Goal: Task Accomplishment & Management: Complete application form

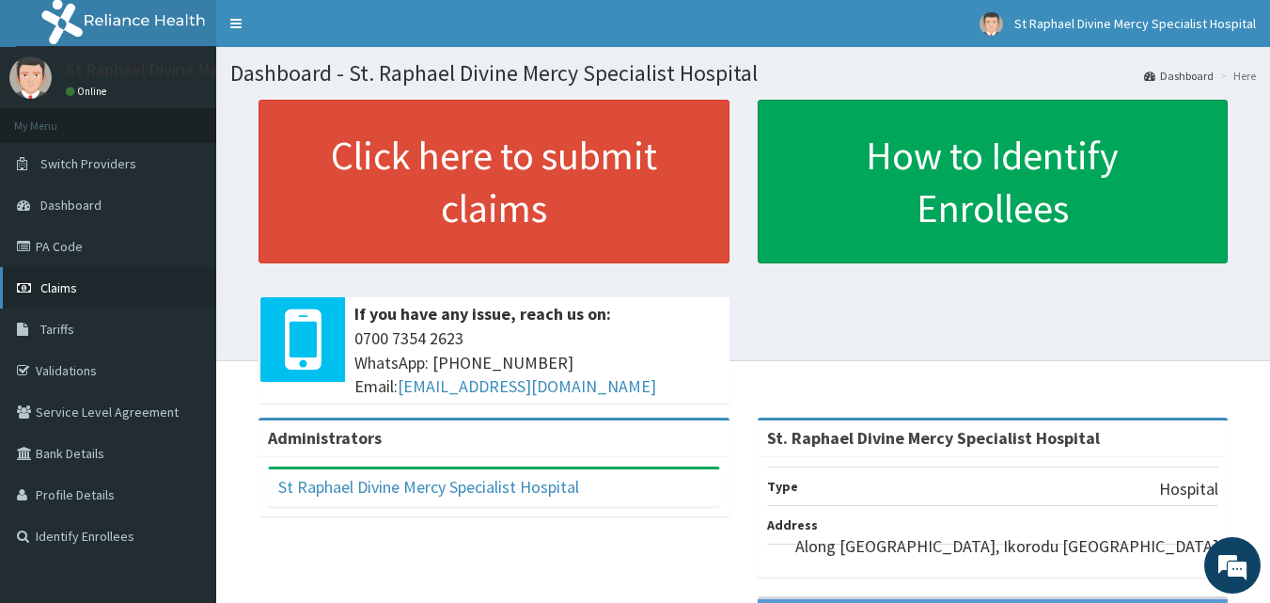
click at [55, 281] on span "Claims" at bounding box center [58, 287] width 37 height 17
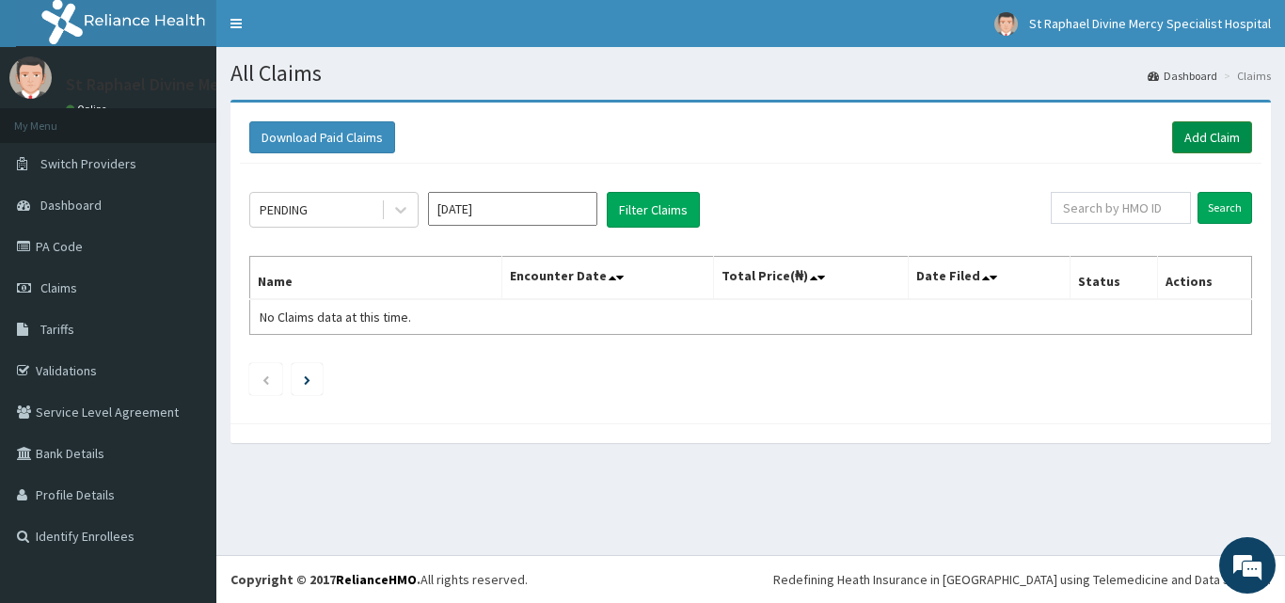
click at [1202, 134] on link "Add Claim" at bounding box center [1212, 137] width 80 height 32
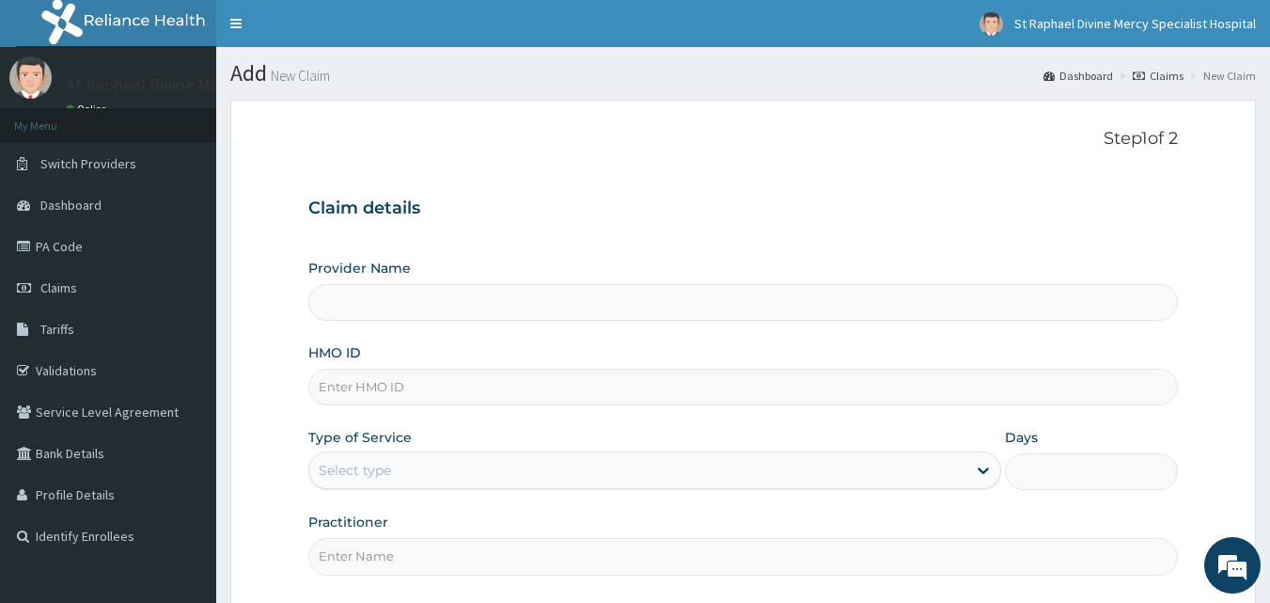
type input "St. Raphael Divine Mercy Specialist Hospital"
click at [367, 395] on input "HMO ID" at bounding box center [743, 387] width 871 height 37
type input "VSI/1009/A"
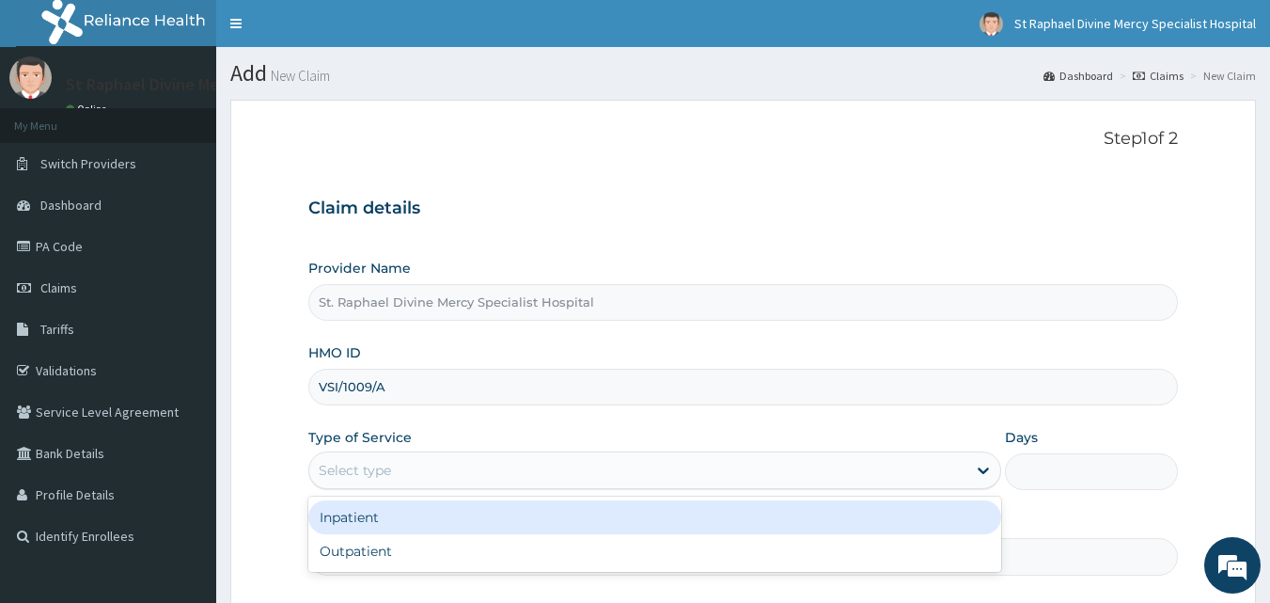
click at [417, 469] on div "Select type" at bounding box center [637, 470] width 657 height 30
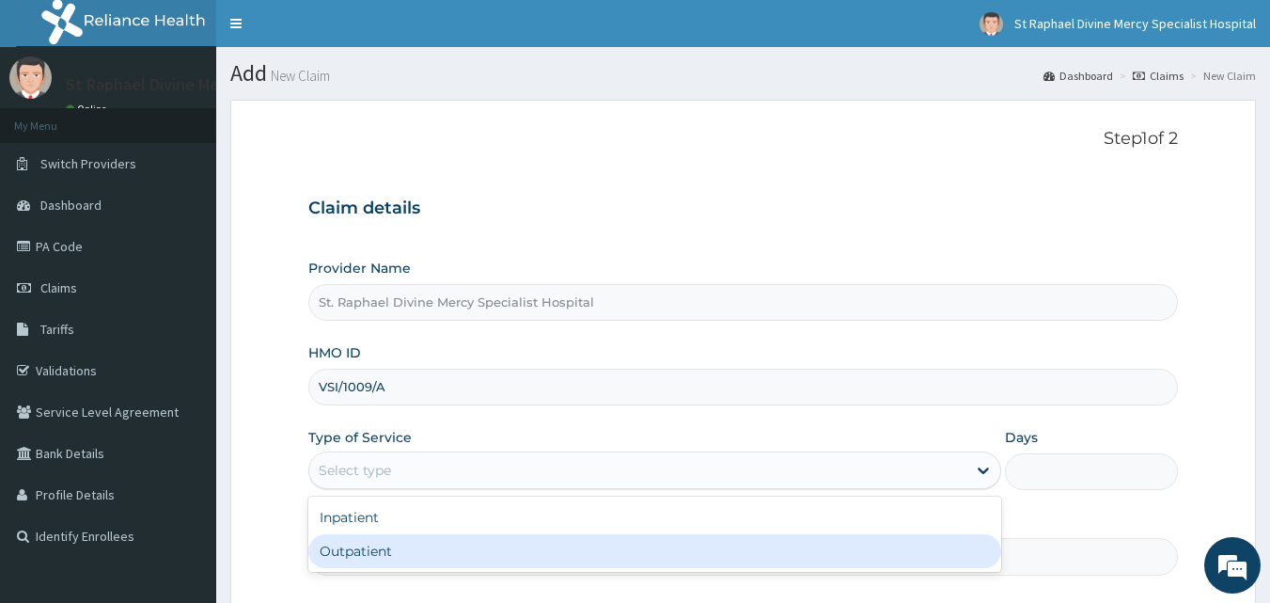
click at [363, 545] on div "Outpatient" at bounding box center [654, 551] width 693 height 34
type input "1"
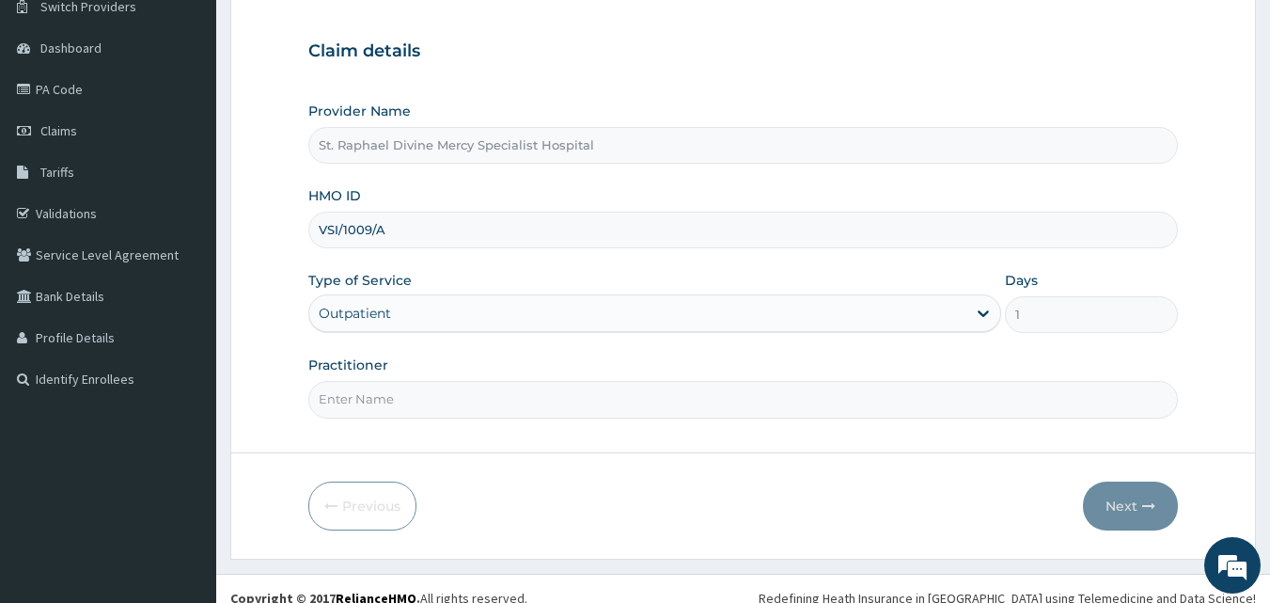
scroll to position [176, 0]
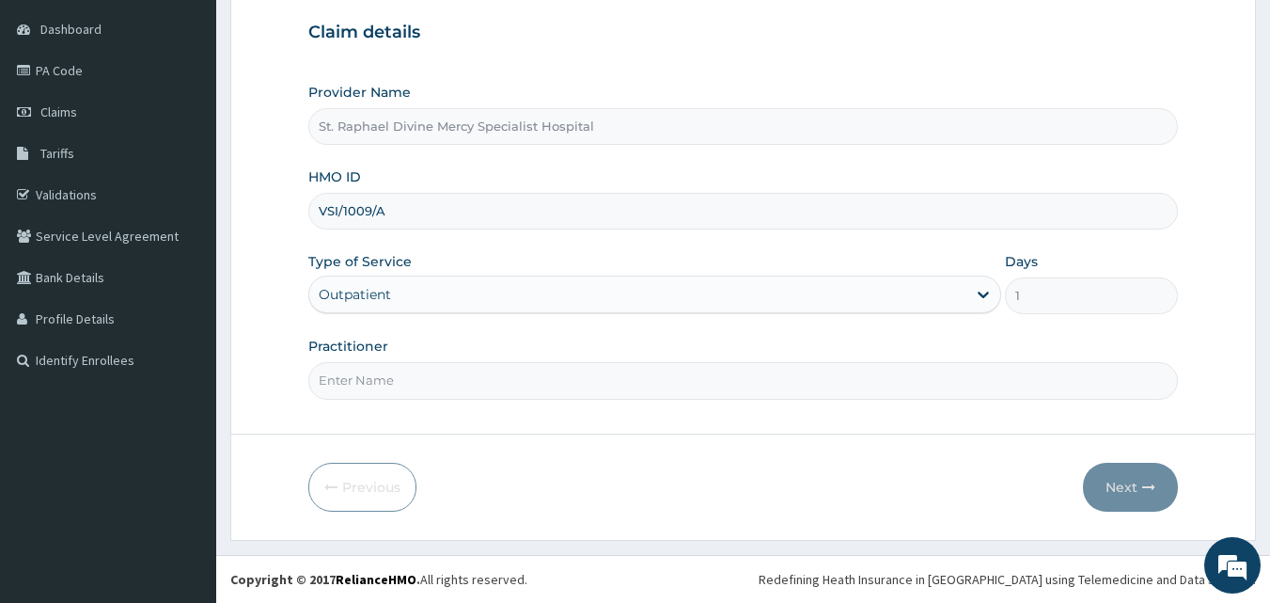
click at [419, 384] on input "Practitioner" at bounding box center [743, 380] width 871 height 37
type input "d"
type input "Dr Malik"
click at [1116, 481] on button "Next" at bounding box center [1130, 487] width 95 height 49
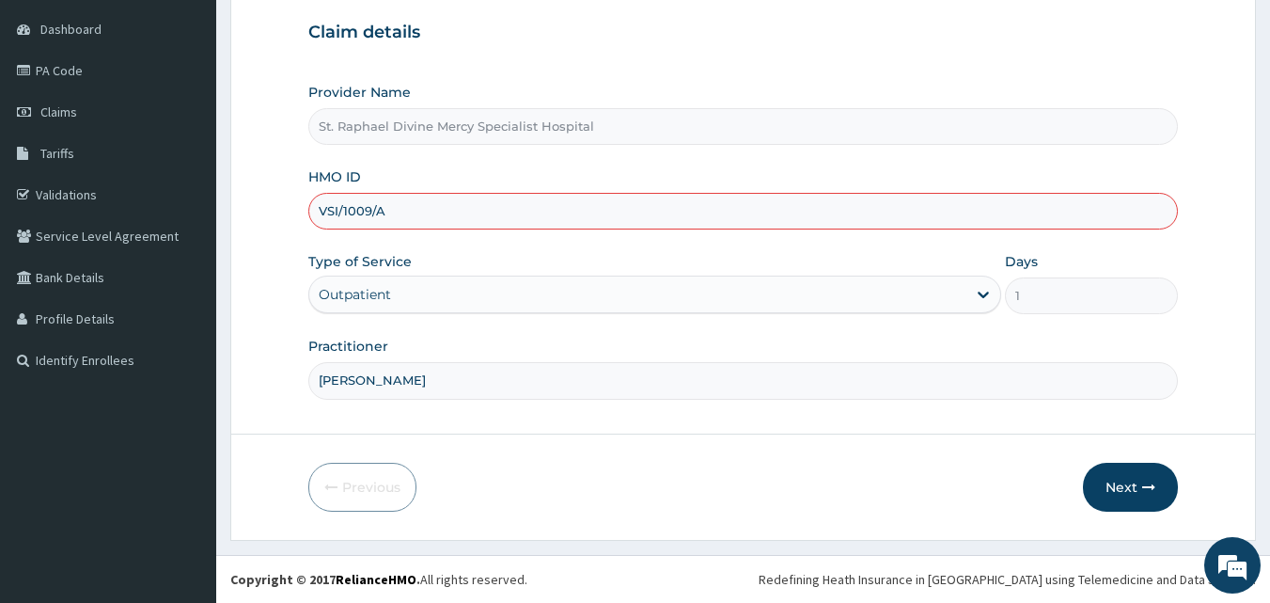
click at [358, 205] on input "VSI/1009/A" at bounding box center [743, 211] width 871 height 37
type input "VSI/10009/A"
click at [1135, 491] on button "Next" at bounding box center [1130, 487] width 95 height 49
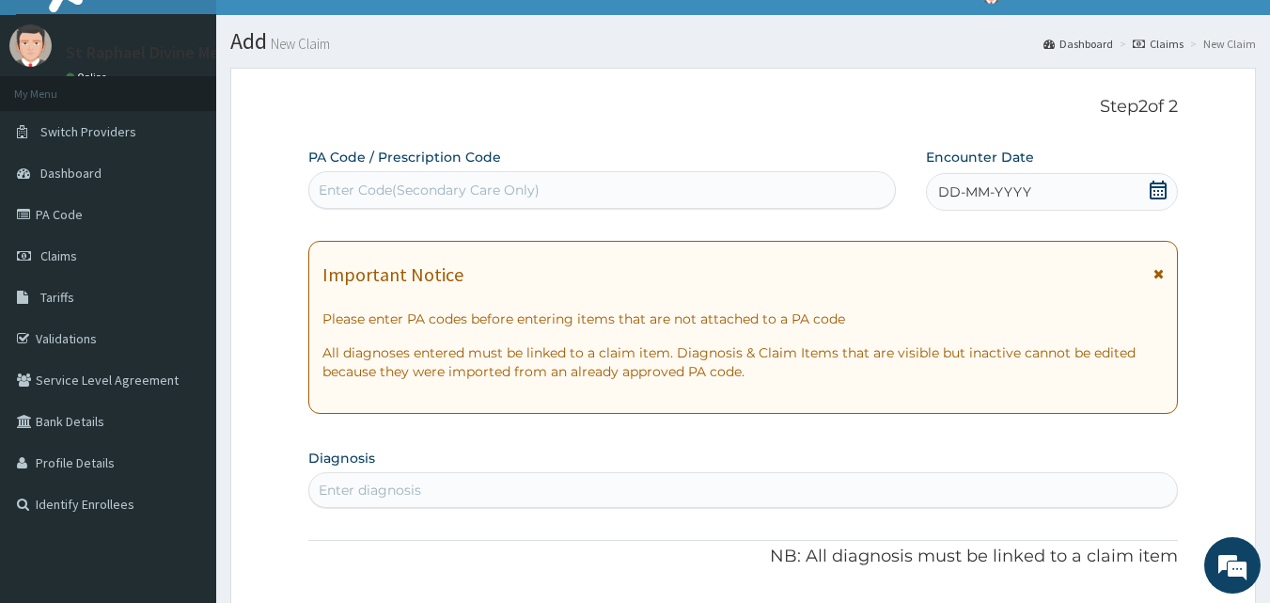
scroll to position [0, 0]
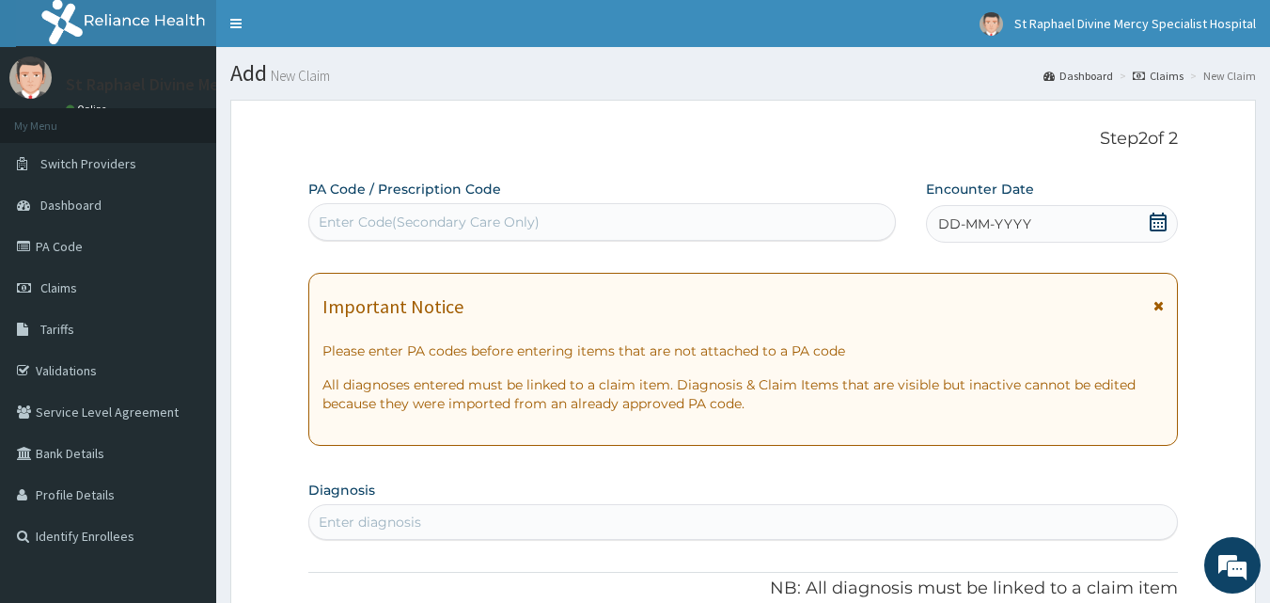
click at [1160, 215] on icon at bounding box center [1158, 222] width 17 height 19
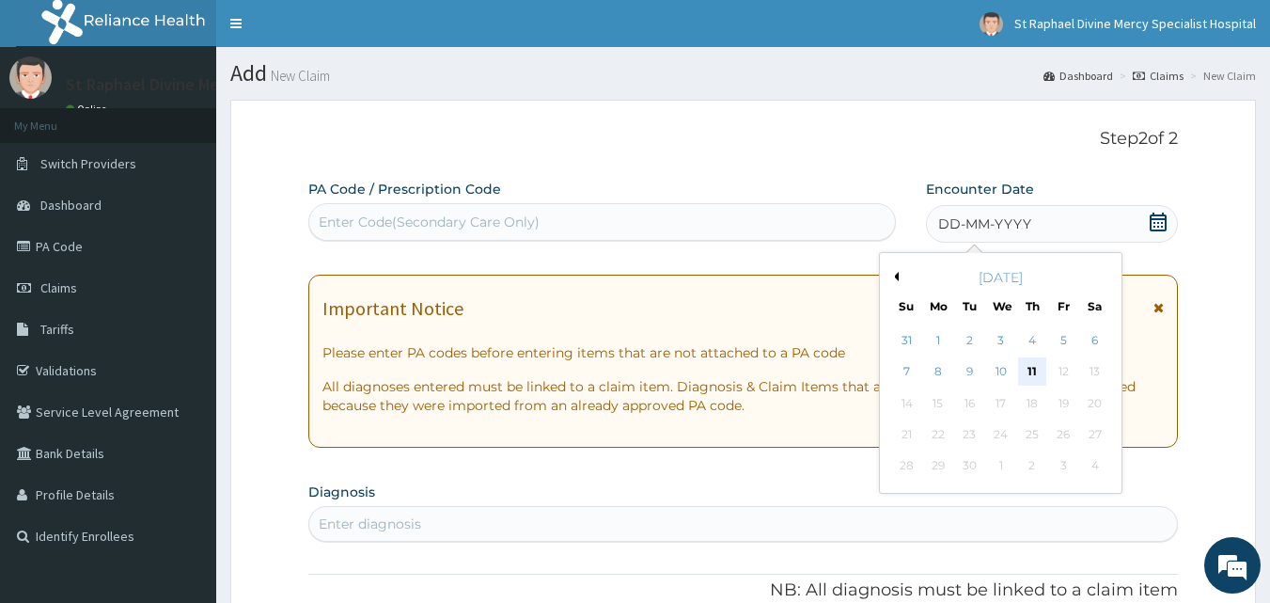
click at [1033, 366] on div "11" at bounding box center [1032, 372] width 28 height 28
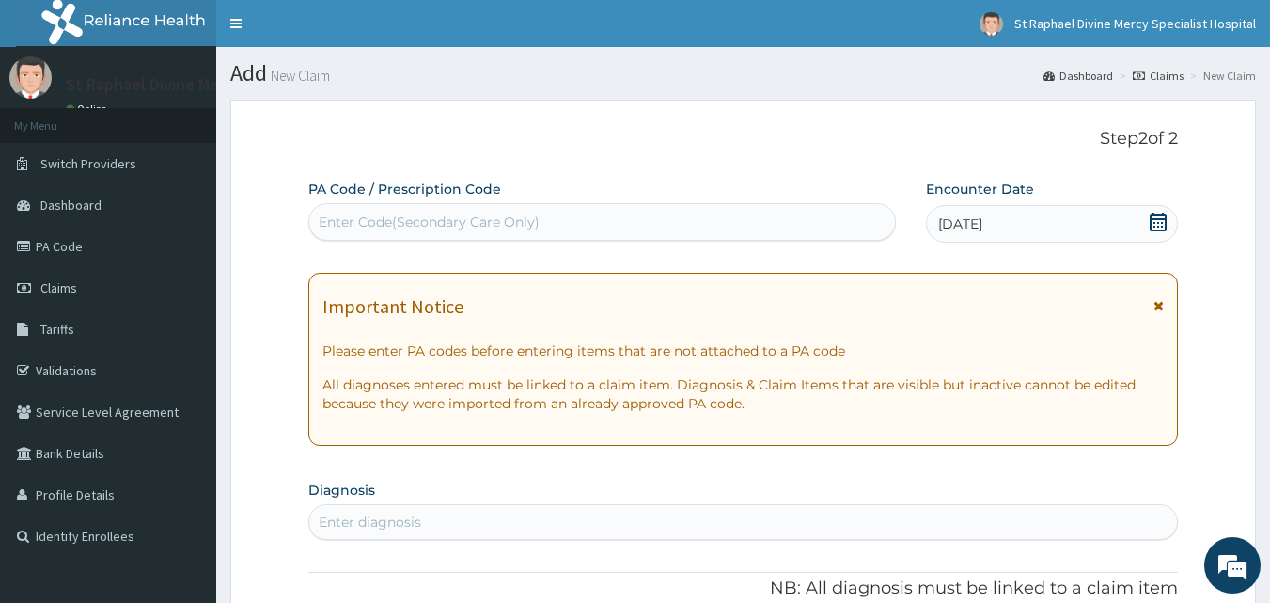
click at [556, 224] on div "Enter Code(Secondary Care Only)" at bounding box center [602, 222] width 587 height 30
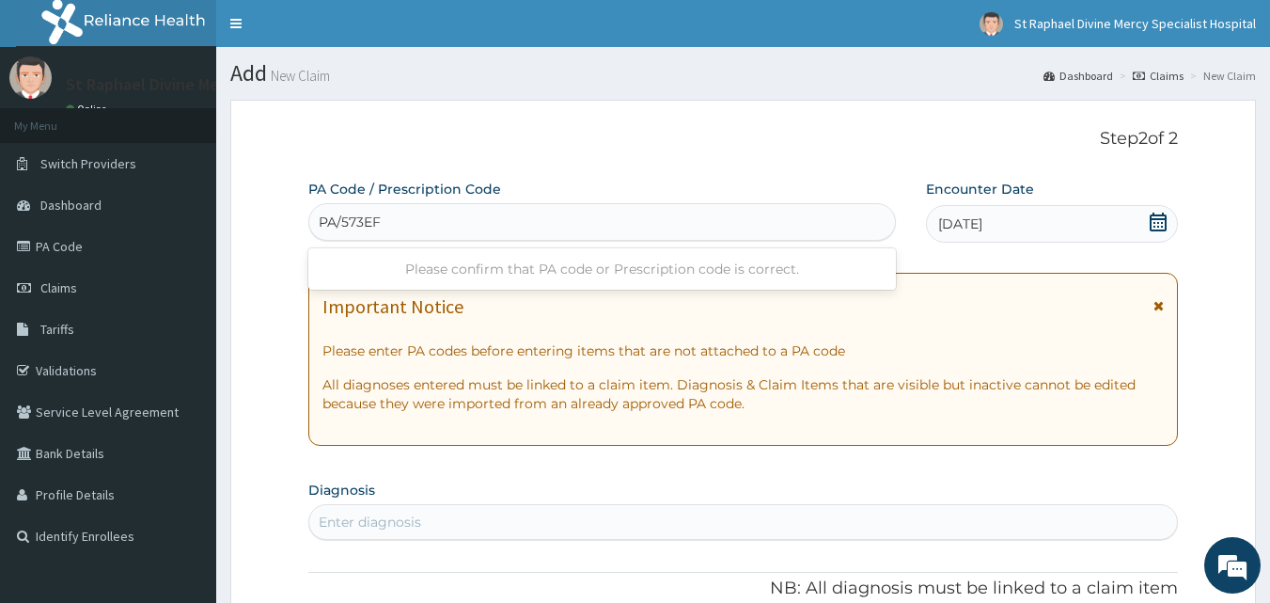
type input "PA/573EFA"
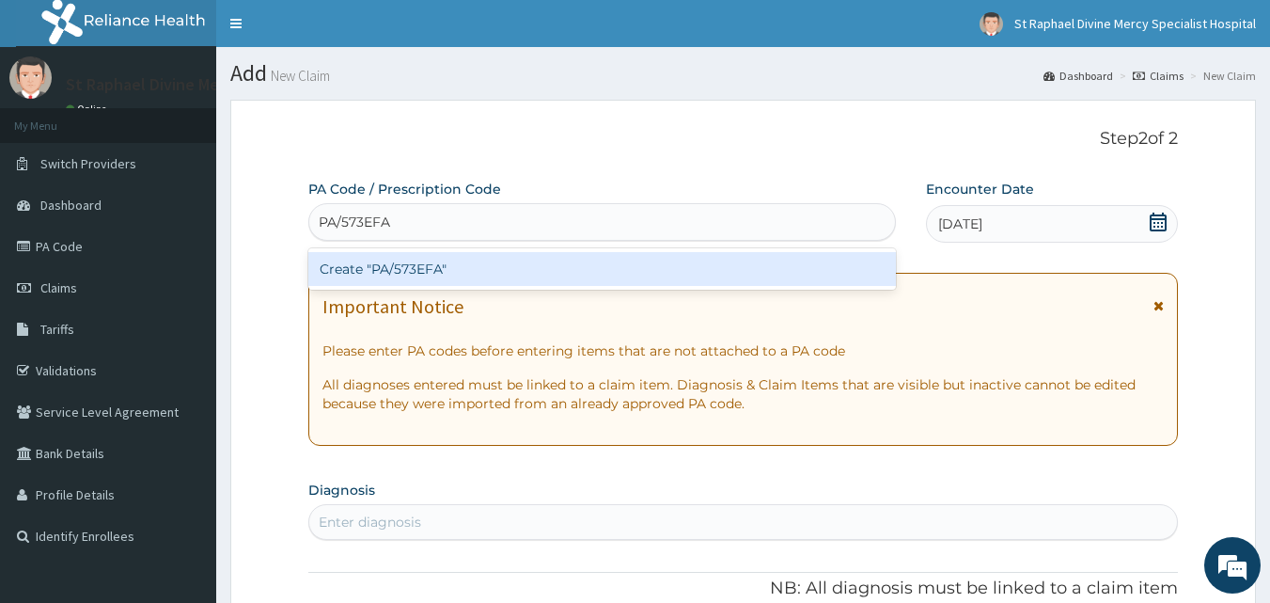
click at [424, 263] on div "Create "PA/573EFA"" at bounding box center [602, 269] width 589 height 34
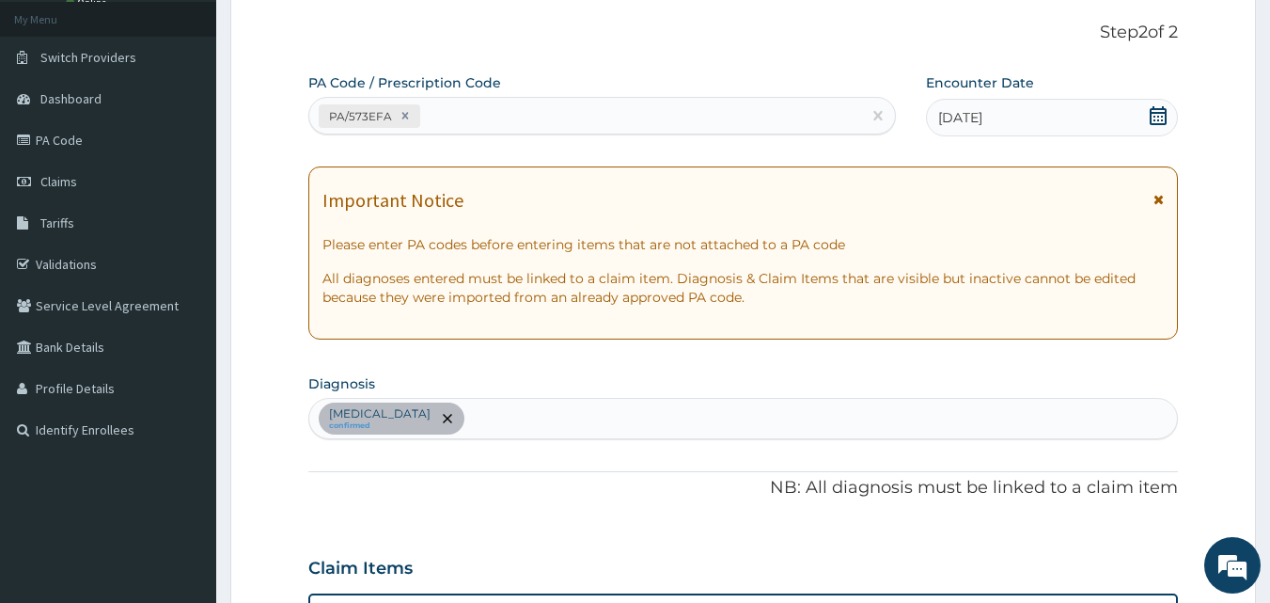
scroll to position [105, 0]
click at [439, 123] on div "PA/573EFA" at bounding box center [585, 117] width 553 height 31
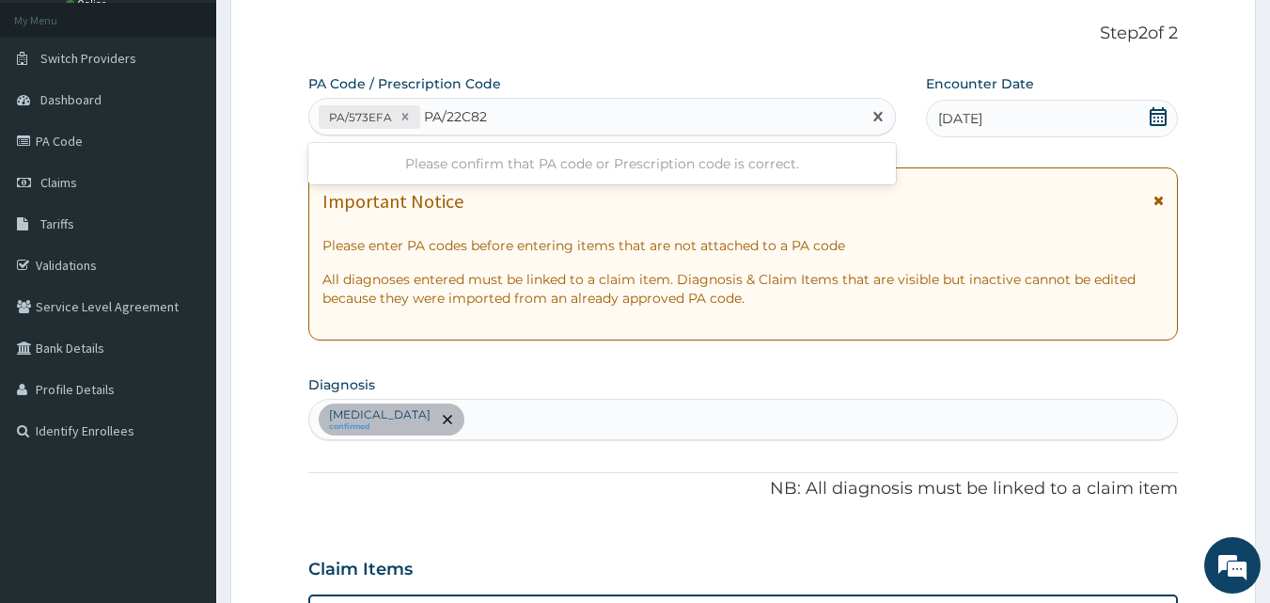
type input "PA/22C82A"
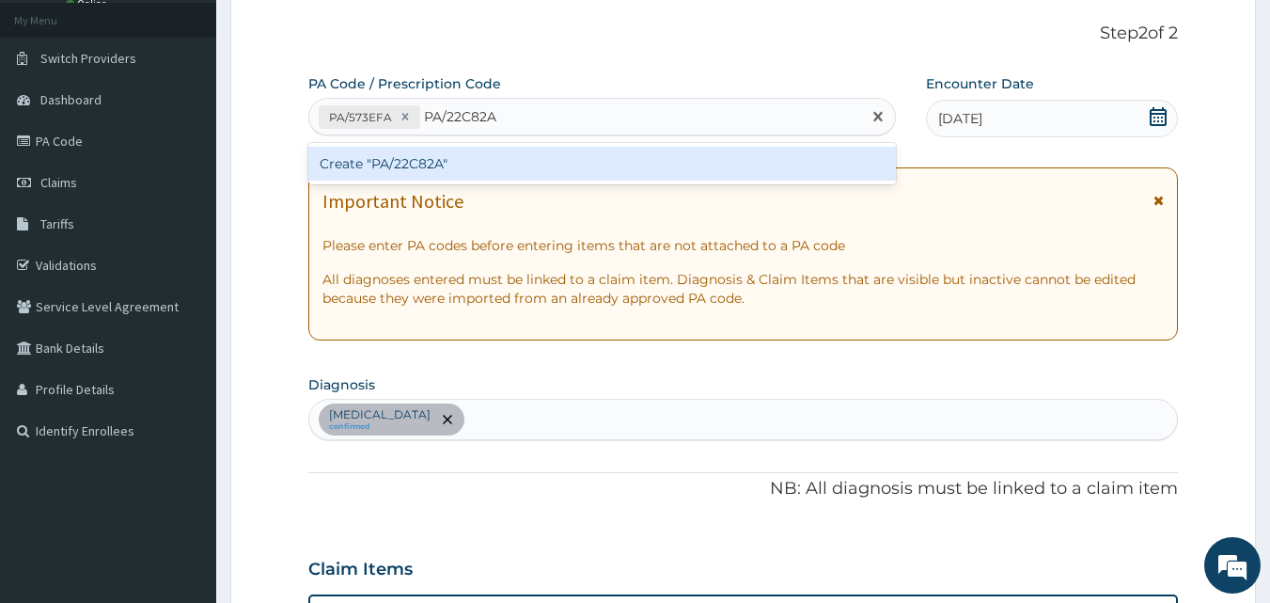
click at [403, 154] on div "Create "PA/22C82A"" at bounding box center [602, 164] width 589 height 34
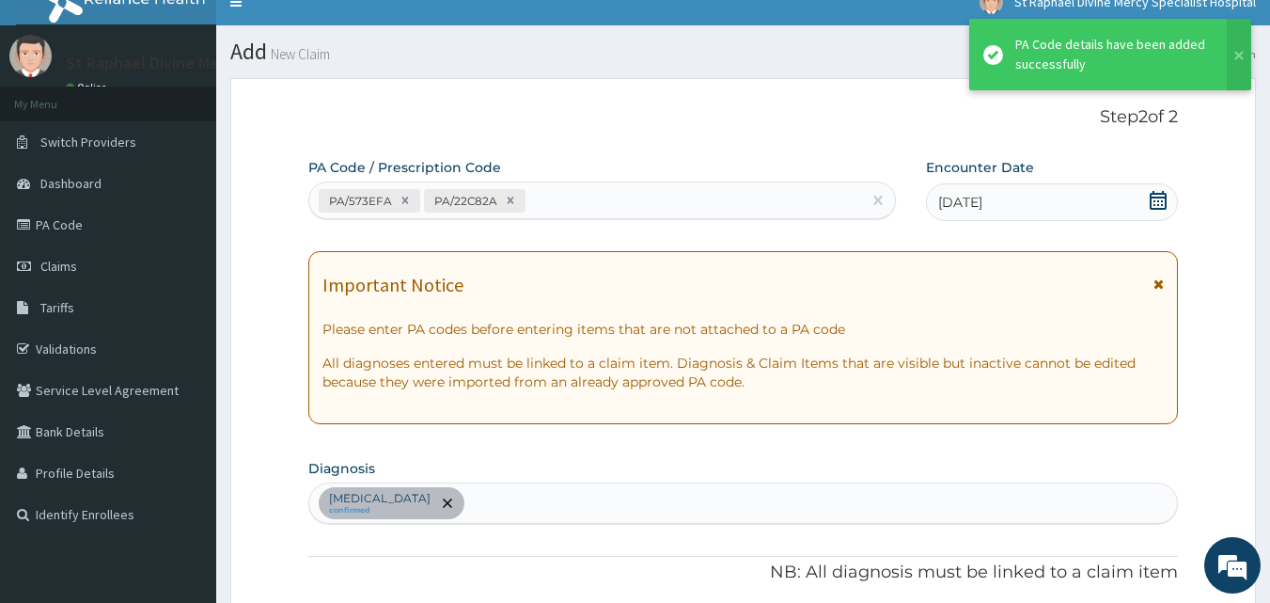
scroll to position [0, 0]
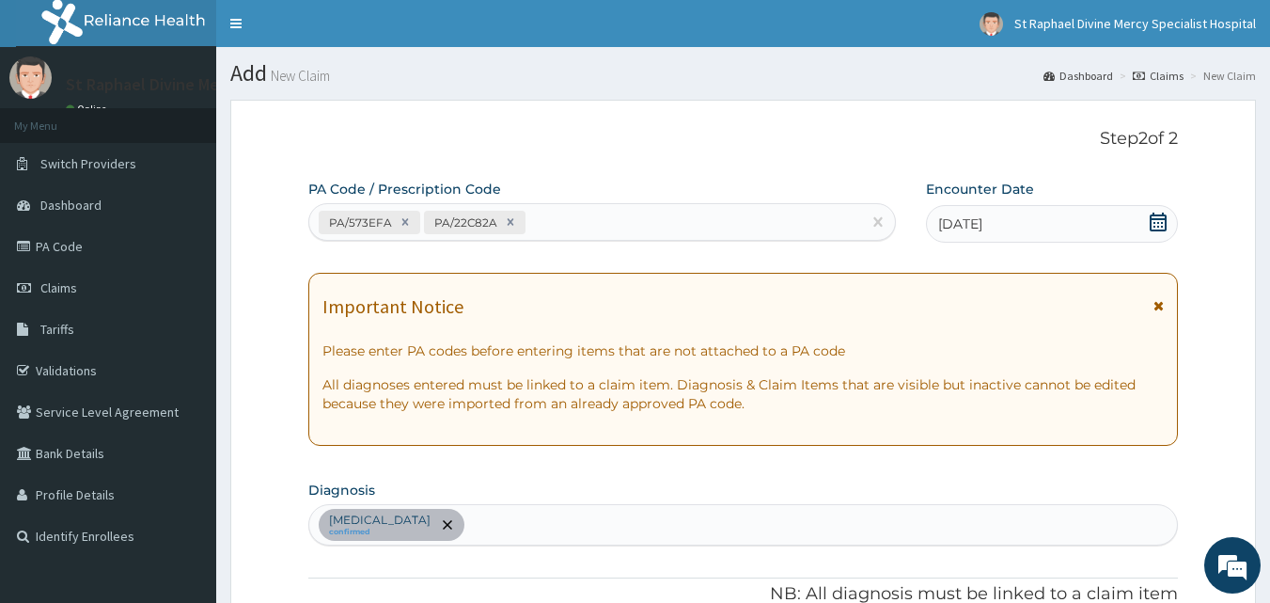
click at [521, 221] on div "PA/22C82A" at bounding box center [475, 223] width 102 height 24
click at [537, 223] on div "PA/573EFA PA/22C82A" at bounding box center [585, 222] width 553 height 31
click at [528, 214] on div "PA/573EFA PA/22C82A" at bounding box center [585, 222] width 553 height 31
click at [536, 221] on div "PA/573EFA PA/22C82A" at bounding box center [585, 222] width 553 height 31
click at [530, 222] on div "PA/573EFA PA/22C82A" at bounding box center [585, 222] width 553 height 31
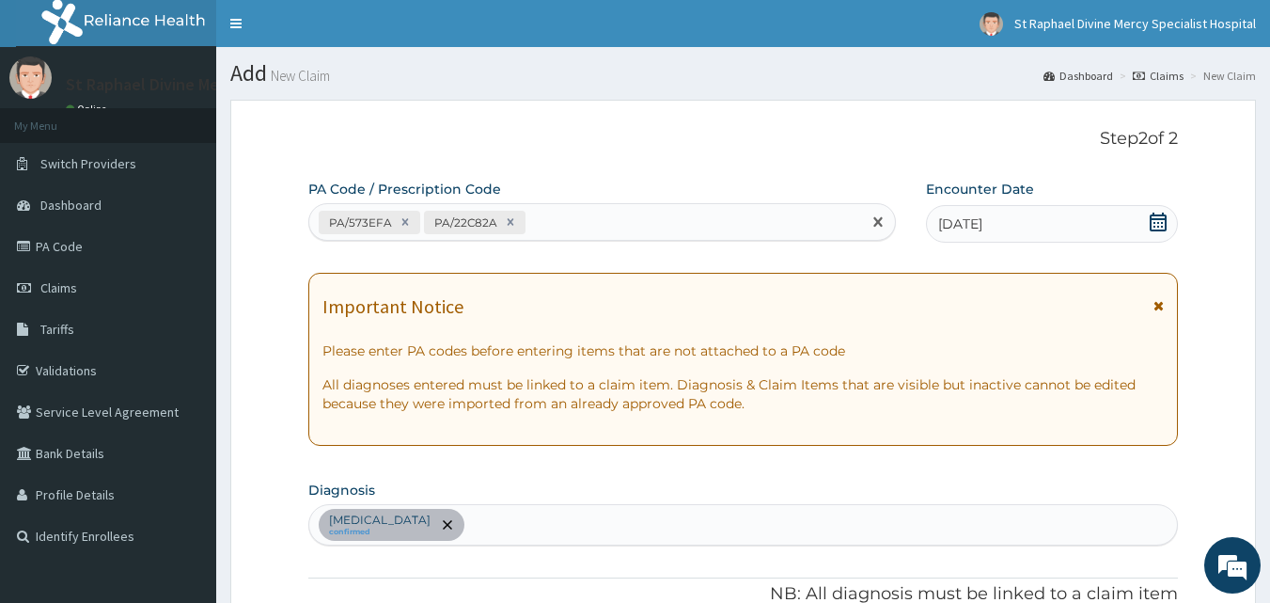
click at [529, 224] on input "text" at bounding box center [530, 222] width 2 height 19
click at [529, 219] on input "text" at bounding box center [530, 222] width 2 height 19
click at [528, 219] on div "PA/573EFA PA/22C82A" at bounding box center [585, 222] width 553 height 31
click at [535, 219] on div "PA/573EFA PA/22C82A" at bounding box center [585, 222] width 553 height 31
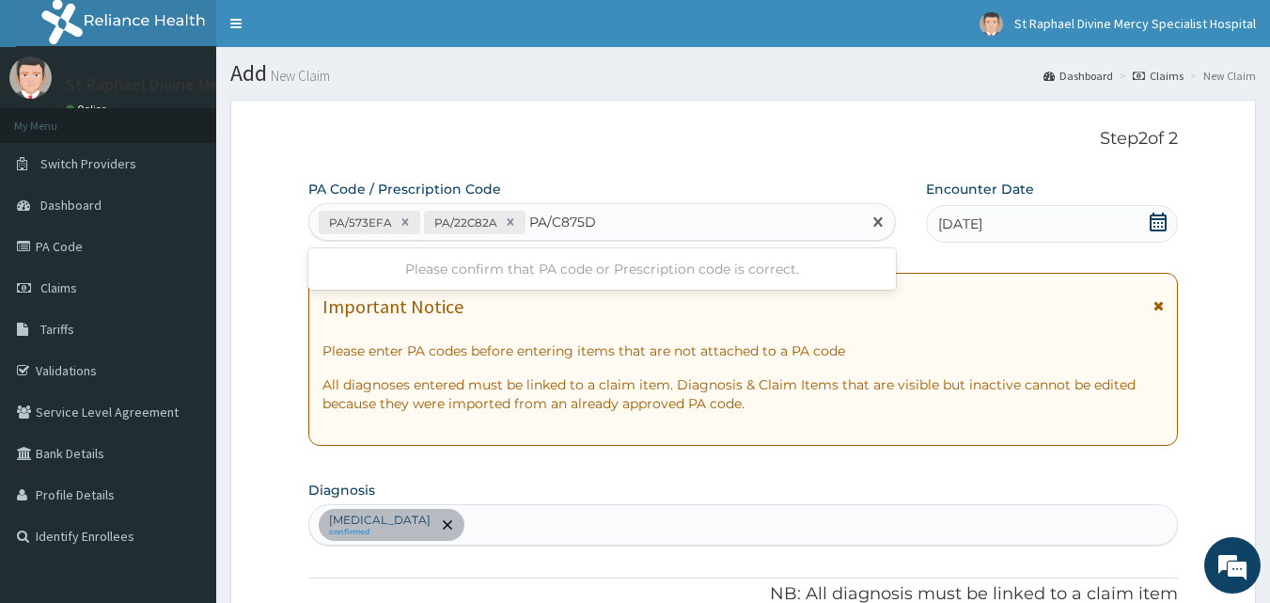
type input "PA/C875D2"
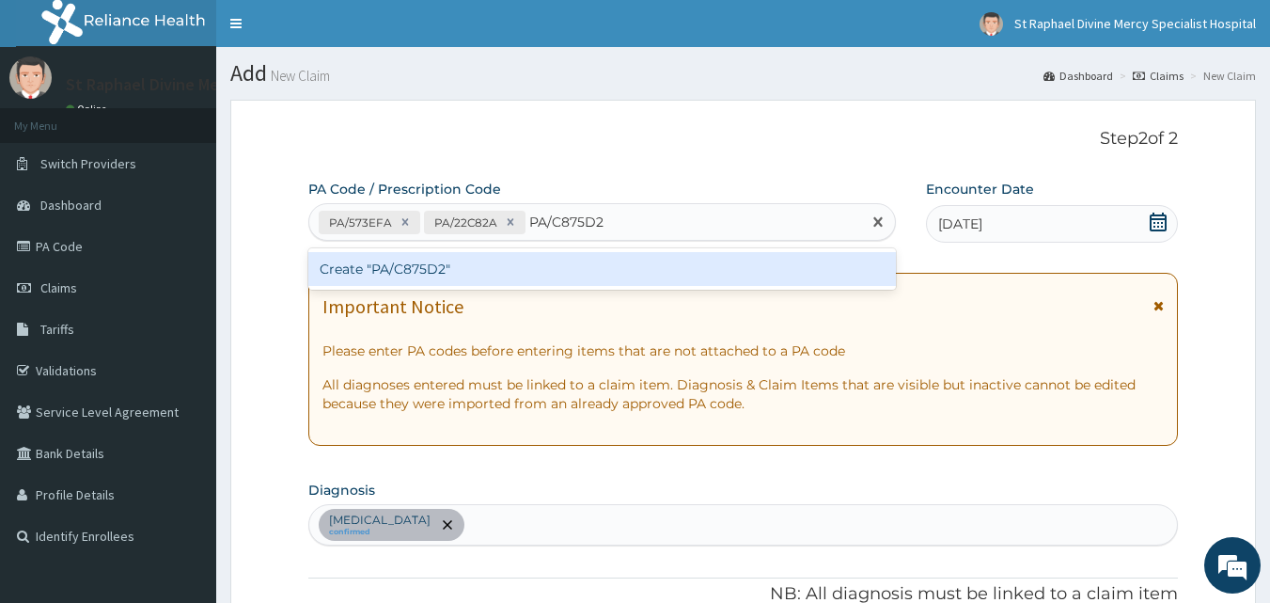
click at [430, 267] on div "Create "PA/C875D2"" at bounding box center [602, 269] width 589 height 34
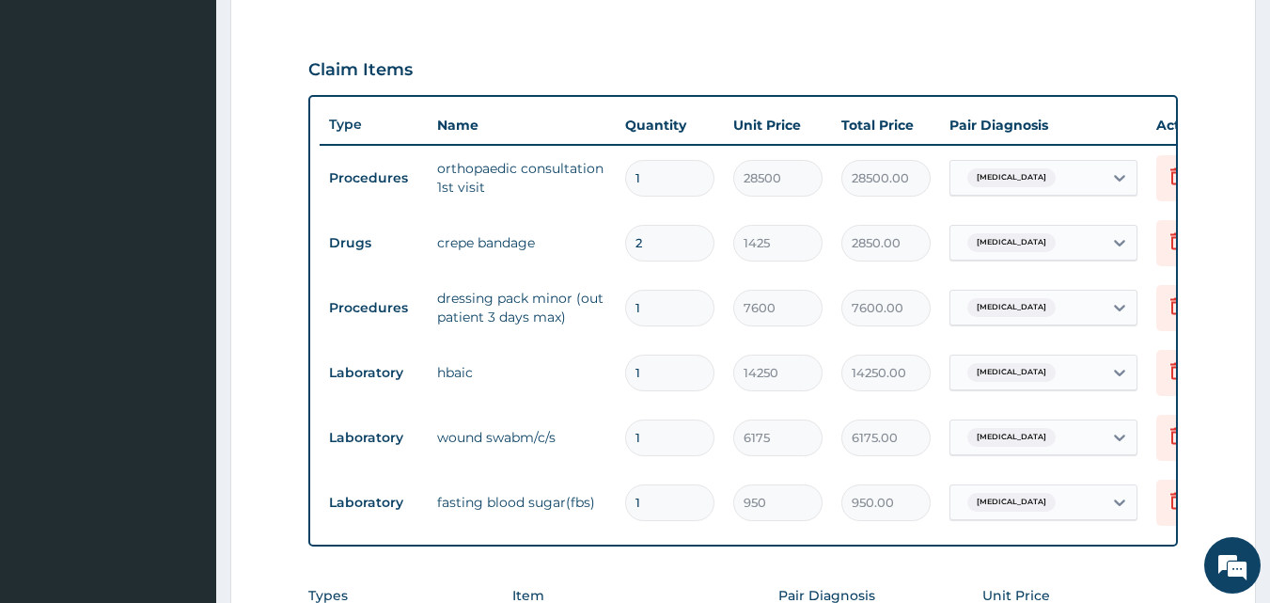
scroll to position [618, 0]
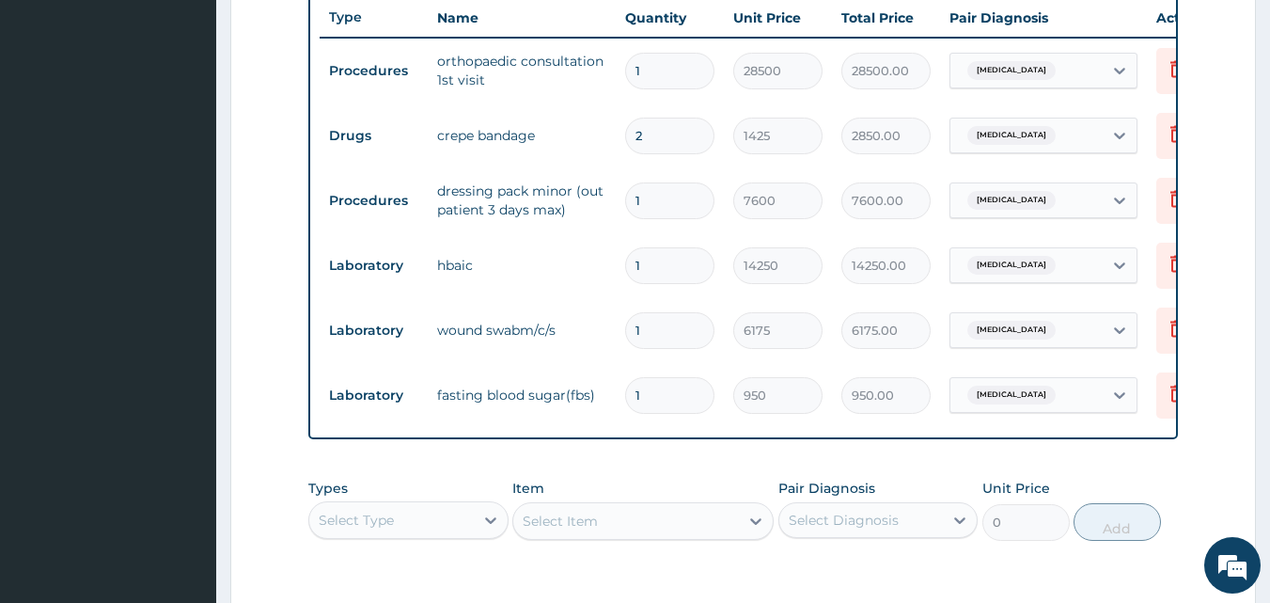
type input "0"
type input "0.00"
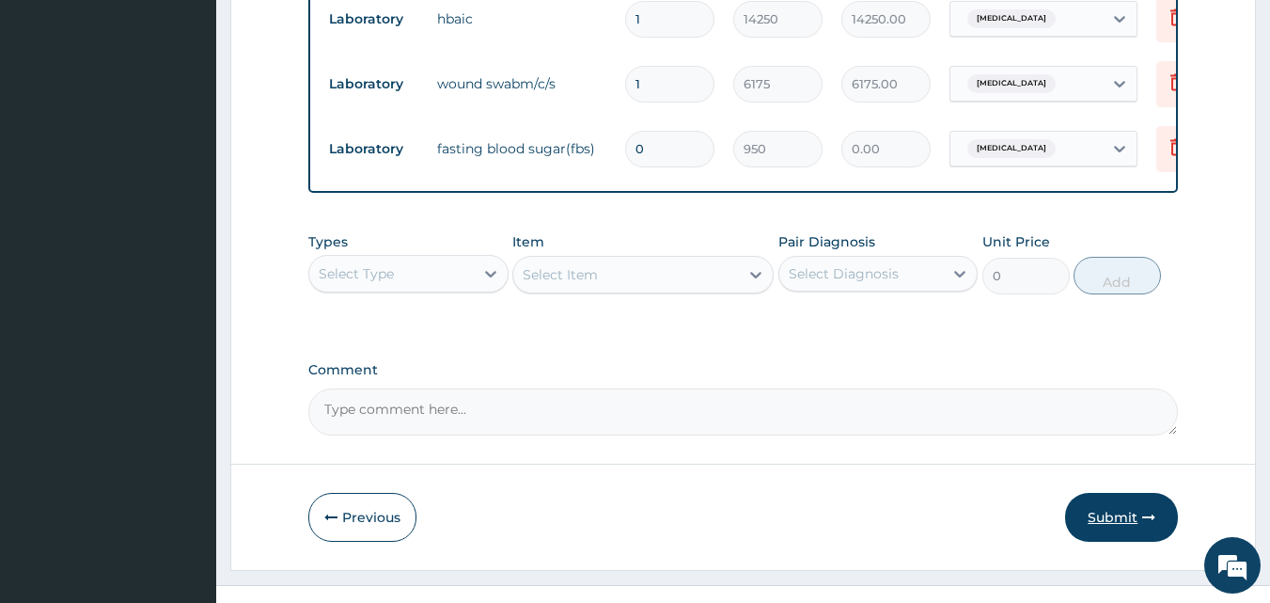
scroll to position [1002, 0]
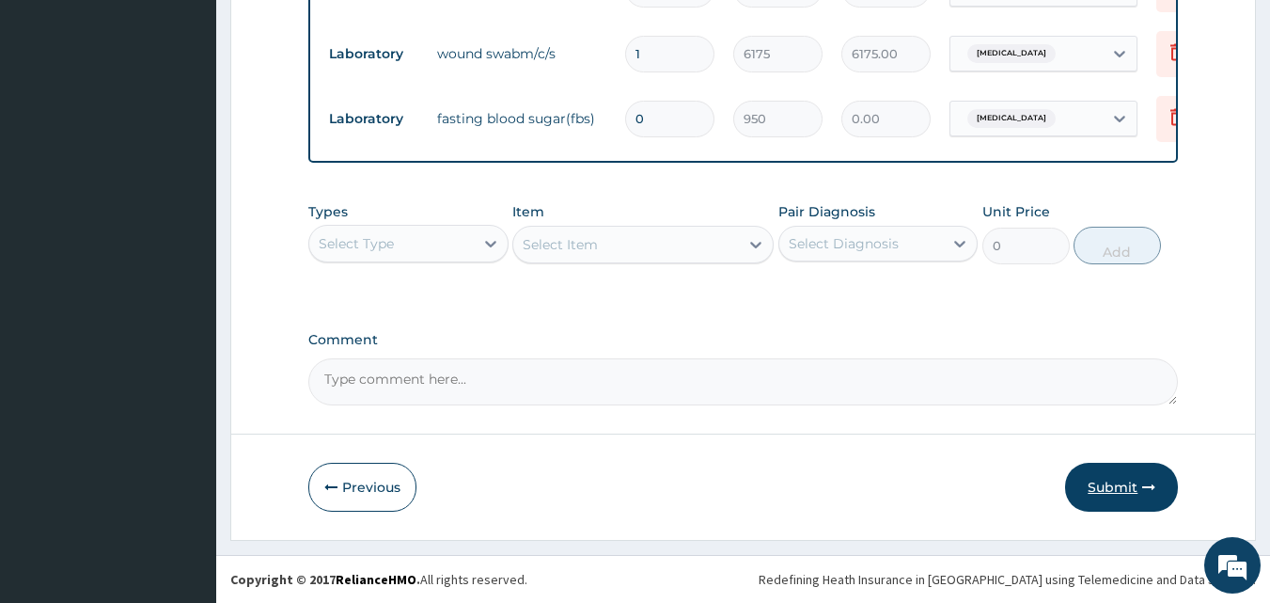
type input "0"
click at [1122, 475] on button "Submit" at bounding box center [1121, 487] width 113 height 49
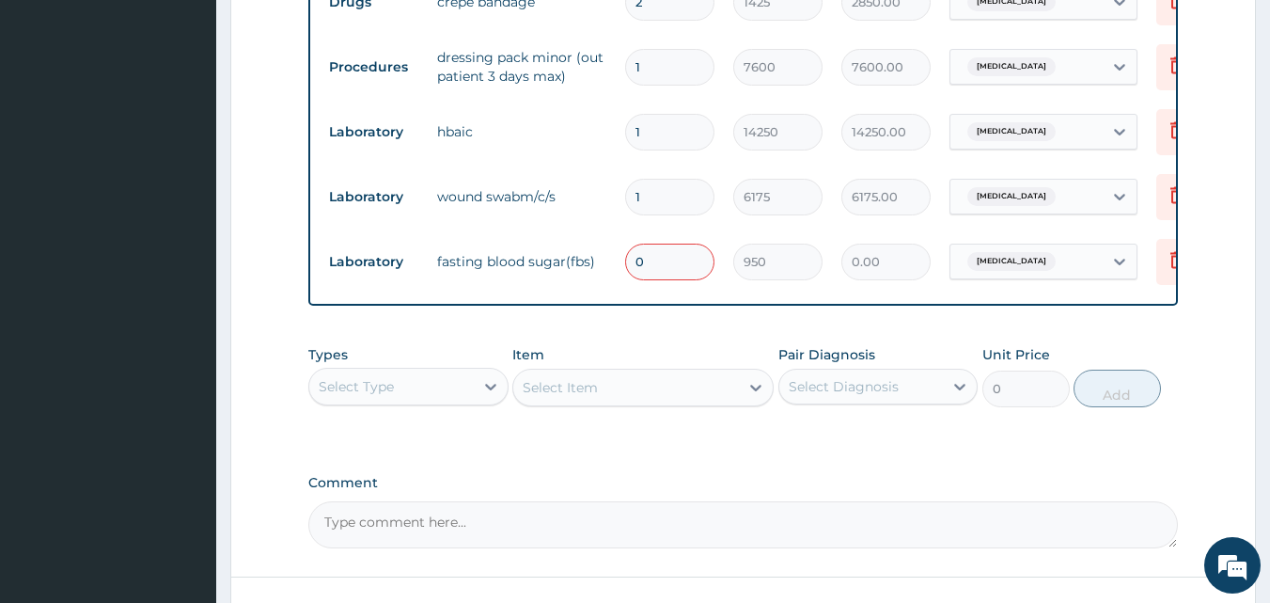
scroll to position [814, 0]
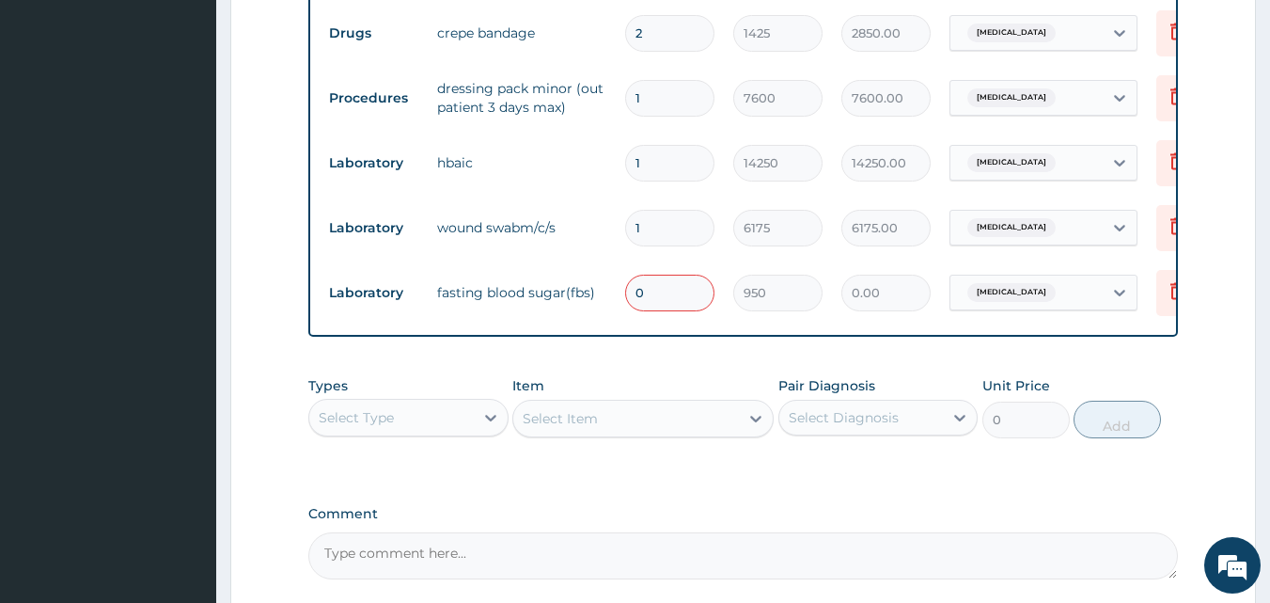
click at [658, 292] on input "0" at bounding box center [669, 293] width 89 height 37
type input "1"
type input "950.00"
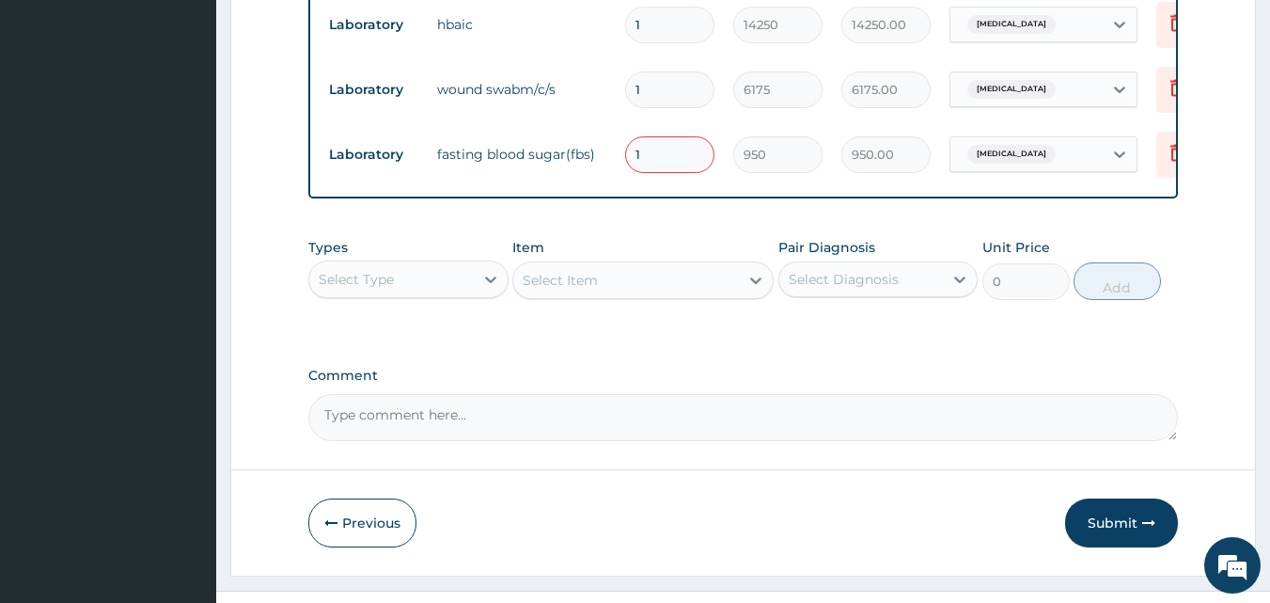
scroll to position [1002, 0]
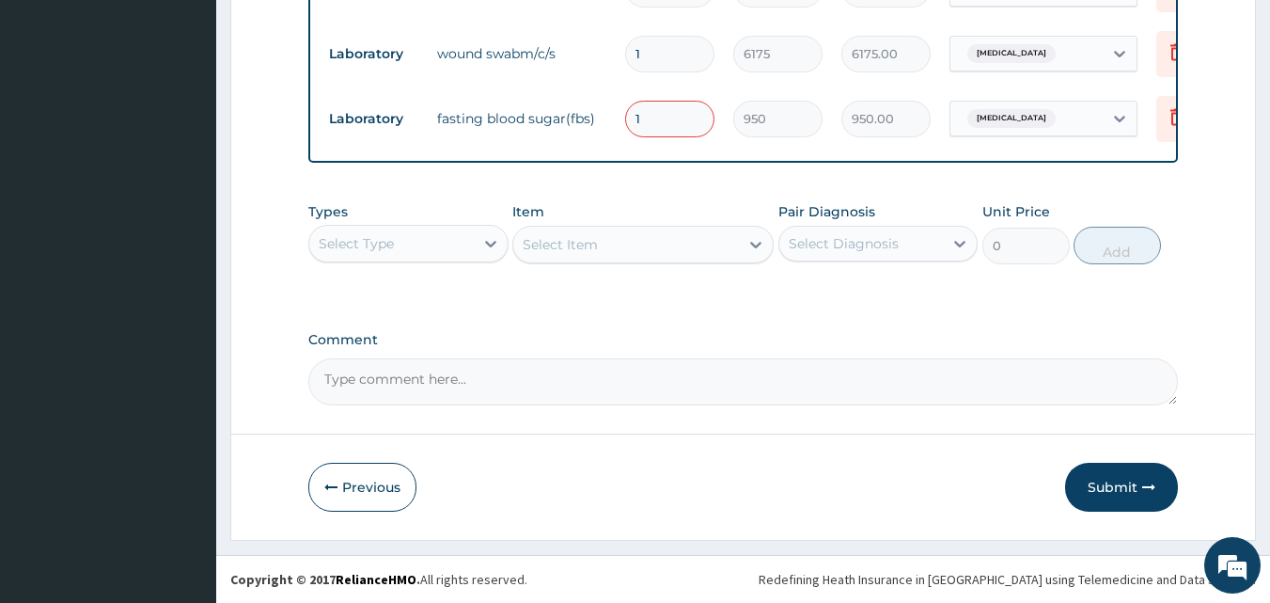
type input "1"
click at [1106, 485] on button "Submit" at bounding box center [1121, 487] width 113 height 49
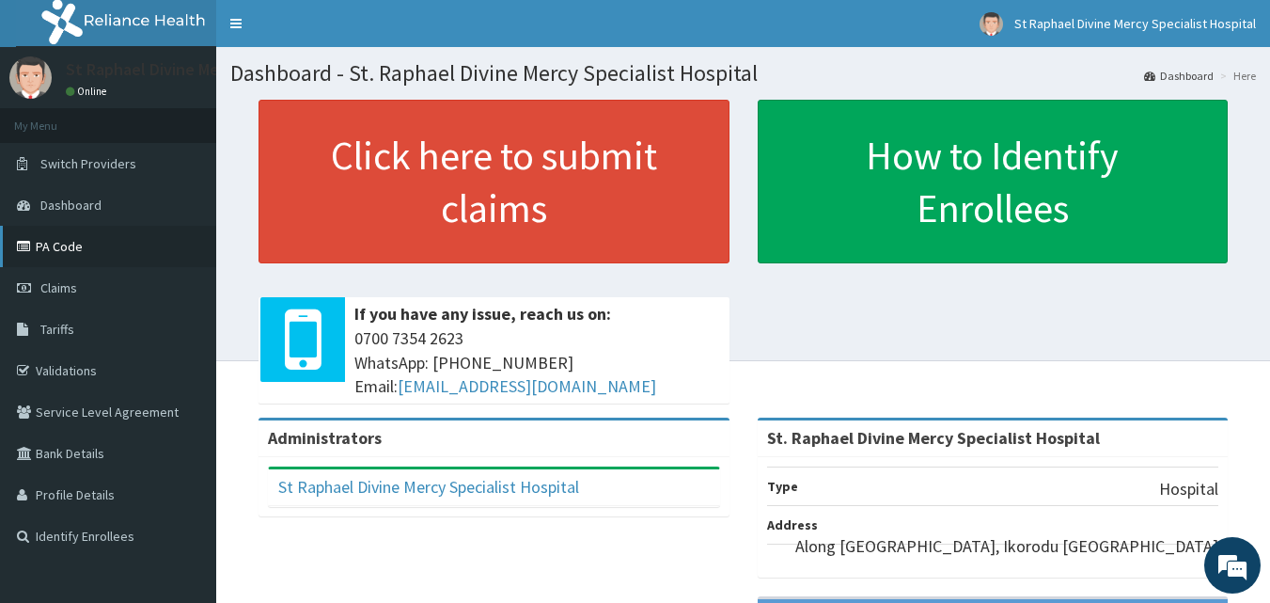
click at [64, 241] on link "PA Code" at bounding box center [108, 246] width 216 height 41
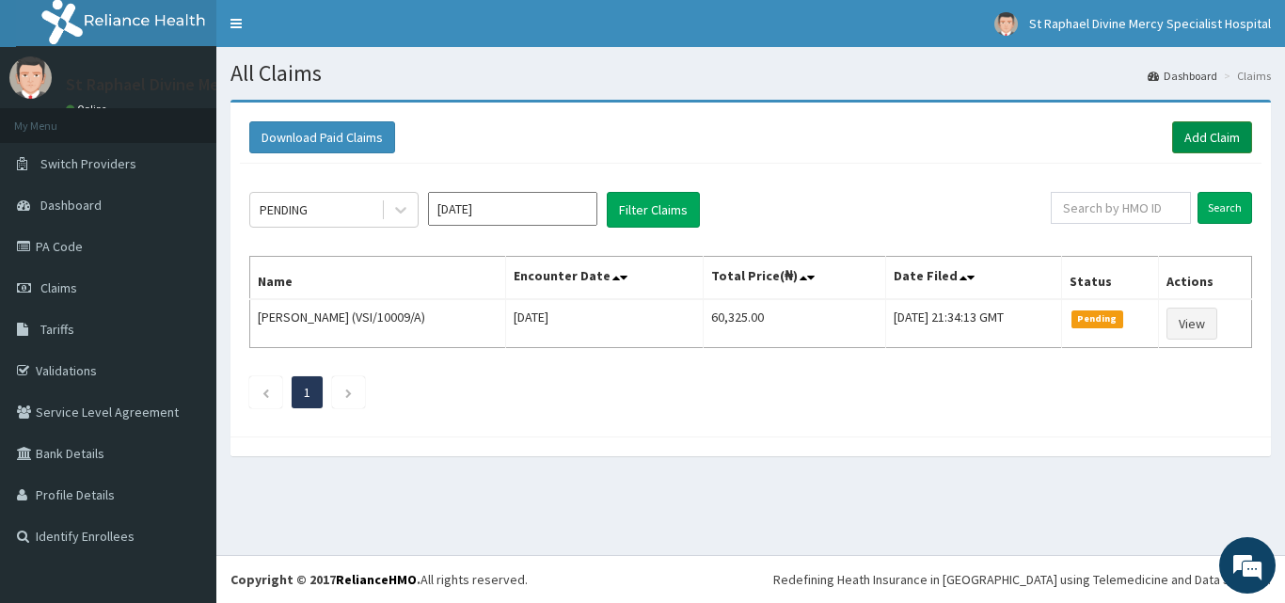
click at [1191, 143] on link "Add Claim" at bounding box center [1212, 137] width 80 height 32
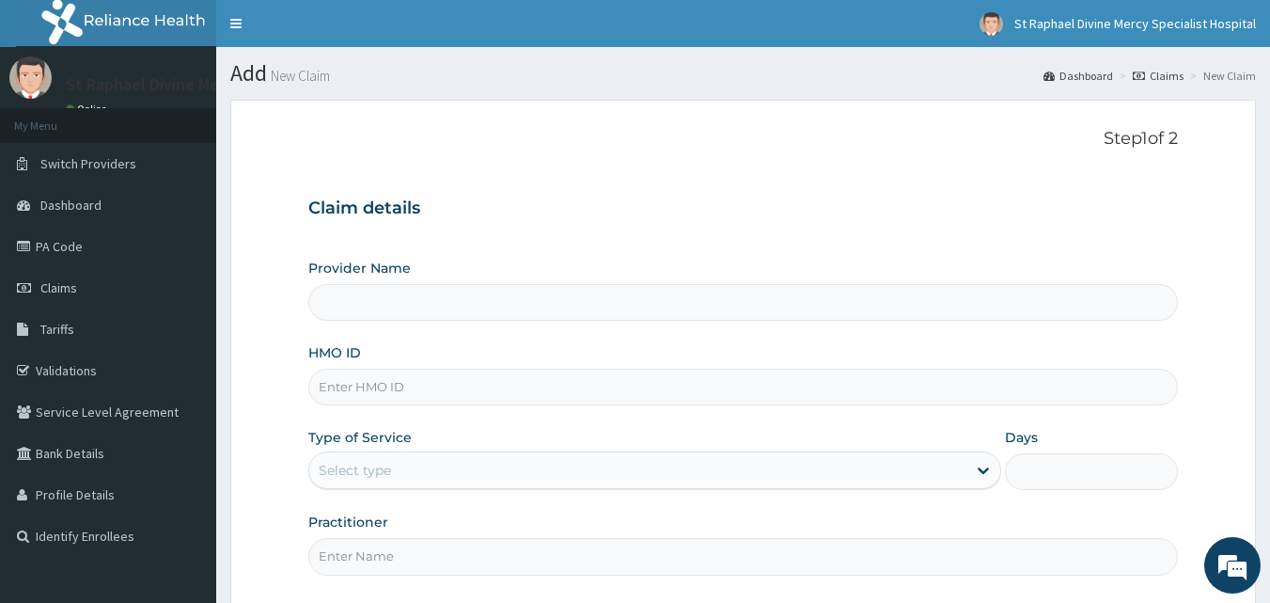
type input "St. Raphael Divine Mercy Specialist Hospital"
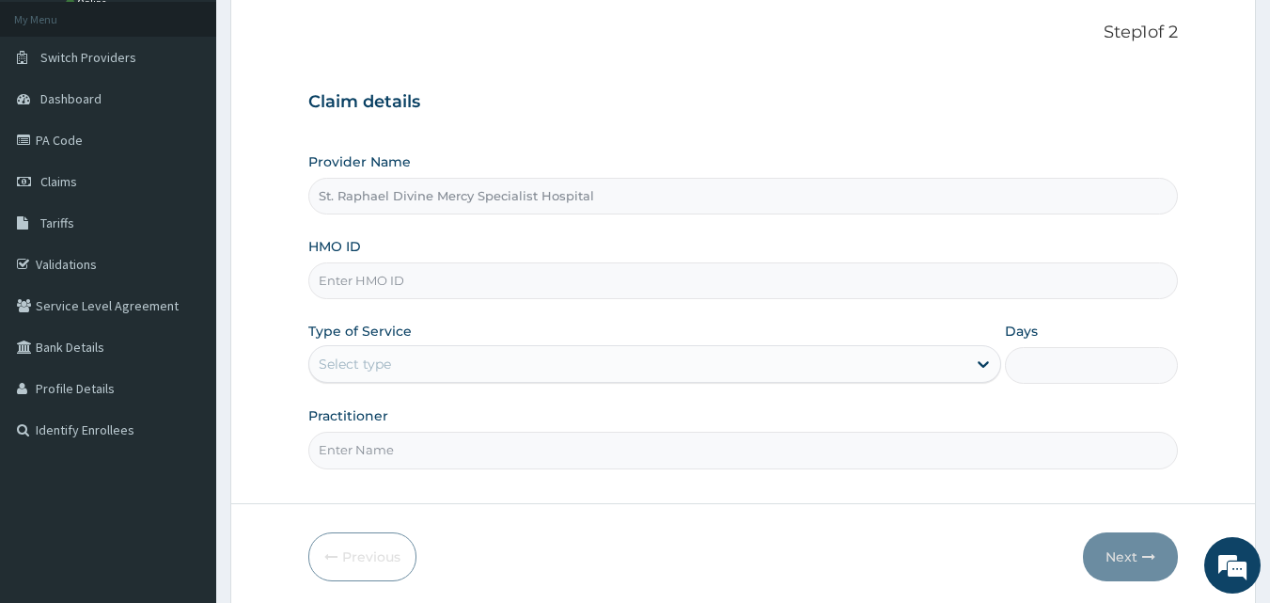
scroll to position [176, 0]
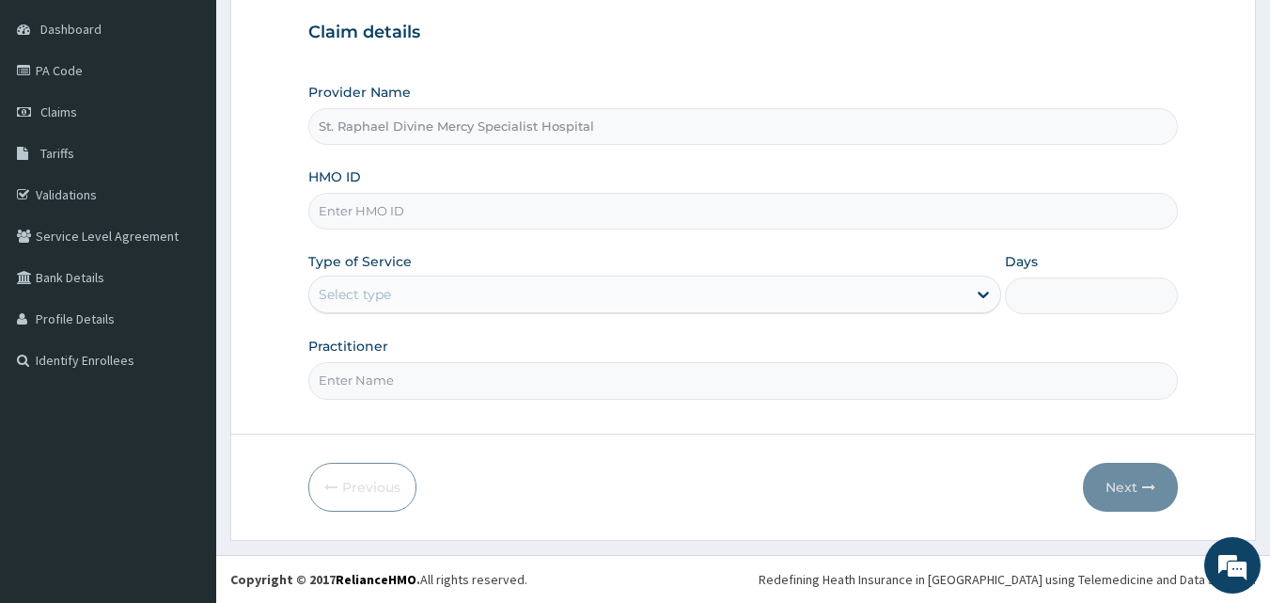
click at [418, 213] on input "HMO ID" at bounding box center [743, 211] width 871 height 37
click at [409, 209] on input "FFY/0b0b90" at bounding box center [743, 211] width 871 height 37
type input "FFY/10014/B"
click at [422, 286] on div "Select type" at bounding box center [637, 294] width 657 height 30
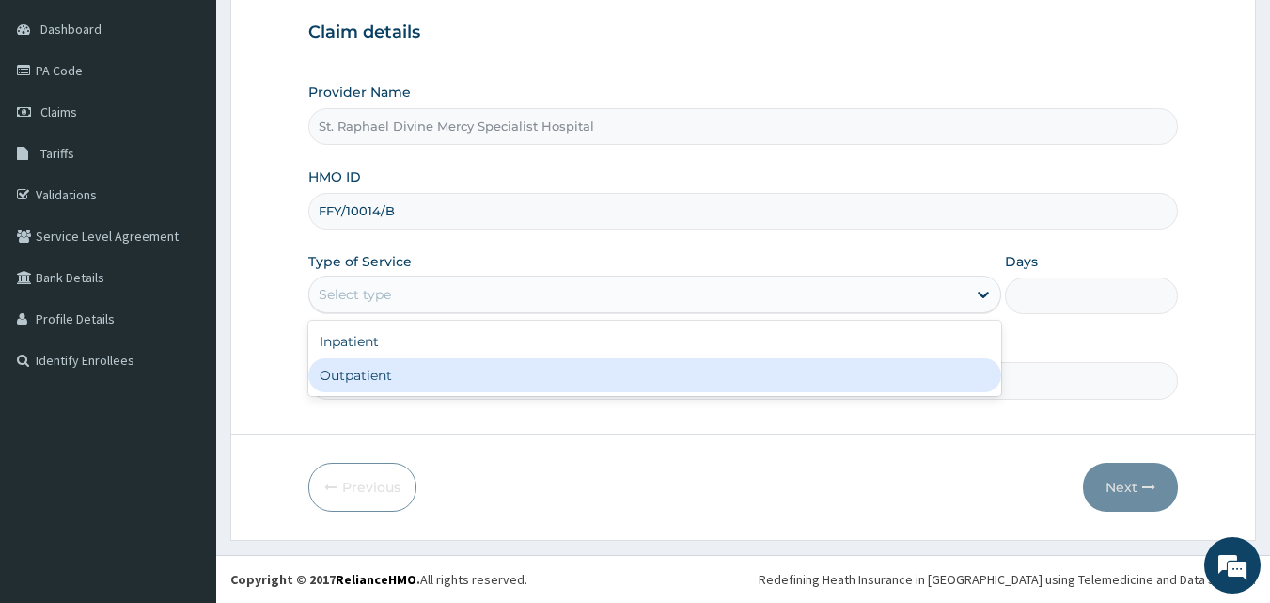
click at [360, 375] on div "Outpatient" at bounding box center [654, 375] width 693 height 34
type input "1"
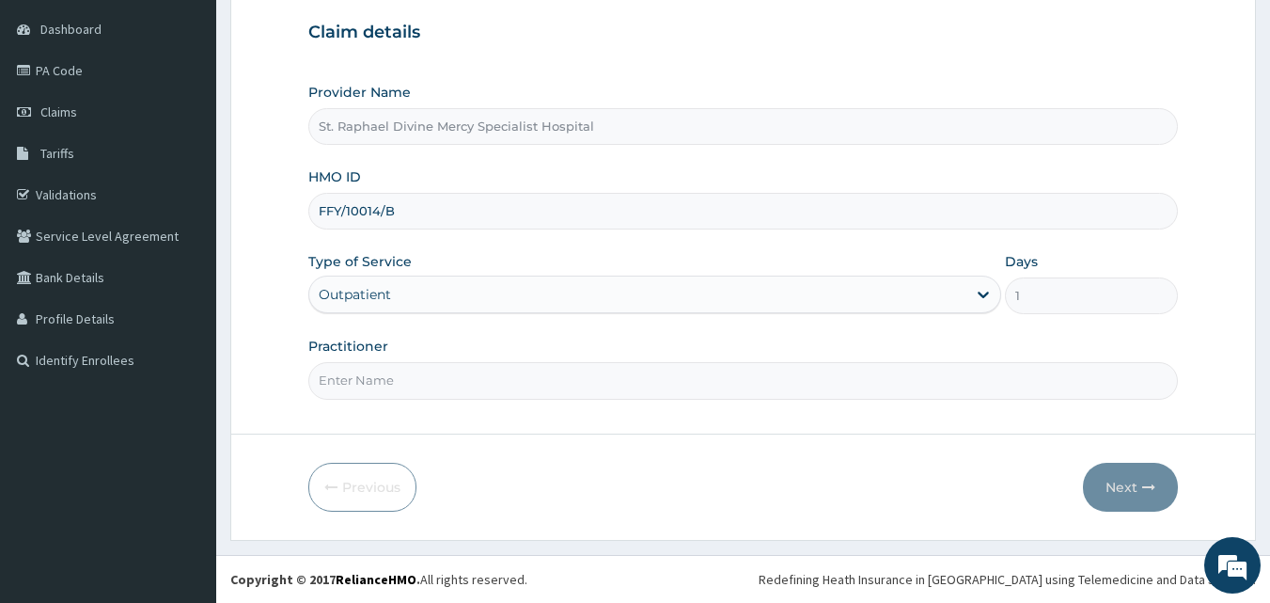
click at [428, 371] on input "Practitioner" at bounding box center [743, 380] width 871 height 37
type input "Dr Nwakaeze"
click at [1133, 497] on button "Next" at bounding box center [1130, 487] width 95 height 49
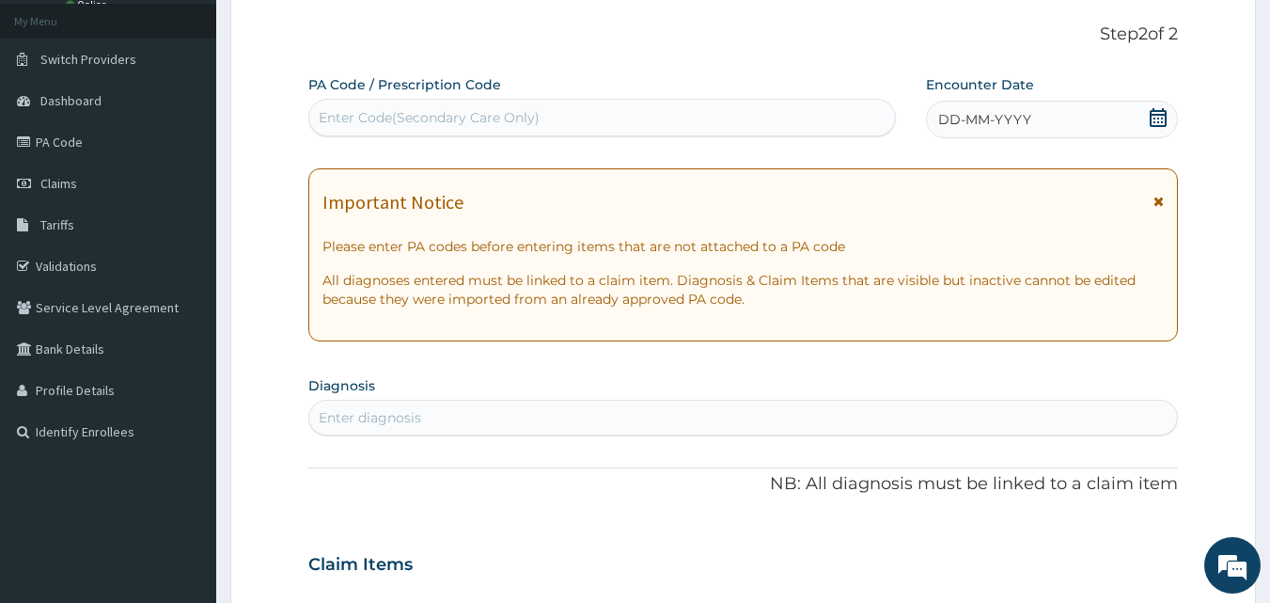
scroll to position [0, 0]
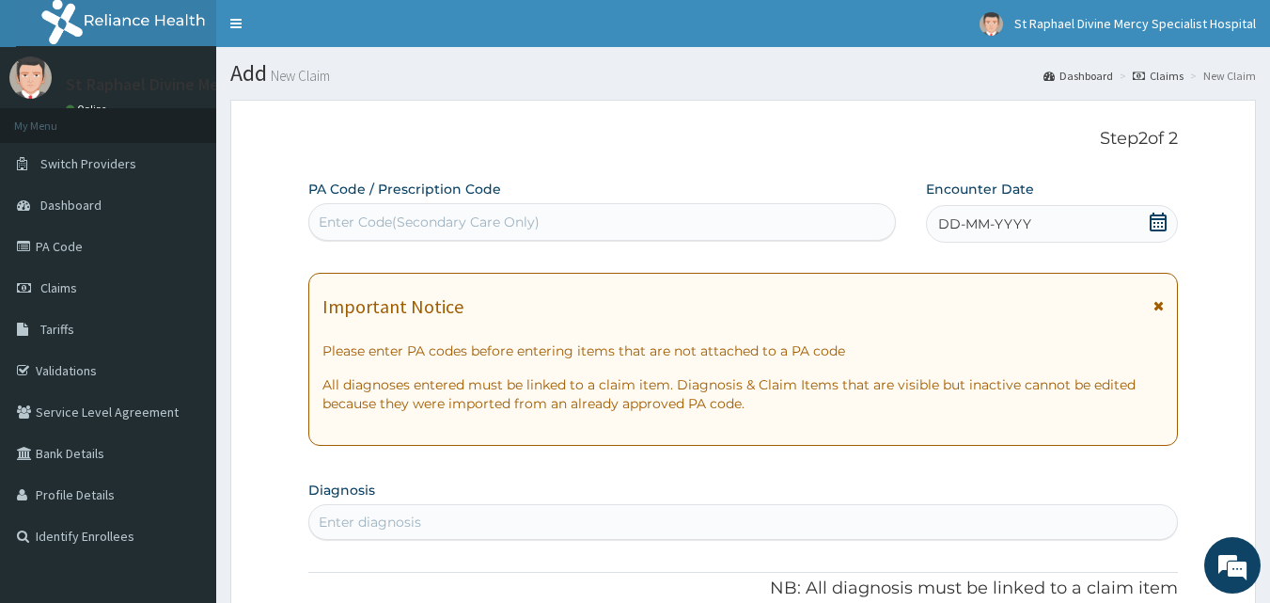
click at [449, 214] on div "Enter Code(Secondary Care Only)" at bounding box center [429, 222] width 221 height 19
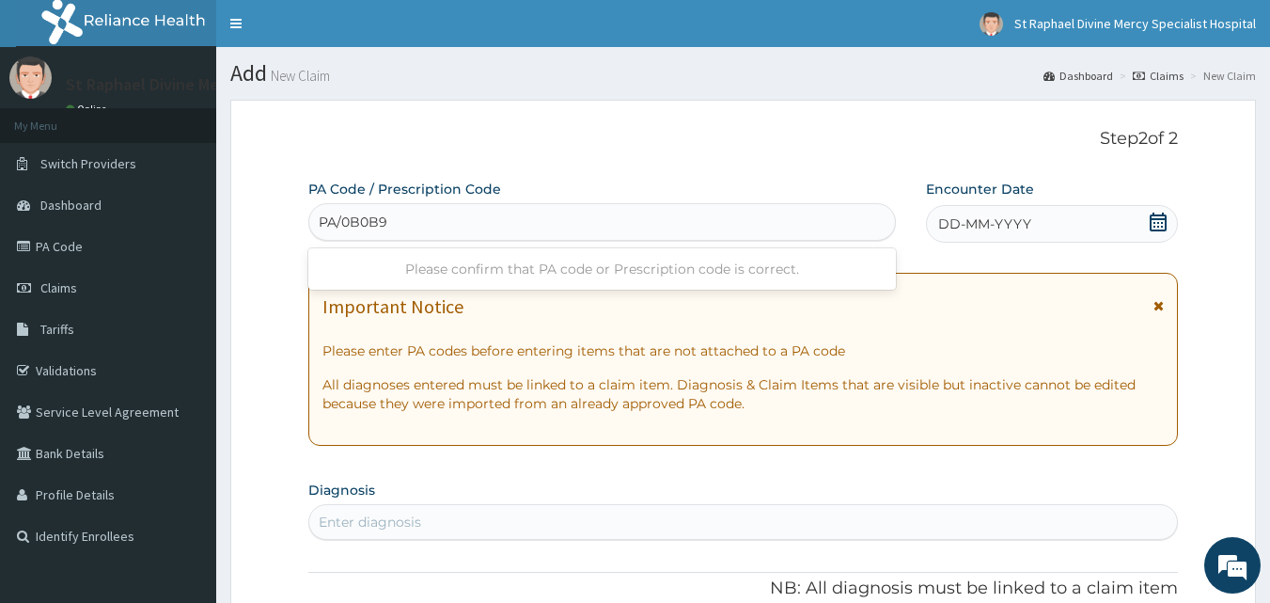
type input "PA/0B0B90"
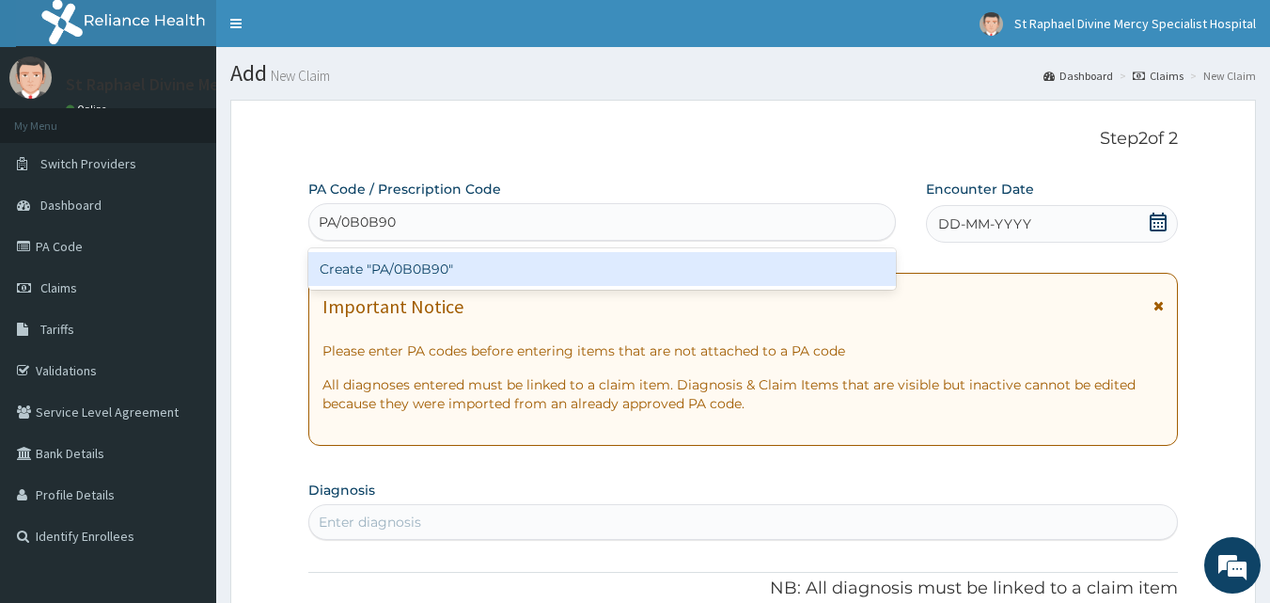
click at [411, 266] on div "Create "PA/0B0B90"" at bounding box center [602, 269] width 589 height 34
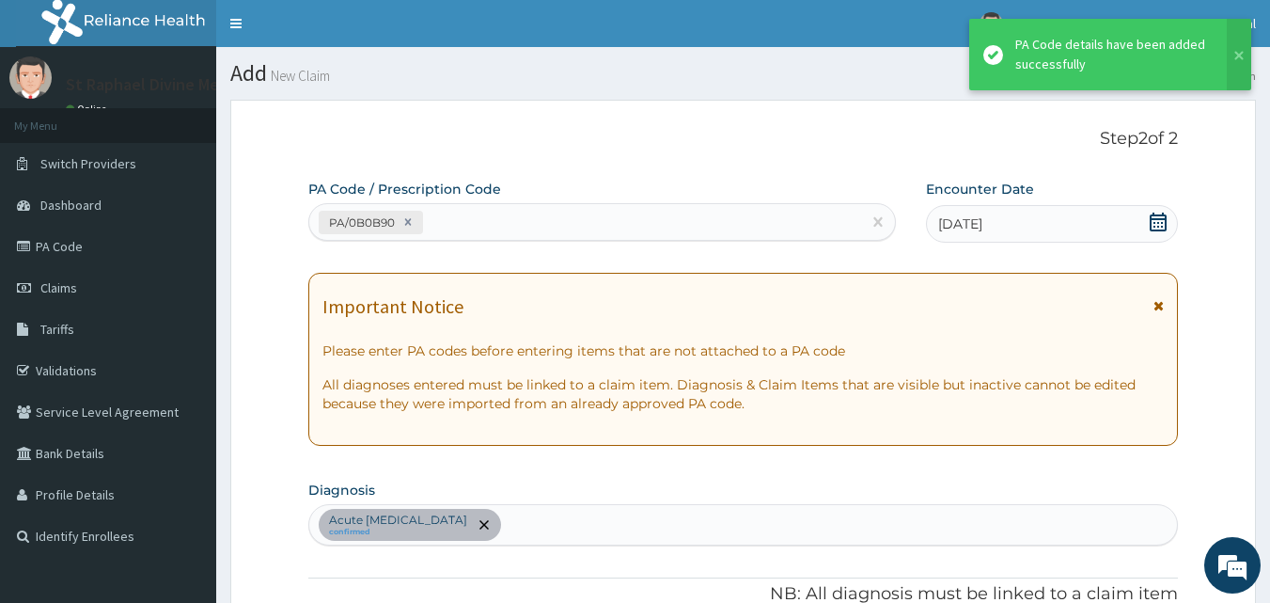
scroll to position [481, 0]
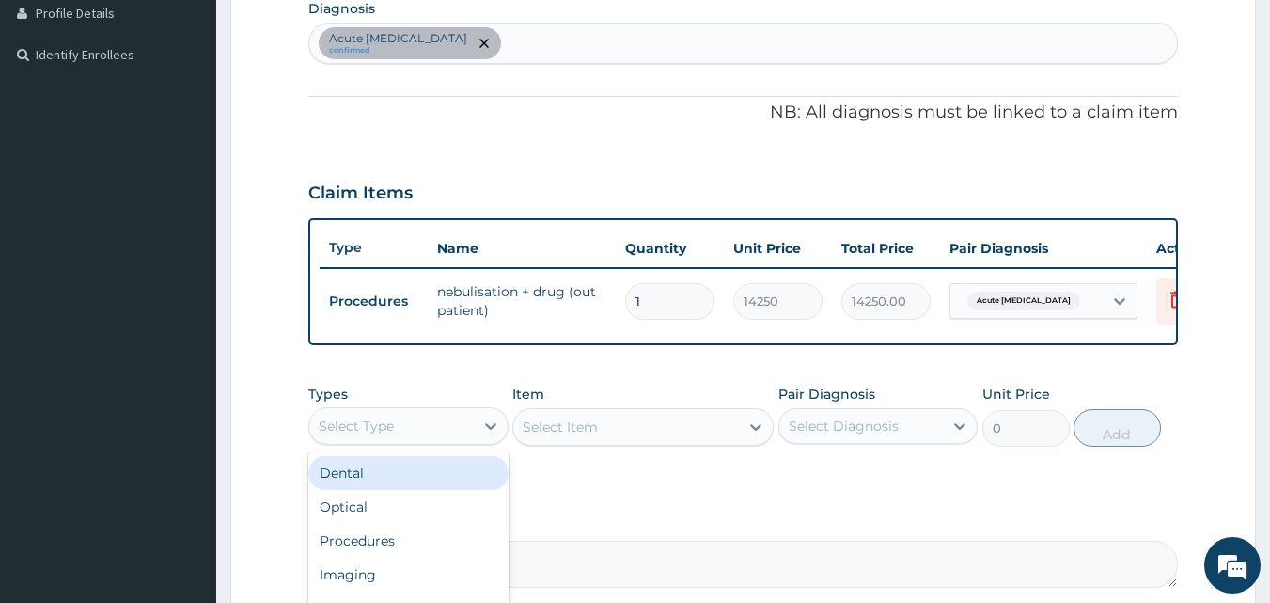
click at [427, 437] on div "Select Type" at bounding box center [391, 426] width 165 height 30
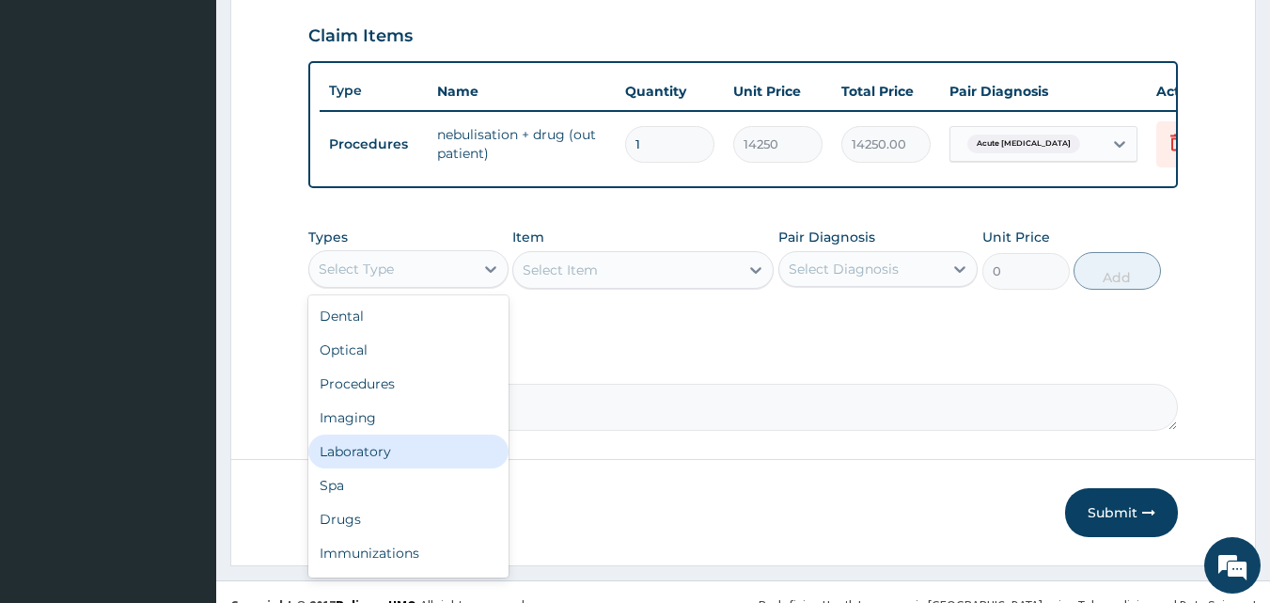
scroll to position [670, 0]
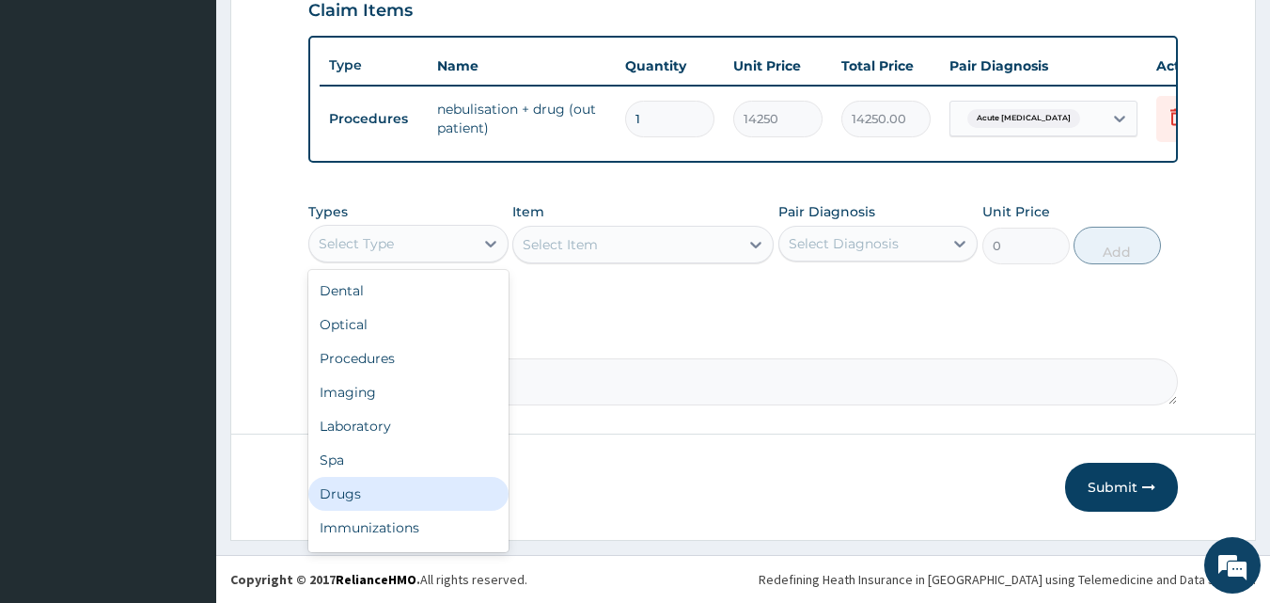
click at [342, 498] on div "Drugs" at bounding box center [408, 494] width 200 height 34
click at [422, 259] on div "Drugs" at bounding box center [391, 244] width 165 height 30
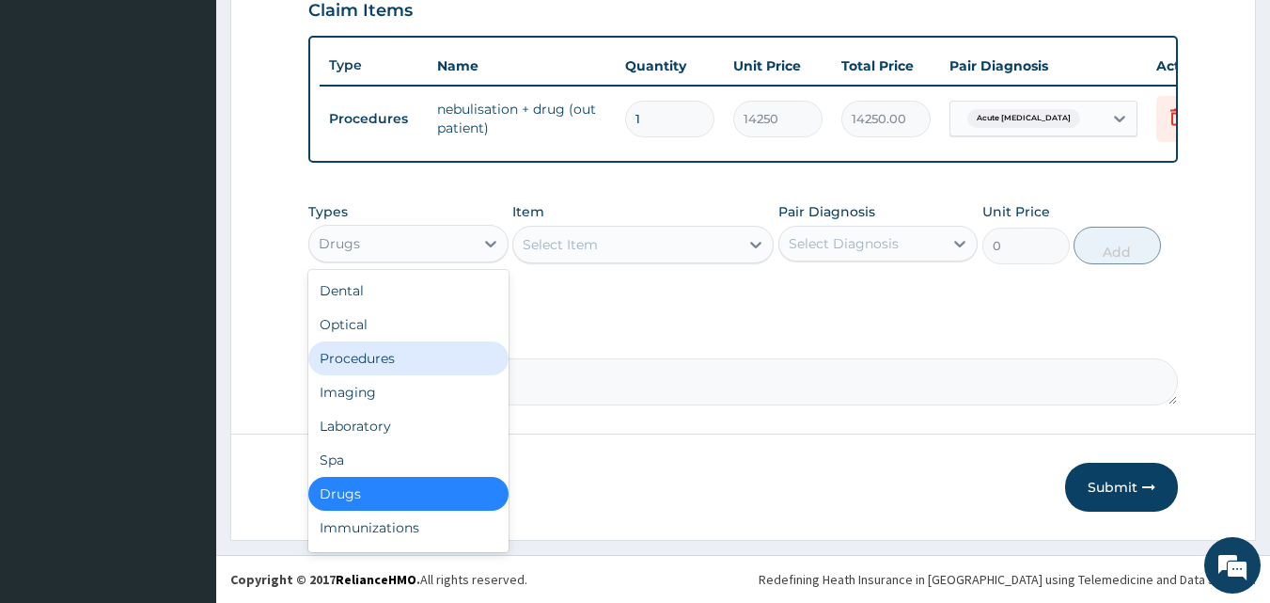
click at [381, 371] on div "Procedures" at bounding box center [408, 358] width 200 height 34
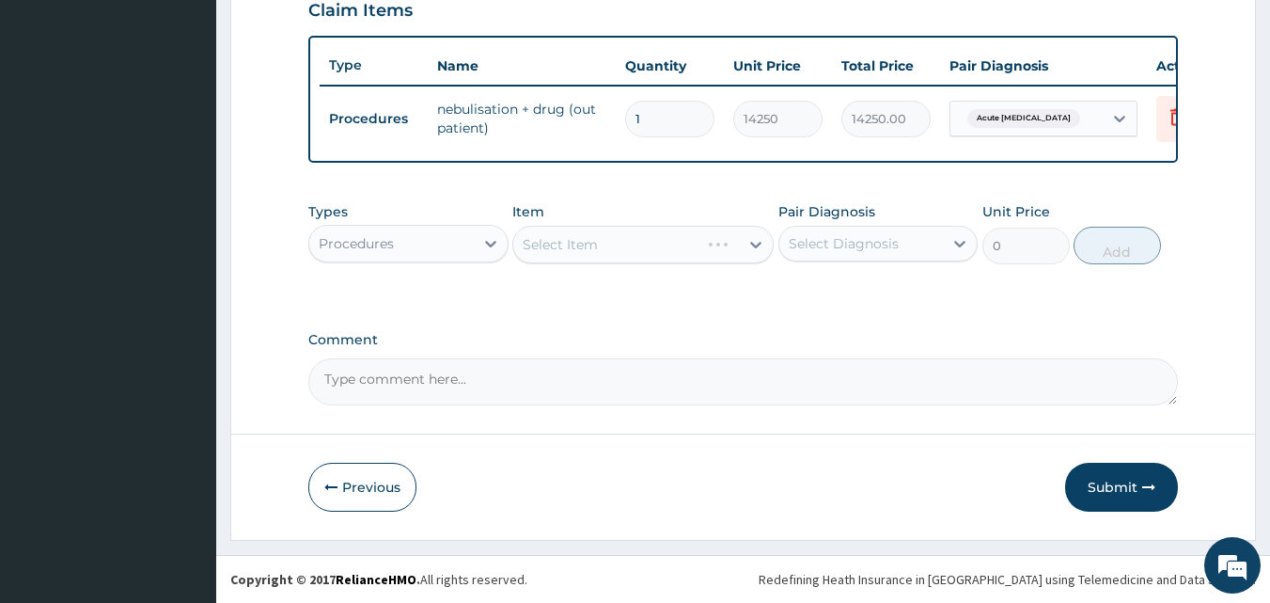
click at [607, 250] on div "Select Item" at bounding box center [643, 245] width 261 height 38
click at [623, 257] on div "Select Item" at bounding box center [626, 244] width 226 height 30
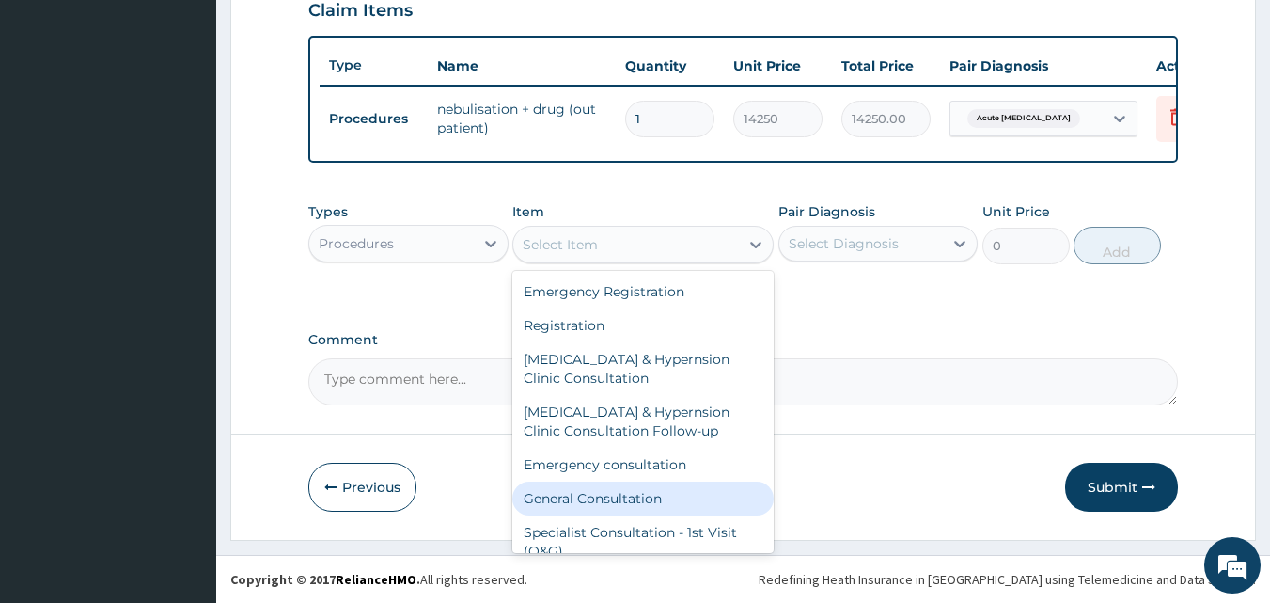
click at [564, 508] on div "General Consultation" at bounding box center [643, 498] width 261 height 34
type input "4750"
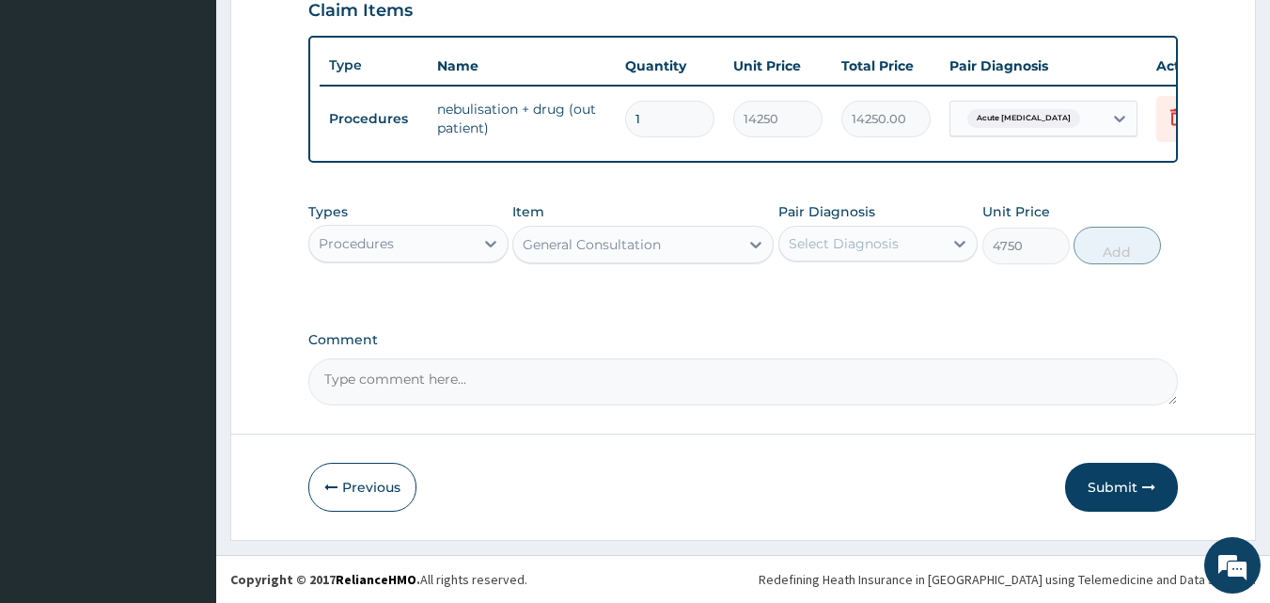
click at [898, 251] on div "Select Diagnosis" at bounding box center [862, 244] width 165 height 30
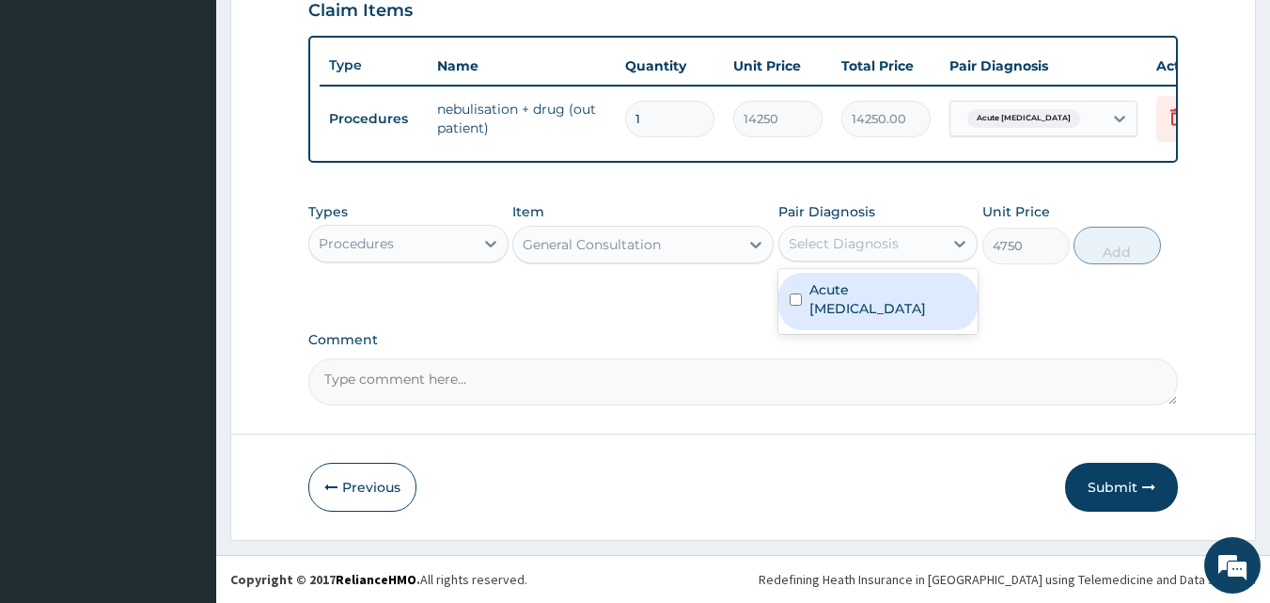
click at [859, 294] on label "Acute asthma" at bounding box center [889, 299] width 158 height 38
checkbox input "true"
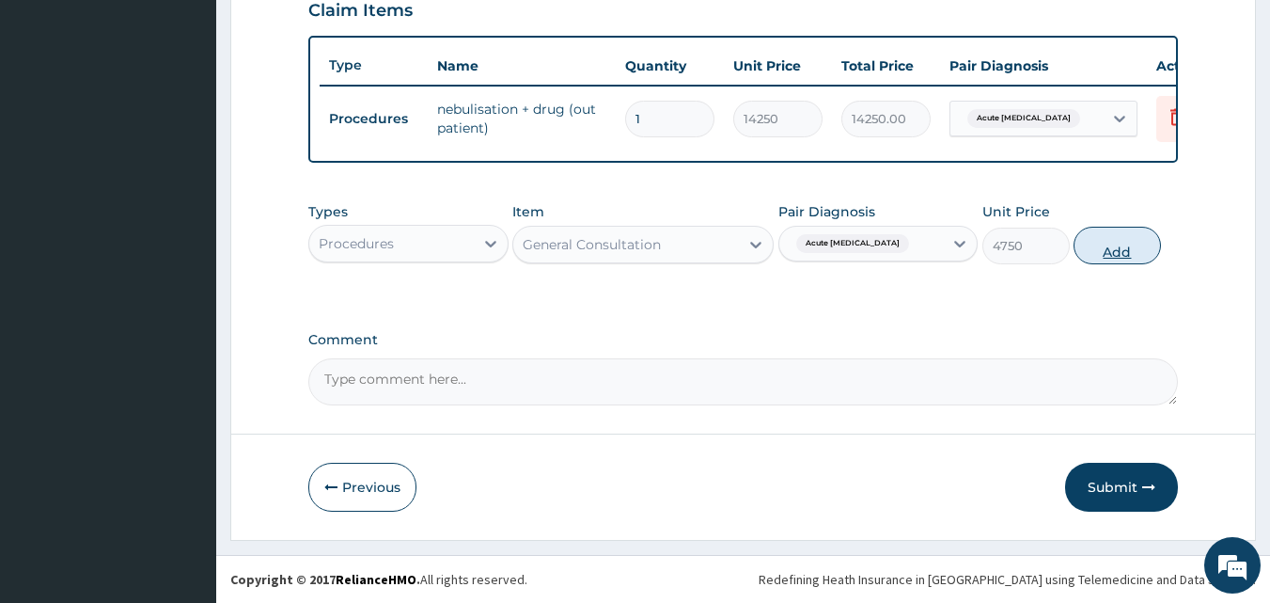
click at [1123, 259] on button "Add" at bounding box center [1117, 246] width 87 height 38
type input "0"
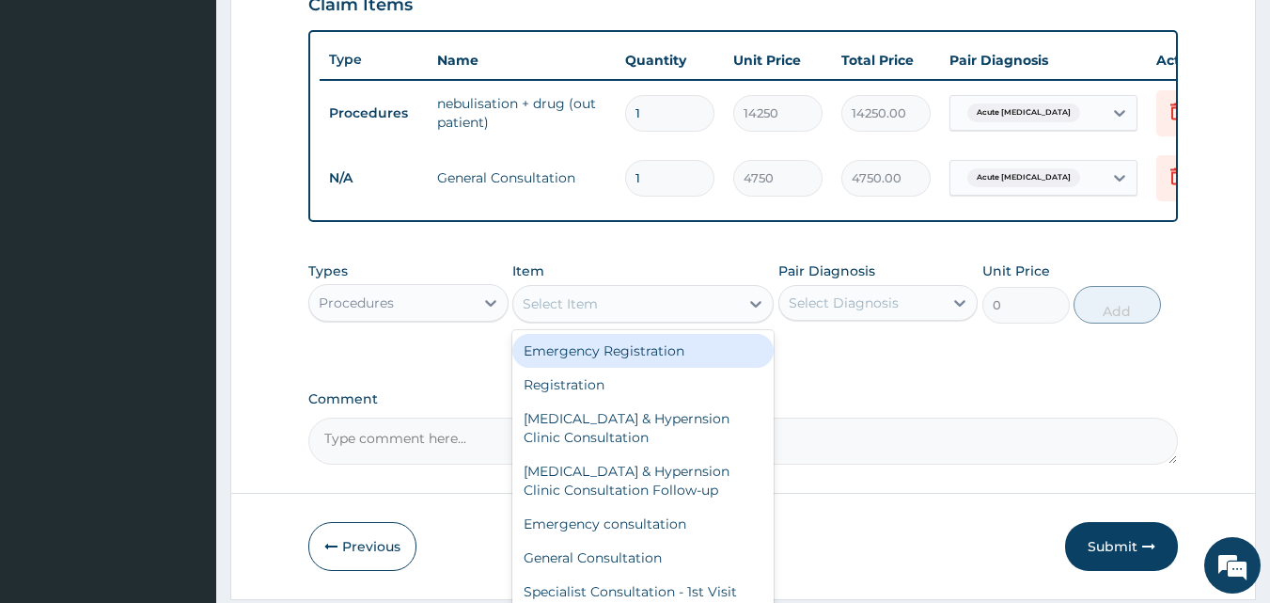
click at [560, 310] on div "Select Item" at bounding box center [560, 303] width 75 height 19
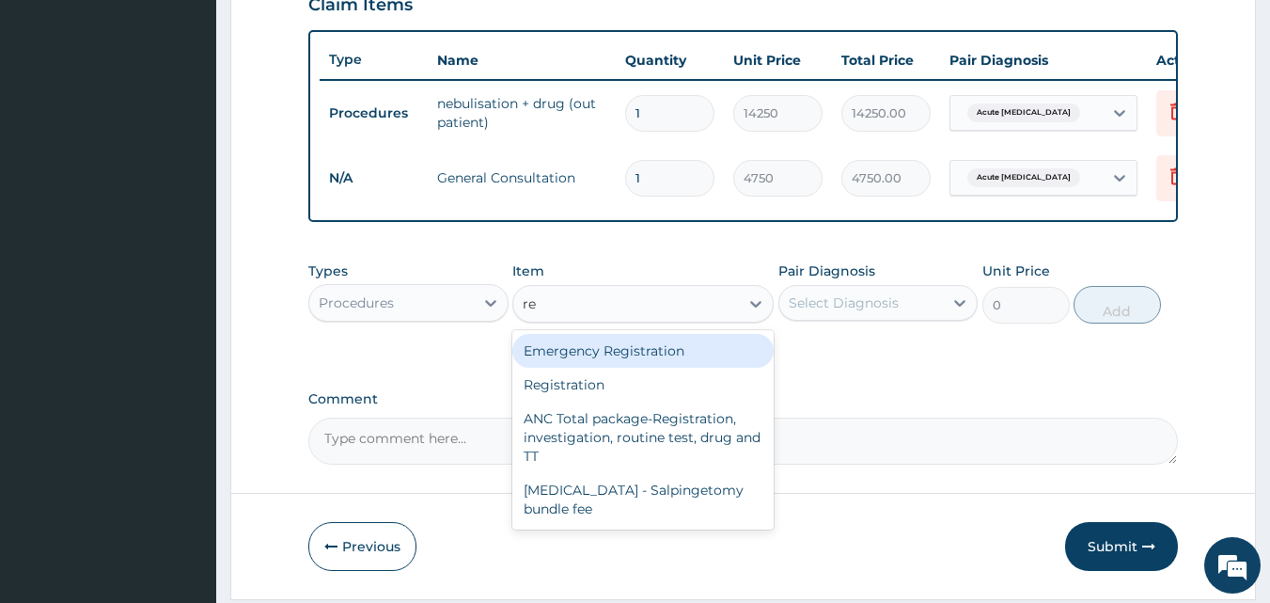
type input "reg"
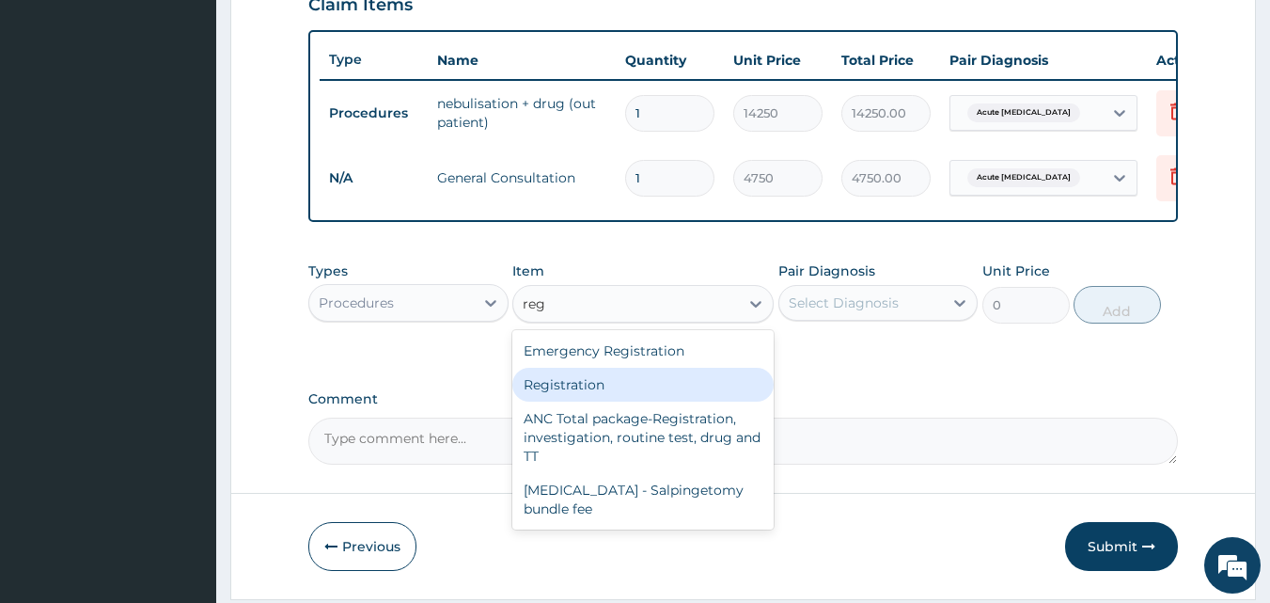
click at [576, 402] on div "Registration" at bounding box center [643, 385] width 261 height 34
type input "4750"
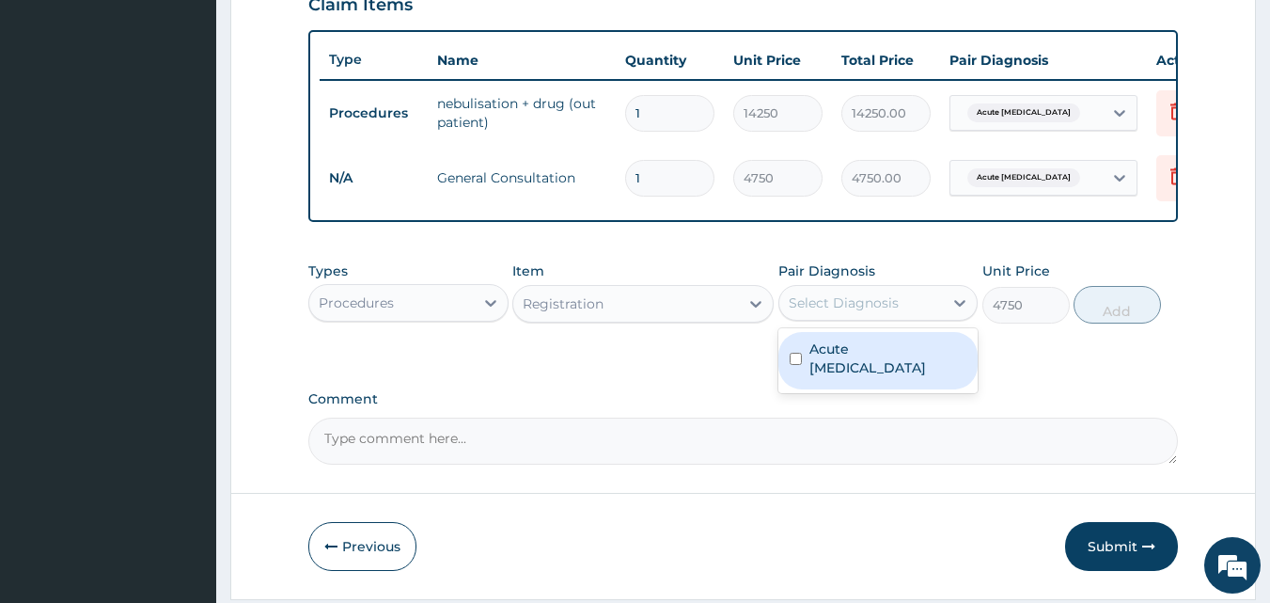
click at [866, 312] on div "Select Diagnosis" at bounding box center [844, 302] width 110 height 19
click at [866, 361] on label "Acute asthma" at bounding box center [889, 358] width 158 height 38
checkbox input "true"
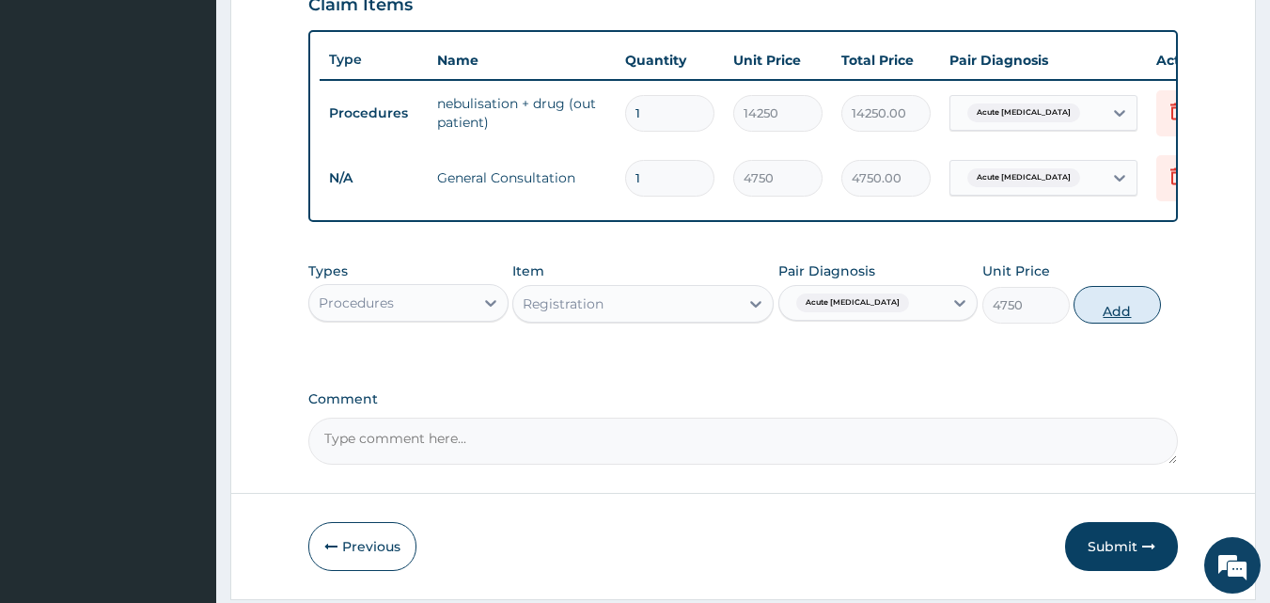
click at [1124, 315] on button "Add" at bounding box center [1117, 305] width 87 height 38
type input "0"
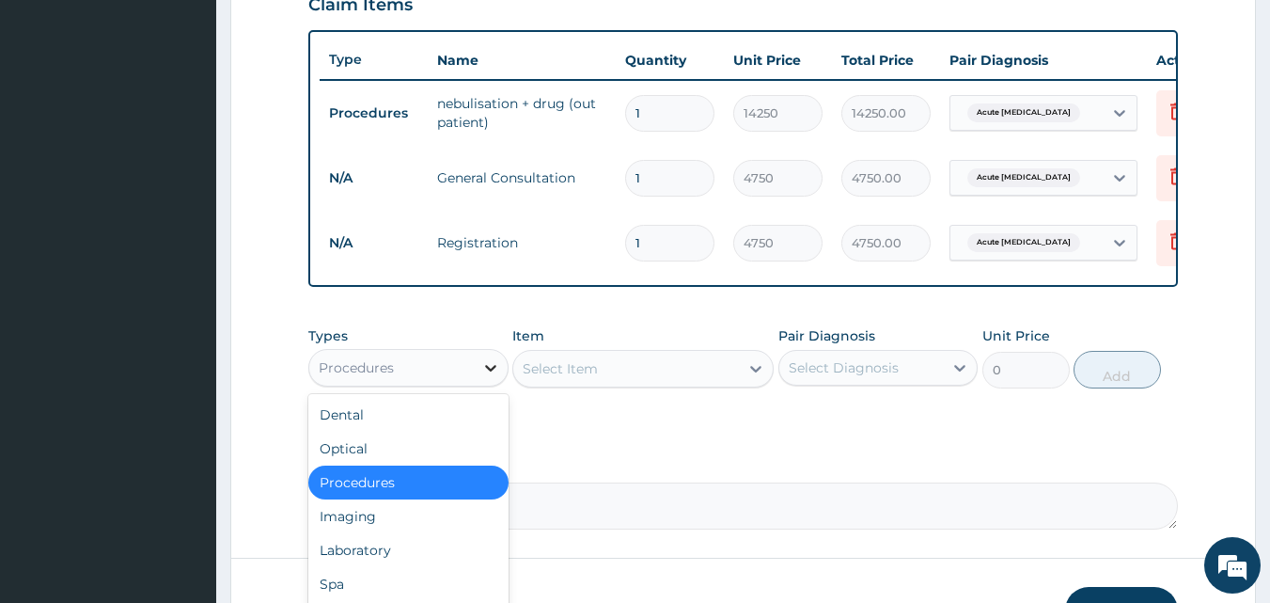
click at [478, 382] on div at bounding box center [491, 368] width 34 height 34
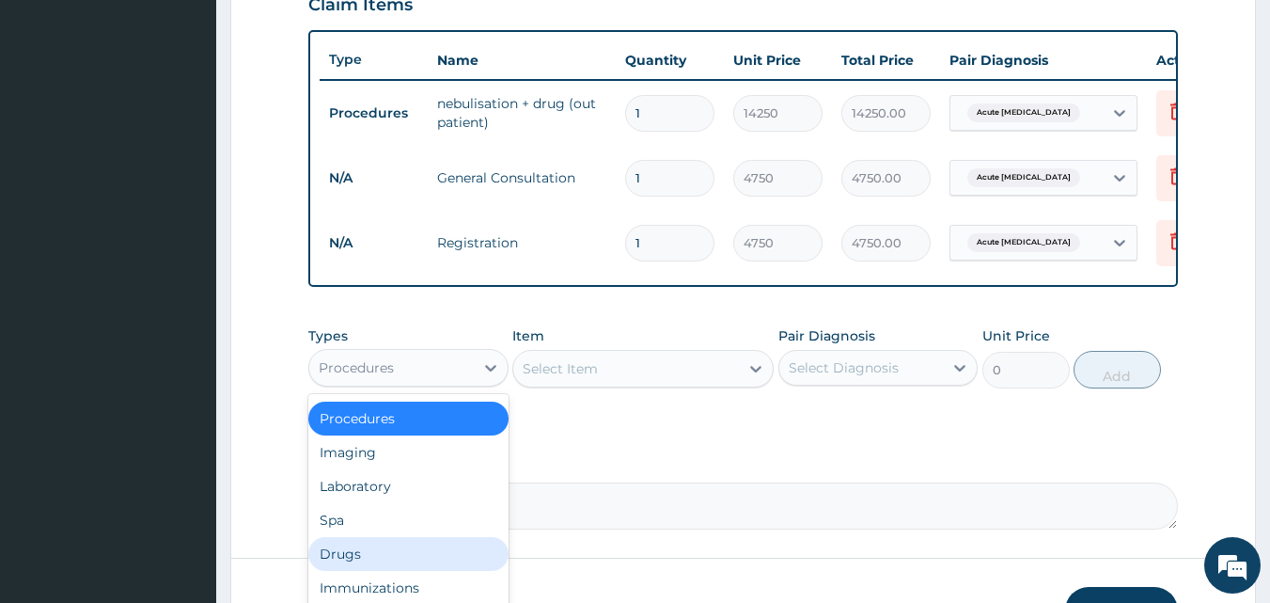
click at [397, 566] on div "Drugs" at bounding box center [408, 554] width 200 height 34
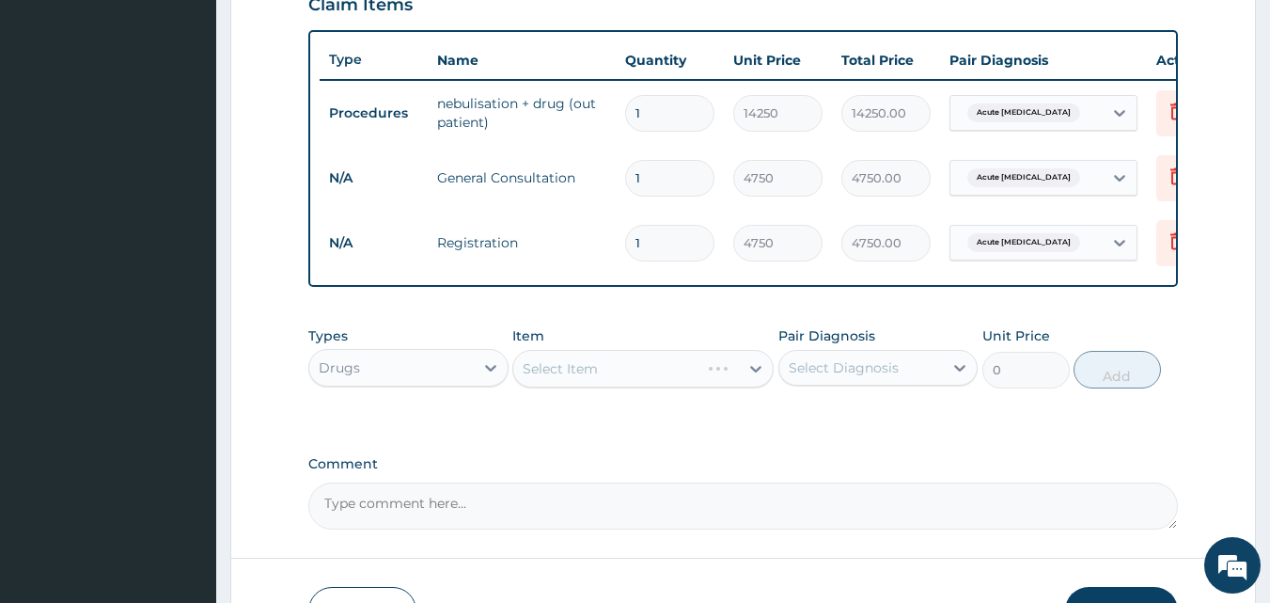
click at [608, 387] on div "Select Item" at bounding box center [643, 369] width 261 height 38
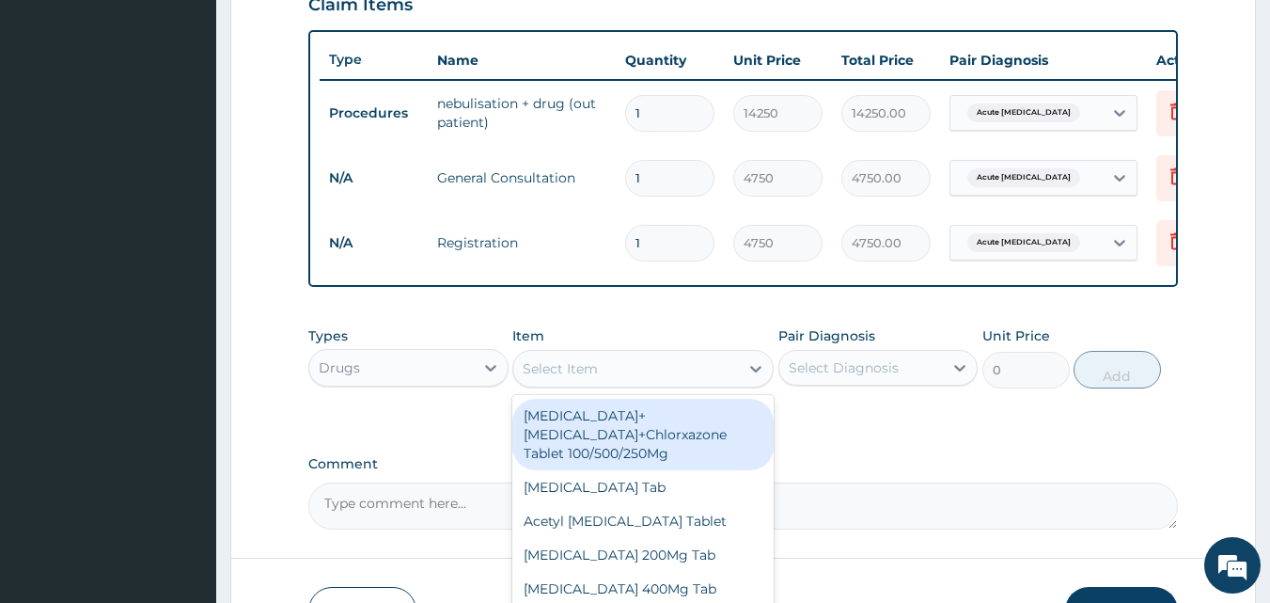
click at [575, 378] on div "Select Item" at bounding box center [560, 368] width 75 height 19
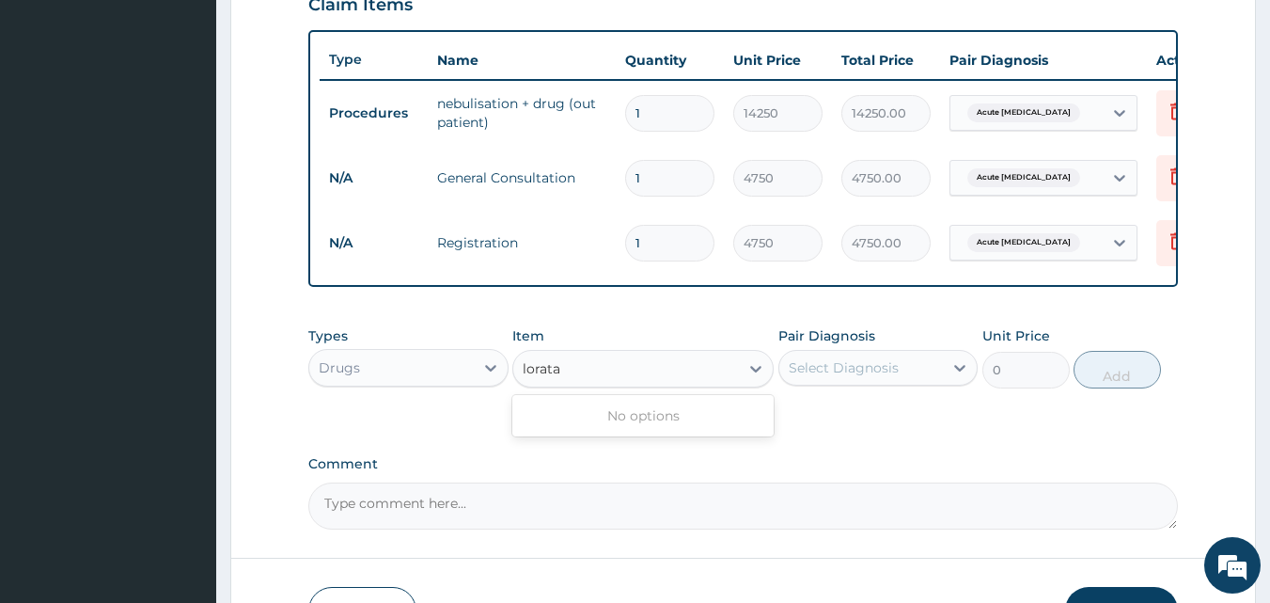
type input "lorat"
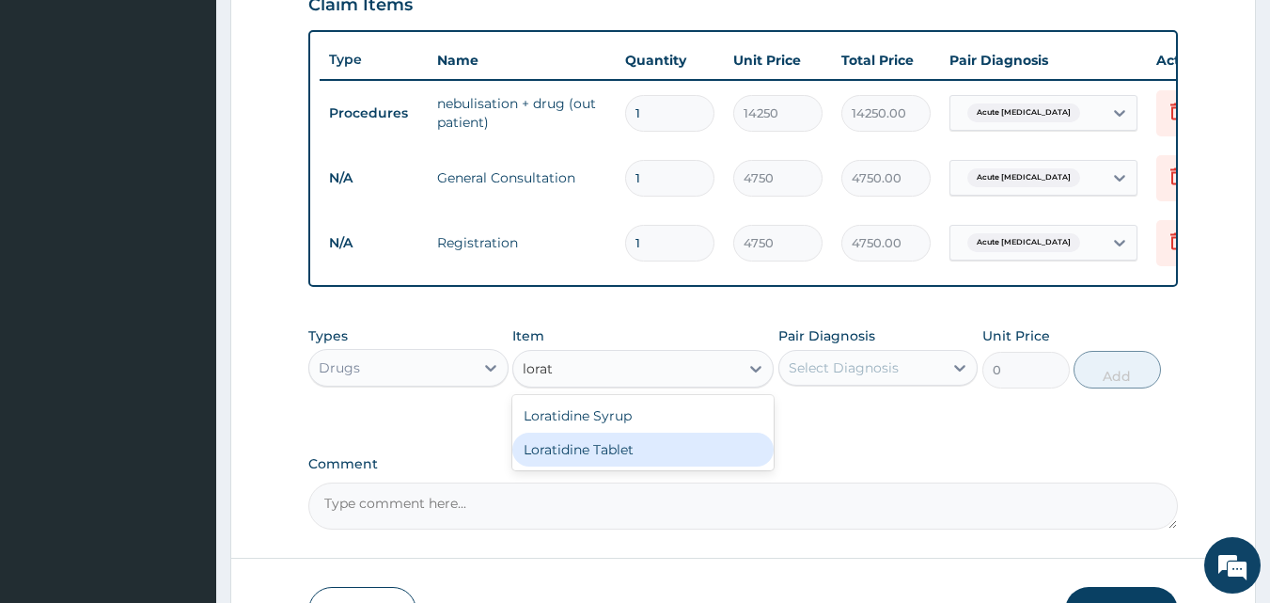
click at [590, 466] on div "Loratidine Tablet" at bounding box center [643, 450] width 261 height 34
type input "142.5"
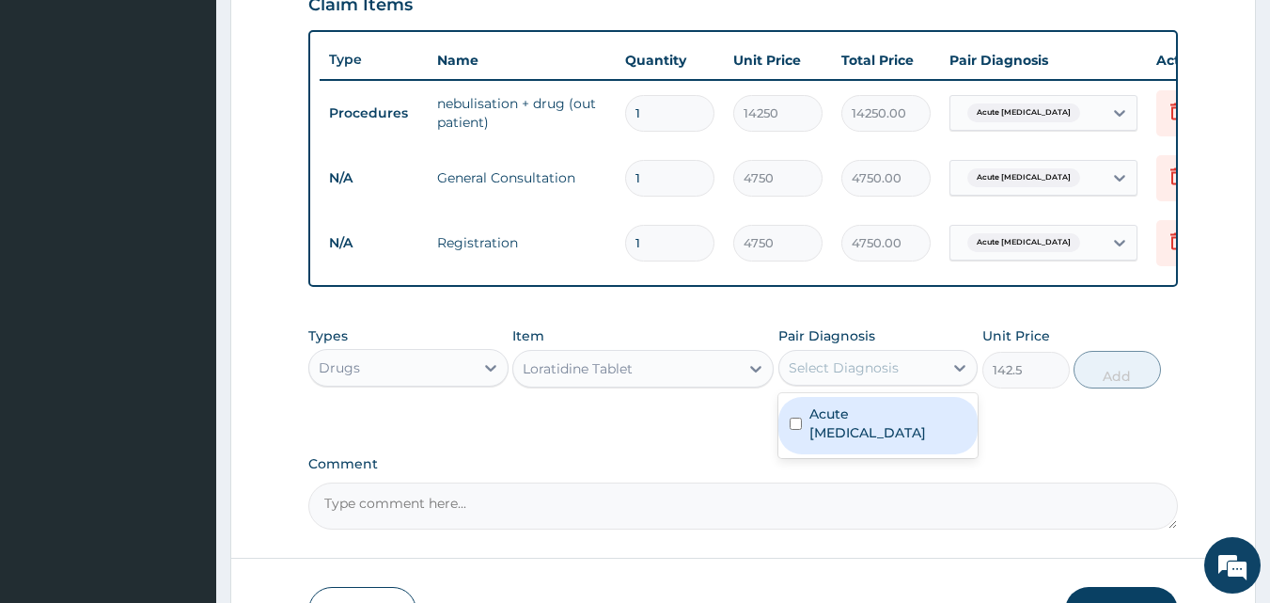
click at [899, 380] on div "Select Diagnosis" at bounding box center [862, 368] width 165 height 30
click at [879, 434] on label "Acute asthma" at bounding box center [889, 423] width 158 height 38
checkbox input "true"
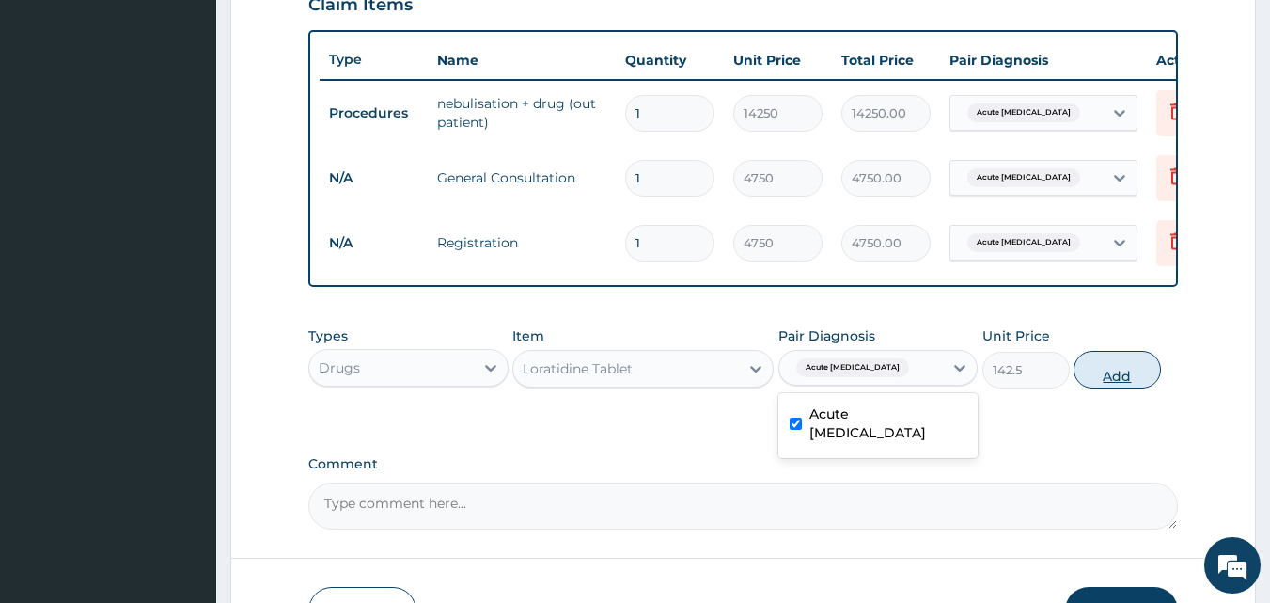
click at [1107, 386] on button "Add" at bounding box center [1117, 370] width 87 height 38
type input "0"
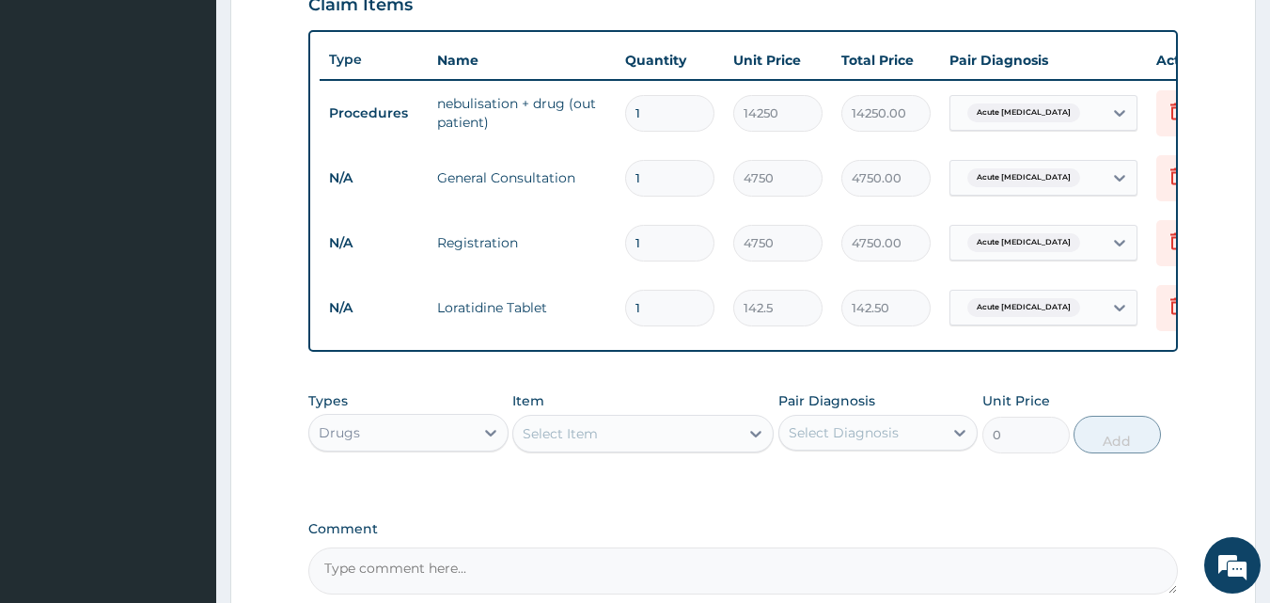
click at [606, 439] on div "Select Item" at bounding box center [626, 433] width 226 height 30
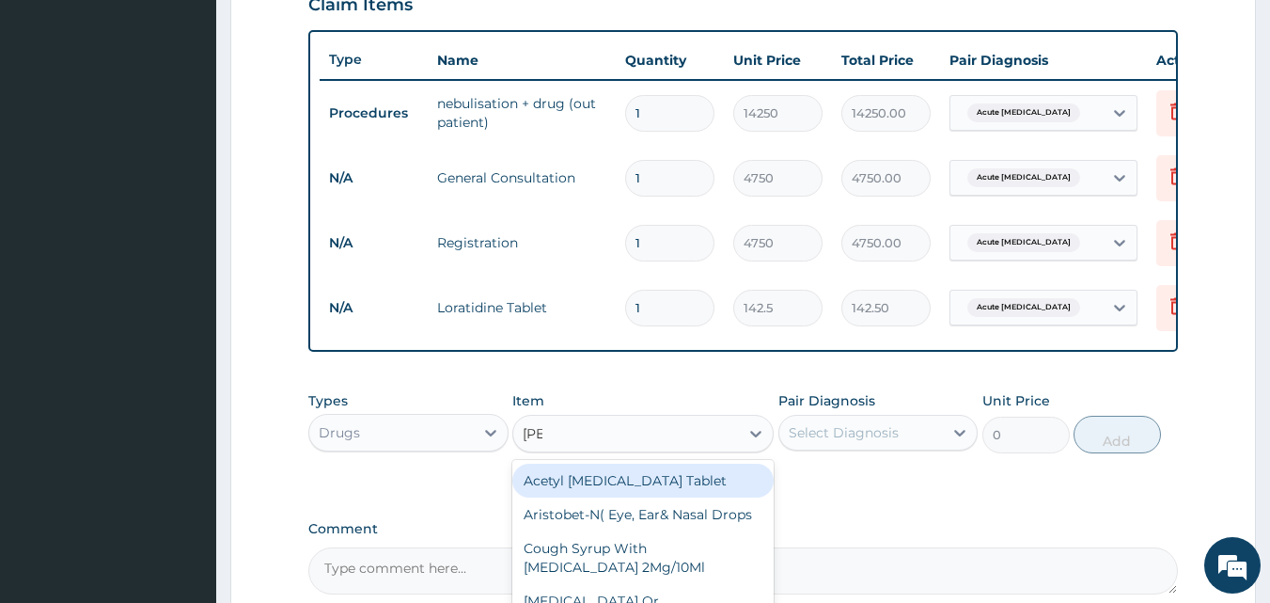
type input "salb"
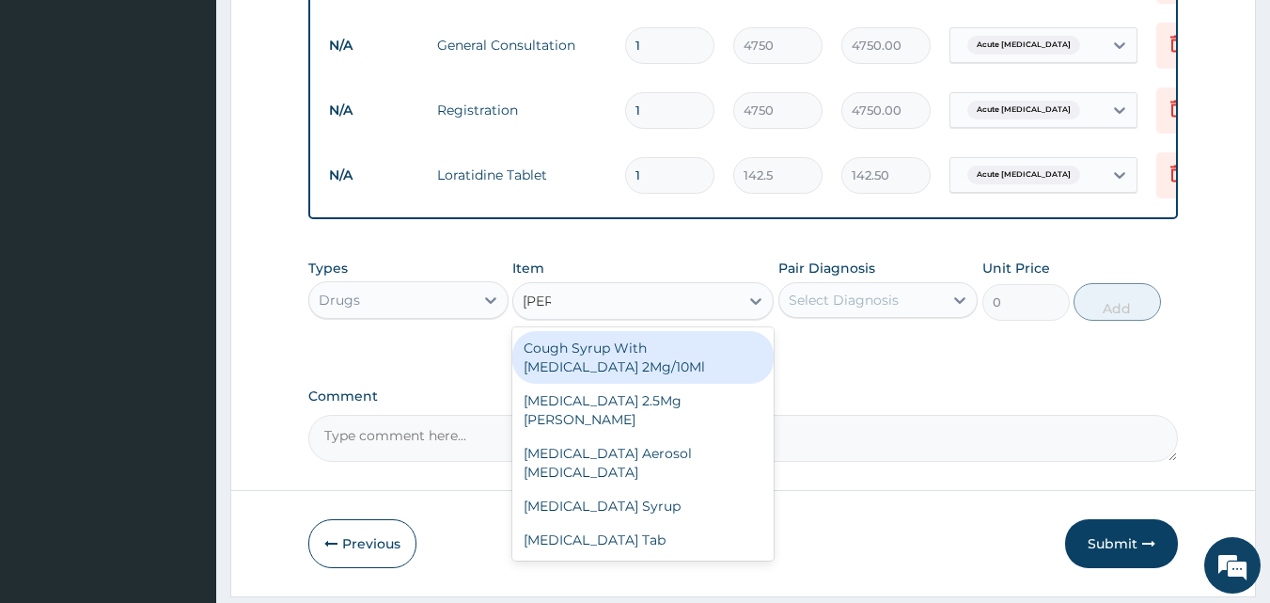
scroll to position [858, 0]
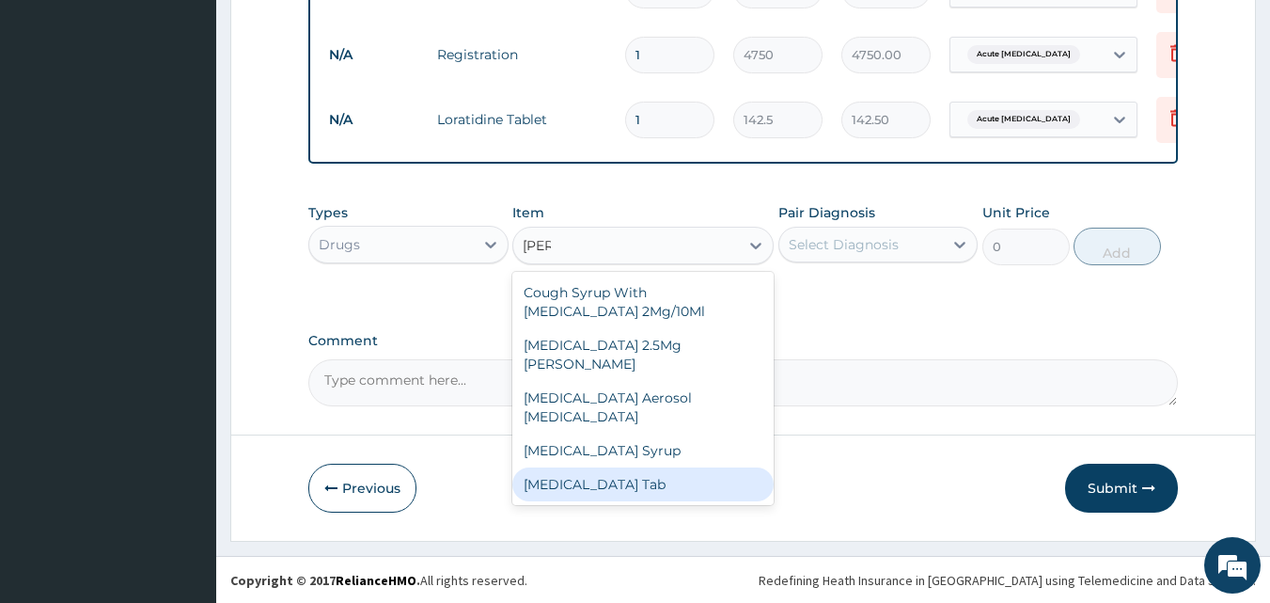
click at [607, 468] on div "Salbutamol Tab" at bounding box center [643, 484] width 261 height 34
type input "142.5"
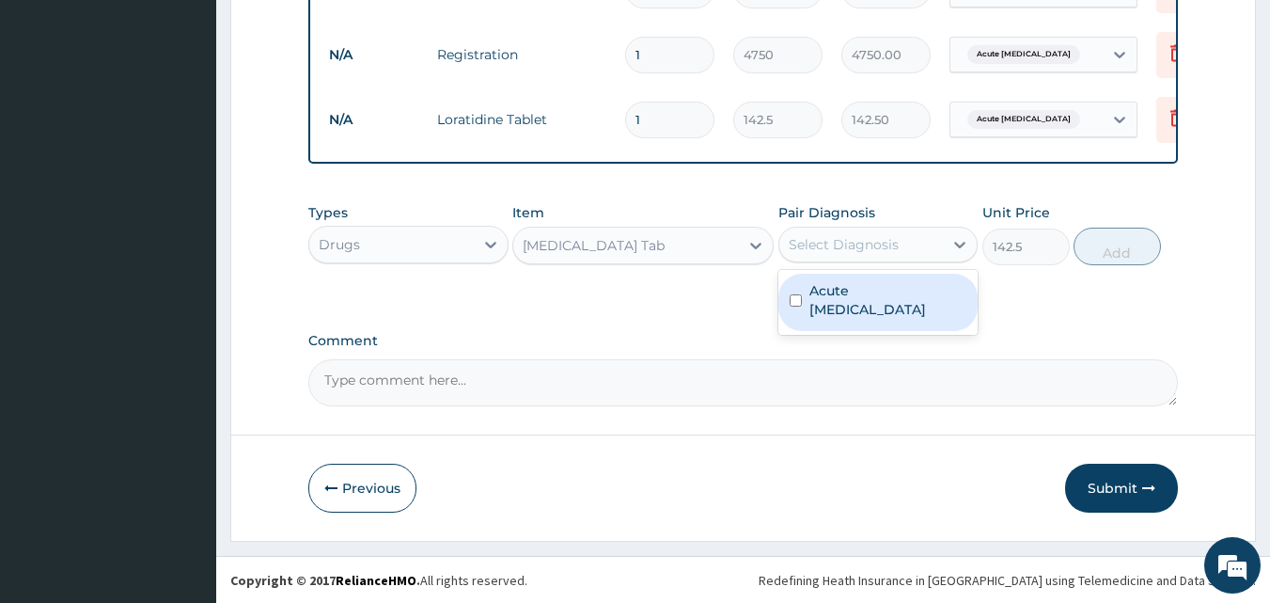
click at [875, 254] on div "Select Diagnosis" at bounding box center [844, 244] width 110 height 19
click at [833, 314] on div "Acute asthma" at bounding box center [879, 302] width 200 height 57
checkbox input "true"
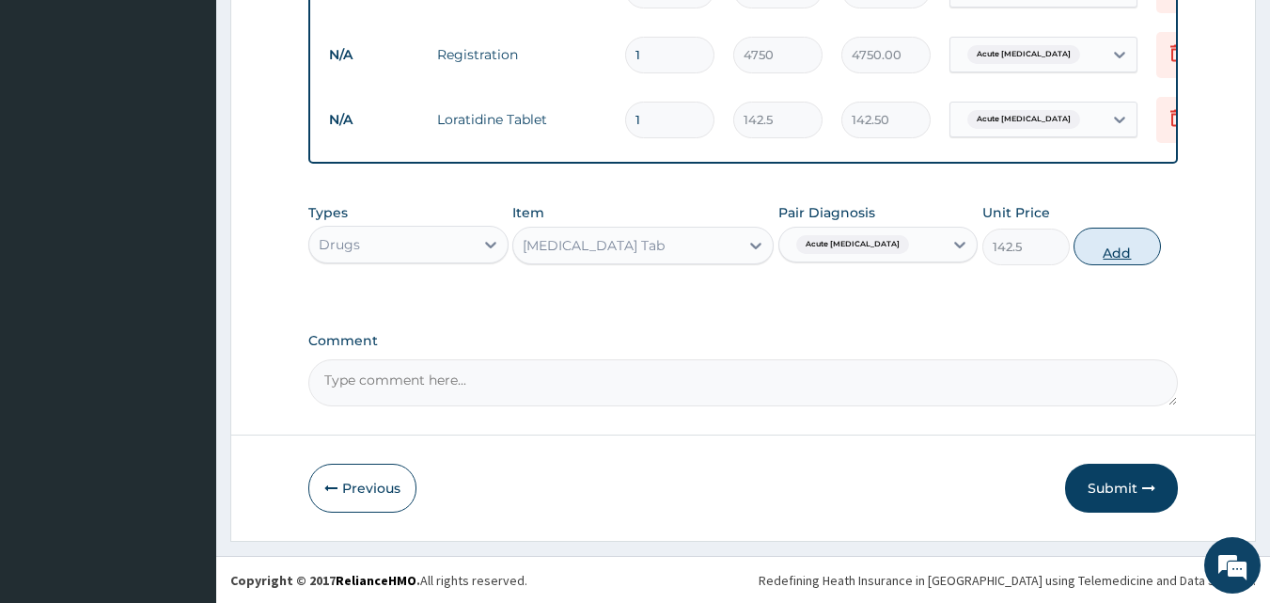
click at [1128, 255] on button "Add" at bounding box center [1117, 247] width 87 height 38
type input "0"
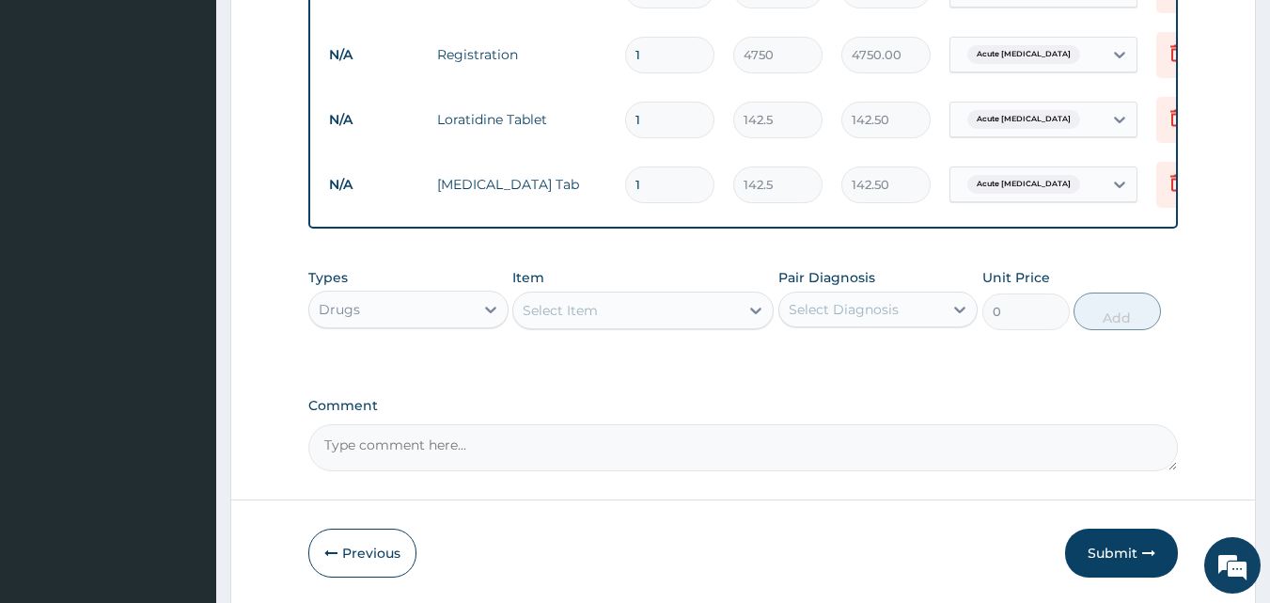
type input "0.00"
type input "7"
type input "997.50"
type input "7"
click at [655, 118] on input "1" at bounding box center [669, 120] width 89 height 37
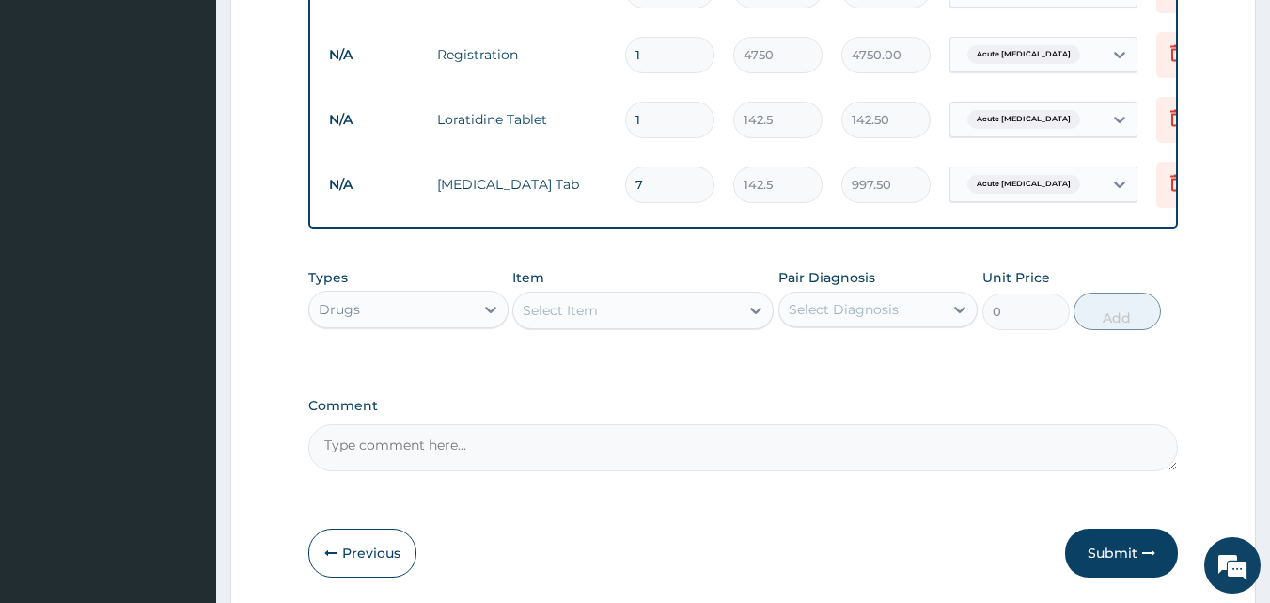
type input "10"
type input "1425.00"
type input "10"
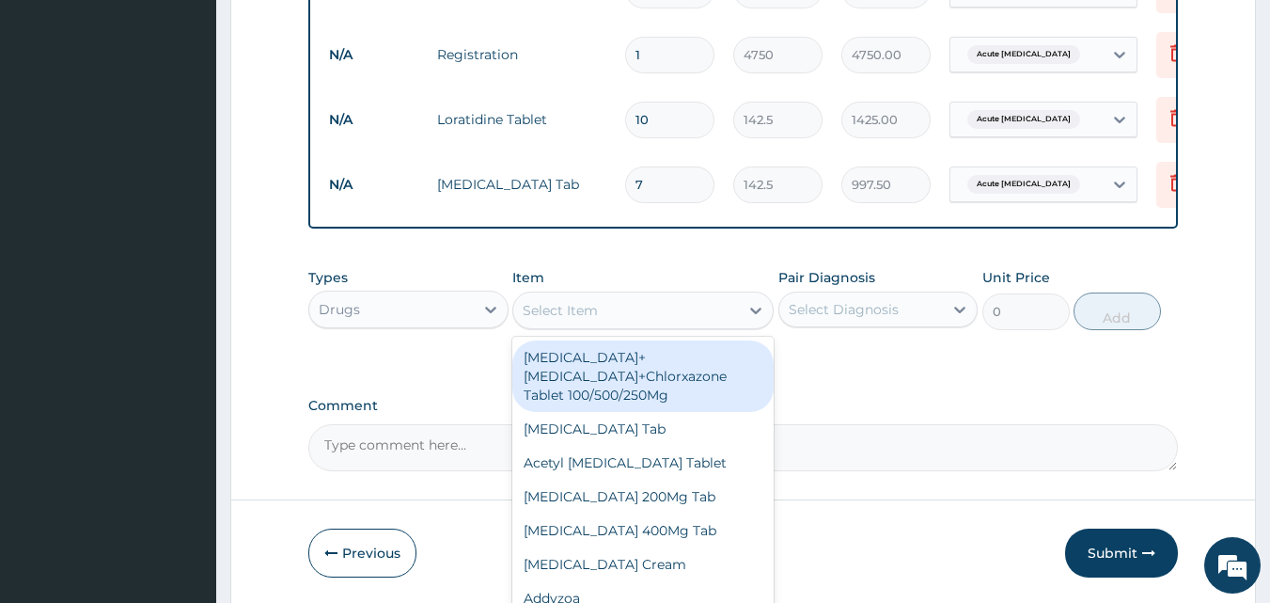
click at [552, 320] on div "Select Item" at bounding box center [560, 310] width 75 height 19
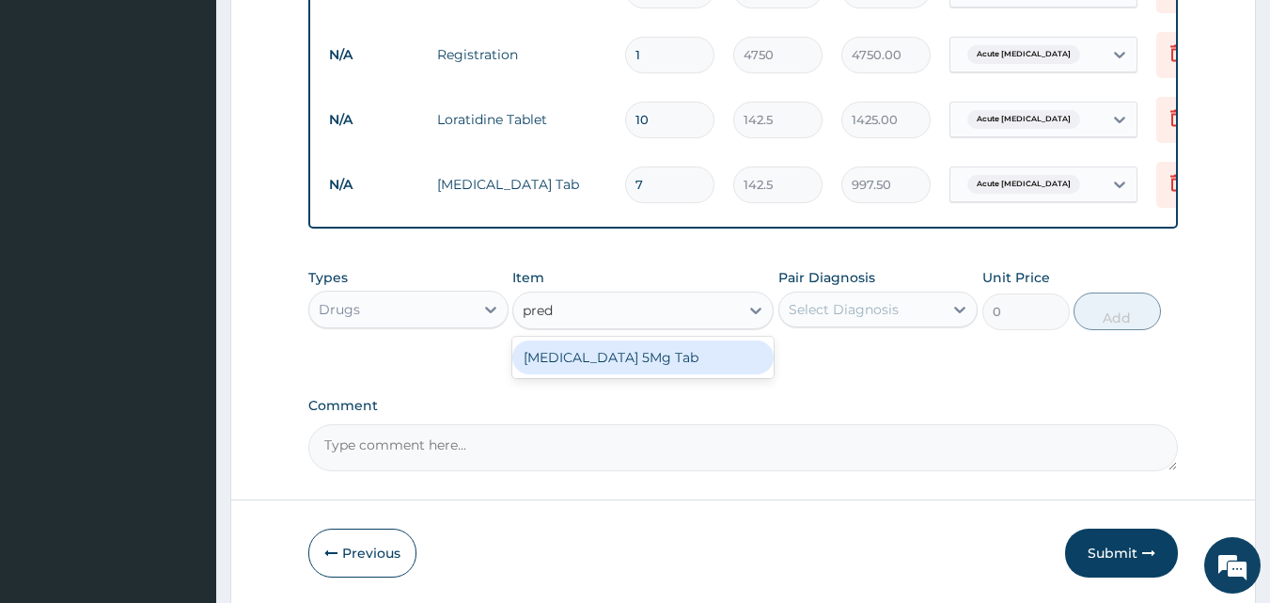
type input "predn"
click at [597, 370] on div "[MEDICAL_DATA] 5Mg Tab" at bounding box center [643, 357] width 261 height 34
type input "114"
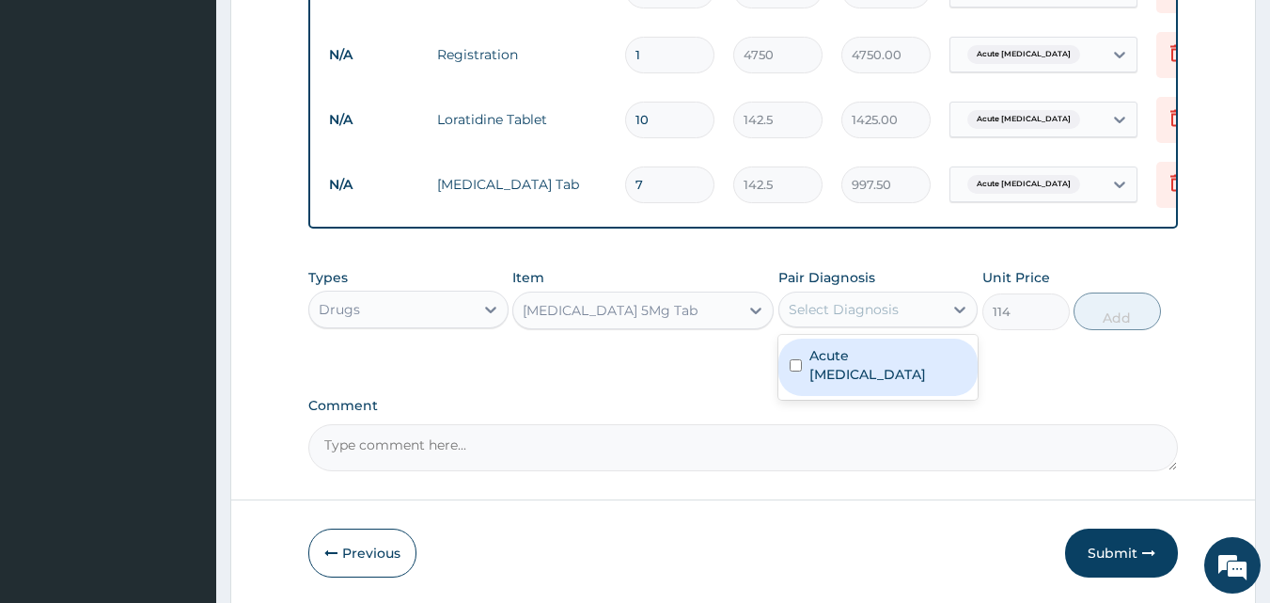
click at [828, 319] on div "Select Diagnosis" at bounding box center [844, 309] width 110 height 19
drag, startPoint x: 834, startPoint y: 363, endPoint x: 896, endPoint y: 361, distance: 62.1
click at [835, 363] on label "Acute asthma" at bounding box center [889, 365] width 158 height 38
checkbox input "true"
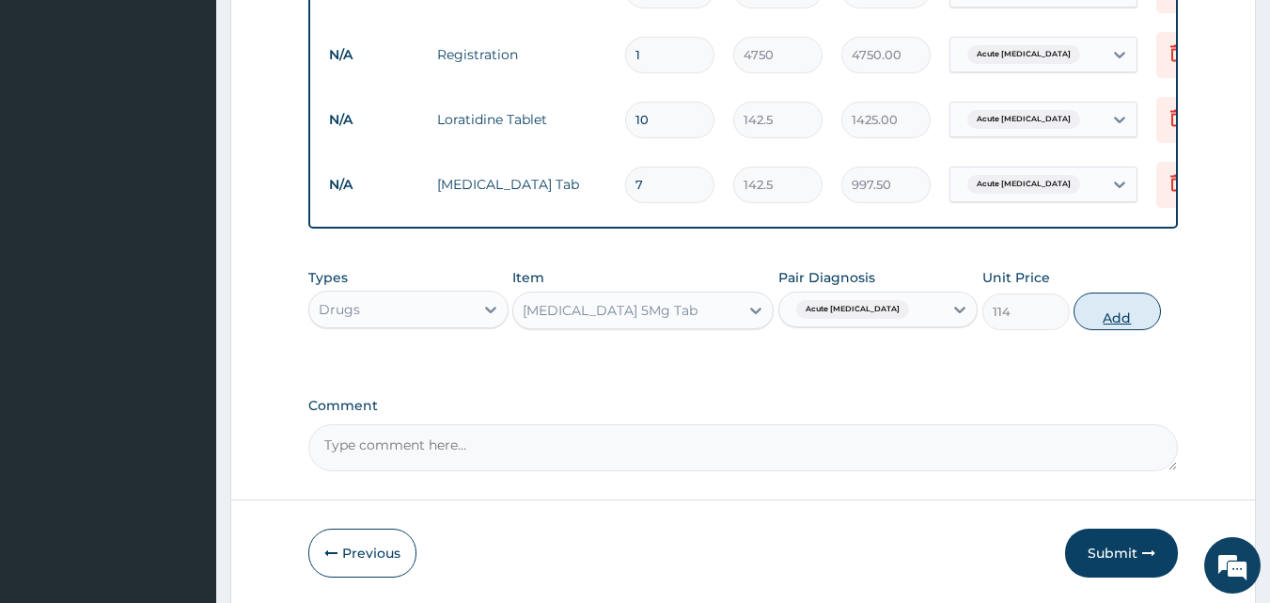
click at [1108, 321] on button "Add" at bounding box center [1117, 311] width 87 height 38
type input "0"
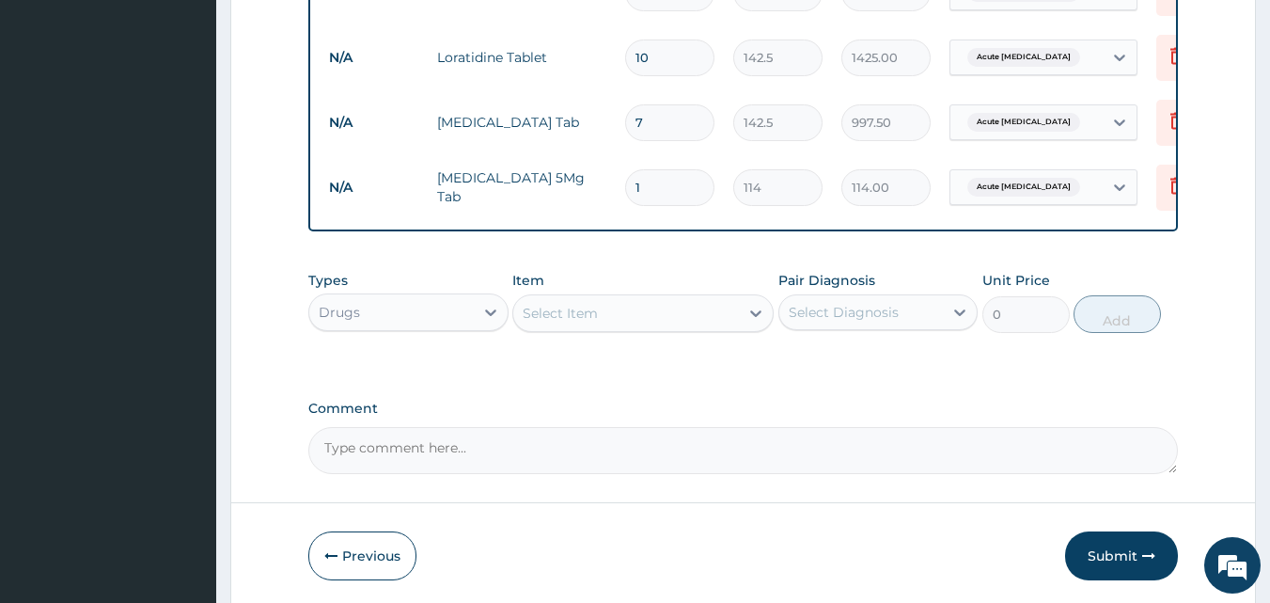
scroll to position [952, 0]
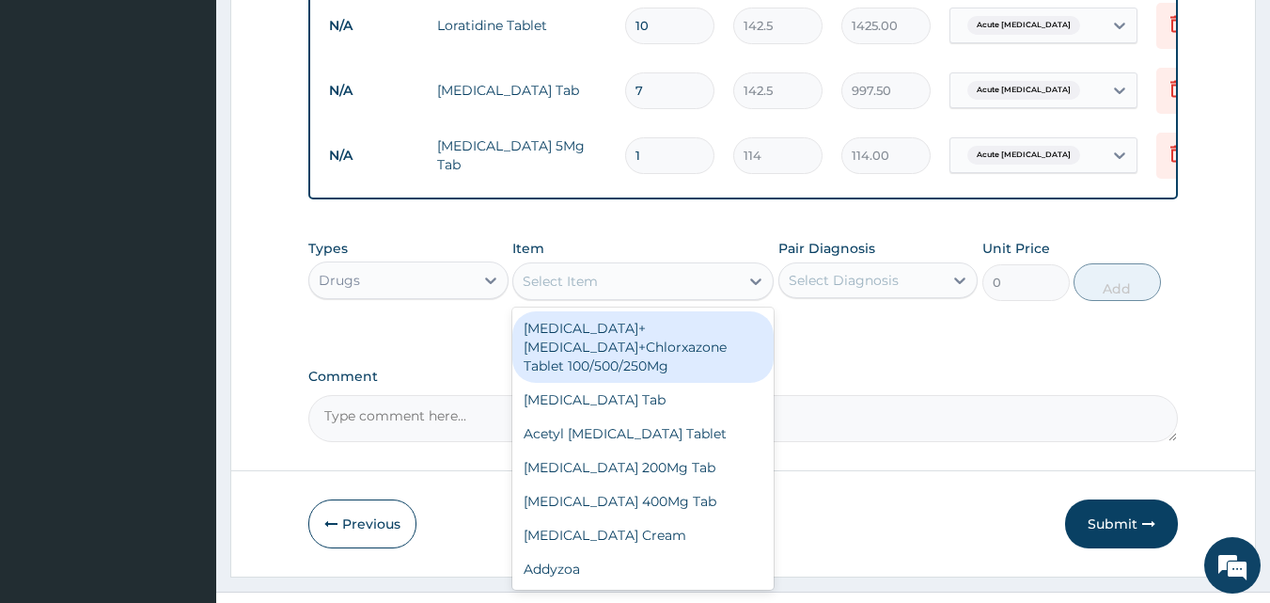
click at [595, 287] on div "Select Item" at bounding box center [560, 281] width 75 height 19
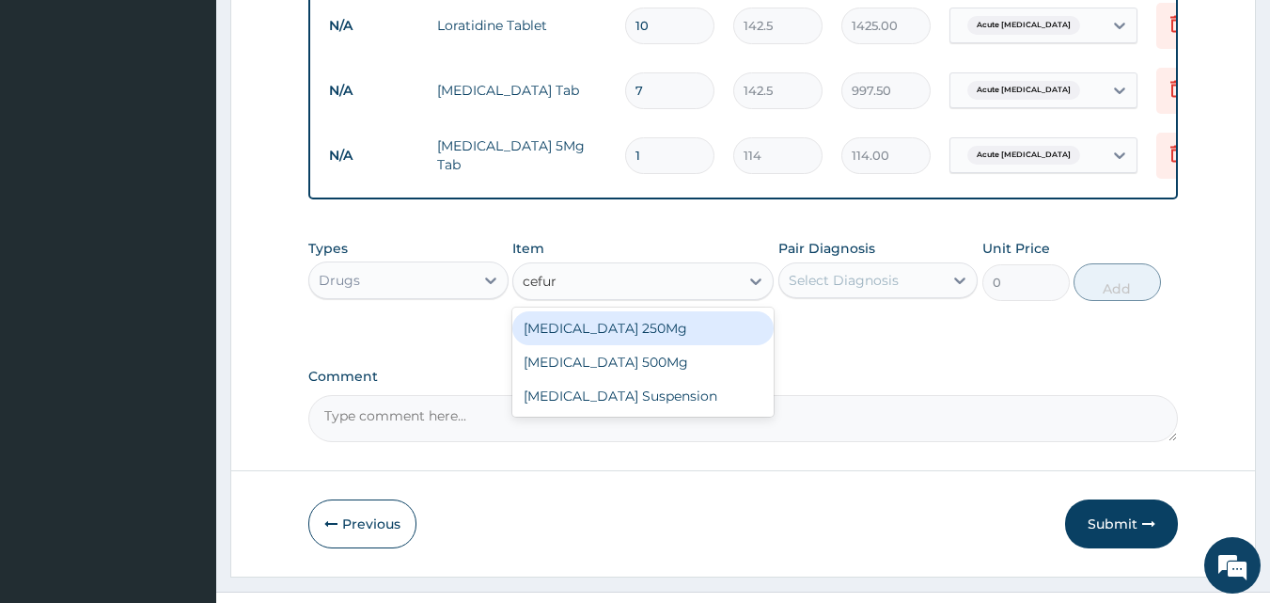
type input "cefuro"
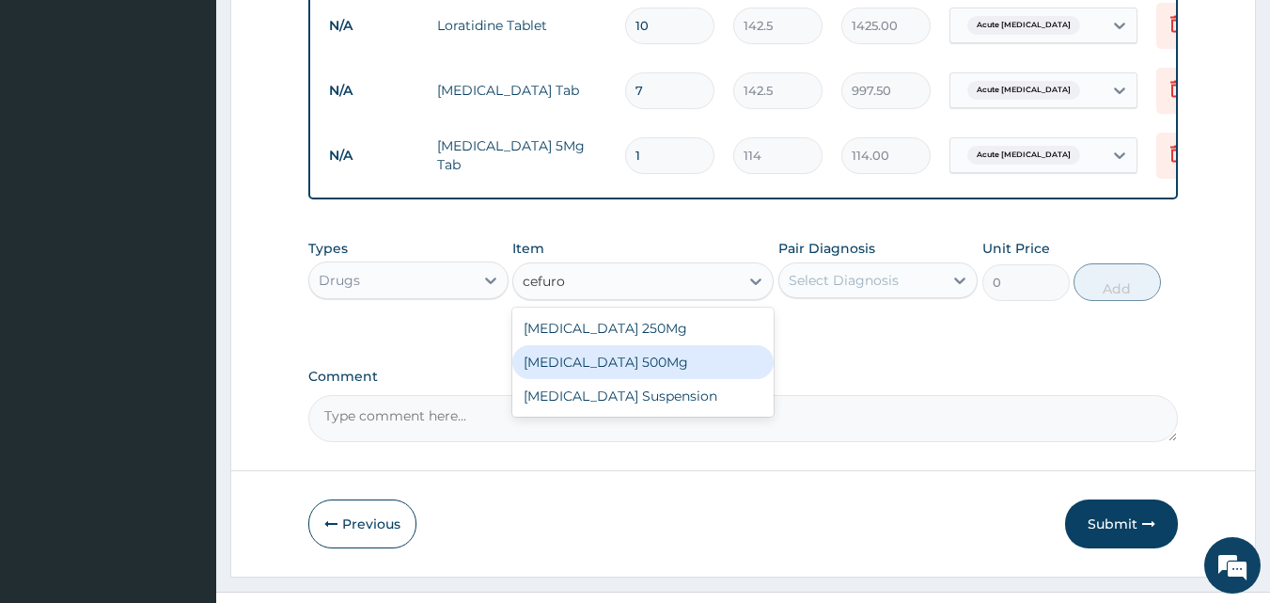
click at [617, 371] on div "[MEDICAL_DATA] 500Mg" at bounding box center [643, 362] width 261 height 34
type input "807.5"
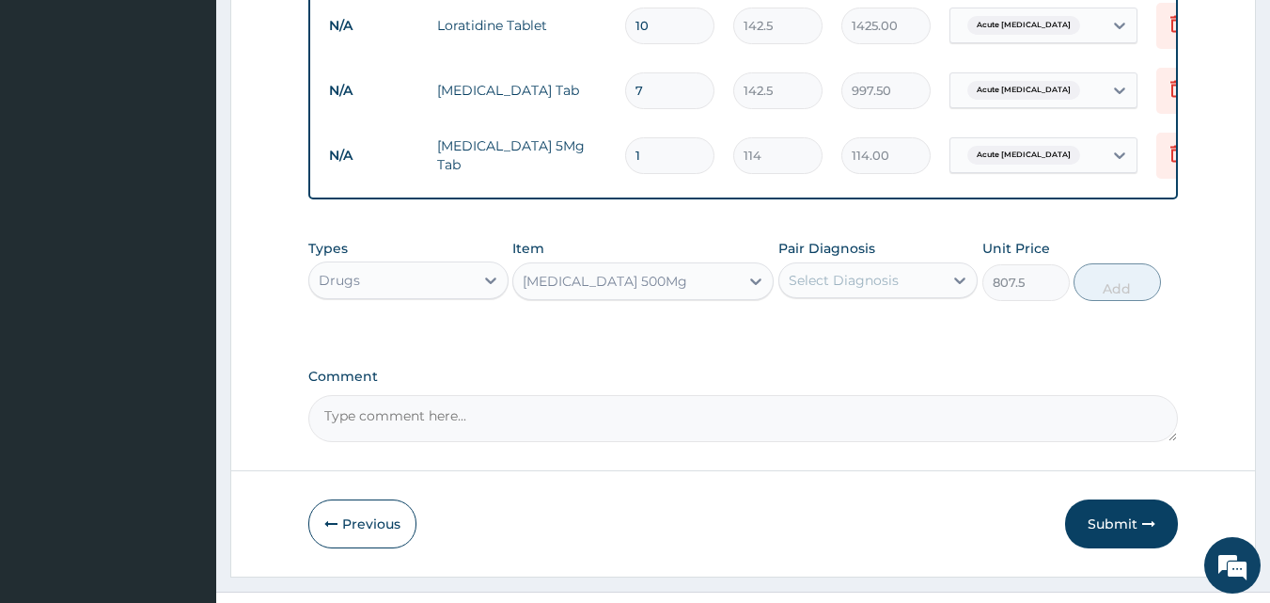
click at [841, 290] on div "Select Diagnosis" at bounding box center [844, 280] width 110 height 19
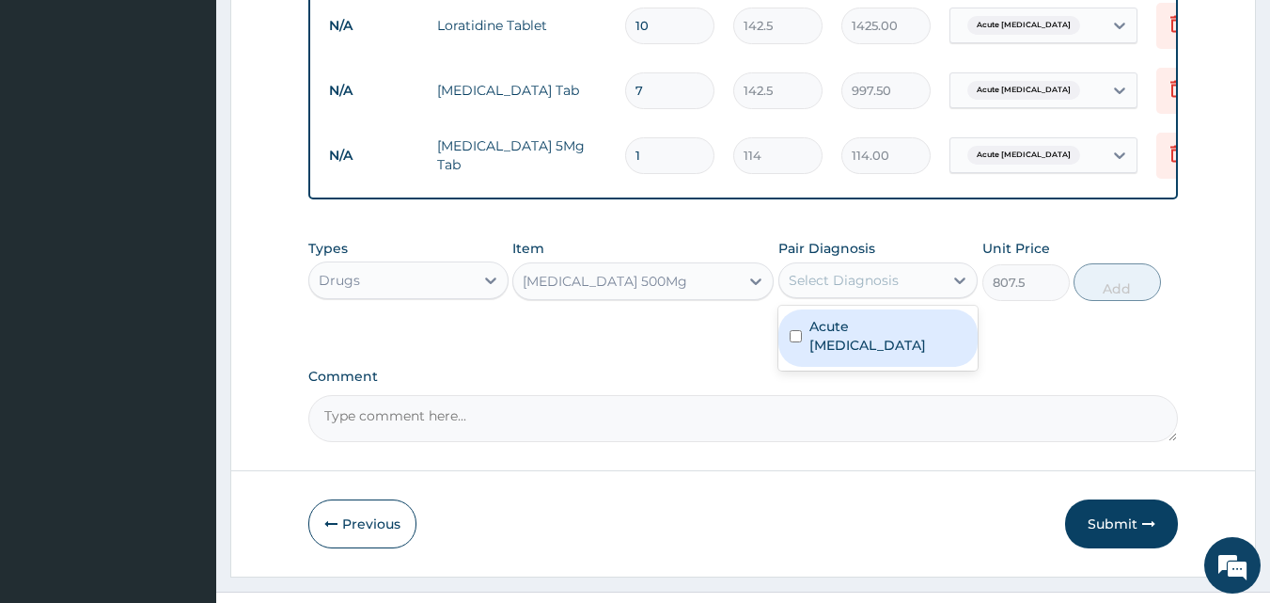
click at [856, 337] on label "Acute asthma" at bounding box center [889, 336] width 158 height 38
checkbox input "true"
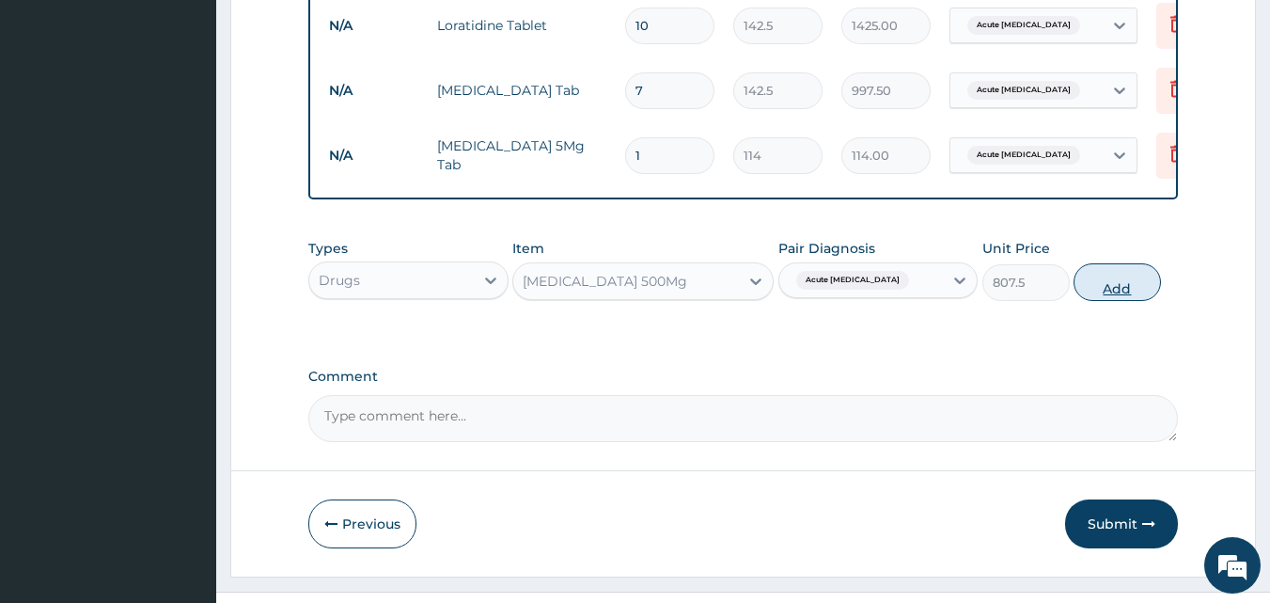
click at [1102, 300] on button "Add" at bounding box center [1117, 282] width 87 height 38
type input "0"
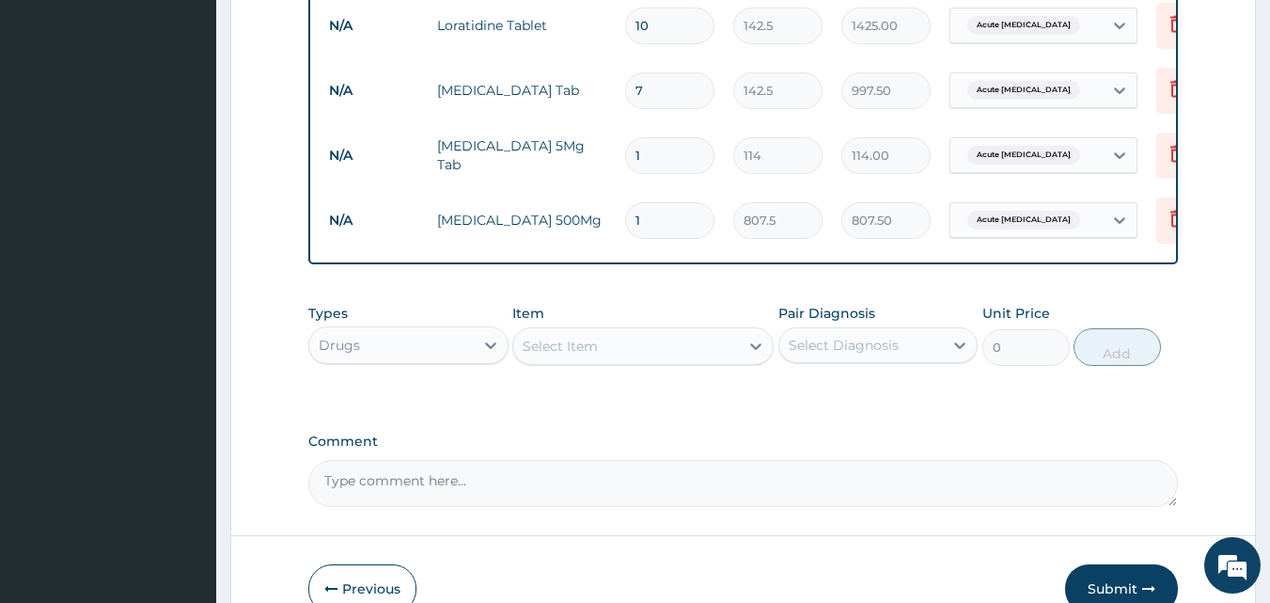
type input "10"
type input "8075.00"
type input "10"
click at [646, 156] on input "1" at bounding box center [669, 155] width 89 height 37
type input "0.00"
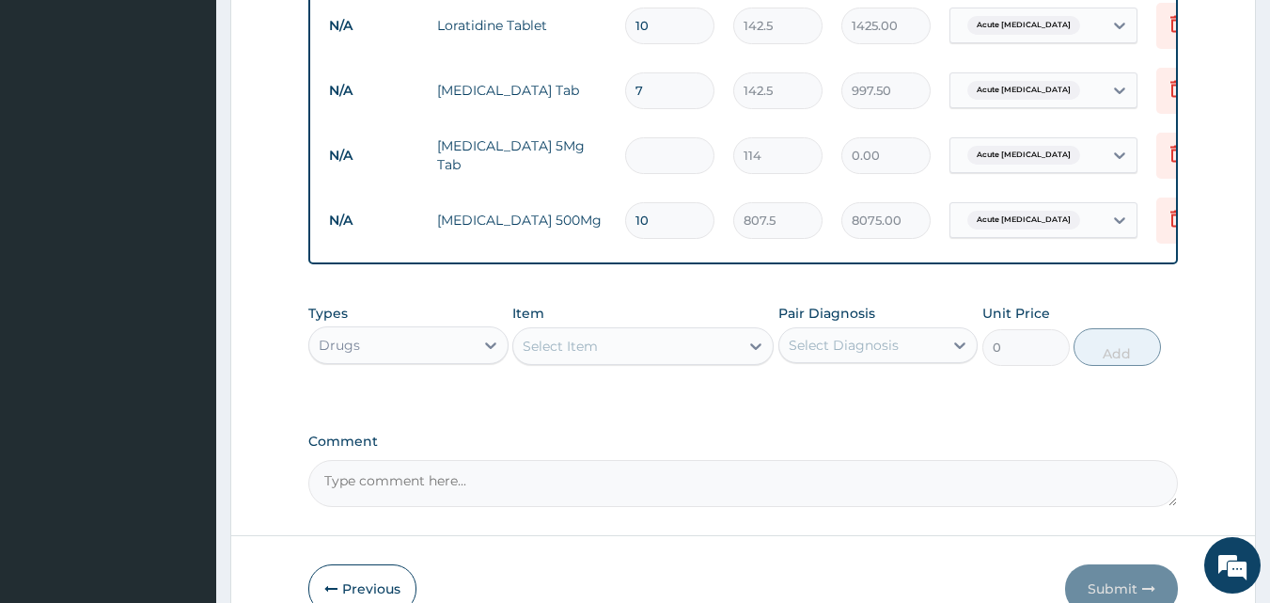
type input "7"
type input "798.00"
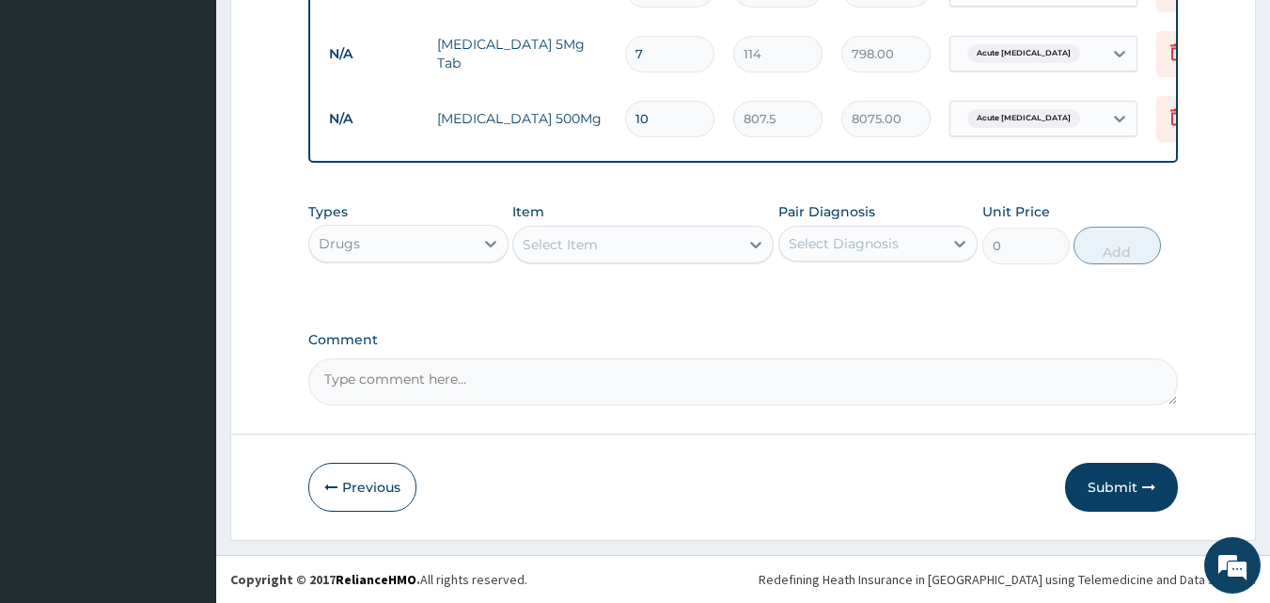
scroll to position [1067, 0]
type input "7"
click at [1098, 500] on button "Submit" at bounding box center [1121, 487] width 113 height 49
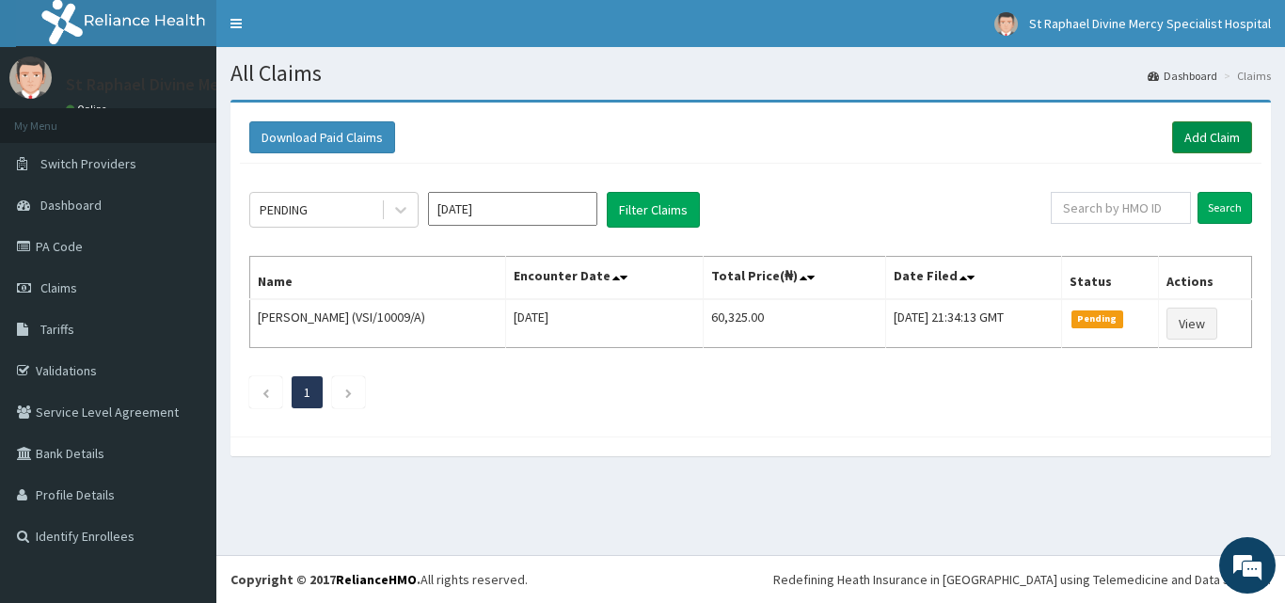
click at [1196, 137] on link "Add Claim" at bounding box center [1212, 137] width 80 height 32
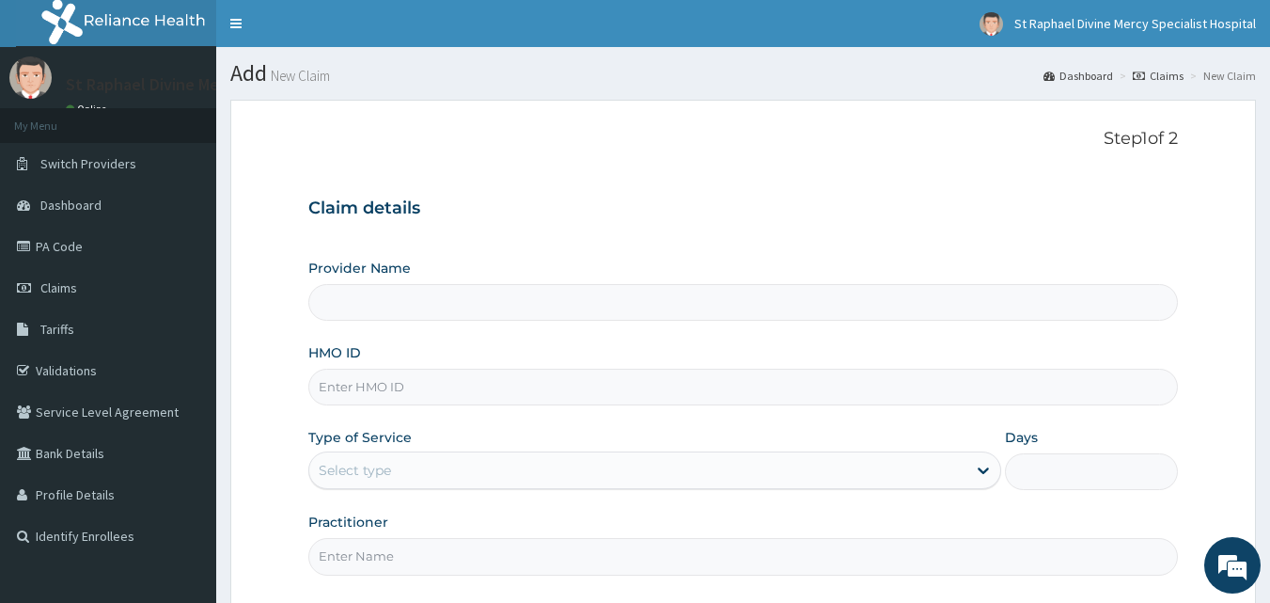
type input "St. Raphael Divine Mercy Specialist Hospital"
click at [468, 392] on input "HMO ID" at bounding box center [743, 387] width 871 height 37
type input "PTL/10064/F"
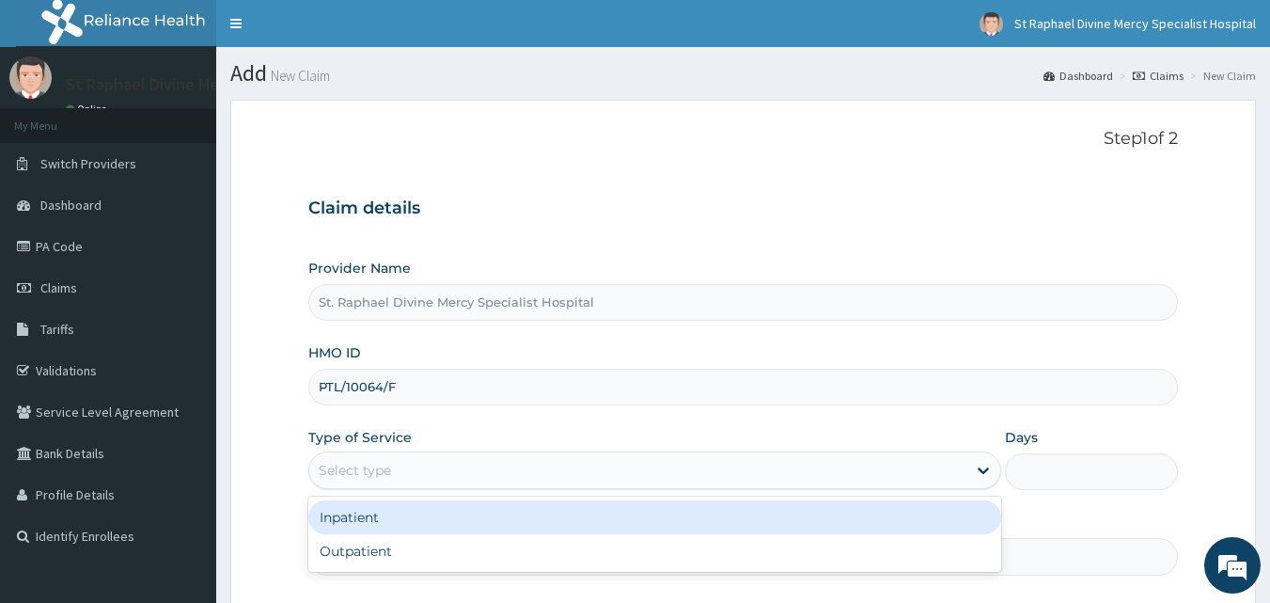
click at [356, 470] on div "Select type" at bounding box center [355, 470] width 72 height 19
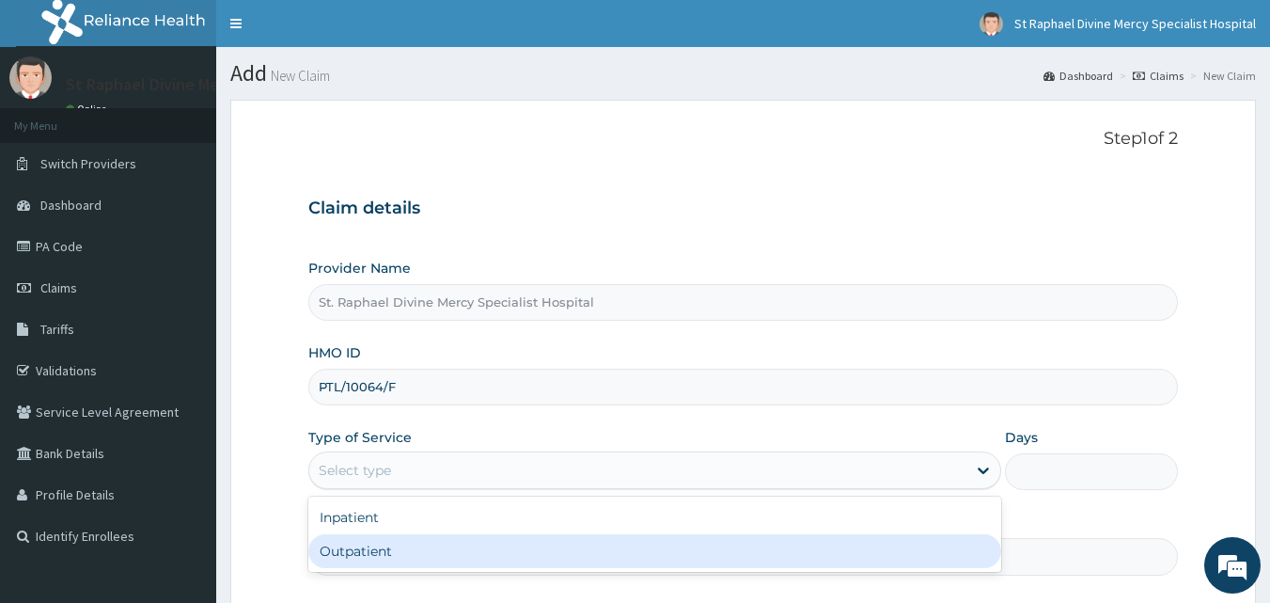
click at [368, 547] on div "Outpatient" at bounding box center [654, 551] width 693 height 34
type input "1"
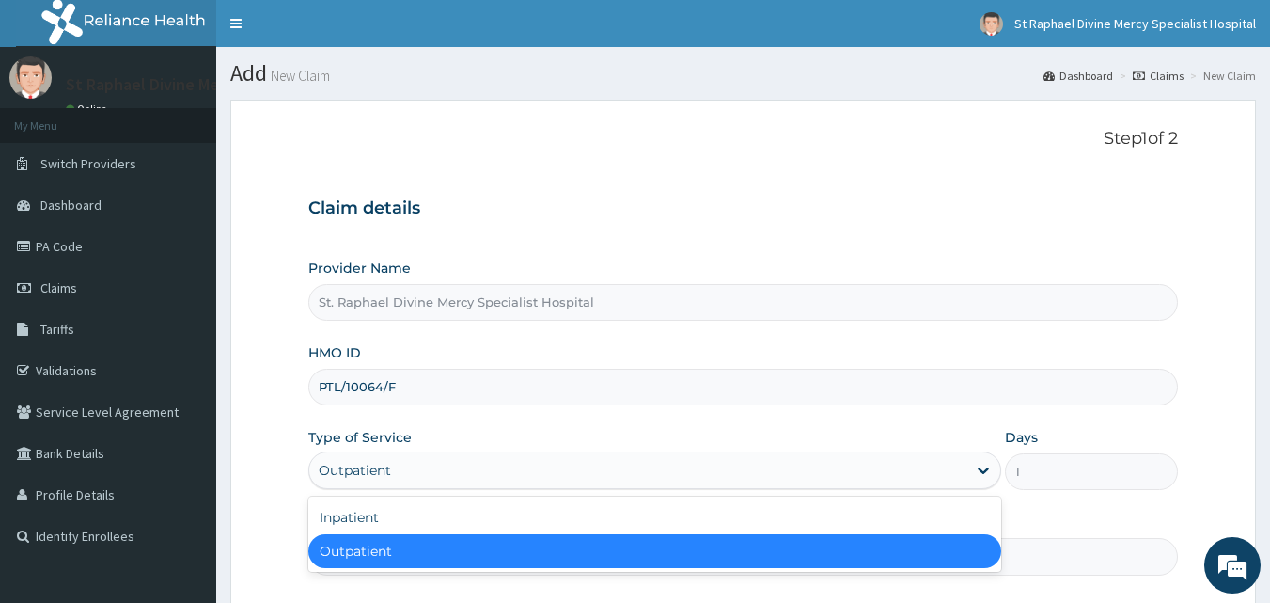
click at [468, 465] on div "Outpatient" at bounding box center [637, 470] width 657 height 30
click at [466, 463] on div "Outpatient" at bounding box center [637, 470] width 657 height 30
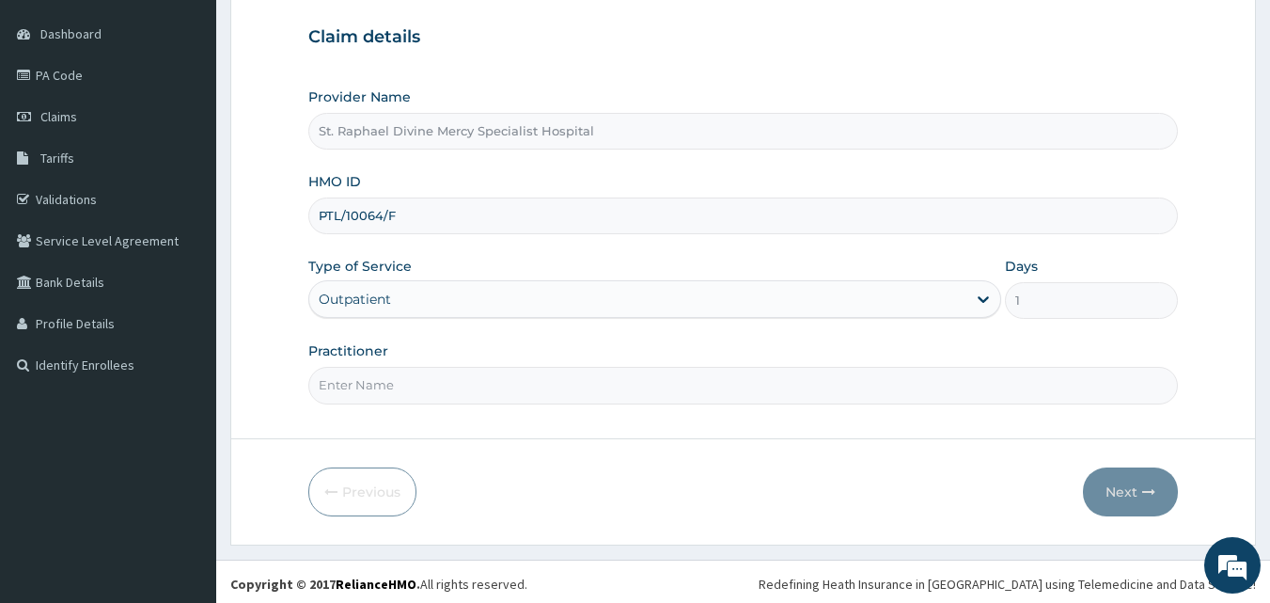
scroll to position [176, 0]
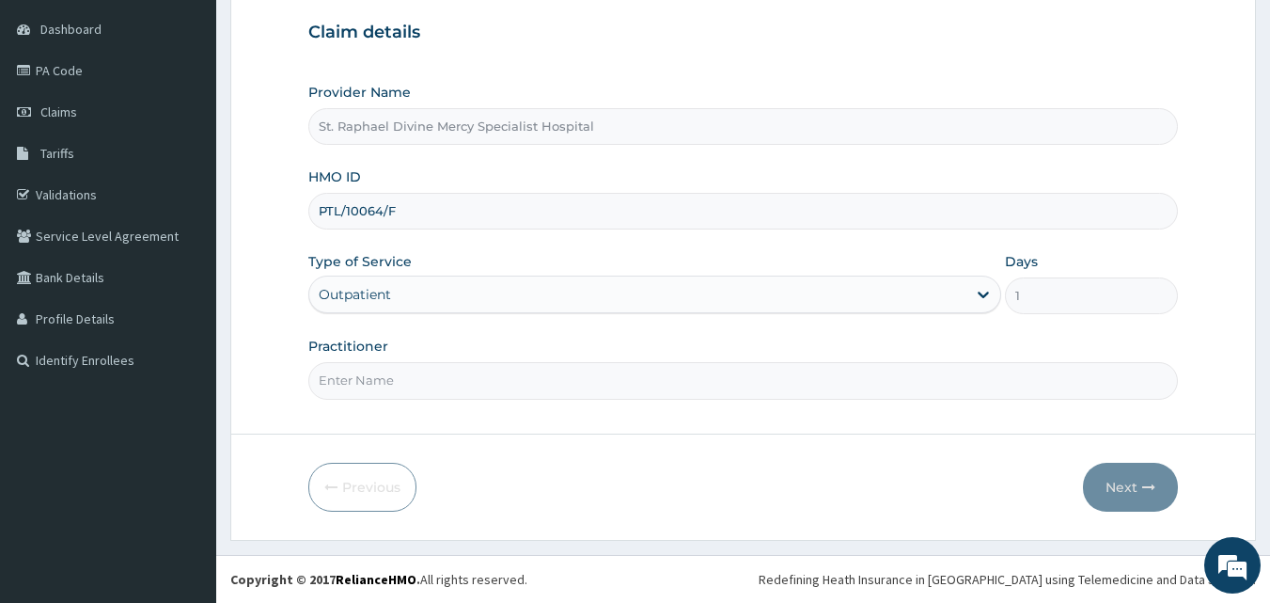
click at [474, 384] on input "Practitioner" at bounding box center [743, 380] width 871 height 37
type input "Dr Ogbonnaya"
click at [1129, 478] on button "Next" at bounding box center [1130, 487] width 95 height 49
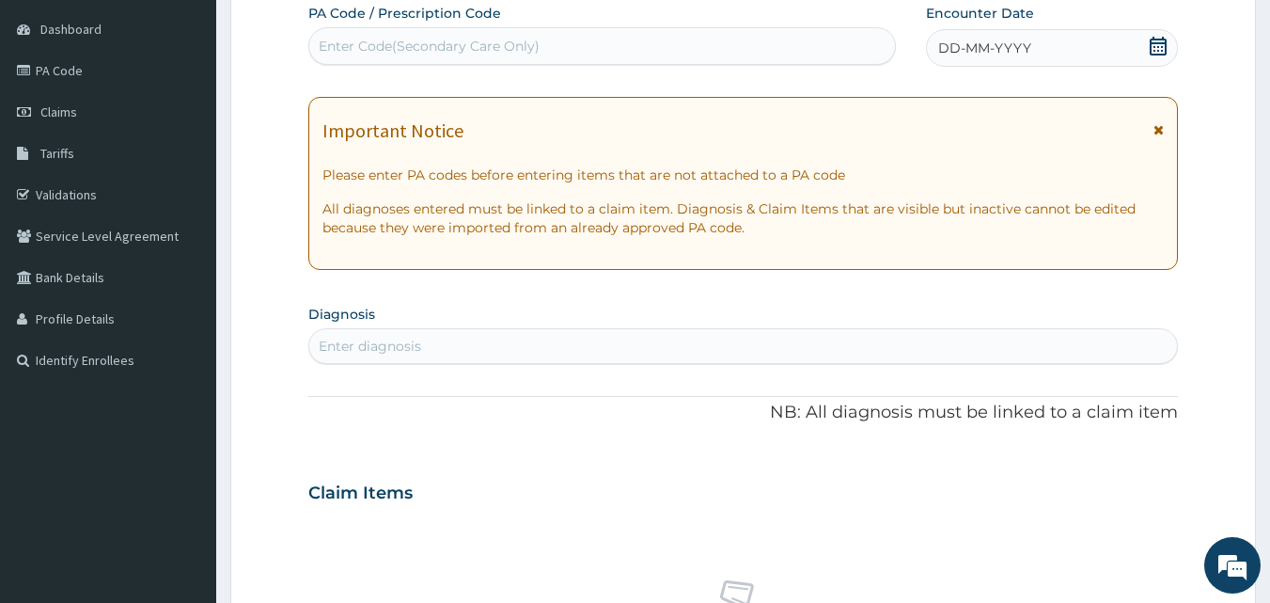
scroll to position [0, 0]
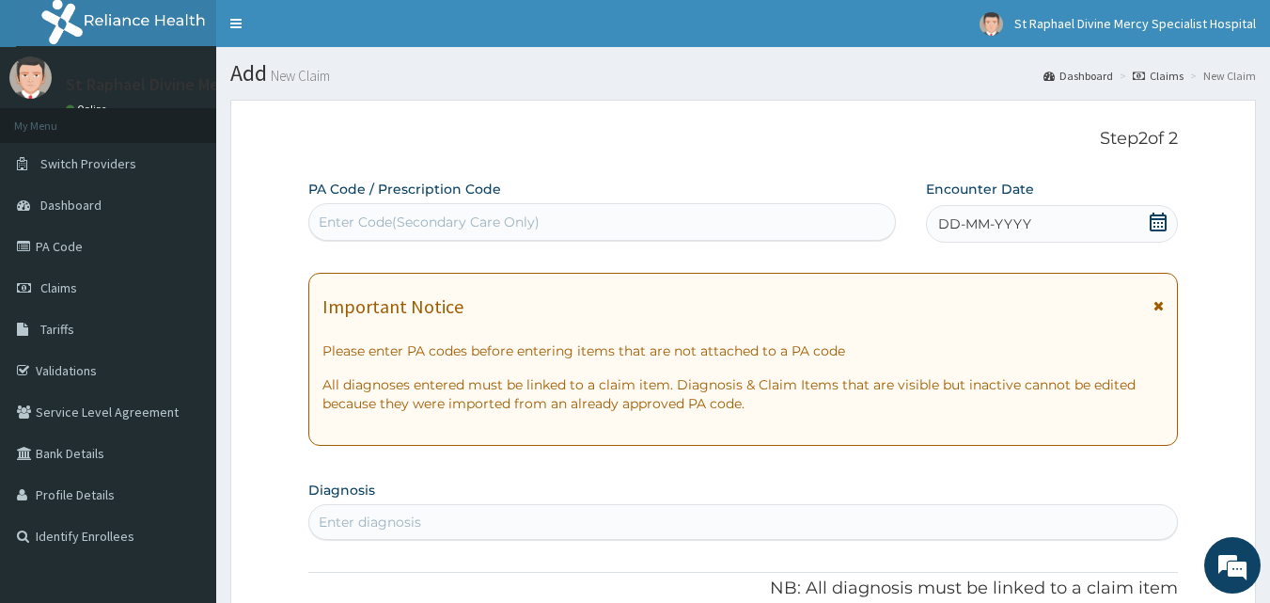
click at [1074, 217] on div "DD-MM-YYYY" at bounding box center [1052, 224] width 252 height 38
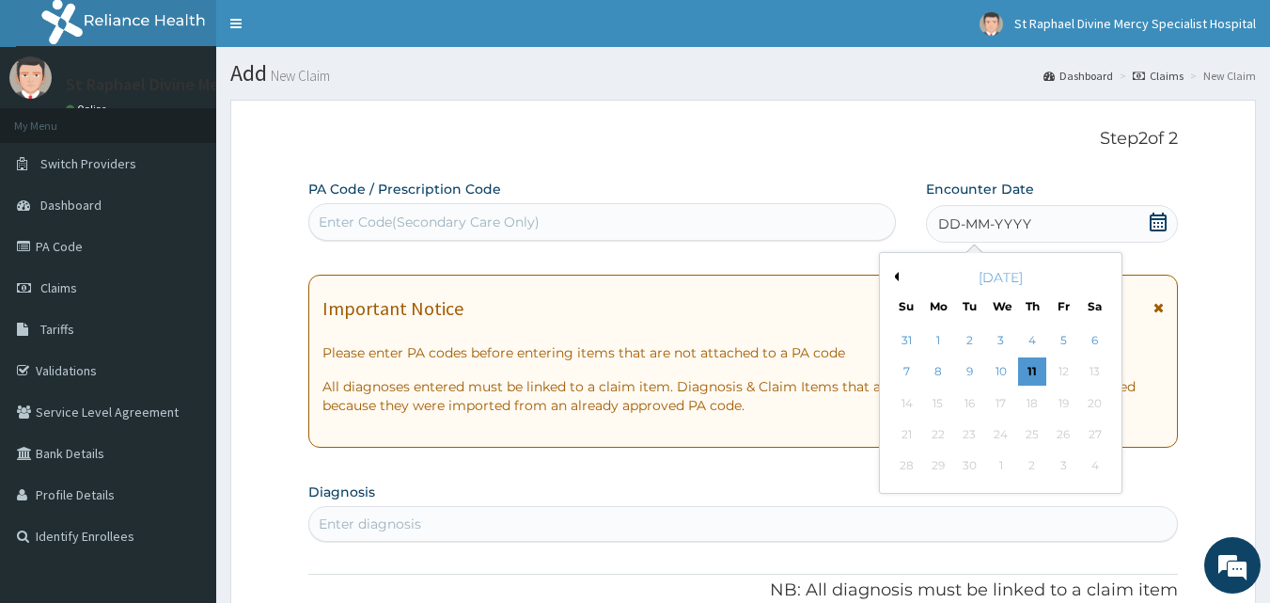
drag, startPoint x: 1039, startPoint y: 370, endPoint x: 1019, endPoint y: 376, distance: 20.8
click at [1034, 373] on div "11" at bounding box center [1032, 372] width 28 height 28
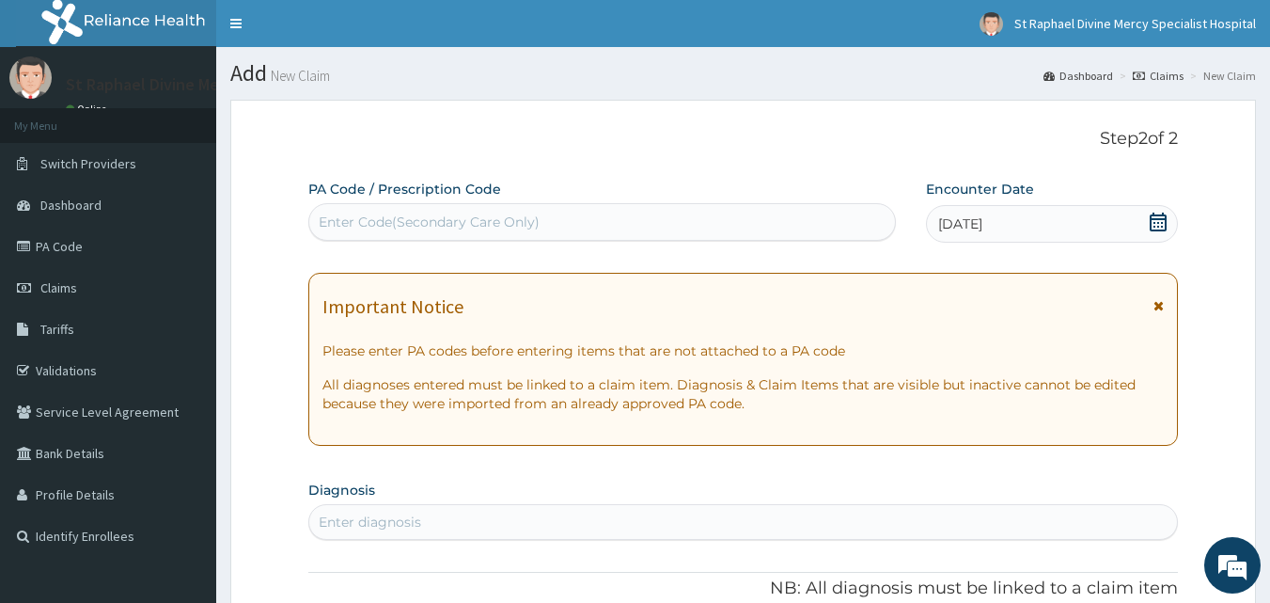
click at [602, 220] on div "Enter Code(Secondary Care Only)" at bounding box center [602, 222] width 587 height 30
click at [1165, 305] on div "Important Notice Please enter PA codes before entering items that are not attac…" at bounding box center [743, 359] width 871 height 173
click at [1159, 308] on icon at bounding box center [1159, 305] width 10 height 13
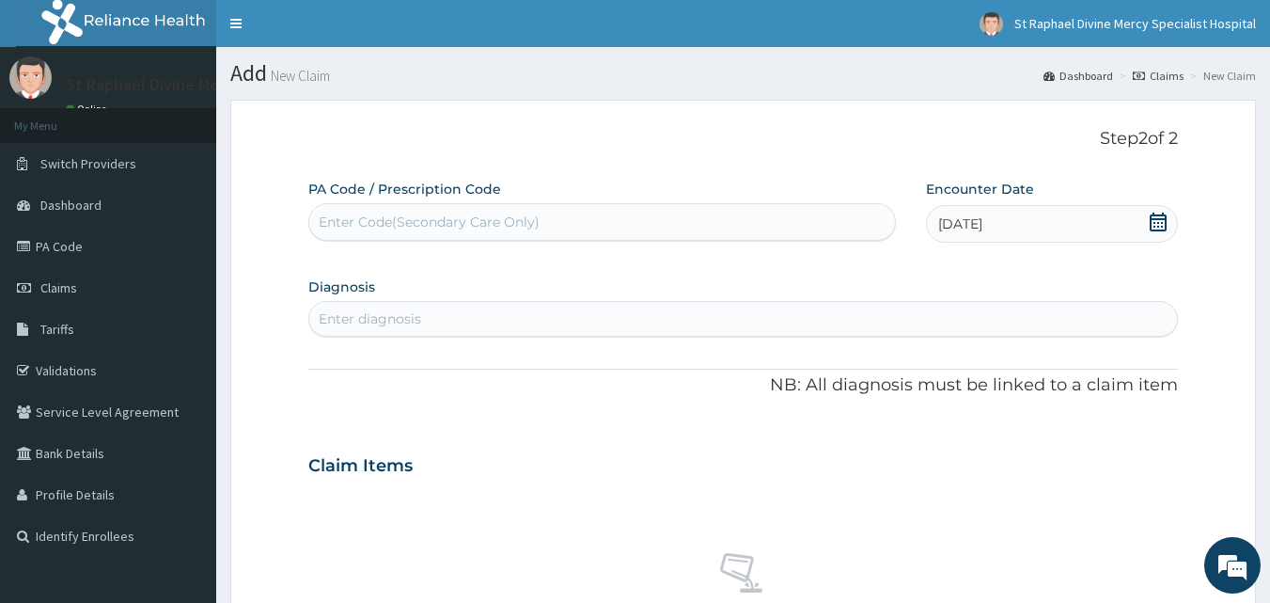
click at [623, 325] on div "Enter diagnosis" at bounding box center [743, 319] width 869 height 30
type input "Costochondr"
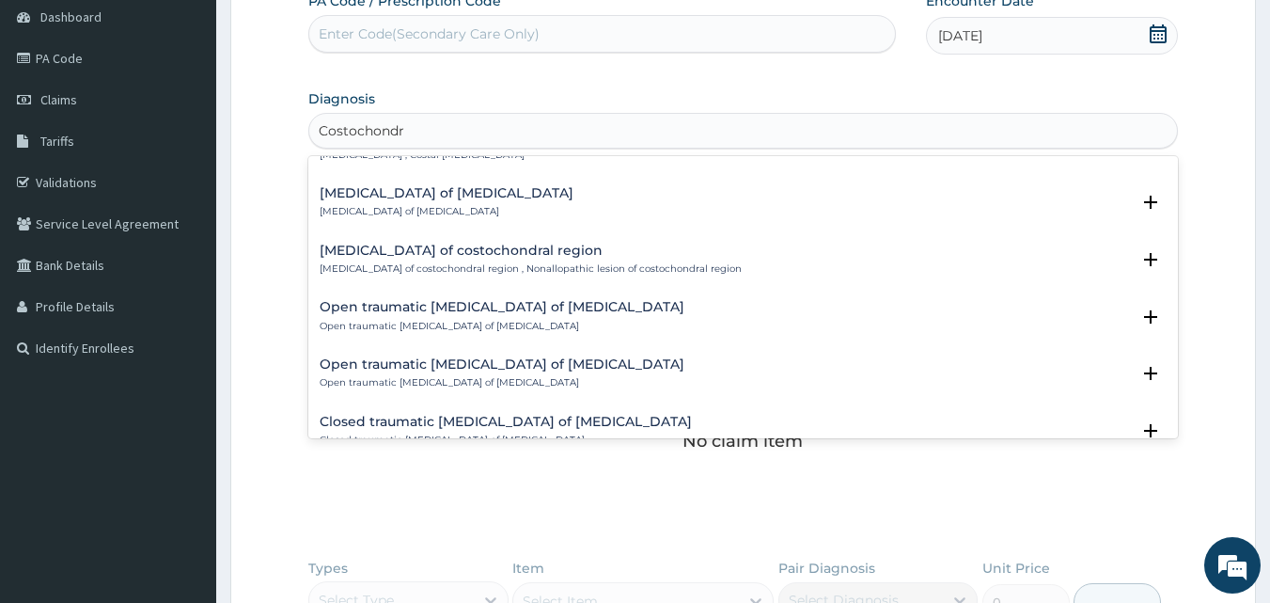
scroll to position [88, 0]
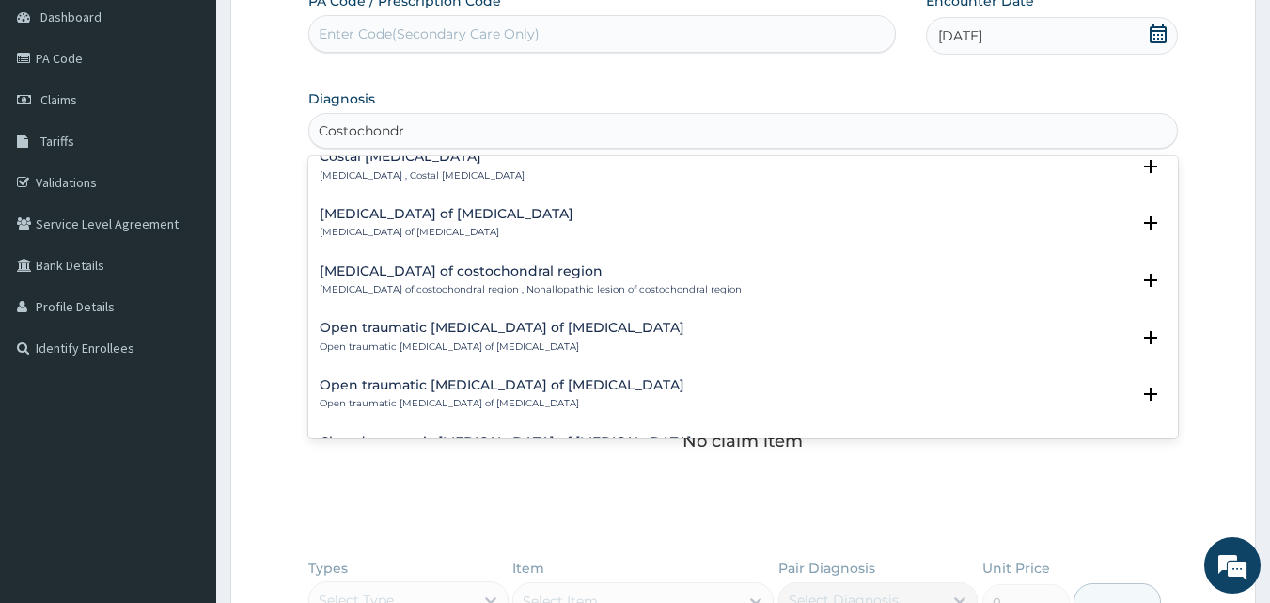
click at [330, 267] on div "Somatic dysfunction of costochondral region Somatic dysfunction of costochondra…" at bounding box center [531, 280] width 422 height 33
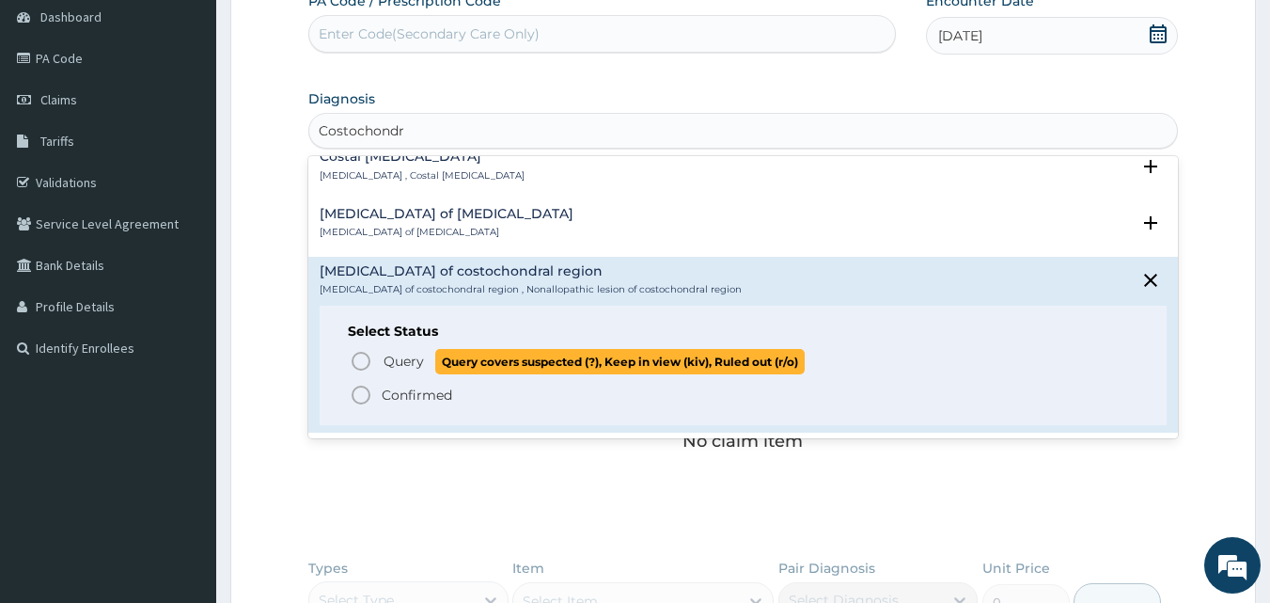
click at [365, 353] on circle "status option query" at bounding box center [361, 361] width 17 height 17
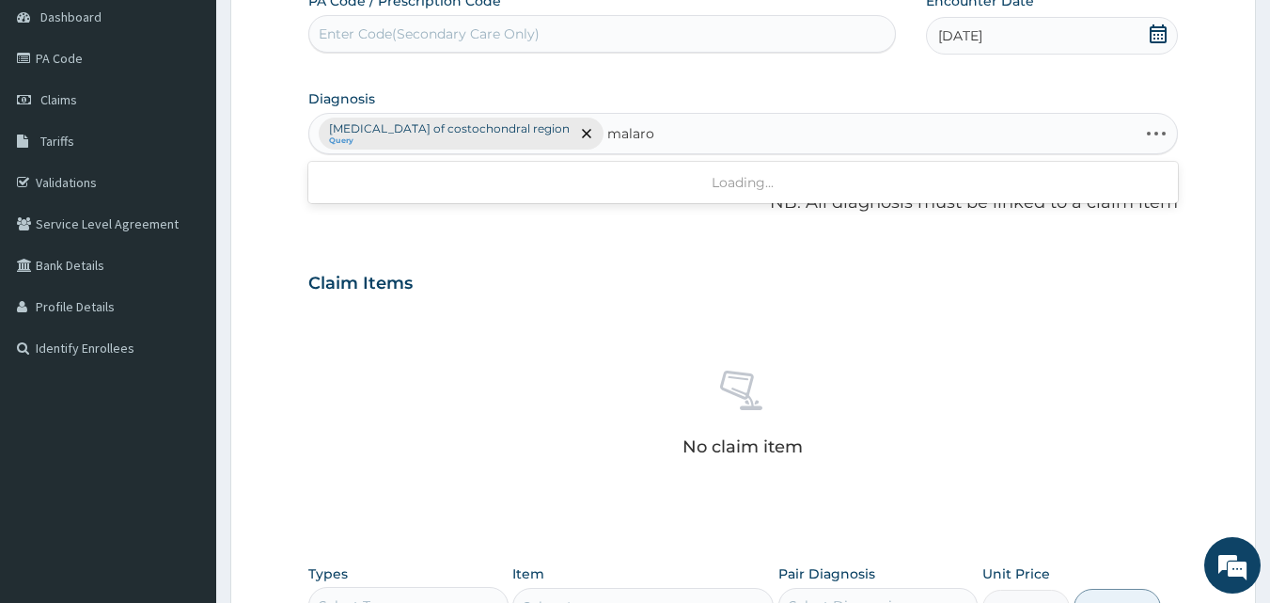
type input "malar"
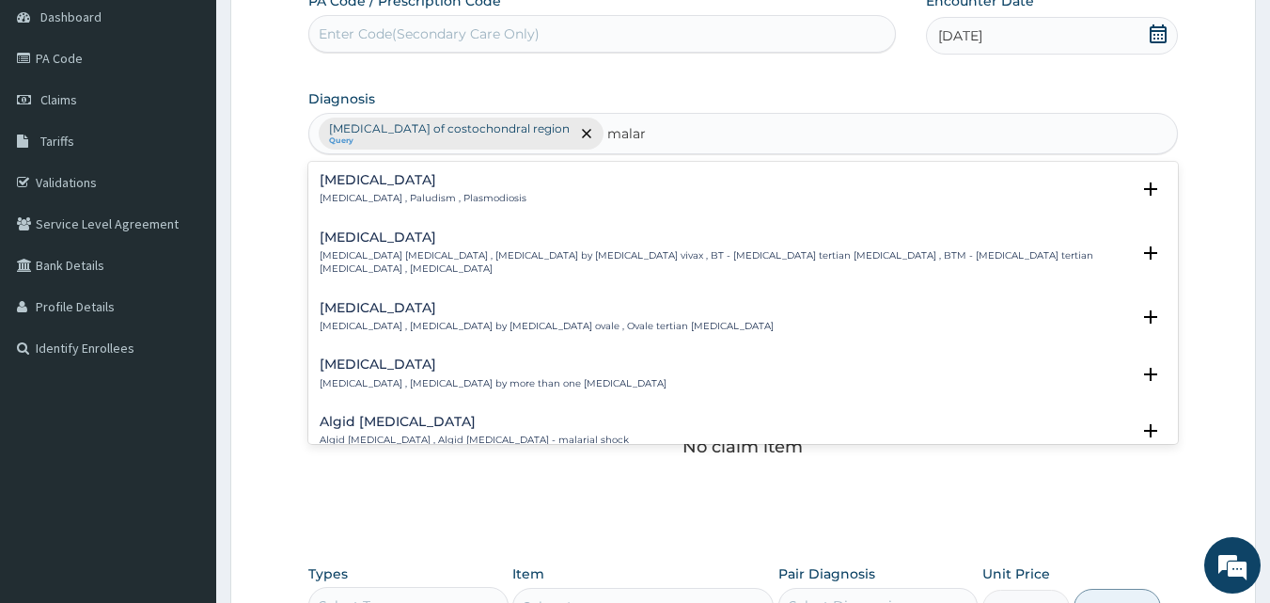
click at [452, 165] on div "Malaria Malaria , Paludism , Plasmodiosis Select Status Query Query covers susp…" at bounding box center [743, 303] width 871 height 282
click at [390, 197] on p "Malaria , Paludism , Plasmodiosis" at bounding box center [423, 198] width 207 height 13
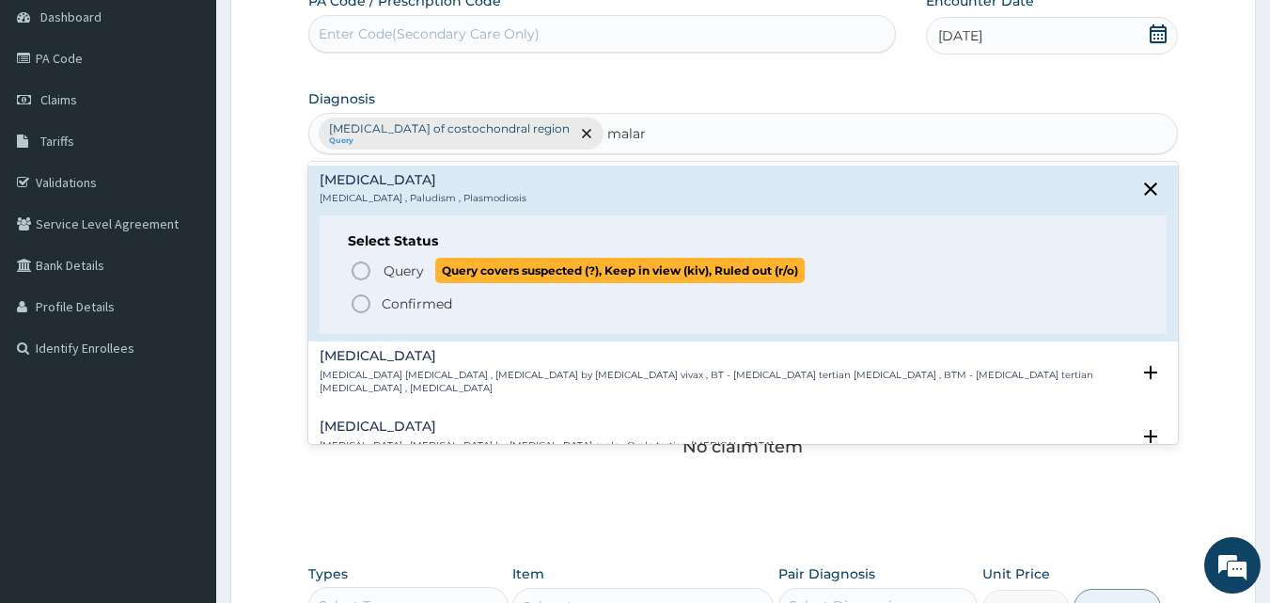
click at [361, 265] on icon "status option query" at bounding box center [361, 271] width 23 height 23
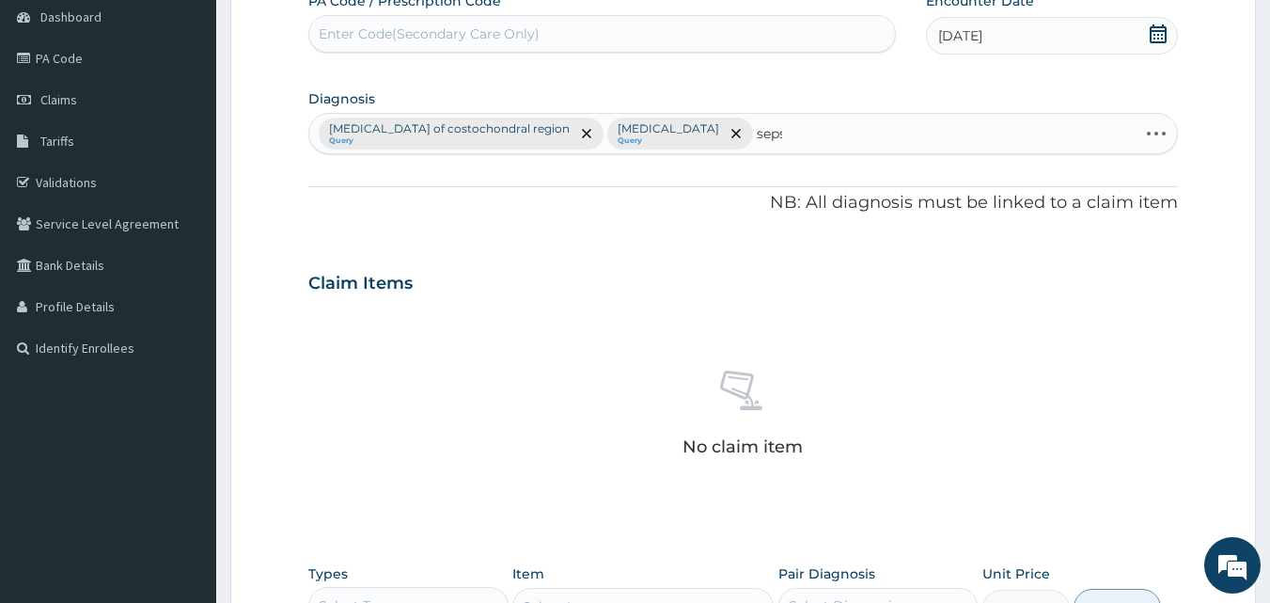
type input "sepsi"
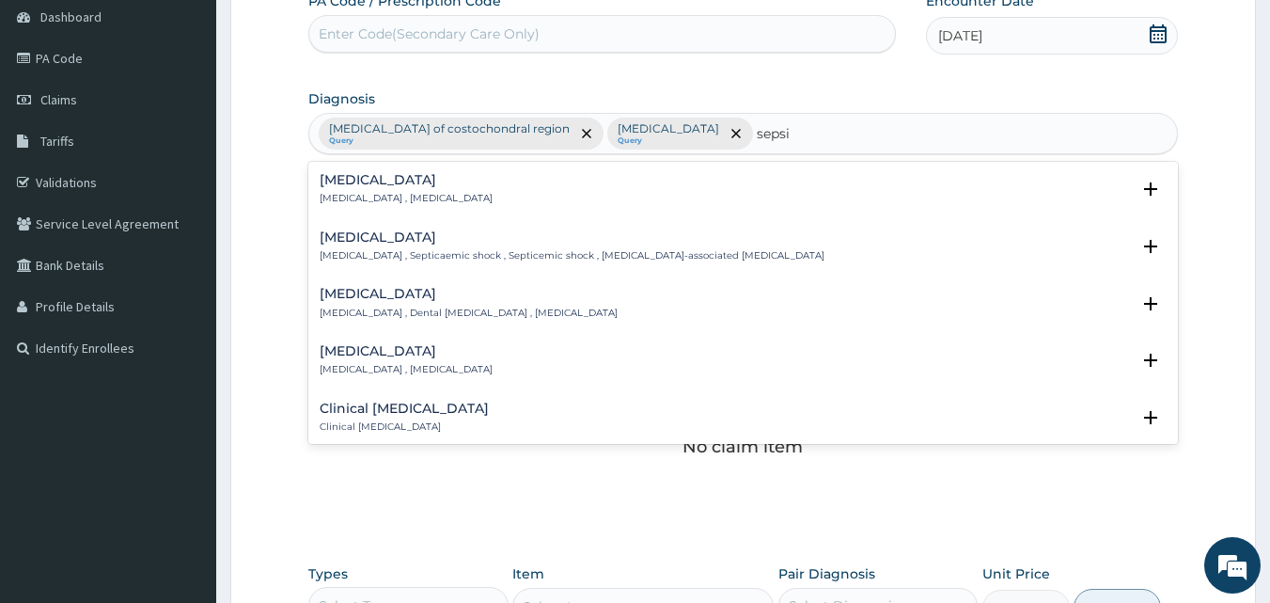
click at [418, 200] on p "Systemic infection , Sepsis" at bounding box center [406, 198] width 173 height 13
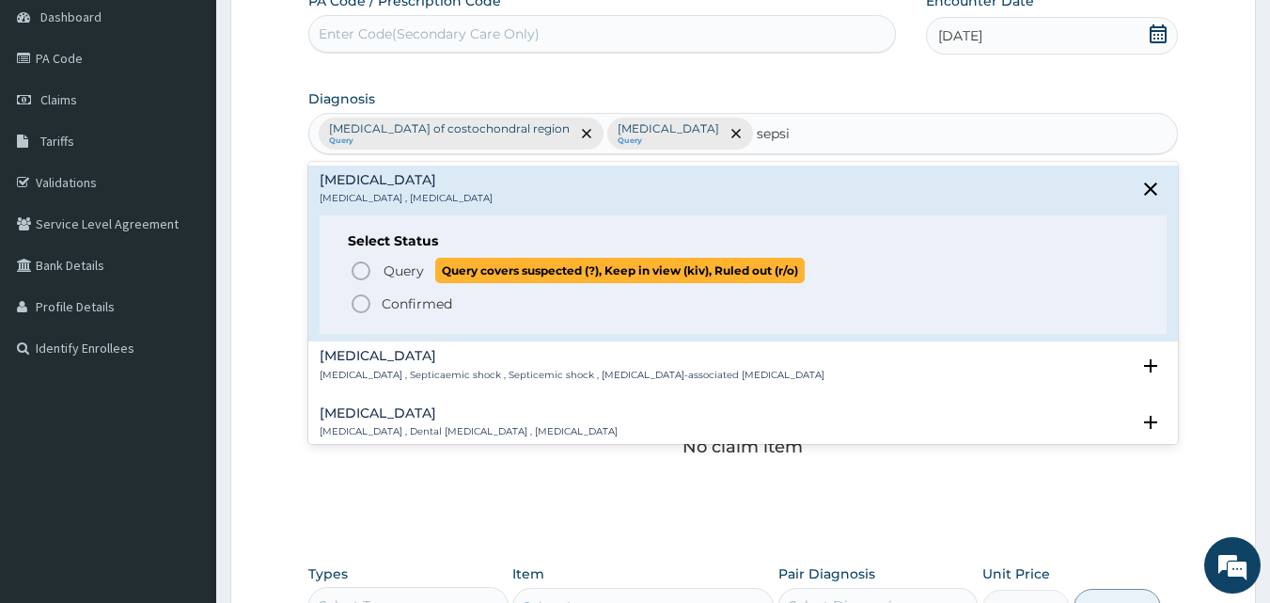
click at [364, 260] on icon "status option query" at bounding box center [361, 271] width 23 height 23
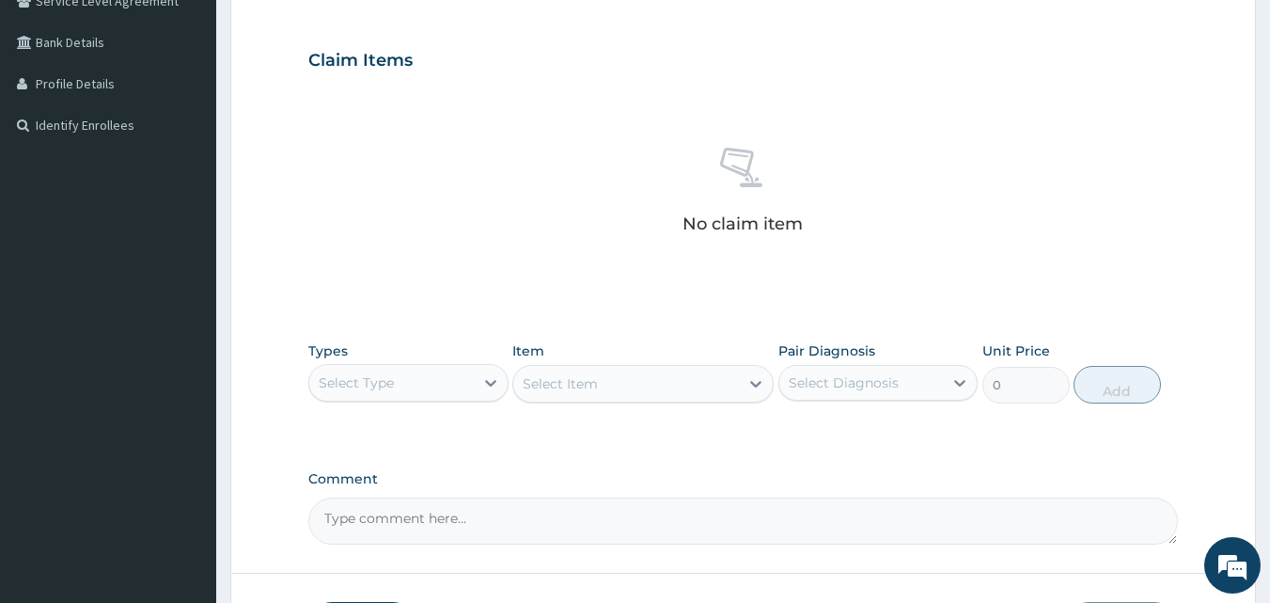
scroll to position [470, 0]
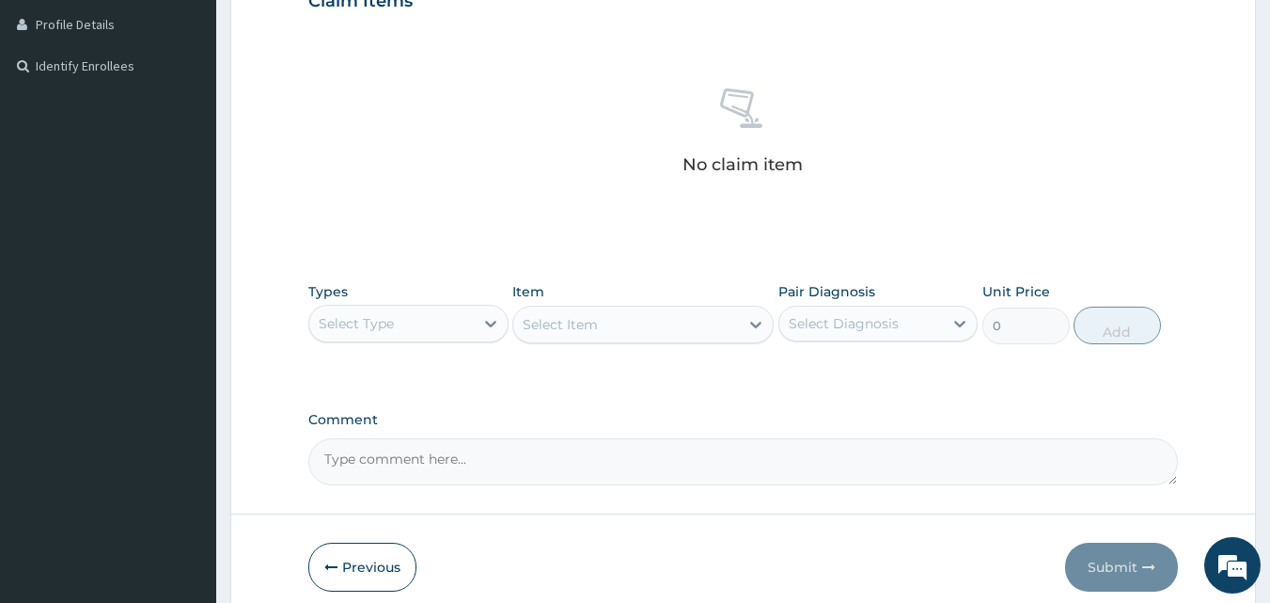
click at [440, 318] on div "Select Type" at bounding box center [391, 323] width 165 height 30
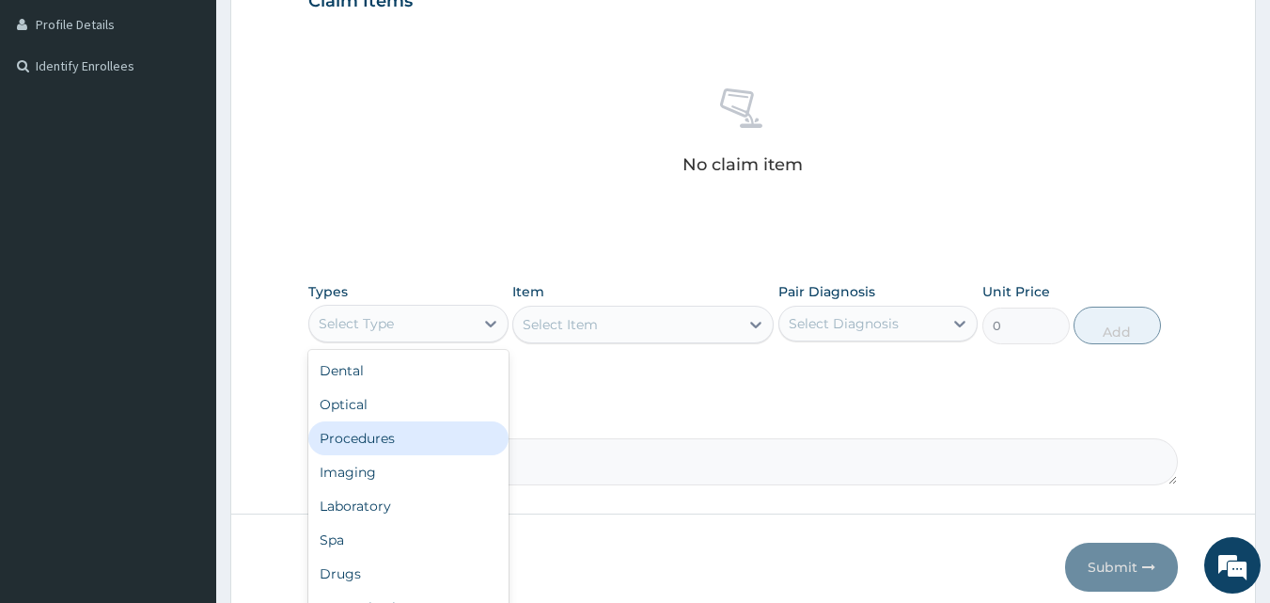
click at [401, 432] on div "Procedures" at bounding box center [408, 438] width 200 height 34
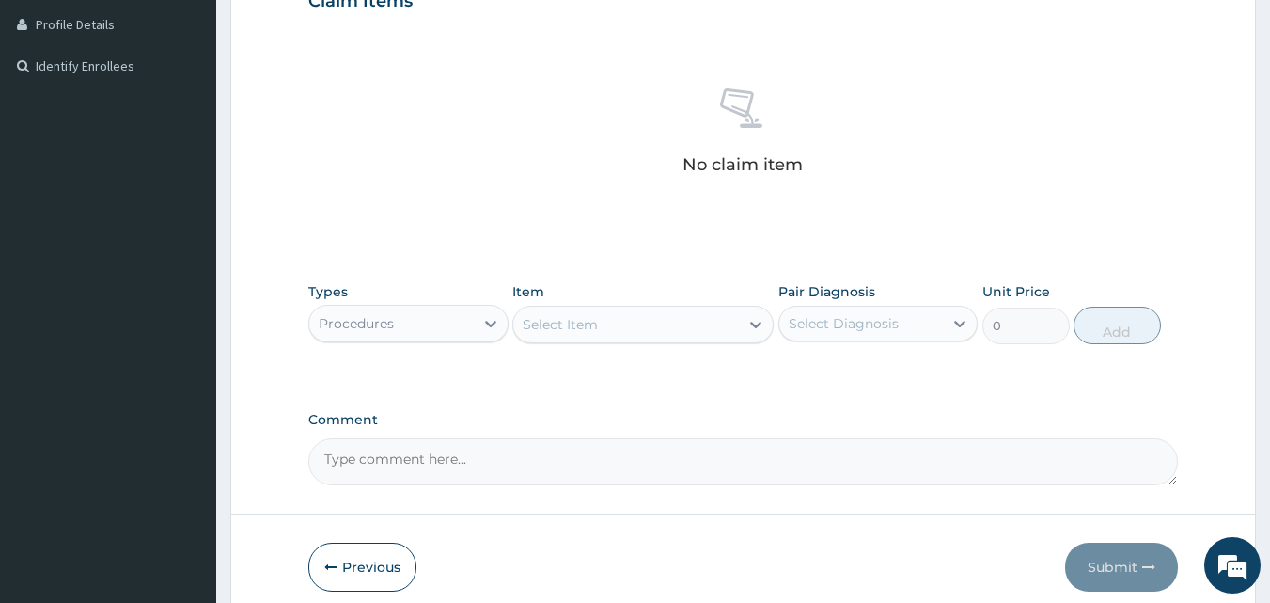
click at [544, 325] on div "Select Item" at bounding box center [560, 324] width 75 height 19
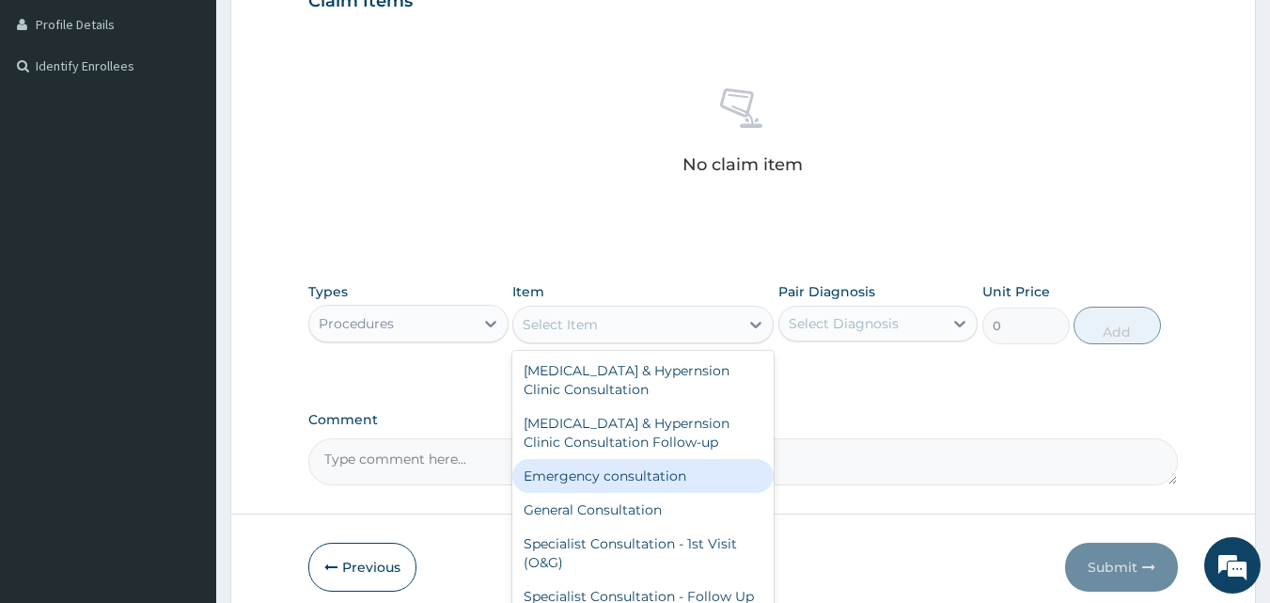
scroll to position [94, 0]
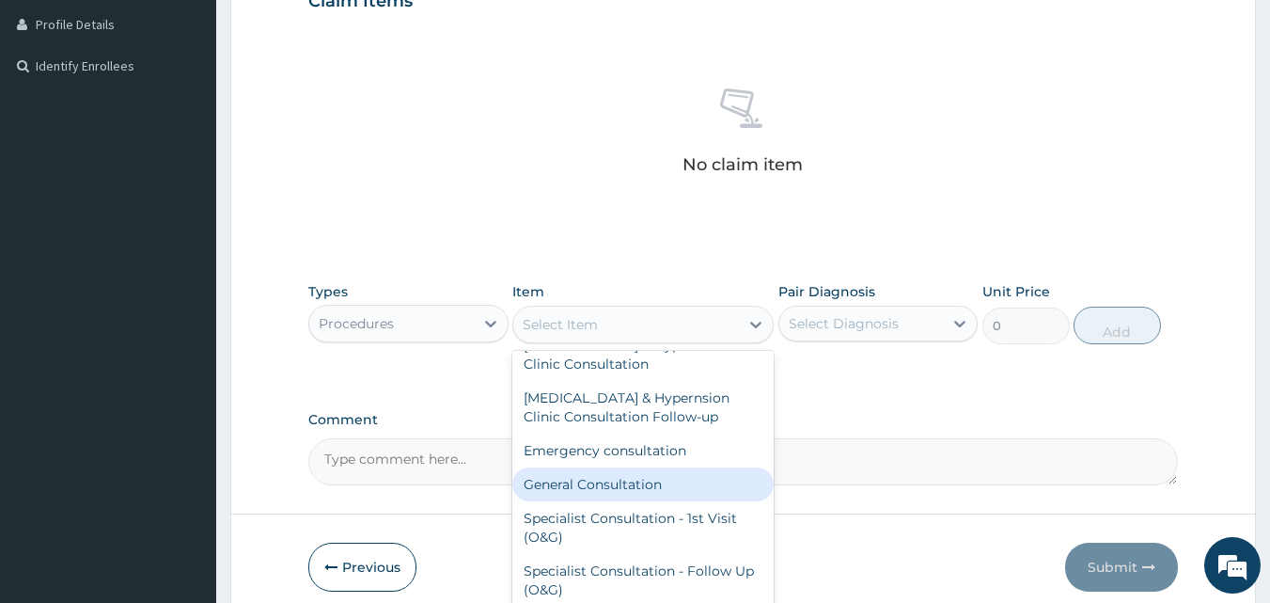
click at [596, 481] on div "General Consultation" at bounding box center [643, 484] width 261 height 34
type input "4750"
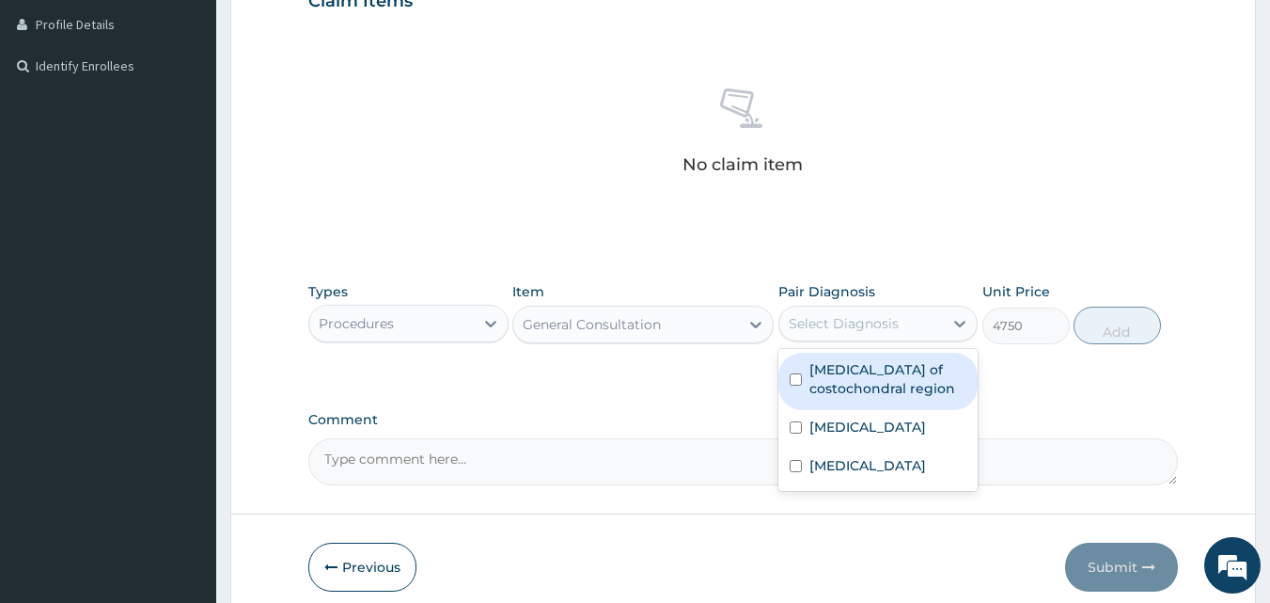
click at [877, 334] on div "Select Diagnosis" at bounding box center [862, 323] width 165 height 30
click at [850, 374] on label "Somatic dysfunction of costochondral region" at bounding box center [889, 379] width 158 height 38
checkbox input "true"
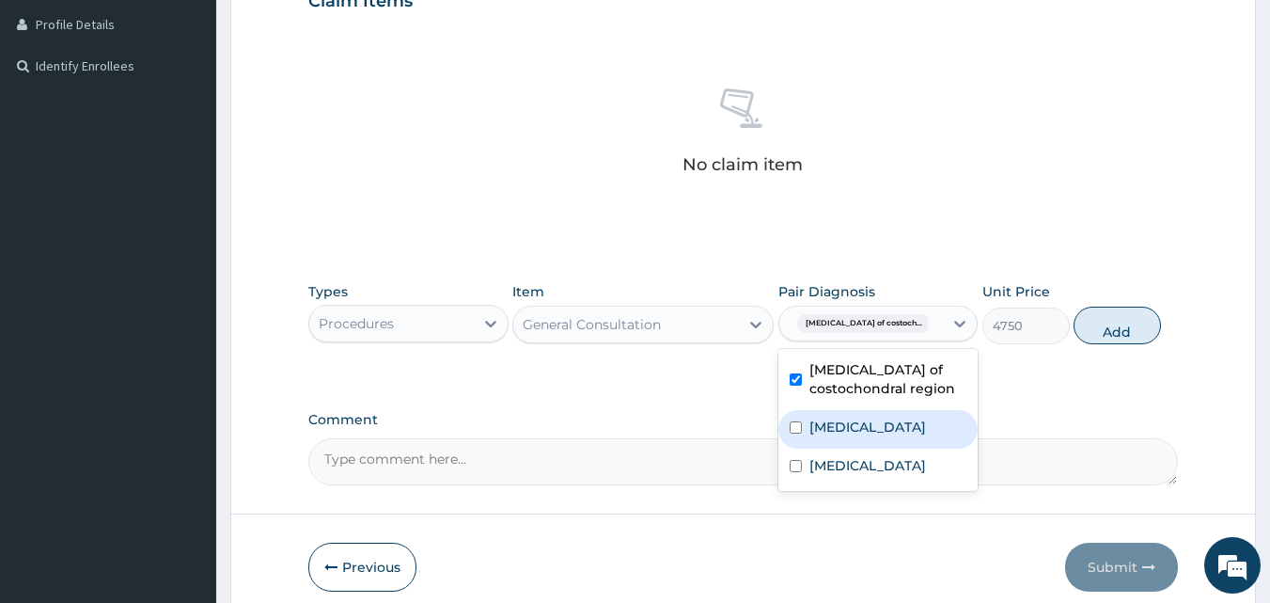
click at [844, 430] on label "Malaria" at bounding box center [868, 427] width 117 height 19
checkbox input "true"
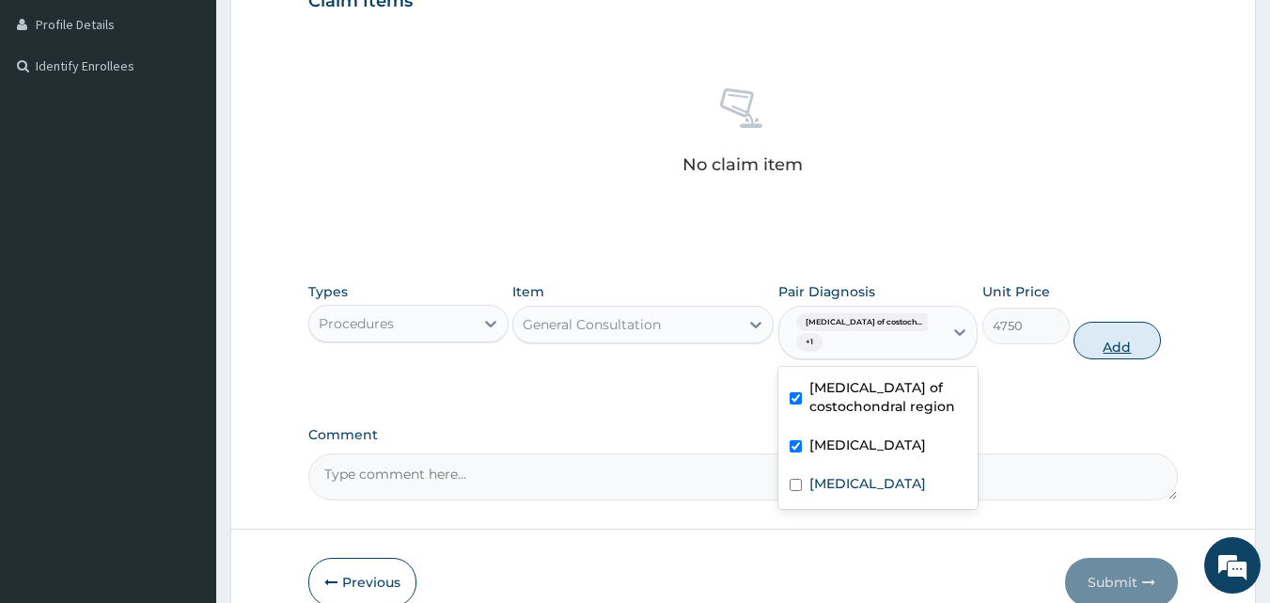
click at [1118, 344] on button "Add" at bounding box center [1117, 341] width 87 height 38
type input "0"
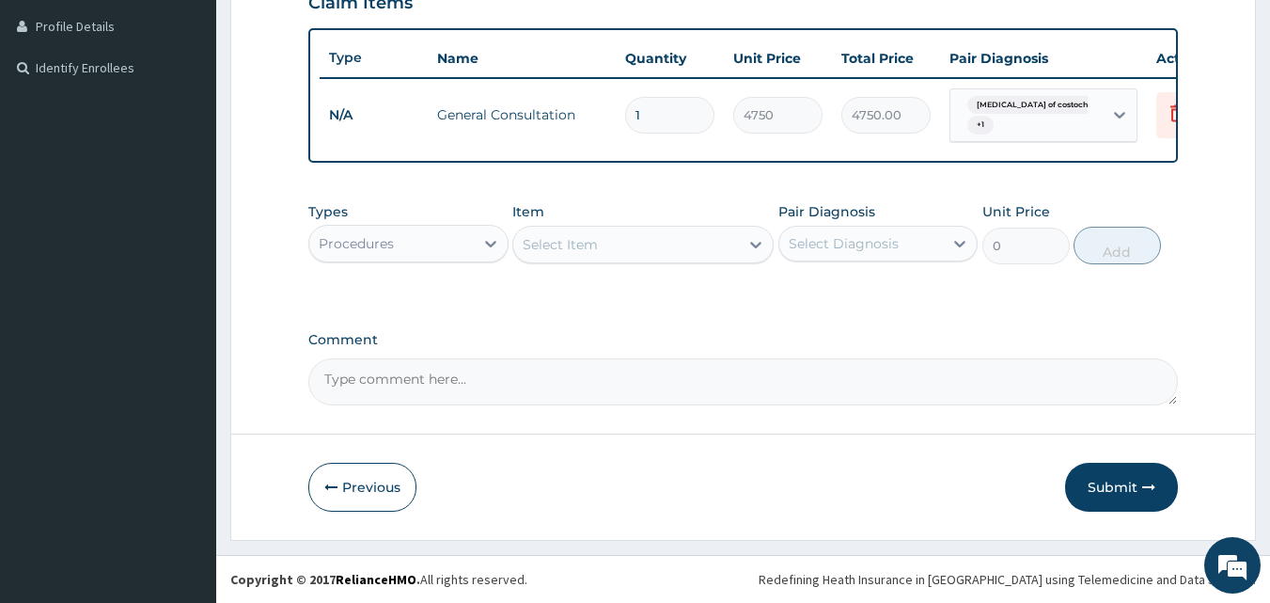
click at [445, 256] on div "Procedures" at bounding box center [391, 244] width 165 height 30
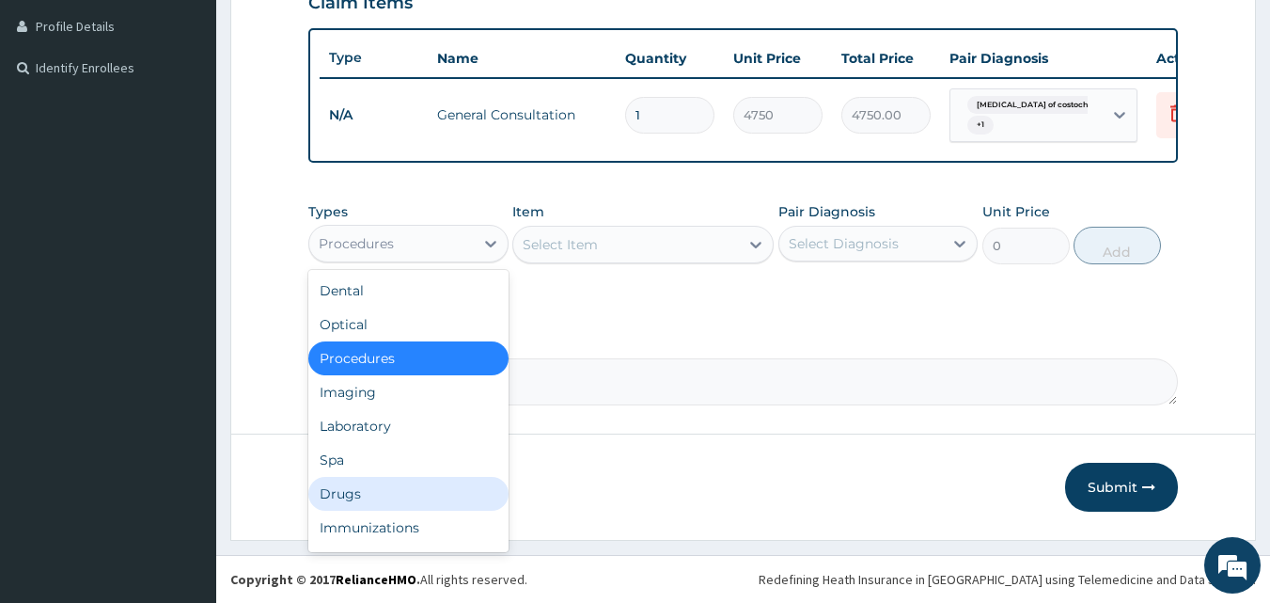
click at [380, 505] on div "Drugs" at bounding box center [408, 494] width 200 height 34
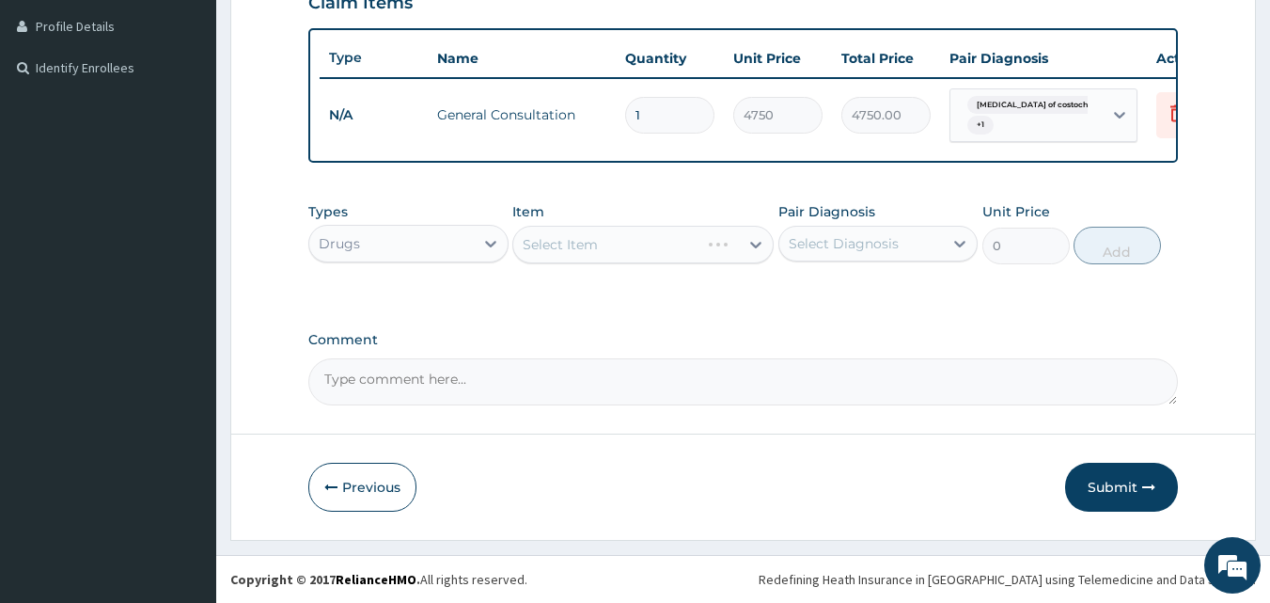
click at [578, 250] on div "Select Item" at bounding box center [643, 245] width 261 height 38
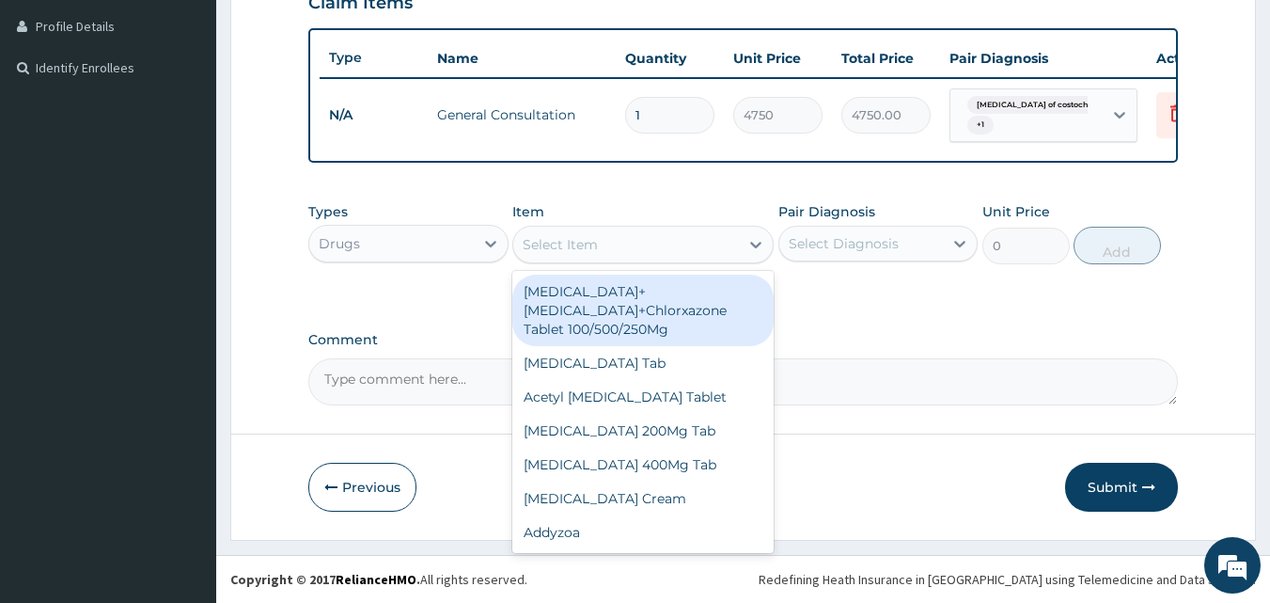
click at [580, 254] on div "Select Item" at bounding box center [560, 244] width 75 height 19
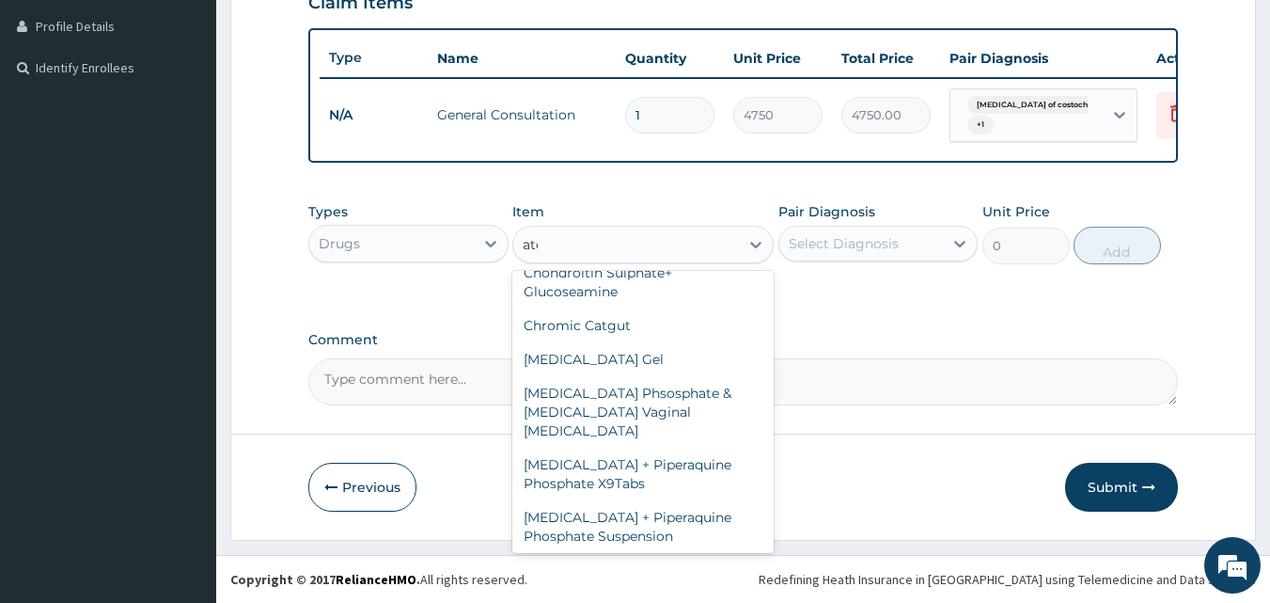
scroll to position [308, 0]
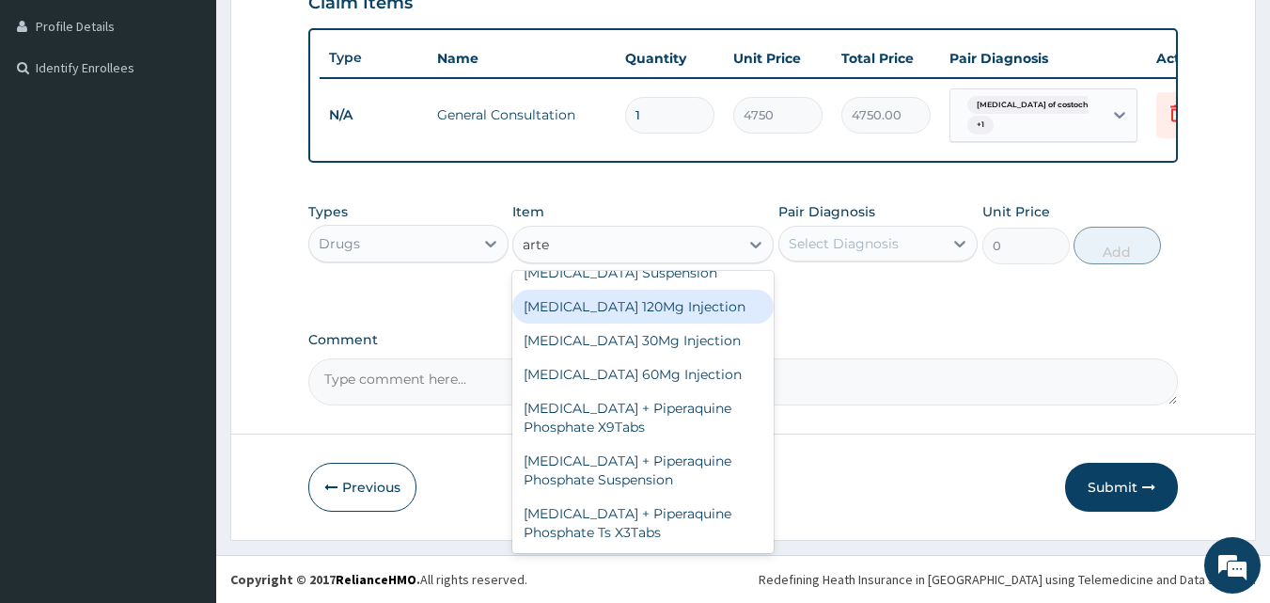
type input "artem"
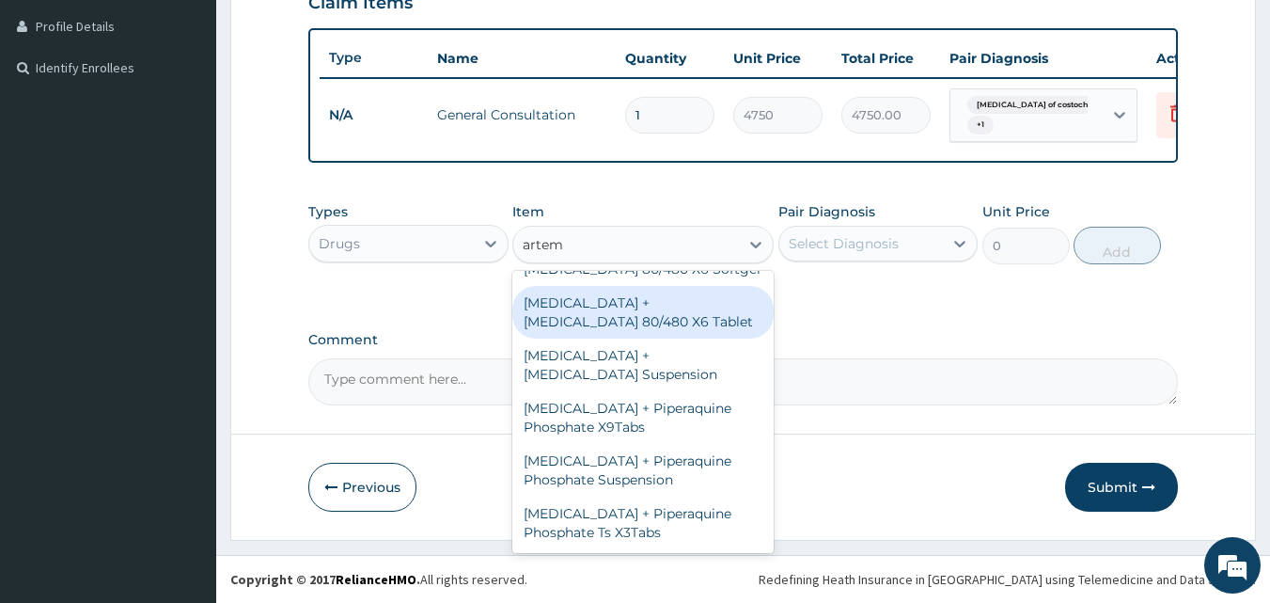
click at [611, 330] on div "Artemether + Lumefantrine 80/480 X6 Tablet" at bounding box center [643, 312] width 261 height 53
type input "4275"
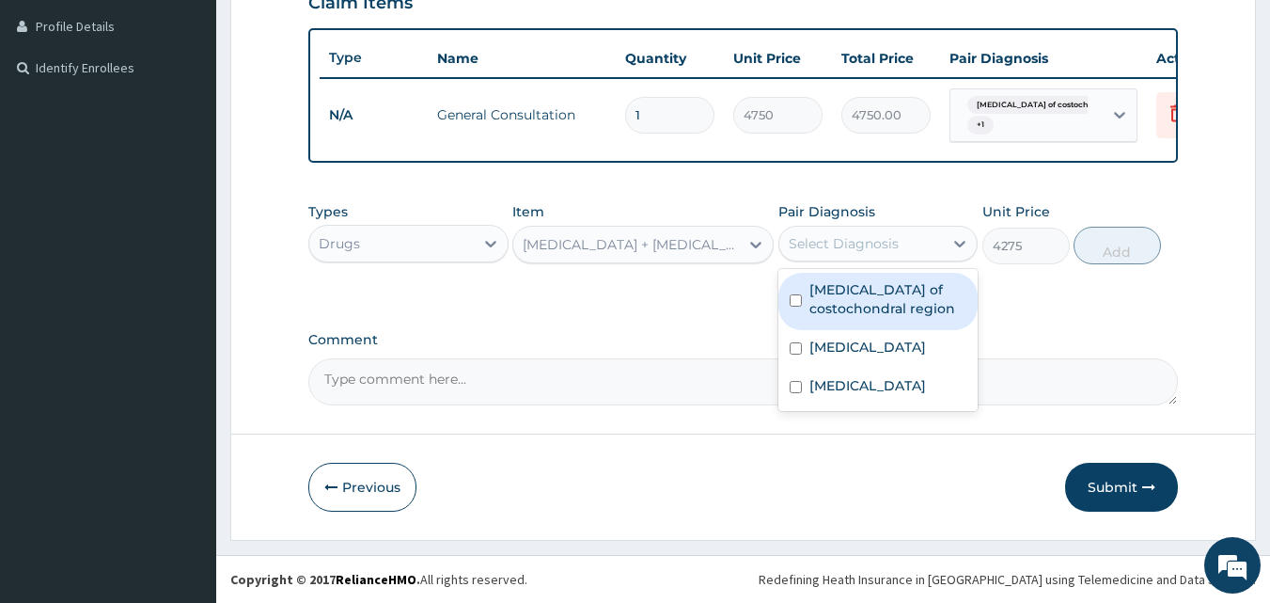
click at [856, 253] on div "Select Diagnosis" at bounding box center [844, 243] width 110 height 19
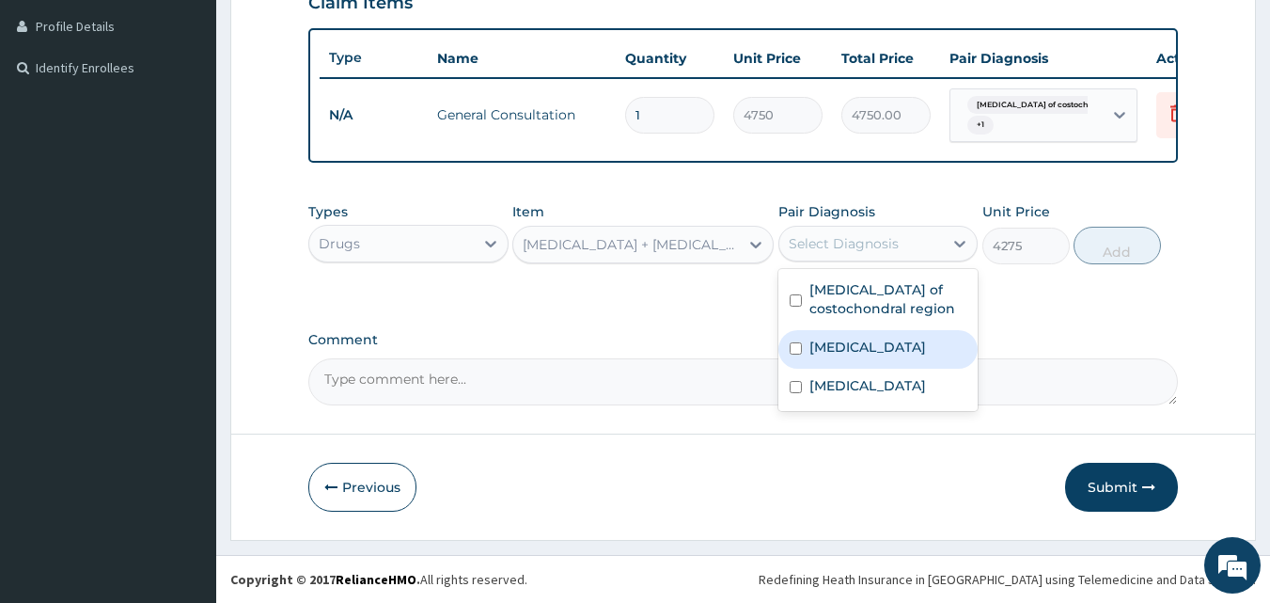
click at [829, 356] on label "Malaria" at bounding box center [868, 347] width 117 height 19
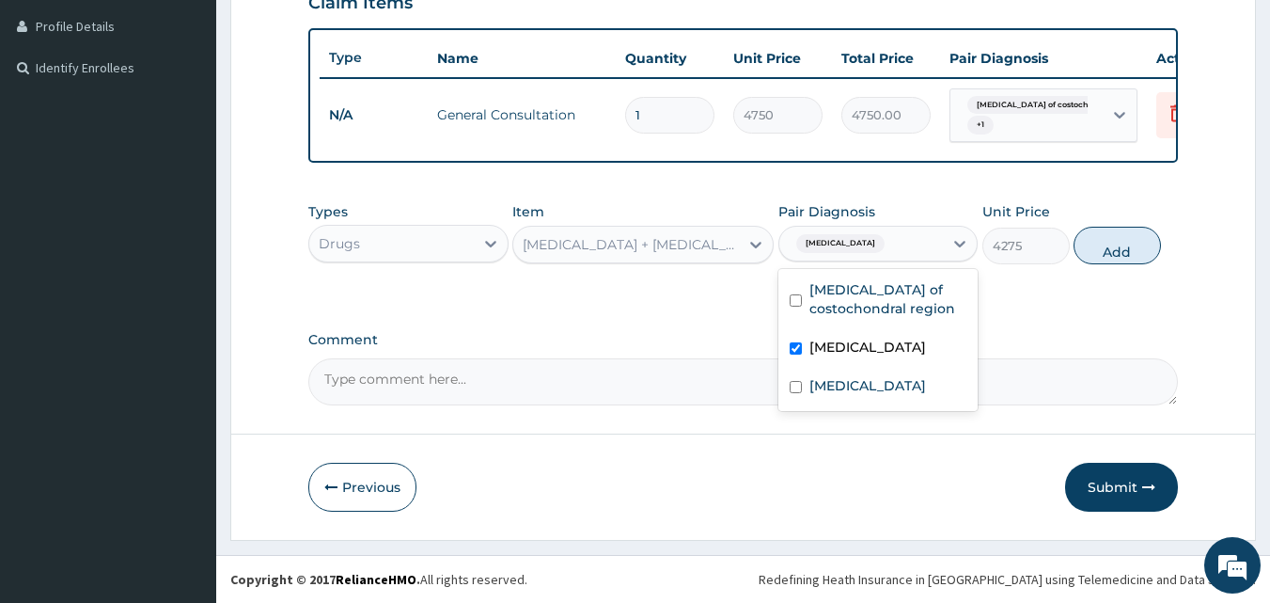
checkbox input "true"
drag, startPoint x: 1096, startPoint y: 257, endPoint x: 1060, endPoint y: 260, distance: 35.8
click at [1096, 256] on button "Add" at bounding box center [1117, 246] width 87 height 38
type input "0"
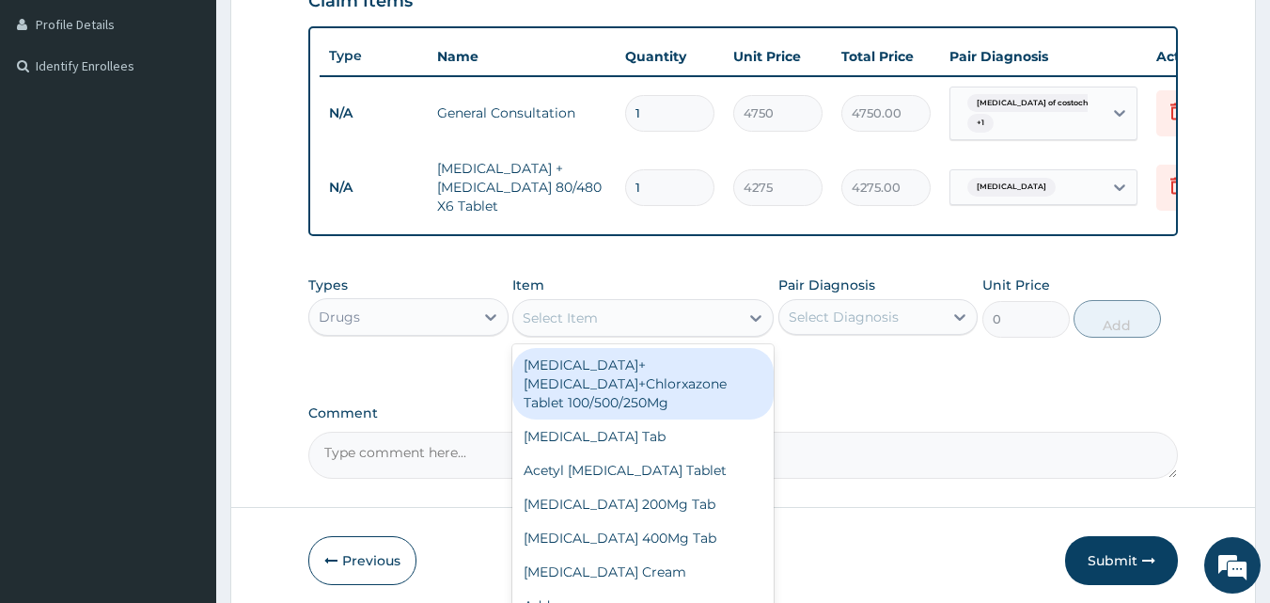
click at [576, 327] on div "Select Item" at bounding box center [560, 317] width 75 height 19
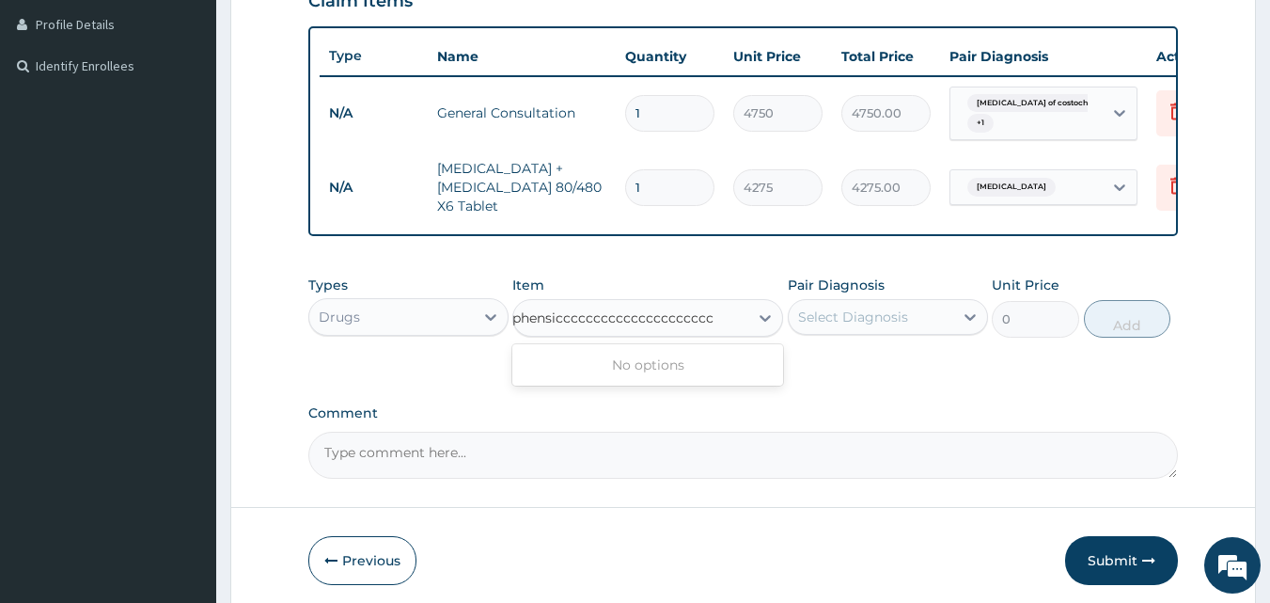
scroll to position [0, 0]
type input "orphen"
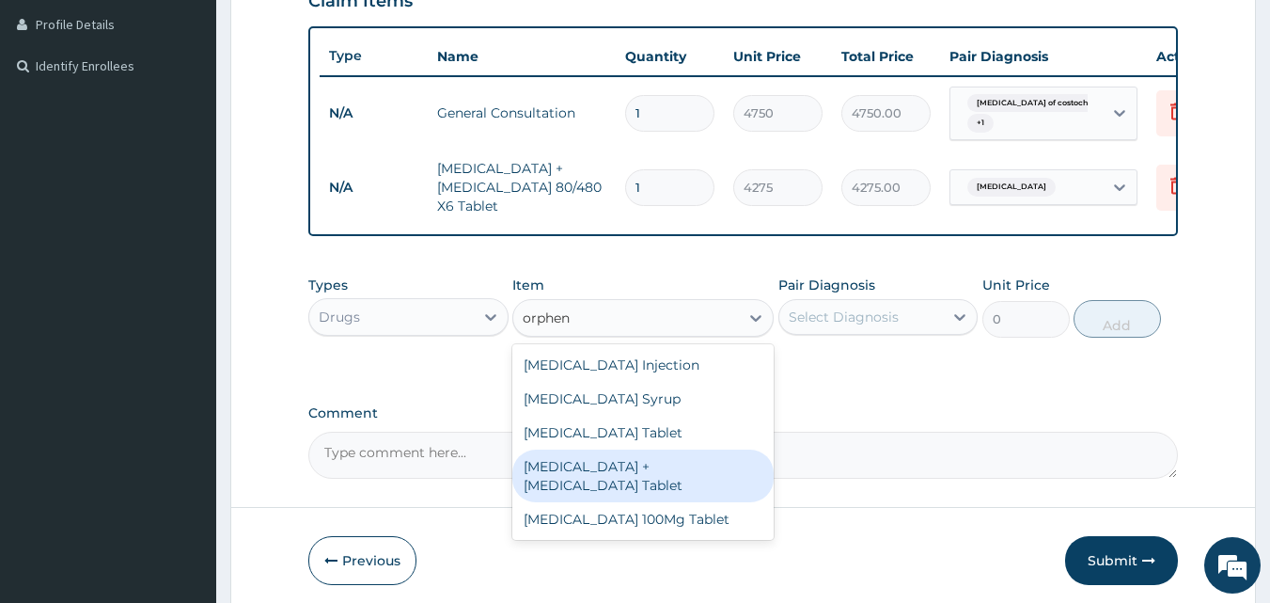
click at [661, 484] on div "[MEDICAL_DATA] + [MEDICAL_DATA] Tablet" at bounding box center [643, 476] width 261 height 53
type input "190"
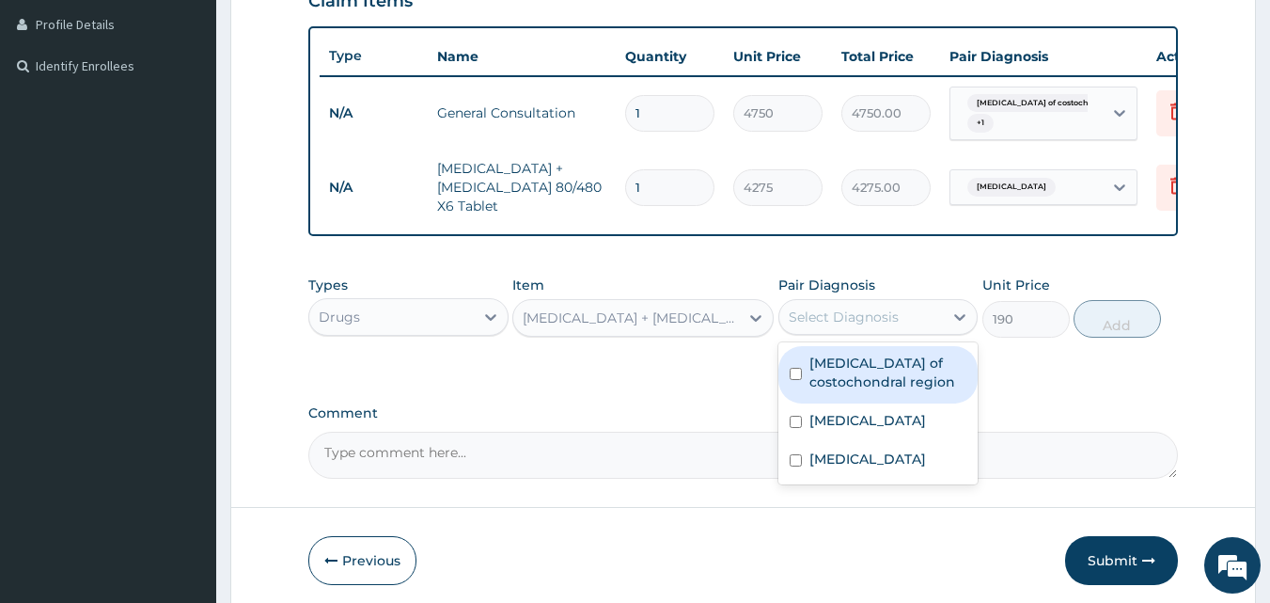
click at [849, 326] on div "Select Diagnosis" at bounding box center [844, 317] width 110 height 19
drag, startPoint x: 841, startPoint y: 384, endPoint x: 835, endPoint y: 411, distance: 27.8
click at [841, 384] on label "Somatic dysfunction of costochondral region" at bounding box center [889, 373] width 158 height 38
checkbox input "true"
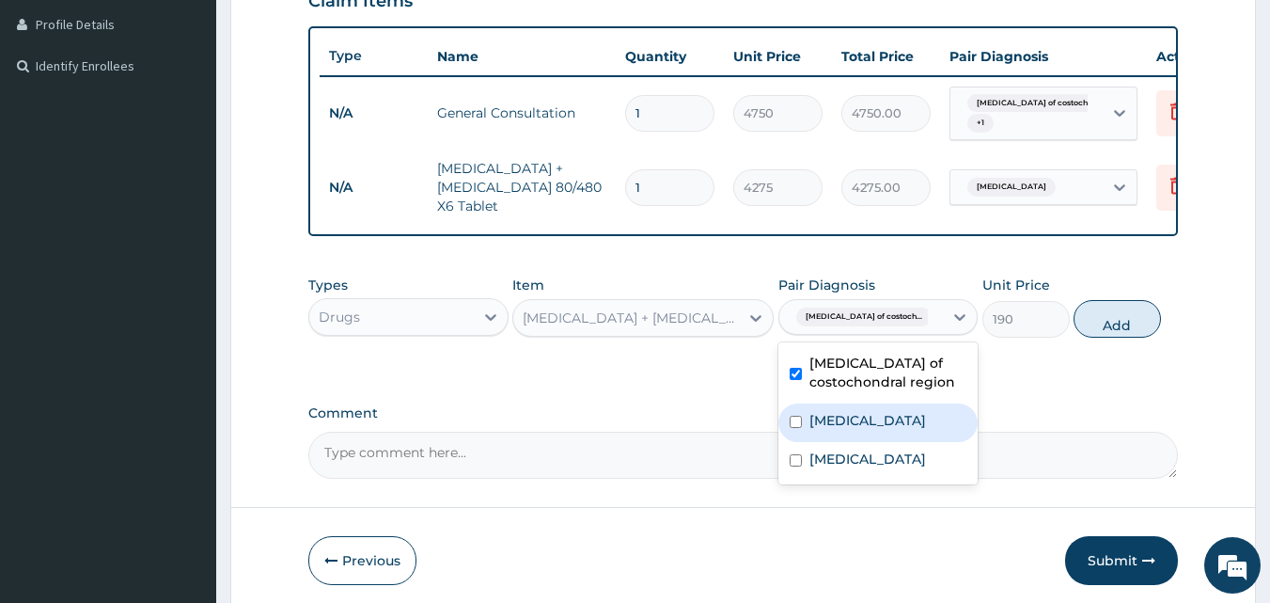
click at [829, 430] on label "Malaria" at bounding box center [868, 420] width 117 height 19
checkbox input "true"
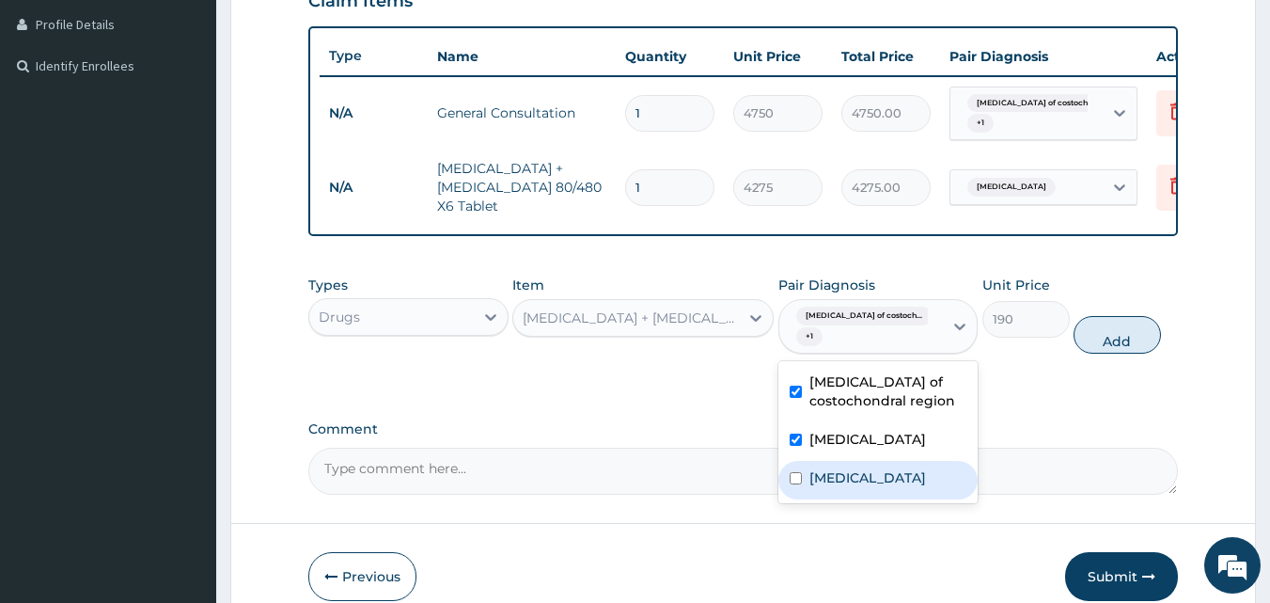
click at [827, 476] on div "Sepsis" at bounding box center [879, 480] width 200 height 39
checkbox input "true"
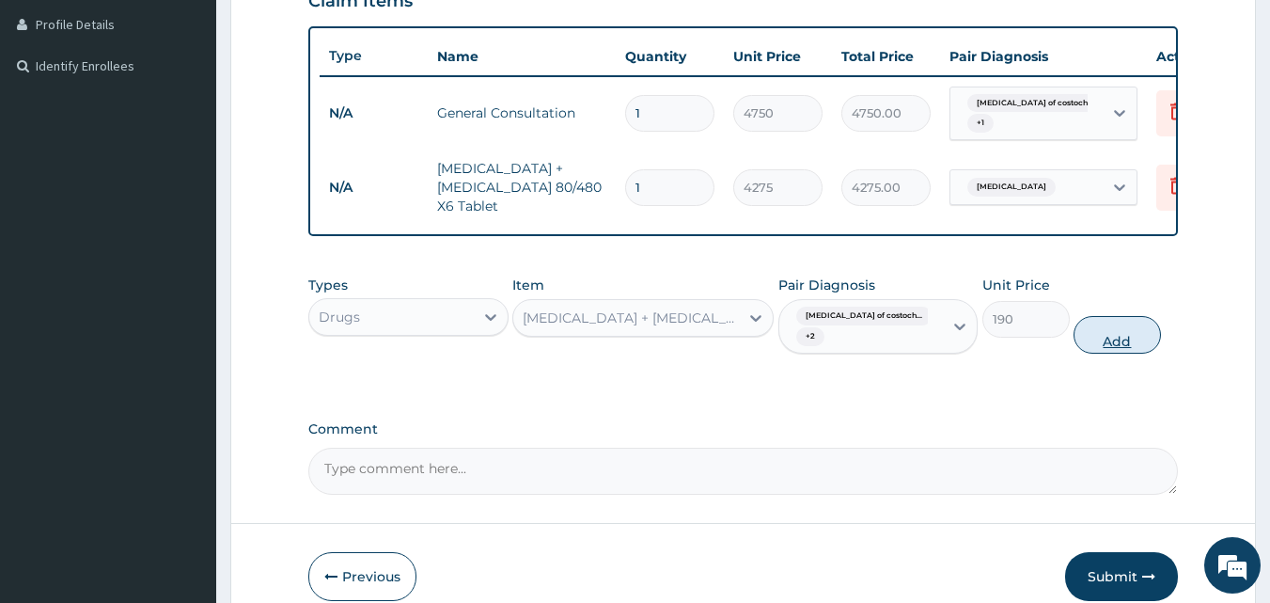
click at [1089, 339] on button "Add" at bounding box center [1117, 335] width 87 height 38
type input "0"
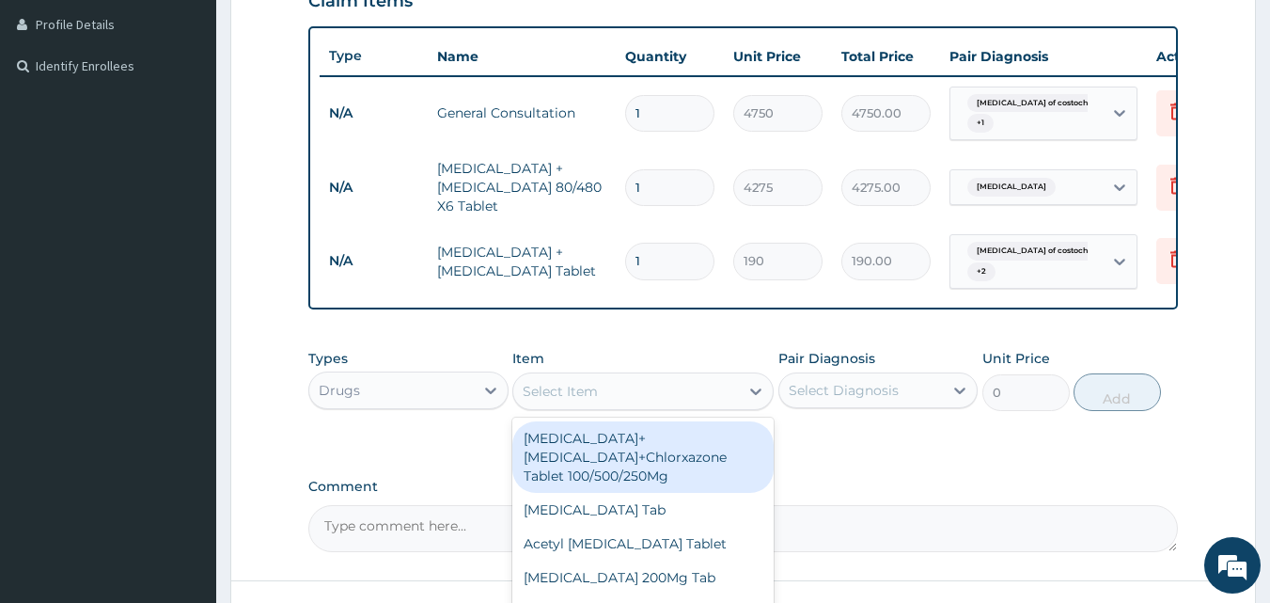
click at [552, 401] on div "Select Item" at bounding box center [560, 391] width 75 height 19
type input "amox"
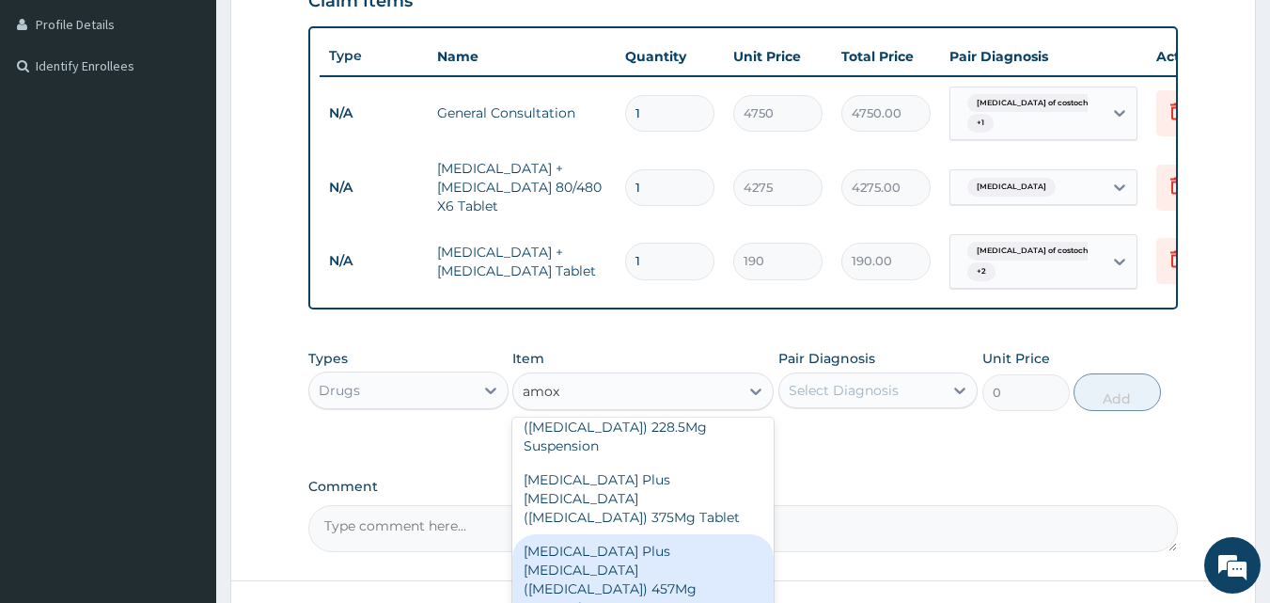
scroll to position [233, 0]
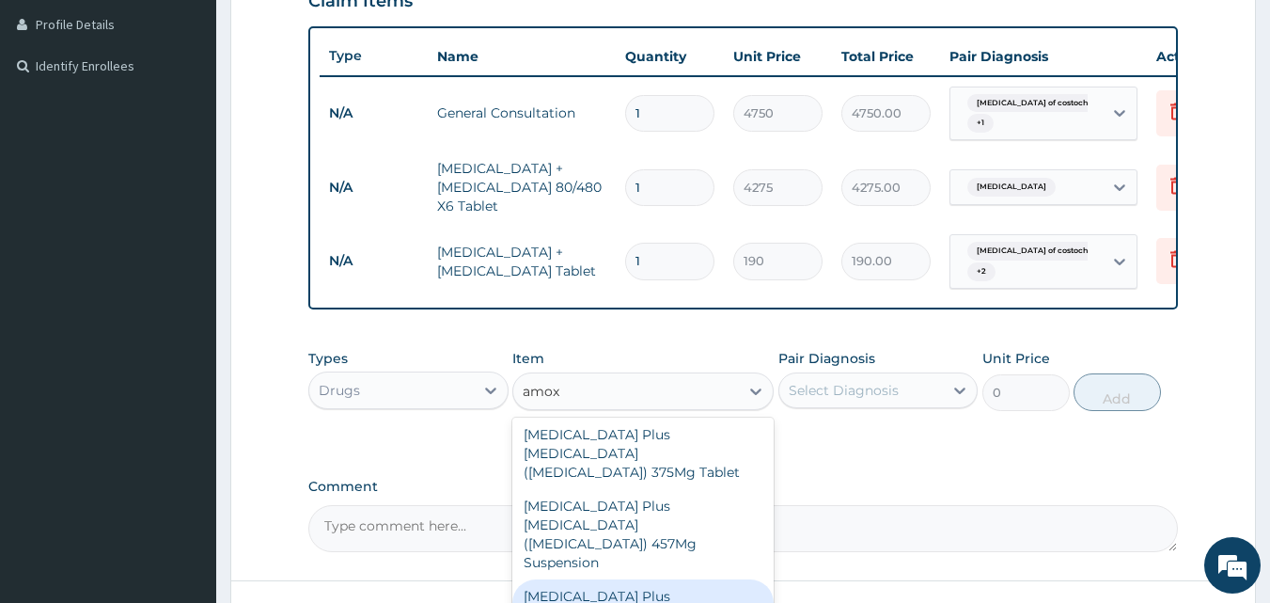
click at [660, 579] on div "Amoxycillin Plus Clavulanic Acid (Co-Amoxiclav) 625Mg Tablet" at bounding box center [643, 614] width 261 height 71
type input "522.5"
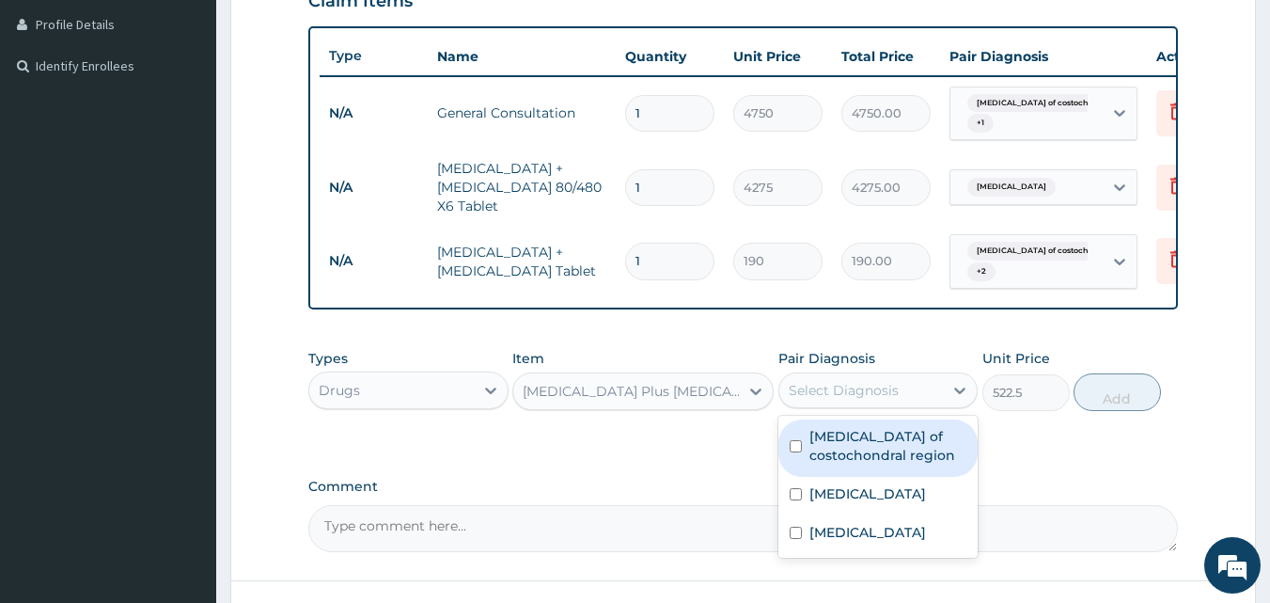
click at [840, 400] on div "Select Diagnosis" at bounding box center [844, 390] width 110 height 19
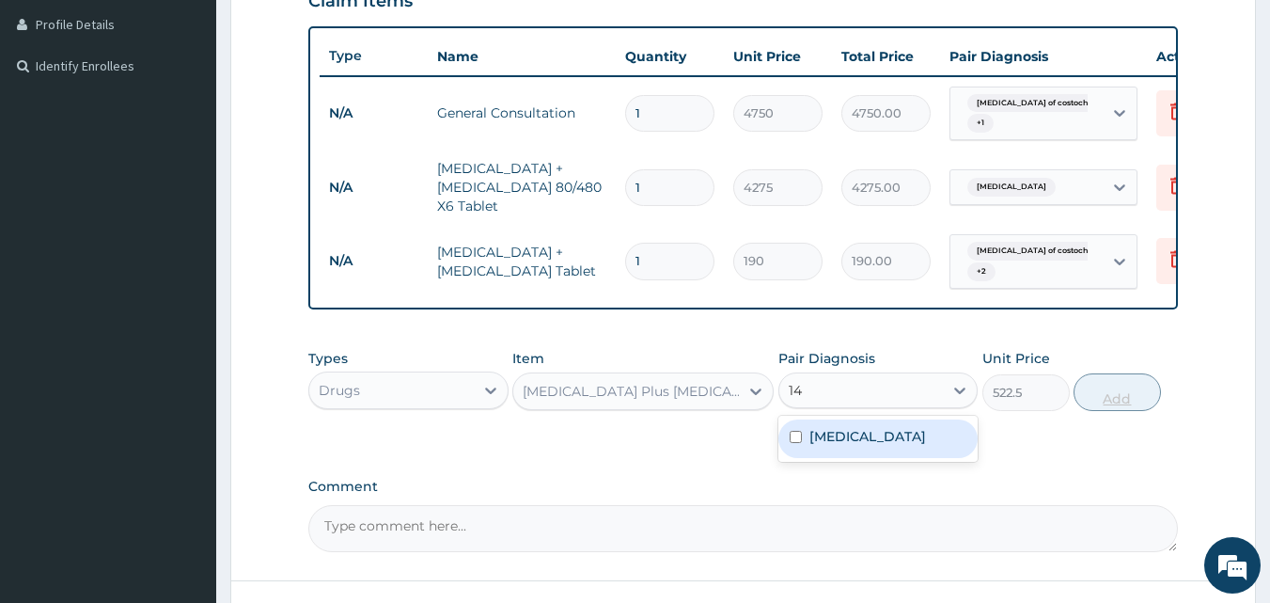
type input "14"
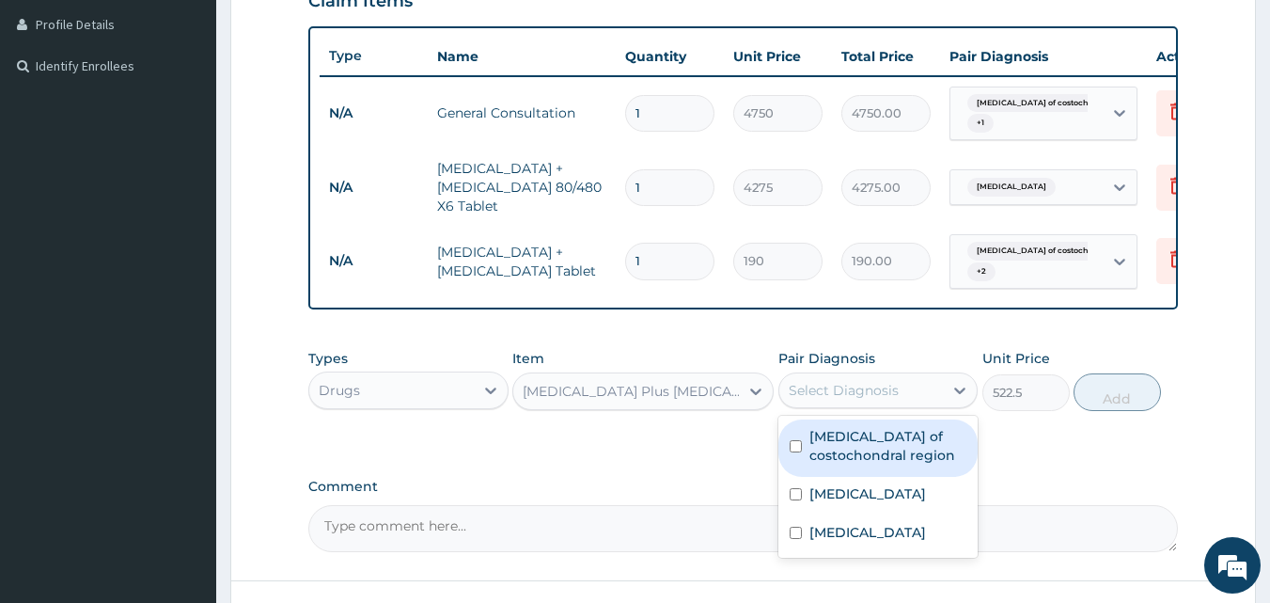
drag, startPoint x: 843, startPoint y: 403, endPoint x: 843, endPoint y: 415, distance: 11.3
click at [843, 400] on div "Select Diagnosis" at bounding box center [844, 390] width 110 height 19
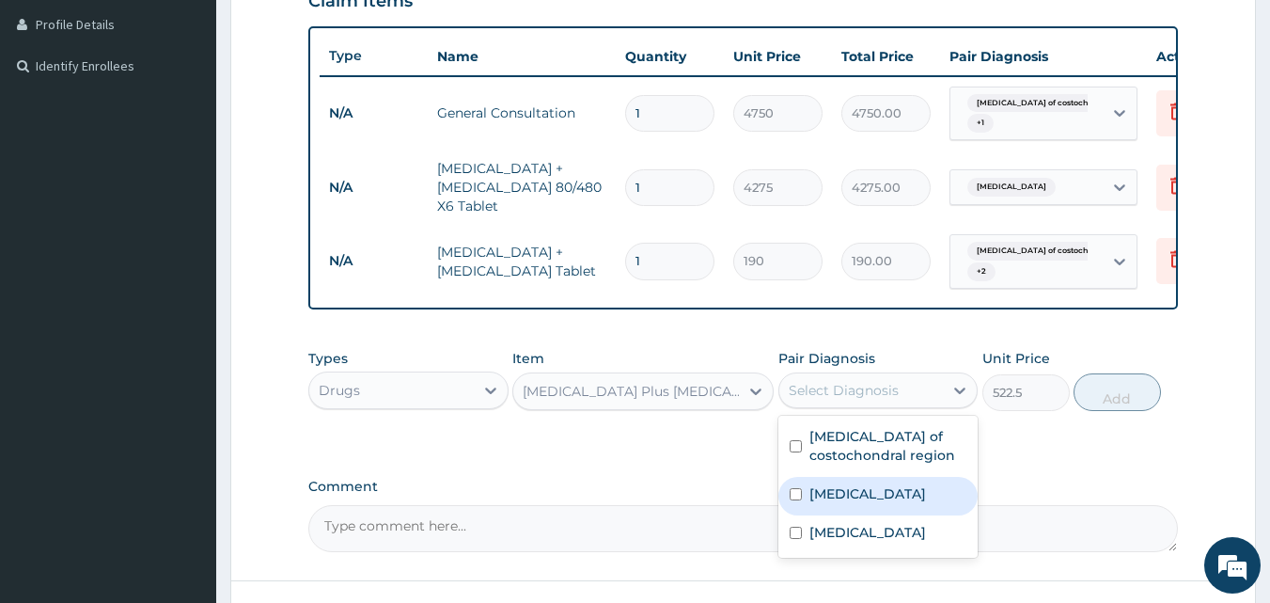
click at [798, 500] on input "checkbox" at bounding box center [796, 494] width 12 height 12
checkbox input "true"
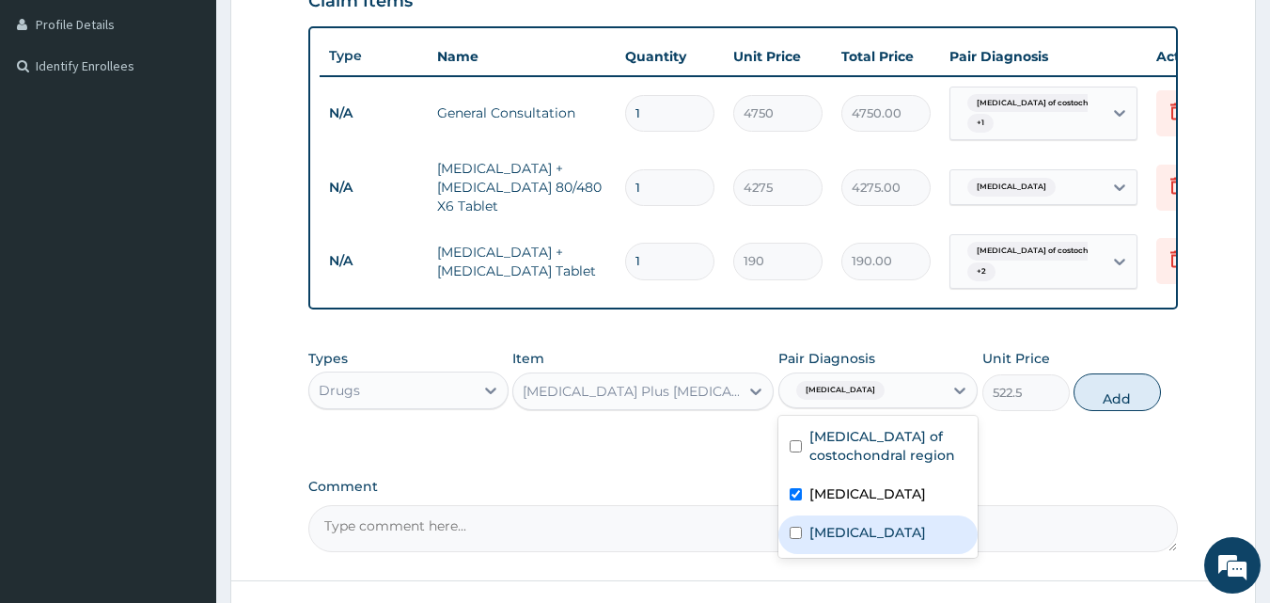
click at [800, 539] on input "checkbox" at bounding box center [796, 533] width 12 height 12
checkbox input "true"
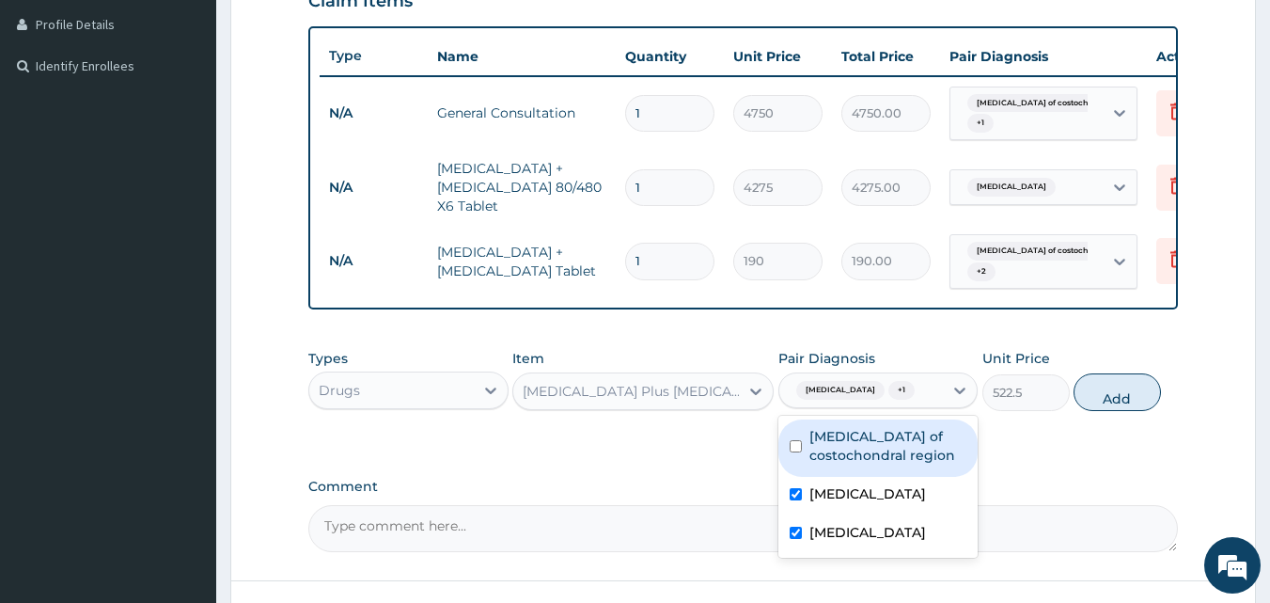
click at [797, 452] on input "checkbox" at bounding box center [796, 446] width 12 height 12
checkbox input "true"
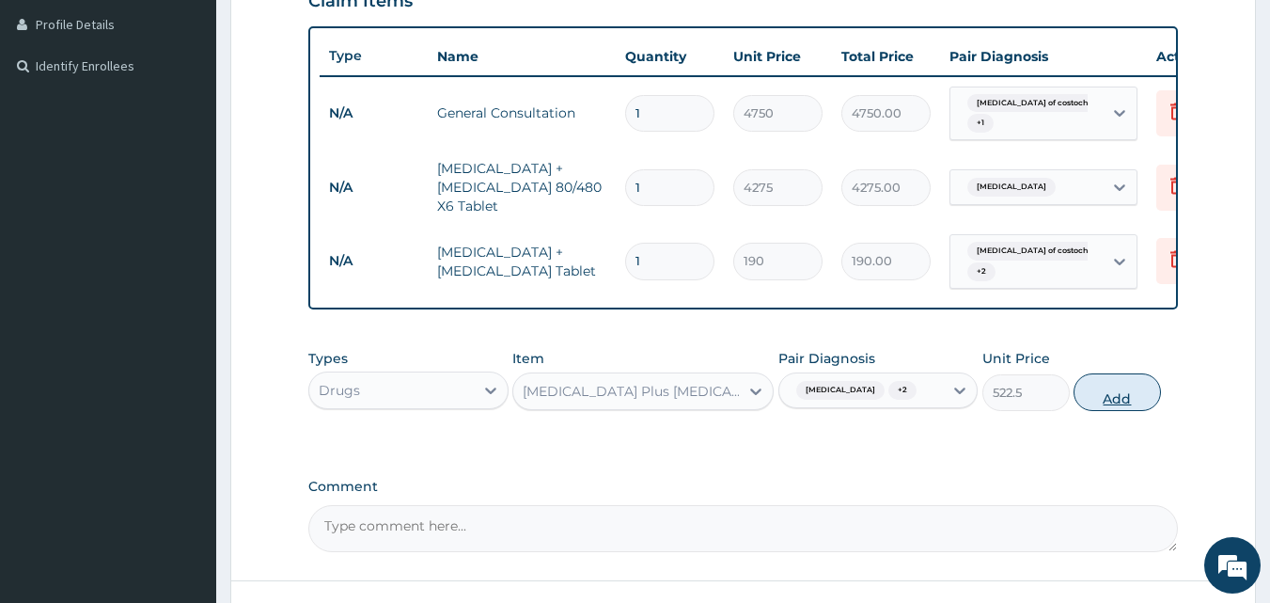
click at [1128, 407] on button "Add" at bounding box center [1117, 392] width 87 height 38
type input "0"
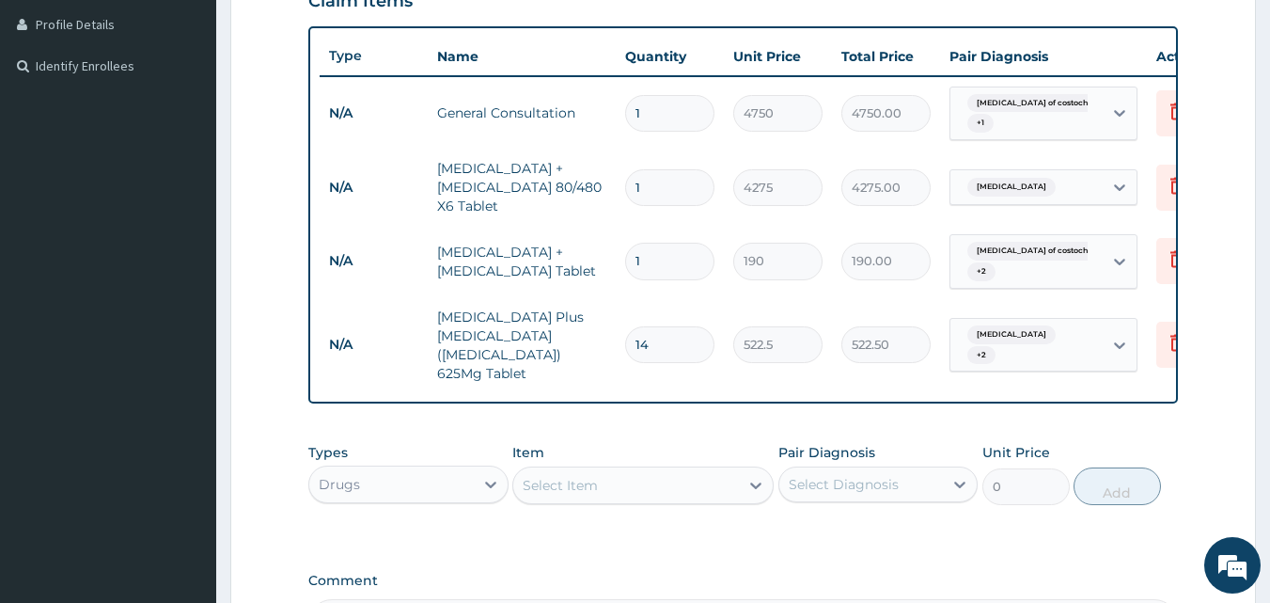
type input "143"
type input "74717.50"
type input "14"
type input "7315.00"
type input "14"
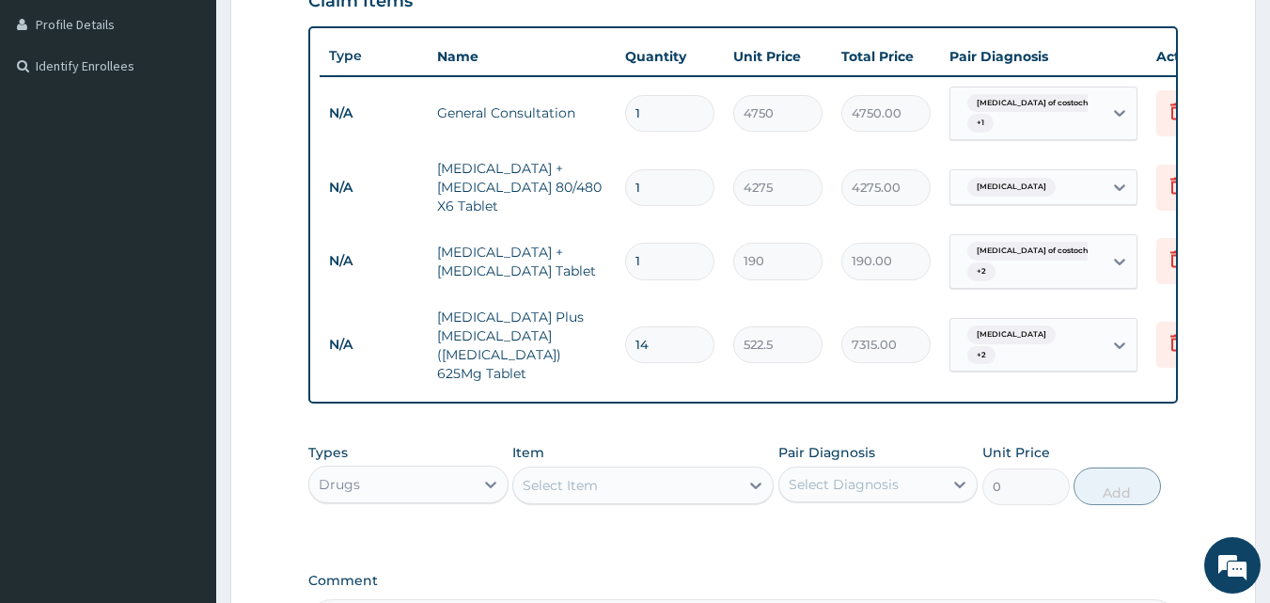
click at [655, 260] on input "1" at bounding box center [669, 261] width 89 height 37
type input "12"
type input "2280.00"
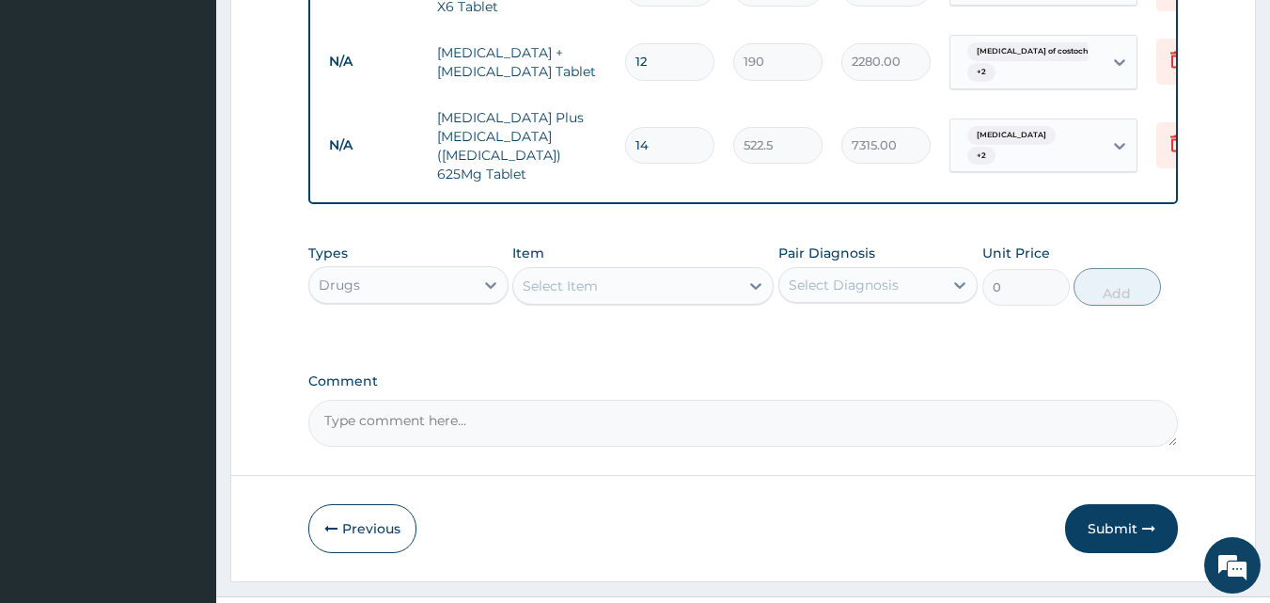
scroll to position [706, 0]
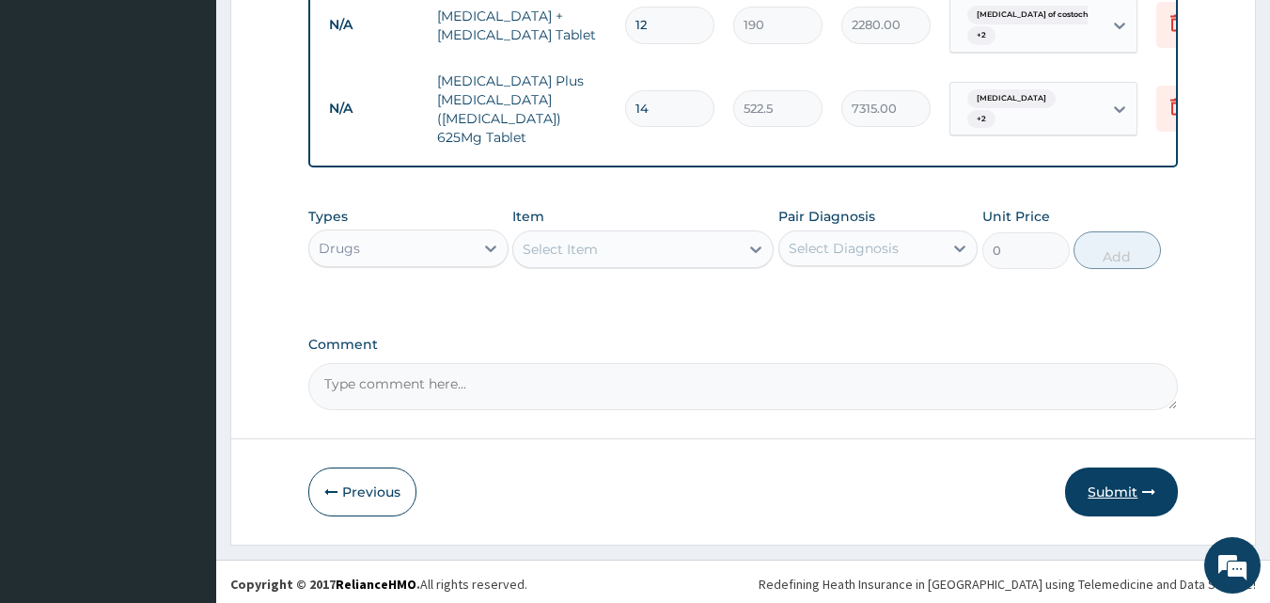
type input "12"
click at [1110, 482] on button "Submit" at bounding box center [1121, 491] width 113 height 49
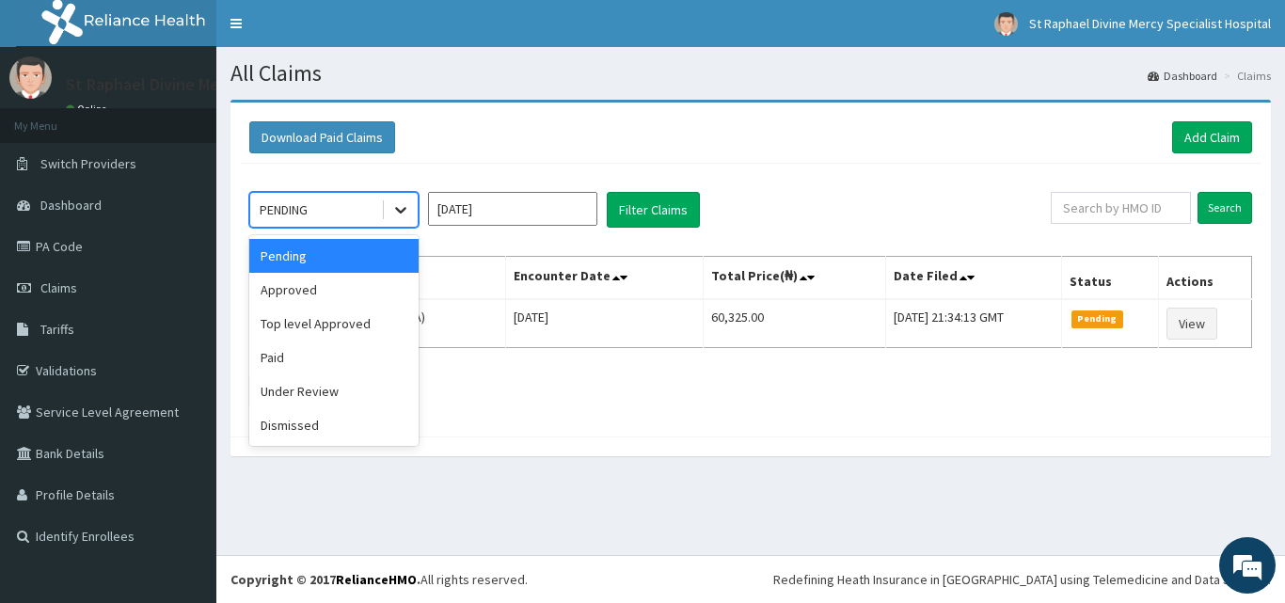
click at [392, 211] on icon at bounding box center [400, 209] width 19 height 19
click at [339, 291] on div "Approved" at bounding box center [333, 290] width 169 height 34
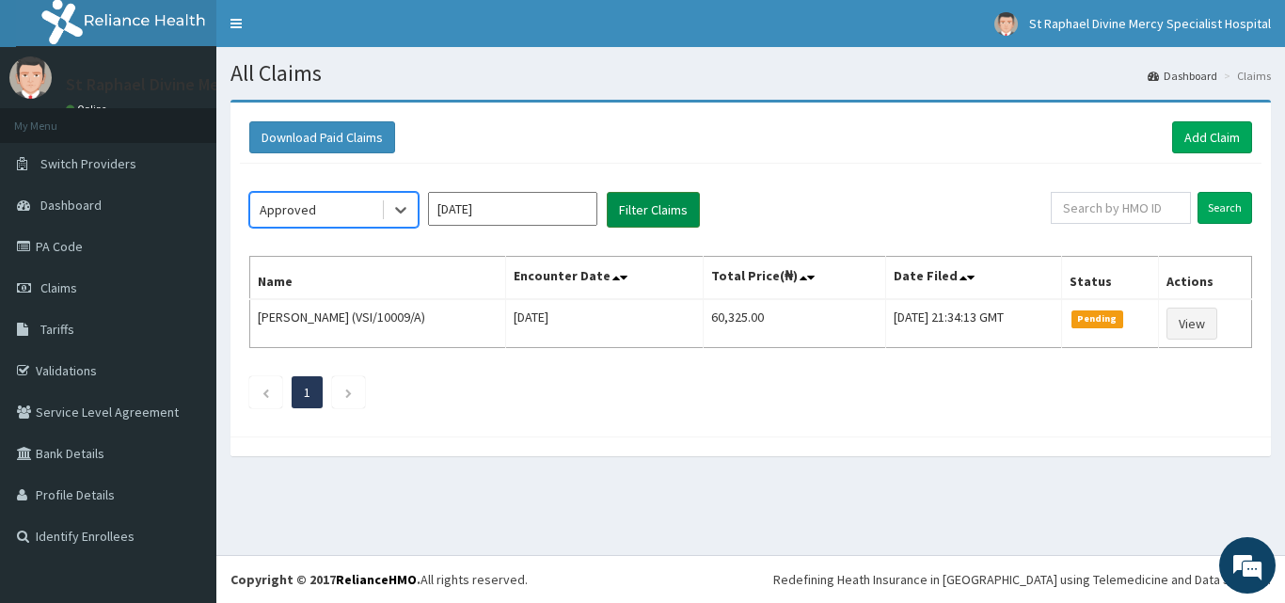
click at [680, 204] on button "Filter Claims" at bounding box center [653, 210] width 93 height 36
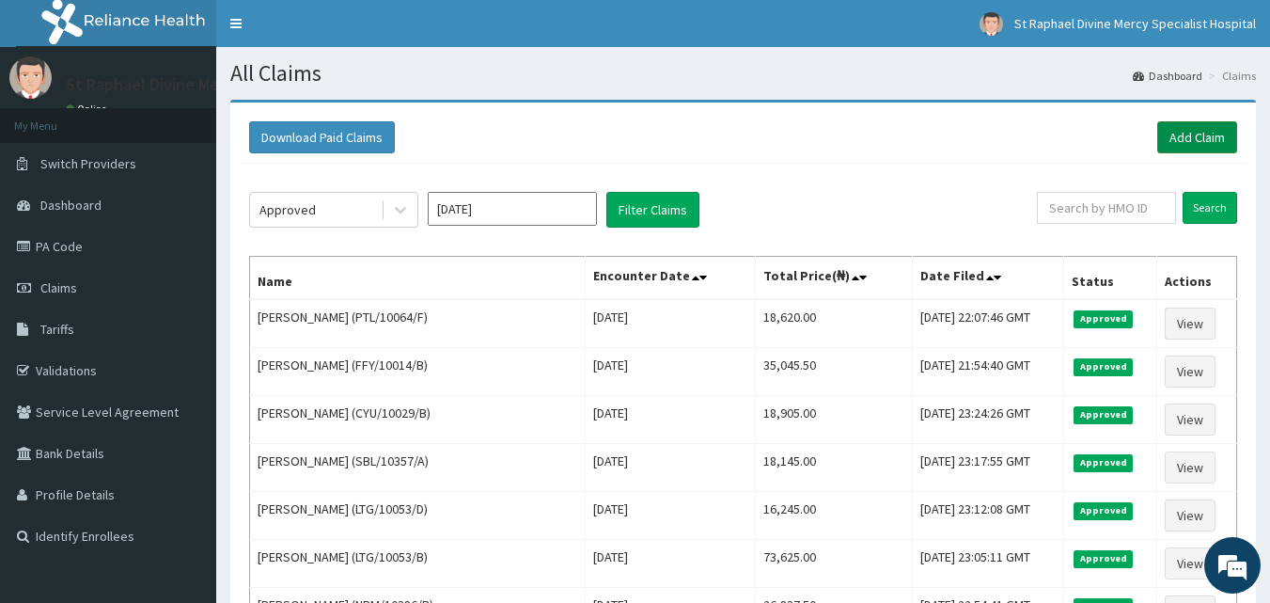
click at [1187, 127] on link "Add Claim" at bounding box center [1198, 137] width 80 height 32
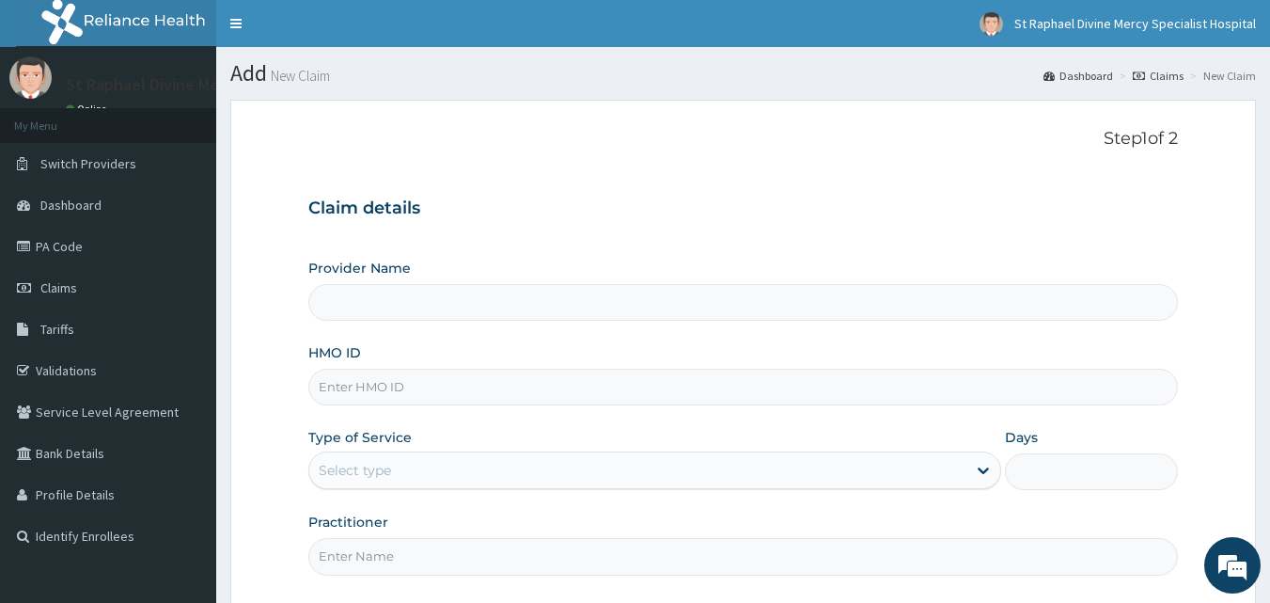
type input "St. Raphael Divine Mercy Specialist Hospital"
click at [385, 380] on input "HMO ID" at bounding box center [743, 387] width 871 height 37
type input "FBL/10272/A"
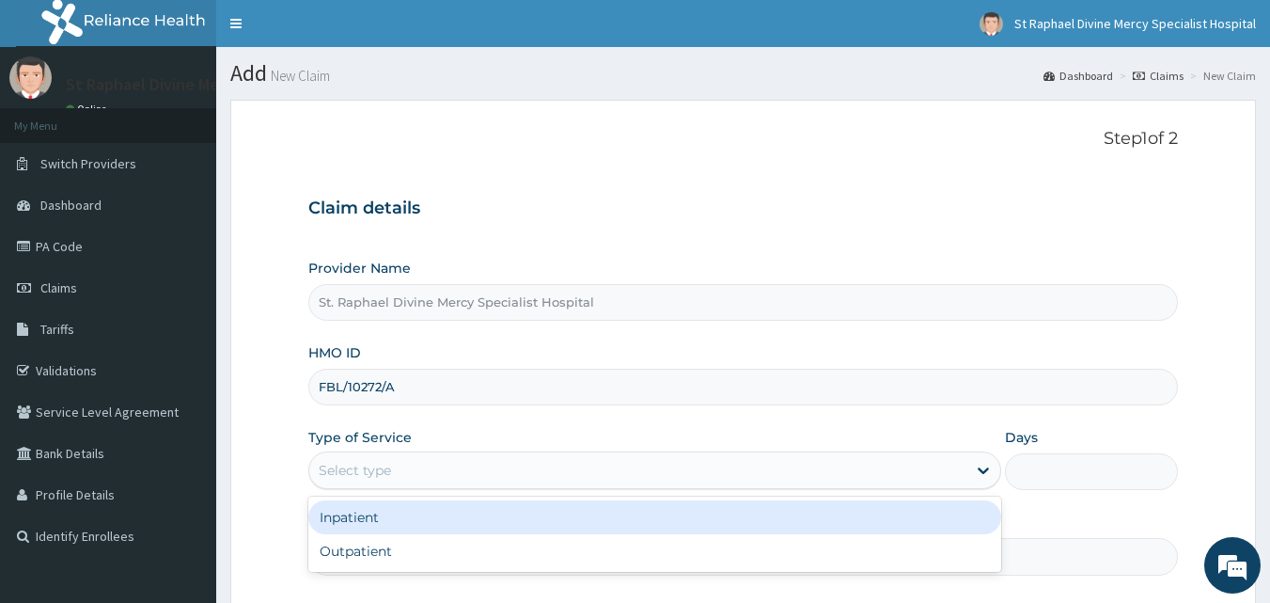
drag, startPoint x: 370, startPoint y: 464, endPoint x: 359, endPoint y: 467, distance: 11.0
click at [365, 465] on div "Select type" at bounding box center [355, 470] width 72 height 19
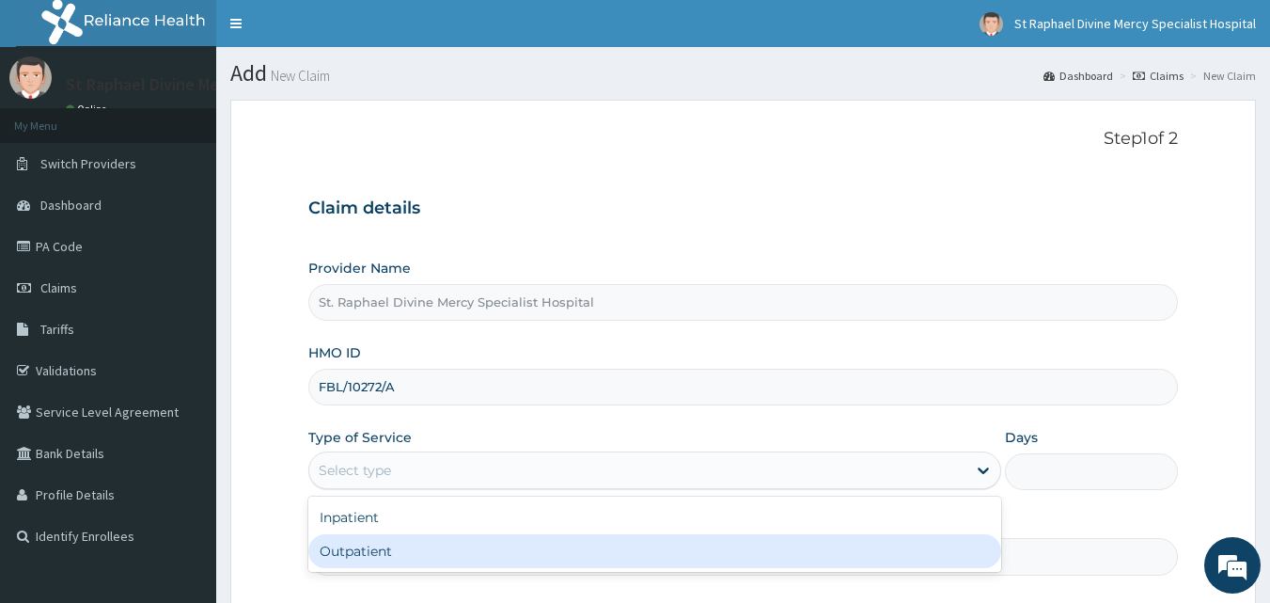
click at [366, 552] on div "Outpatient" at bounding box center [654, 551] width 693 height 34
type input "1"
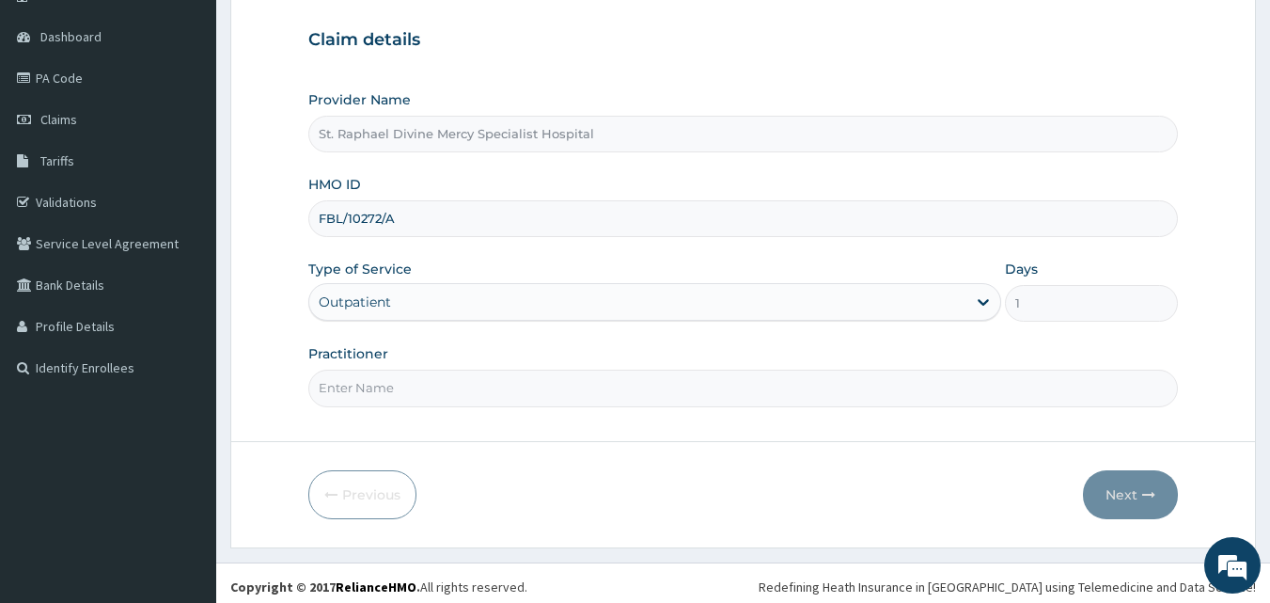
scroll to position [176, 0]
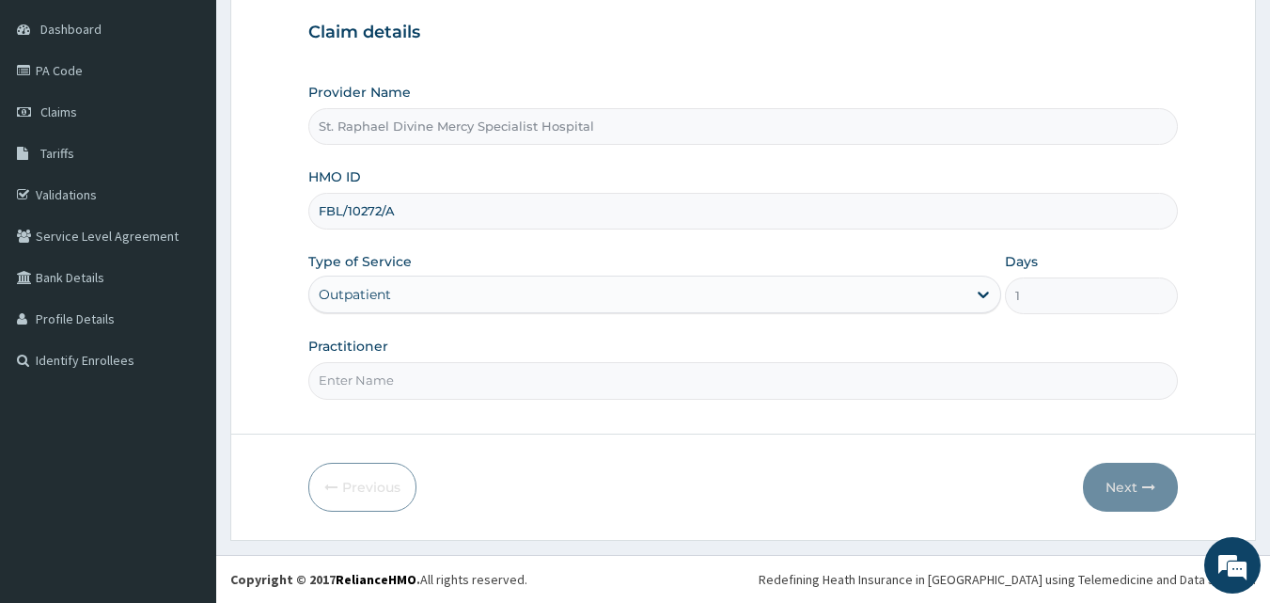
click at [386, 387] on input "Practitioner" at bounding box center [743, 380] width 871 height 37
type input "[PERSON_NAME]"
click at [1126, 488] on button "Next" at bounding box center [1130, 487] width 95 height 49
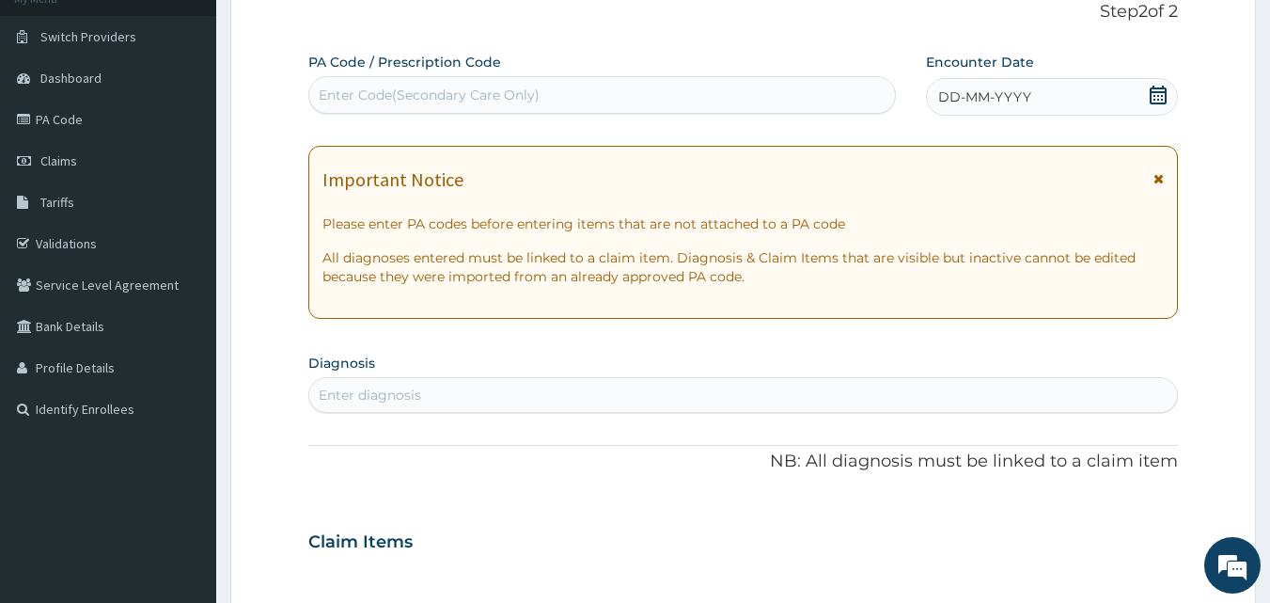
scroll to position [82, 0]
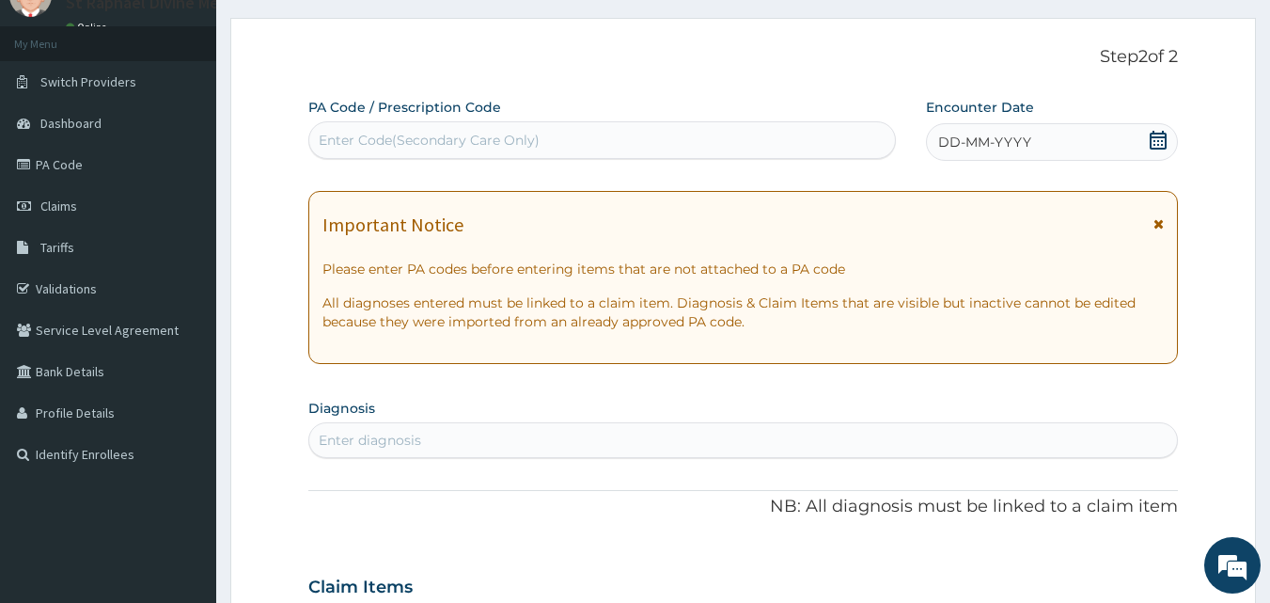
click at [674, 138] on div "Enter Code(Secondary Care Only)" at bounding box center [602, 140] width 587 height 30
type input "U"
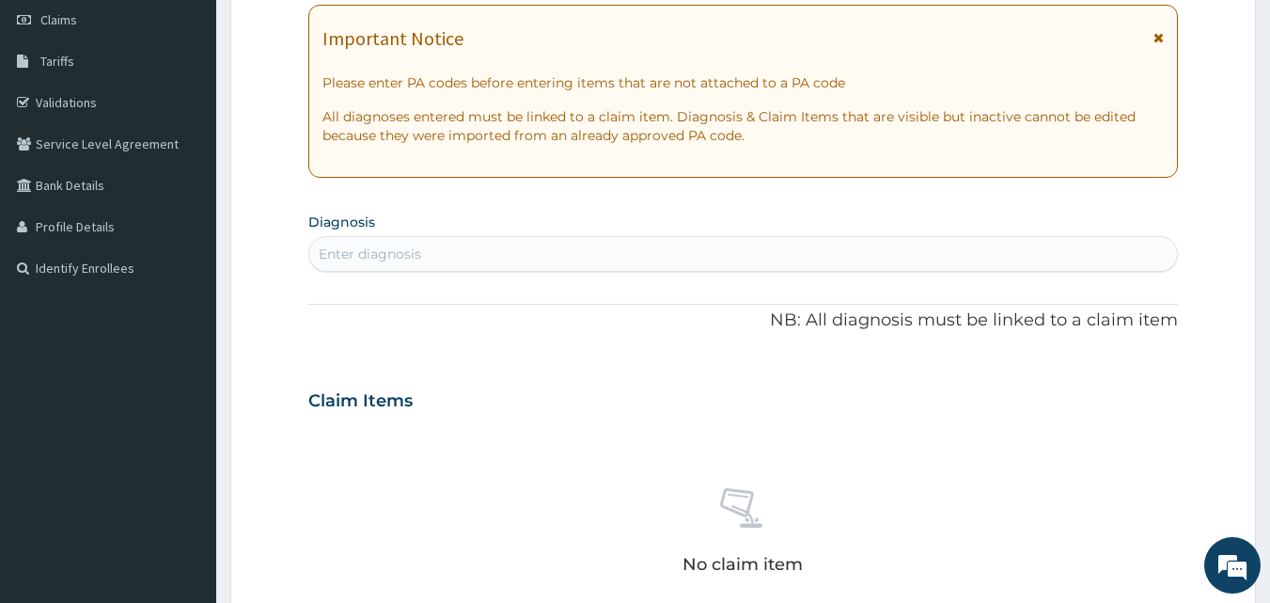
scroll to position [270, 0]
click at [449, 250] on div "Enter diagnosis" at bounding box center [743, 252] width 869 height 30
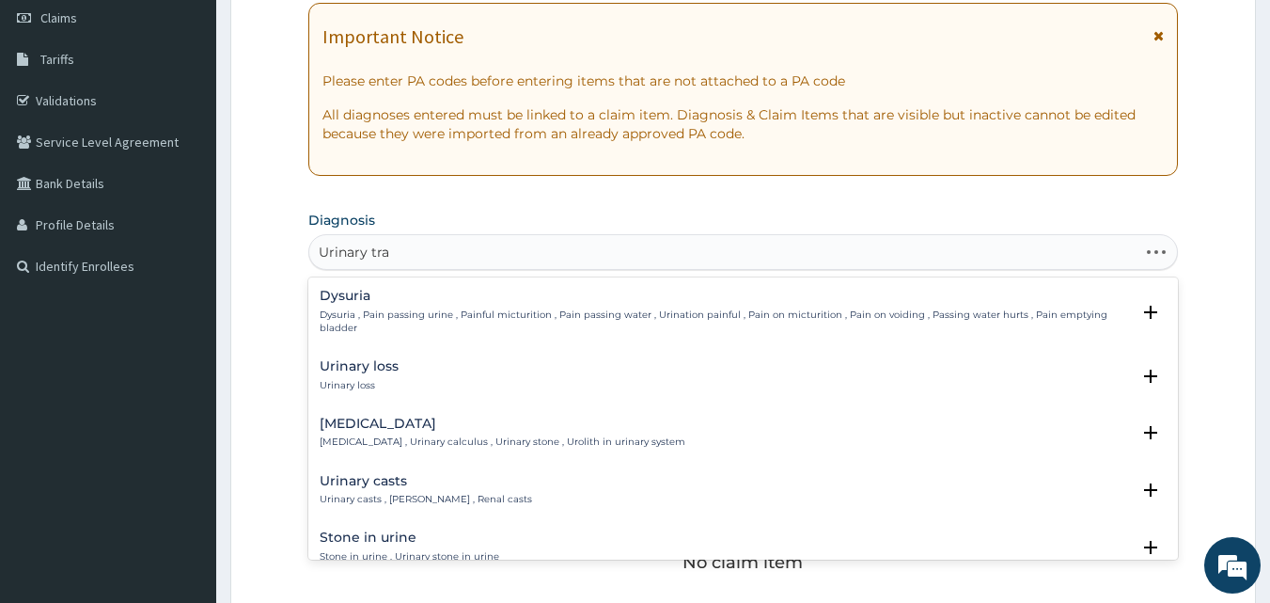
type input "Urinary trac"
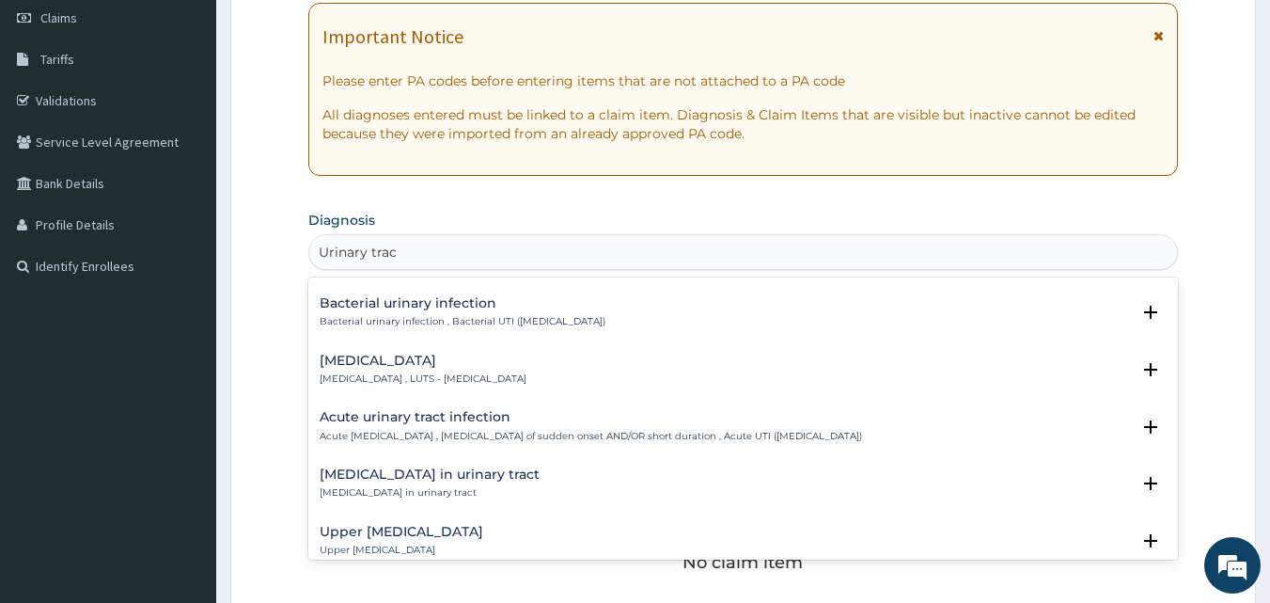
scroll to position [564, 0]
click at [462, 417] on h4 "Acute urinary tract infection" at bounding box center [591, 416] width 543 height 14
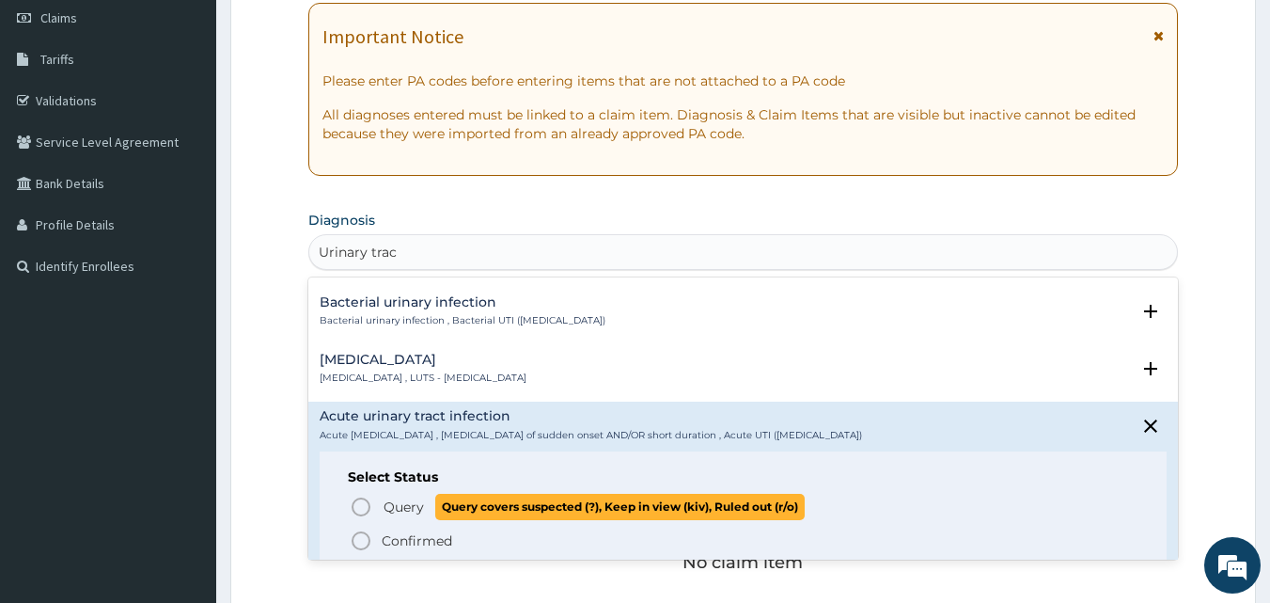
click at [360, 505] on icon "status option query" at bounding box center [361, 507] width 23 height 23
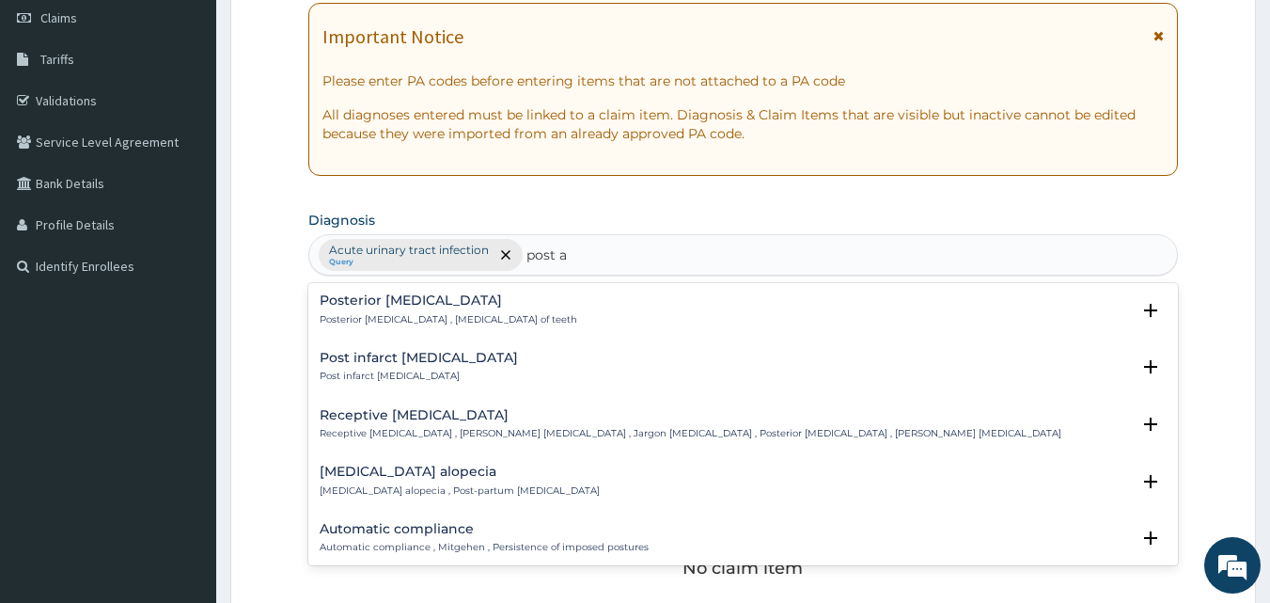
scroll to position [1034, 0]
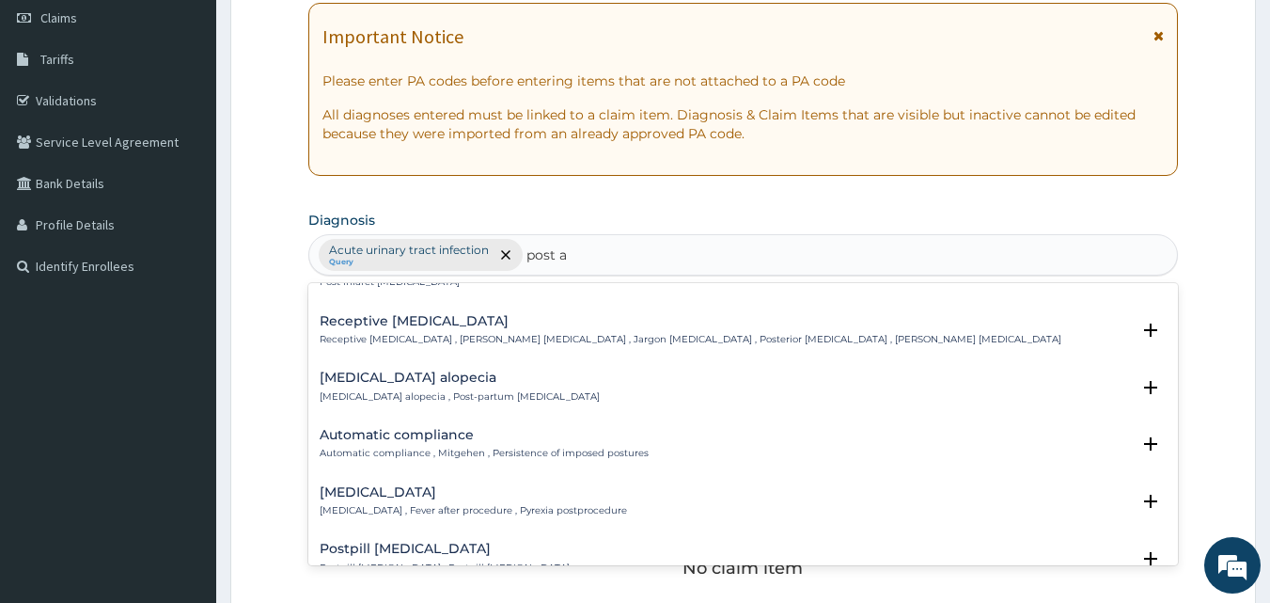
type input "post a"
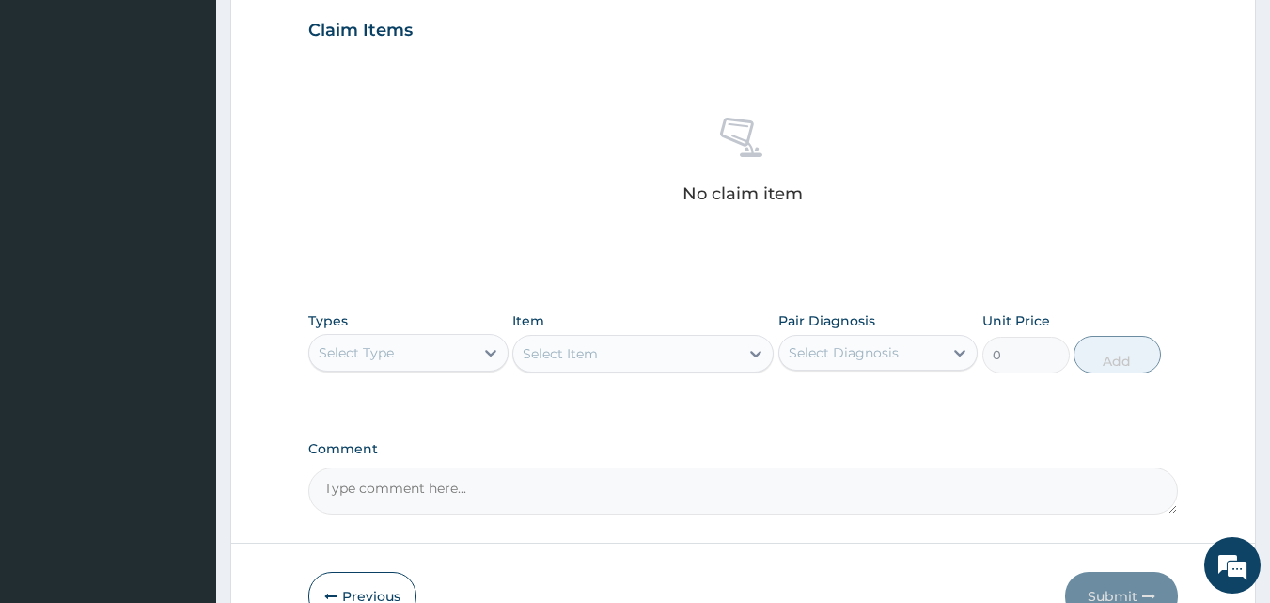
scroll to position [646, 0]
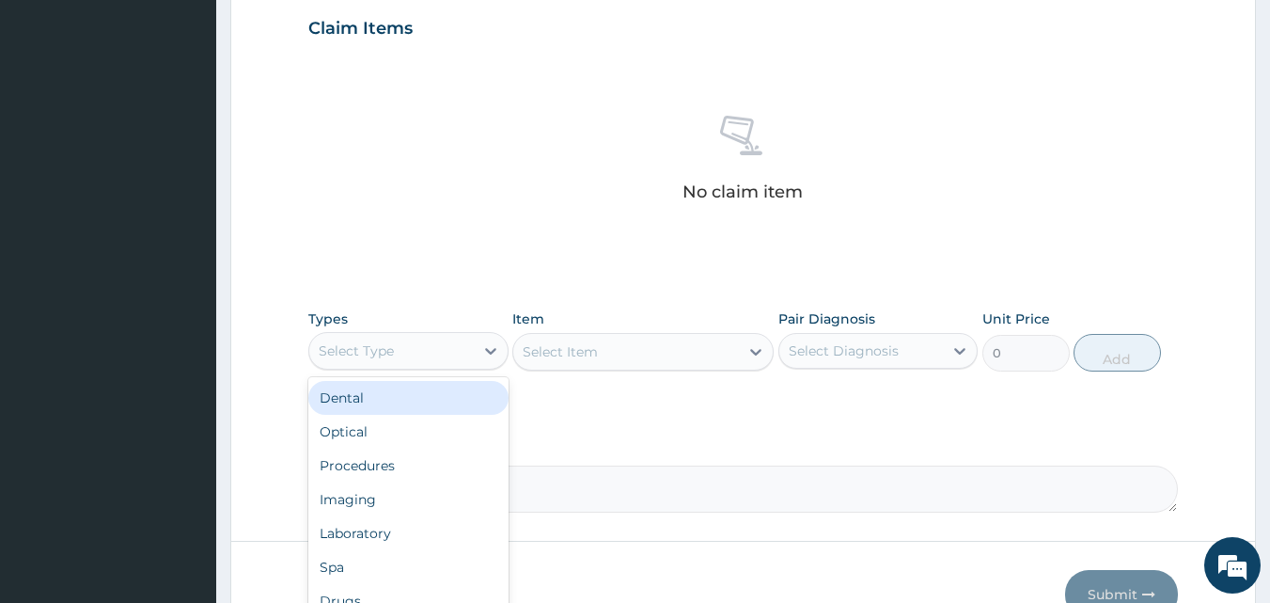
click at [440, 344] on div "Select Type" at bounding box center [391, 351] width 165 height 30
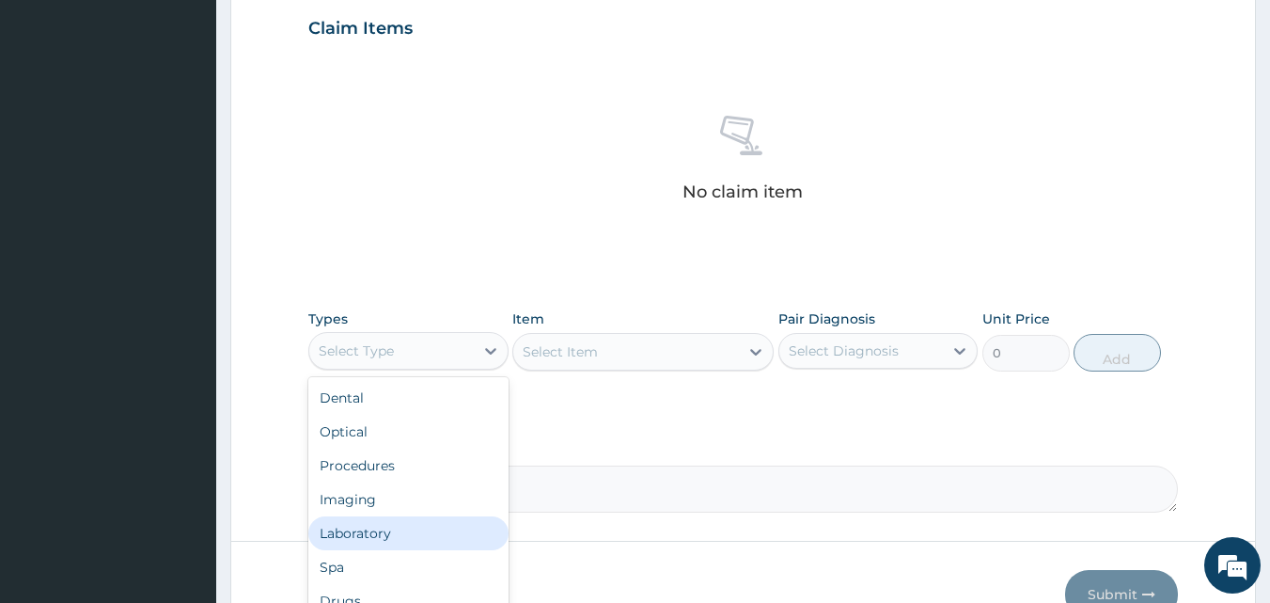
scroll to position [64, 0]
click at [352, 532] on div "Drugs" at bounding box center [408, 537] width 200 height 34
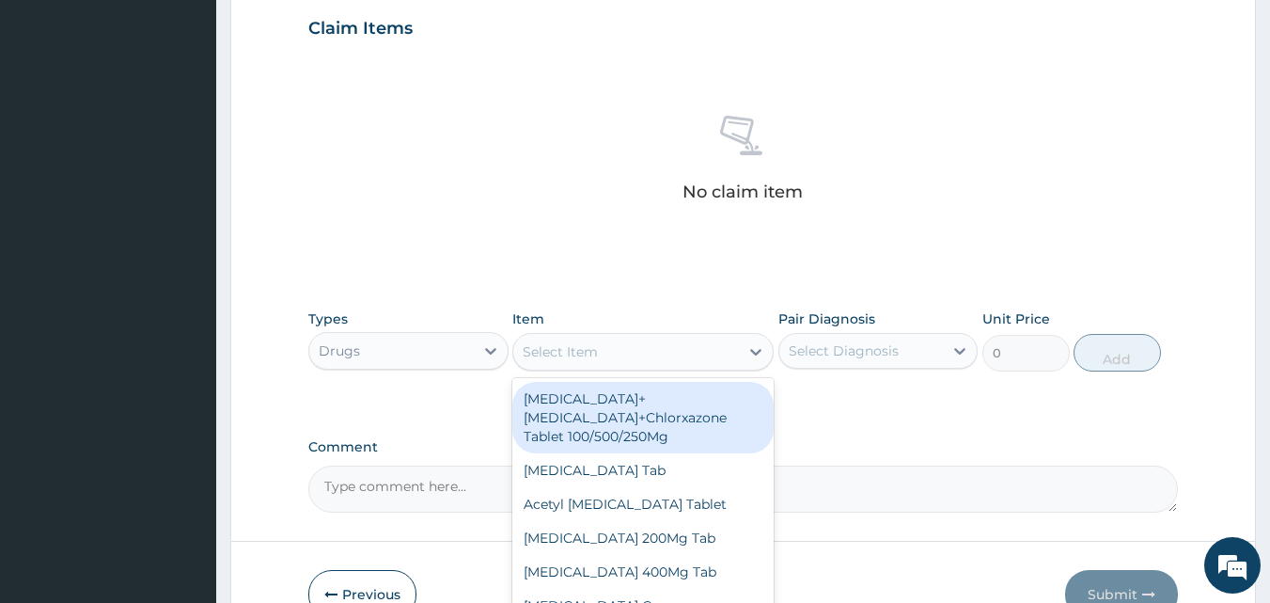
click at [565, 354] on div "Select Item" at bounding box center [560, 351] width 75 height 19
type input "amox"
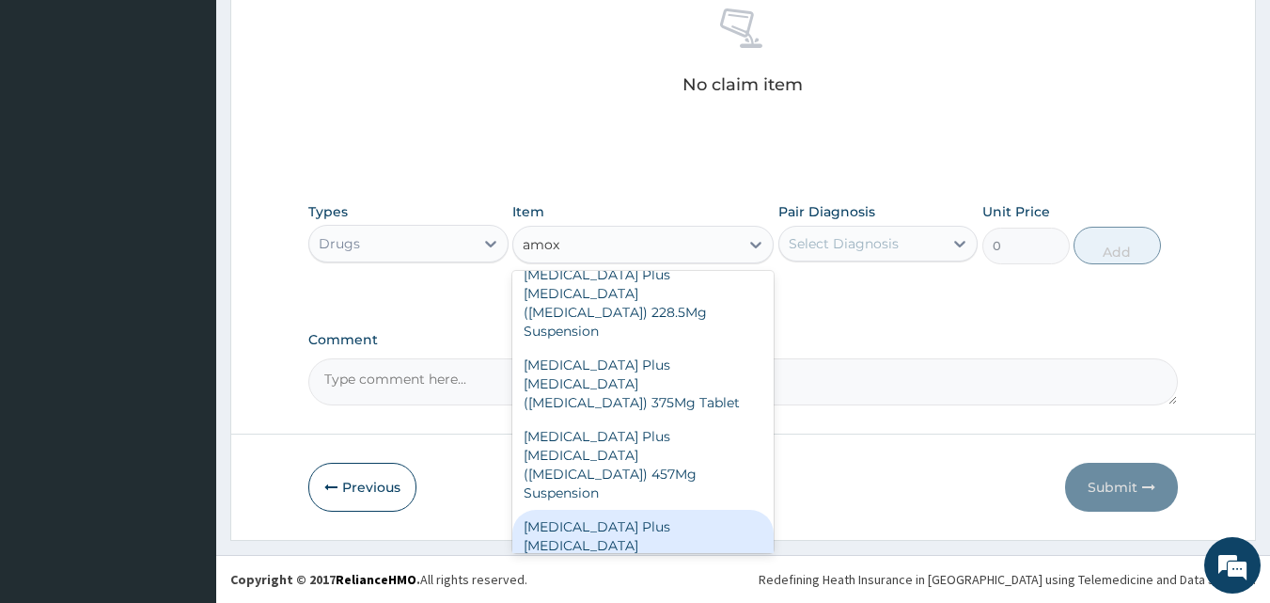
scroll to position [188, 0]
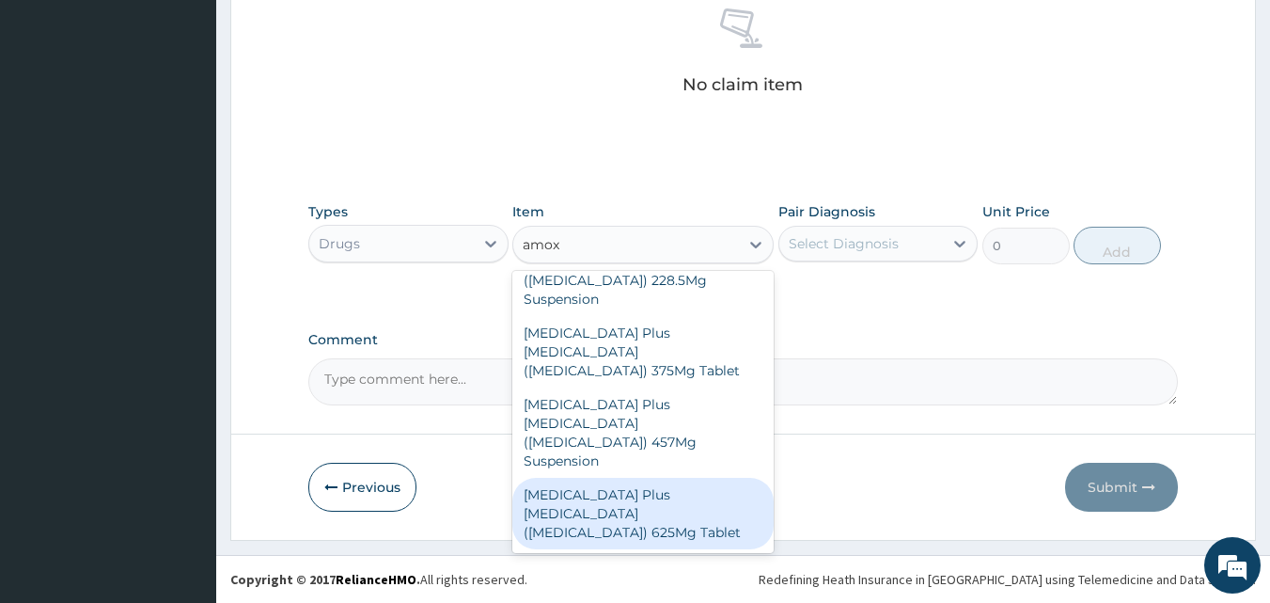
click at [666, 478] on div "[MEDICAL_DATA] Plus [MEDICAL_DATA] ([MEDICAL_DATA]) 625Mg Tablet" at bounding box center [643, 513] width 261 height 71
type input "522.5"
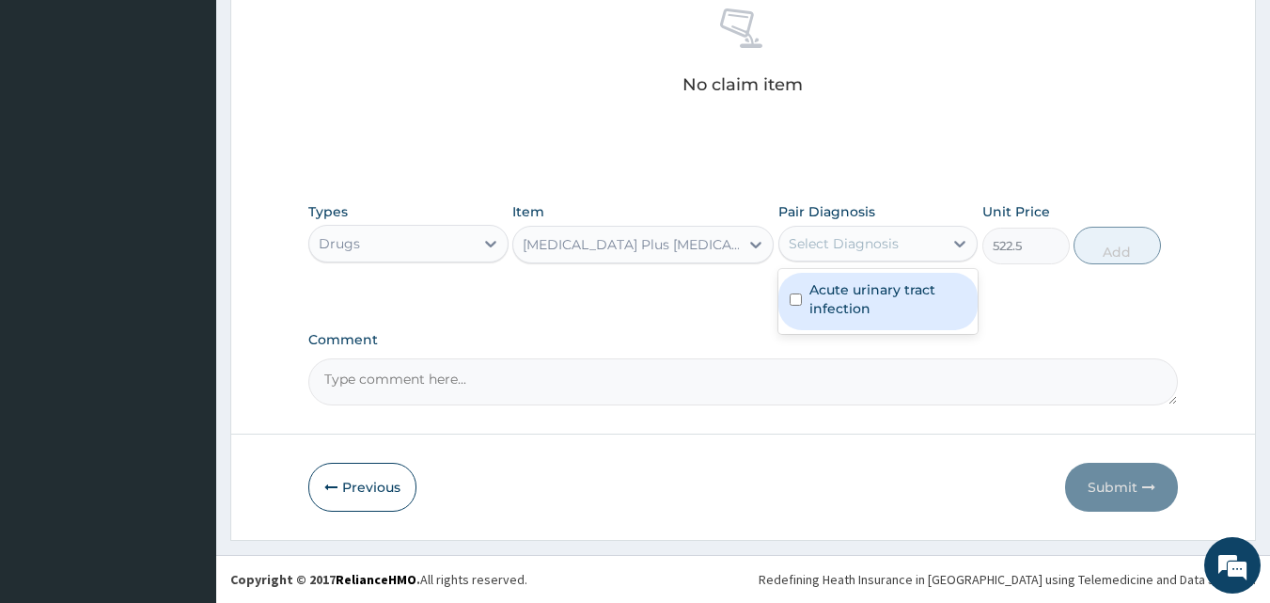
click at [869, 235] on div "Select Diagnosis" at bounding box center [844, 243] width 110 height 19
click at [846, 302] on label "Acute urinary tract infection" at bounding box center [889, 299] width 158 height 38
checkbox input "true"
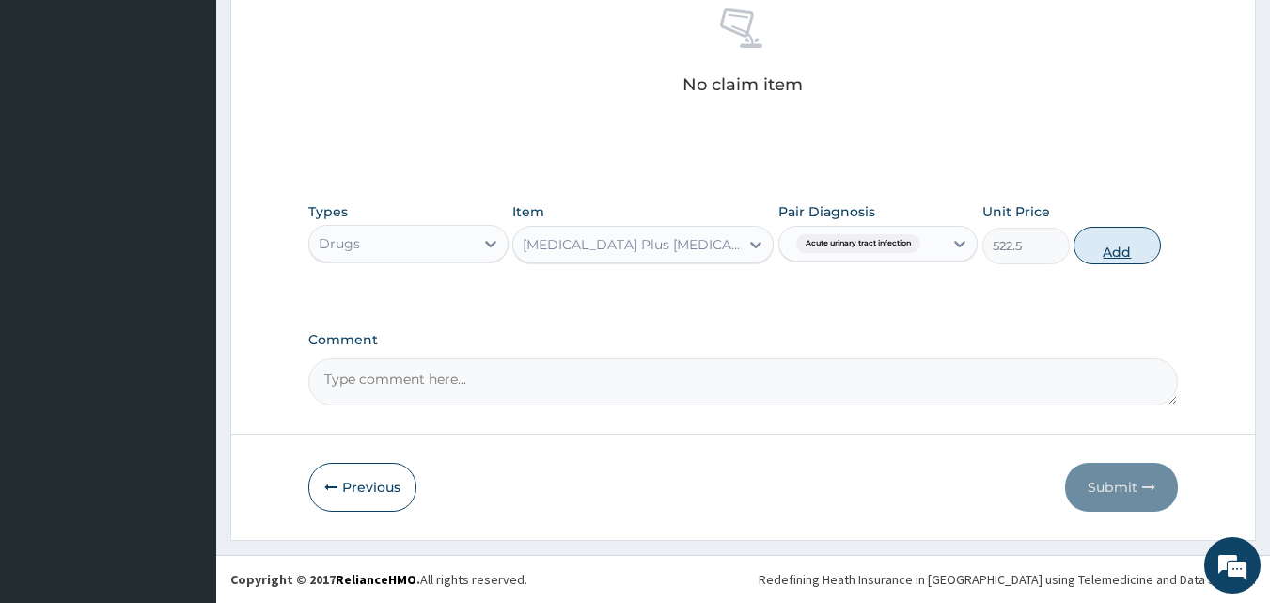
click at [1111, 248] on button "Add" at bounding box center [1117, 246] width 87 height 38
type input "0"
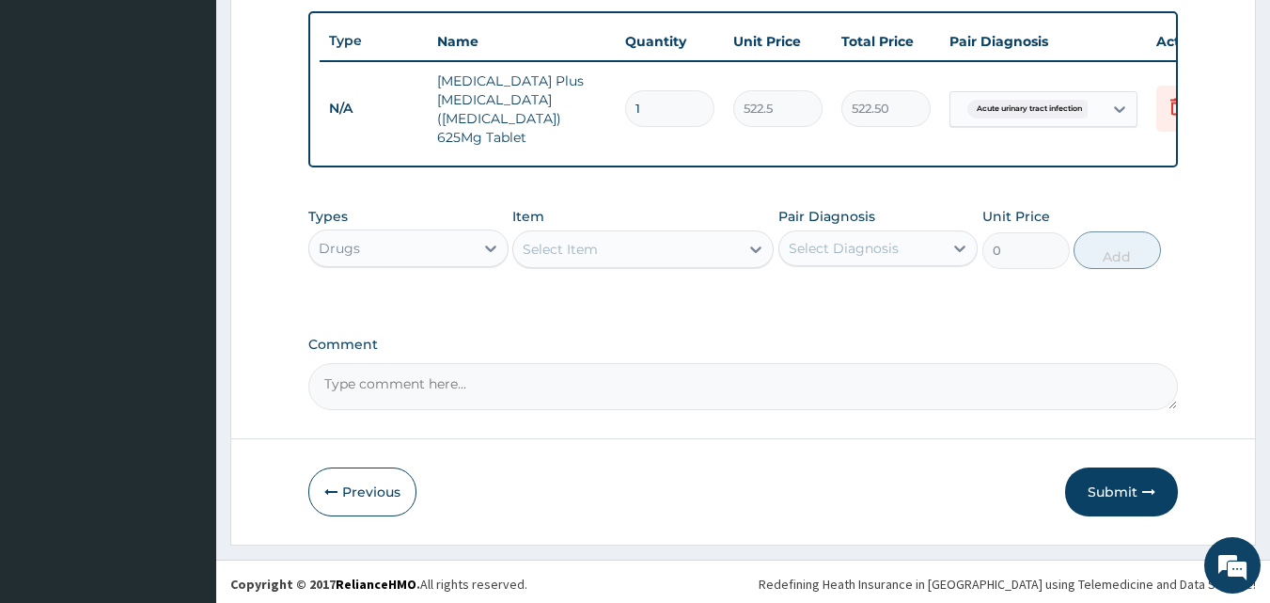
type input "14"
type input "7315.00"
type input "14"
click at [594, 240] on div "Select Item" at bounding box center [560, 249] width 75 height 19
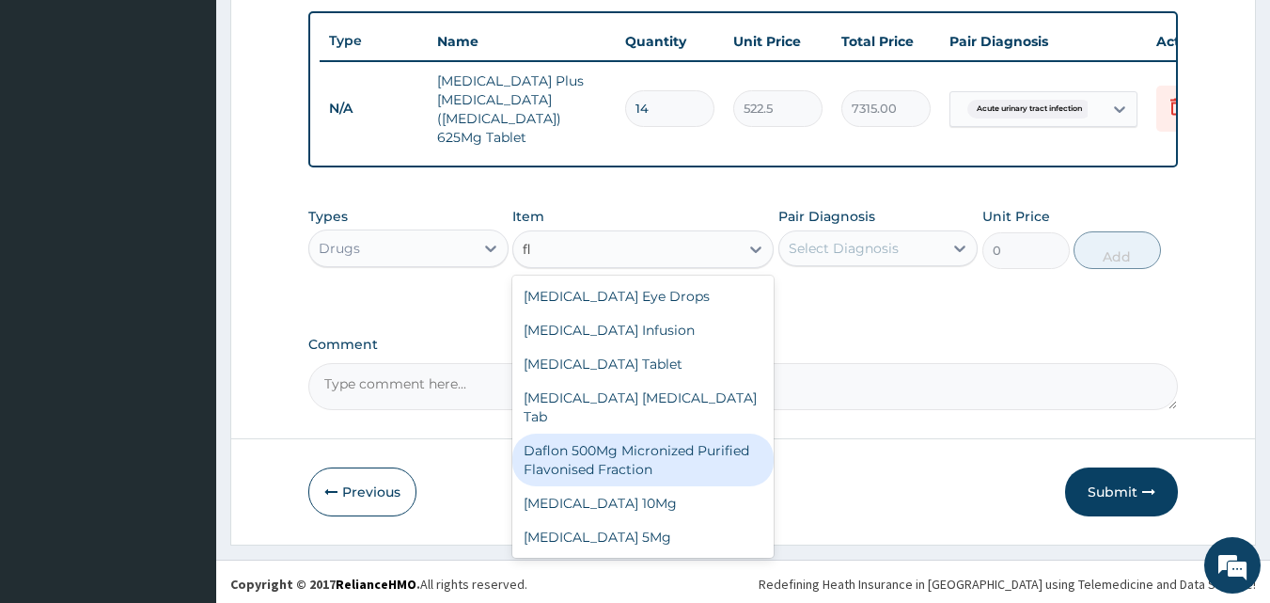
type input "f"
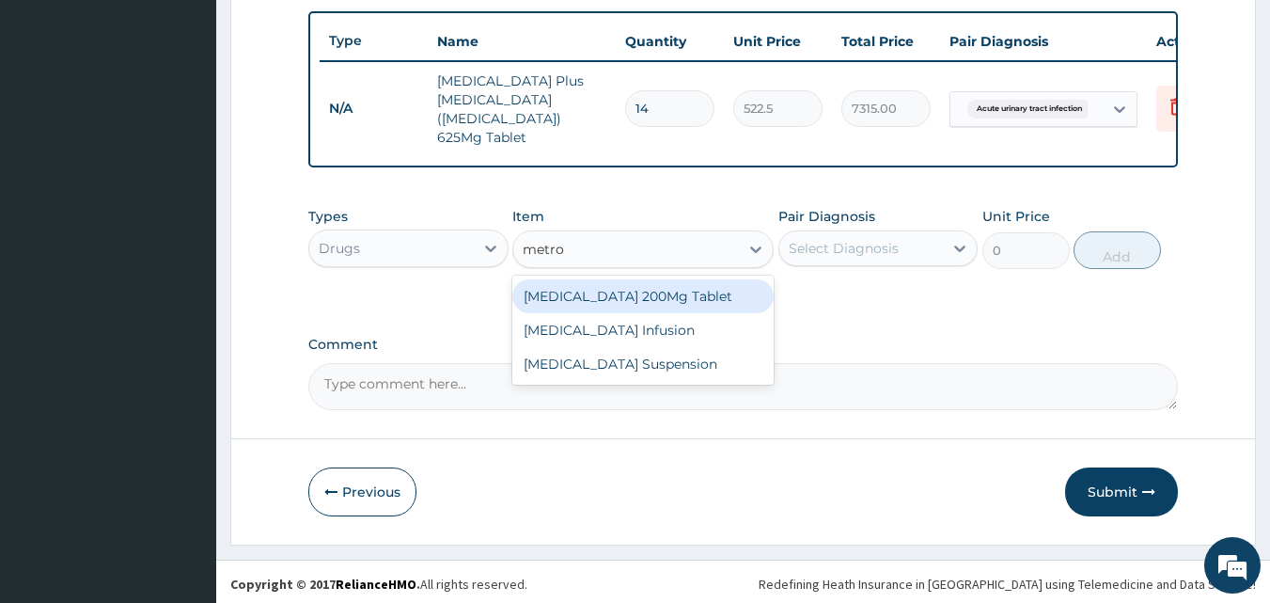
type input "metron"
click at [647, 290] on div "[MEDICAL_DATA] 200Mg Tablet" at bounding box center [643, 296] width 261 height 34
type input "142.5"
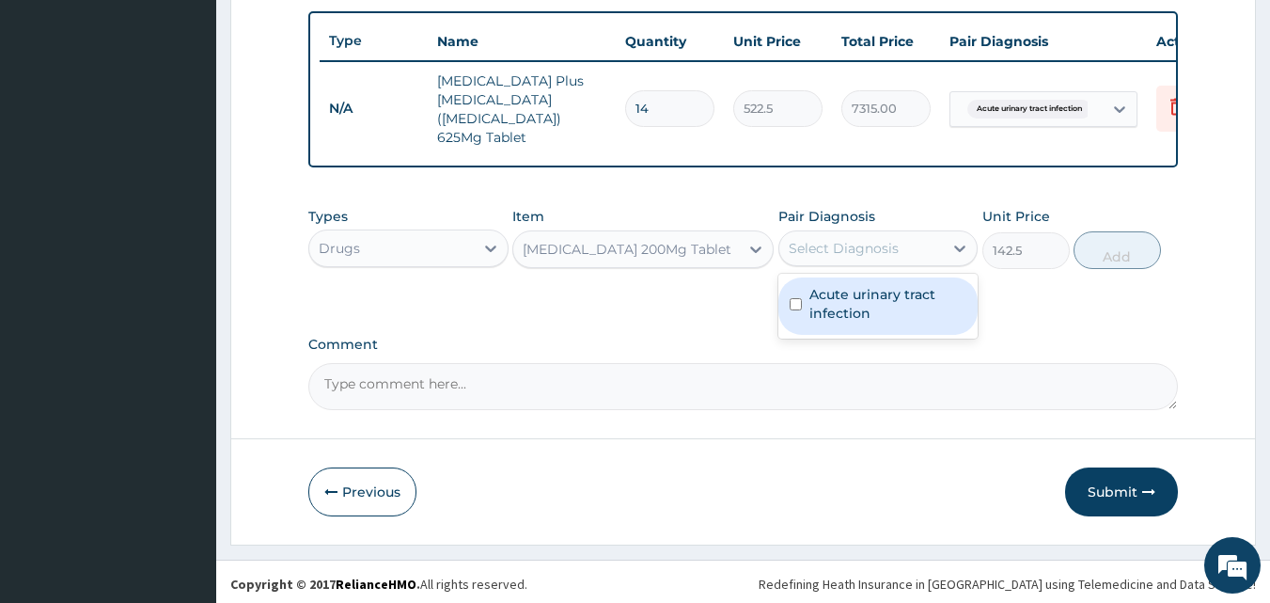
click at [885, 243] on div "Select Diagnosis" at bounding box center [844, 248] width 110 height 19
click at [882, 300] on label "Acute urinary tract infection" at bounding box center [889, 304] width 158 height 38
checkbox input "true"
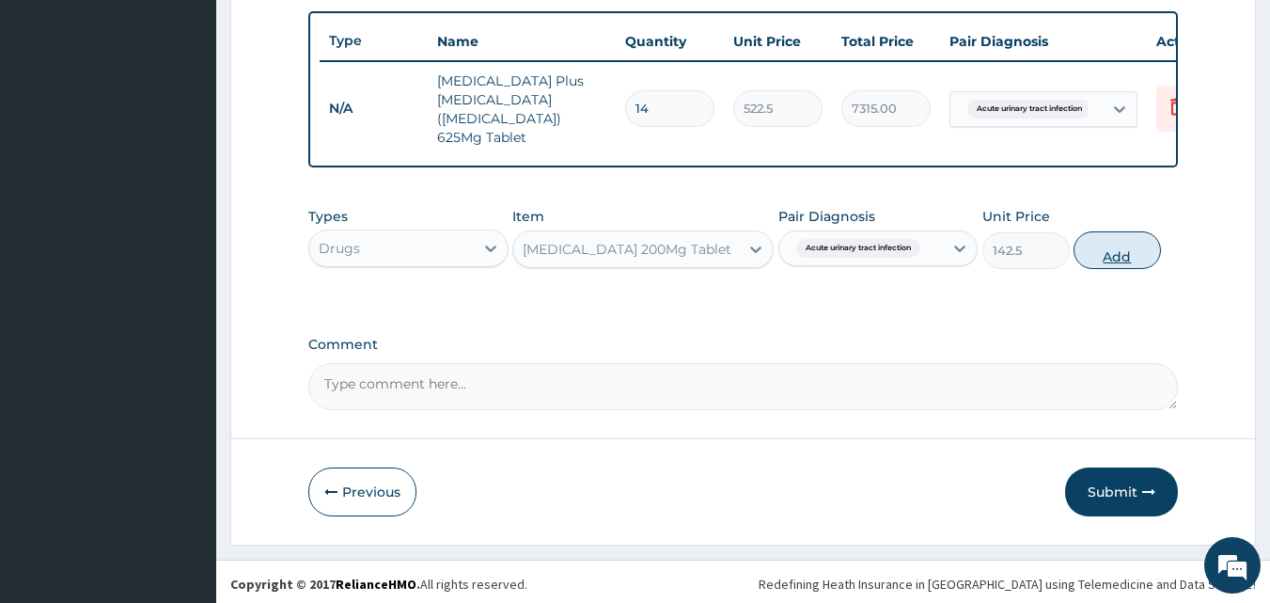
click at [1110, 246] on button "Add" at bounding box center [1117, 250] width 87 height 38
type input "0"
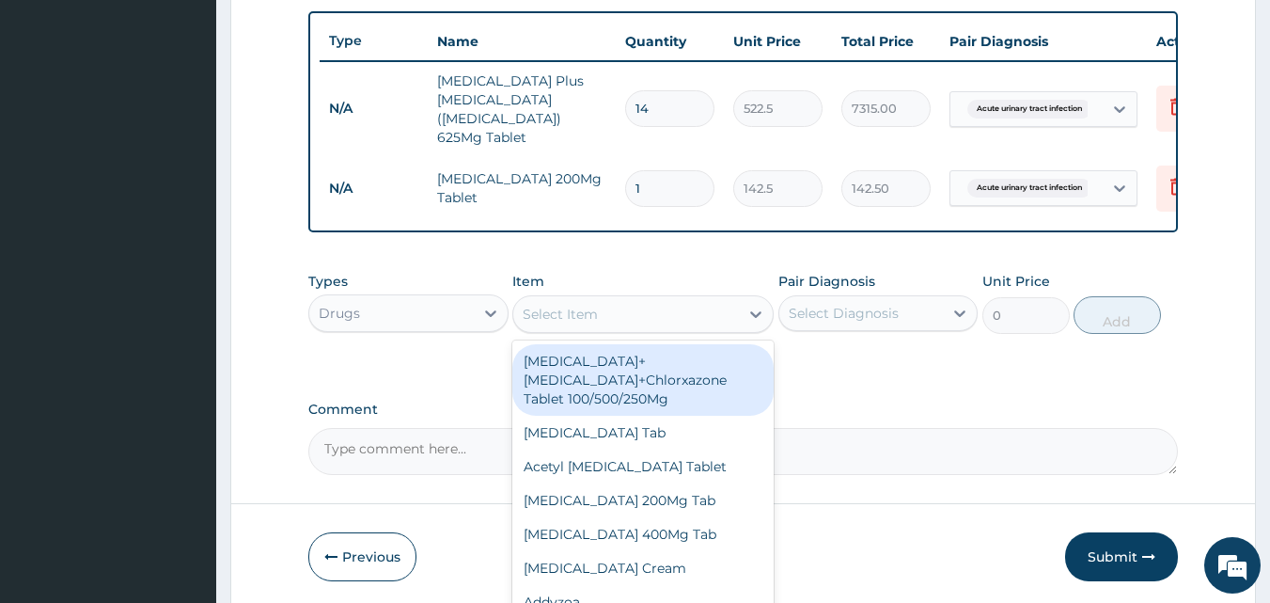
click at [594, 305] on div "Select Item" at bounding box center [560, 314] width 75 height 19
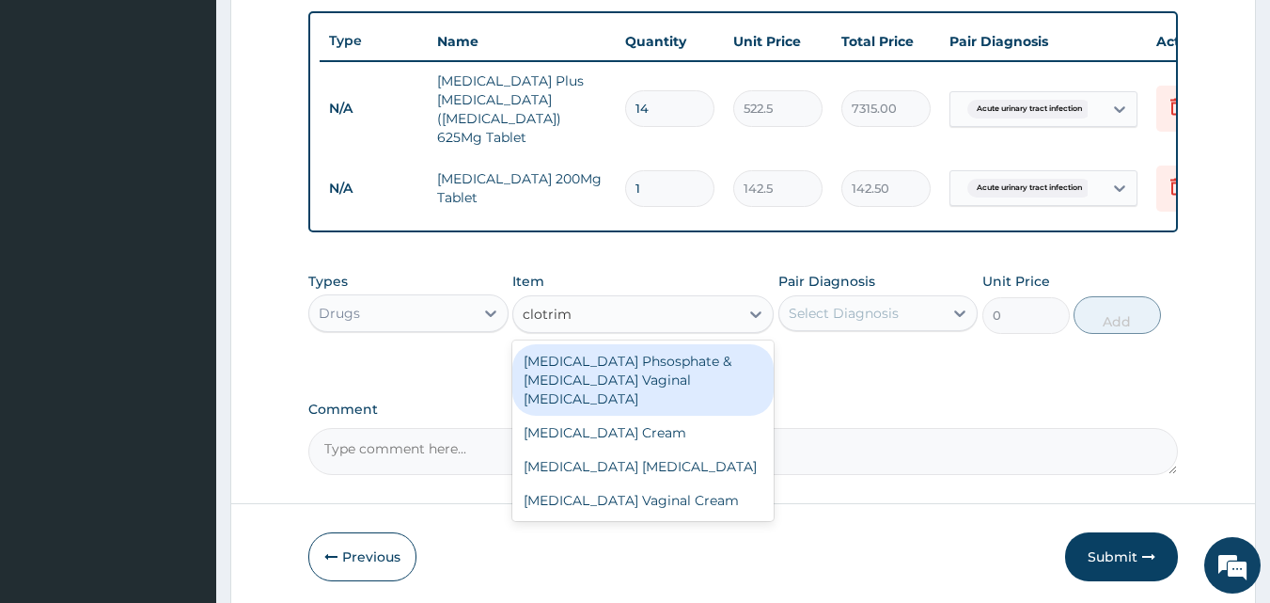
type input "clotrima"
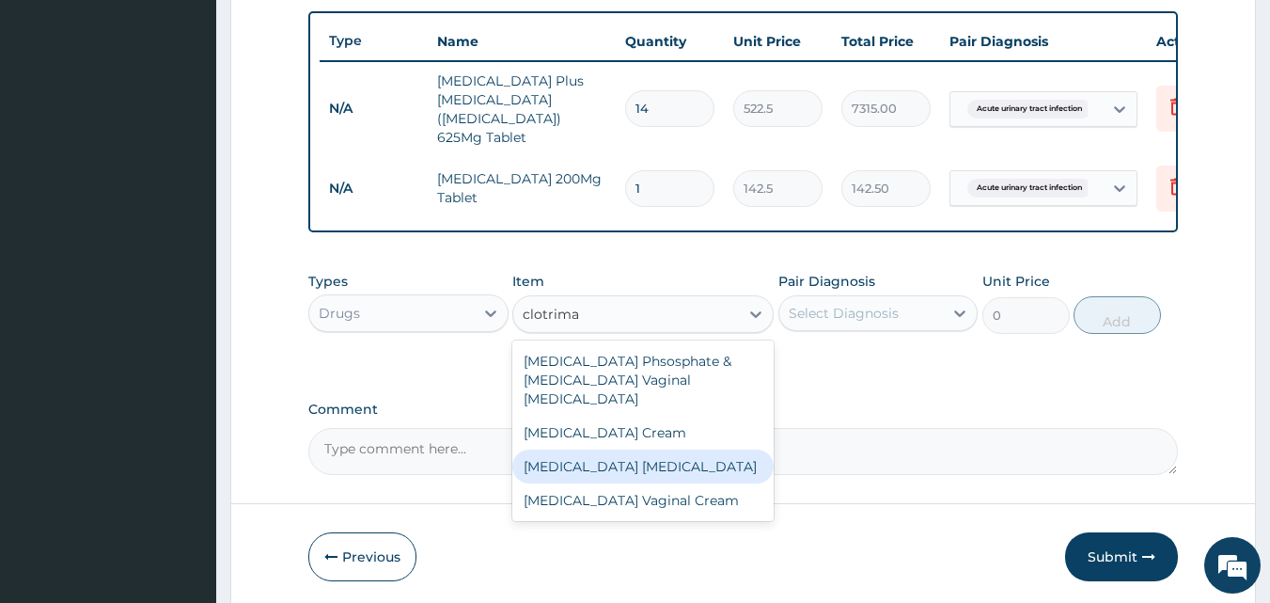
click at [629, 452] on div "[MEDICAL_DATA] [MEDICAL_DATA]" at bounding box center [643, 467] width 261 height 34
type input "3800"
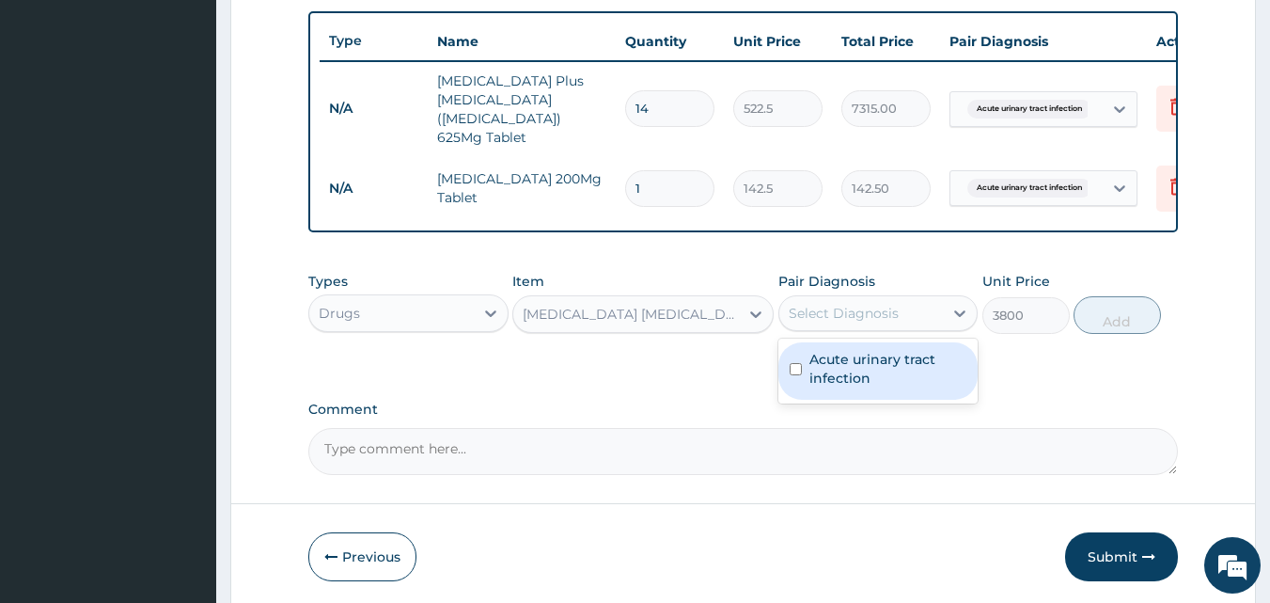
click at [889, 307] on div "Select Diagnosis" at bounding box center [844, 313] width 110 height 19
click at [864, 355] on label "Acute urinary tract infection" at bounding box center [889, 369] width 158 height 38
checkbox input "true"
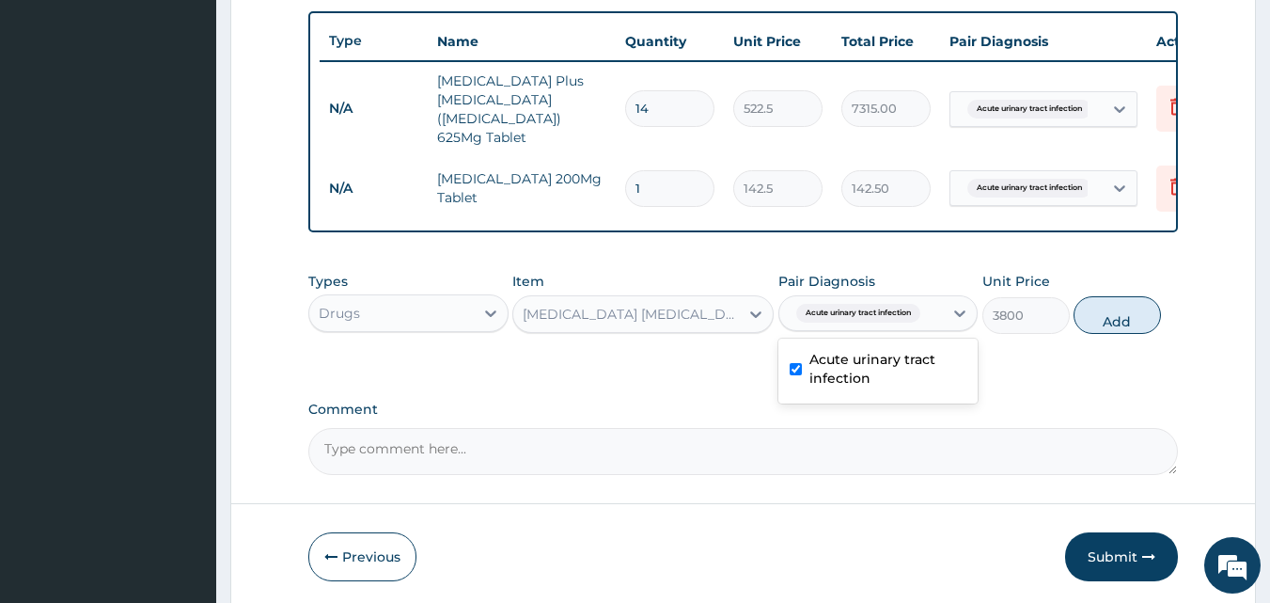
click at [1121, 306] on button "Add" at bounding box center [1117, 315] width 87 height 38
type input "0"
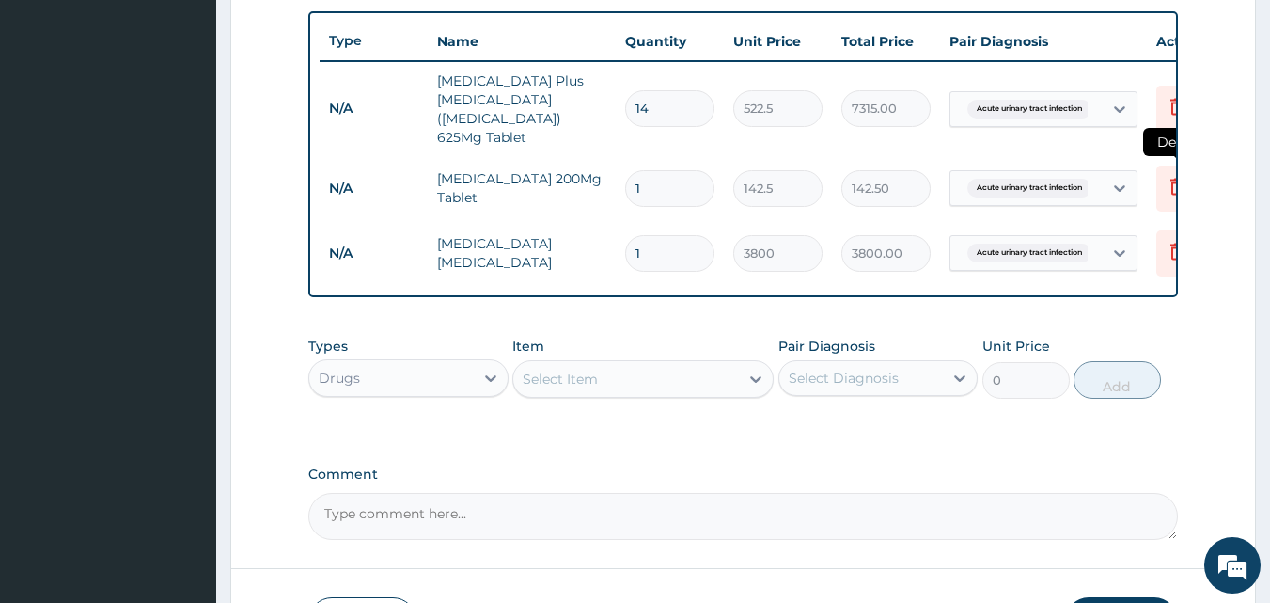
click at [1169, 175] on icon at bounding box center [1177, 186] width 23 height 23
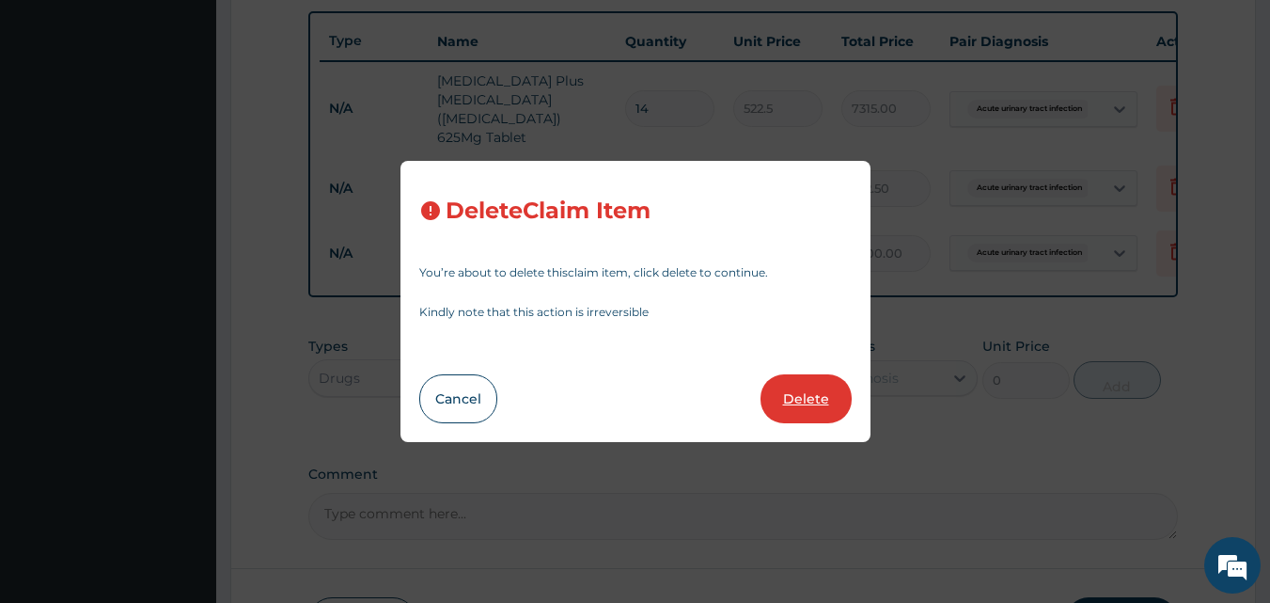
click at [804, 391] on button "Delete" at bounding box center [806, 398] width 91 height 49
type input "3800"
type input "3800.00"
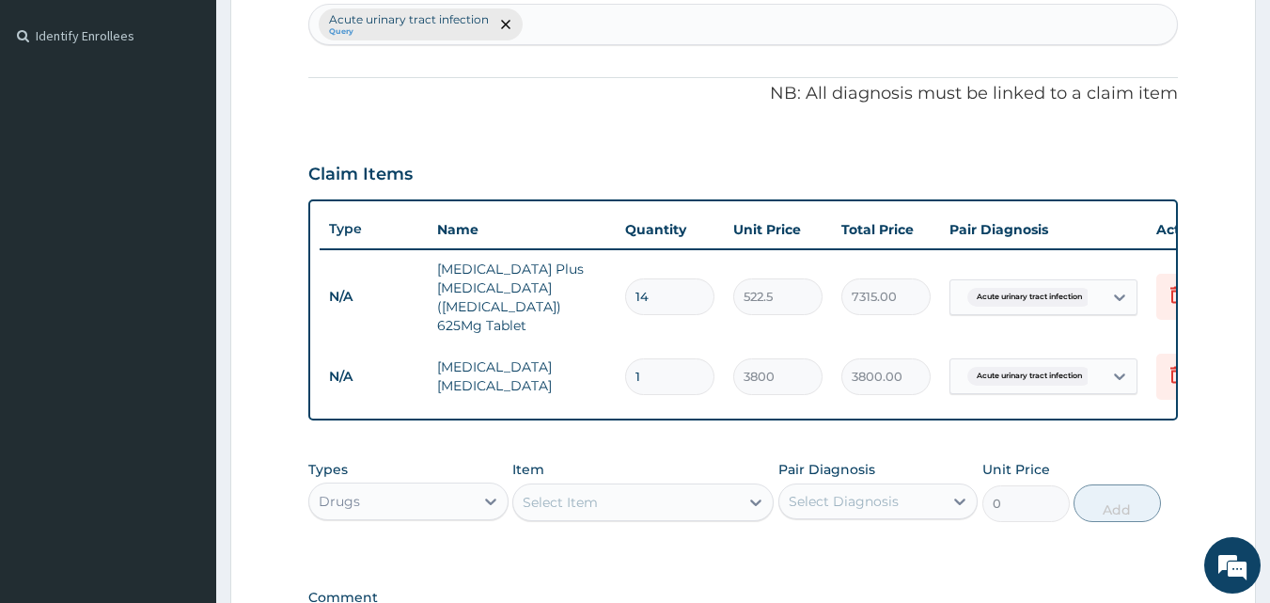
scroll to position [406, 0]
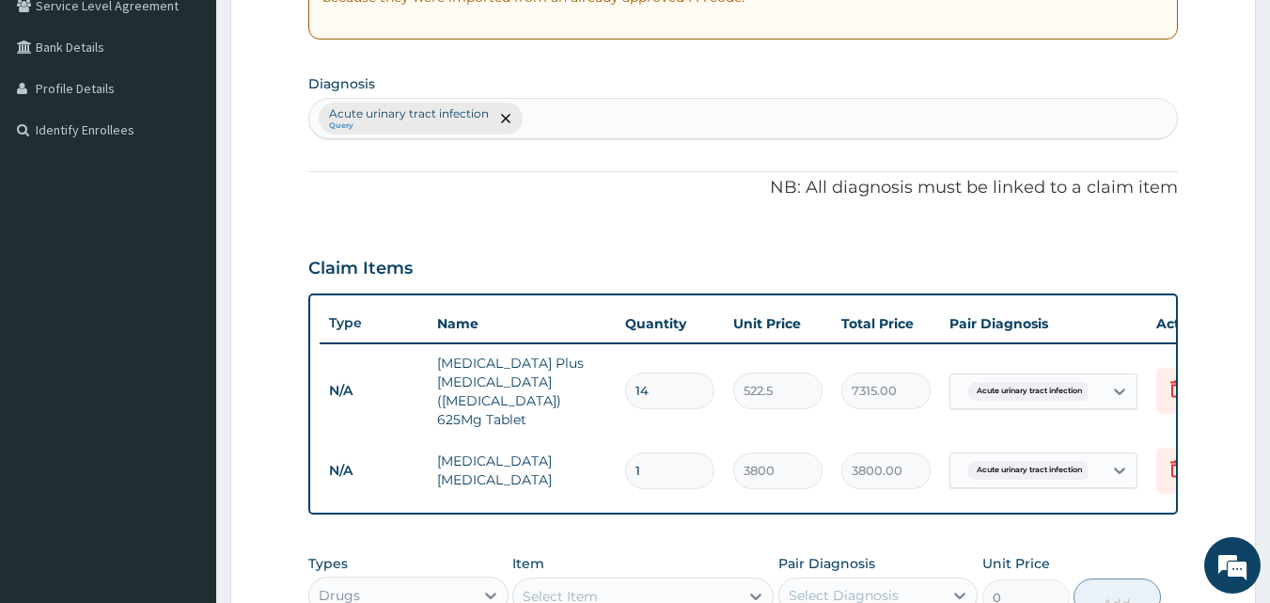
click at [564, 122] on div "Acute urinary tract infection Query" at bounding box center [743, 118] width 869 height 39
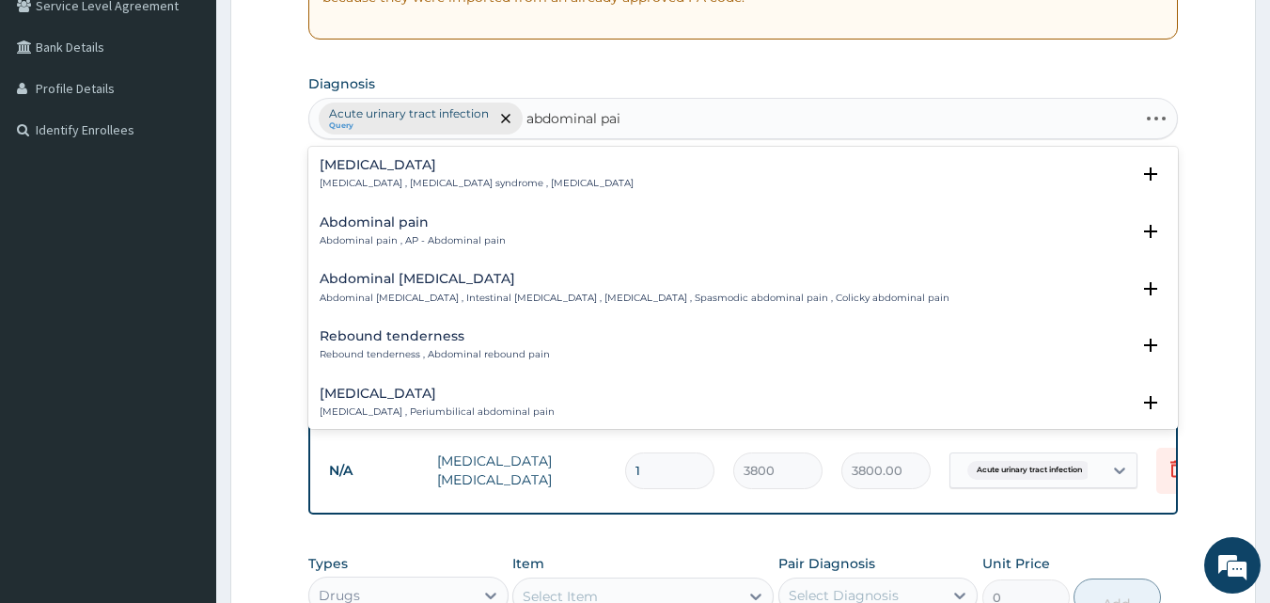
type input "abdominal pain"
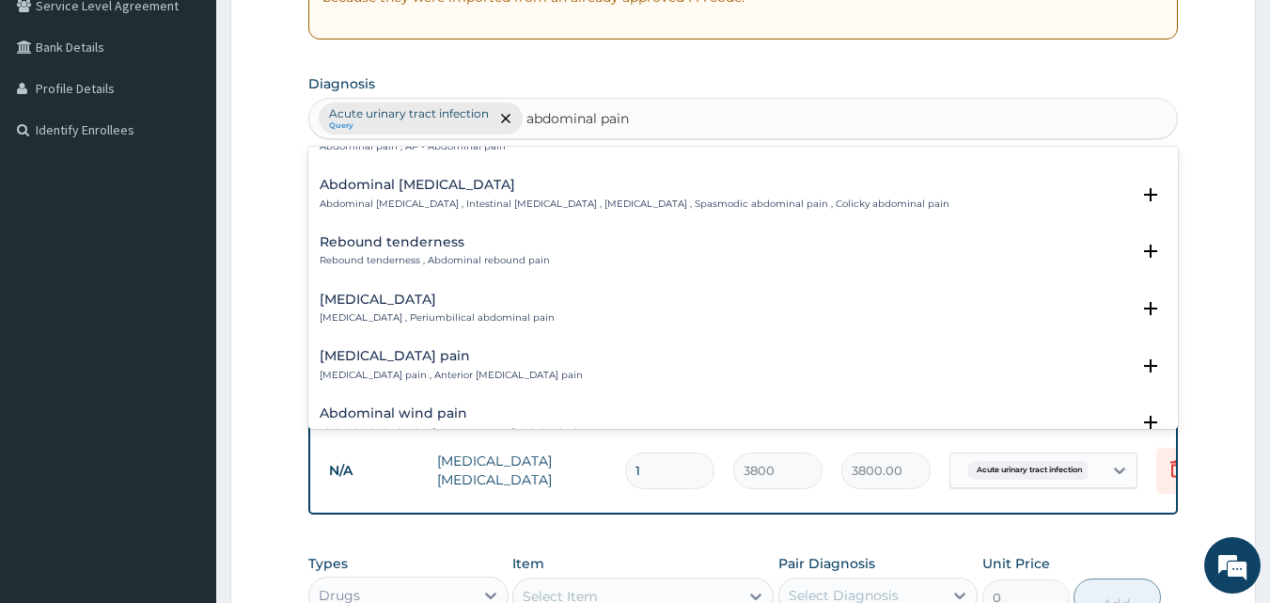
scroll to position [0, 0]
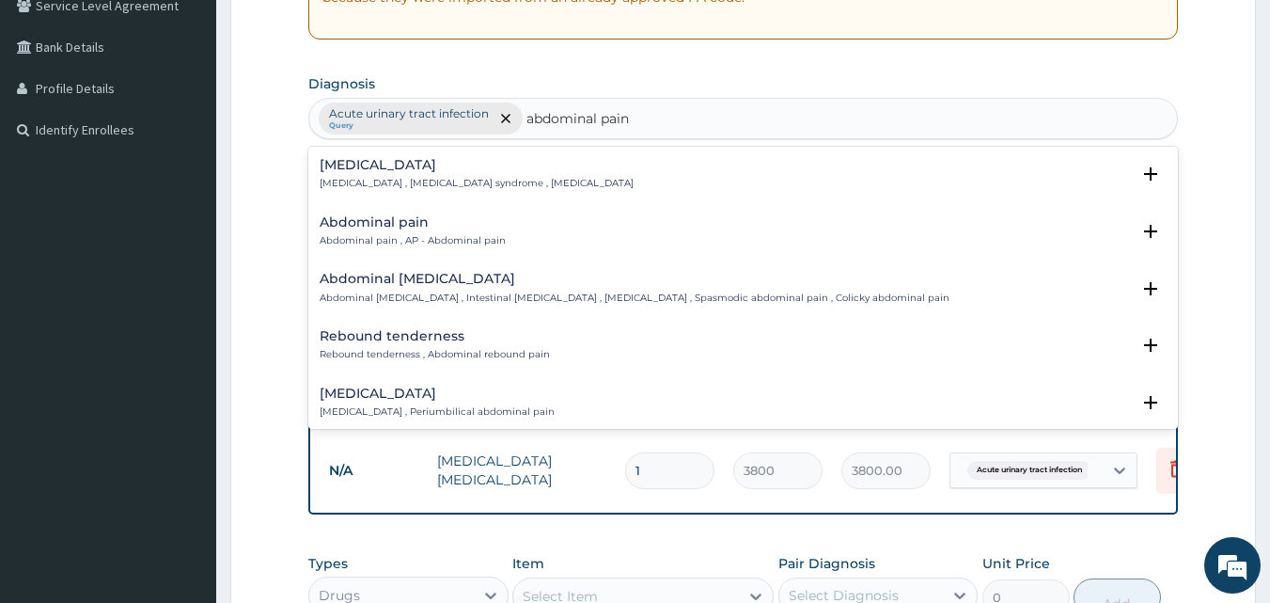
click at [342, 211] on div "Abdominal pain Abdominal pain , AP - Abdominal pain Select Status Query Query c…" at bounding box center [743, 236] width 871 height 57
click at [339, 232] on div "Abdominal pain Abdominal pain , AP - Abdominal pain" at bounding box center [413, 231] width 186 height 33
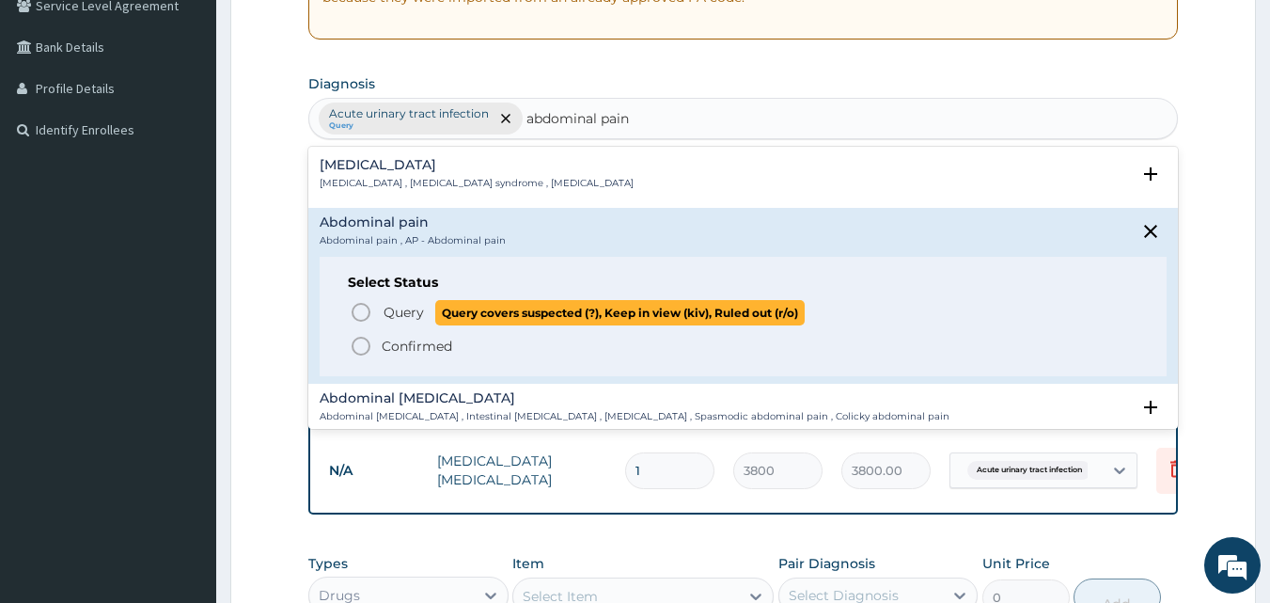
click at [356, 305] on circle "status option query" at bounding box center [361, 312] width 17 height 17
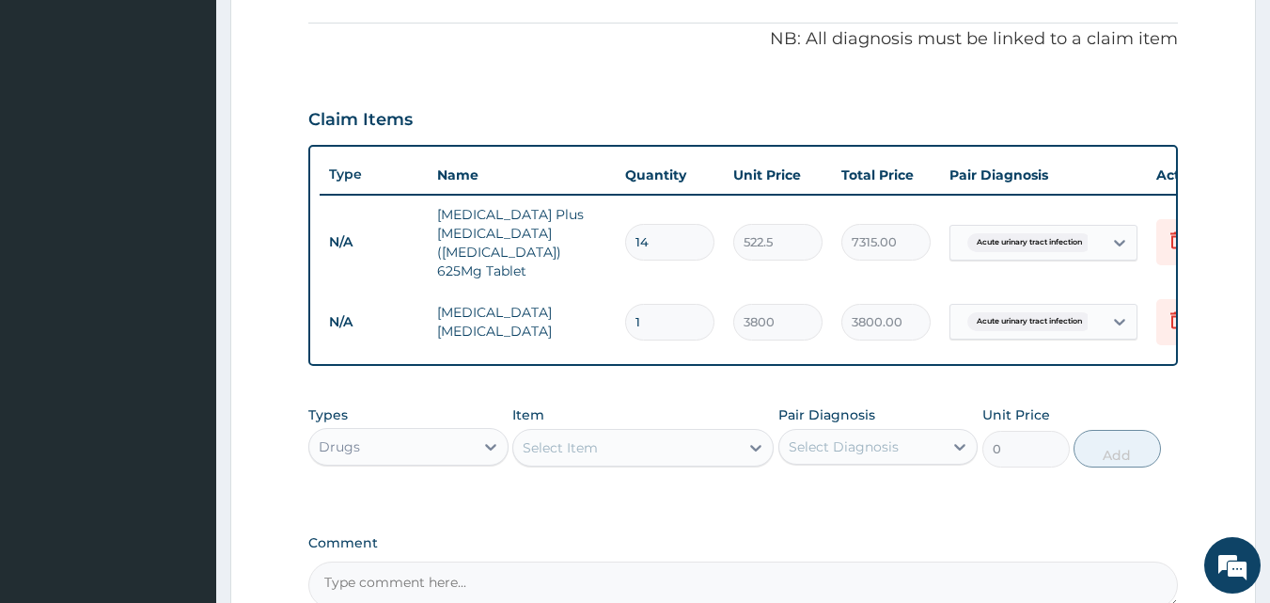
scroll to position [594, 0]
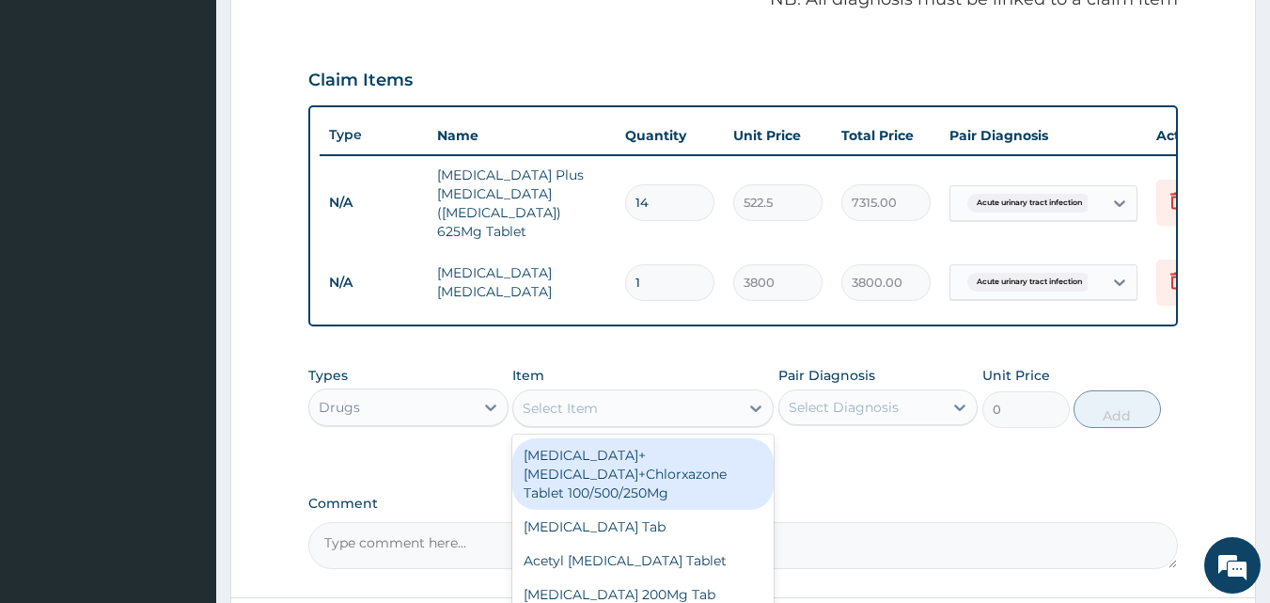
click at [591, 399] on div "Select Item" at bounding box center [560, 408] width 75 height 19
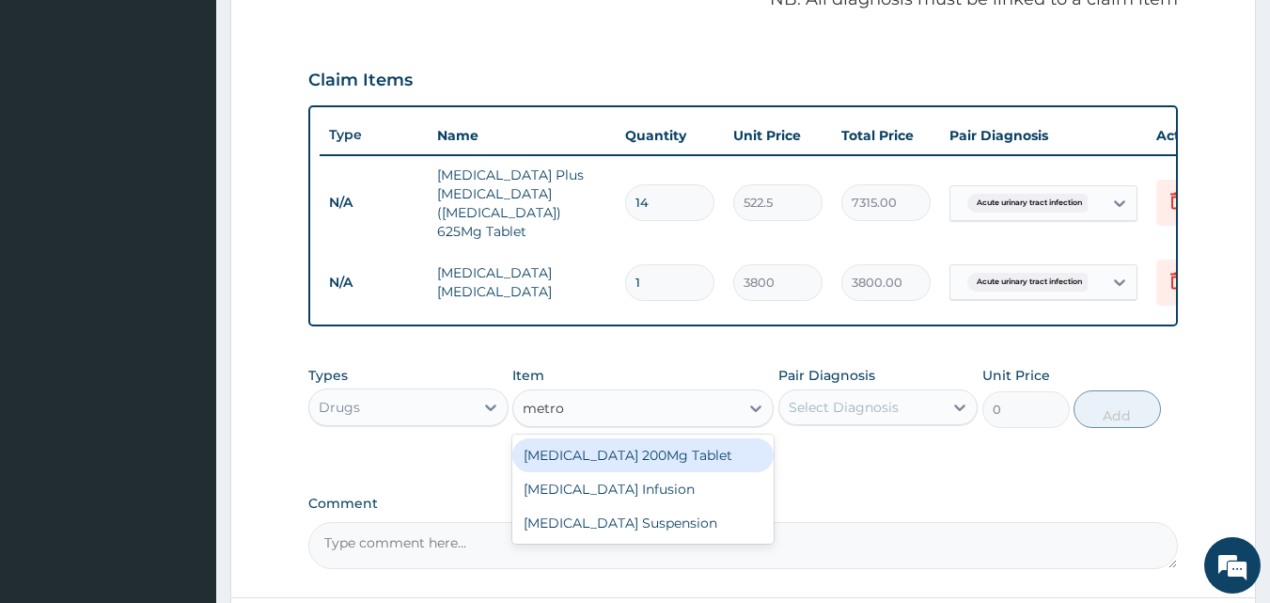
type input "metron"
click at [714, 464] on div "[MEDICAL_DATA] 200Mg Tablet" at bounding box center [643, 455] width 261 height 34
type input "142.5"
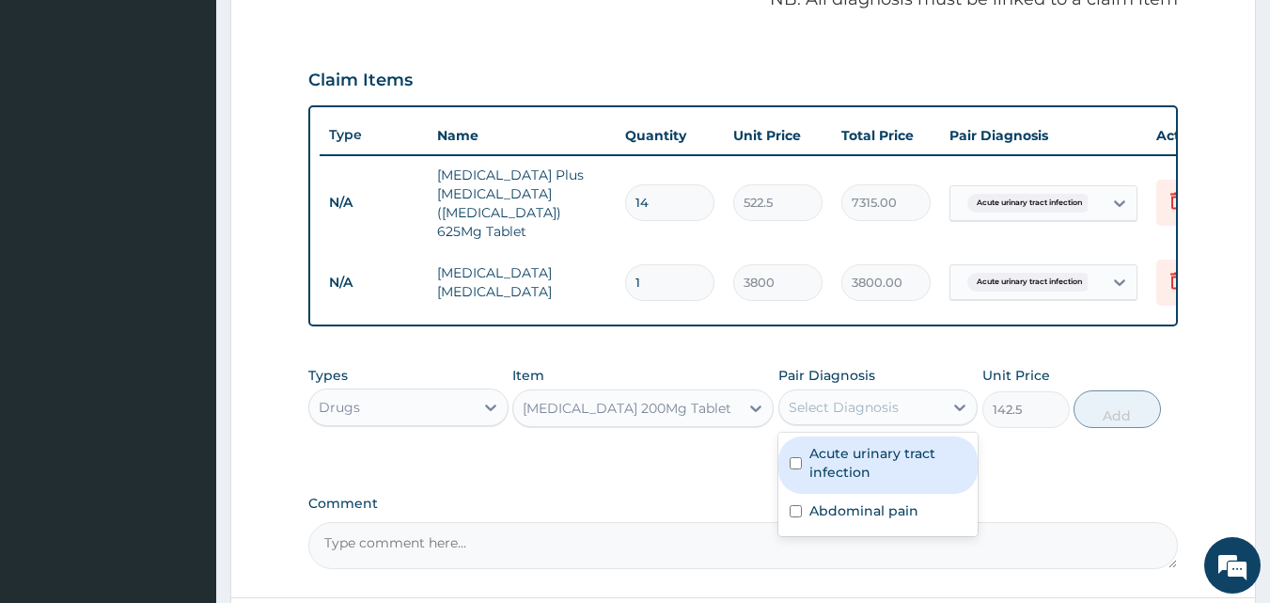
click at [828, 405] on div "Select Diagnosis" at bounding box center [844, 407] width 110 height 19
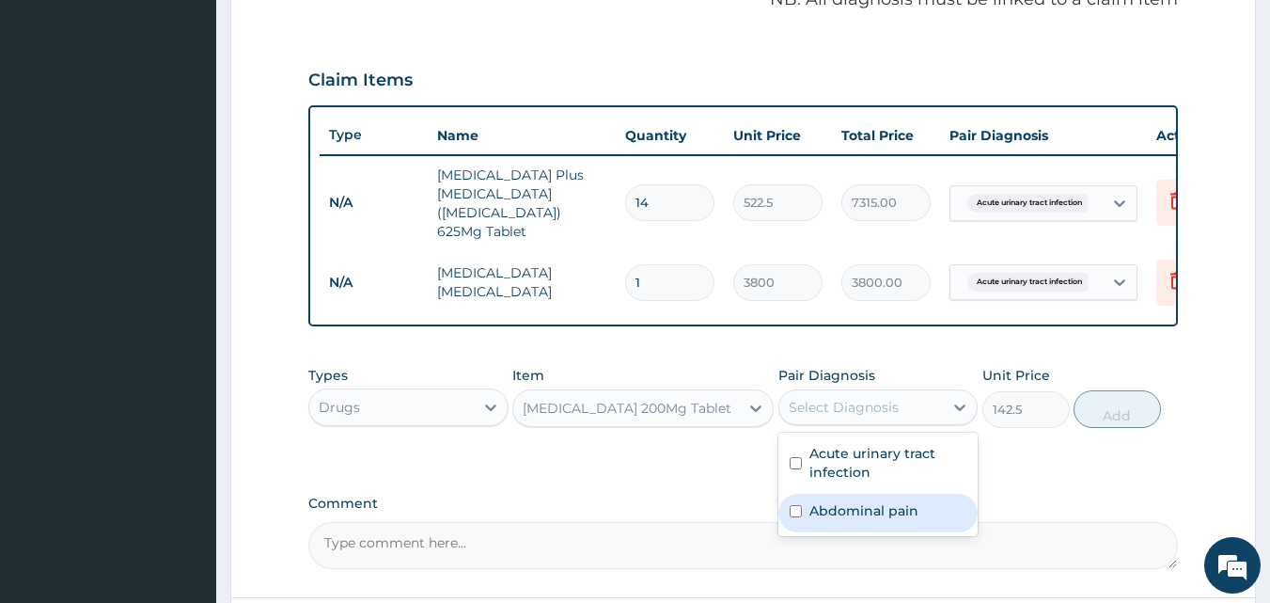
click at [840, 511] on label "Abdominal pain" at bounding box center [864, 510] width 109 height 19
checkbox input "true"
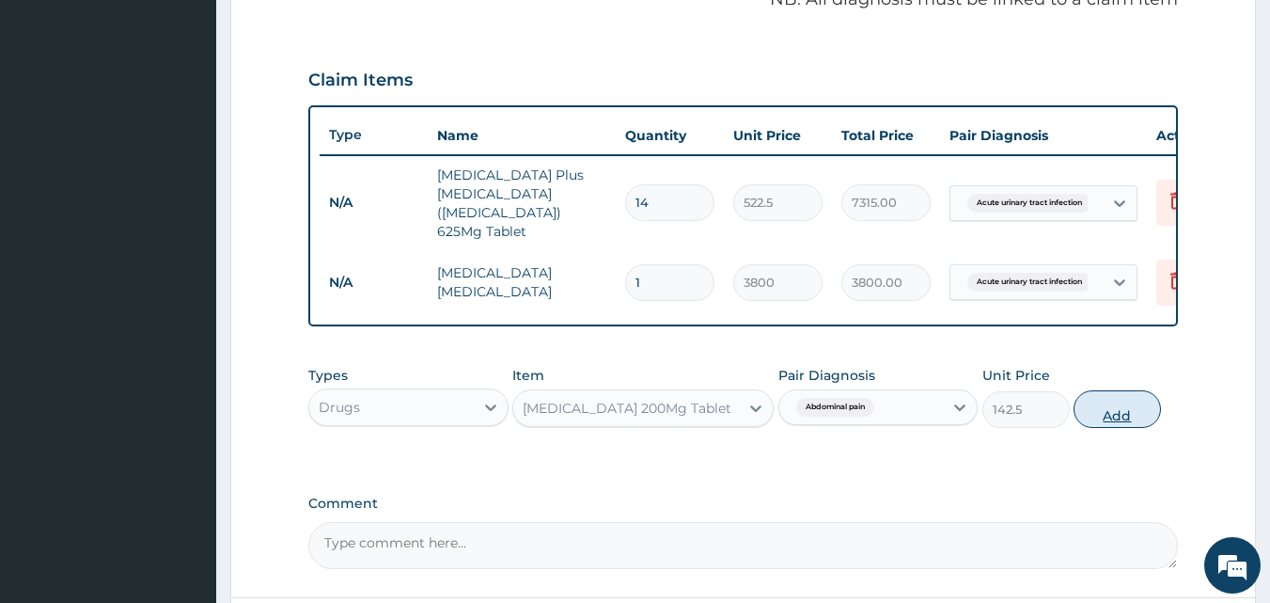
click at [1111, 407] on button "Add" at bounding box center [1117, 409] width 87 height 38
type input "0"
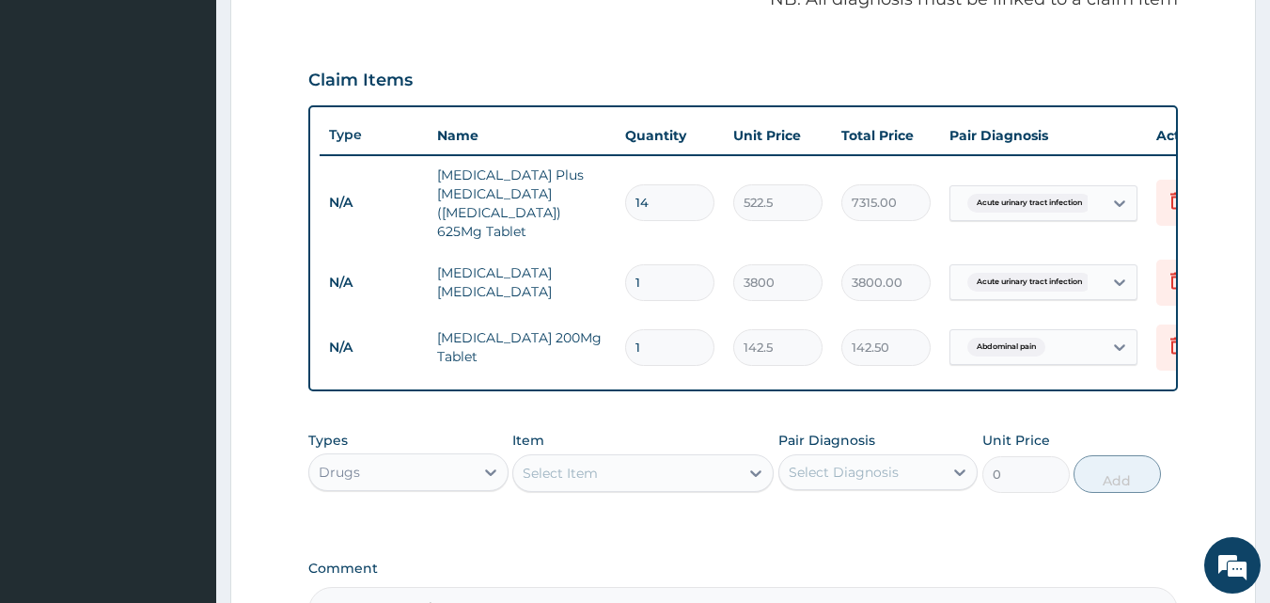
type input "0.00"
type input "2"
type input "285.00"
type input "28"
type input "3990.00"
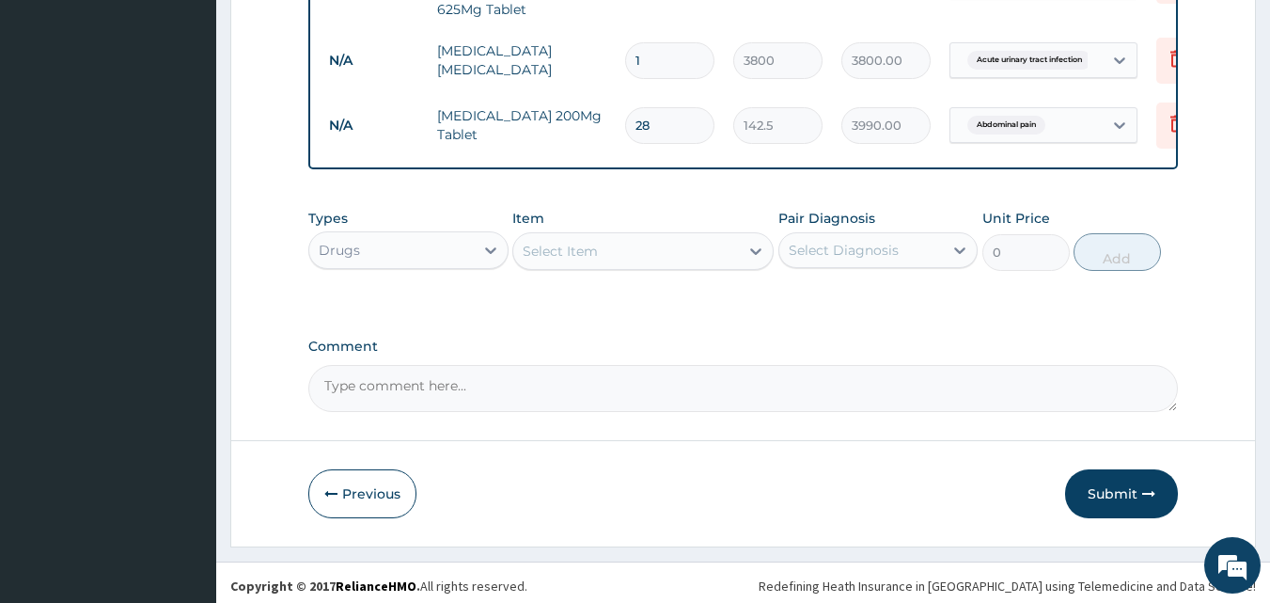
scroll to position [818, 0]
type input "28"
click at [1112, 481] on button "Submit" at bounding box center [1121, 491] width 113 height 49
click at [1111, 487] on button "Submit" at bounding box center [1121, 491] width 113 height 49
click at [1125, 485] on button "Submit" at bounding box center [1121, 491] width 113 height 49
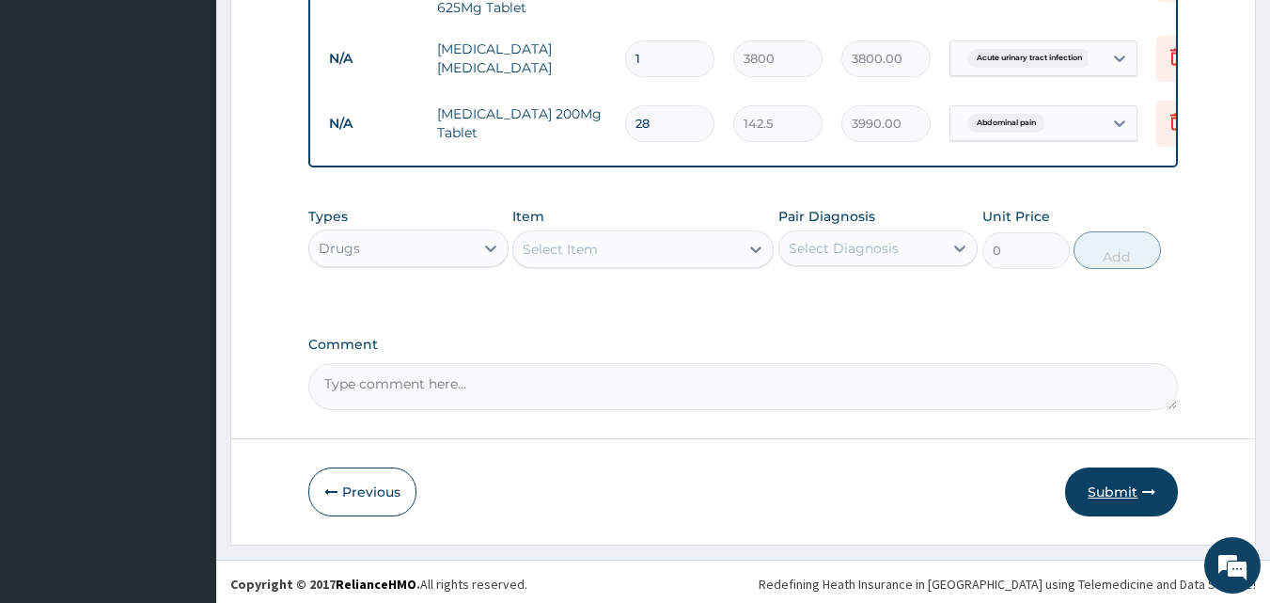
click at [1122, 483] on button "Submit" at bounding box center [1121, 491] width 113 height 49
click at [1134, 499] on button "Submit" at bounding box center [1121, 491] width 113 height 49
click at [1120, 478] on button "Submit" at bounding box center [1121, 491] width 113 height 49
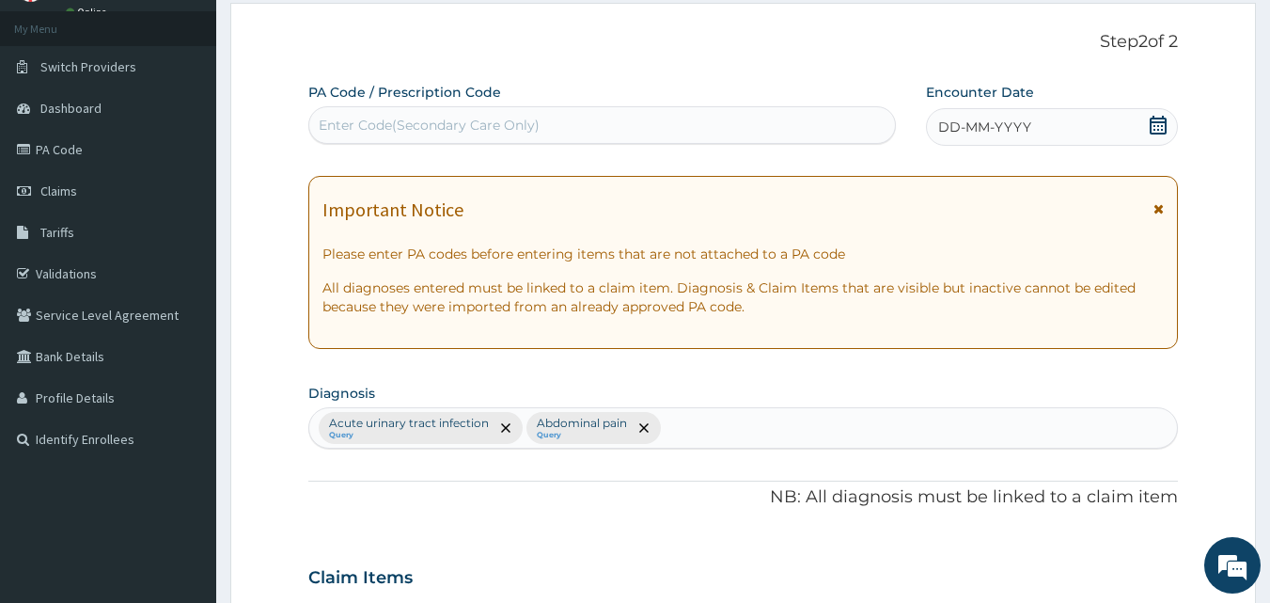
scroll to position [0, 0]
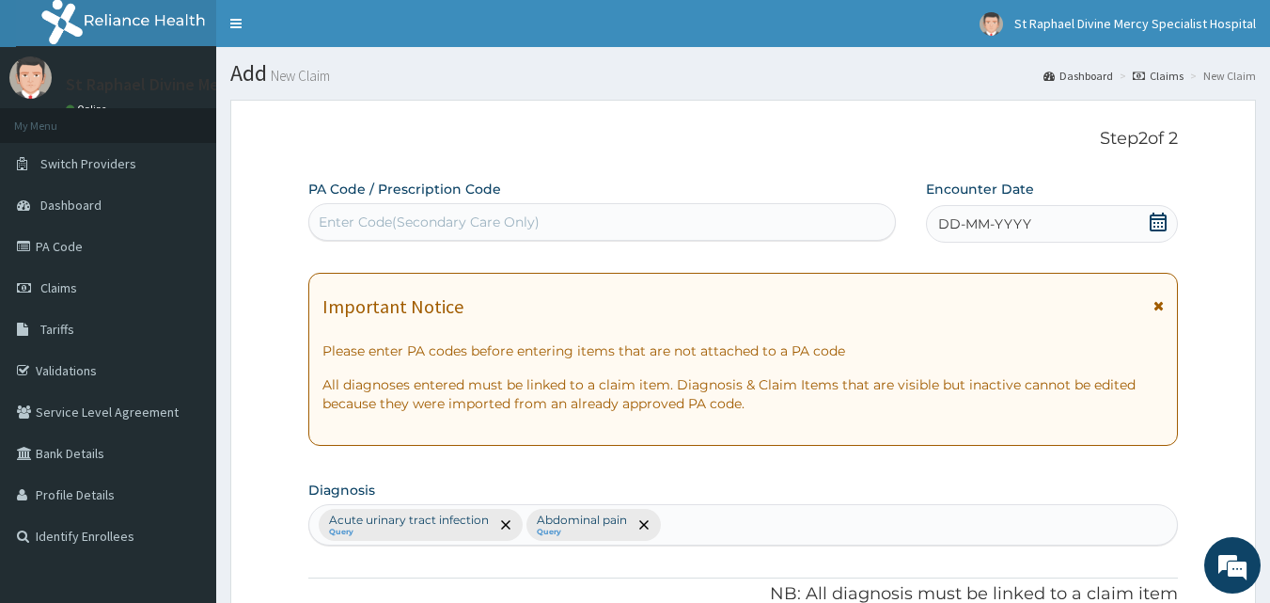
click at [1161, 216] on icon at bounding box center [1158, 222] width 19 height 19
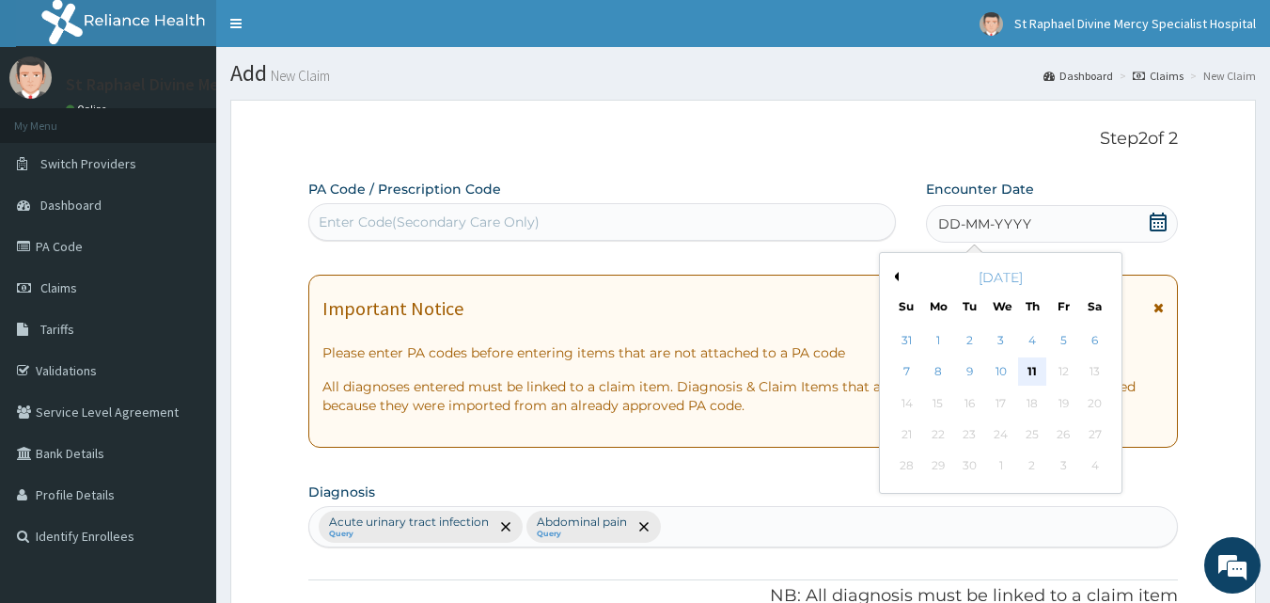
click at [1042, 378] on div "11" at bounding box center [1032, 372] width 28 height 28
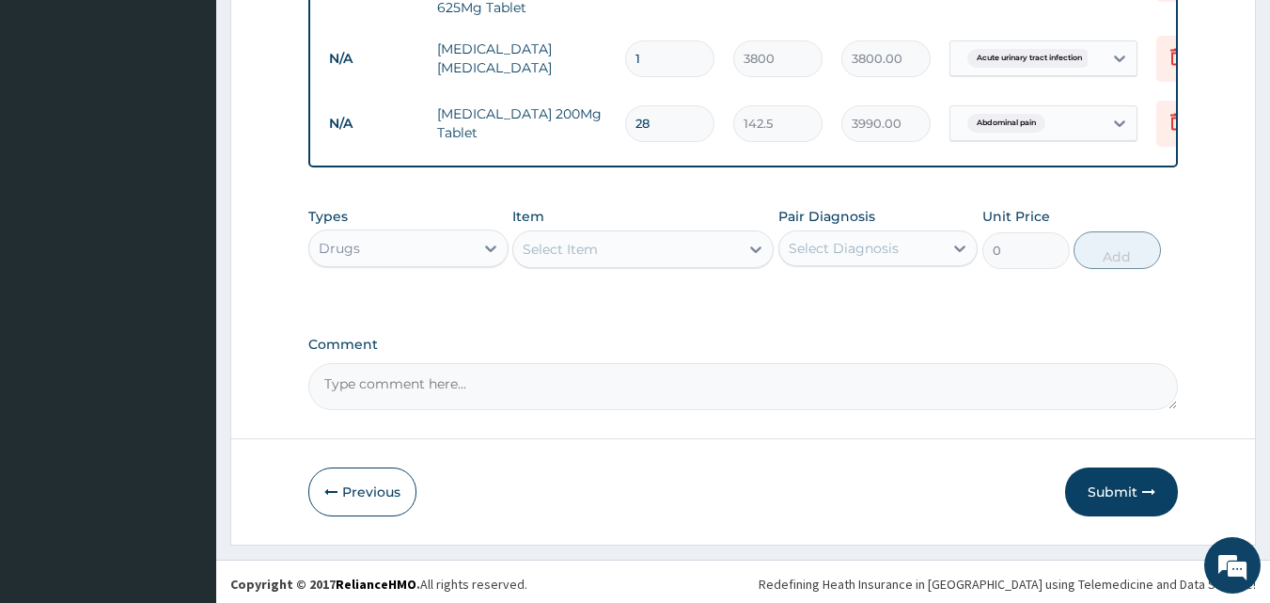
drag, startPoint x: 1099, startPoint y: 478, endPoint x: 1081, endPoint y: 471, distance: 19.0
click at [1096, 480] on button "Submit" at bounding box center [1121, 491] width 113 height 49
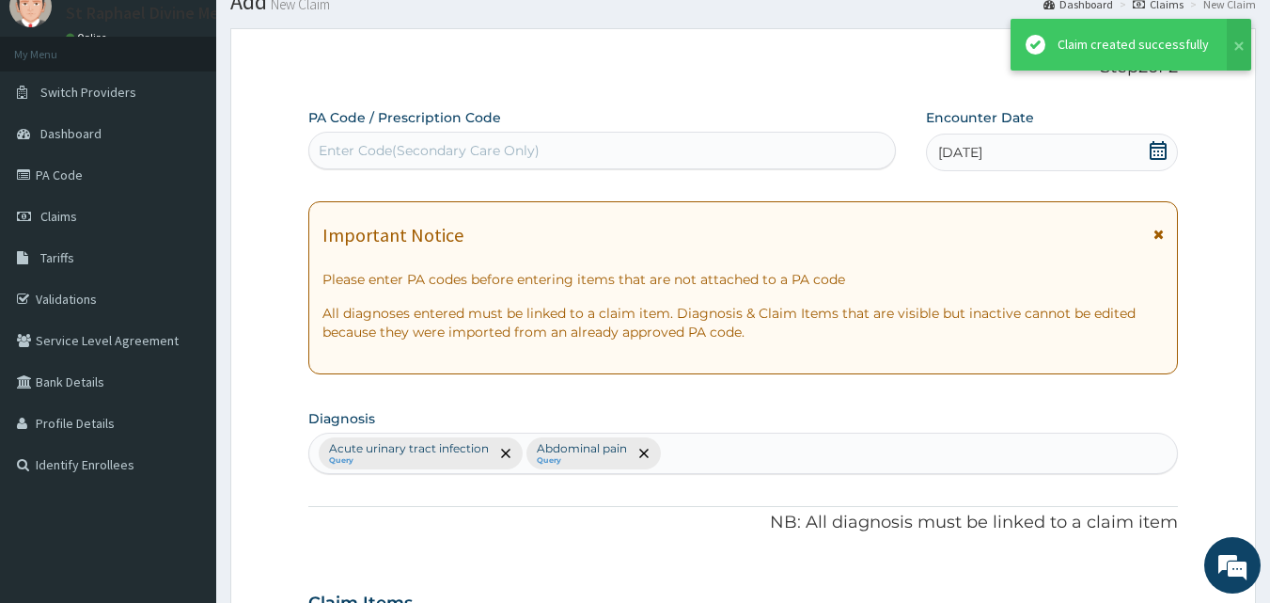
scroll to position [818, 0]
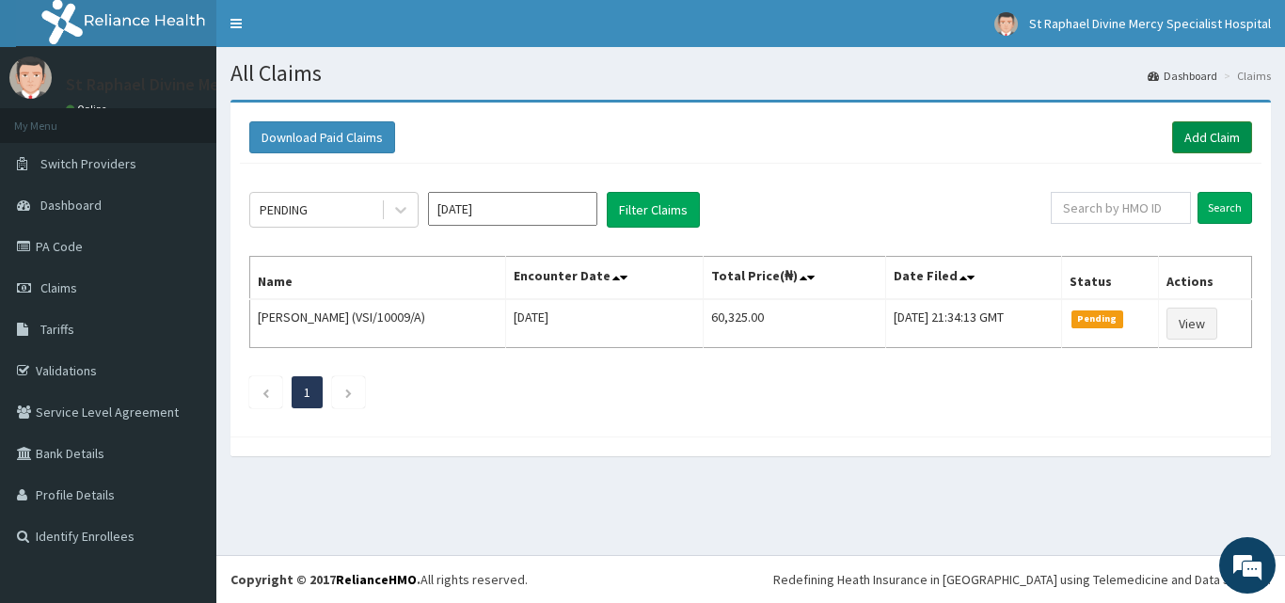
drag, startPoint x: 1214, startPoint y: 146, endPoint x: 1205, endPoint y: 150, distance: 10.5
click at [1211, 148] on link "Add Claim" at bounding box center [1212, 137] width 80 height 32
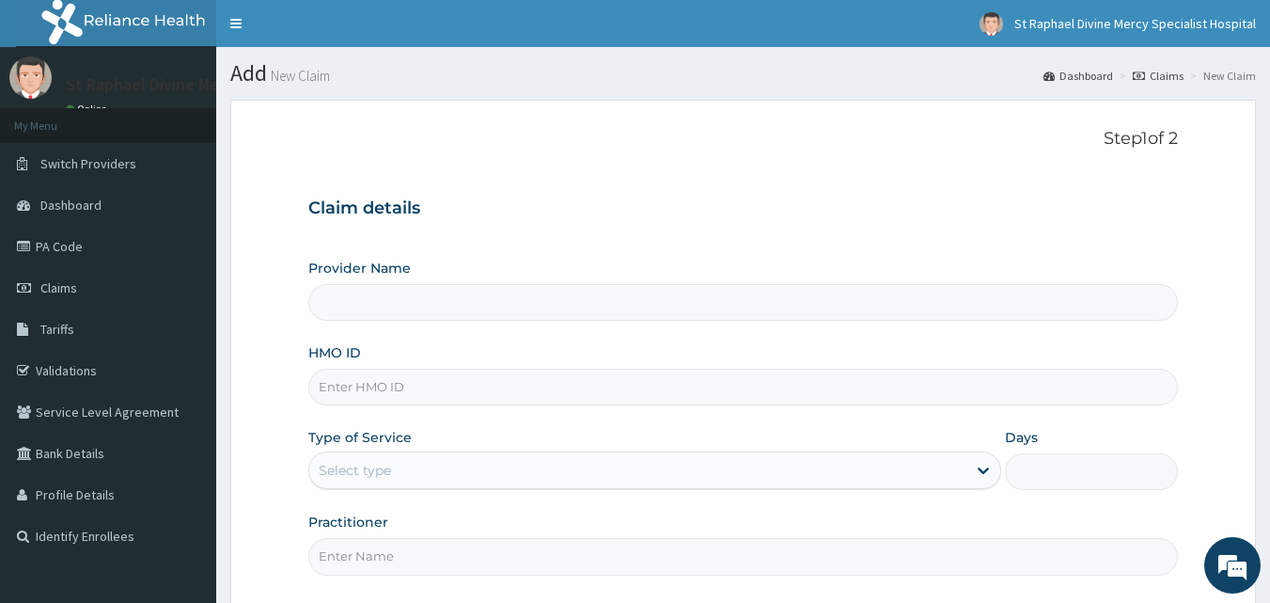
type input "St. Raphael Divine Mercy Specialist Hospital"
click at [384, 384] on input "HMO ID" at bounding box center [743, 387] width 871 height 37
type input "NPM/10350/A"
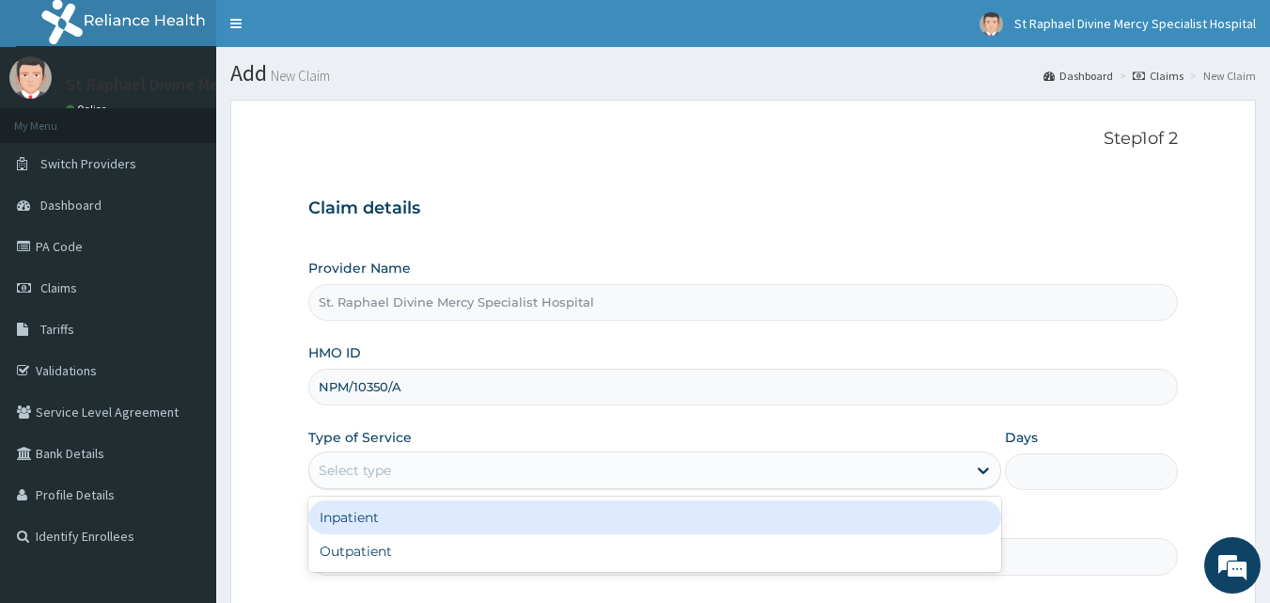
click at [427, 468] on div "Select type" at bounding box center [637, 470] width 657 height 30
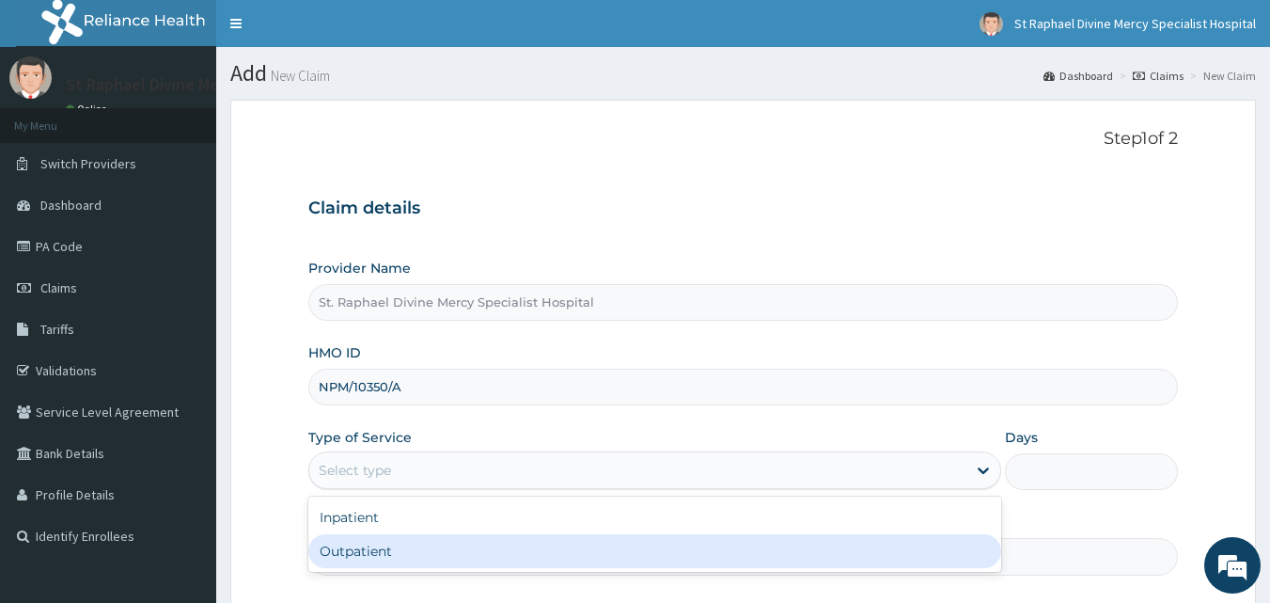
click at [355, 554] on div "Outpatient" at bounding box center [654, 551] width 693 height 34
type input "1"
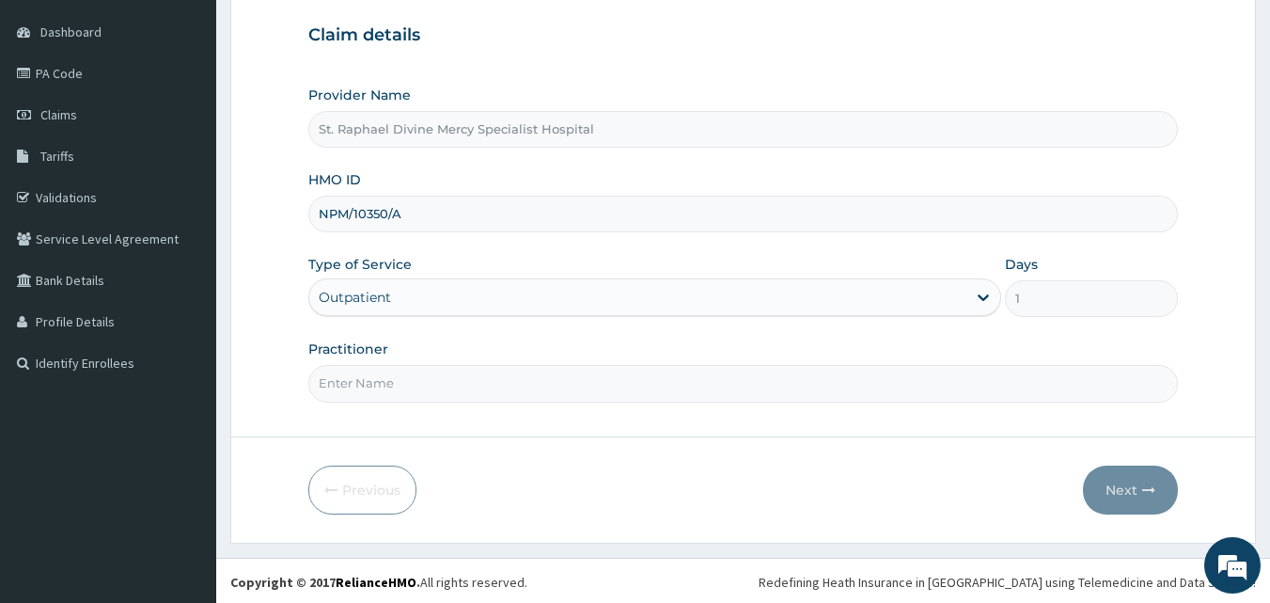
scroll to position [176, 0]
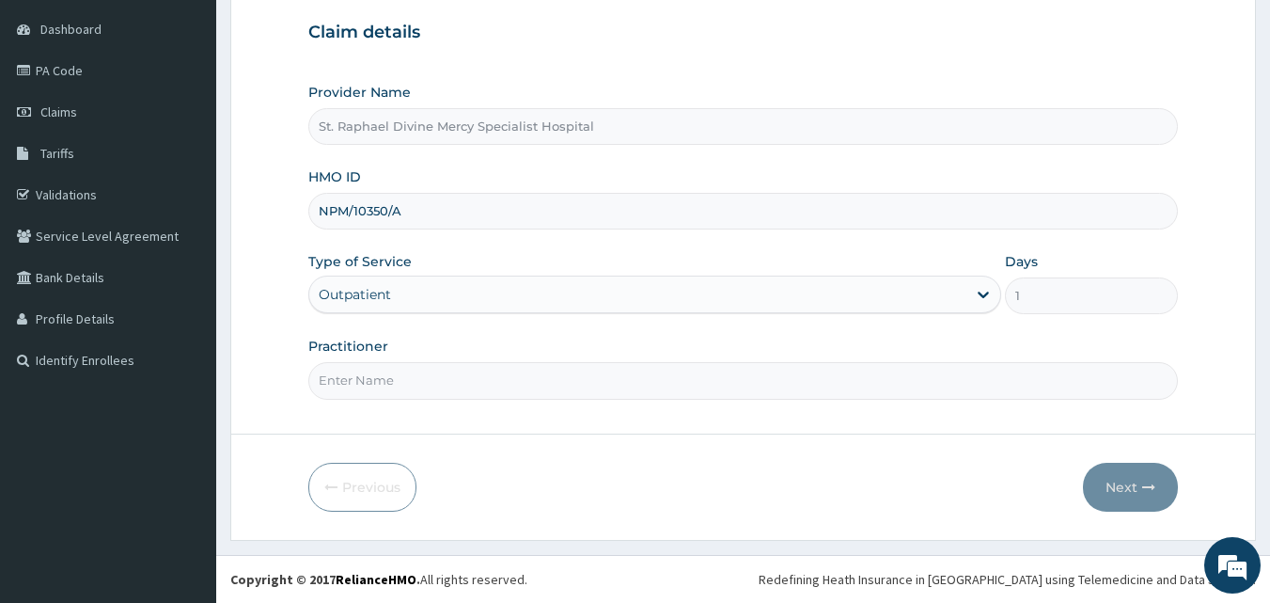
click at [448, 386] on input "Practitioner" at bounding box center [743, 380] width 871 height 37
type input "Dr [PERSON_NAME]"
click at [1143, 488] on icon "button" at bounding box center [1149, 487] width 13 height 13
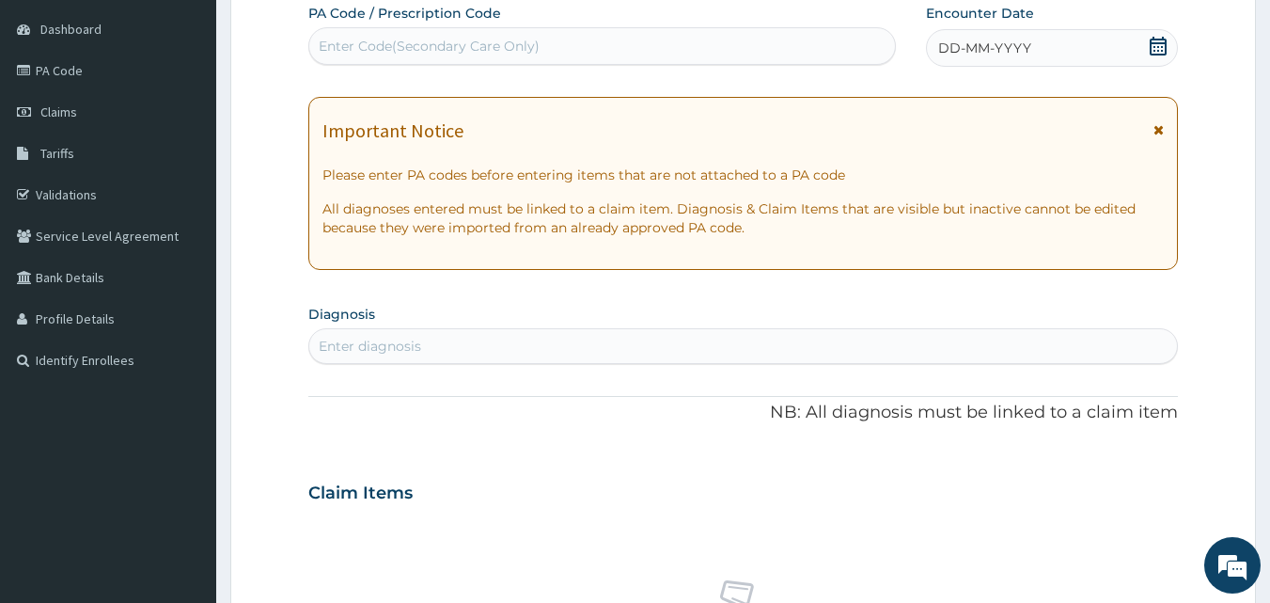
click at [674, 53] on div "Enter Code(Secondary Care Only)" at bounding box center [602, 46] width 587 height 30
type input "PA/8C95C7"
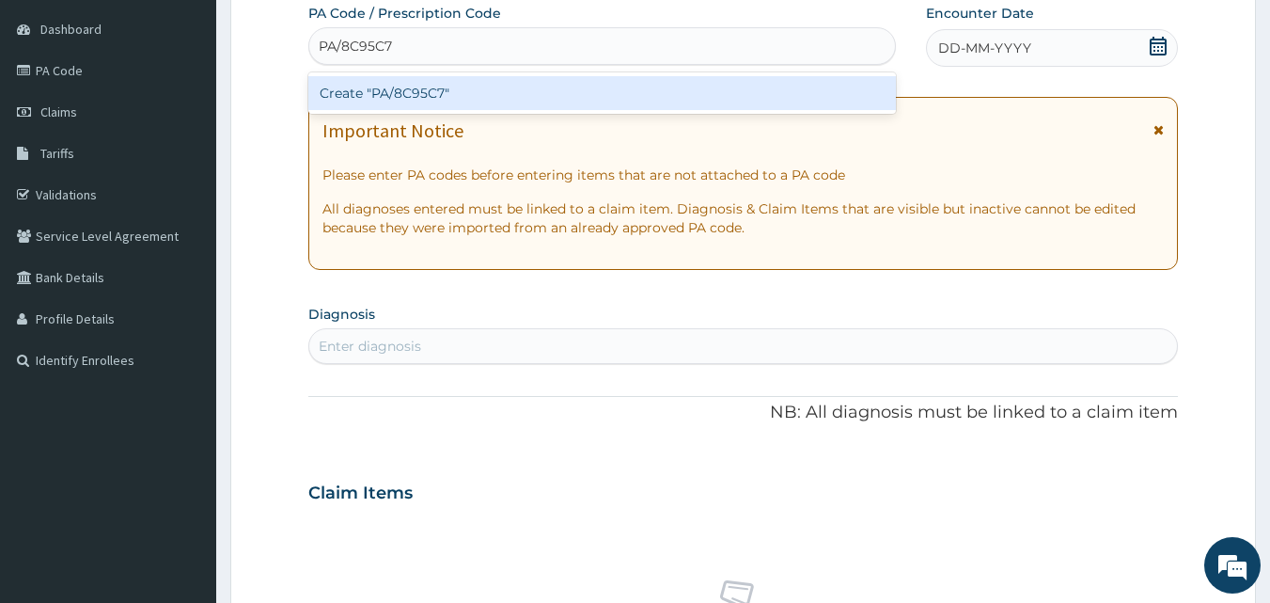
click at [386, 91] on div "Create "PA/8C95C7"" at bounding box center [602, 93] width 589 height 34
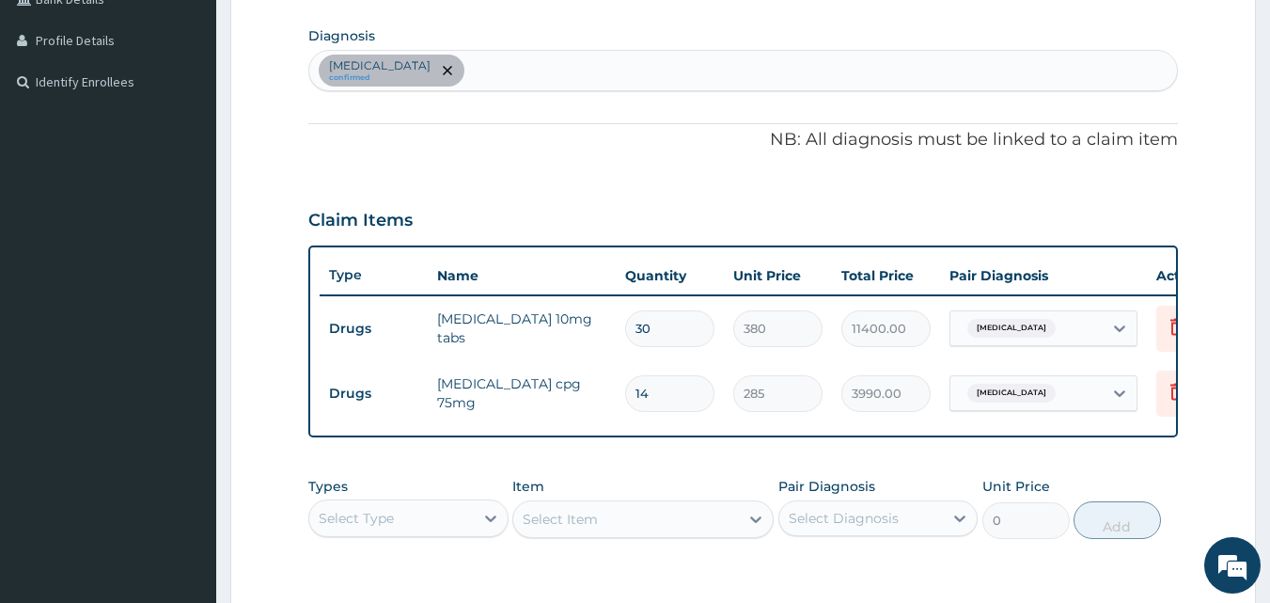
scroll to position [452, 0]
click at [540, 86] on div "[MEDICAL_DATA] confirmed" at bounding box center [743, 72] width 869 height 39
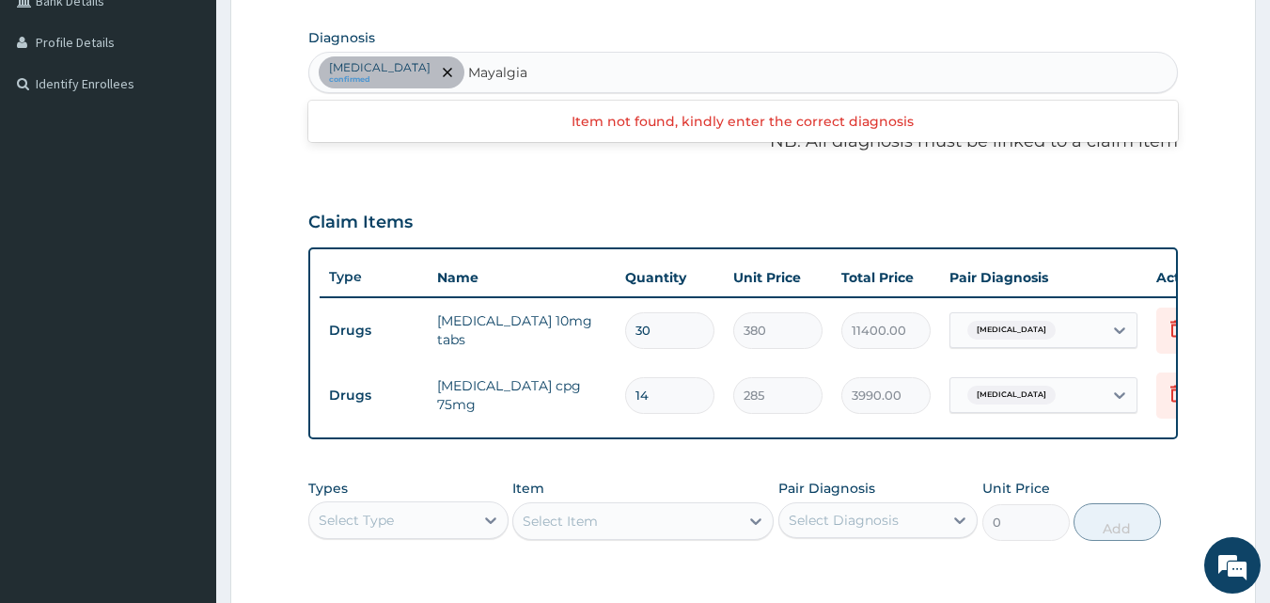
click at [518, 75] on input "Mayalgia" at bounding box center [498, 72] width 60 height 19
click at [515, 73] on input "Mayalgia" at bounding box center [498, 72] width 60 height 19
type input "Myalgia"
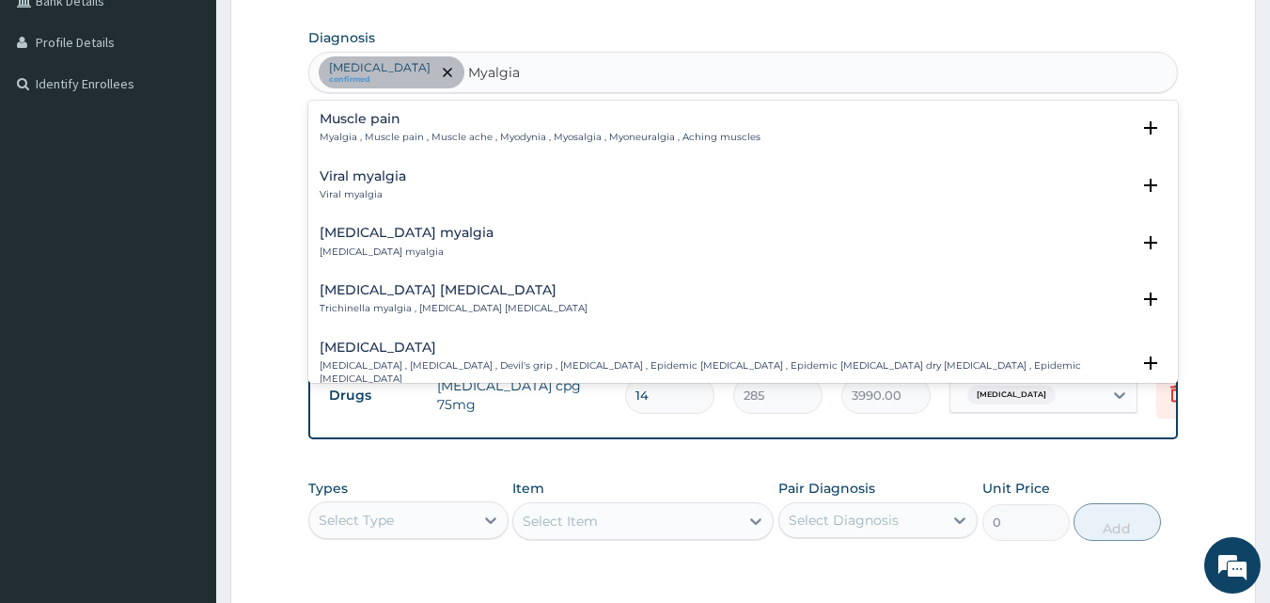
click at [349, 125] on h4 "Muscle pain" at bounding box center [540, 119] width 441 height 14
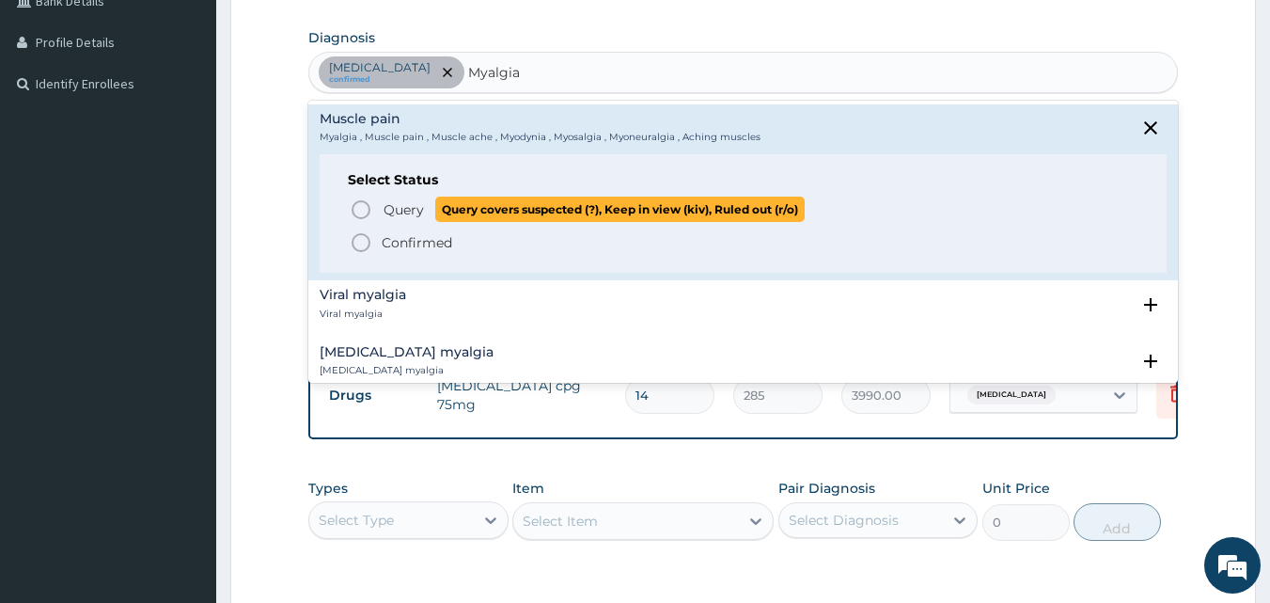
click at [358, 203] on icon "status option query" at bounding box center [361, 209] width 23 height 23
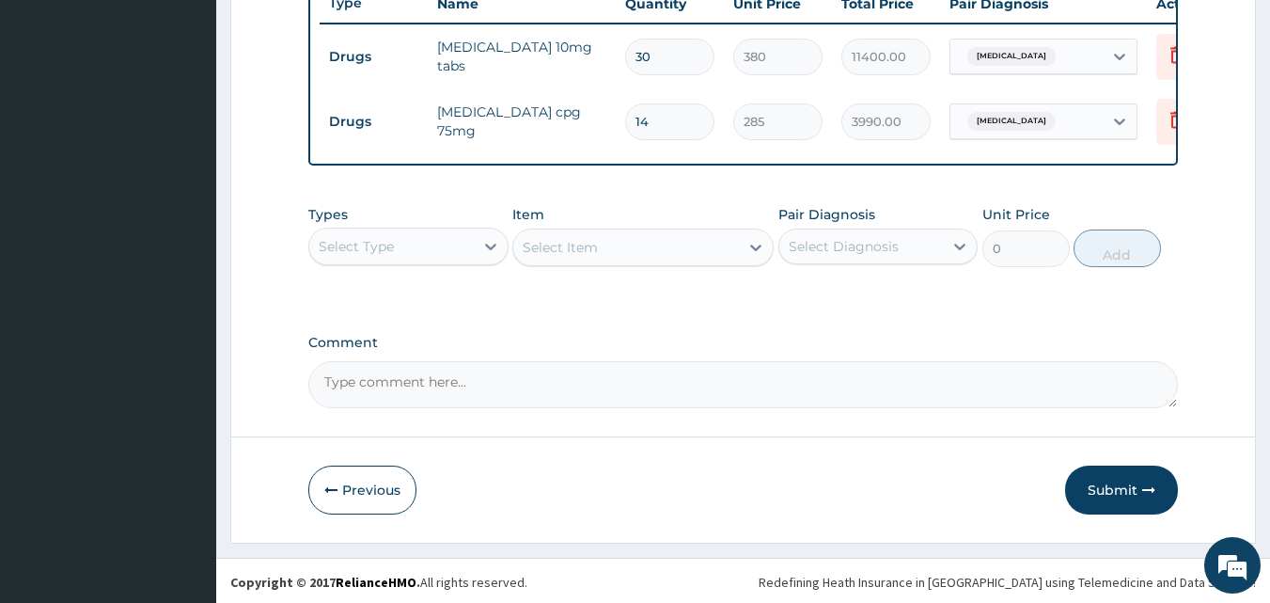
scroll to position [734, 0]
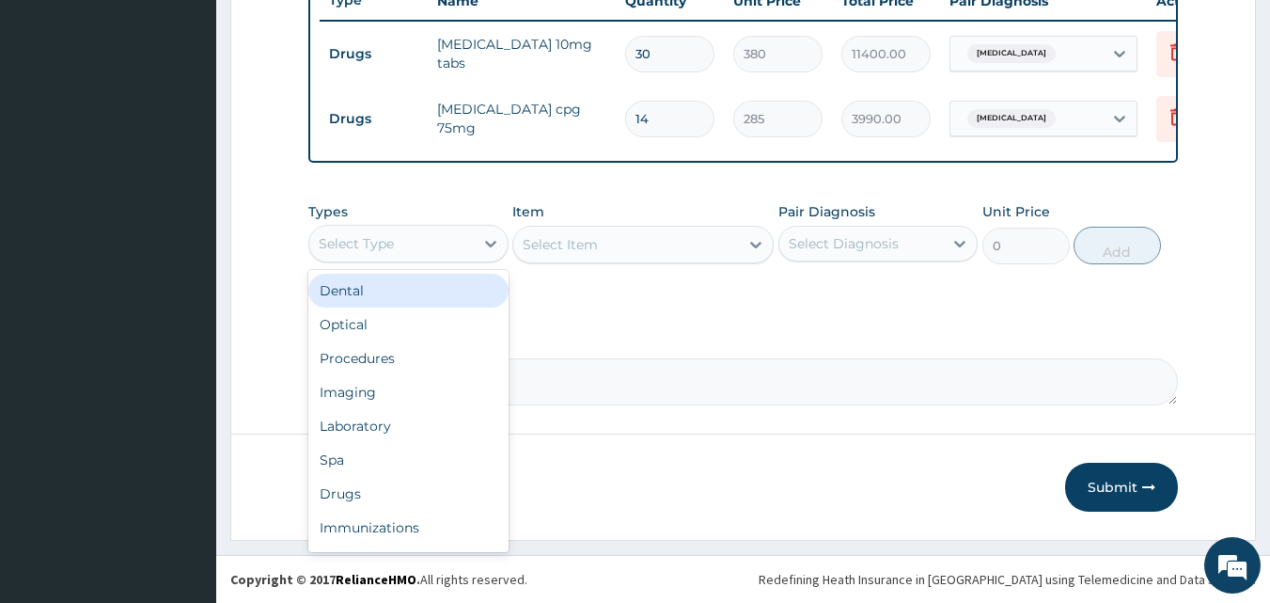
click at [433, 250] on div "Select Type" at bounding box center [391, 244] width 165 height 30
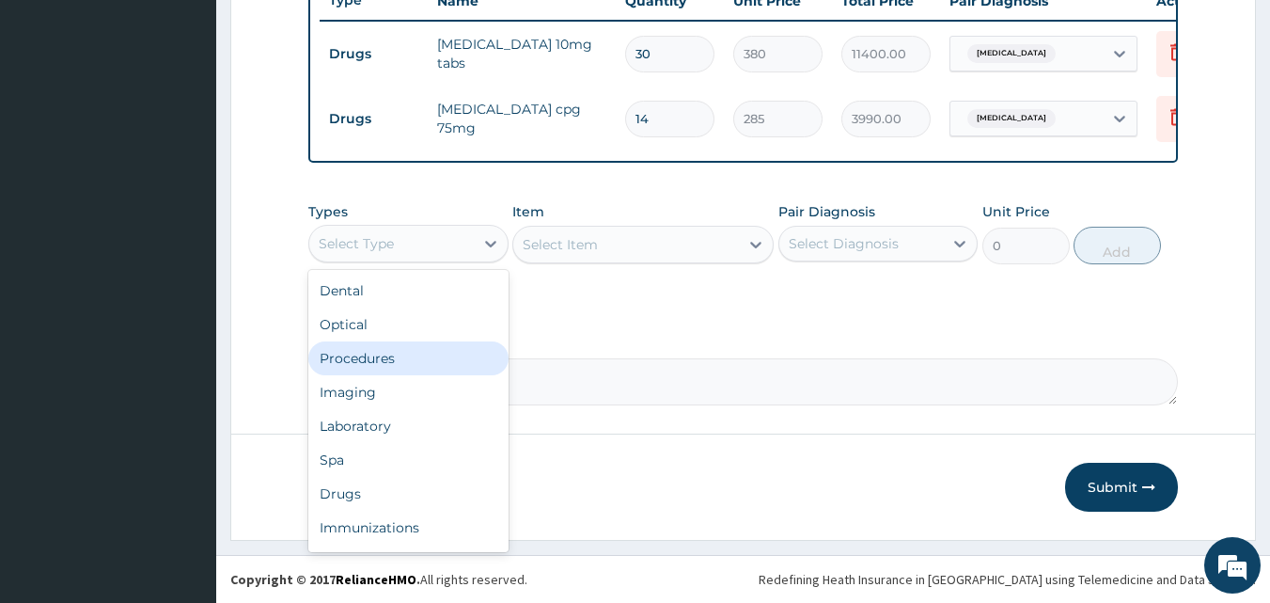
click at [363, 368] on div "Procedures" at bounding box center [408, 358] width 200 height 34
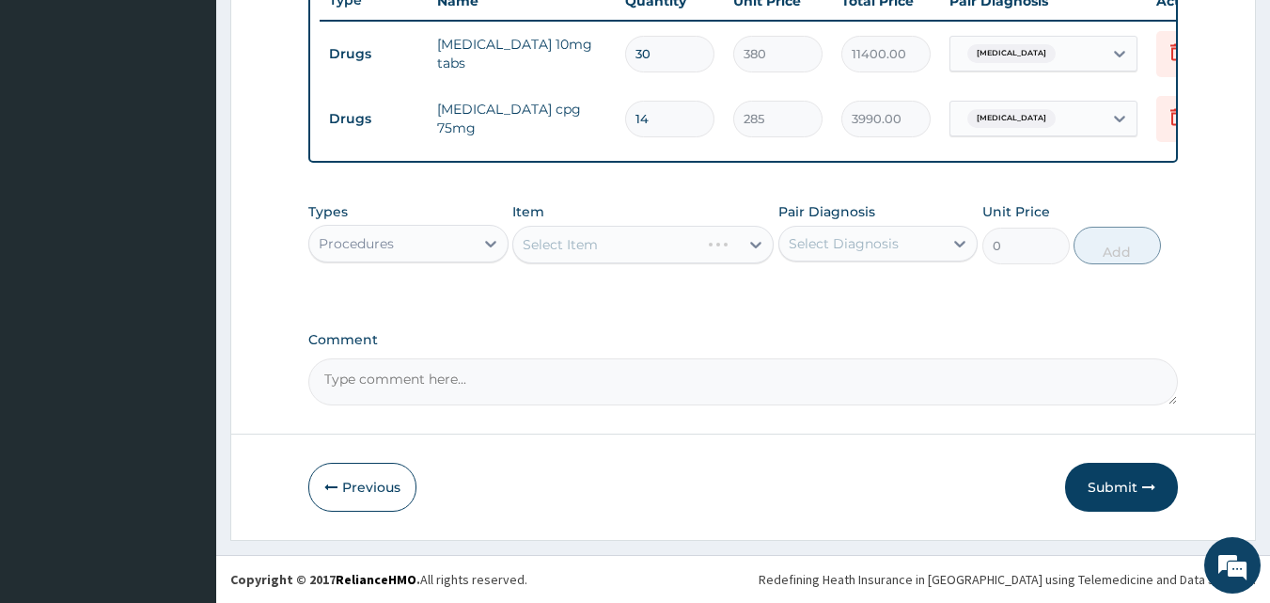
click at [559, 242] on div "Select Item" at bounding box center [643, 245] width 261 height 38
click at [592, 254] on div "Select Item" at bounding box center [560, 244] width 75 height 19
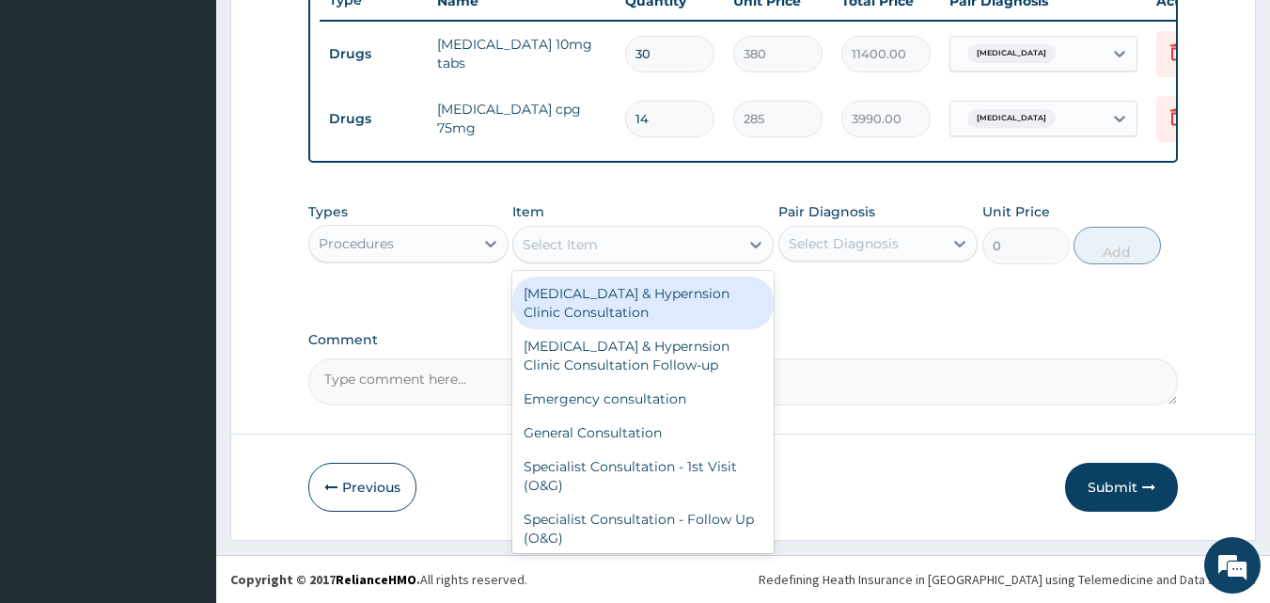
scroll to position [94, 0]
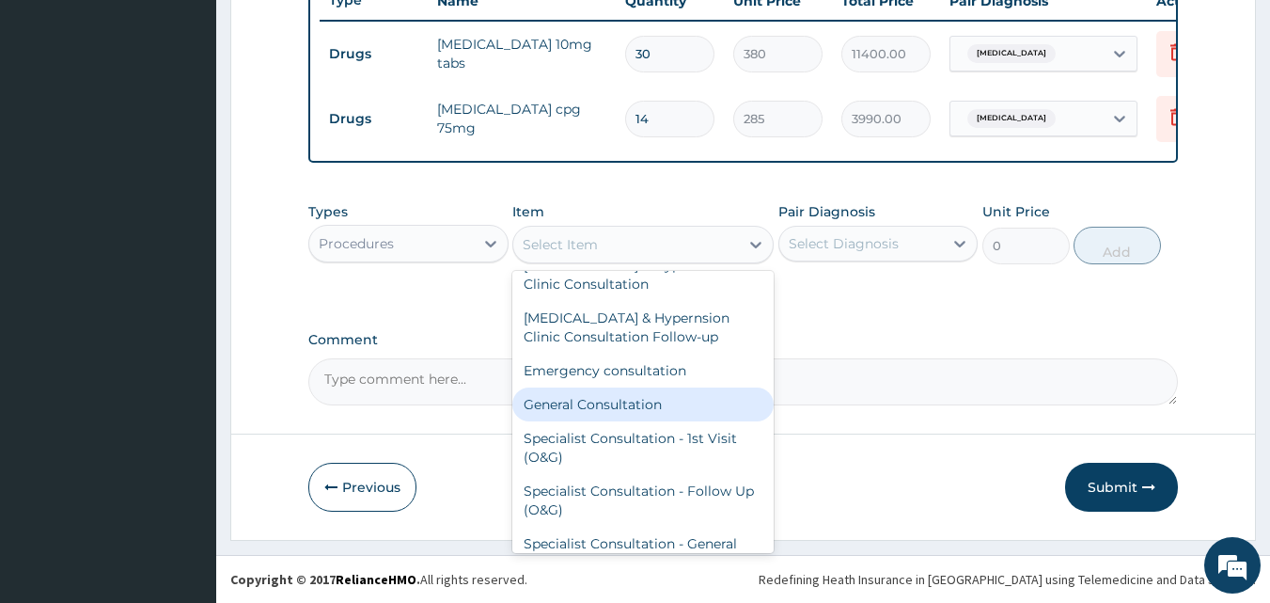
drag, startPoint x: 581, startPoint y: 411, endPoint x: 573, endPoint y: 404, distance: 10.7
click at [580, 411] on div "General Consultation" at bounding box center [643, 404] width 261 height 34
type input "4750"
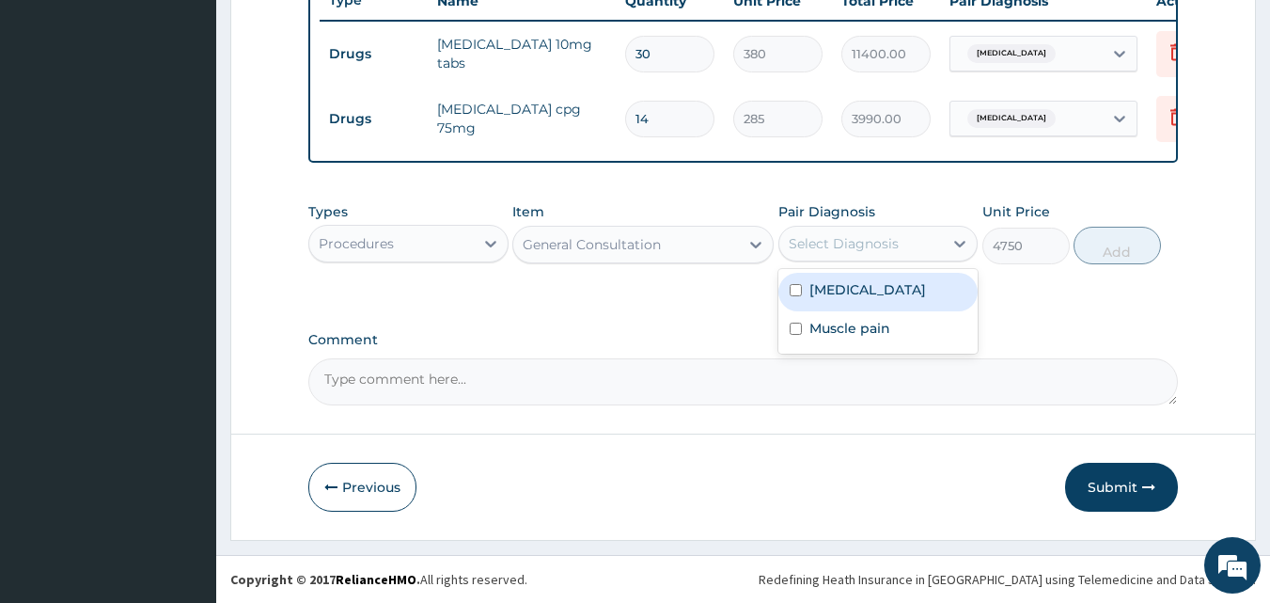
click at [926, 255] on div "Select Diagnosis" at bounding box center [862, 244] width 165 height 30
click at [888, 298] on label "[MEDICAL_DATA]" at bounding box center [868, 289] width 117 height 19
checkbox input "true"
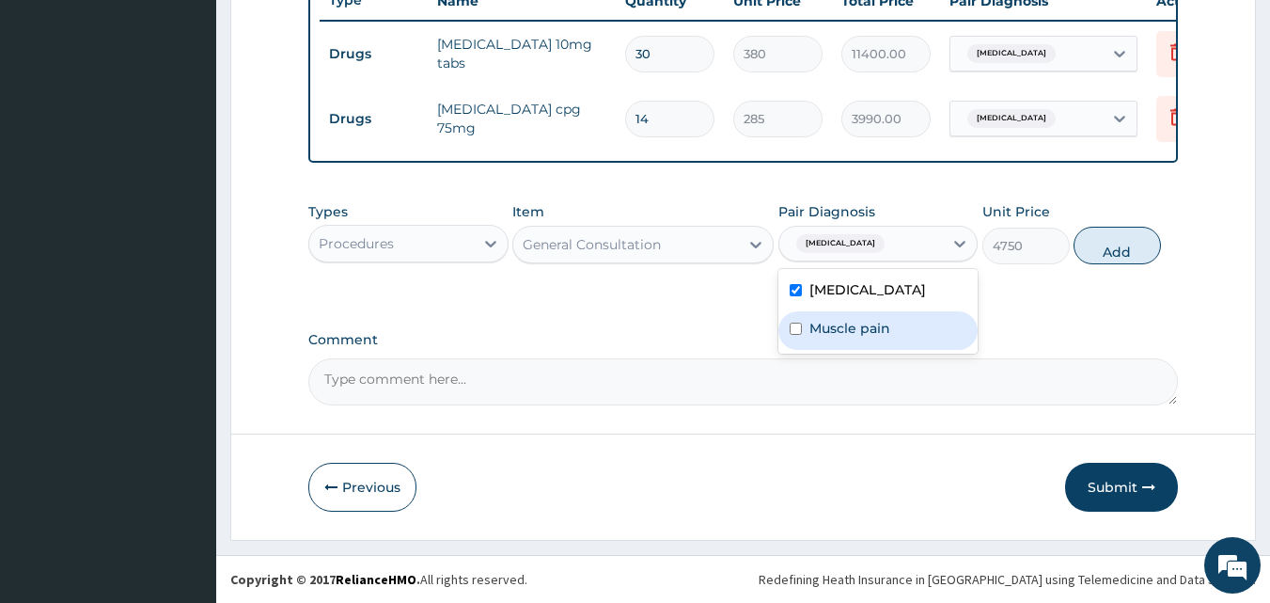
click at [872, 338] on label "Muscle pain" at bounding box center [850, 328] width 81 height 19
checkbox input "true"
click at [1097, 264] on button "Add" at bounding box center [1117, 246] width 87 height 38
type input "0"
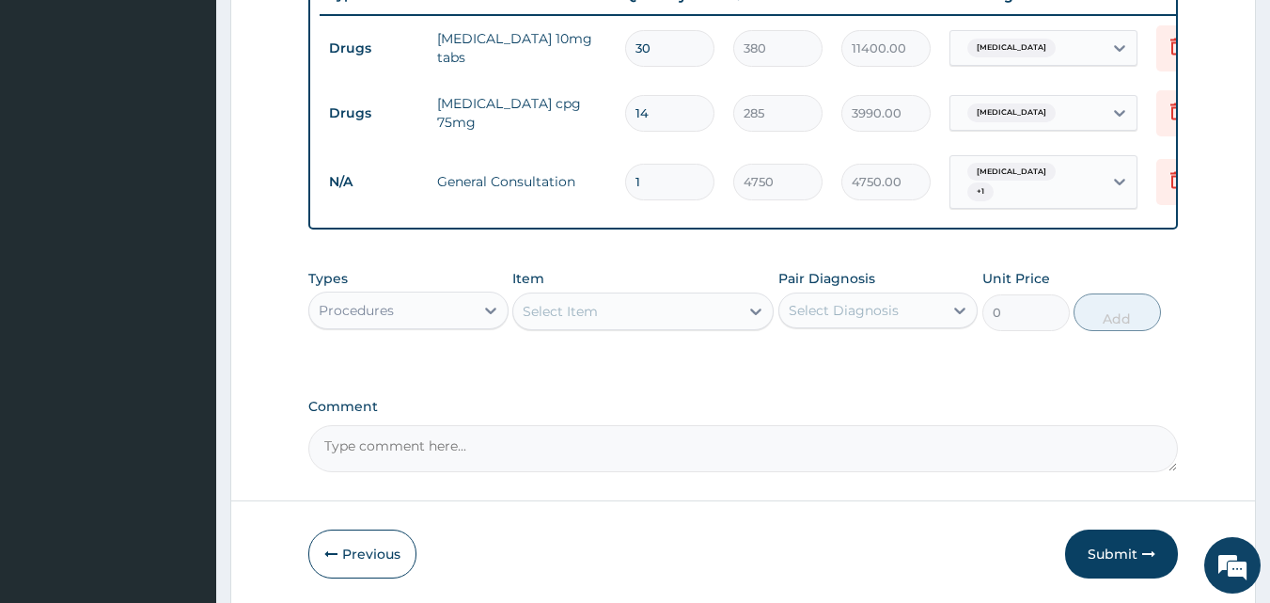
click at [408, 325] on div "Procedures" at bounding box center [391, 310] width 165 height 30
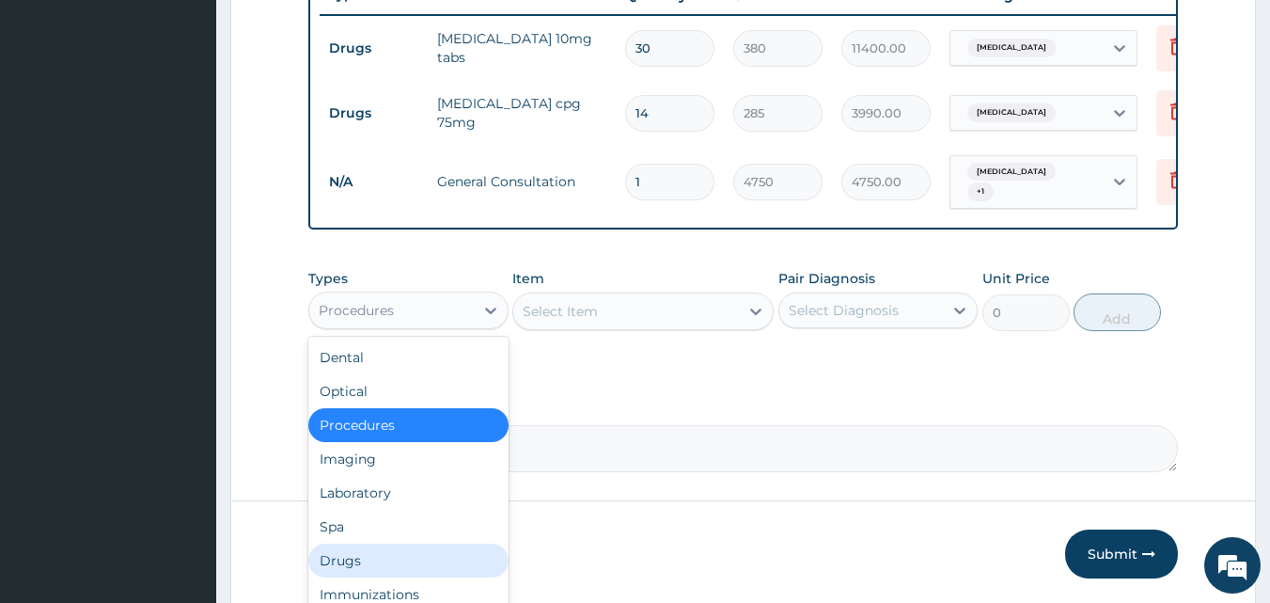
click at [343, 577] on div "Drugs" at bounding box center [408, 561] width 200 height 34
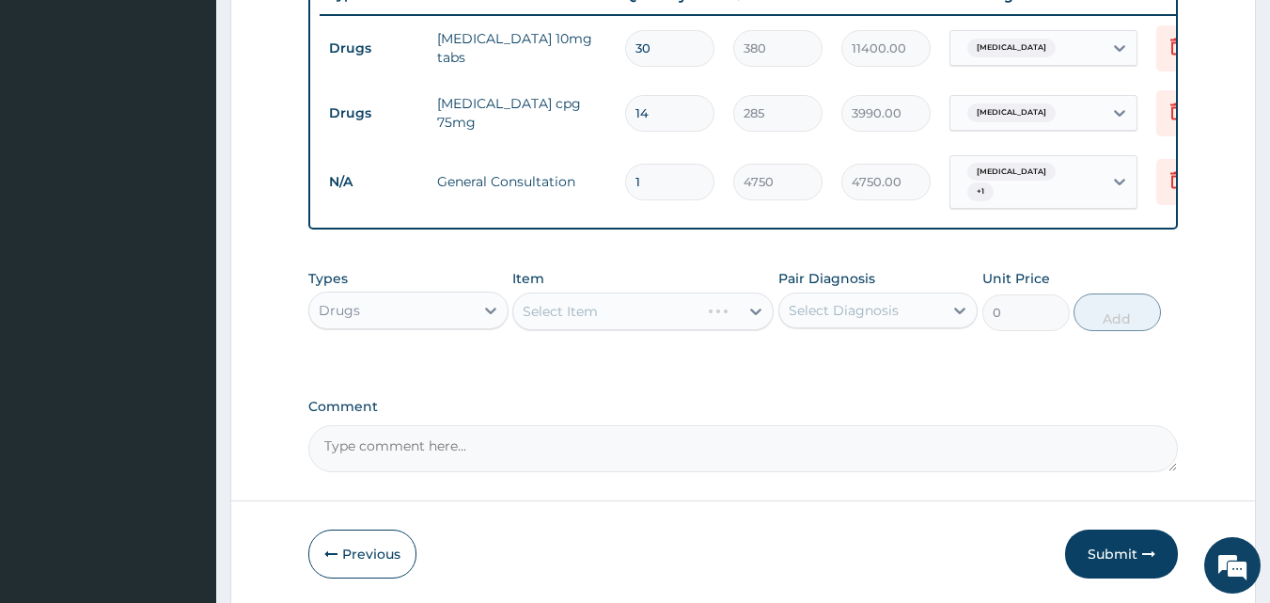
drag, startPoint x: 571, startPoint y: 297, endPoint x: 573, endPoint y: 316, distance: 18.9
click at [573, 308] on div "Item Select Item" at bounding box center [643, 300] width 261 height 62
click at [584, 327] on div "Select Item" at bounding box center [643, 311] width 261 height 38
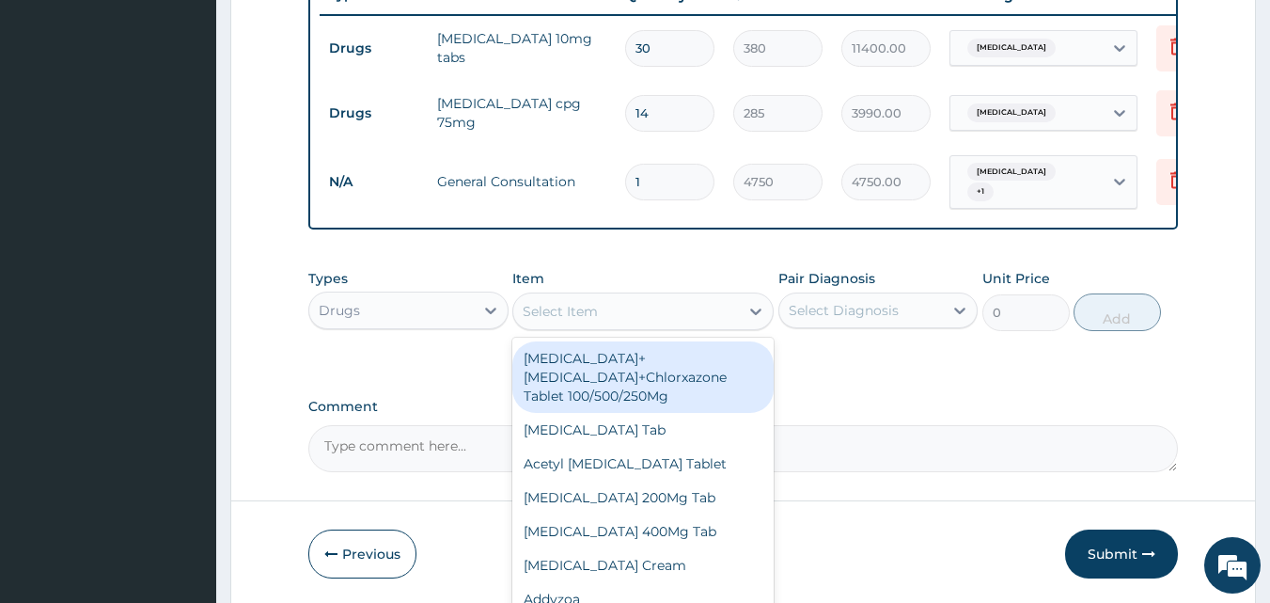
click at [667, 324] on div "Select Item" at bounding box center [626, 311] width 226 height 30
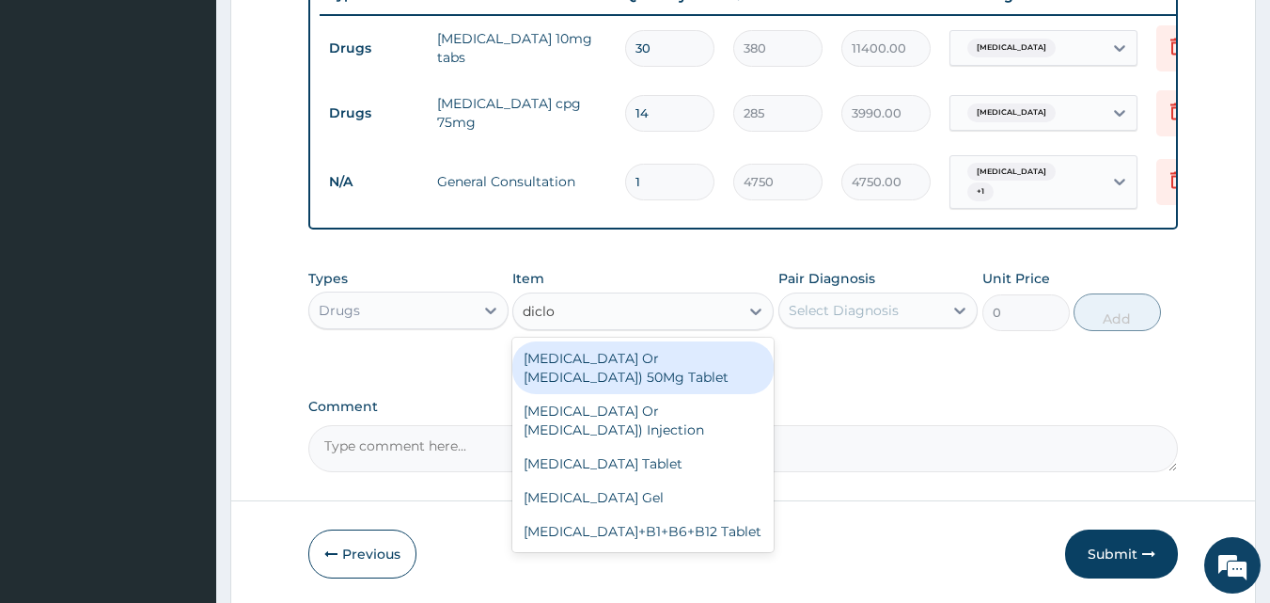
type input "diclof"
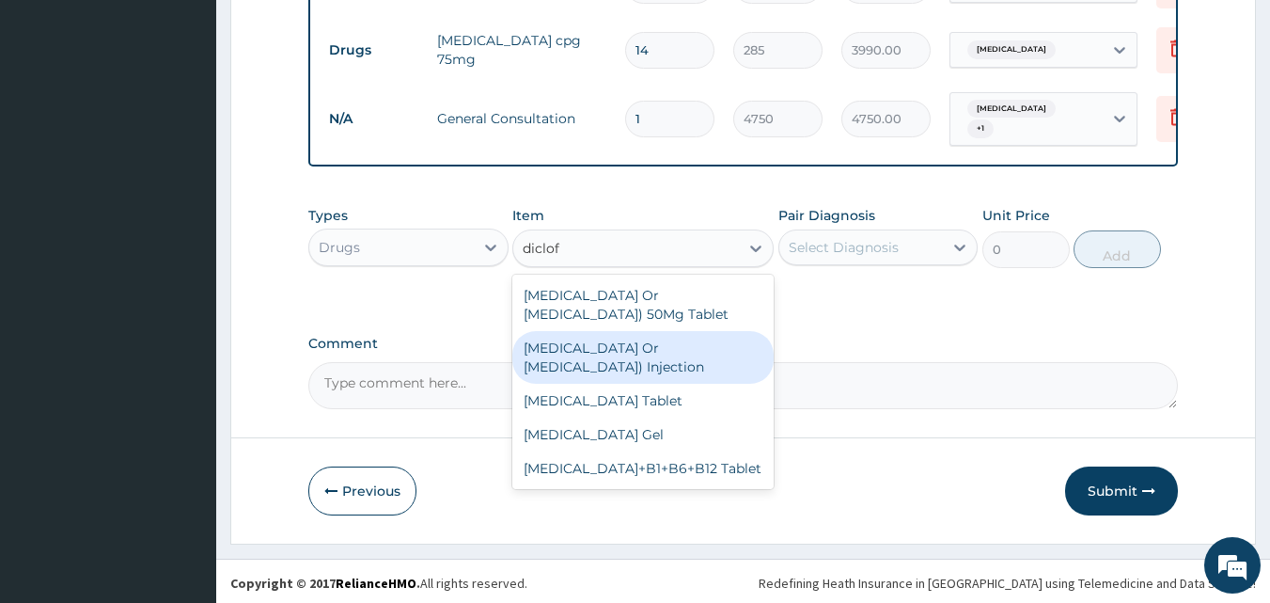
scroll to position [815, 0]
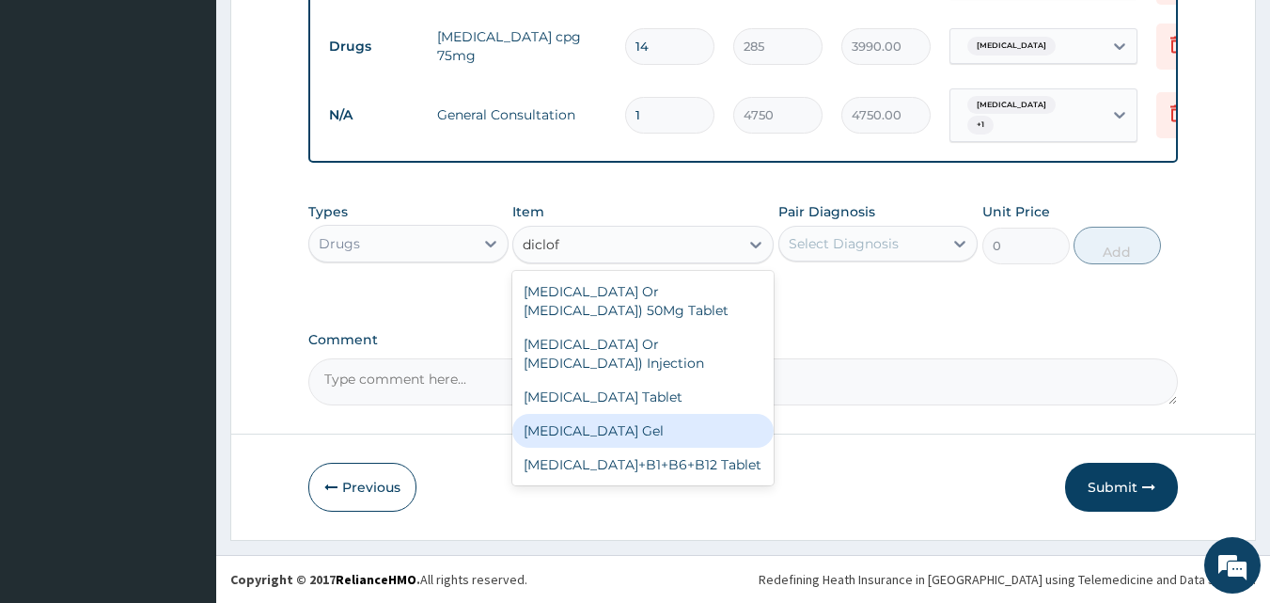
click at [645, 444] on div "Diclofenac Sodium Gel" at bounding box center [643, 431] width 261 height 34
type input "2375"
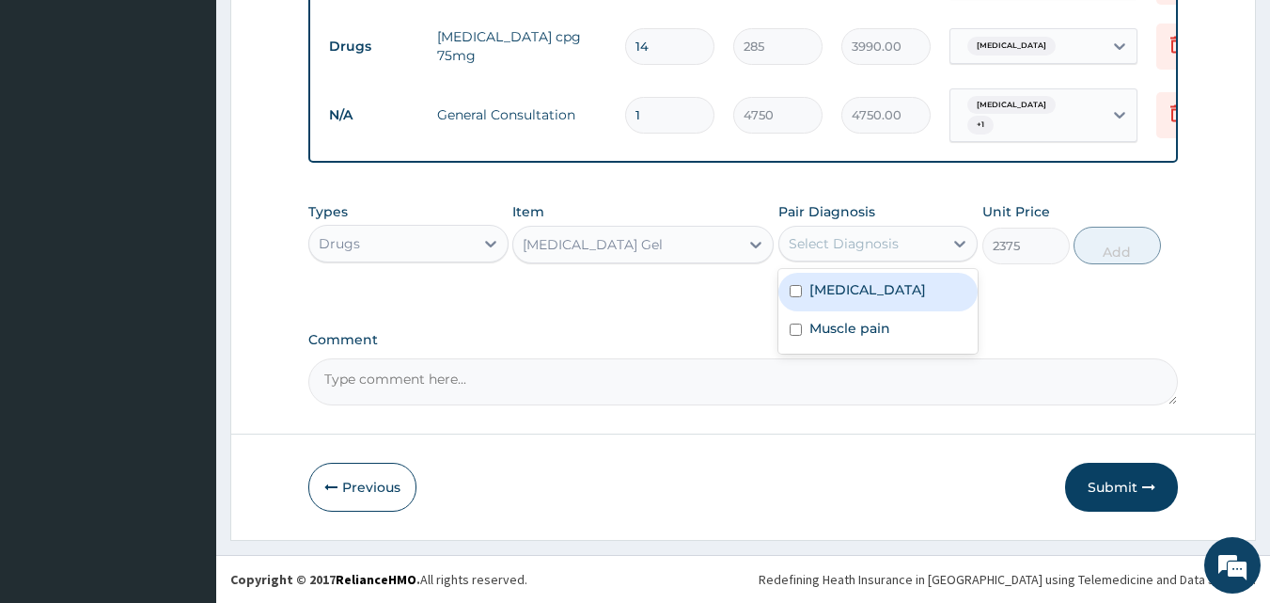
drag, startPoint x: 844, startPoint y: 245, endPoint x: 840, endPoint y: 261, distance: 16.7
click at [845, 244] on div "Select Diagnosis" at bounding box center [844, 243] width 110 height 19
click at [844, 290] on label "Essential hypertension" at bounding box center [868, 289] width 117 height 19
checkbox input "true"
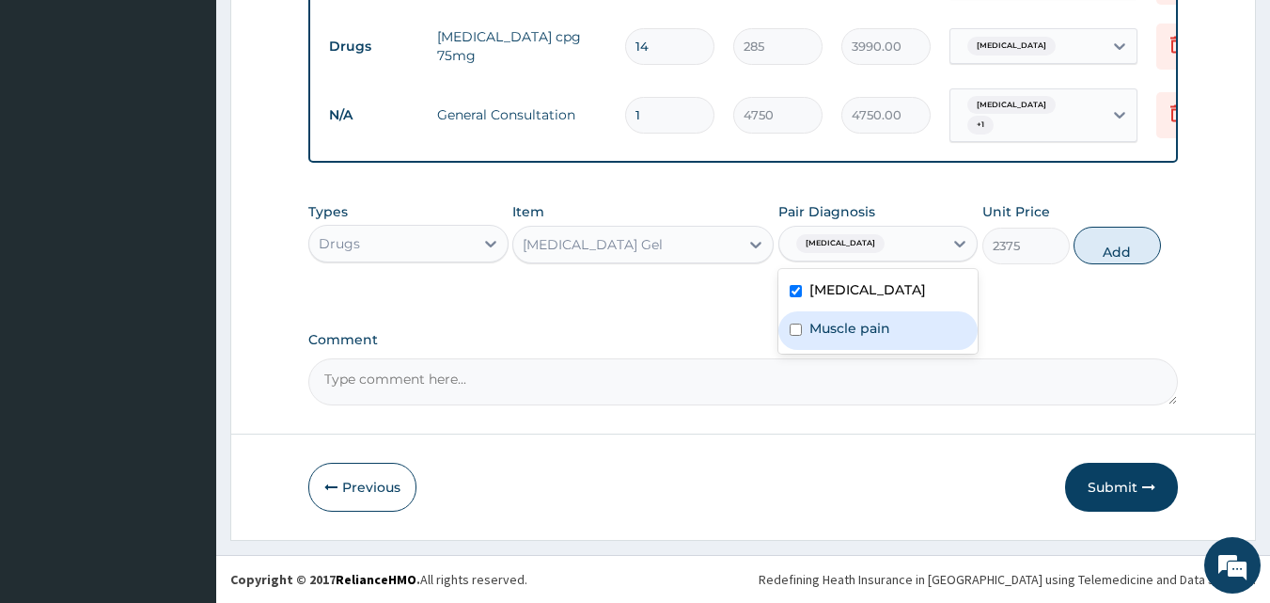
click at [833, 334] on label "Muscle pain" at bounding box center [850, 328] width 81 height 19
checkbox input "true"
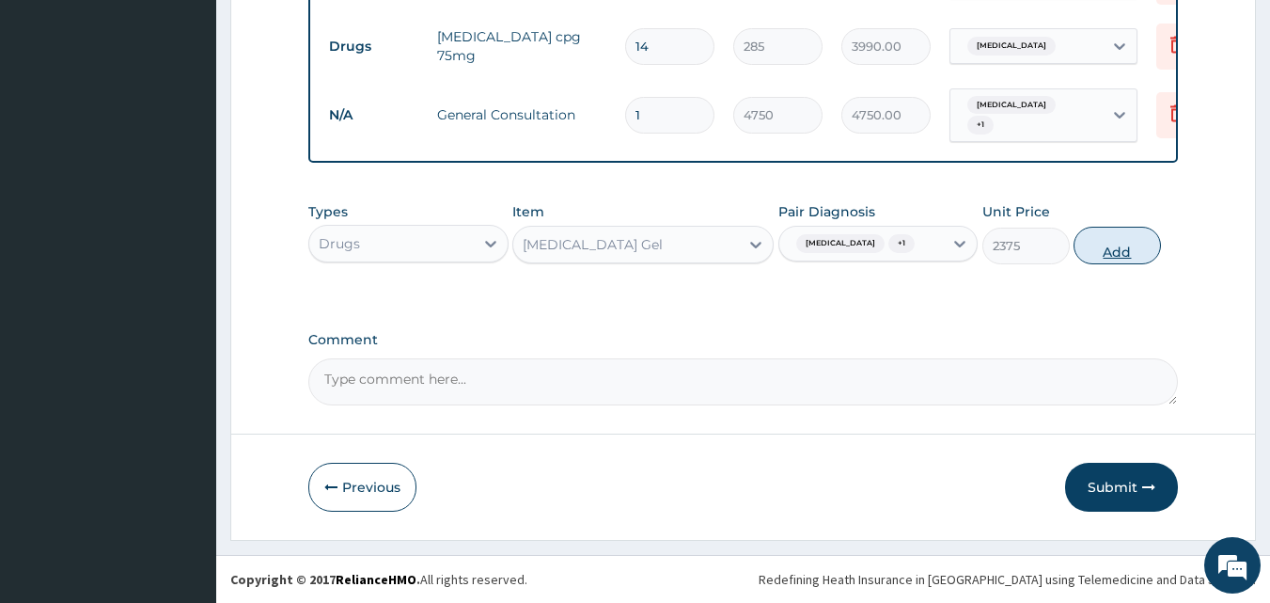
click at [1110, 264] on button "Add" at bounding box center [1117, 246] width 87 height 38
type input "0"
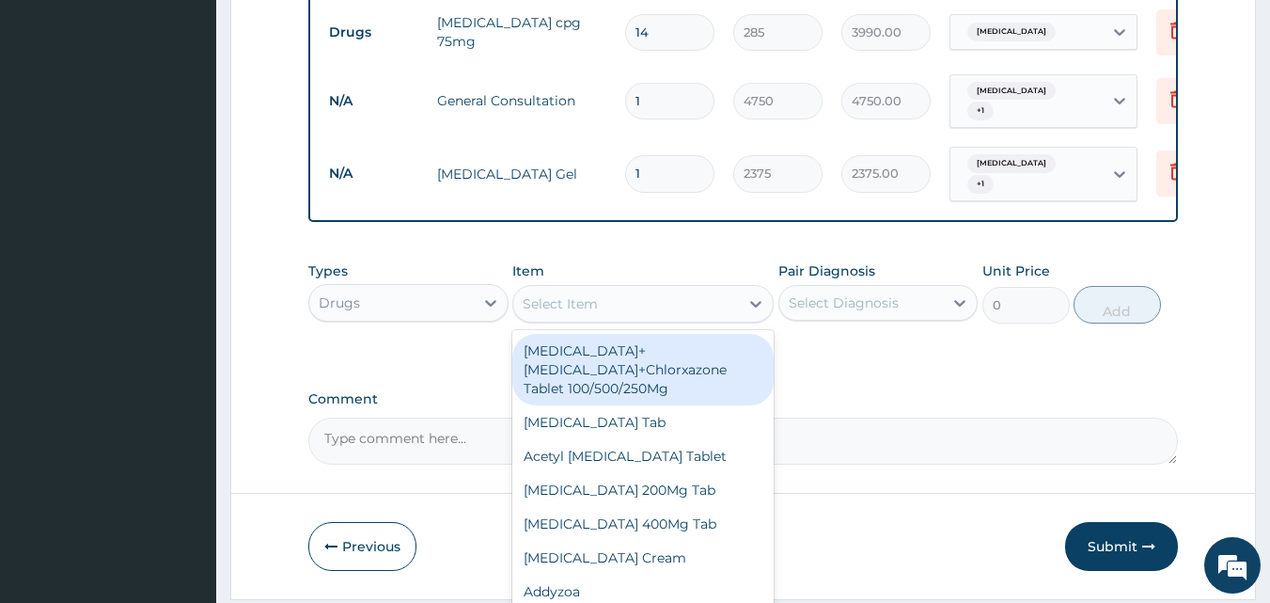
click at [556, 313] on div "Select Item" at bounding box center [560, 303] width 75 height 19
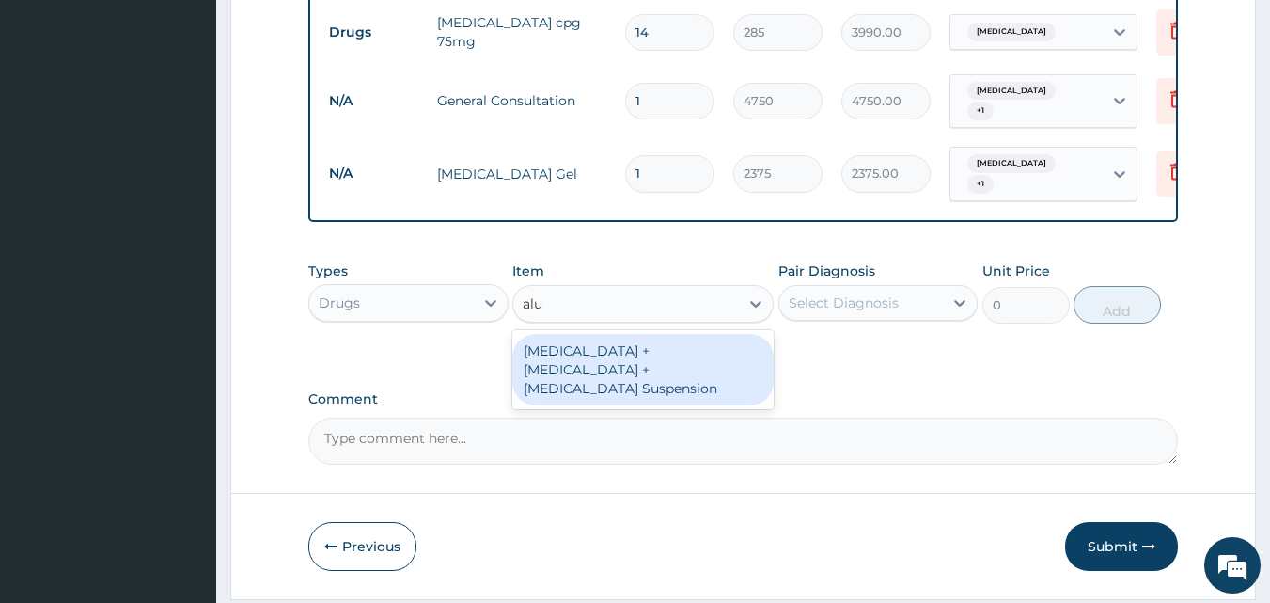
scroll to position [0, 0]
type input "alum"
click at [627, 382] on div "Aluminium Hydroxide +Magnesium Hydroxide +Simethicone Suspension" at bounding box center [643, 369] width 261 height 71
type input "2375"
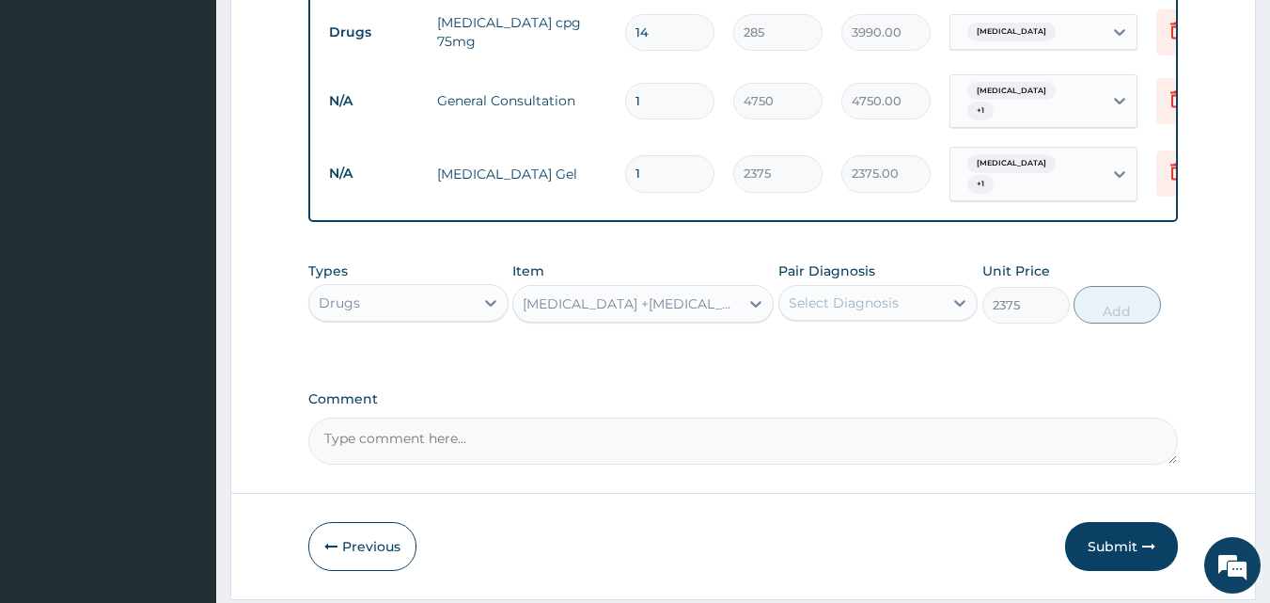
click at [856, 312] on div "Select Diagnosis" at bounding box center [844, 302] width 110 height 19
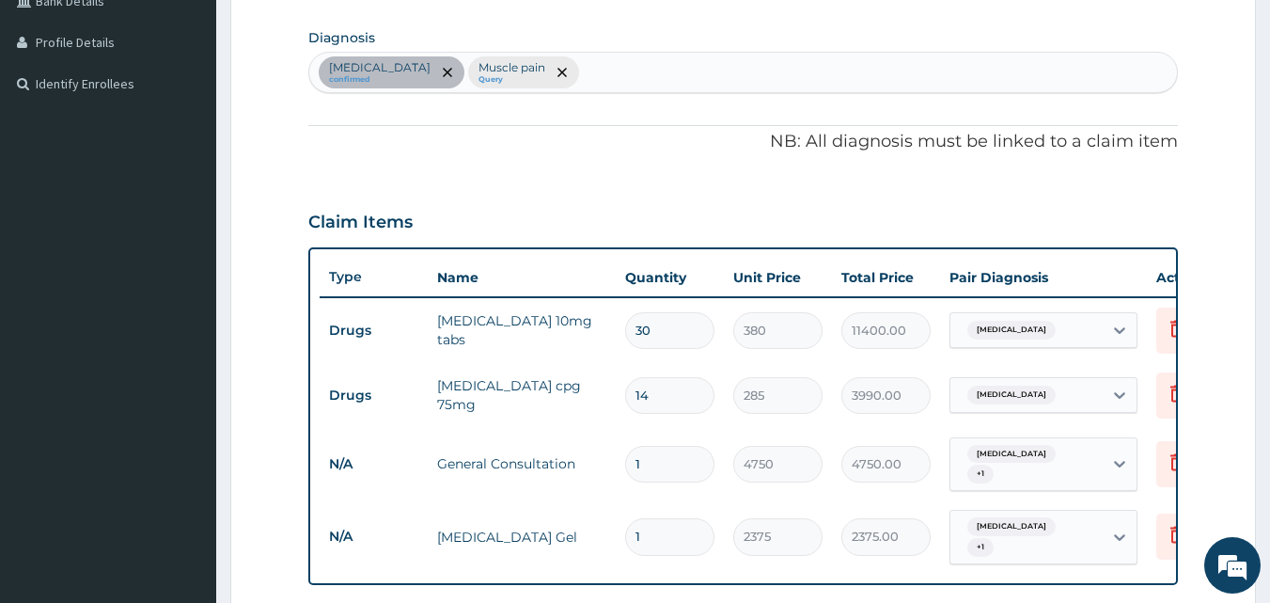
scroll to position [439, 0]
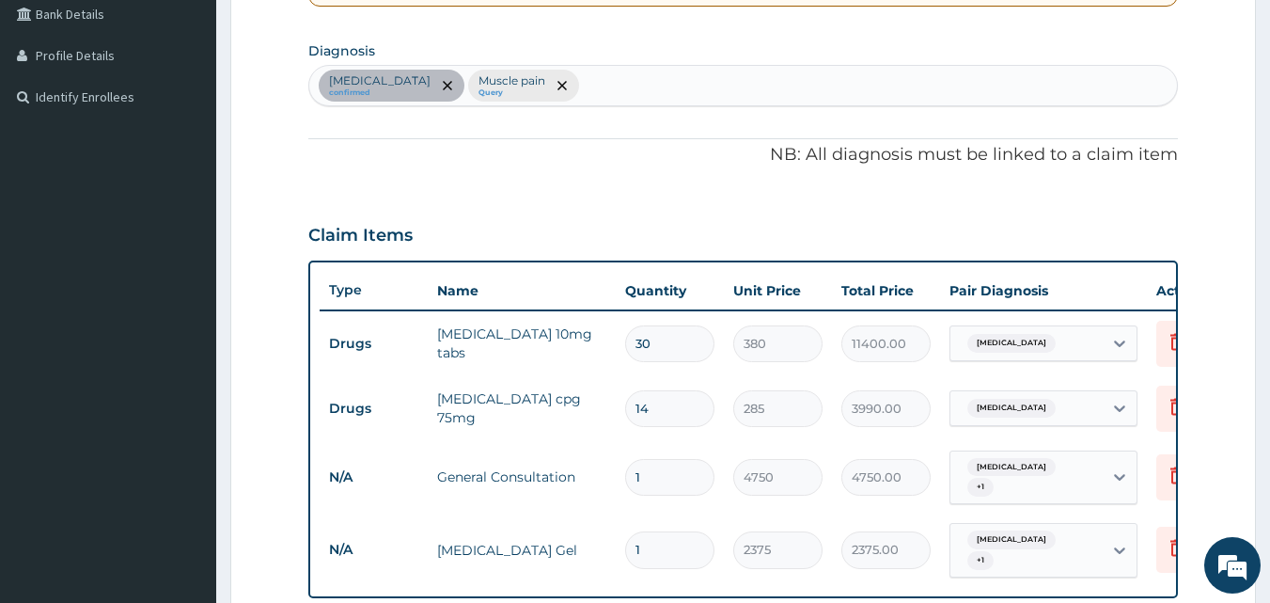
click at [635, 98] on div "Essential hypertension confirmed Muscle pain Query" at bounding box center [743, 85] width 869 height 39
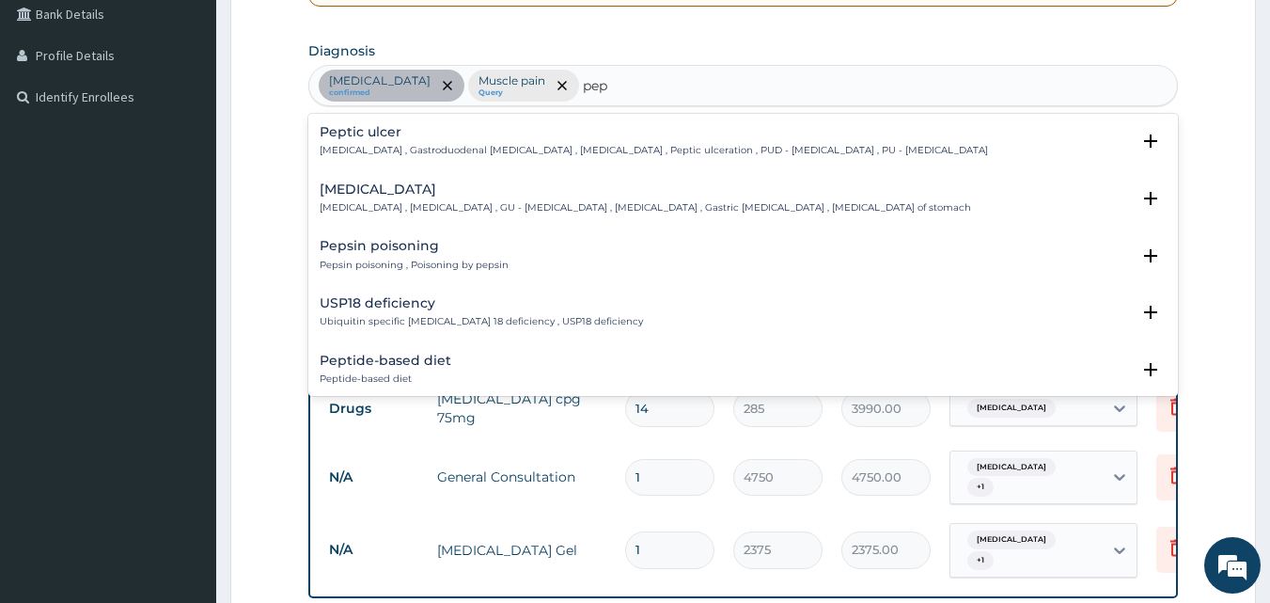
type input "pept"
click at [469, 139] on h4 "Peptic ulcer" at bounding box center [654, 132] width 669 height 14
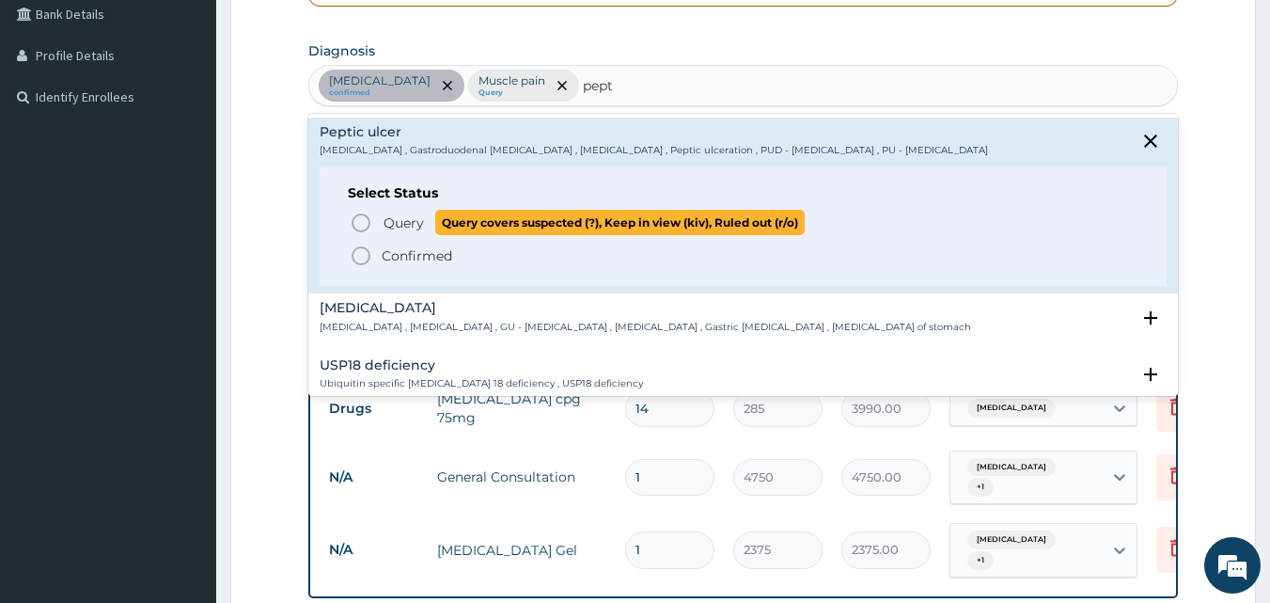
click at [365, 220] on icon "status option query" at bounding box center [361, 223] width 23 height 23
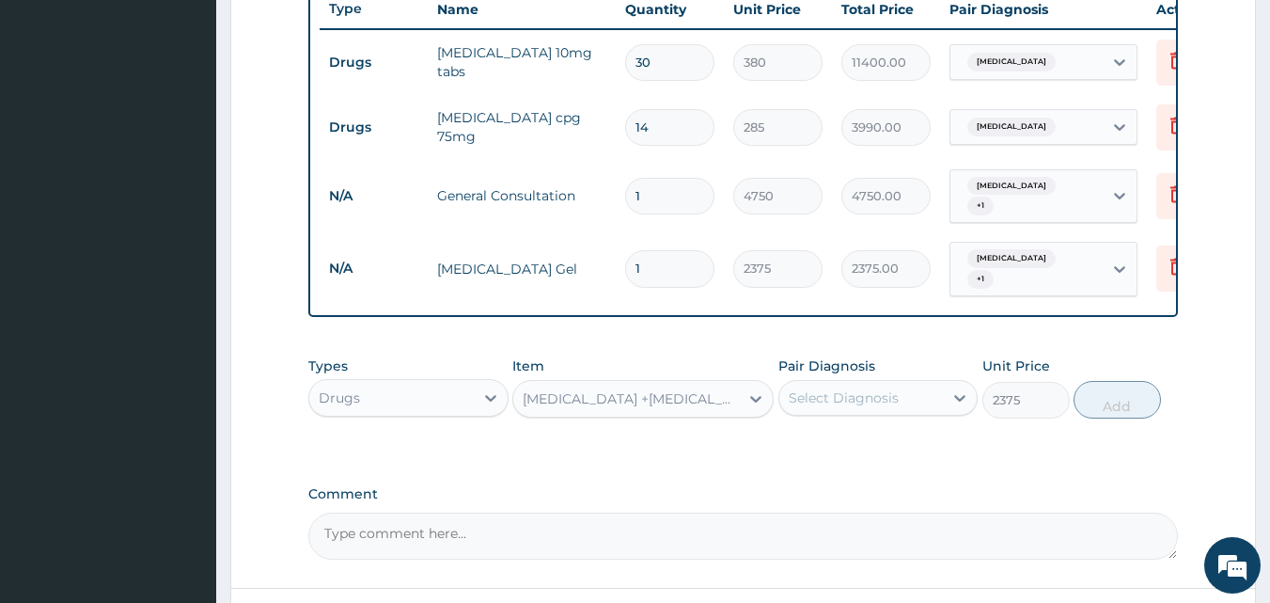
scroll to position [721, 0]
click at [854, 406] on div "Select Diagnosis" at bounding box center [844, 396] width 110 height 19
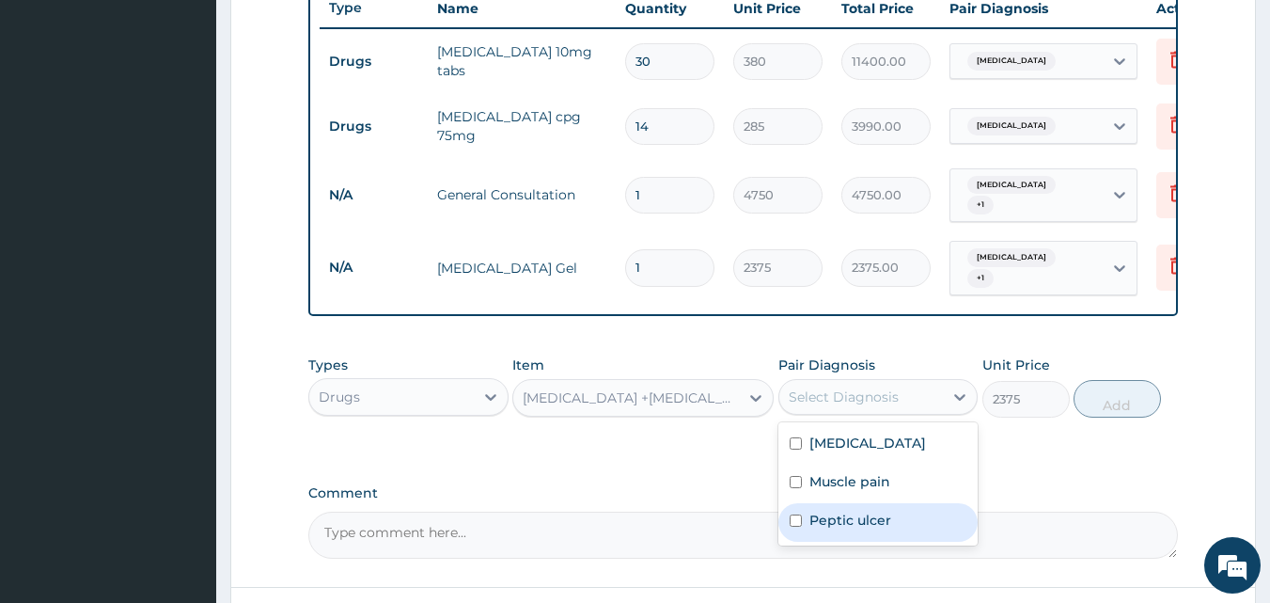
click at [817, 529] on label "Peptic ulcer" at bounding box center [851, 520] width 82 height 19
checkbox input "true"
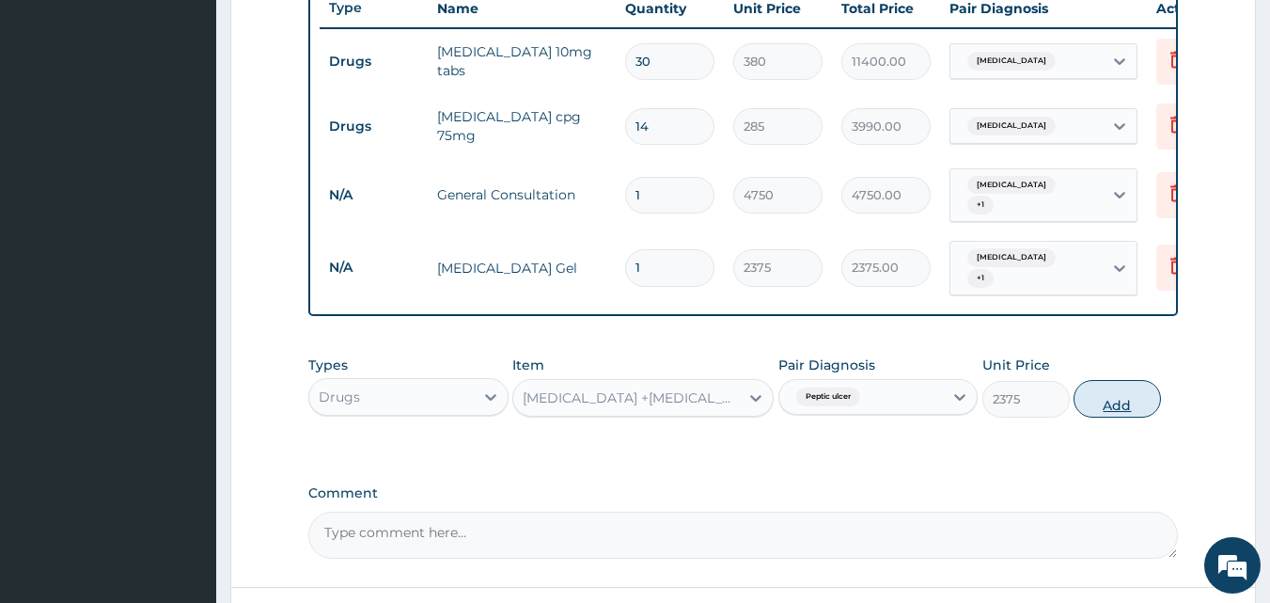
click at [1115, 418] on button "Add" at bounding box center [1117, 399] width 87 height 38
type input "0"
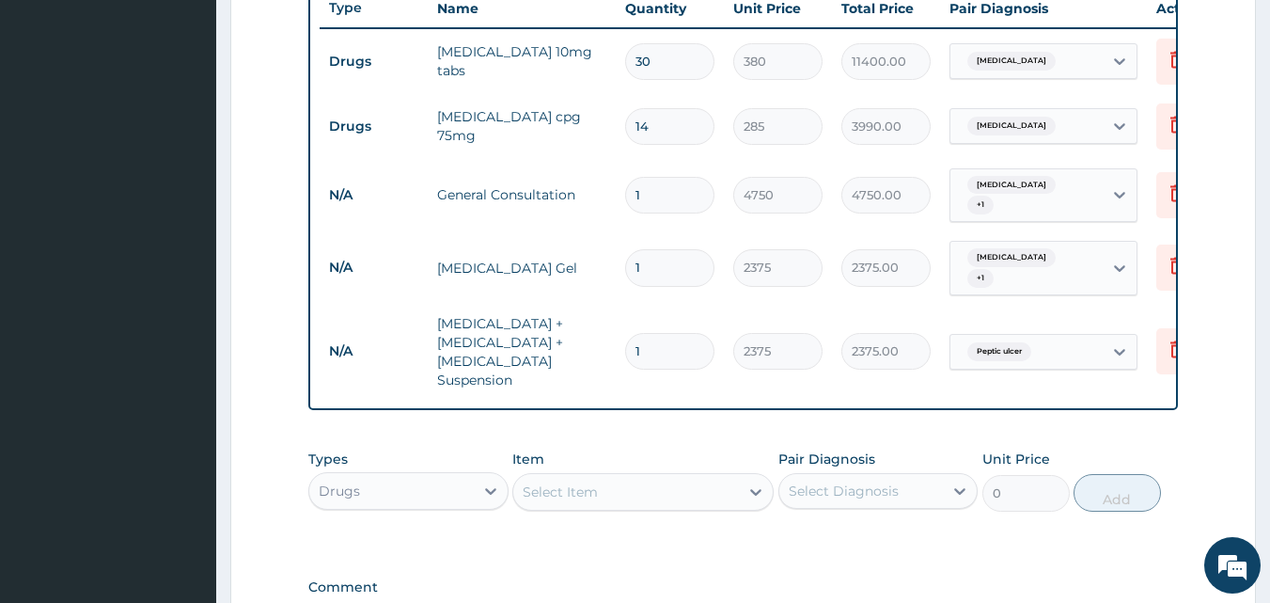
click at [583, 501] on div "Select Item" at bounding box center [560, 491] width 75 height 19
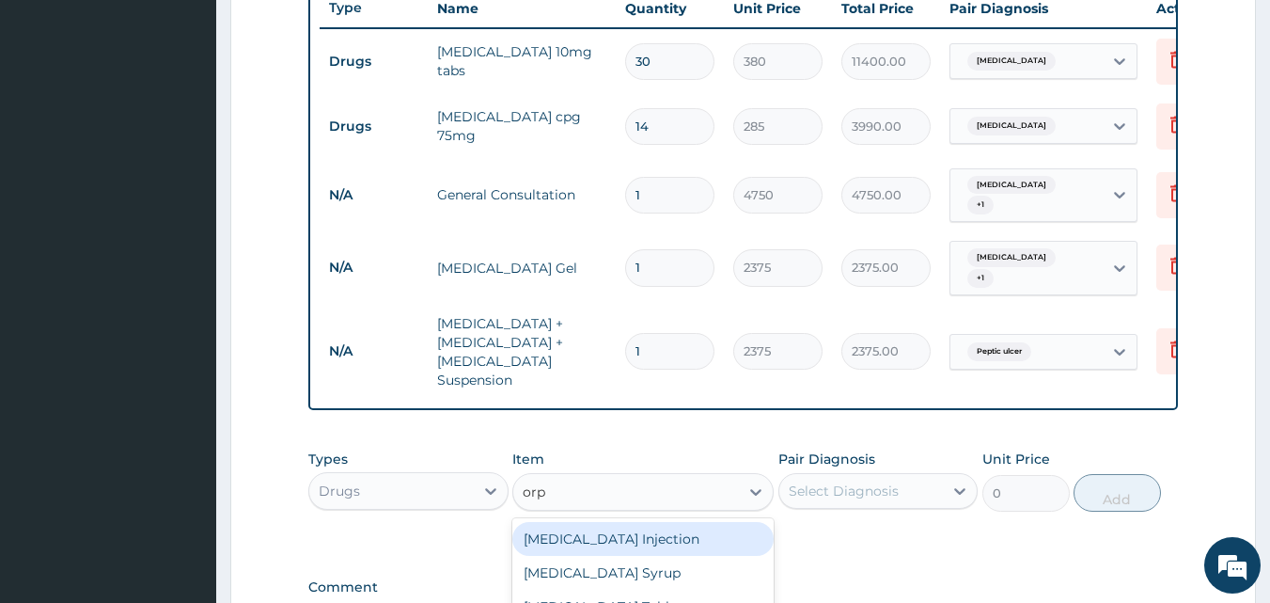
type input "orph"
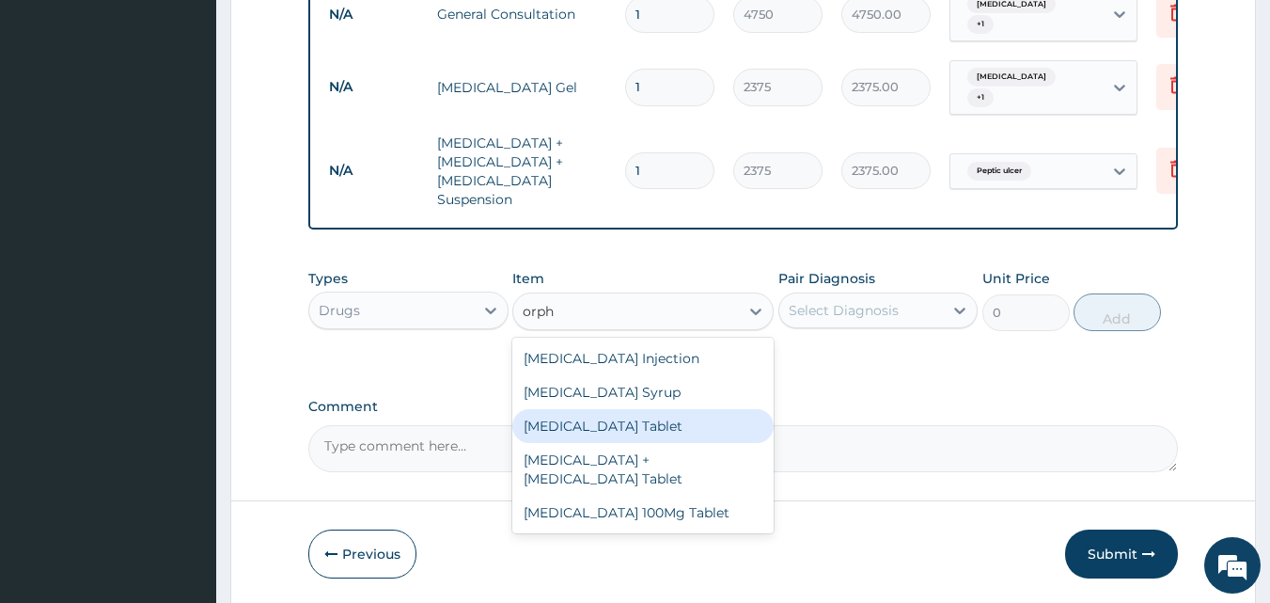
scroll to position [909, 0]
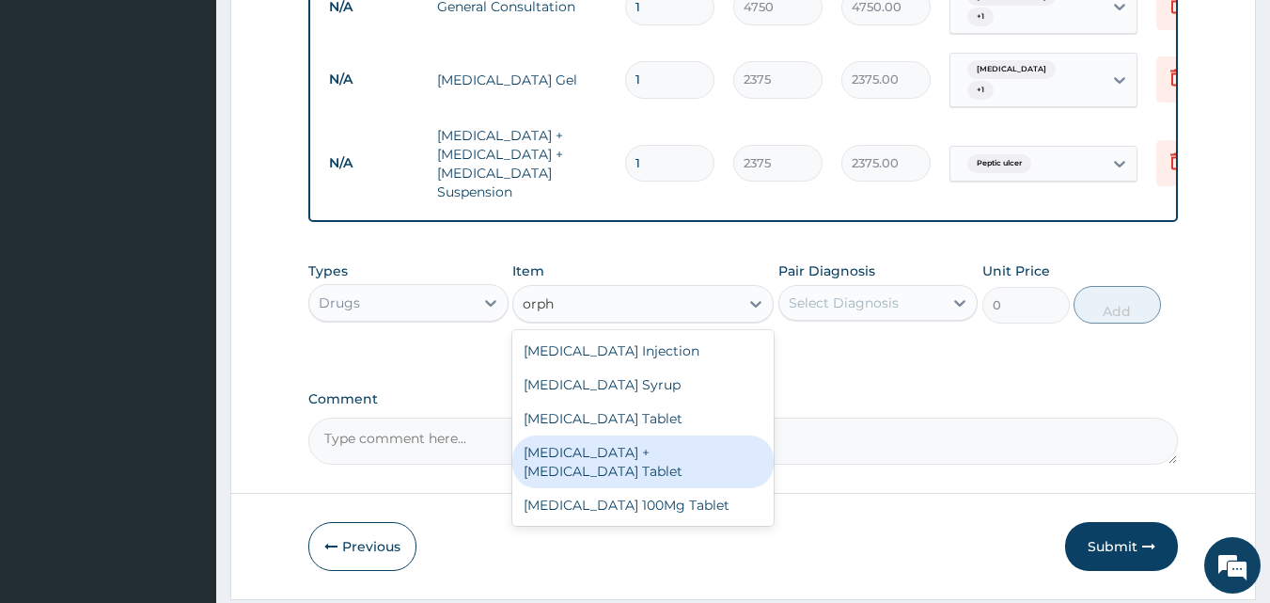
click at [668, 474] on div "[MEDICAL_DATA] + [MEDICAL_DATA] Tablet" at bounding box center [643, 461] width 261 height 53
type input "190"
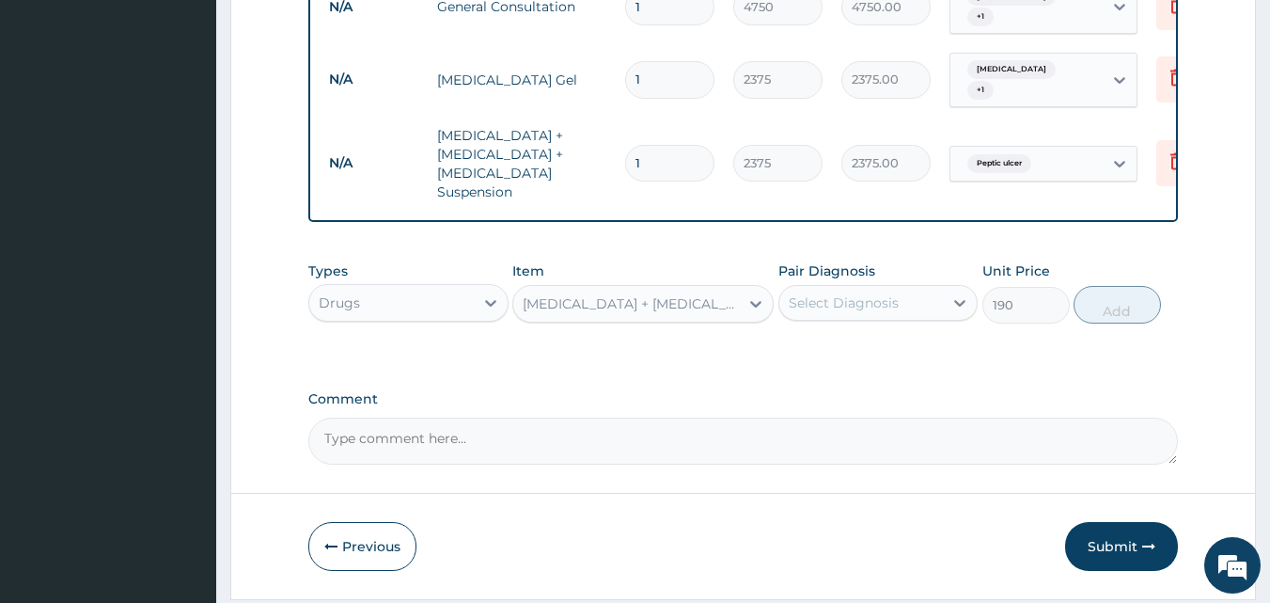
click at [890, 312] on div "Select Diagnosis" at bounding box center [844, 302] width 110 height 19
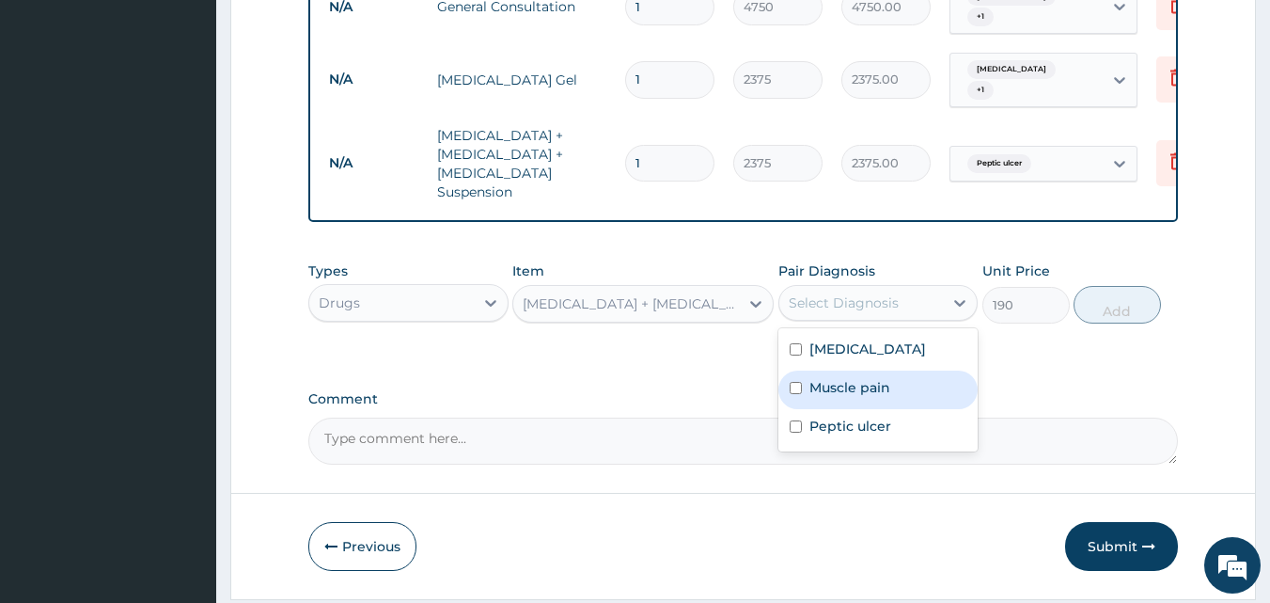
click at [796, 409] on div "Muscle pain" at bounding box center [879, 390] width 200 height 39
checkbox input "true"
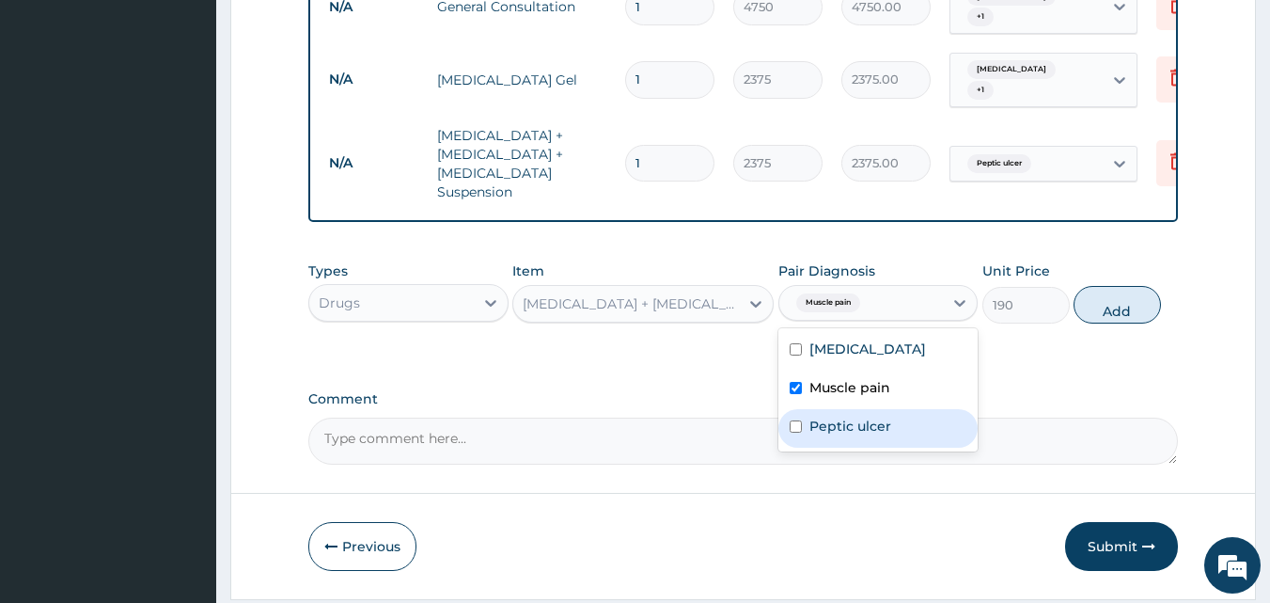
click at [801, 433] on input "checkbox" at bounding box center [796, 426] width 12 height 12
checkbox input "true"
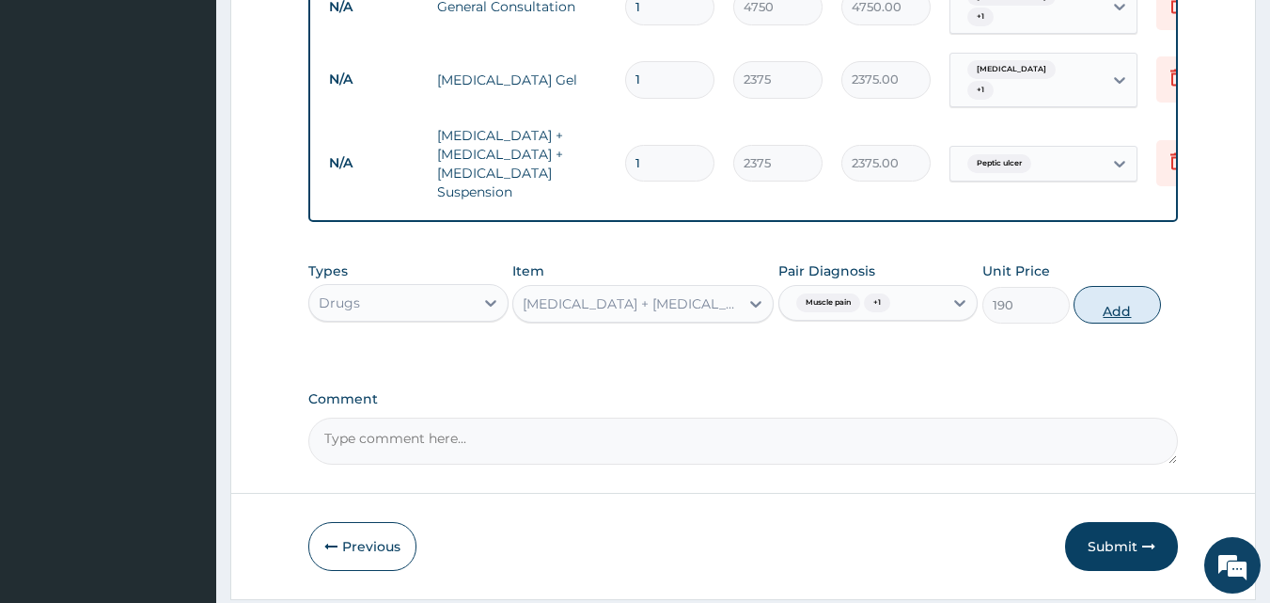
click at [1109, 314] on button "Add" at bounding box center [1117, 305] width 87 height 38
type input "0"
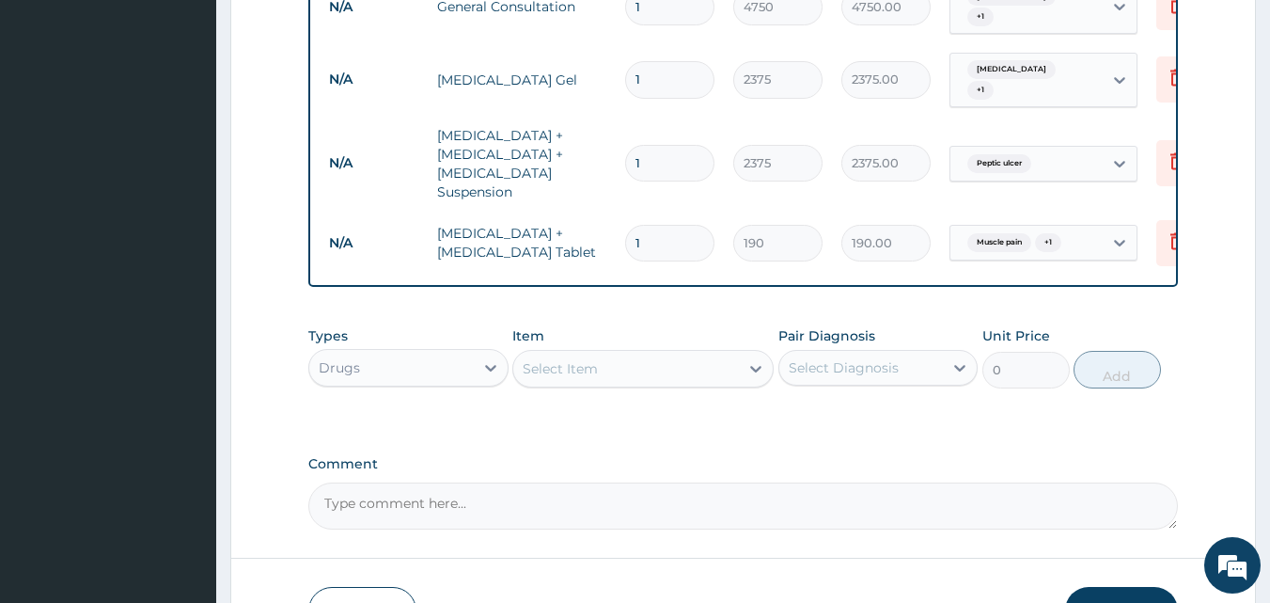
click at [658, 242] on input "1" at bounding box center [669, 243] width 89 height 37
type input "0.00"
type input "2"
type input "380.00"
type input "20"
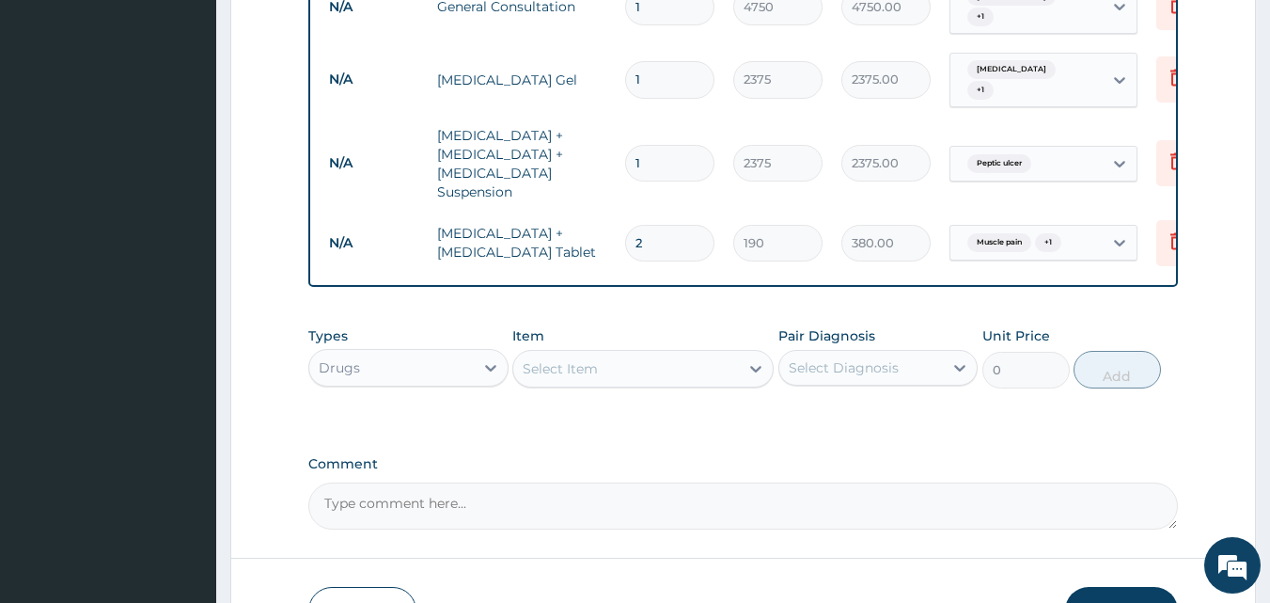
type input "3800.00"
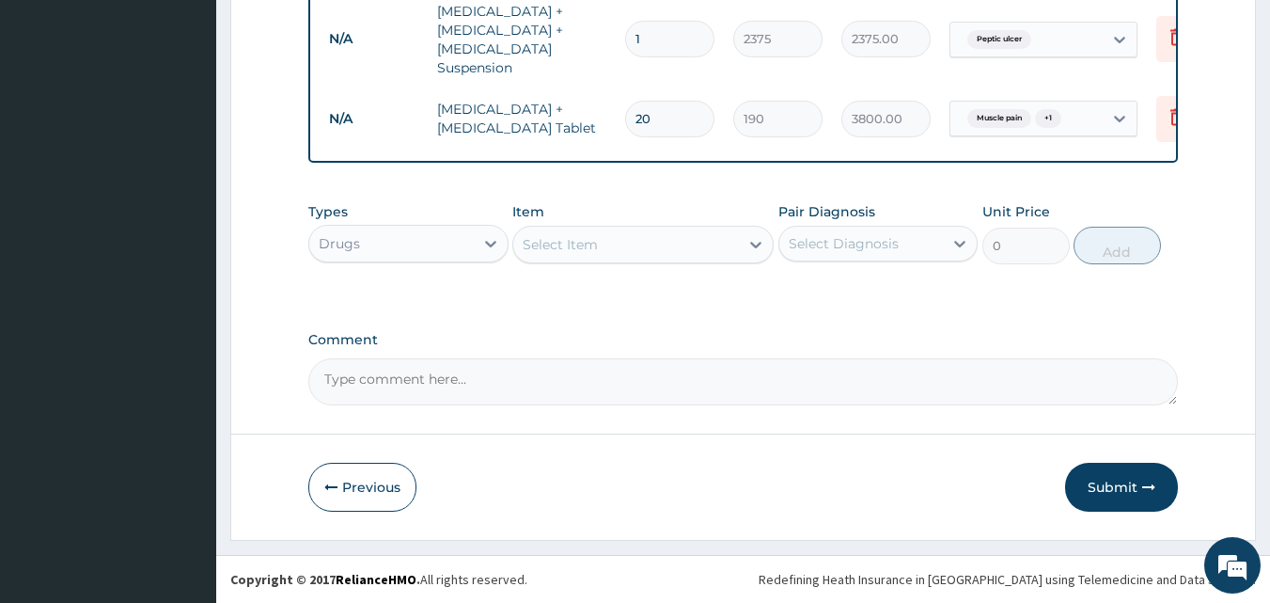
scroll to position [1048, 0]
type input "20"
drag, startPoint x: 1109, startPoint y: 488, endPoint x: 1104, endPoint y: 457, distance: 31.4
click at [1109, 481] on button "Submit" at bounding box center [1121, 487] width 113 height 49
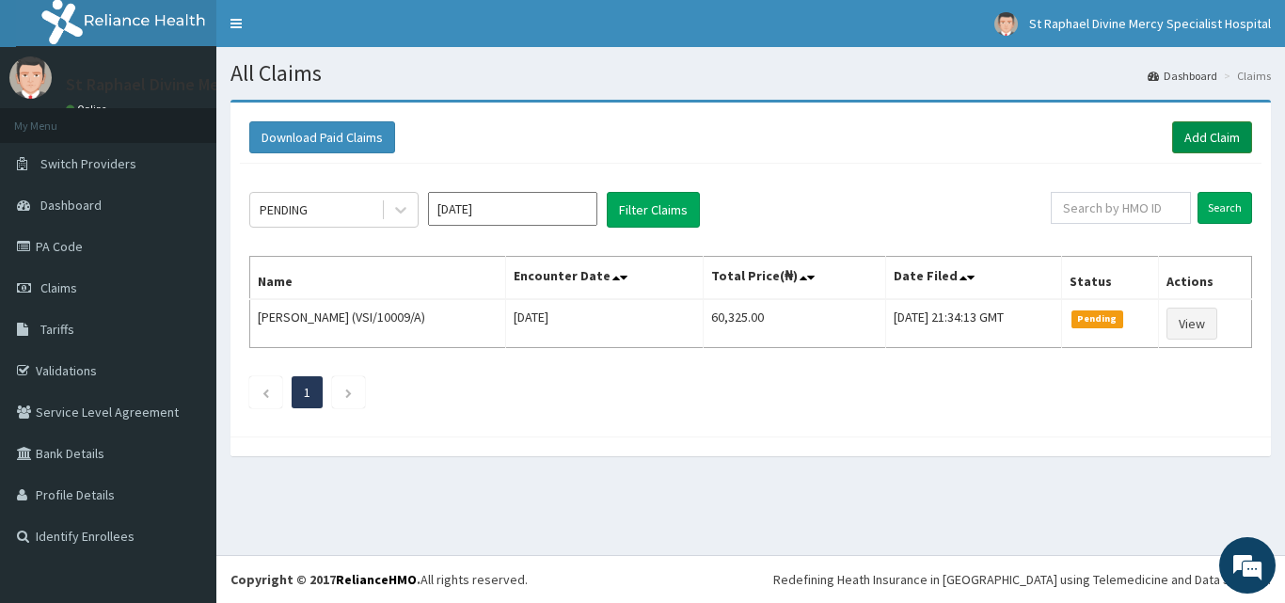
click at [1224, 137] on link "Add Claim" at bounding box center [1212, 137] width 80 height 32
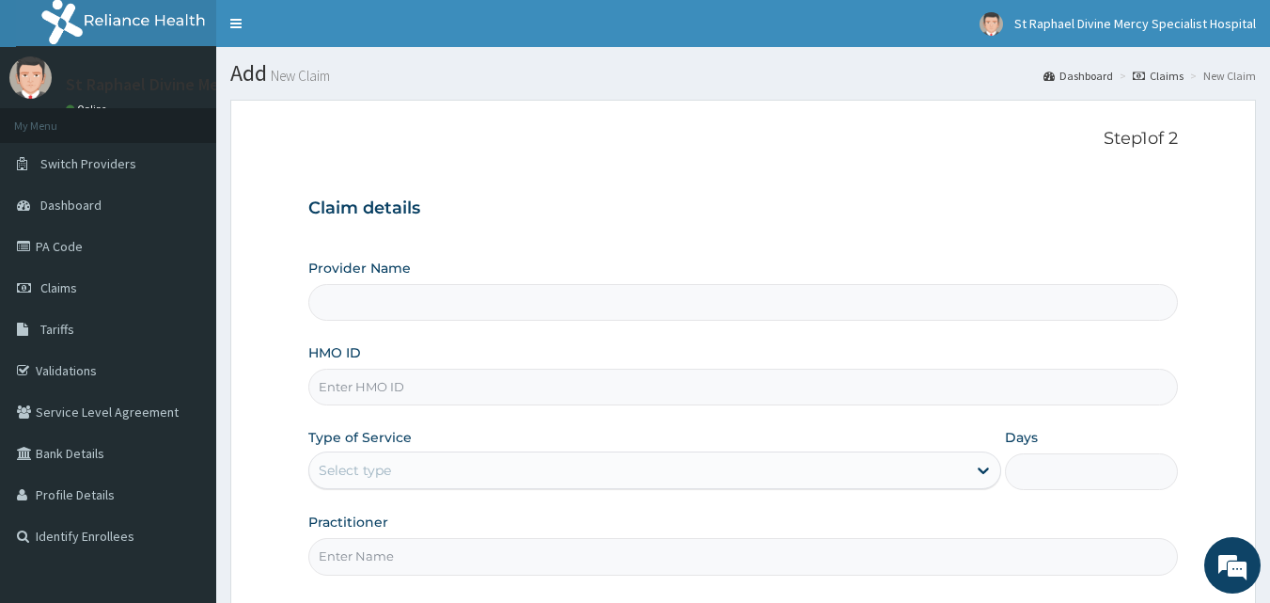
type input "St. Raphael Divine Mercy Specialist Hospital"
click at [405, 381] on input "HMO ID" at bounding box center [743, 387] width 871 height 37
type input "KAN/10074/C"
click at [393, 460] on div "Select type" at bounding box center [637, 470] width 657 height 30
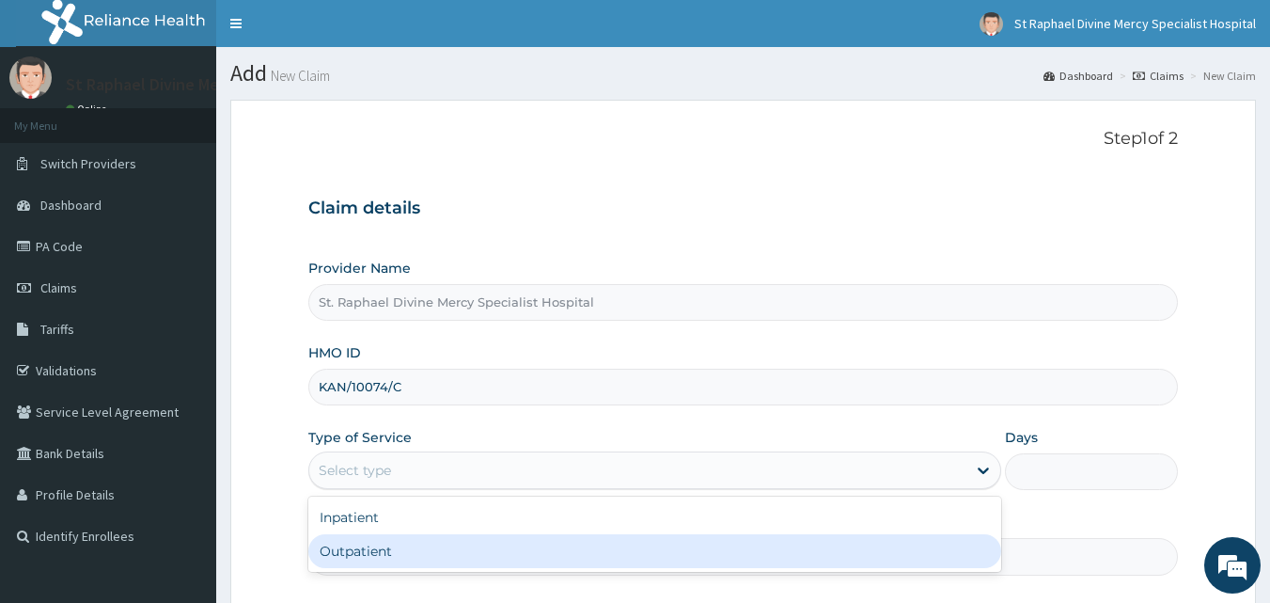
click at [373, 549] on div "Outpatient" at bounding box center [654, 551] width 693 height 34
type input "1"
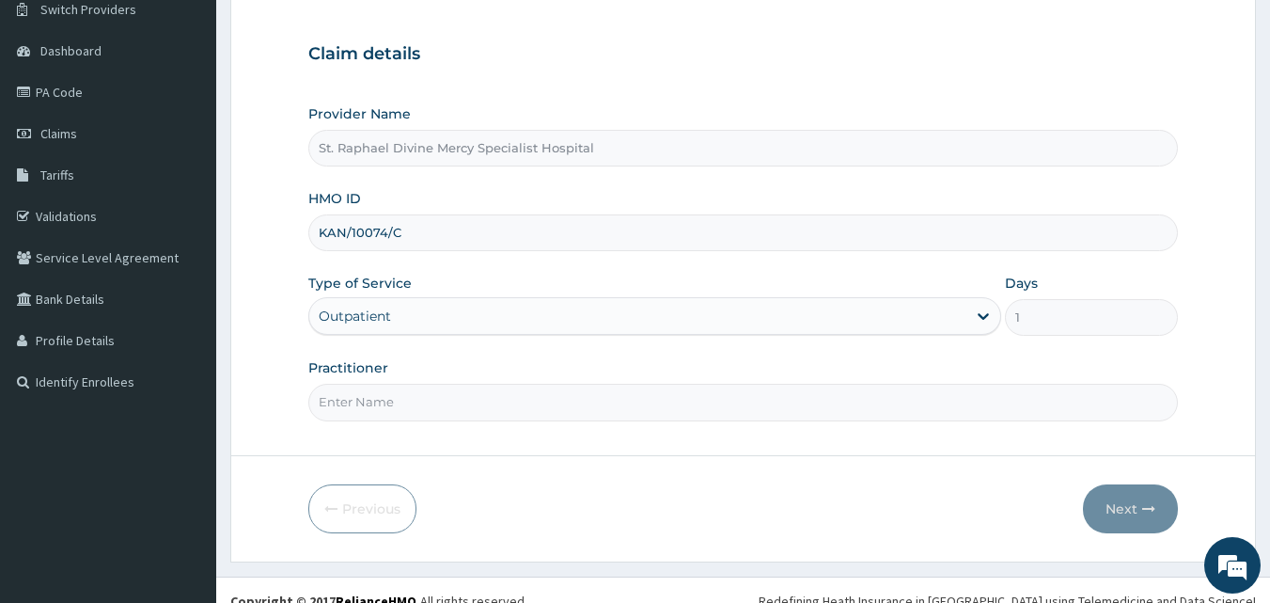
scroll to position [176, 0]
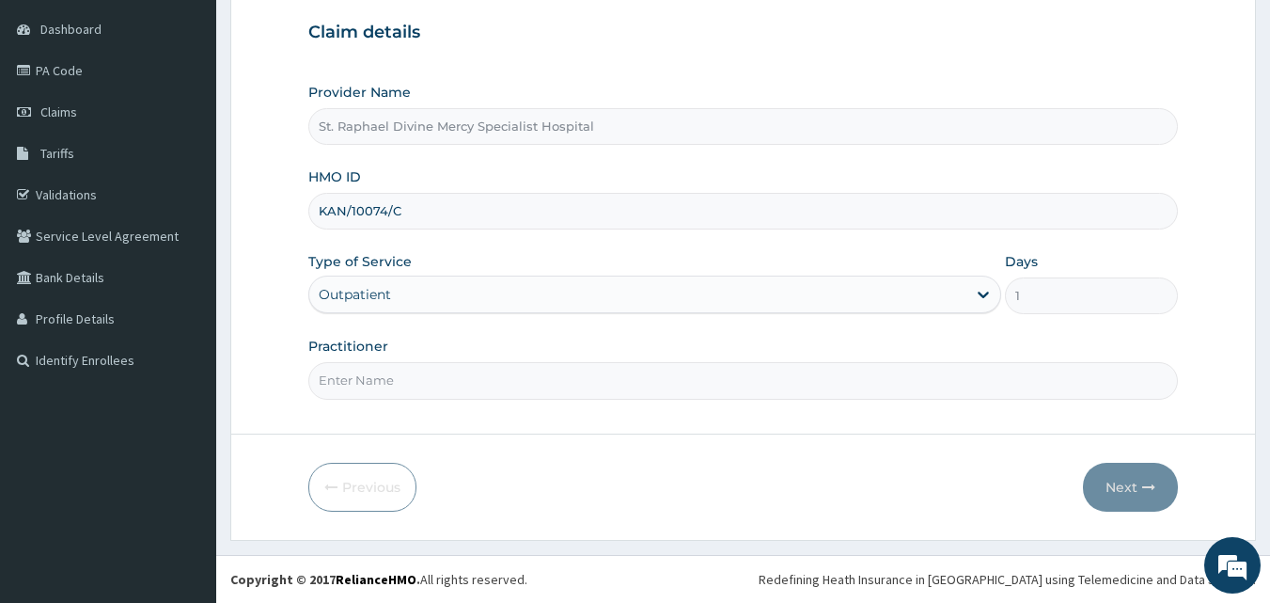
click at [444, 377] on input "Practitioner" at bounding box center [743, 380] width 871 height 37
type input "Dr David"
click at [1112, 471] on button "Next" at bounding box center [1130, 487] width 95 height 49
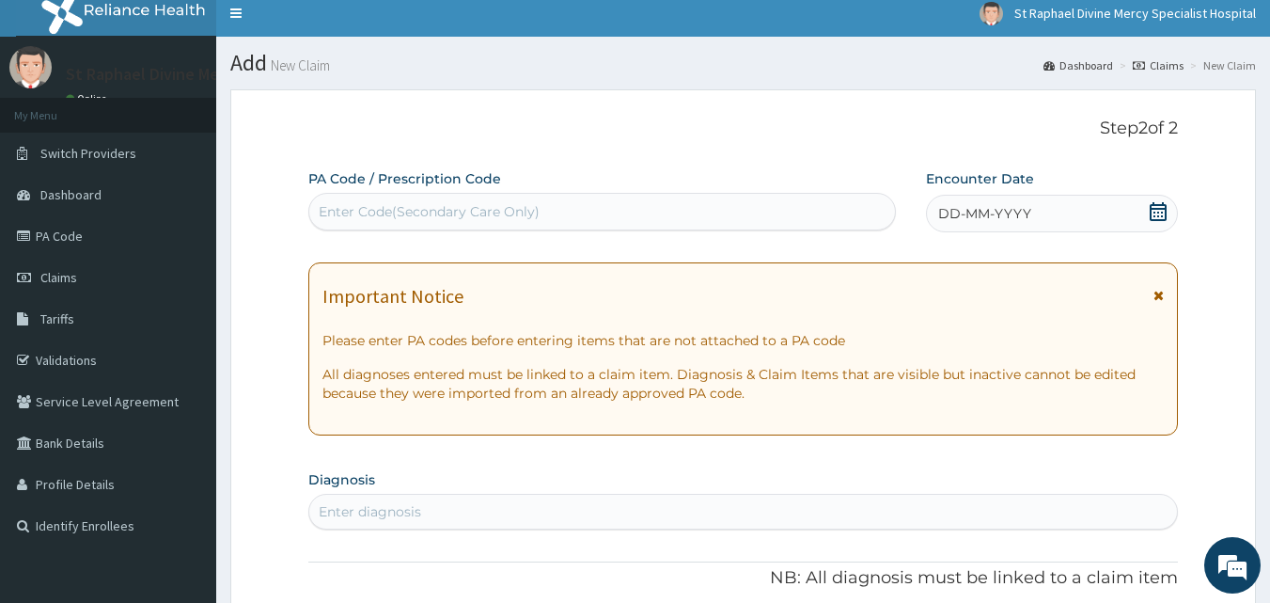
scroll to position [0, 0]
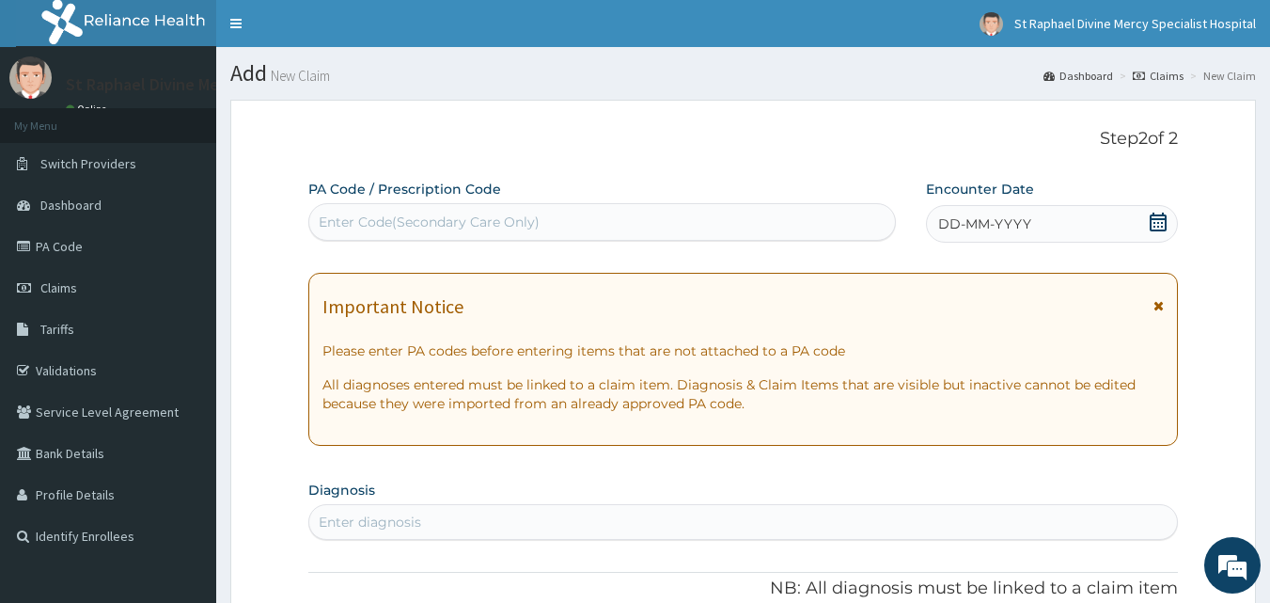
click at [661, 219] on div "Enter Code(Secondary Care Only)" at bounding box center [602, 222] width 587 height 30
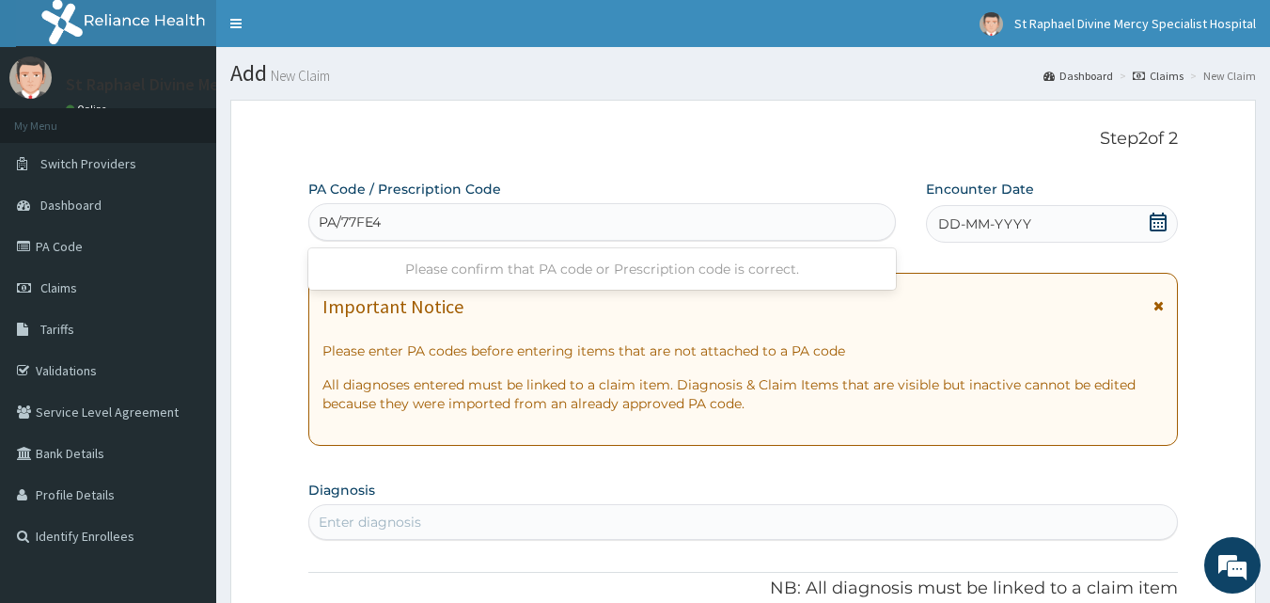
type input "PA/77FE41"
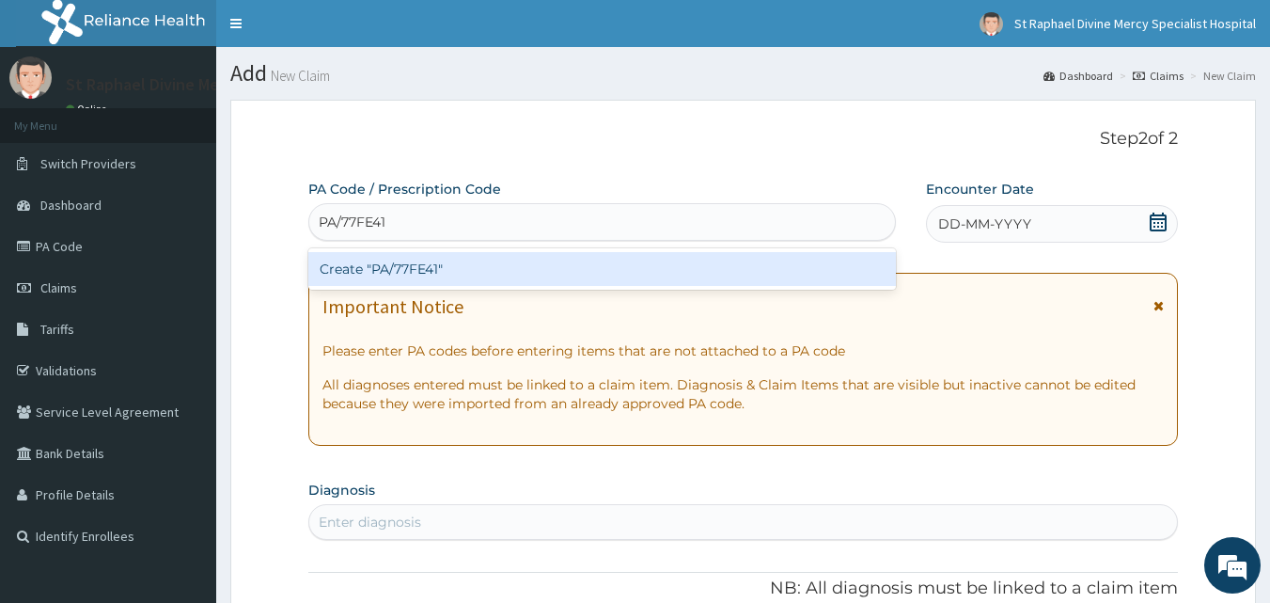
click at [434, 276] on div "Create "PA/77FE41"" at bounding box center [602, 269] width 589 height 34
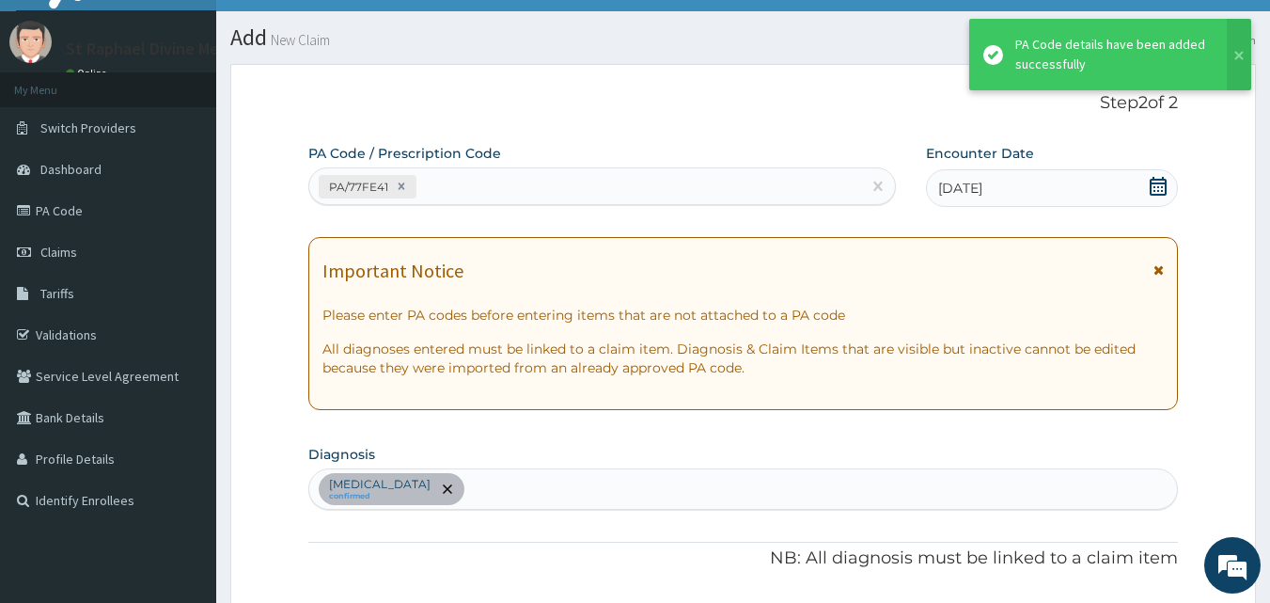
scroll to position [11, 0]
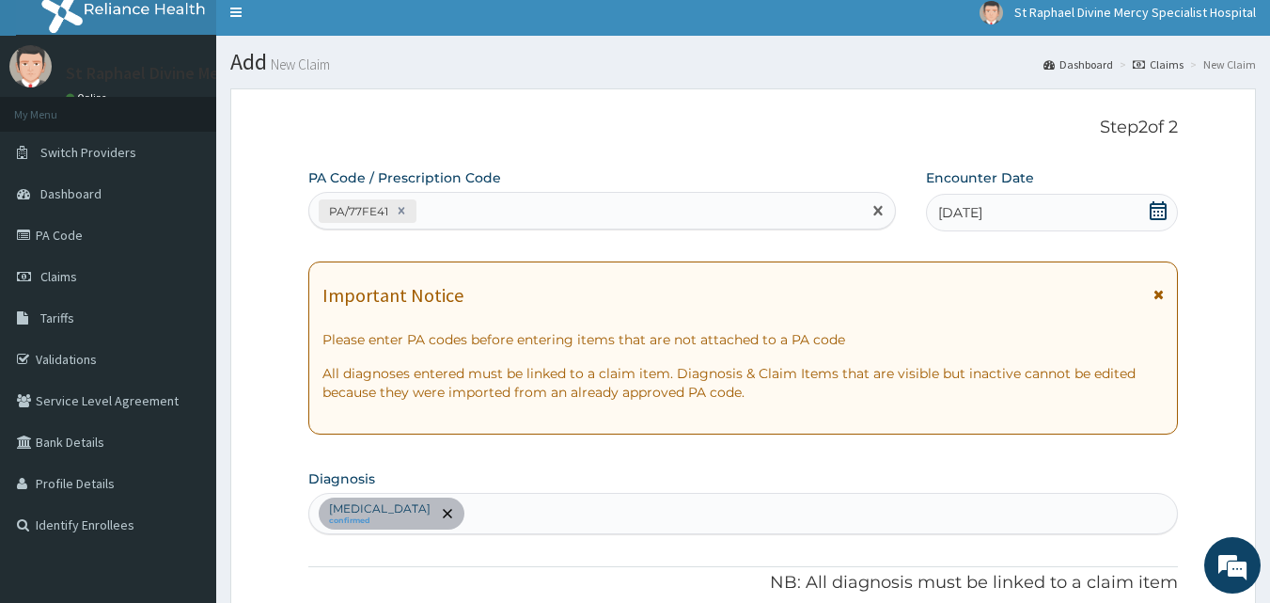
click at [452, 208] on div "PA/77FE41" at bounding box center [585, 211] width 553 height 31
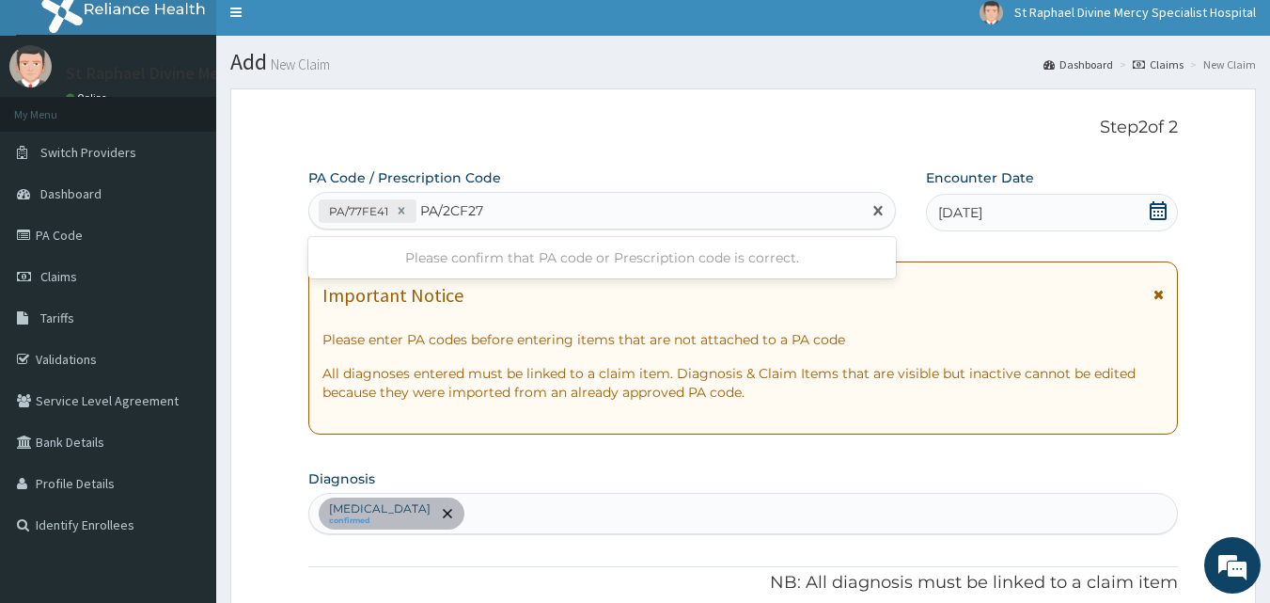
type input "PA/2CF279"
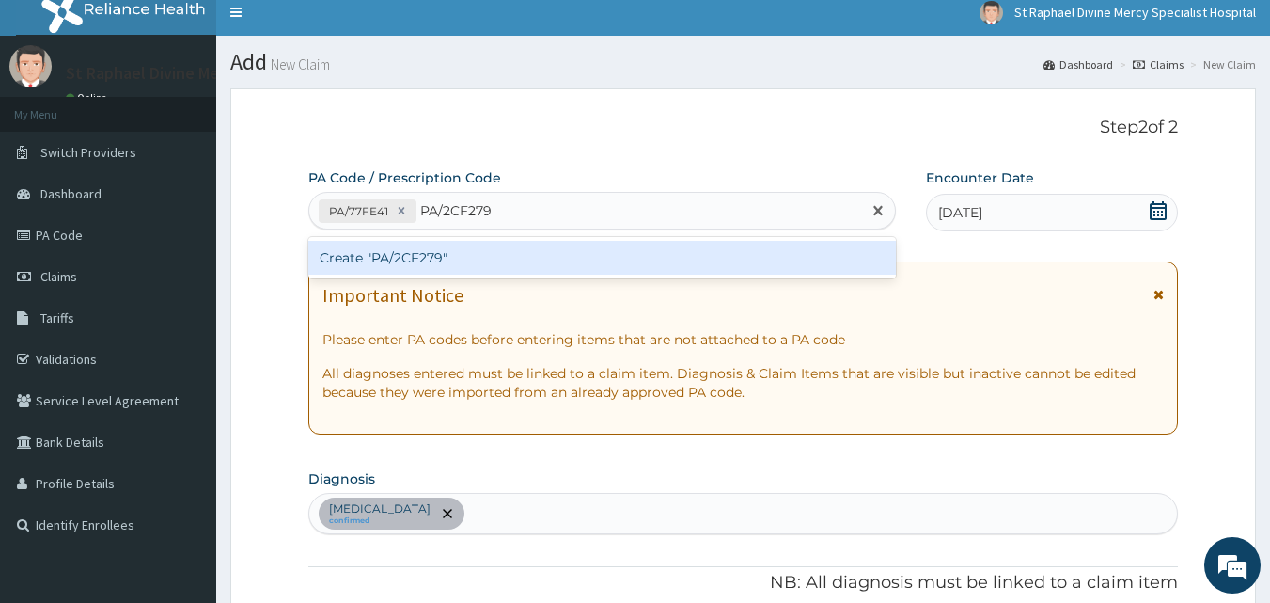
click at [441, 256] on div "Create "PA/2CF279"" at bounding box center [602, 258] width 589 height 34
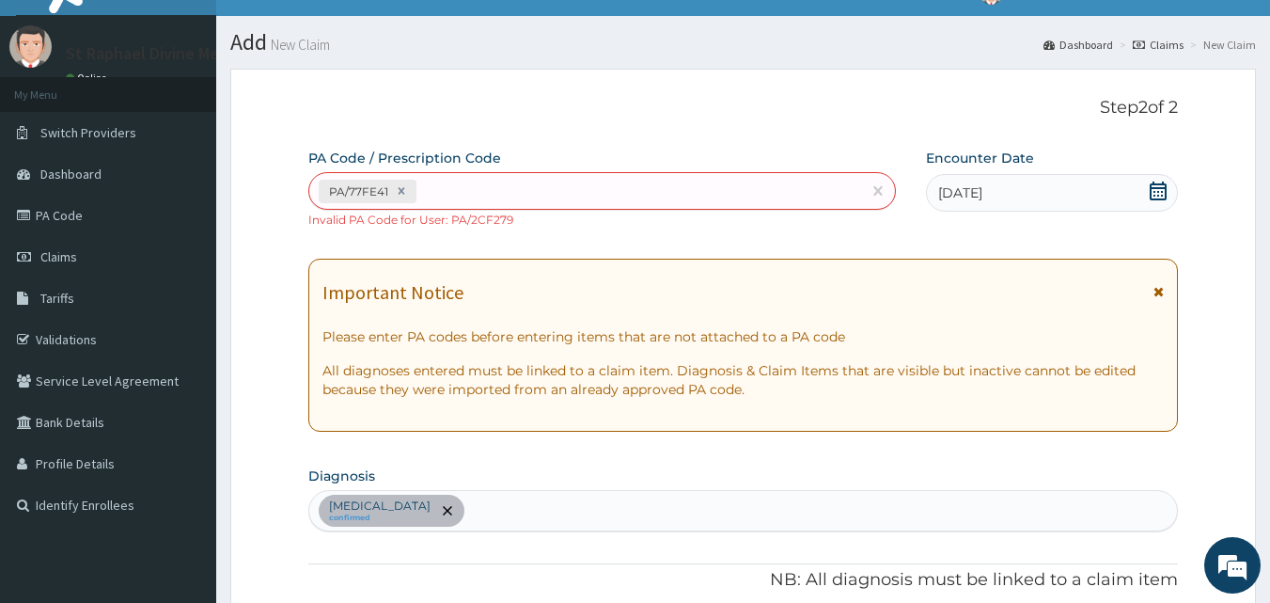
scroll to position [28, 0]
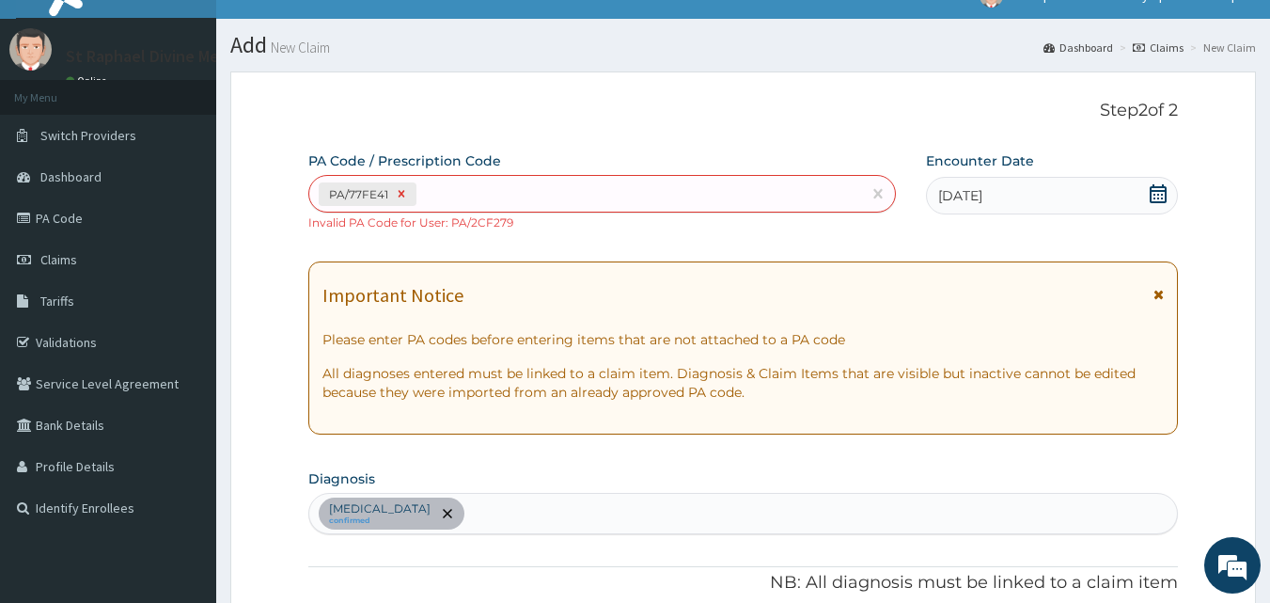
click at [410, 198] on div at bounding box center [401, 194] width 21 height 22
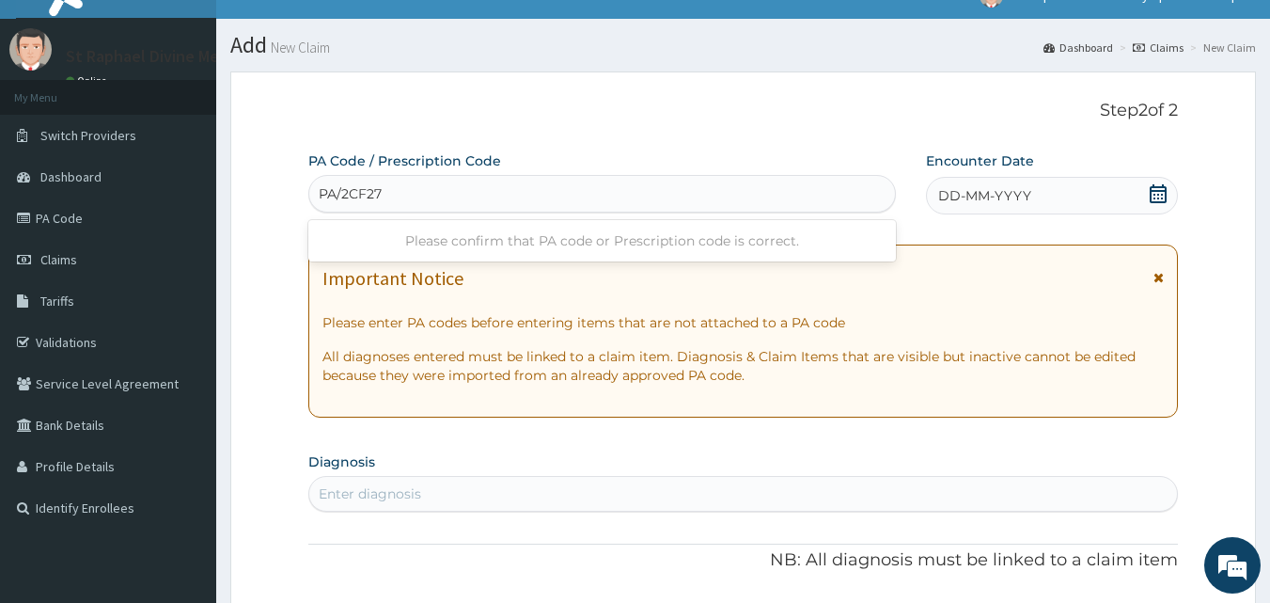
type input "PA/2CF279"
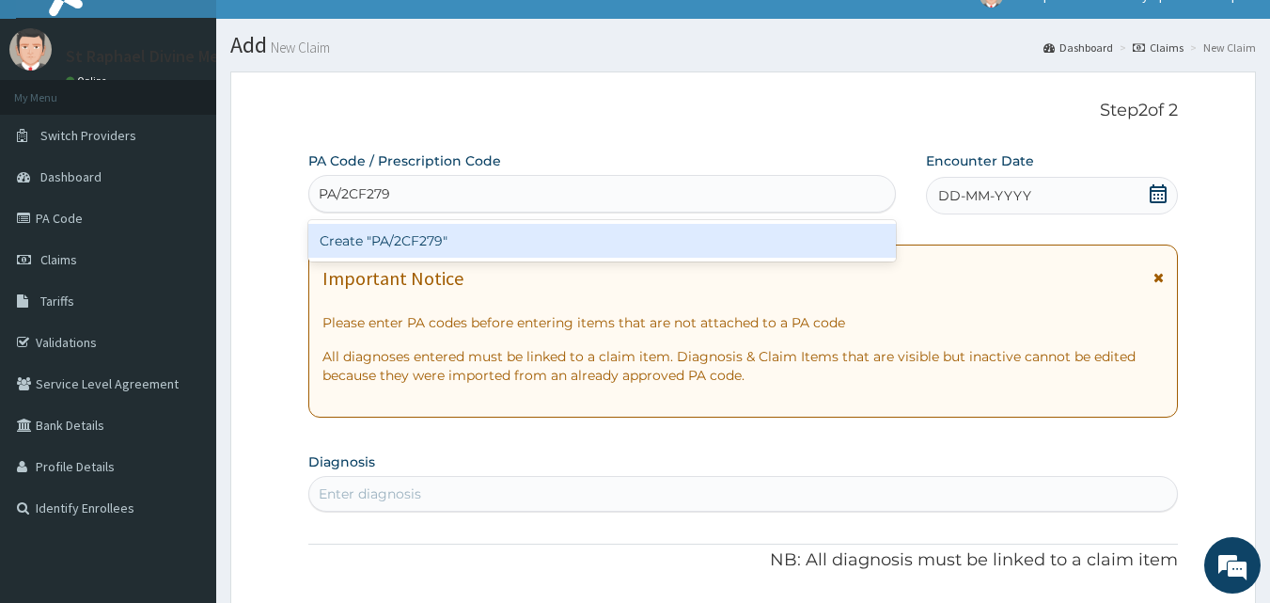
click at [406, 234] on div "Create "PA/2CF279"" at bounding box center [602, 241] width 589 height 34
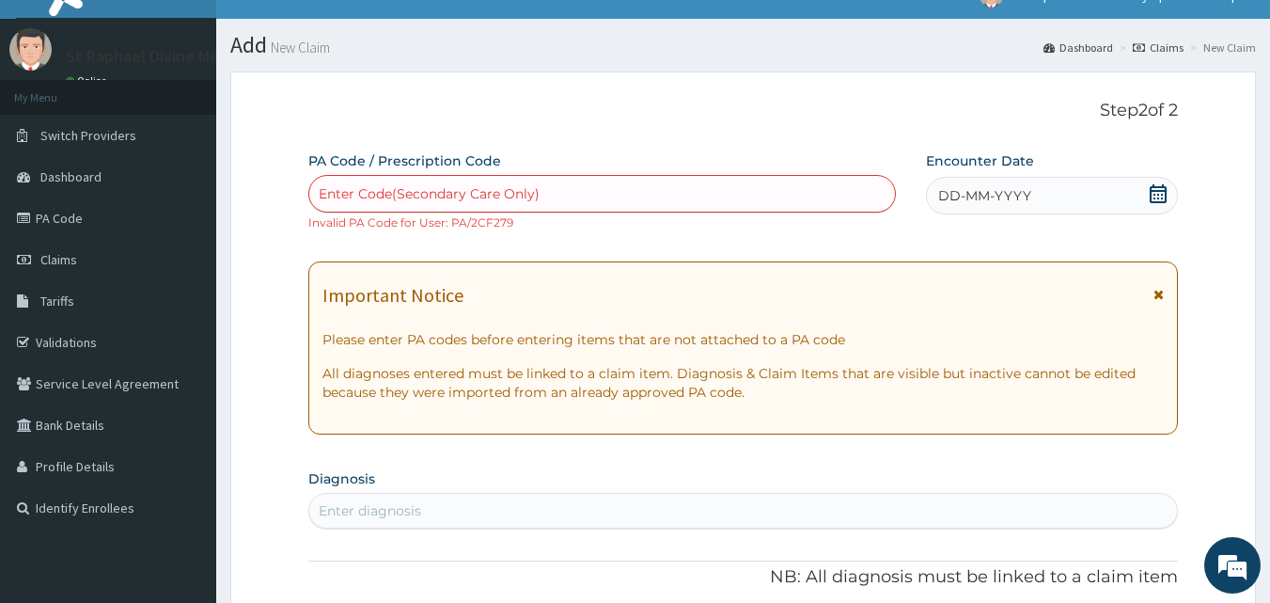
paste input "PA/D9A803"
type input "PA/D9A803"
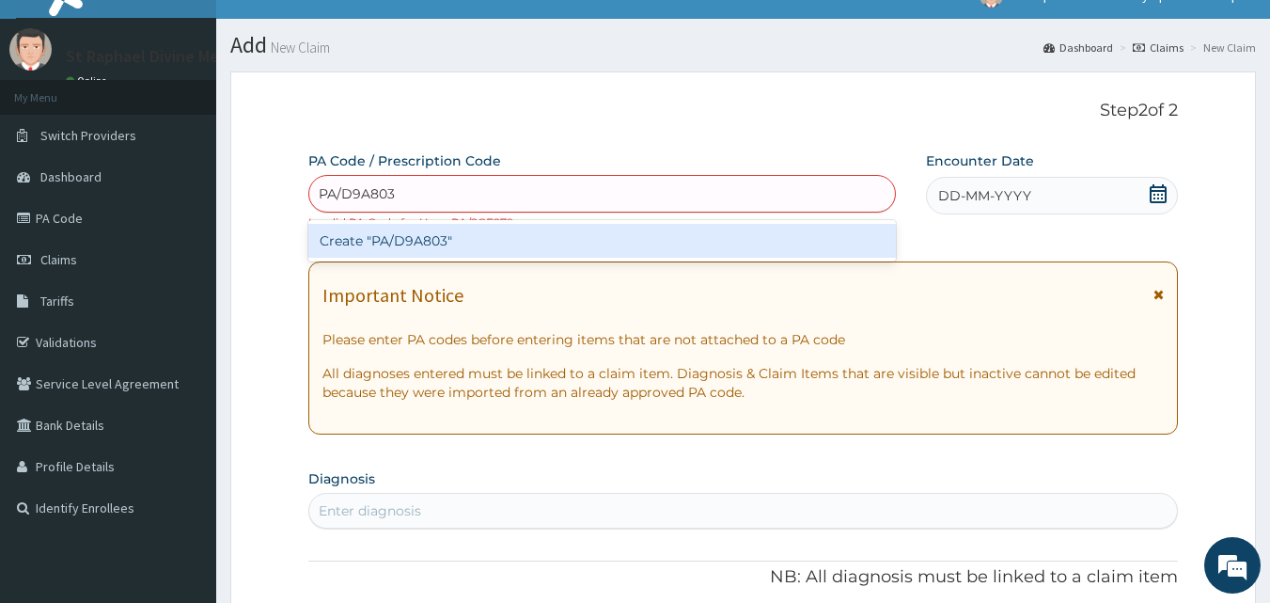
click at [418, 243] on div "Create "PA/D9A803"" at bounding box center [602, 241] width 589 height 34
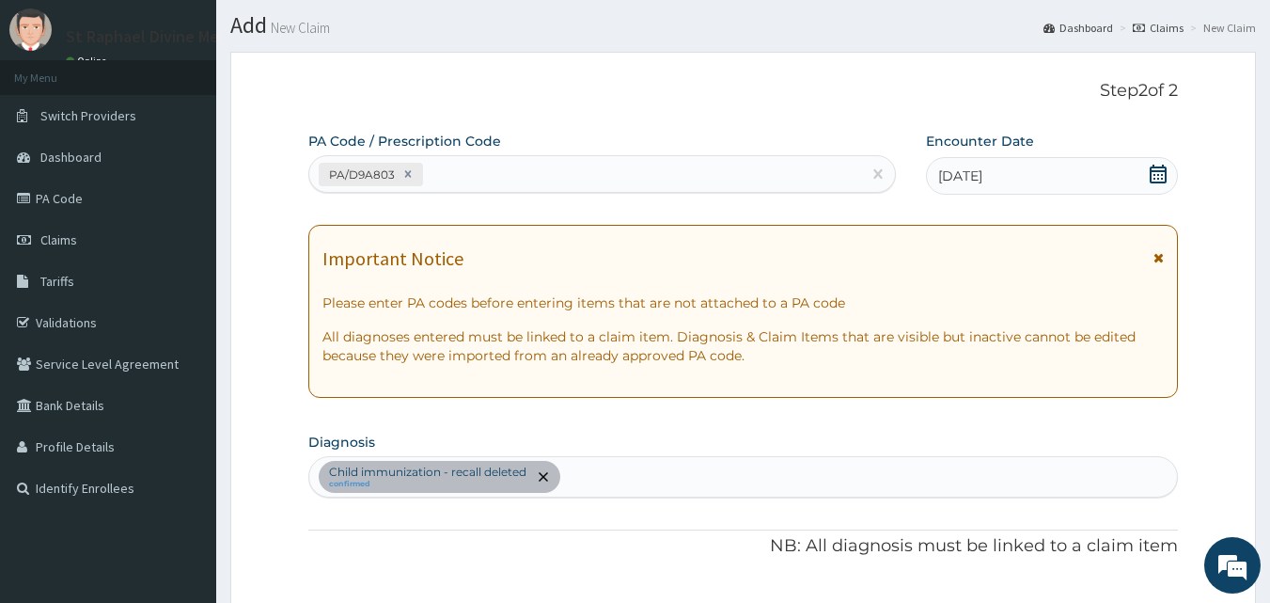
scroll to position [47, 0]
click at [435, 169] on div "PA/D9A803" at bounding box center [585, 175] width 553 height 31
type input "PA/77FE41"
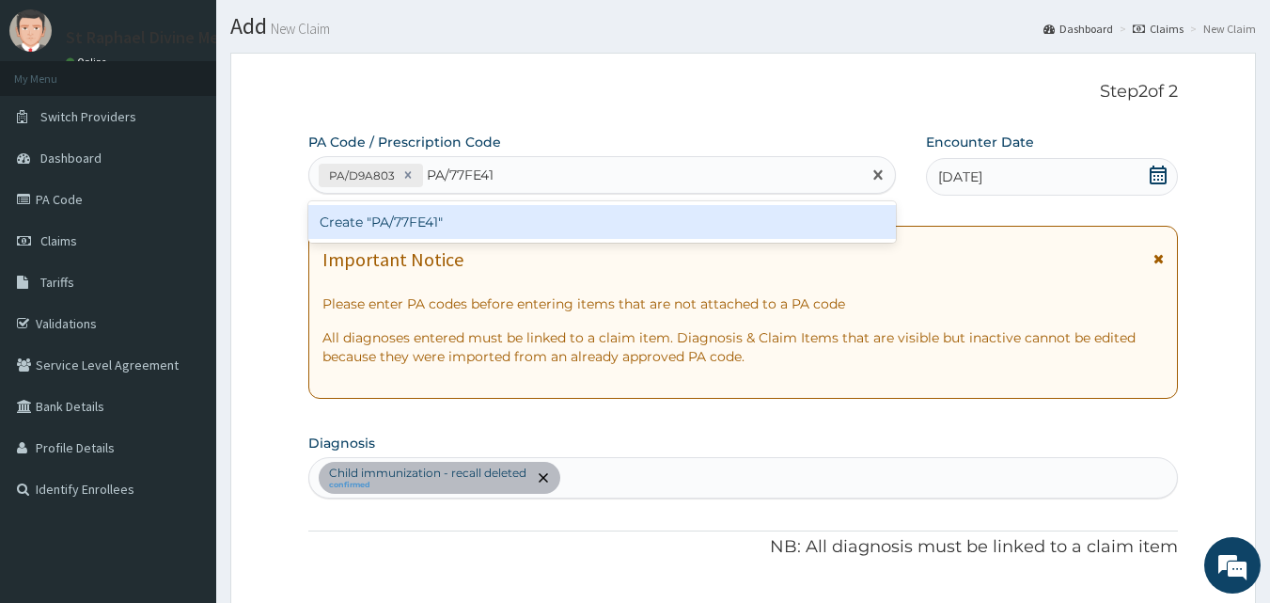
click at [403, 214] on div "Create "PA/77FE41"" at bounding box center [602, 222] width 589 height 34
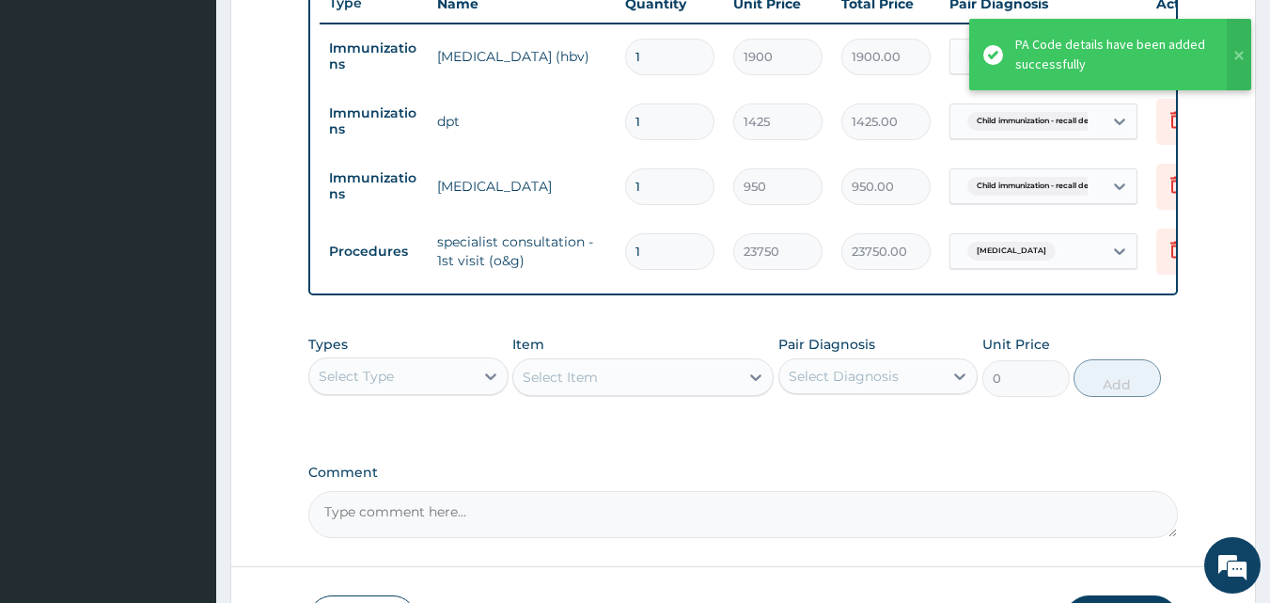
scroll to position [770, 0]
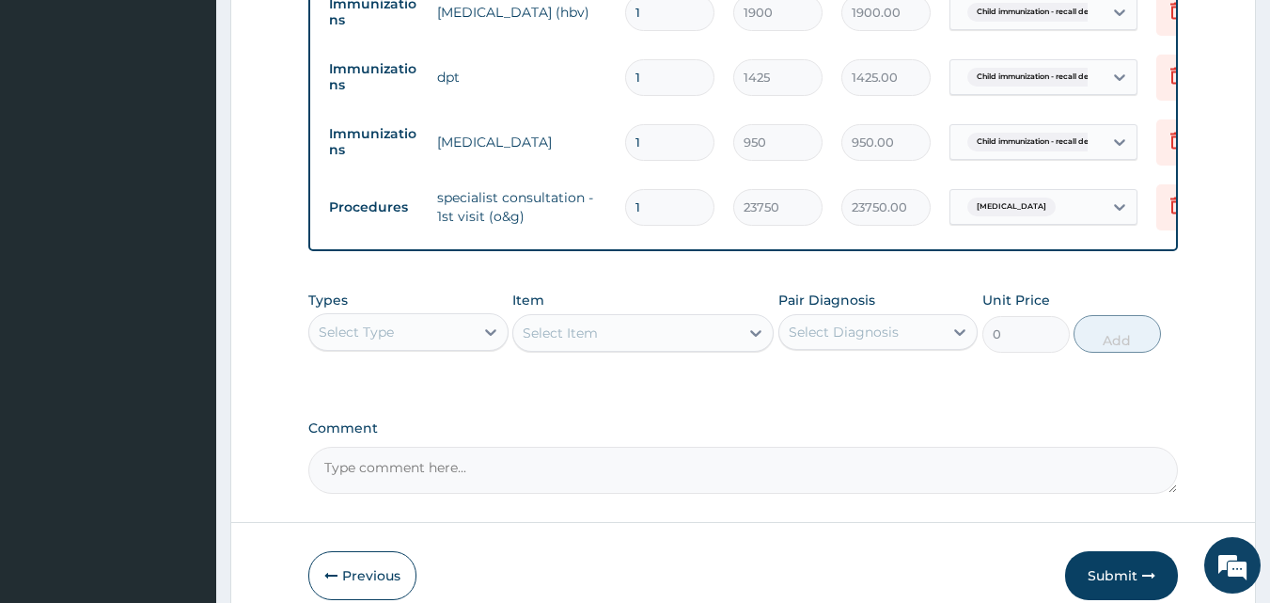
click at [437, 339] on div "Select Type" at bounding box center [391, 332] width 165 height 30
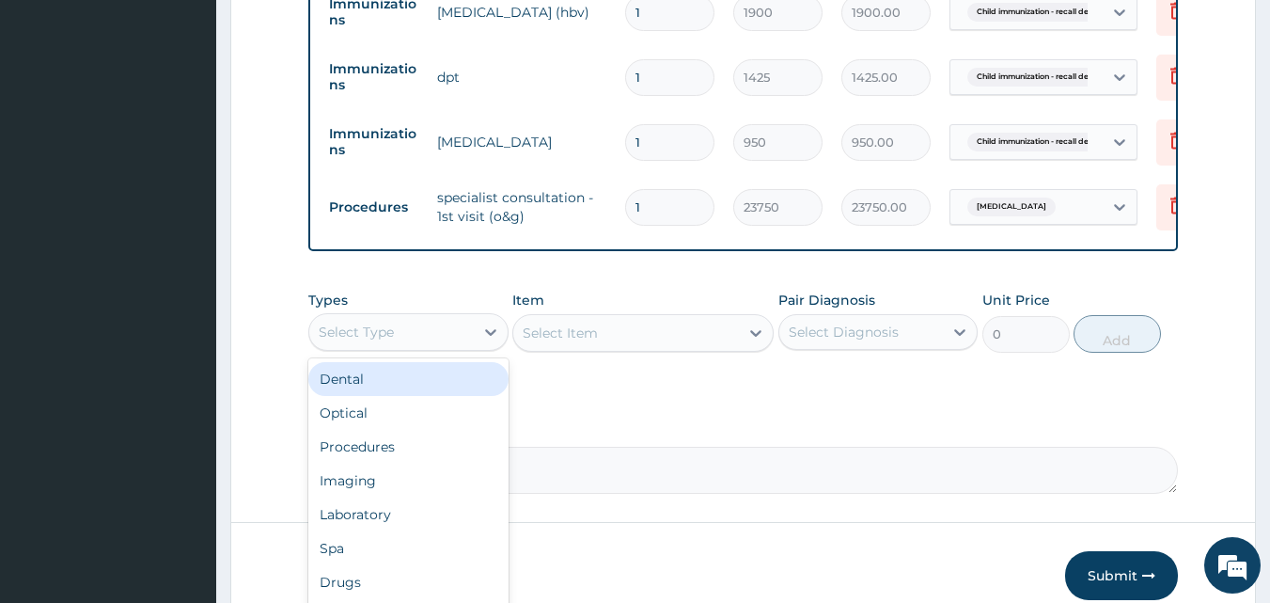
scroll to position [64, 0]
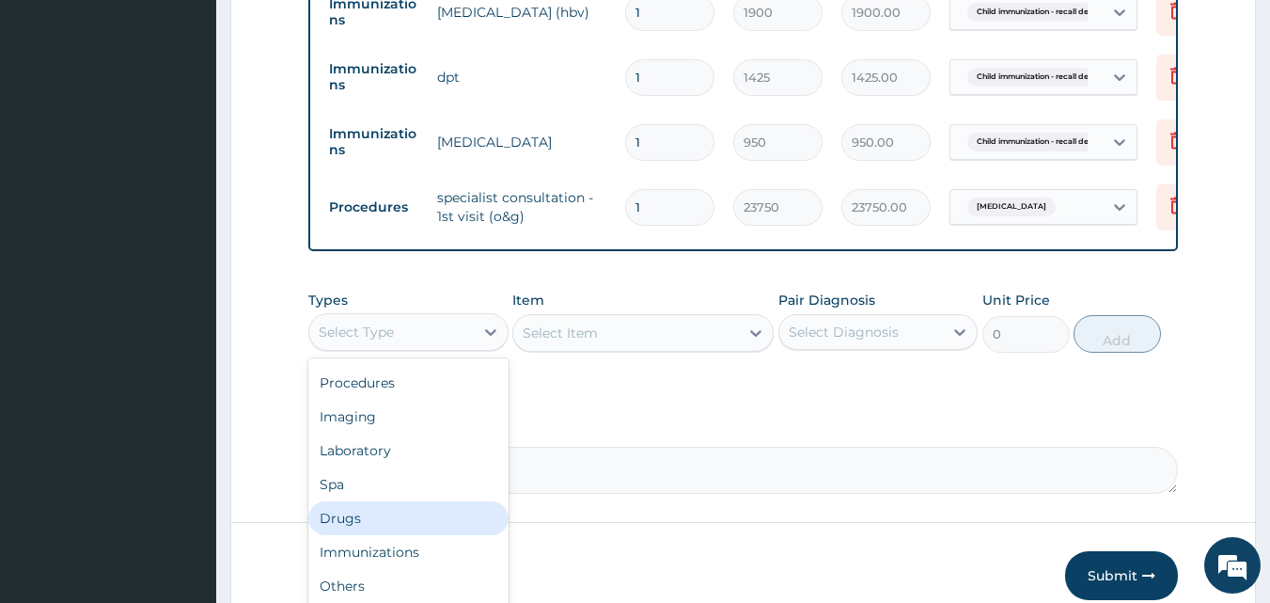
click at [339, 535] on div "Drugs" at bounding box center [408, 518] width 200 height 34
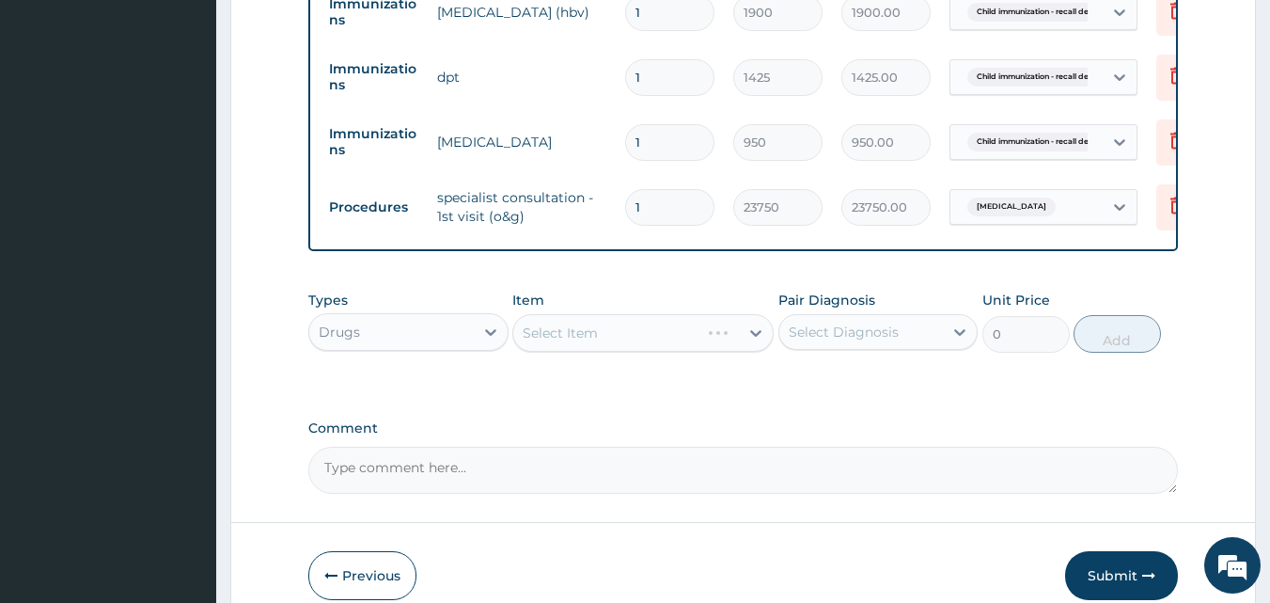
click at [613, 348] on div "Select Item" at bounding box center [643, 333] width 261 height 38
click at [589, 348] on div "Select Item" at bounding box center [643, 333] width 261 height 38
click at [573, 342] on div "Select Item" at bounding box center [560, 332] width 75 height 19
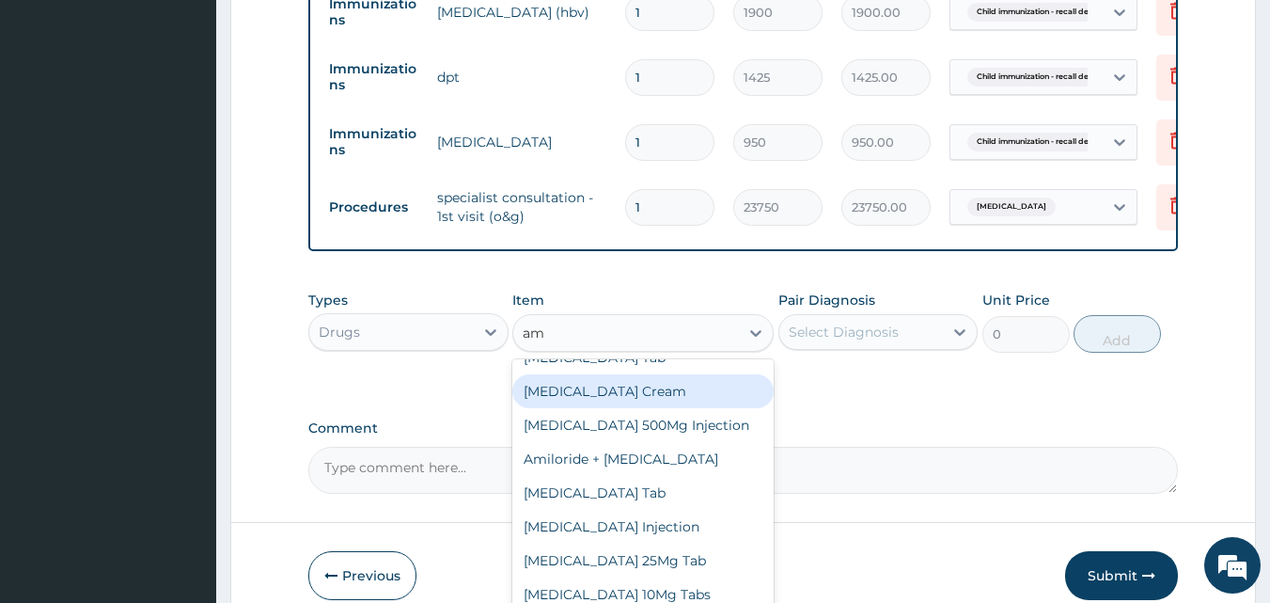
scroll to position [0, 0]
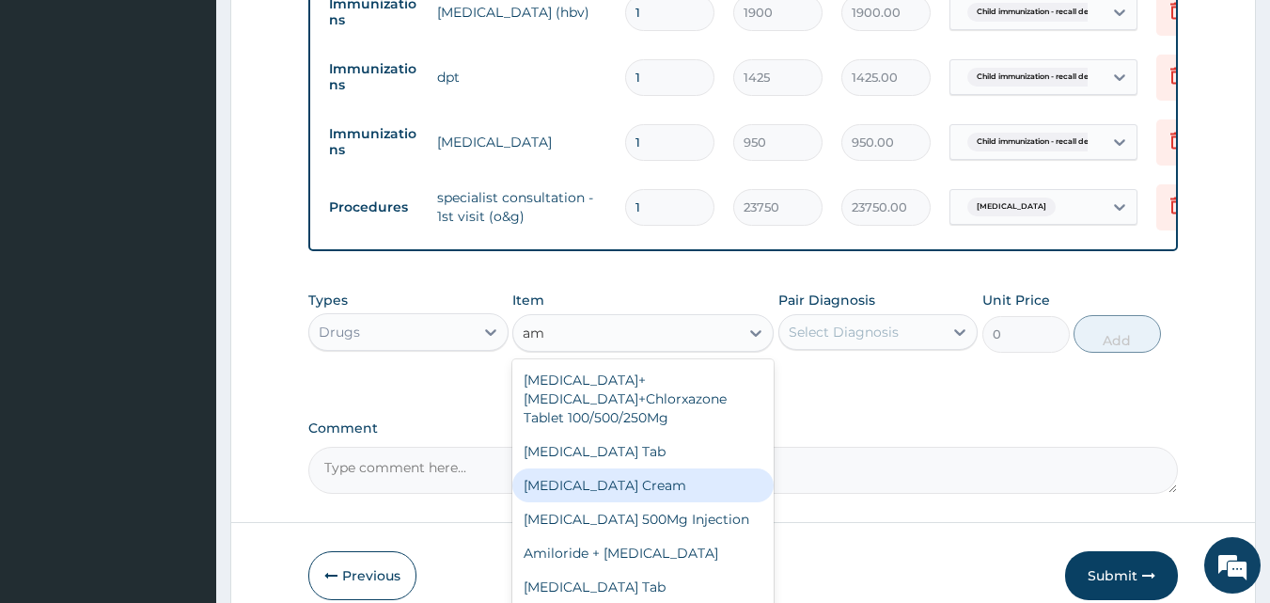
type input "amo"
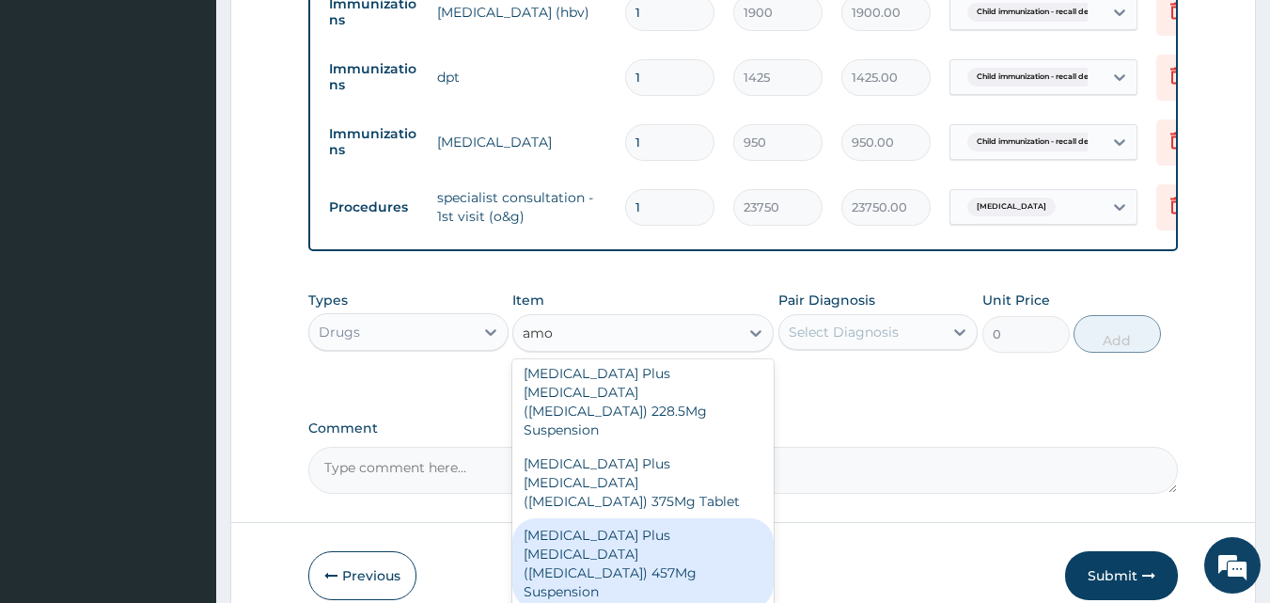
scroll to position [188, 0]
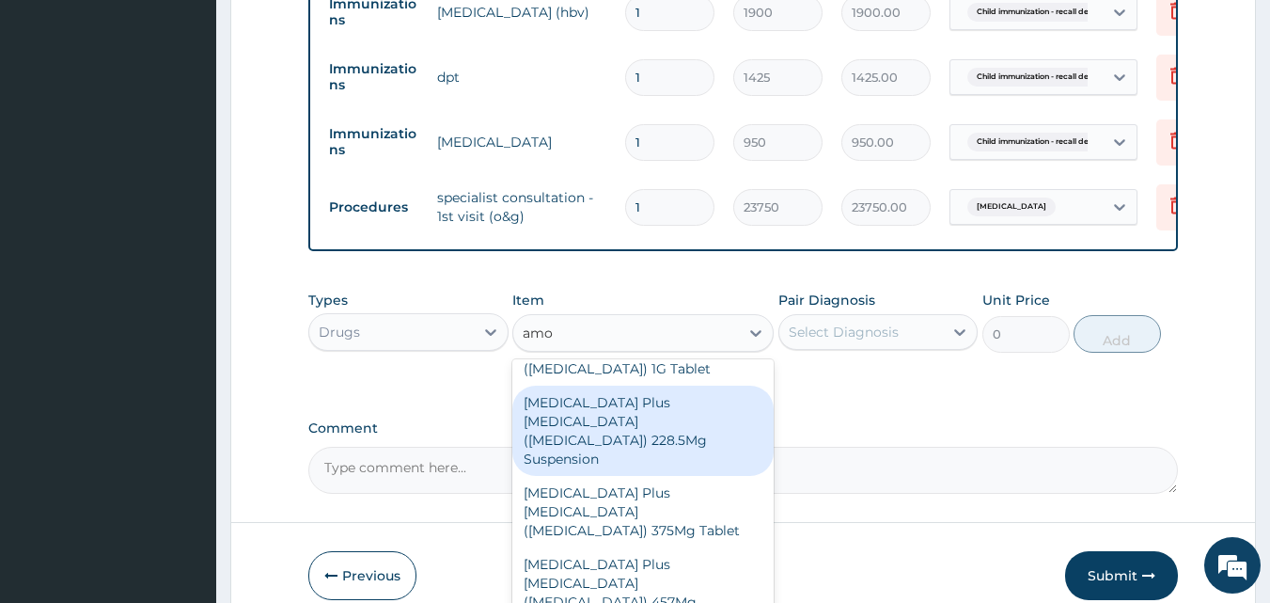
click at [580, 392] on div "Amoxycillin Plus Clavulanic Acid (Co-Amoxiclav) 228.5Mg Suspension" at bounding box center [643, 431] width 261 height 90
type input "5700"
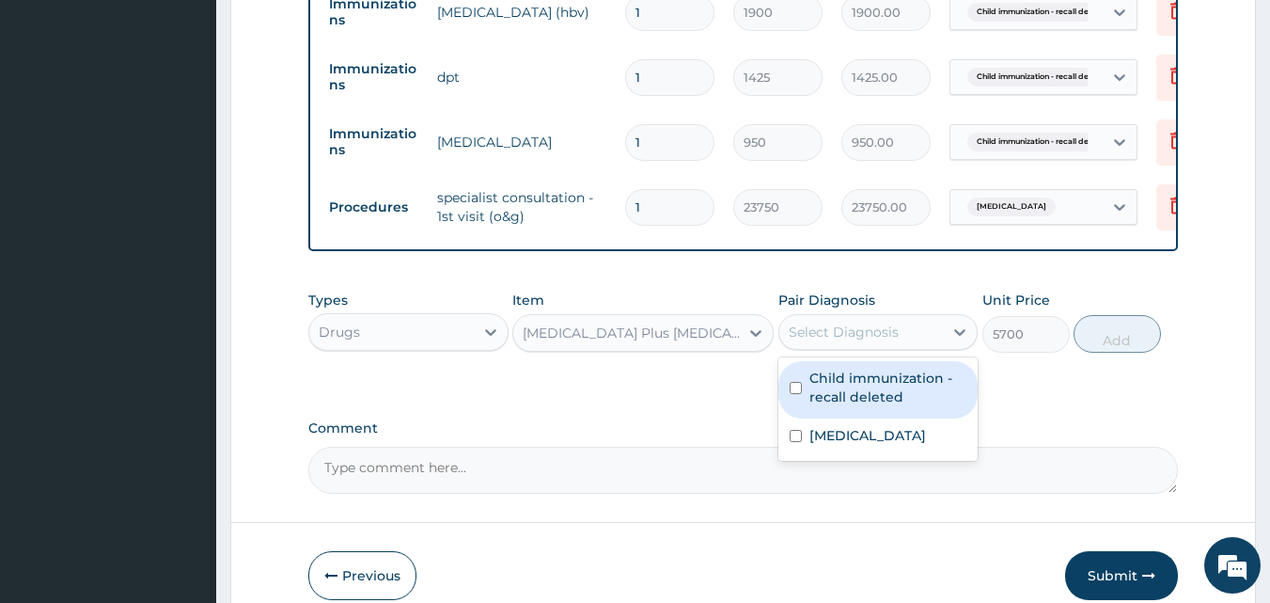
click at [817, 341] on div "Select Diagnosis" at bounding box center [844, 332] width 110 height 19
click at [841, 398] on label "Child immunization - recall deleted" at bounding box center [889, 388] width 158 height 38
checkbox input "true"
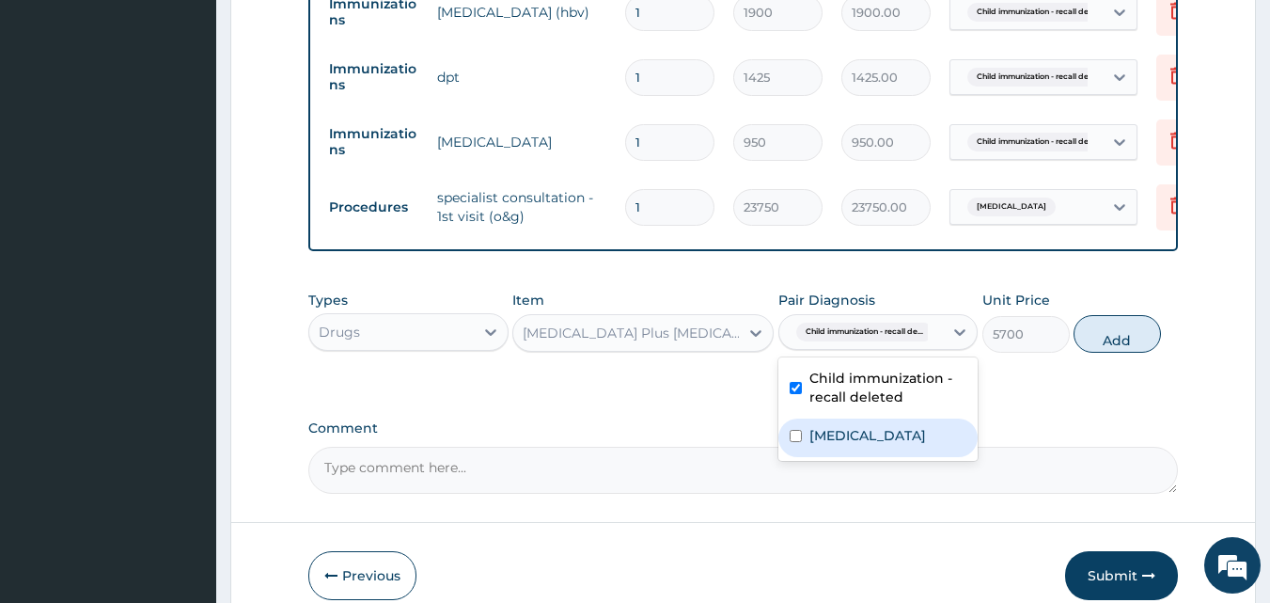
click at [849, 445] on label "Slow respiration" at bounding box center [868, 435] width 117 height 19
checkbox input "true"
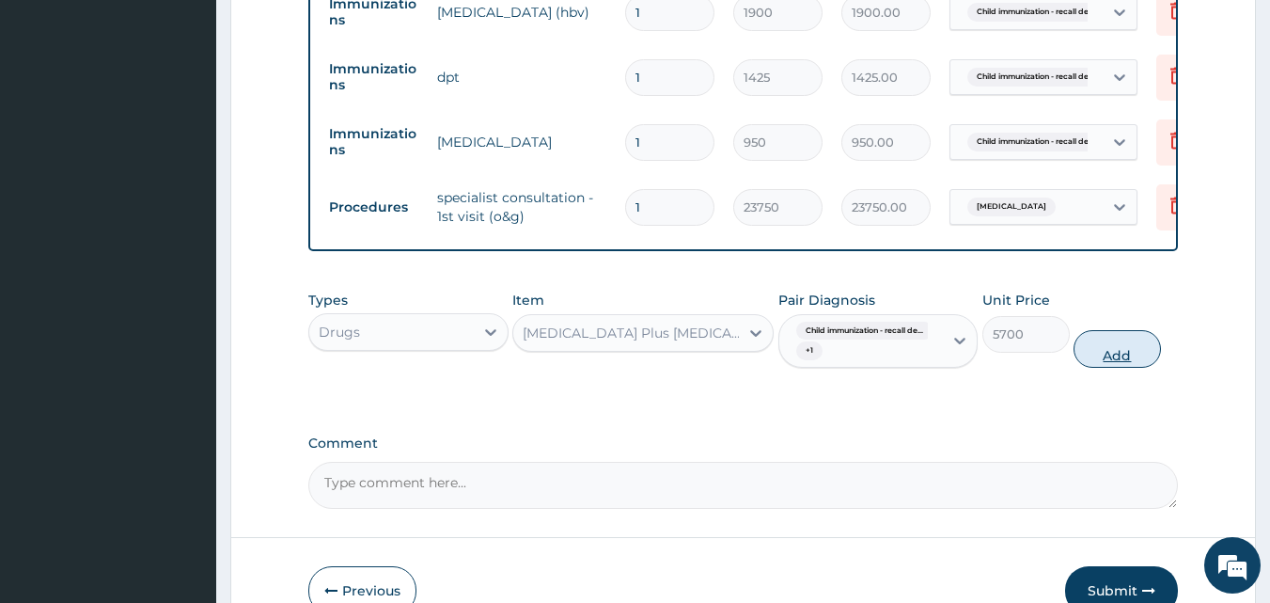
click at [1108, 360] on button "Add" at bounding box center [1117, 349] width 87 height 38
type input "0"
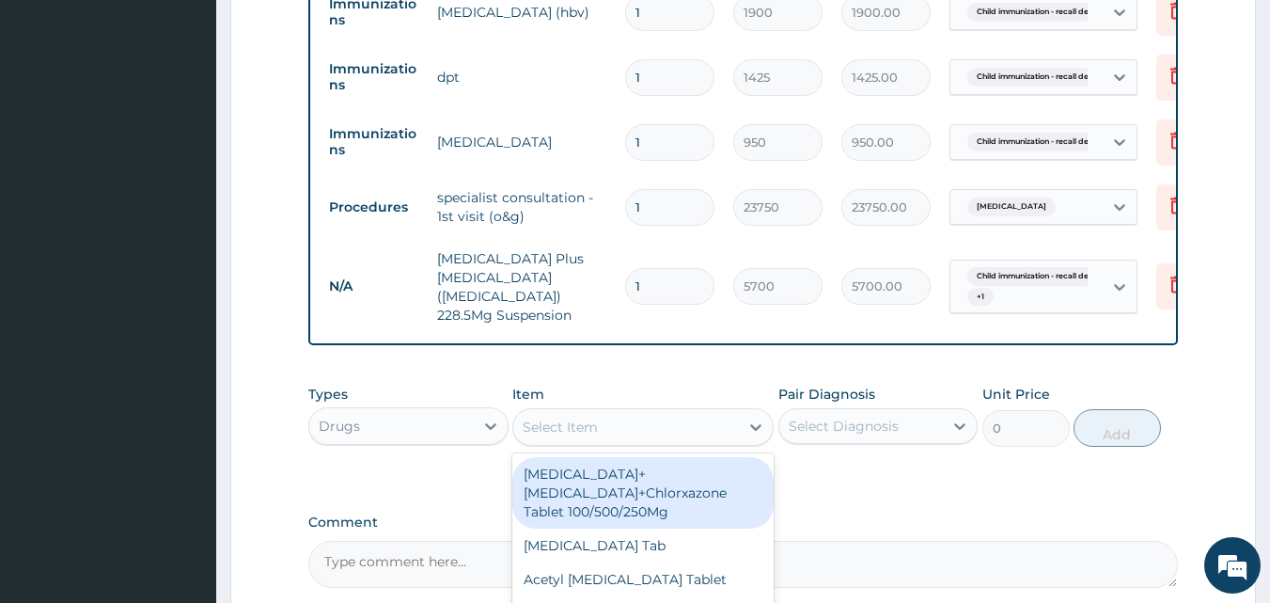
click at [546, 436] on div "Select Item" at bounding box center [560, 427] width 75 height 19
type input "chlorp"
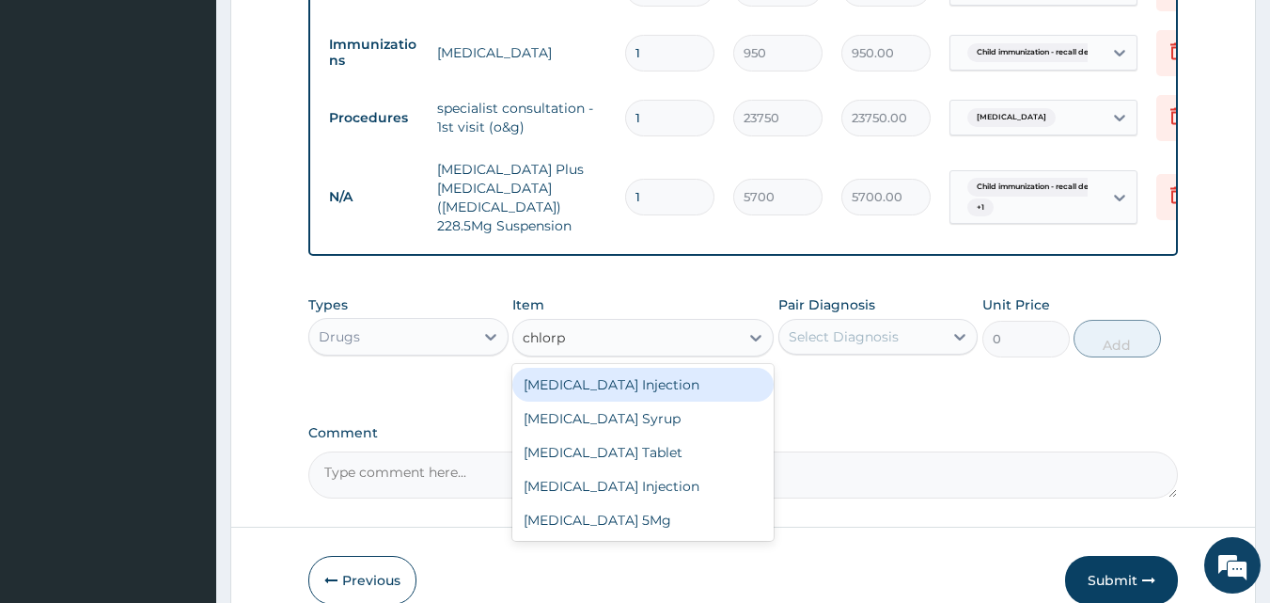
scroll to position [864, 0]
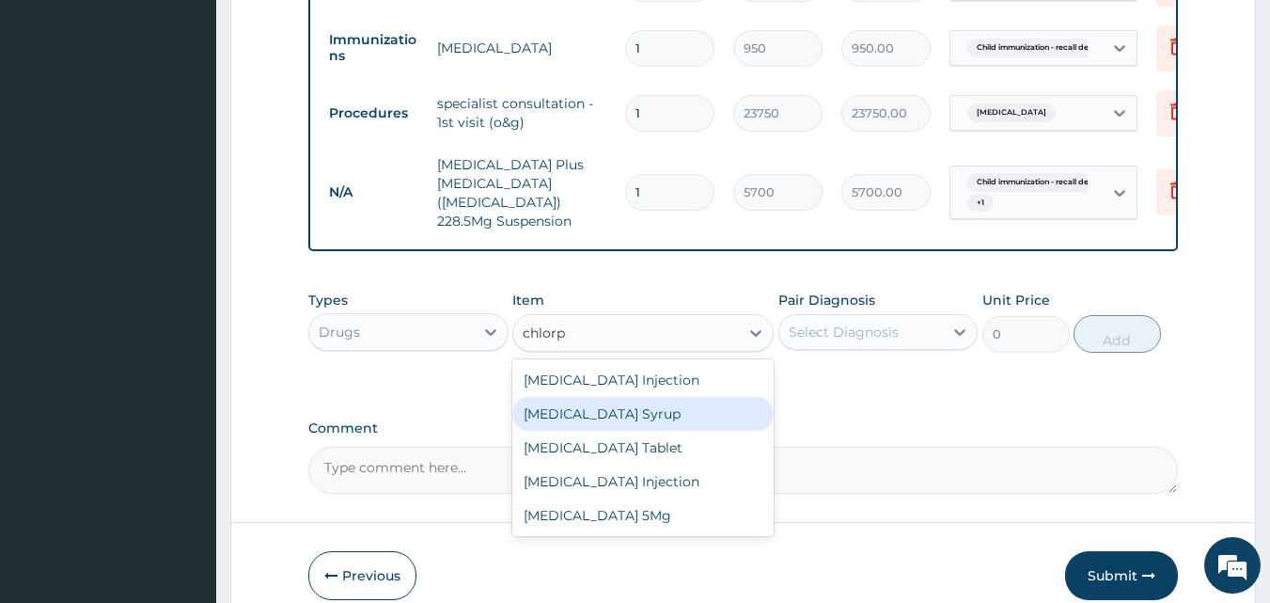
click at [651, 424] on div "Chlorpheniramine Syrup" at bounding box center [643, 414] width 261 height 34
type input "1900"
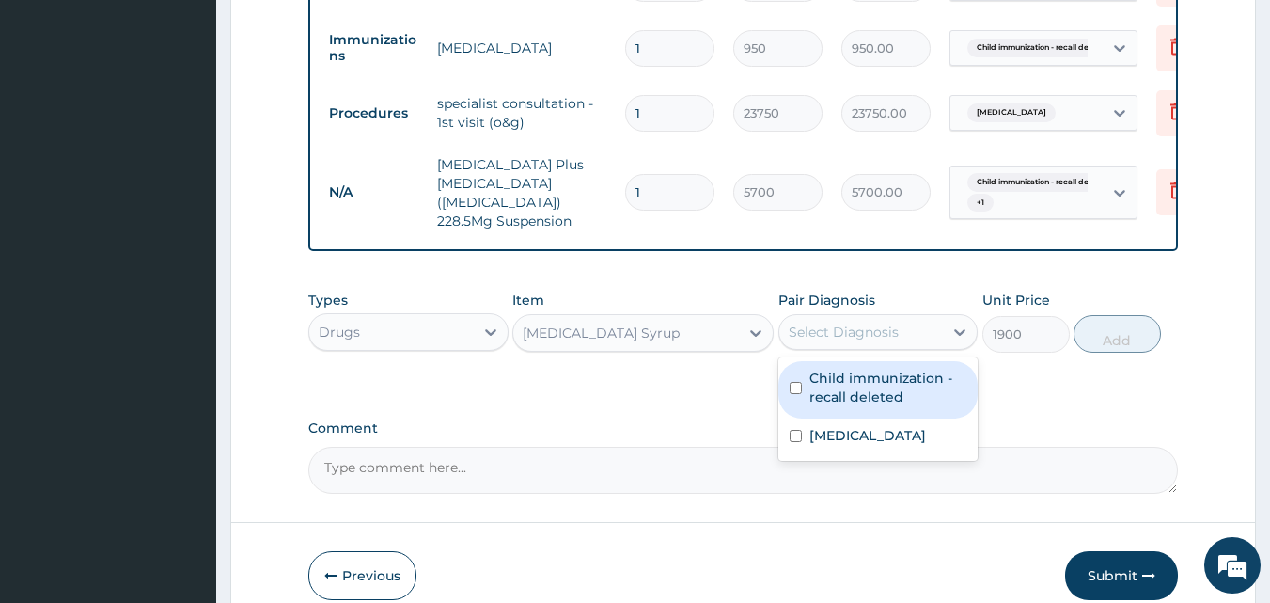
click at [842, 341] on div "Select Diagnosis" at bounding box center [844, 332] width 110 height 19
click at [845, 395] on label "Child immunization - recall deleted" at bounding box center [889, 388] width 158 height 38
checkbox input "true"
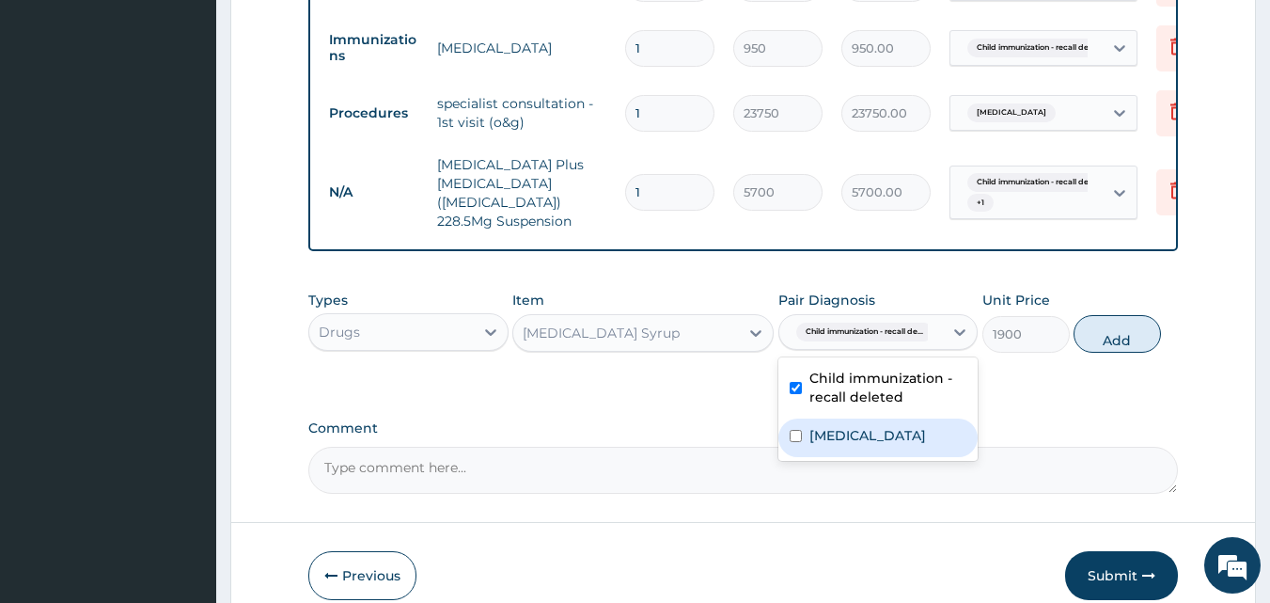
click at [851, 442] on div "Slow respiration" at bounding box center [879, 437] width 200 height 39
checkbox input "true"
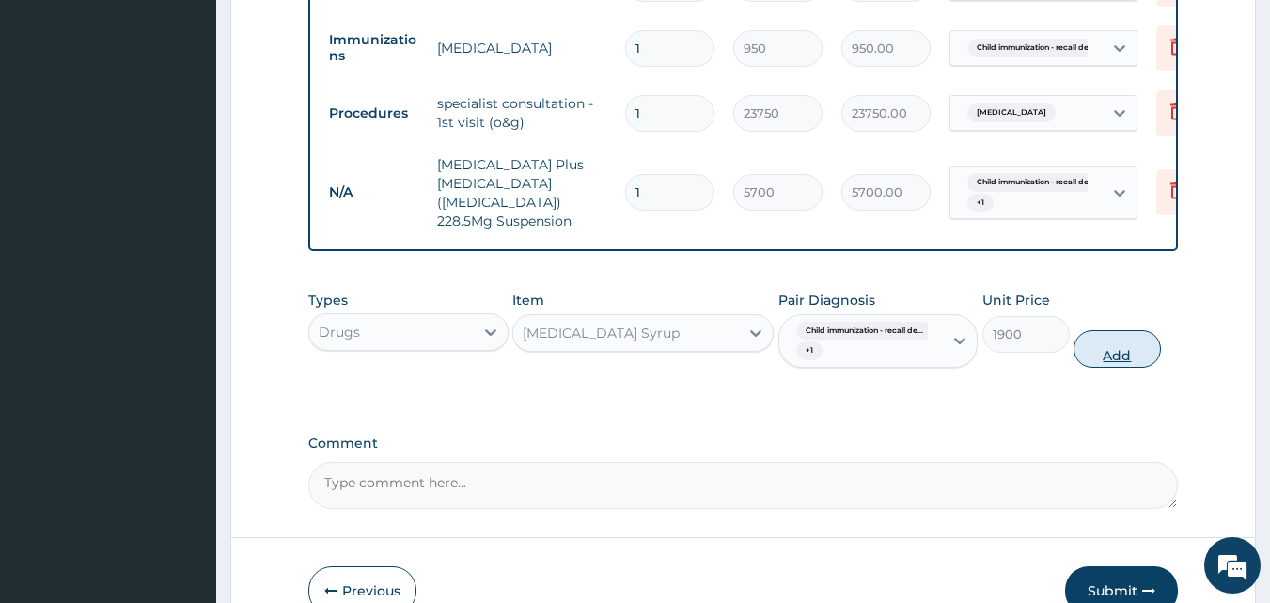
click at [1101, 356] on button "Add" at bounding box center [1117, 349] width 87 height 38
type input "0"
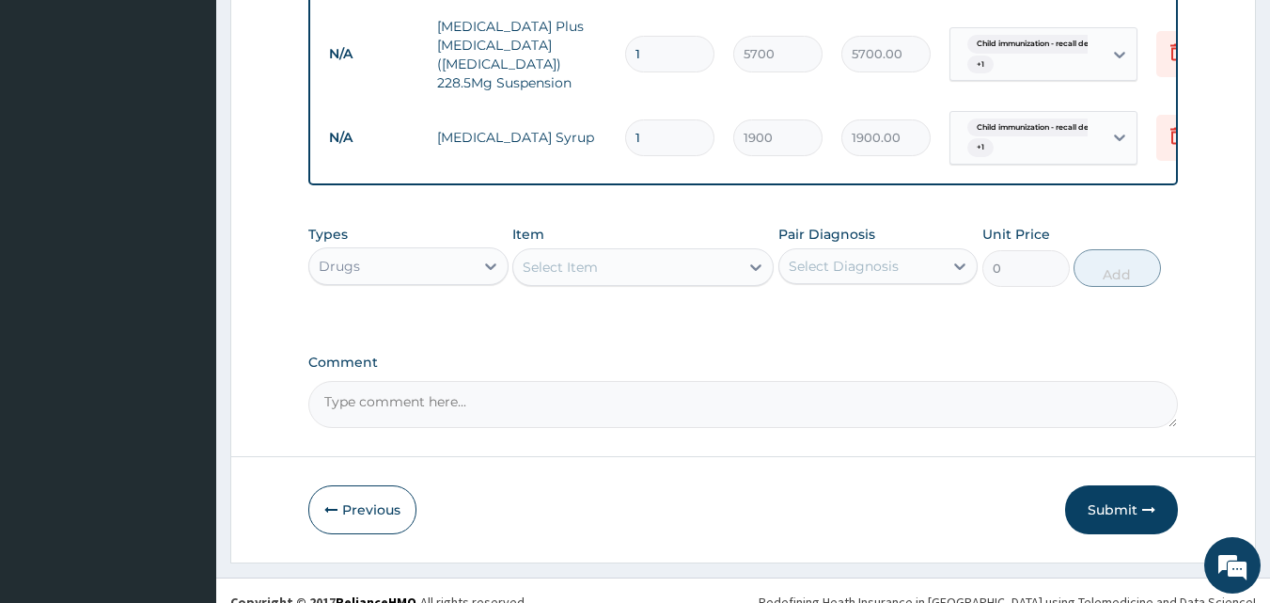
scroll to position [1039, 0]
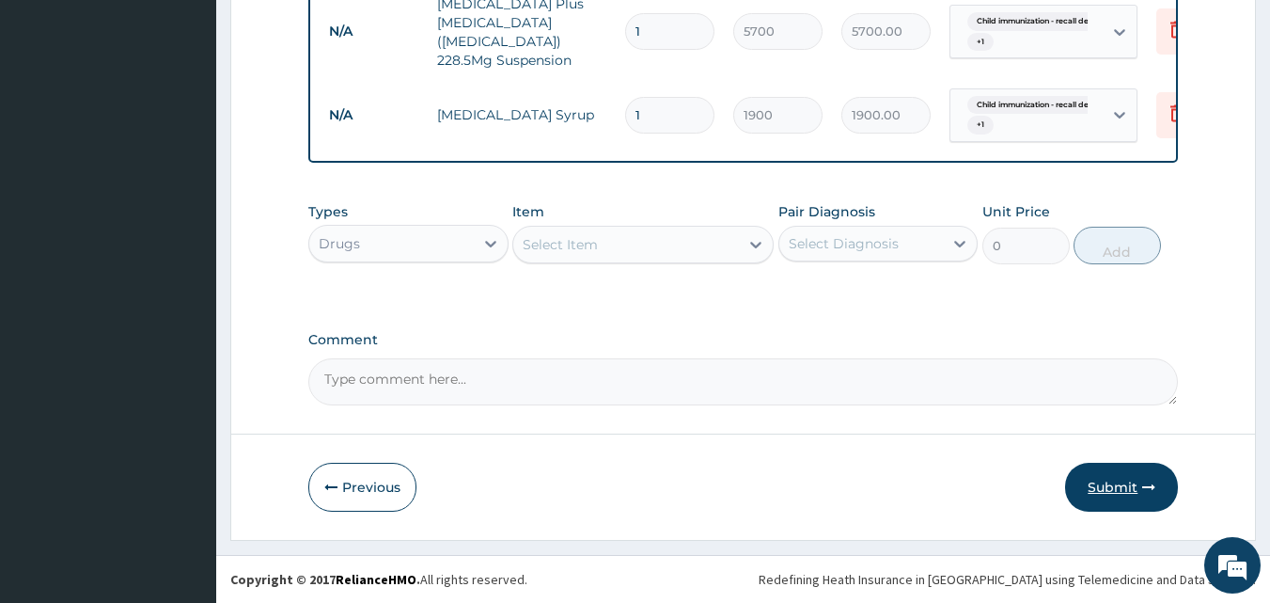
click at [1110, 481] on button "Submit" at bounding box center [1121, 487] width 113 height 49
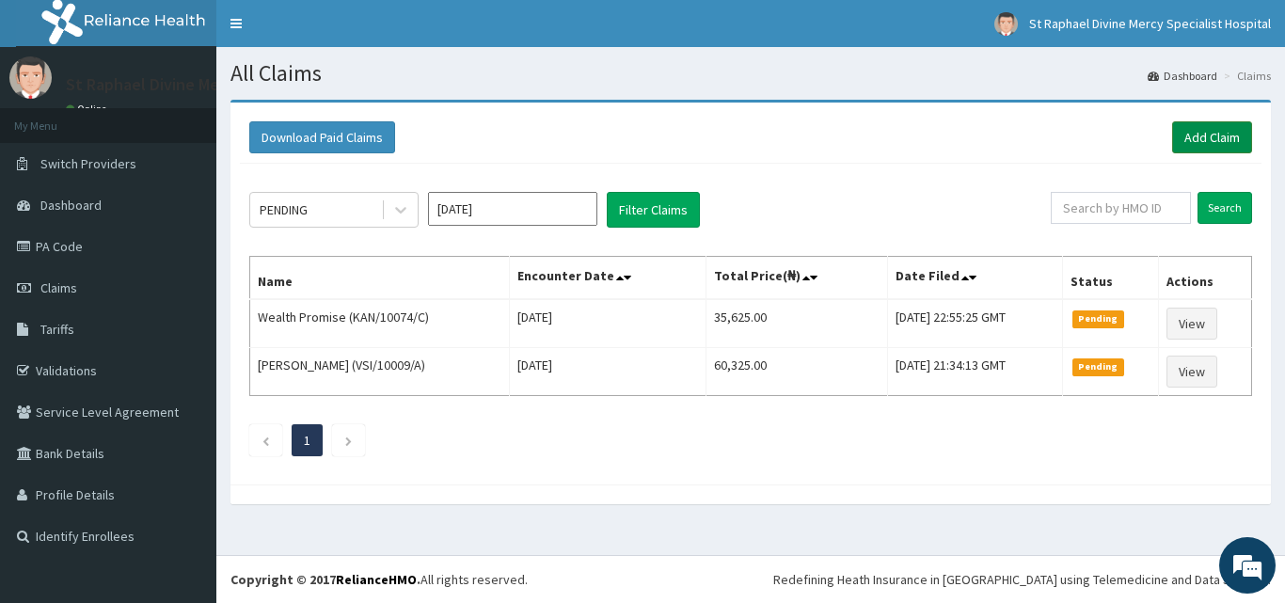
click at [1200, 135] on link "Add Claim" at bounding box center [1212, 137] width 80 height 32
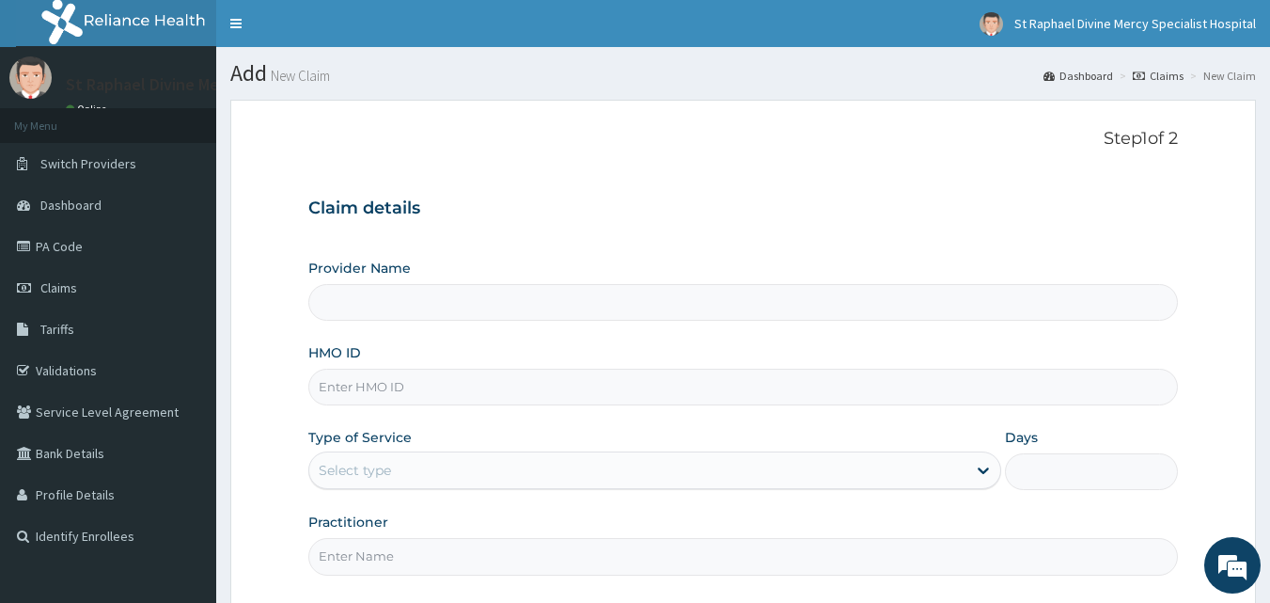
type input "St. Raphael Divine Mercy Specialist Hospital"
click at [371, 395] on input "HMO ID" at bounding box center [743, 387] width 871 height 37
type input "NPM/10350/C"
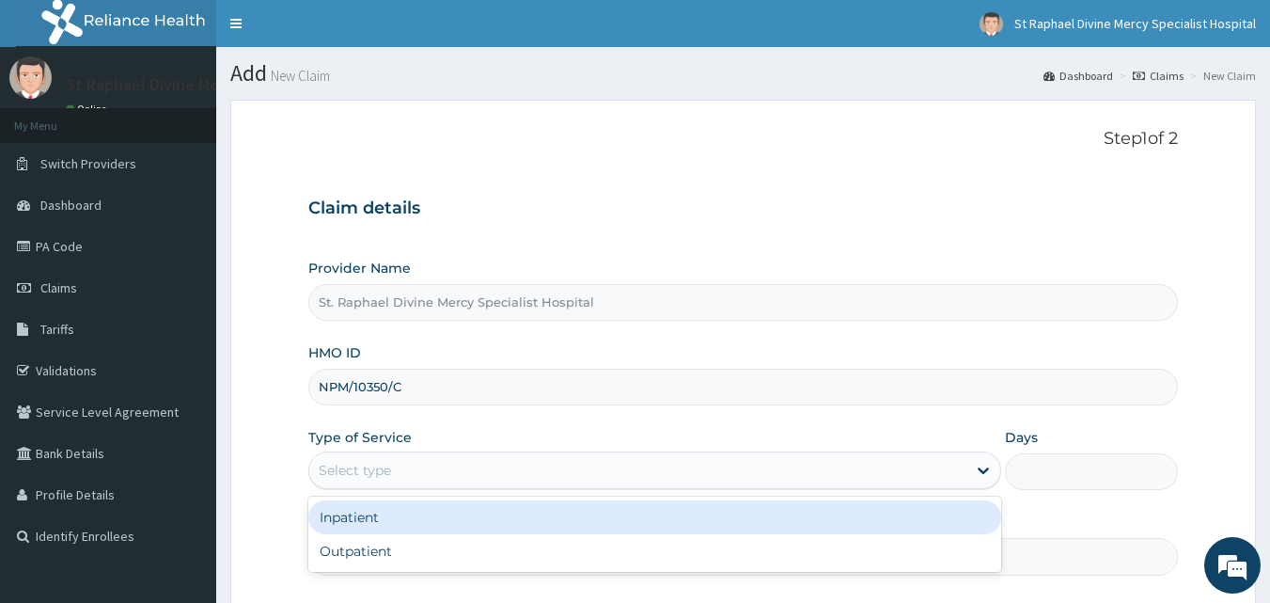
click at [384, 462] on div "Select type" at bounding box center [355, 470] width 72 height 19
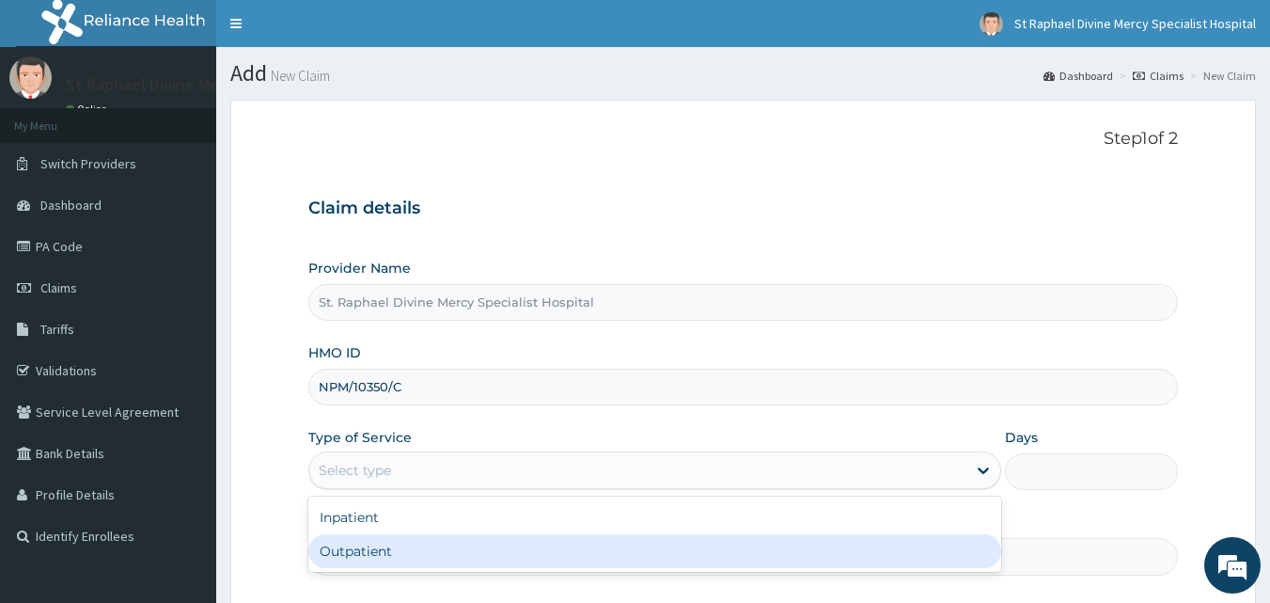
click at [358, 543] on div "Outpatient" at bounding box center [654, 551] width 693 height 34
type input "1"
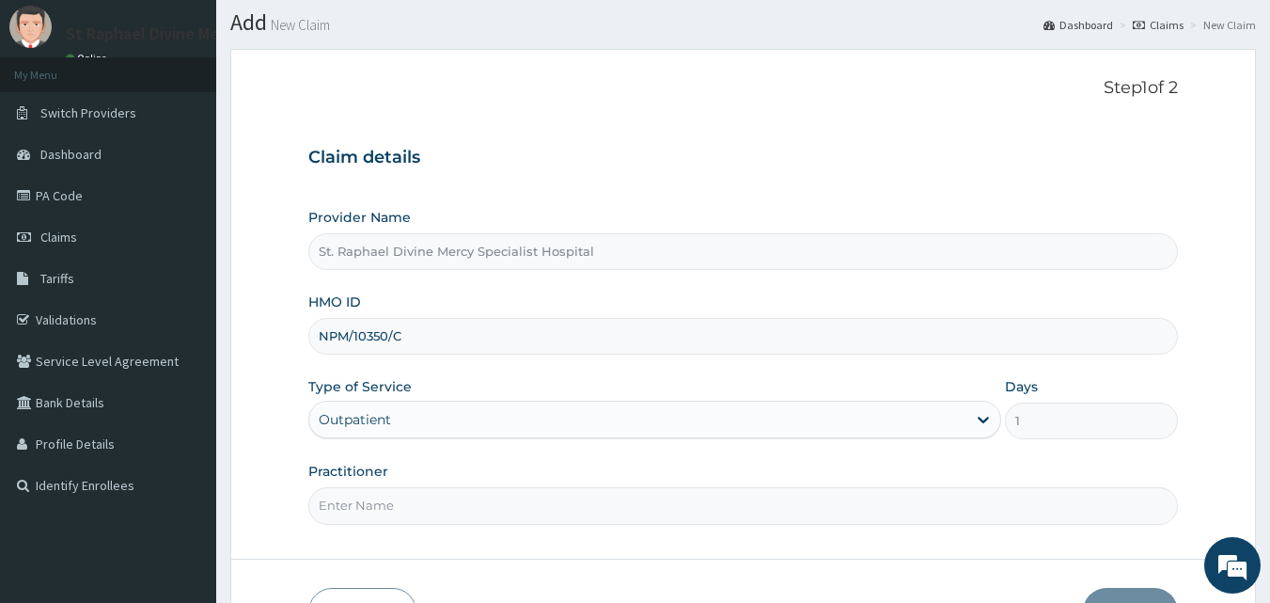
scroll to position [176, 0]
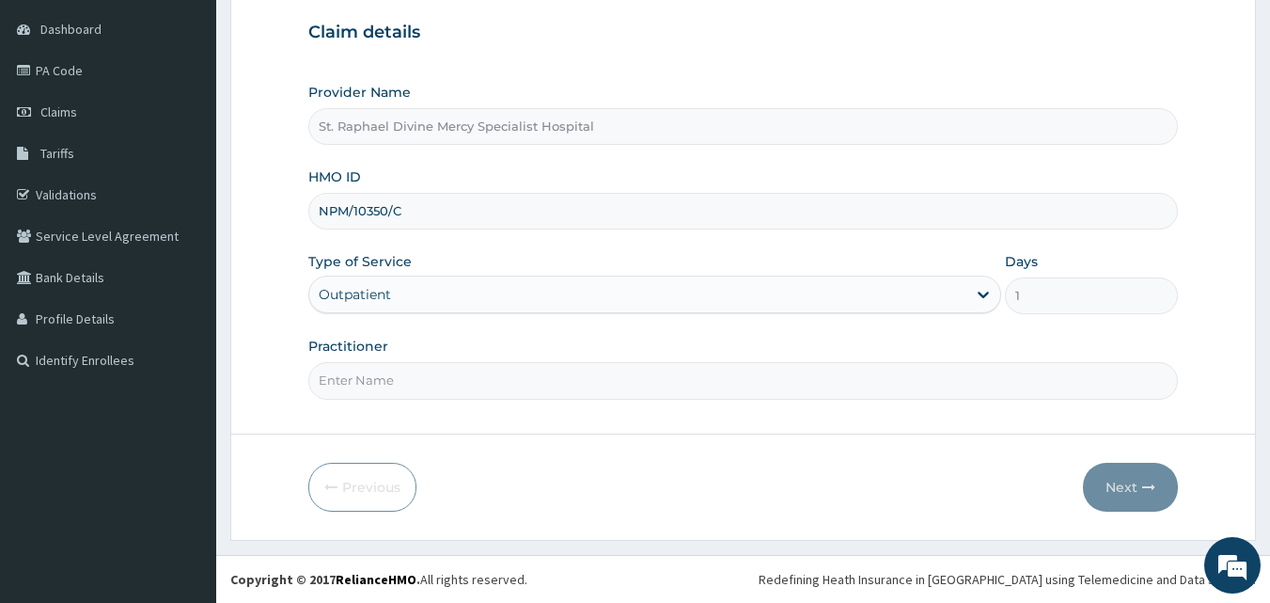
click at [413, 384] on input "Practitioner" at bounding box center [743, 380] width 871 height 37
type input "Dr [PERSON_NAME]"
click at [1162, 484] on button "Next" at bounding box center [1130, 487] width 95 height 49
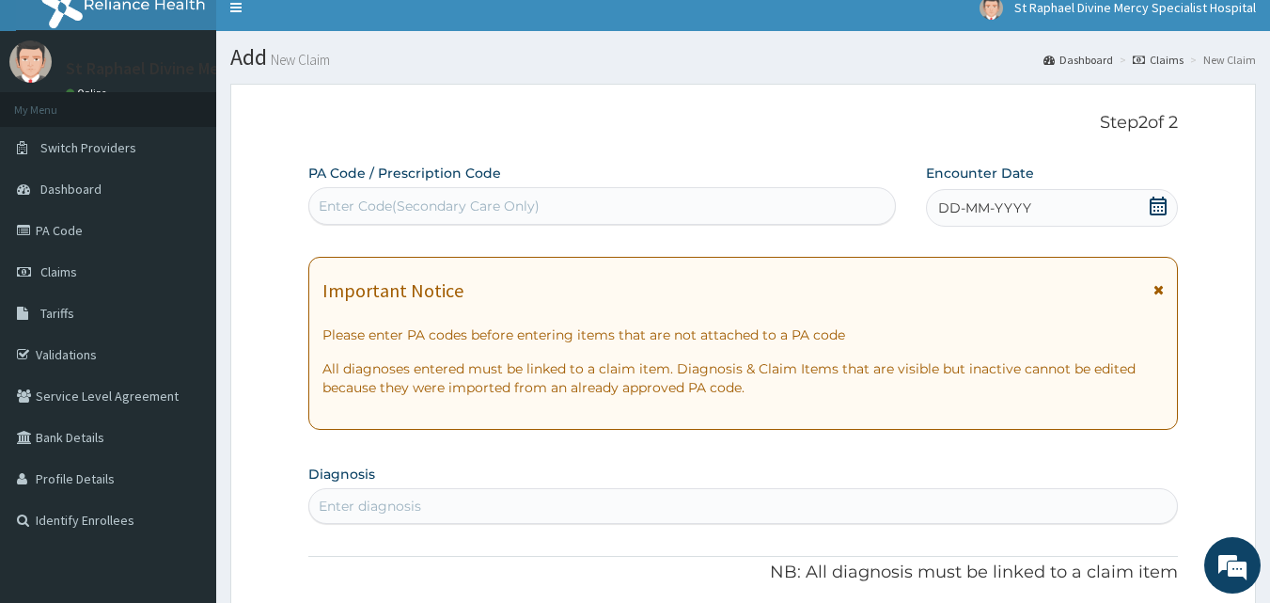
scroll to position [0, 0]
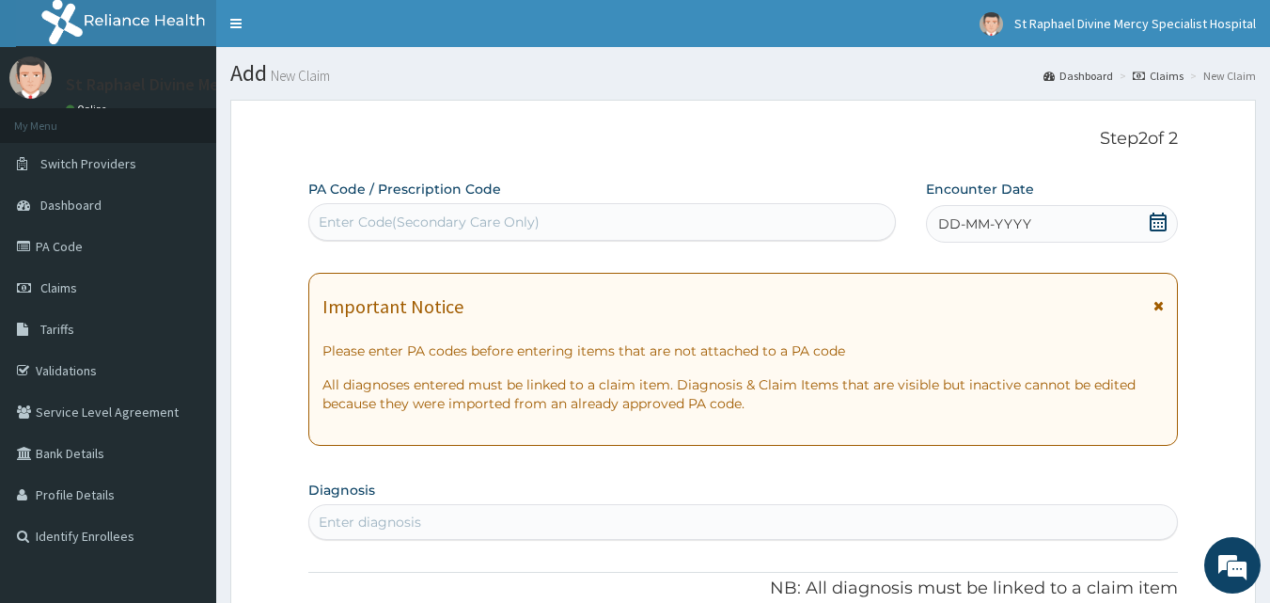
click at [1032, 226] on div "DD-MM-YYYY" at bounding box center [1052, 224] width 252 height 38
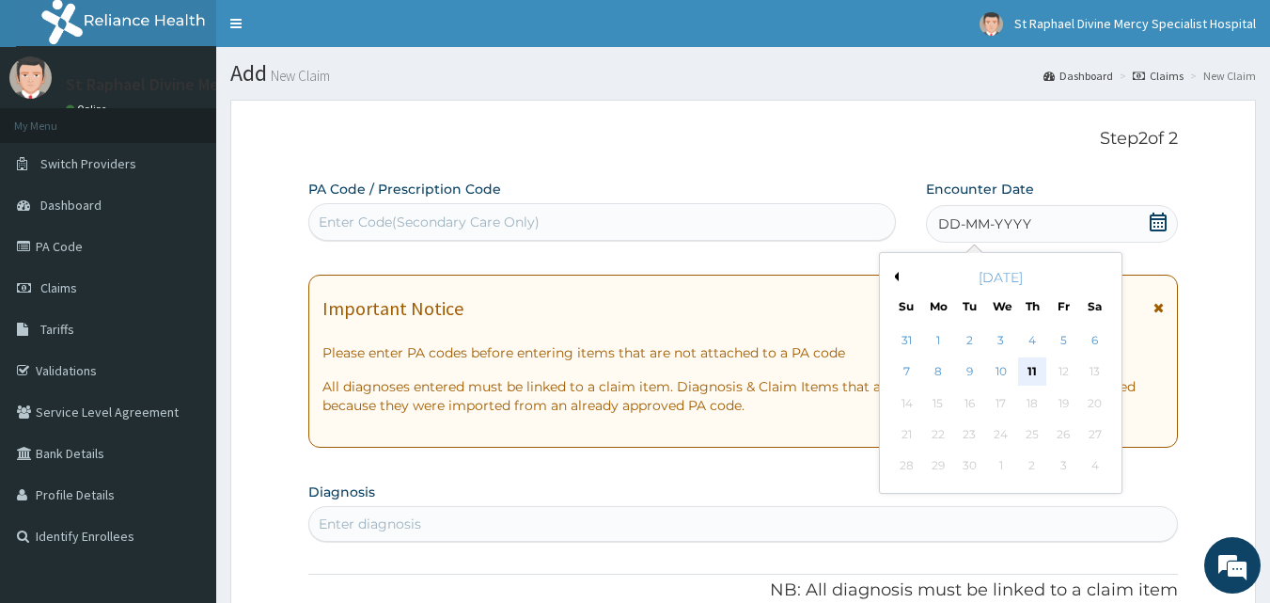
click at [1031, 381] on div "11" at bounding box center [1032, 372] width 28 height 28
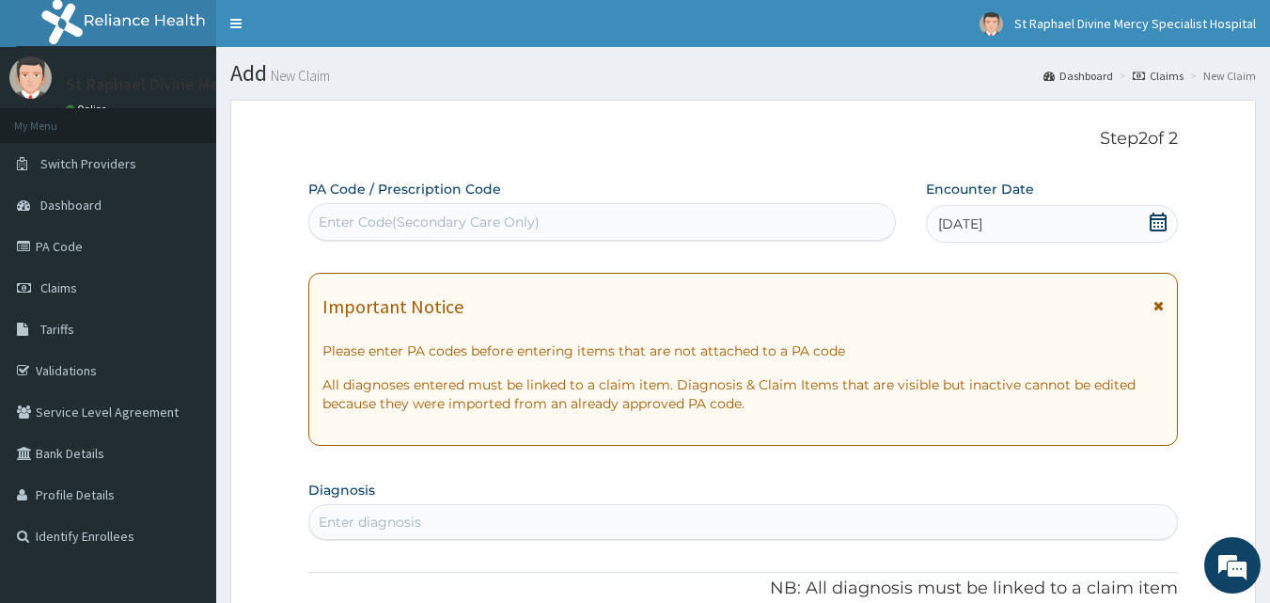
click at [437, 224] on div "Enter Code(Secondary Care Only)" at bounding box center [429, 222] width 221 height 19
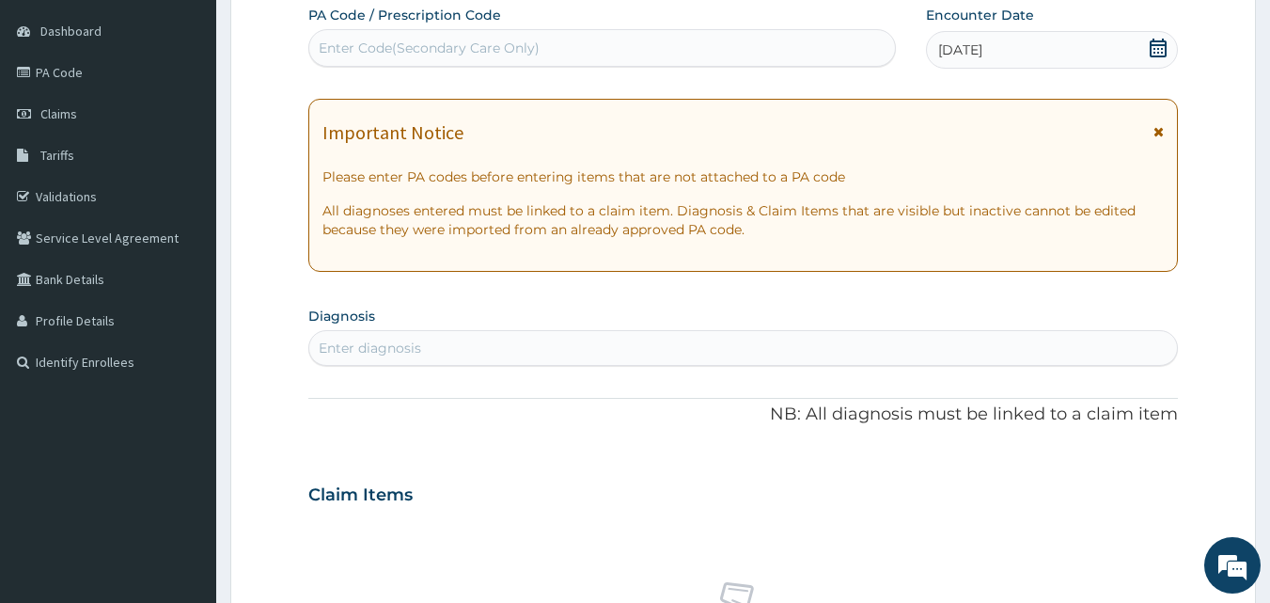
scroll to position [188, 0]
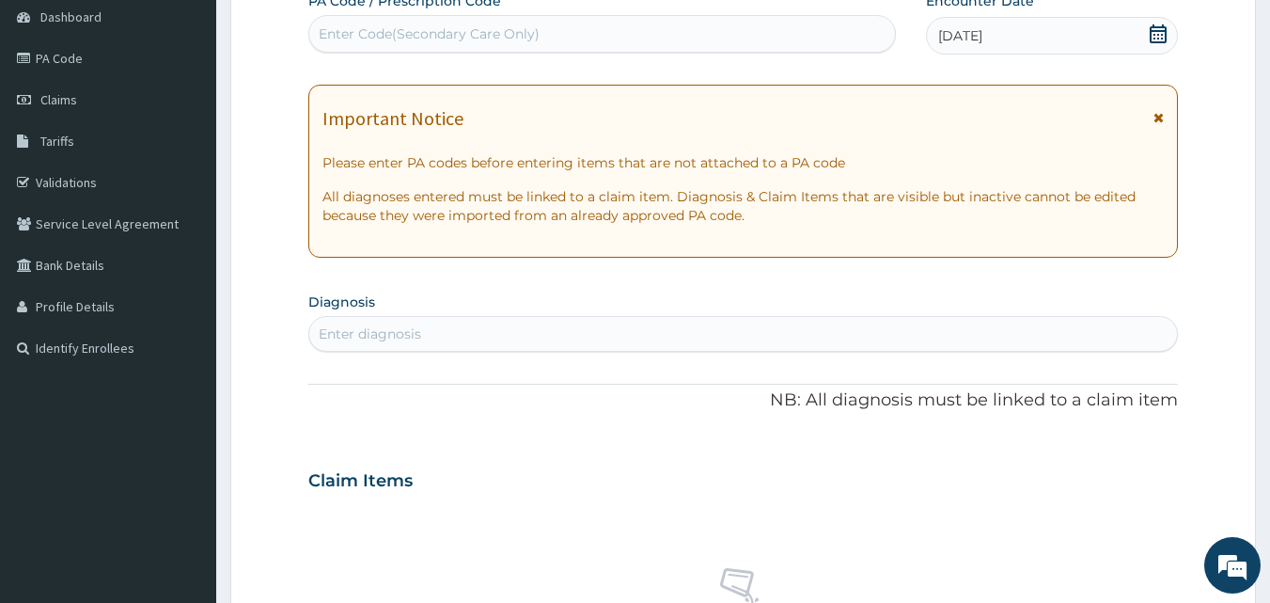
click at [392, 326] on div "Enter diagnosis" at bounding box center [370, 333] width 103 height 19
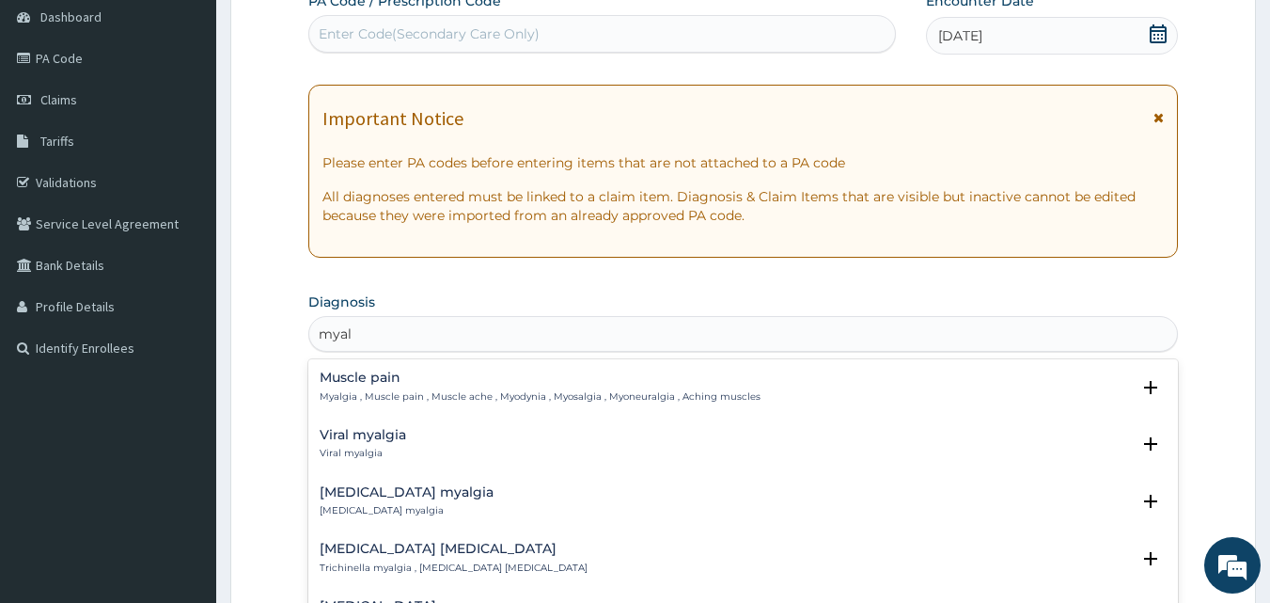
type input "myalg"
click at [366, 373] on h4 "Muscle pain" at bounding box center [540, 378] width 441 height 14
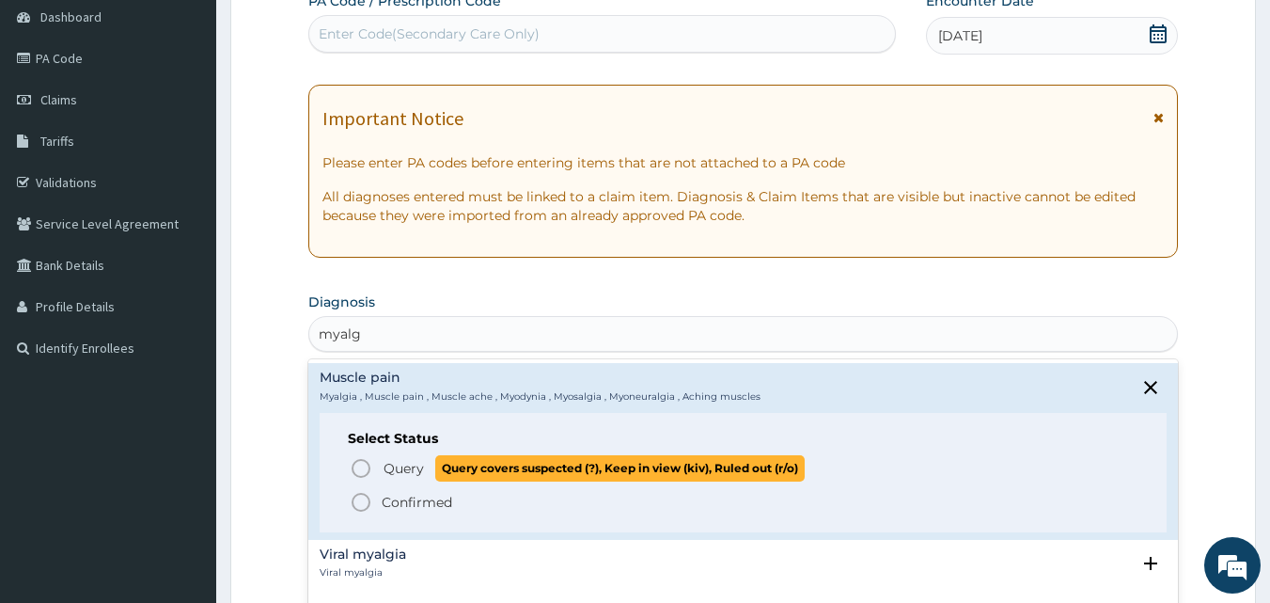
click at [364, 473] on icon "status option query" at bounding box center [361, 468] width 23 height 23
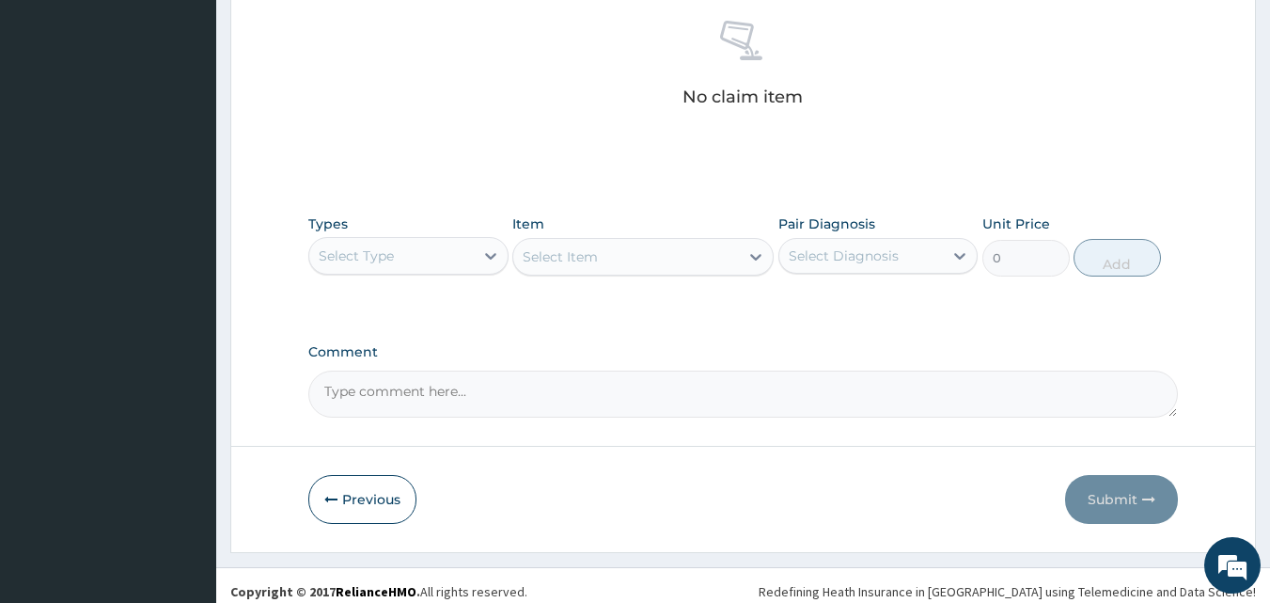
scroll to position [752, 0]
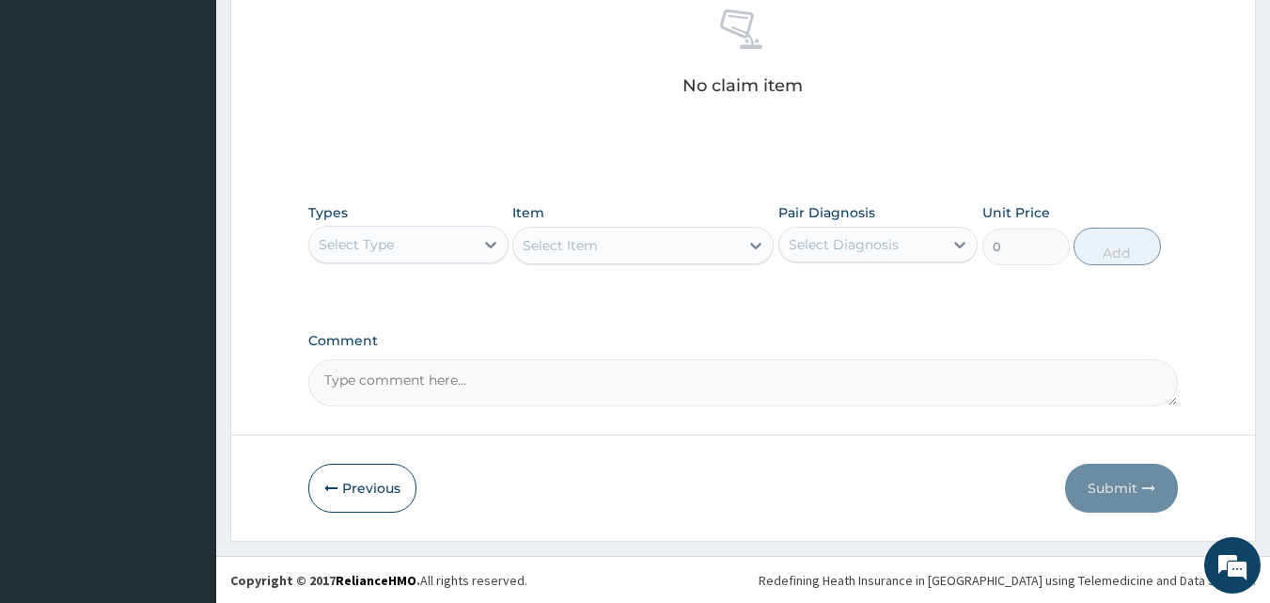
click at [420, 245] on div "Select Type" at bounding box center [391, 244] width 165 height 30
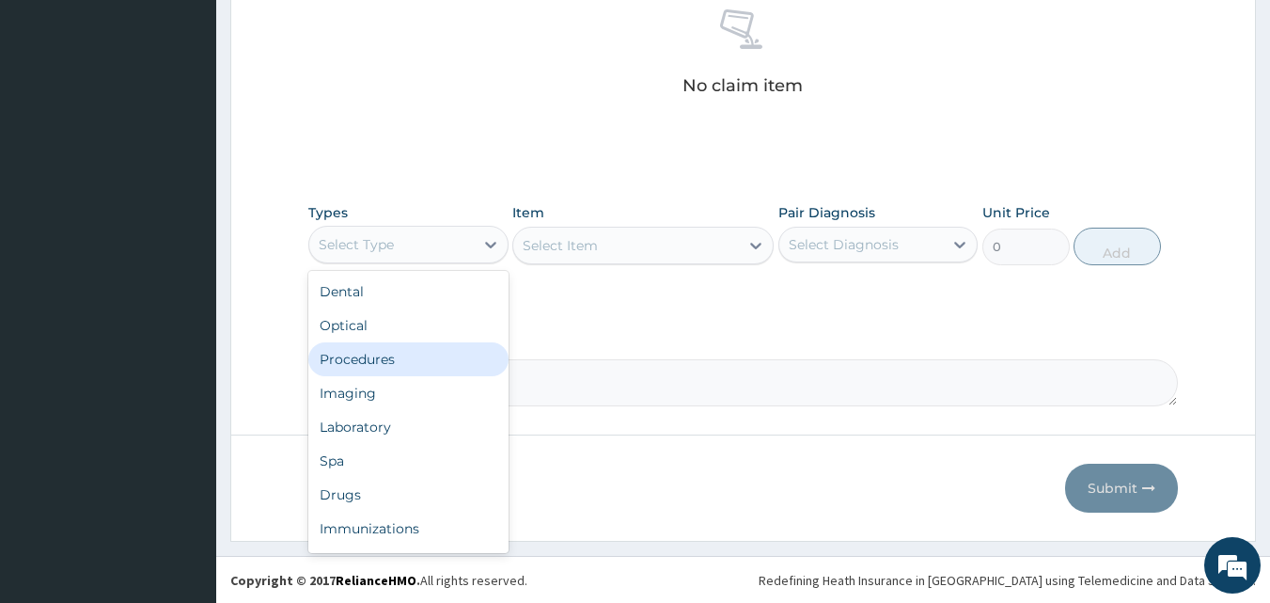
click at [372, 362] on div "Procedures" at bounding box center [408, 359] width 200 height 34
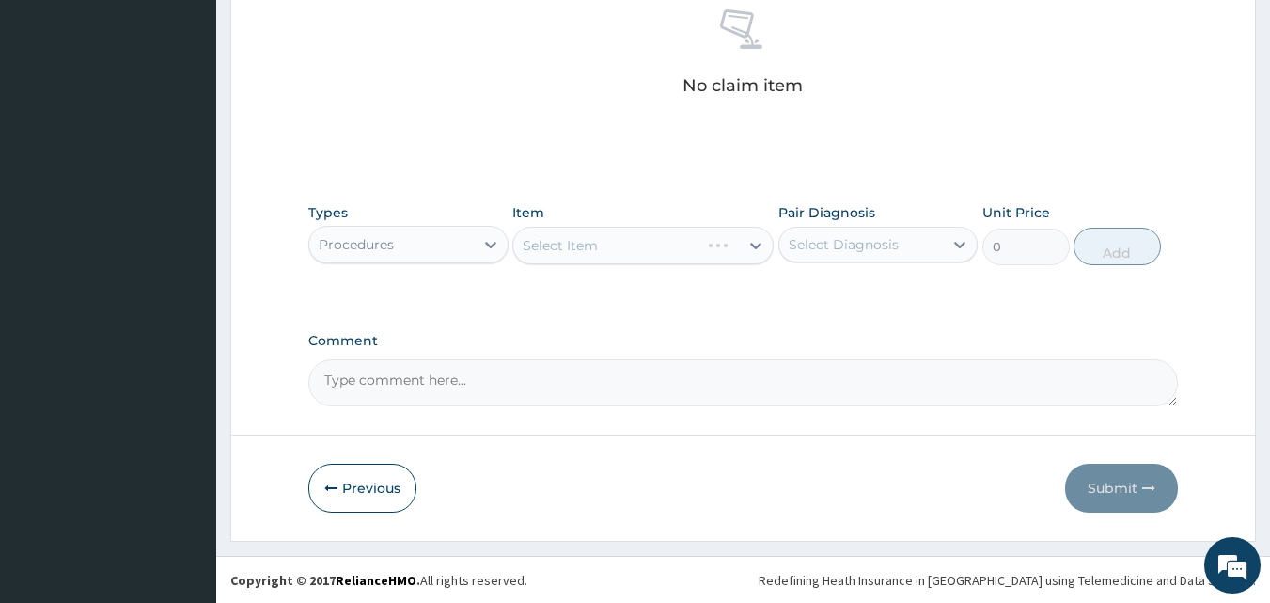
click at [576, 255] on div "Select Item" at bounding box center [643, 246] width 261 height 38
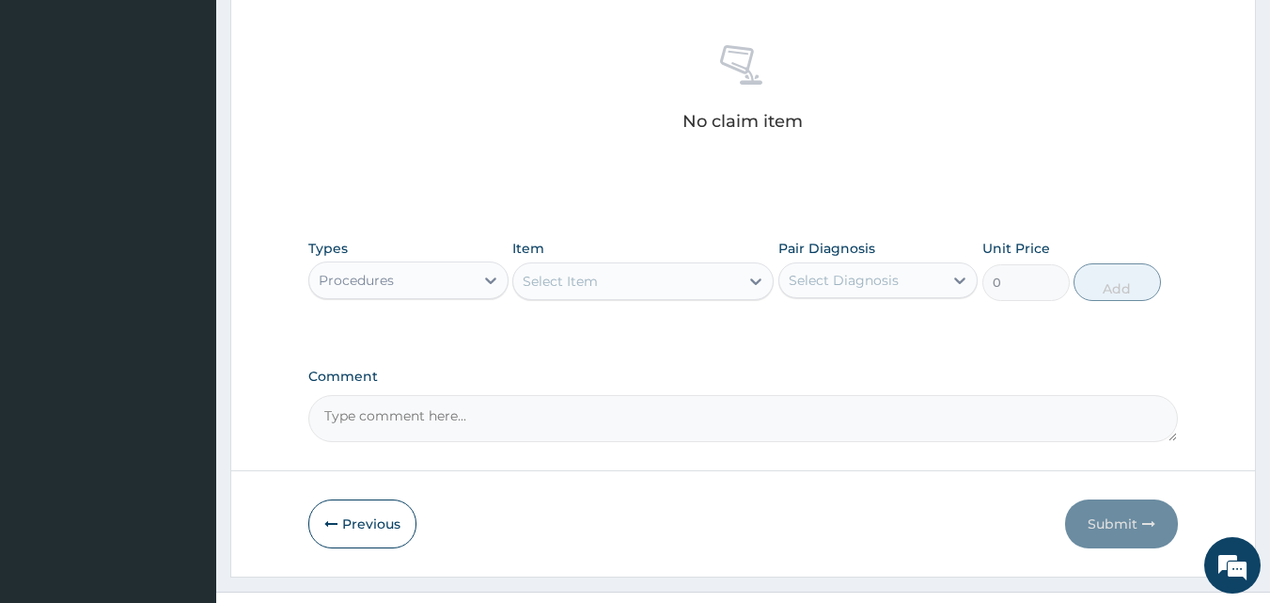
scroll to position [658, 0]
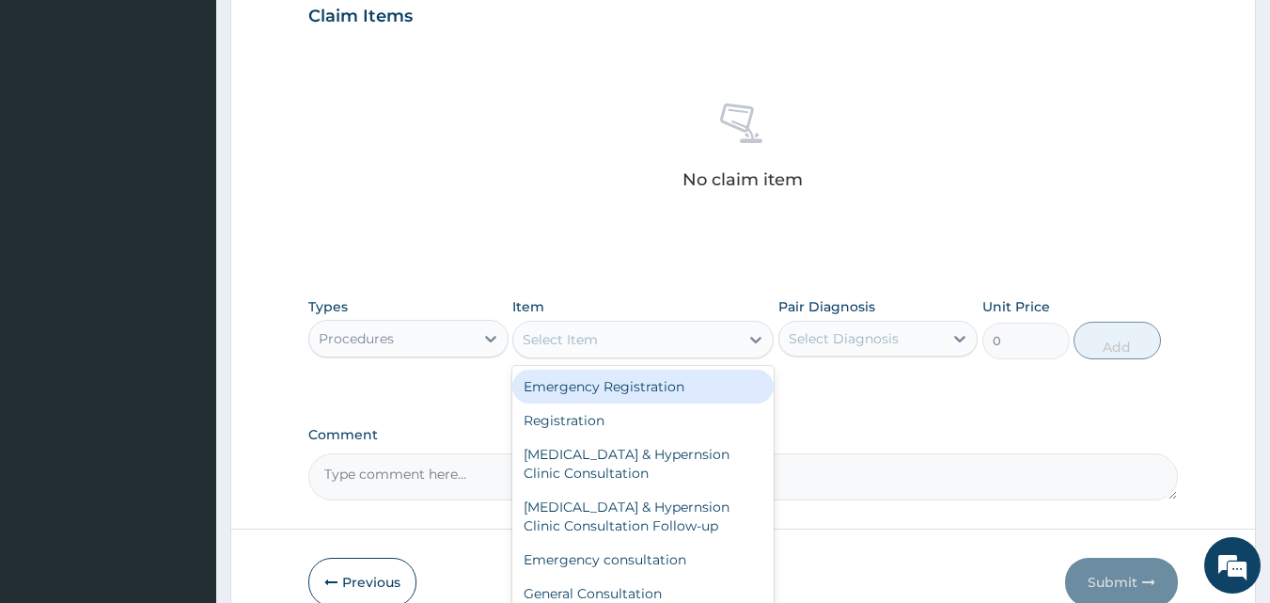
drag, startPoint x: 576, startPoint y: 356, endPoint x: 563, endPoint y: 353, distance: 12.8
click at [572, 356] on div "Select Item" at bounding box center [643, 340] width 261 height 38
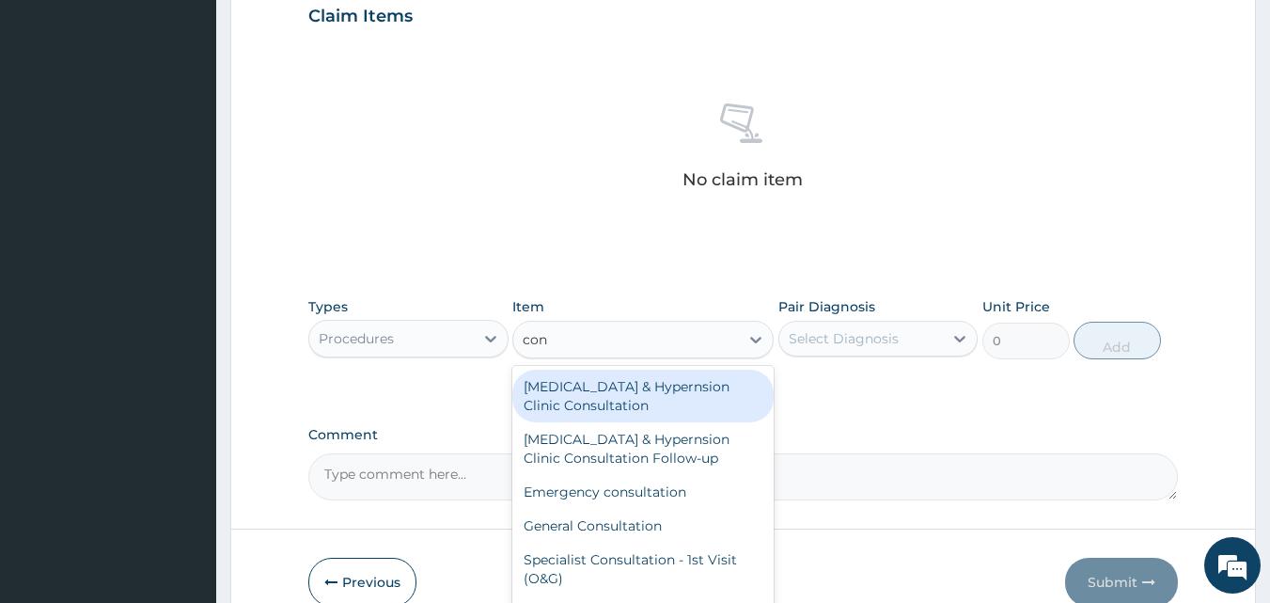
type input "cons"
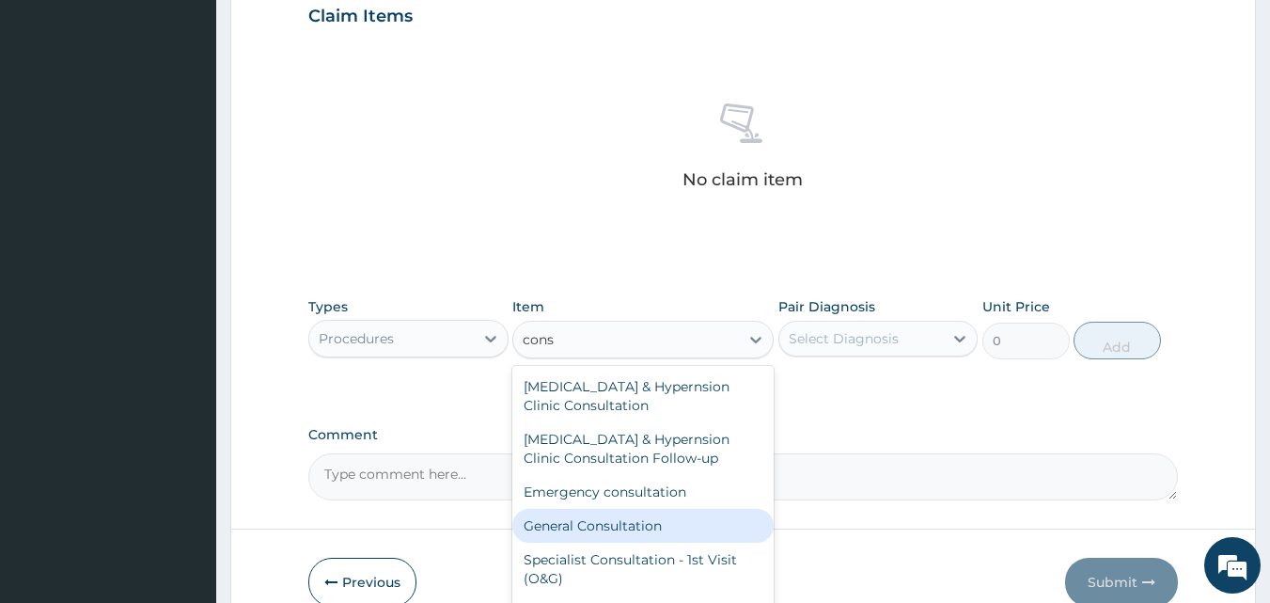
click at [579, 536] on div "General Consultation" at bounding box center [643, 526] width 261 height 34
type input "4750"
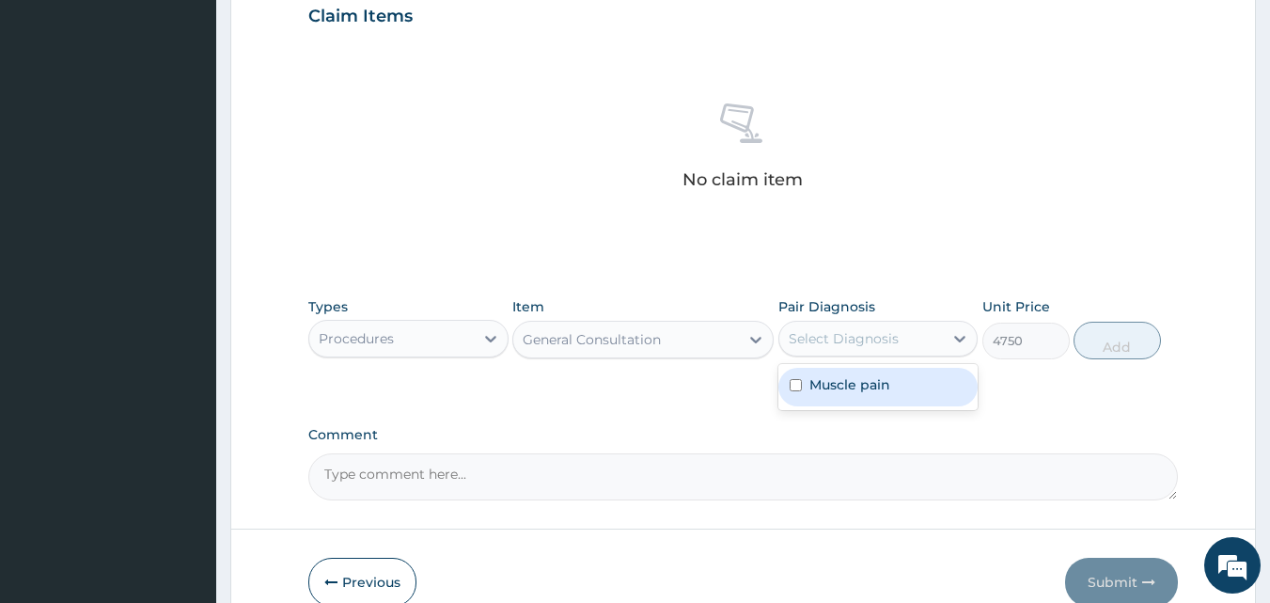
click at [886, 337] on div "Select Diagnosis" at bounding box center [844, 338] width 110 height 19
click at [878, 382] on label "Muscle pain" at bounding box center [850, 384] width 81 height 19
checkbox input "true"
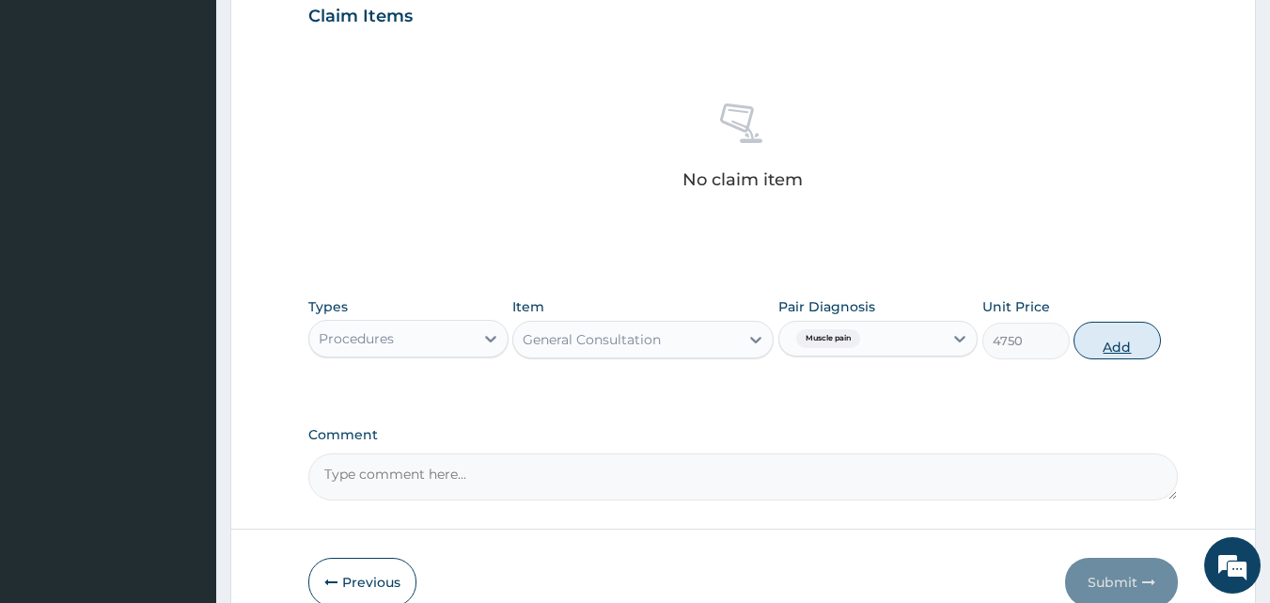
click at [1094, 340] on button "Add" at bounding box center [1117, 341] width 87 height 38
type input "0"
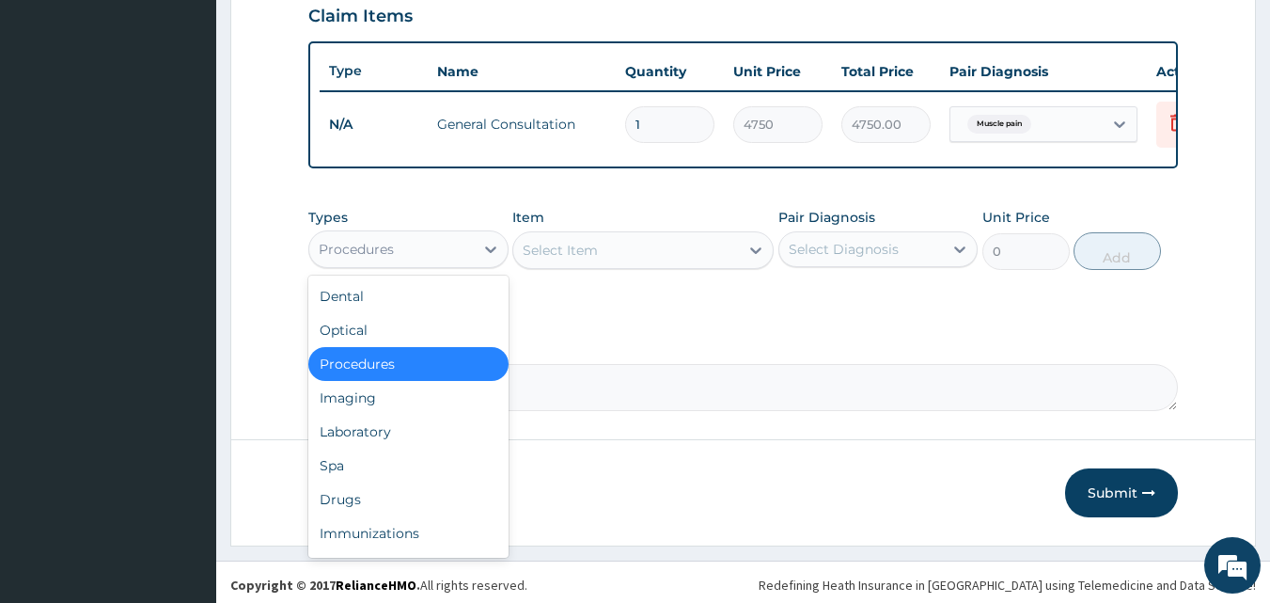
click at [429, 264] on div "Procedures" at bounding box center [391, 249] width 165 height 30
click at [355, 499] on div "Drugs" at bounding box center [408, 499] width 200 height 34
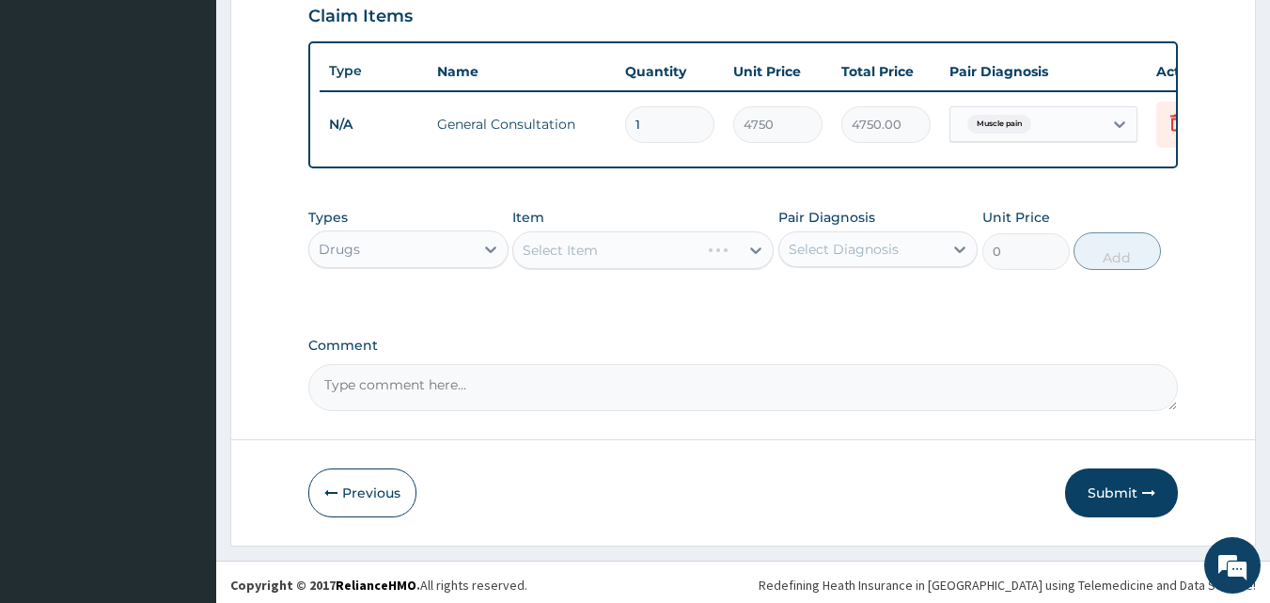
click at [546, 260] on div "Select Item" at bounding box center [643, 250] width 261 height 38
click at [543, 260] on div "Select Item" at bounding box center [643, 250] width 261 height 38
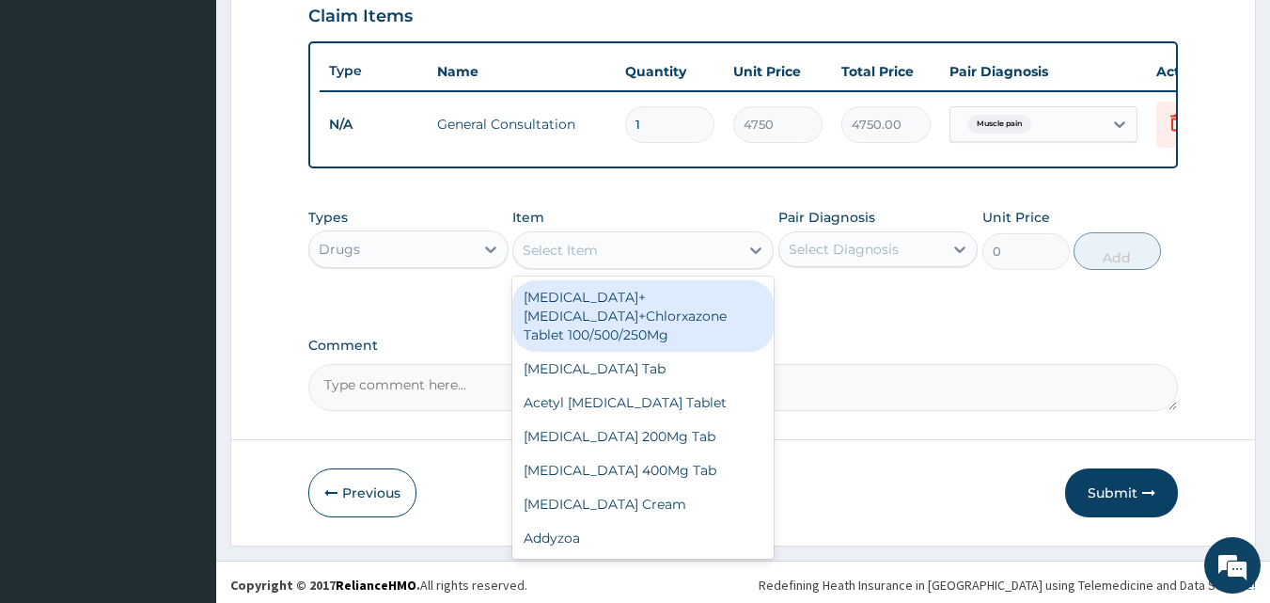
click at [567, 260] on div "Select Item" at bounding box center [560, 250] width 75 height 19
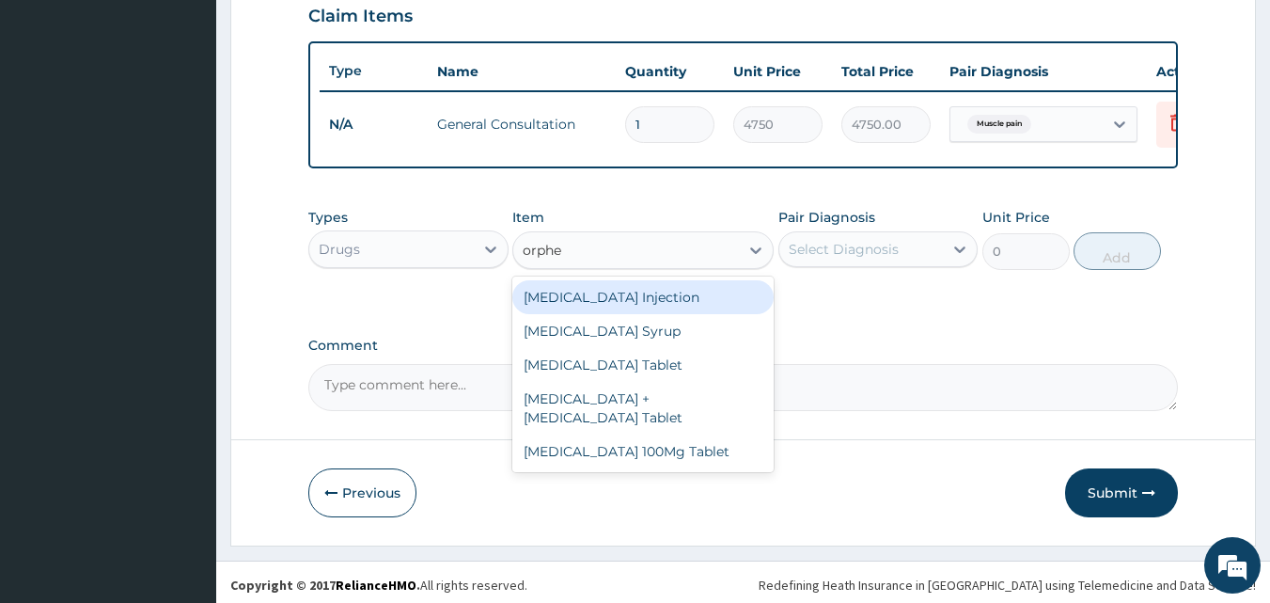
type input "orphen"
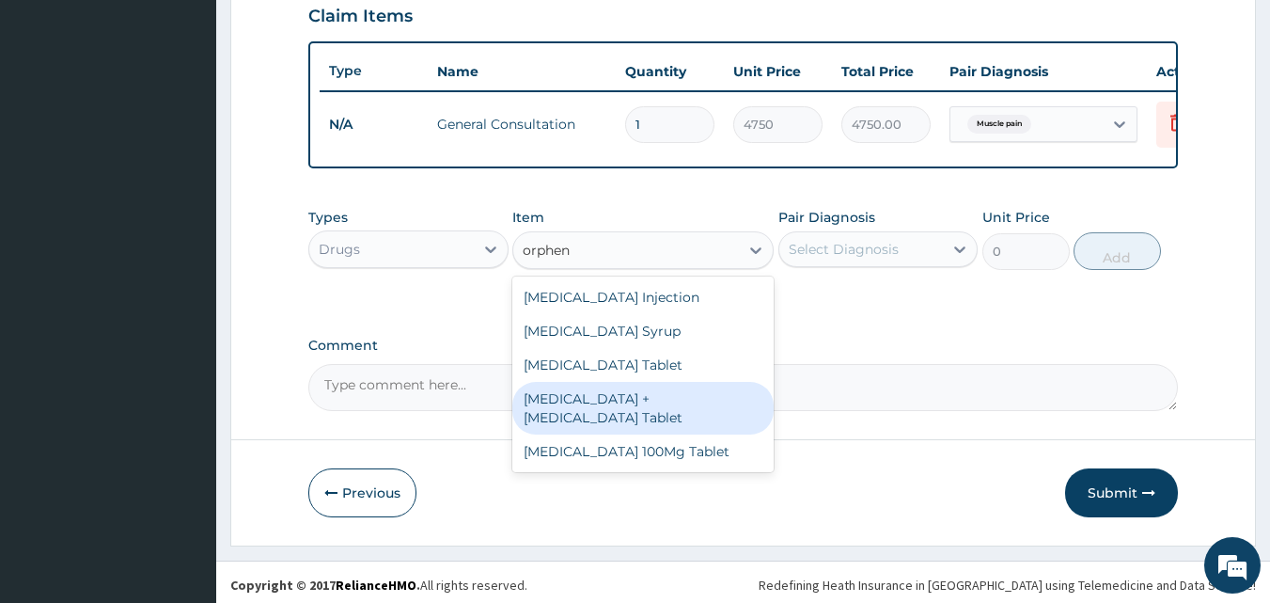
click at [686, 402] on div "Orphenadrine + Paracetamol Tablet" at bounding box center [643, 408] width 261 height 53
type input "190"
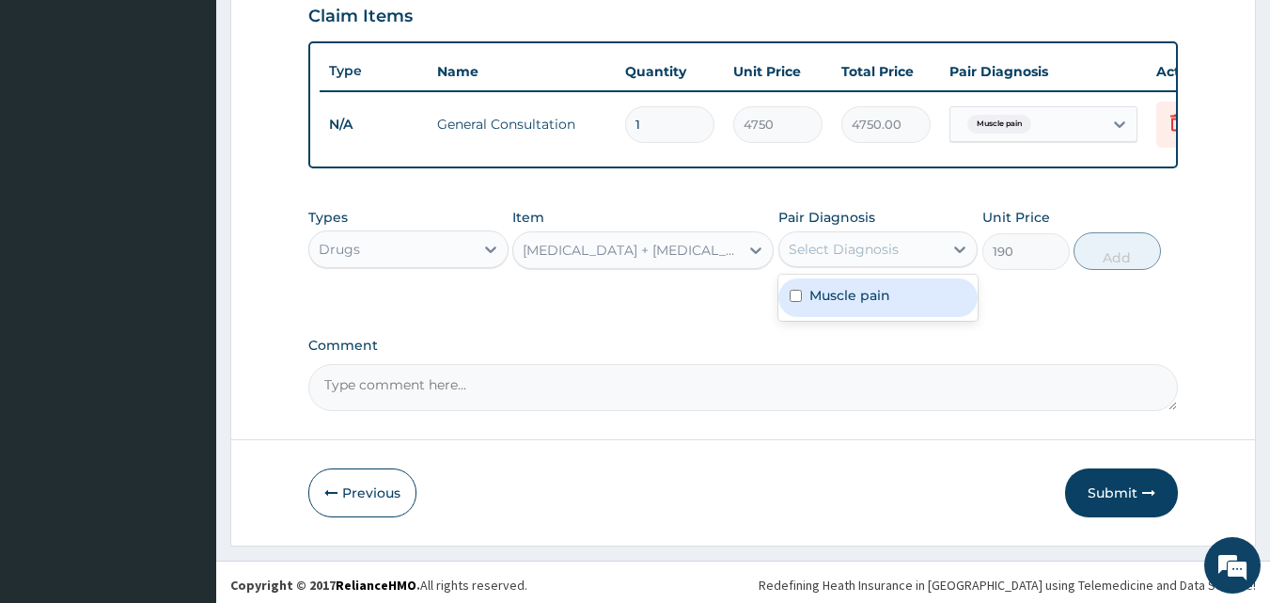
click at [871, 253] on div "Select Diagnosis" at bounding box center [862, 249] width 165 height 30
click at [863, 305] on label "Muscle pain" at bounding box center [850, 295] width 81 height 19
checkbox input "true"
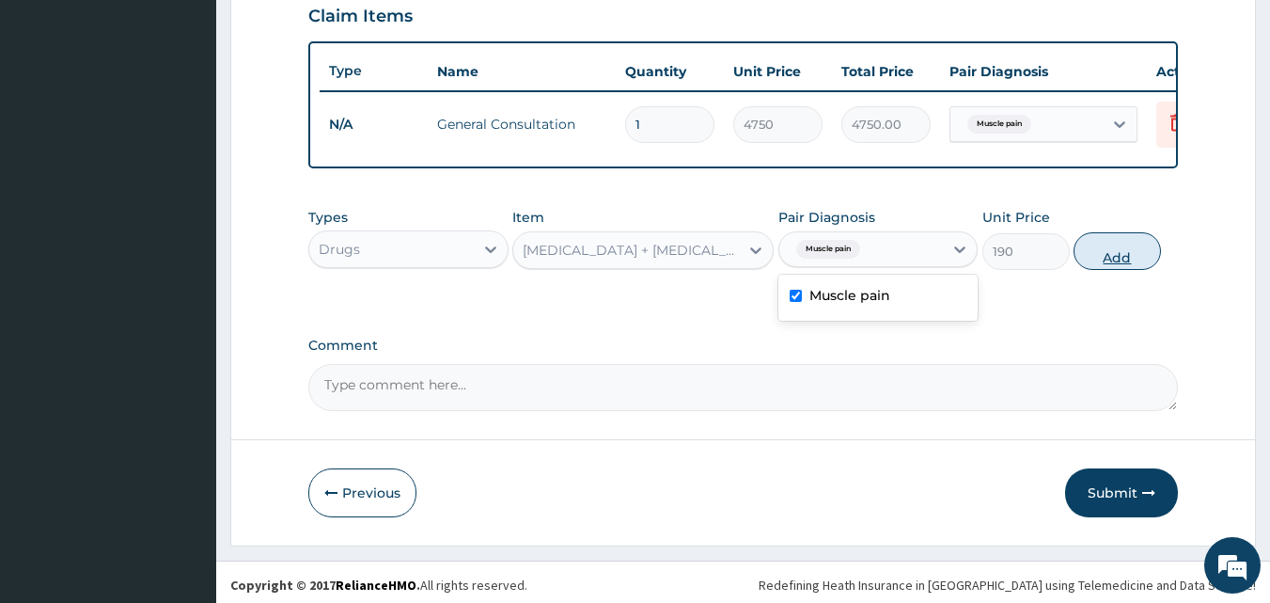
click at [1106, 267] on button "Add" at bounding box center [1117, 251] width 87 height 38
type input "0"
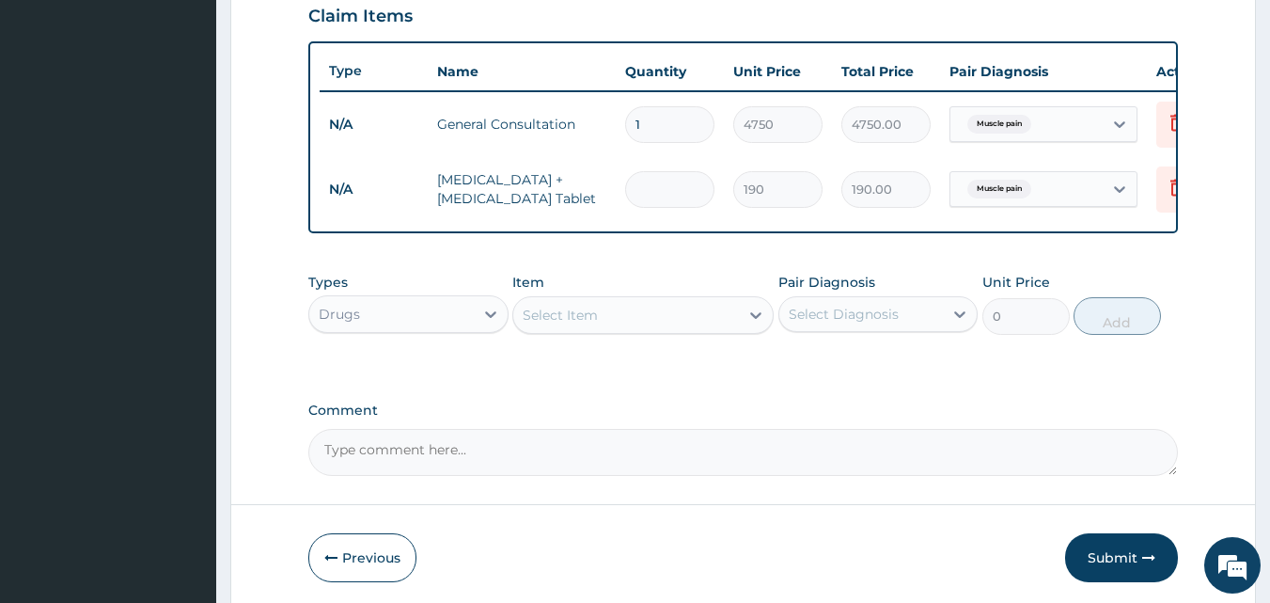
type input "0.00"
type input "2"
type input "380.00"
type input "20"
type input "3800.00"
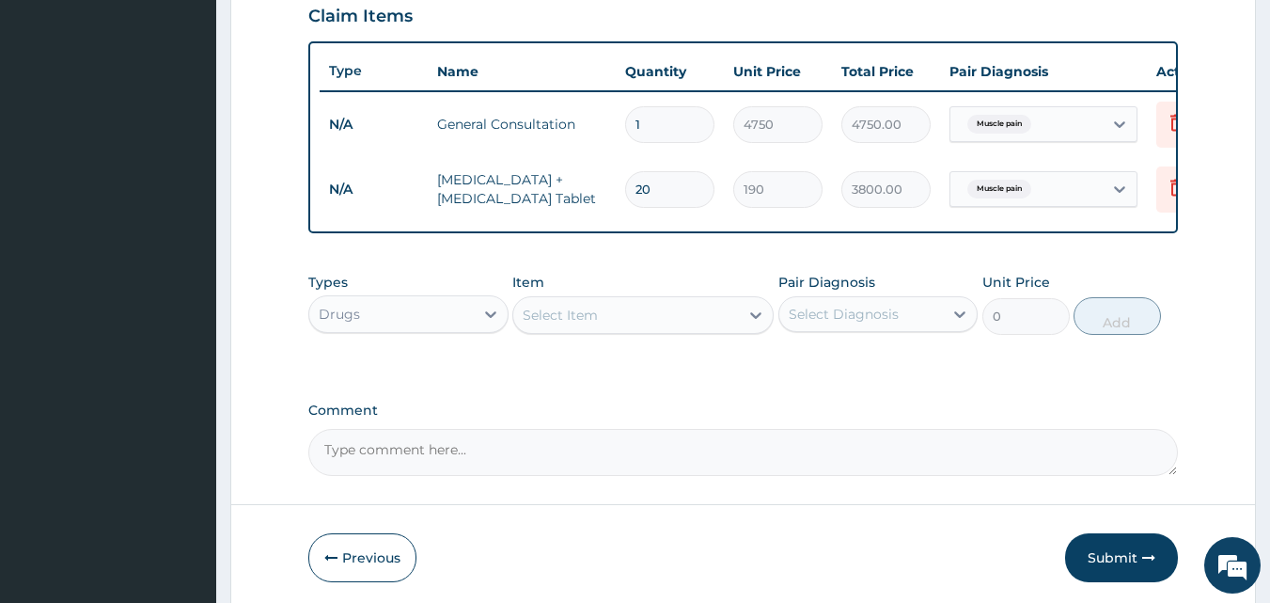
type input "20"
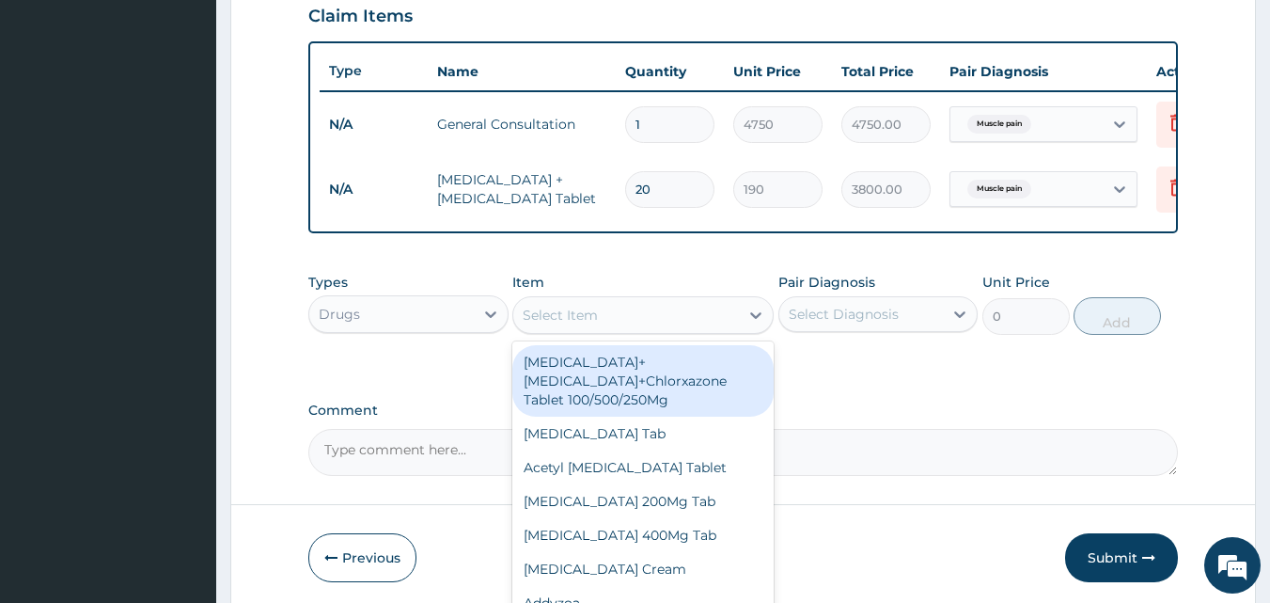
click at [535, 324] on div "Select Item" at bounding box center [560, 315] width 75 height 19
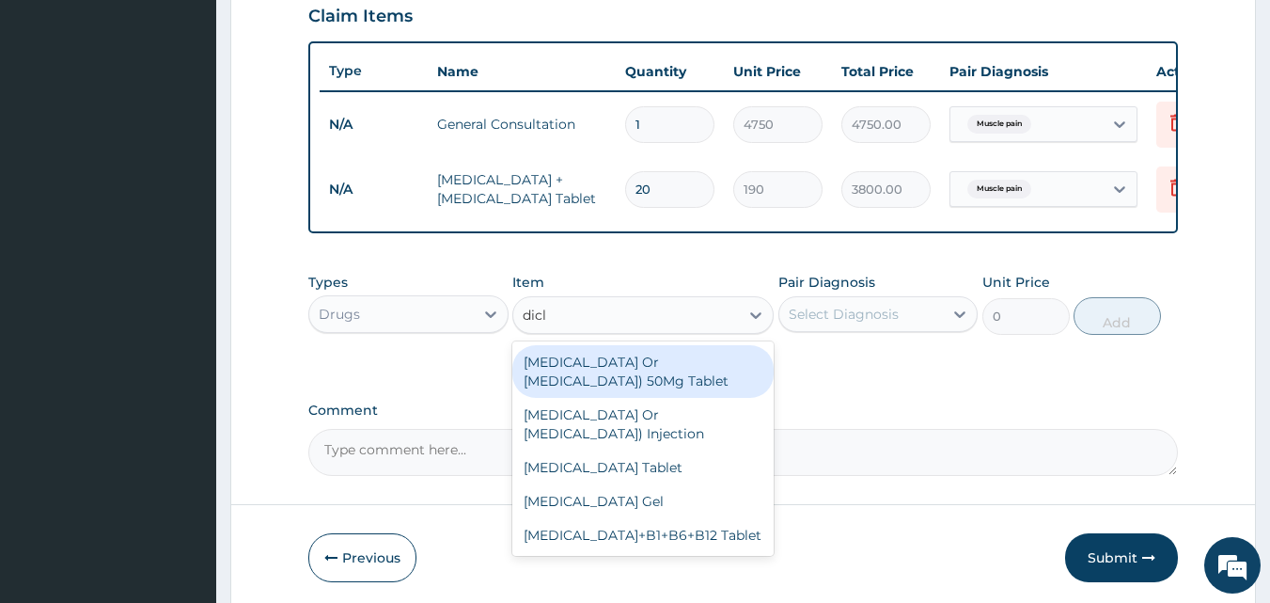
type input "diclo"
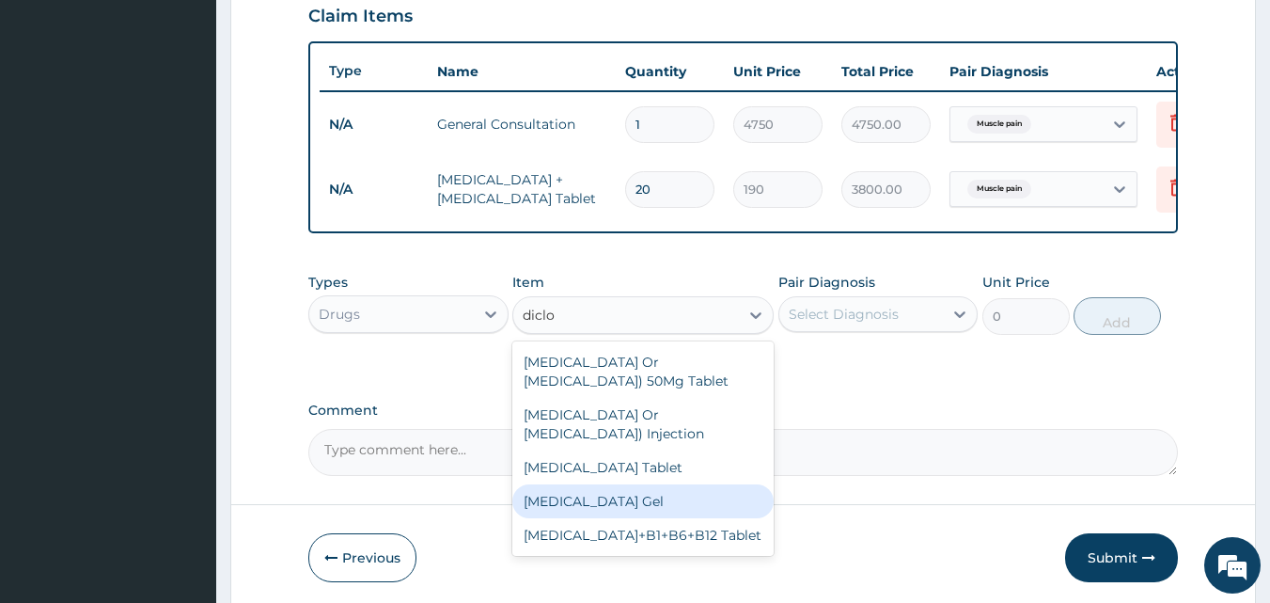
click at [616, 518] on div "Diclofenac Sodium Gel" at bounding box center [643, 501] width 261 height 34
type input "2375"
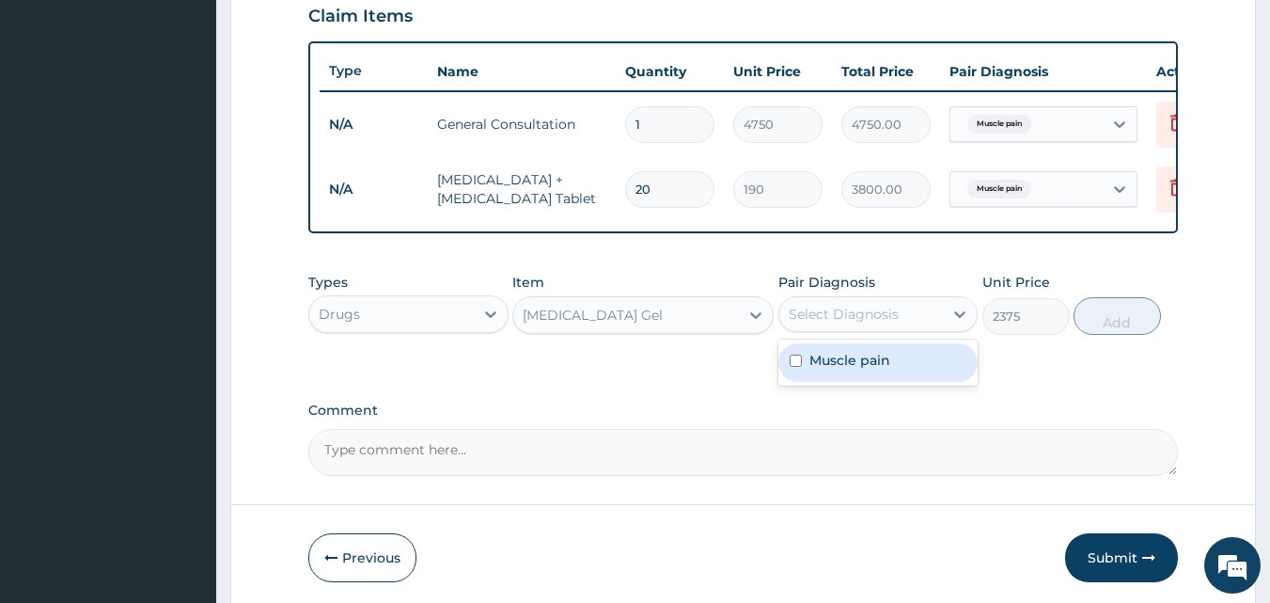
click at [893, 323] on div "Select Diagnosis" at bounding box center [844, 314] width 110 height 19
click at [867, 370] on label "Muscle pain" at bounding box center [850, 360] width 81 height 19
checkbox input "true"
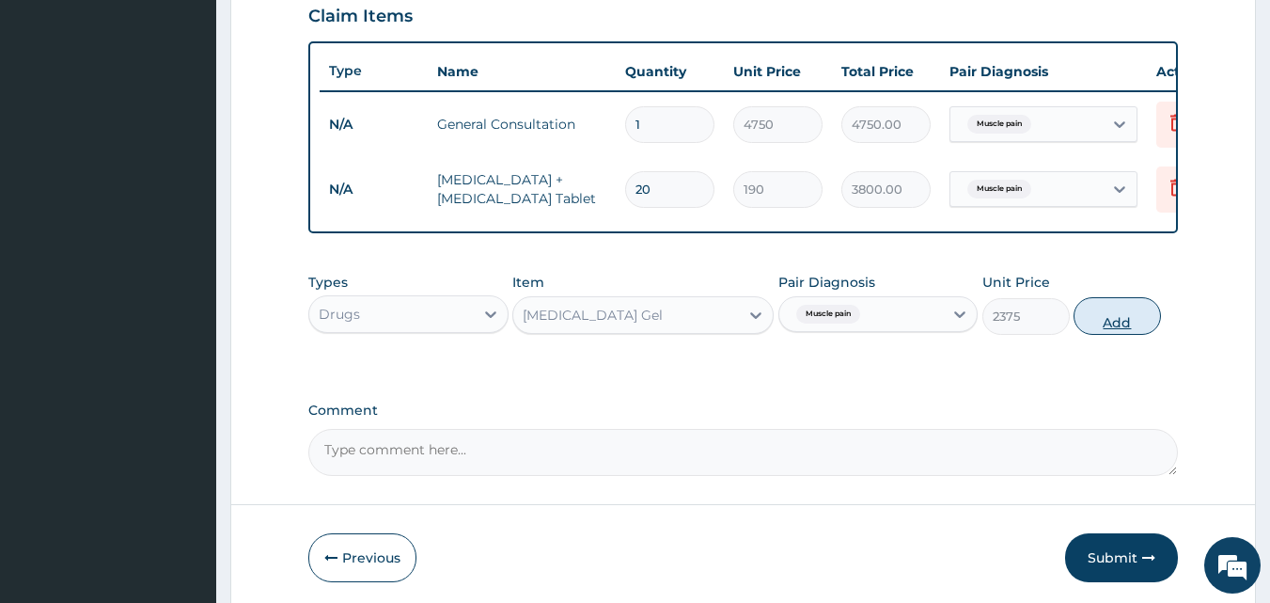
click at [1132, 333] on button "Add" at bounding box center [1117, 316] width 87 height 38
type input "0"
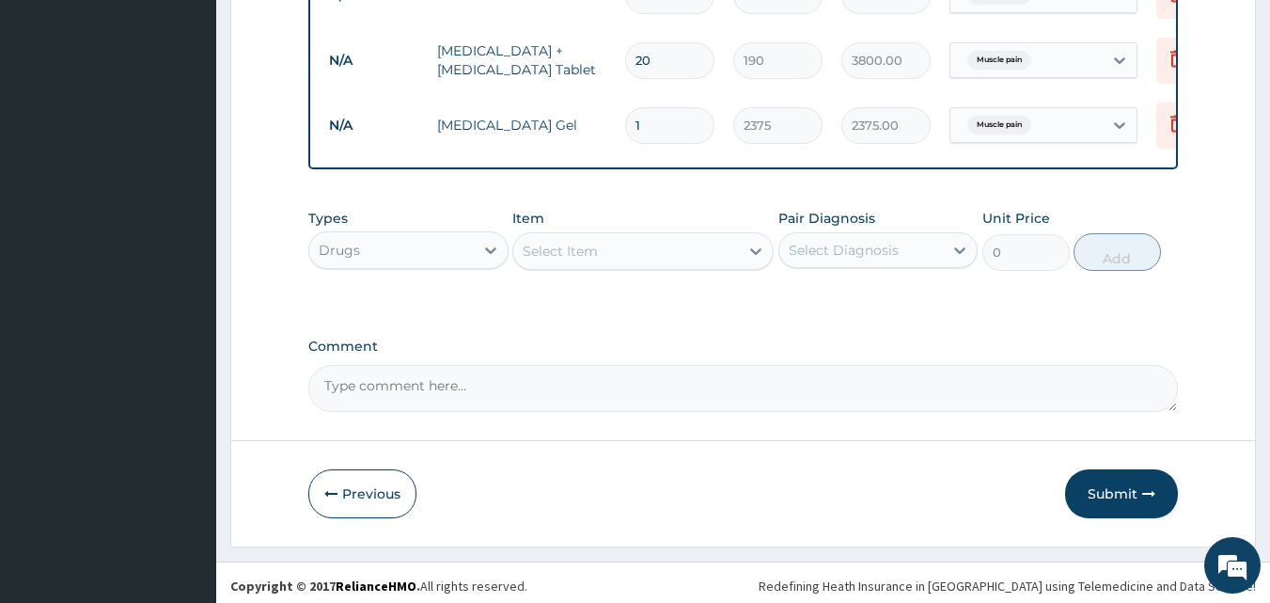
scroll to position [808, 0]
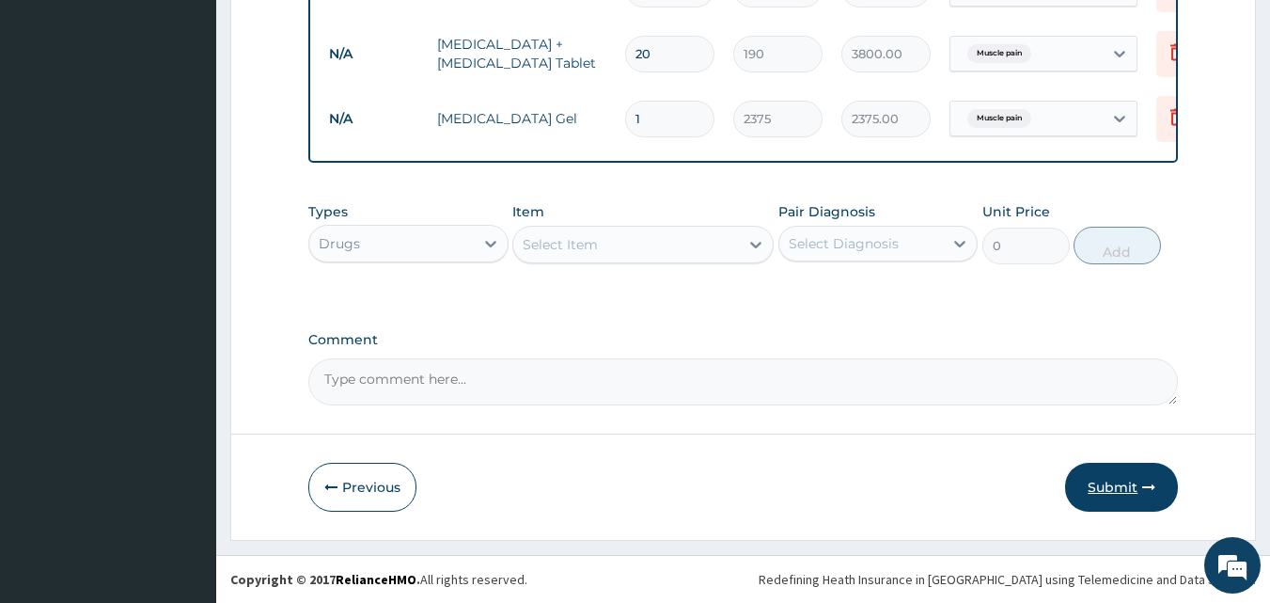
click at [1098, 475] on button "Submit" at bounding box center [1121, 487] width 113 height 49
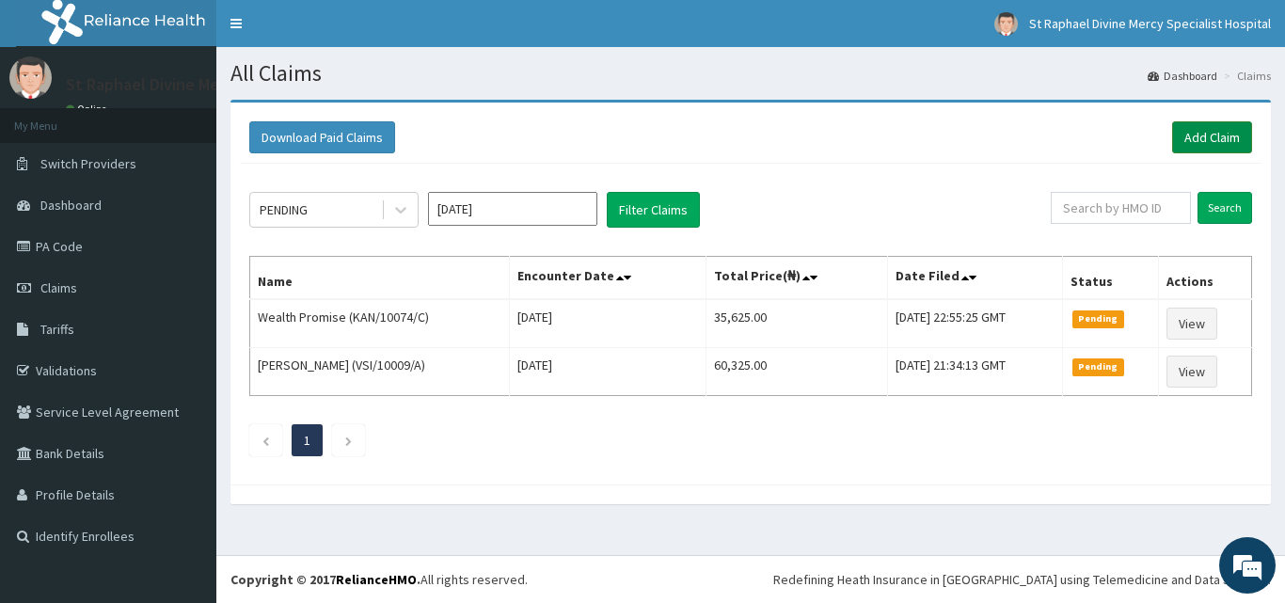
click at [1211, 142] on link "Add Claim" at bounding box center [1212, 137] width 80 height 32
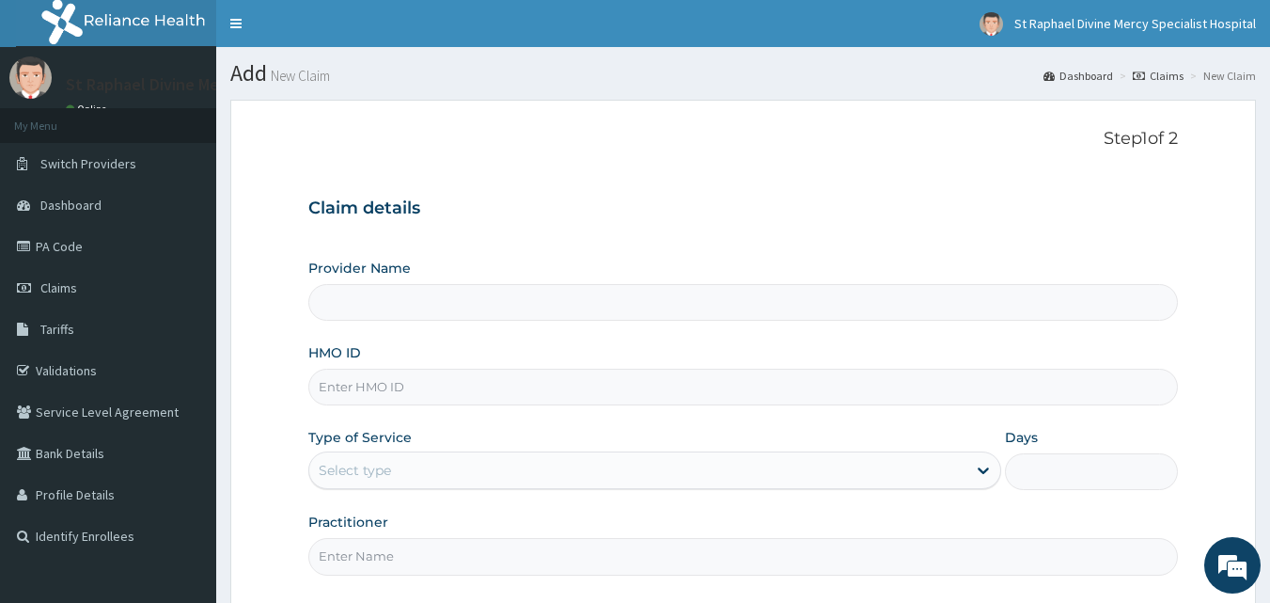
click at [377, 392] on input "HMO ID" at bounding box center [743, 387] width 871 height 37
type input "St. Raphael Divine Mercy Specialist Hospital"
type input "KAN/10074/A"
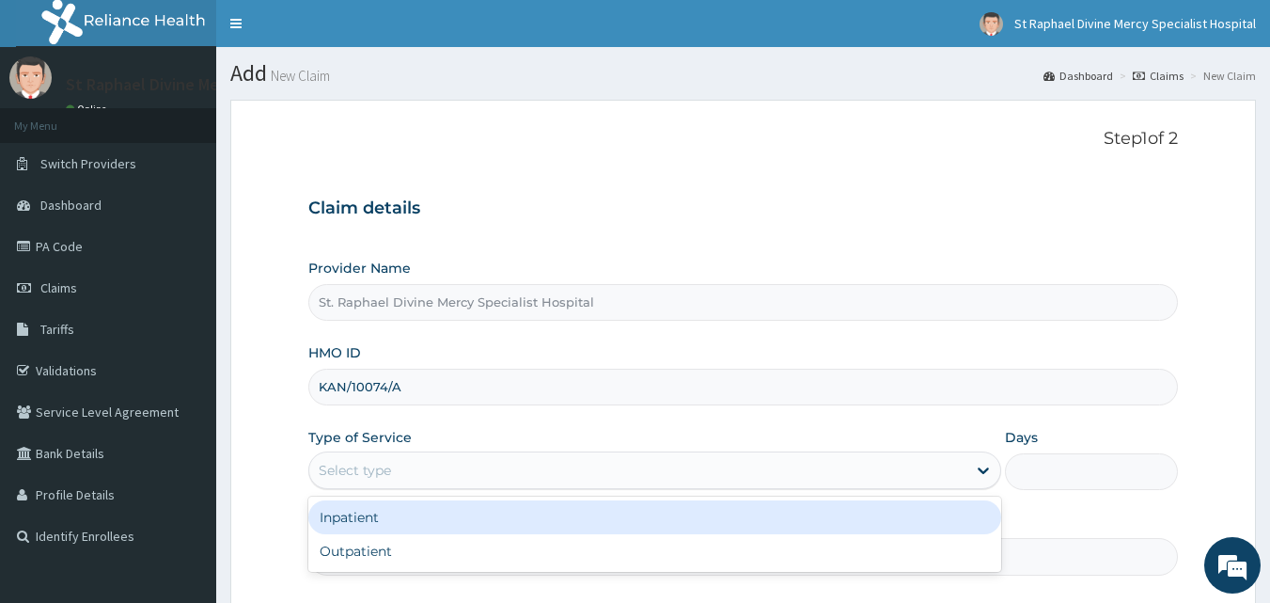
click at [418, 468] on div "Select type" at bounding box center [637, 470] width 657 height 30
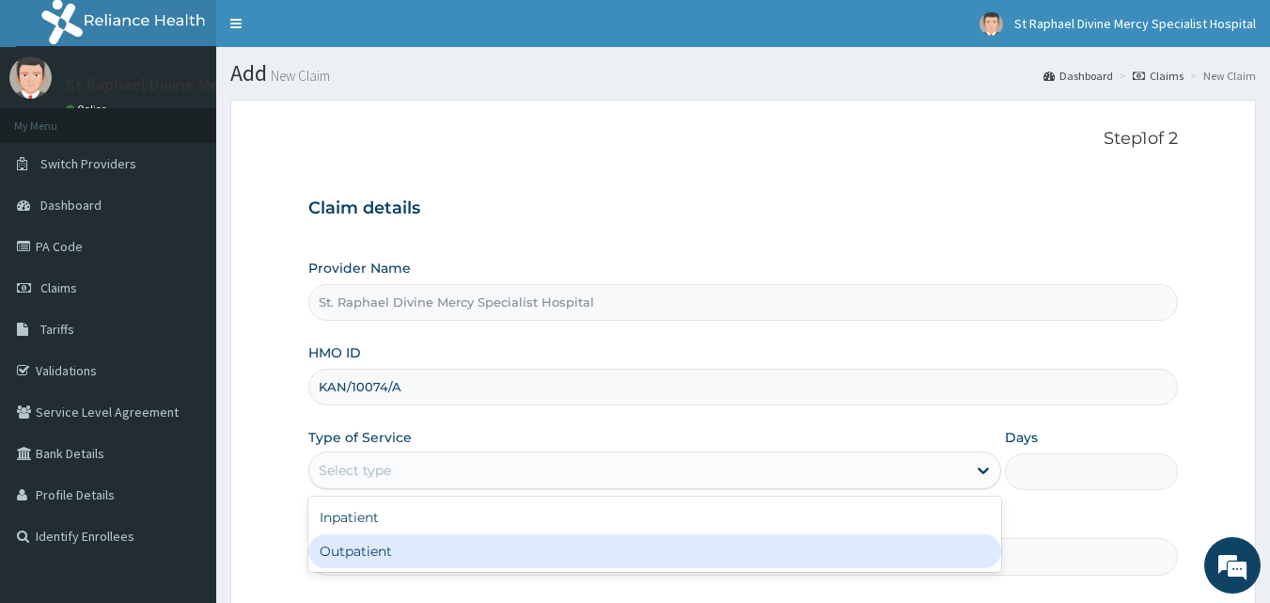
click at [322, 544] on div "Outpatient" at bounding box center [654, 551] width 693 height 34
type input "1"
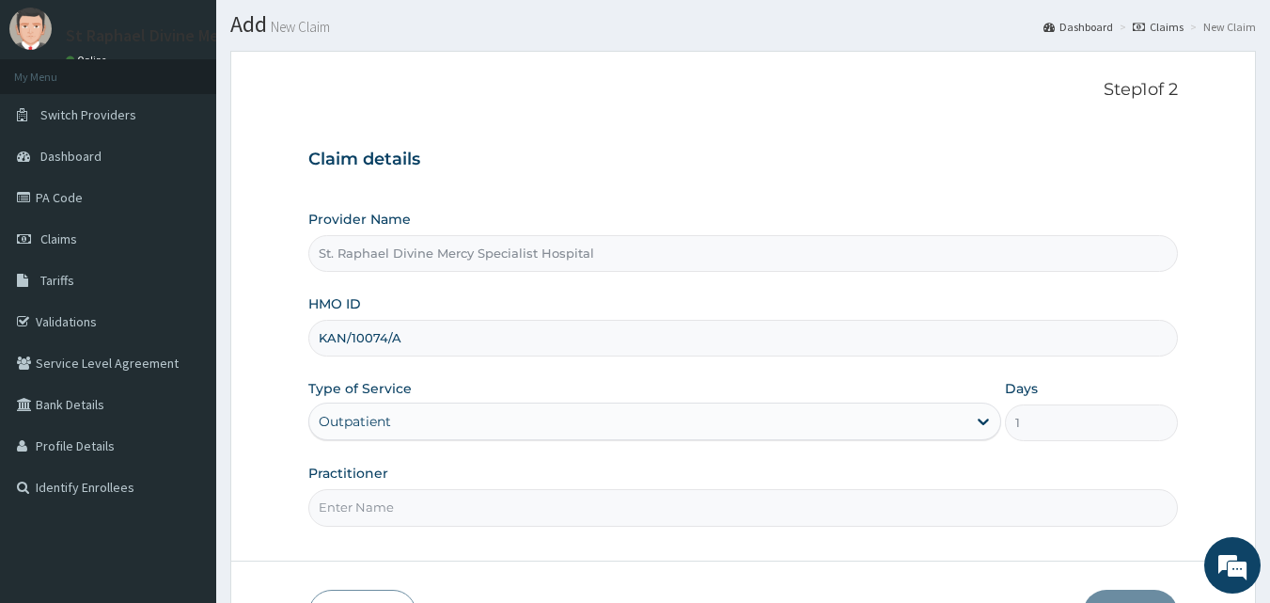
scroll to position [94, 0]
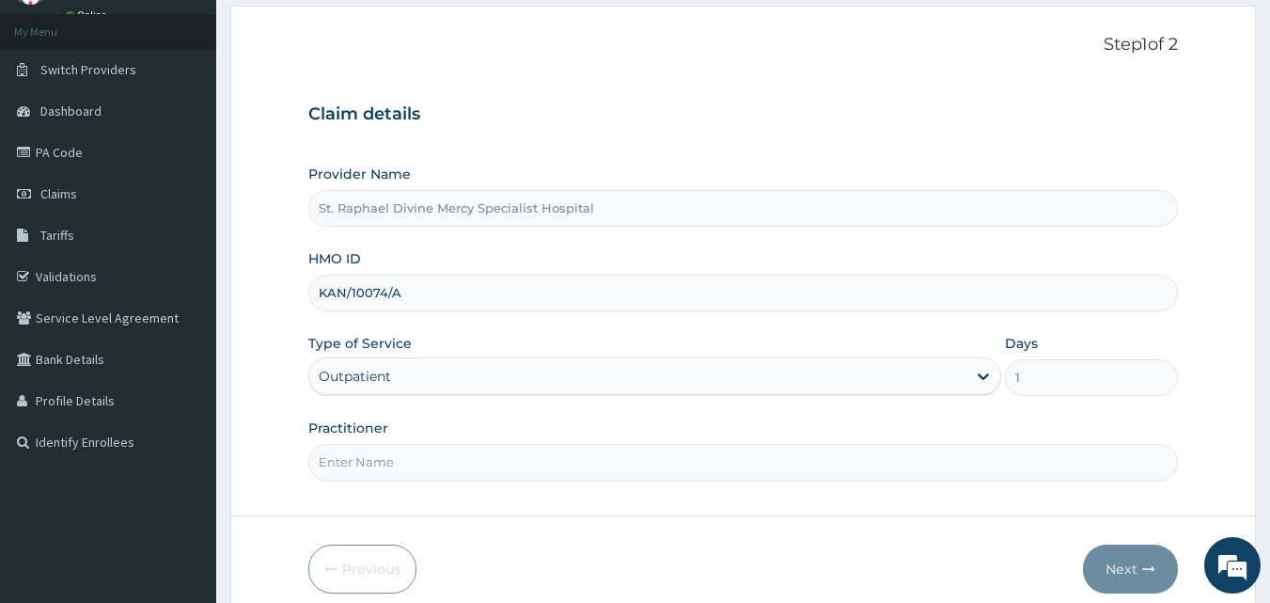
click at [391, 477] on input "Practitioner" at bounding box center [743, 462] width 871 height 37
type input "[PERSON_NAME]"
click at [1138, 561] on button "Next" at bounding box center [1130, 568] width 95 height 49
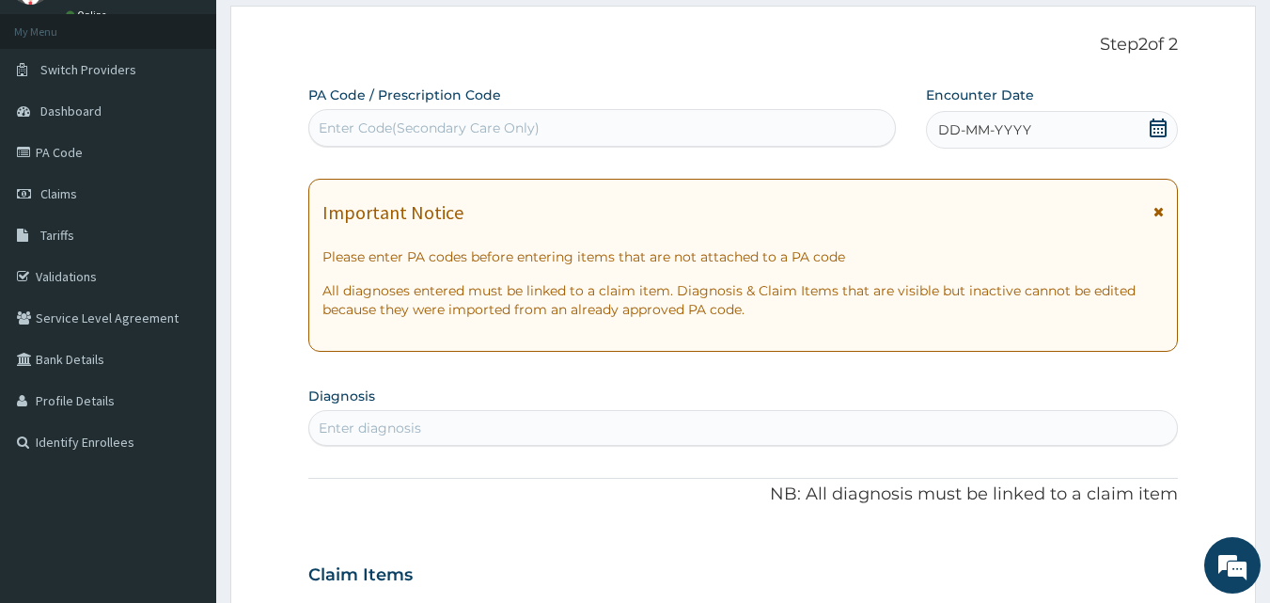
click at [1155, 129] on icon at bounding box center [1158, 127] width 17 height 19
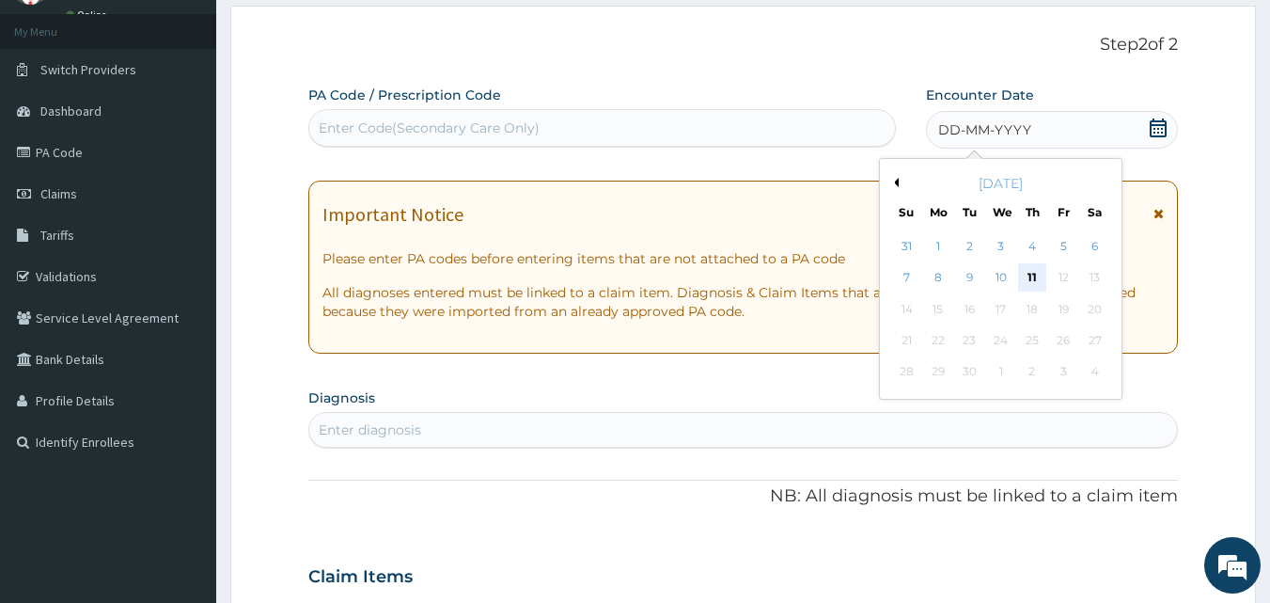
click at [1029, 272] on div "11" at bounding box center [1032, 278] width 28 height 28
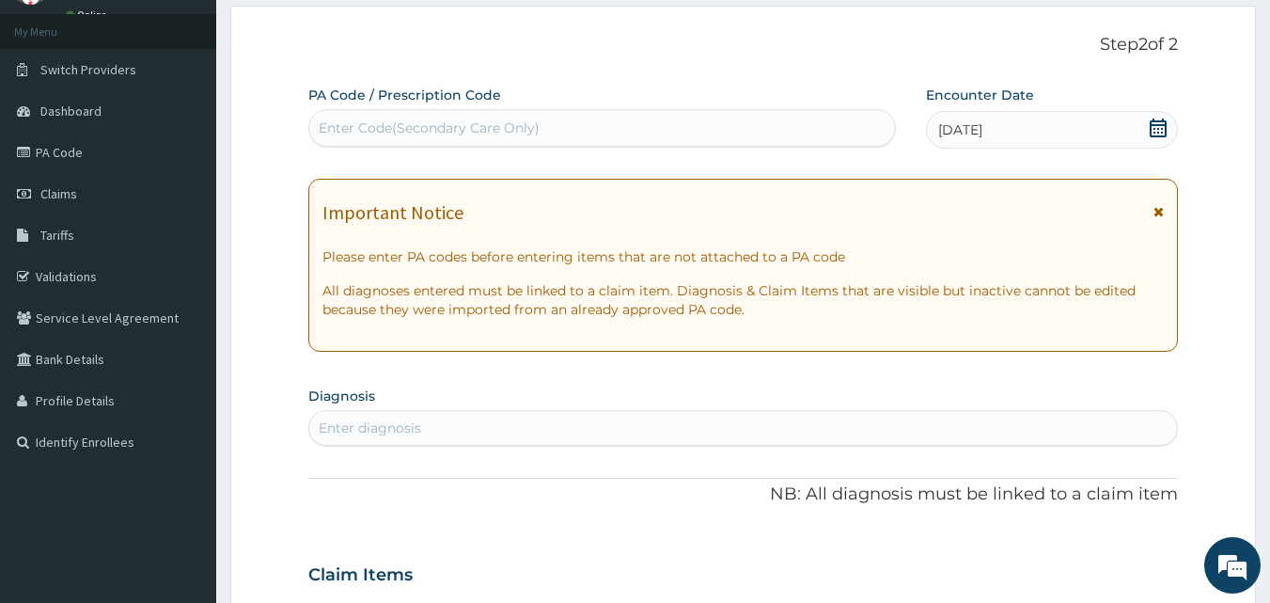
click at [508, 138] on div "Enter Code(Secondary Care Only)" at bounding box center [602, 128] width 587 height 30
type input "PA/3B508D"
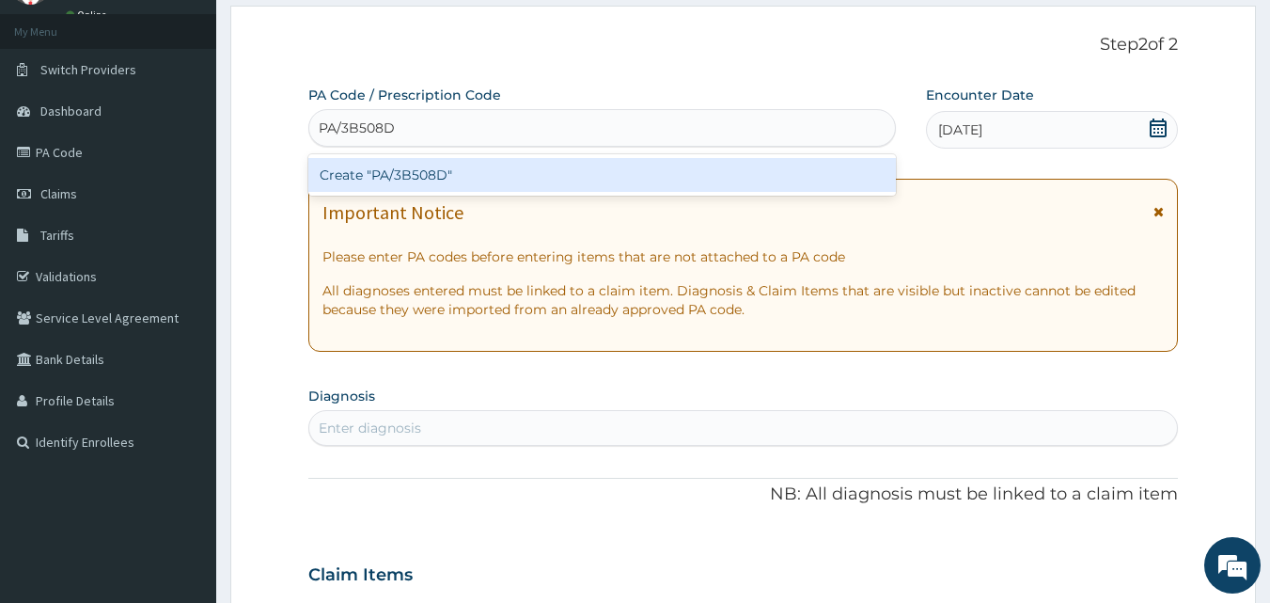
click at [393, 176] on div "Create "PA/3B508D"" at bounding box center [602, 175] width 589 height 34
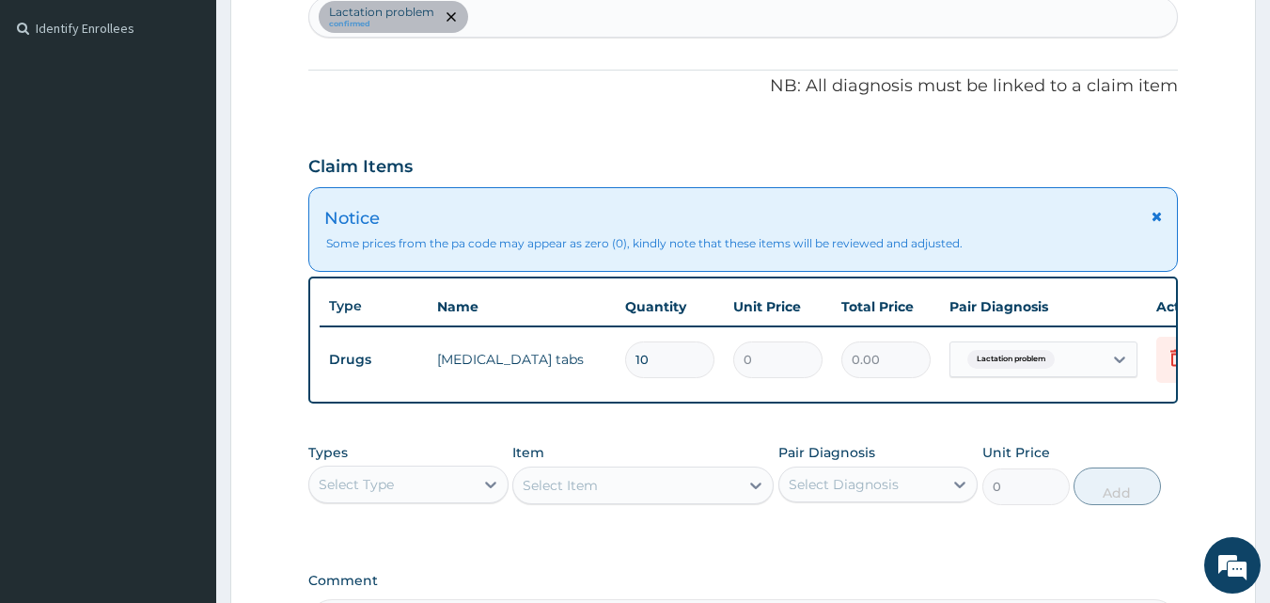
scroll to position [481, 0]
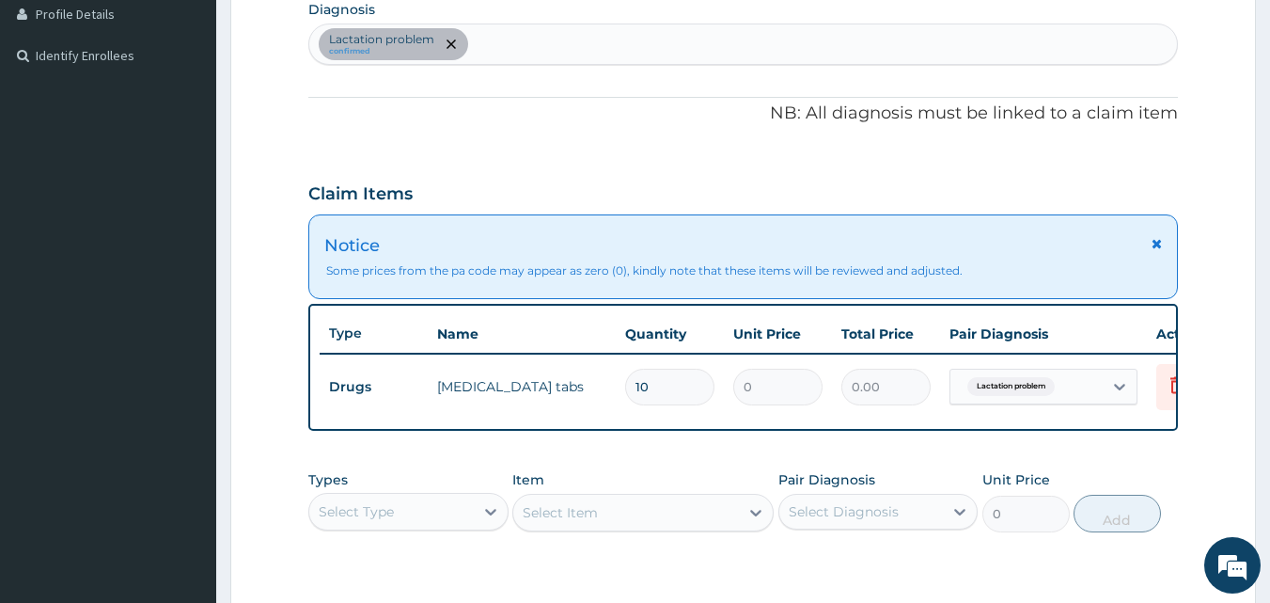
click at [1157, 241] on icon at bounding box center [1157, 243] width 10 height 13
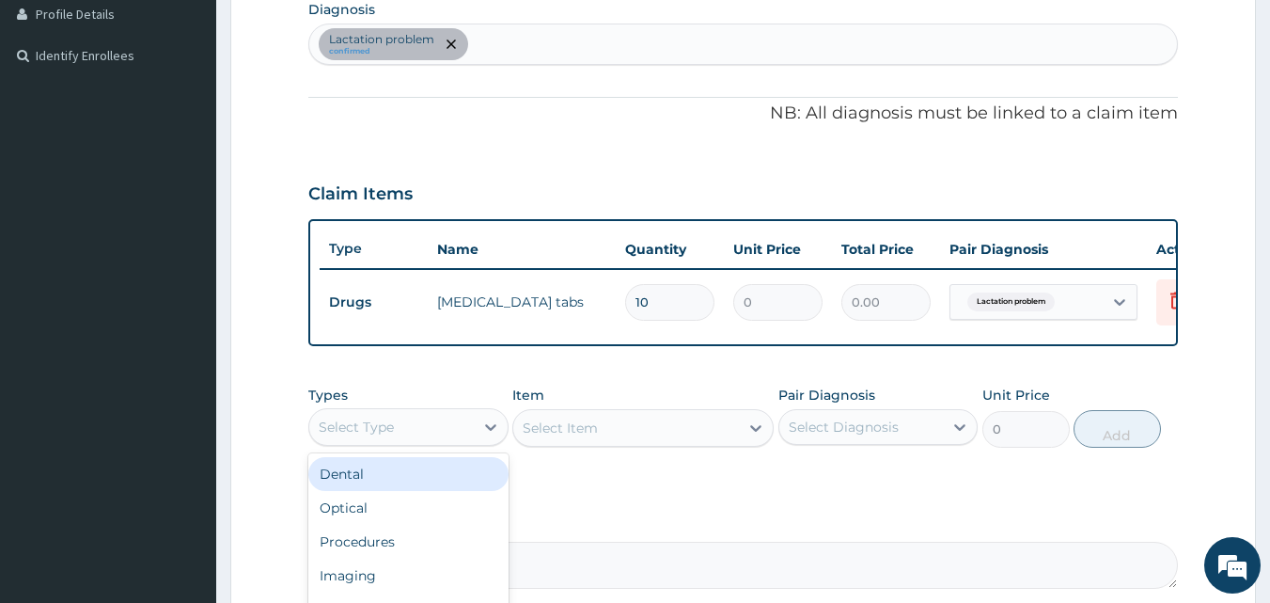
click at [405, 442] on div "Select Type" at bounding box center [391, 427] width 165 height 30
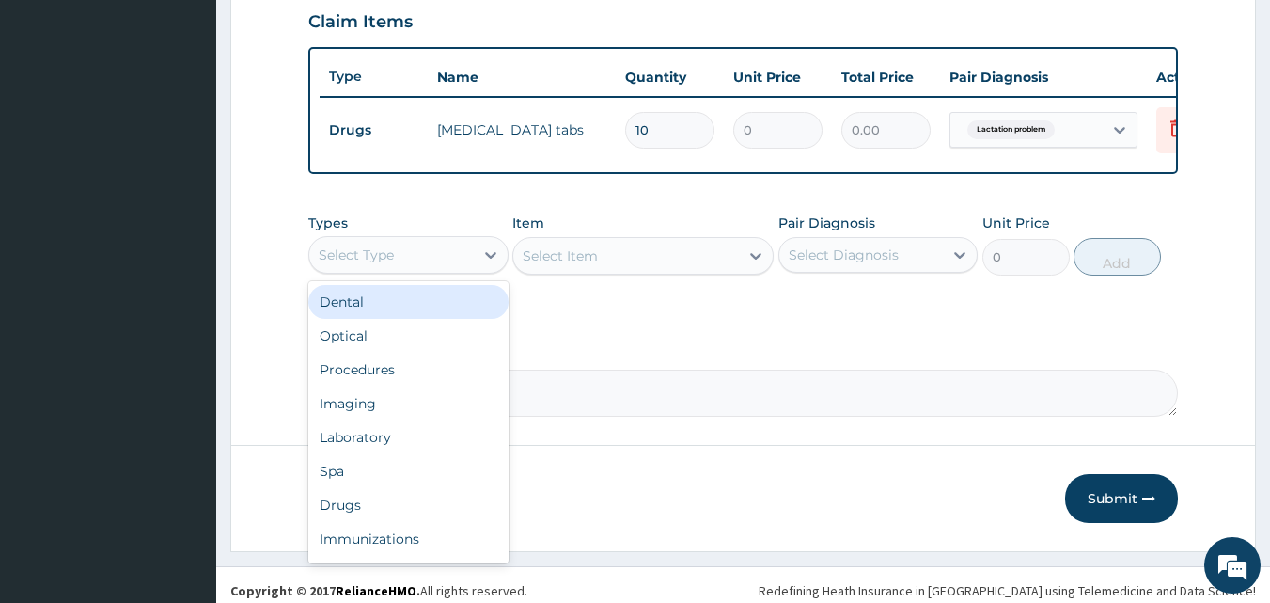
scroll to position [678, 0]
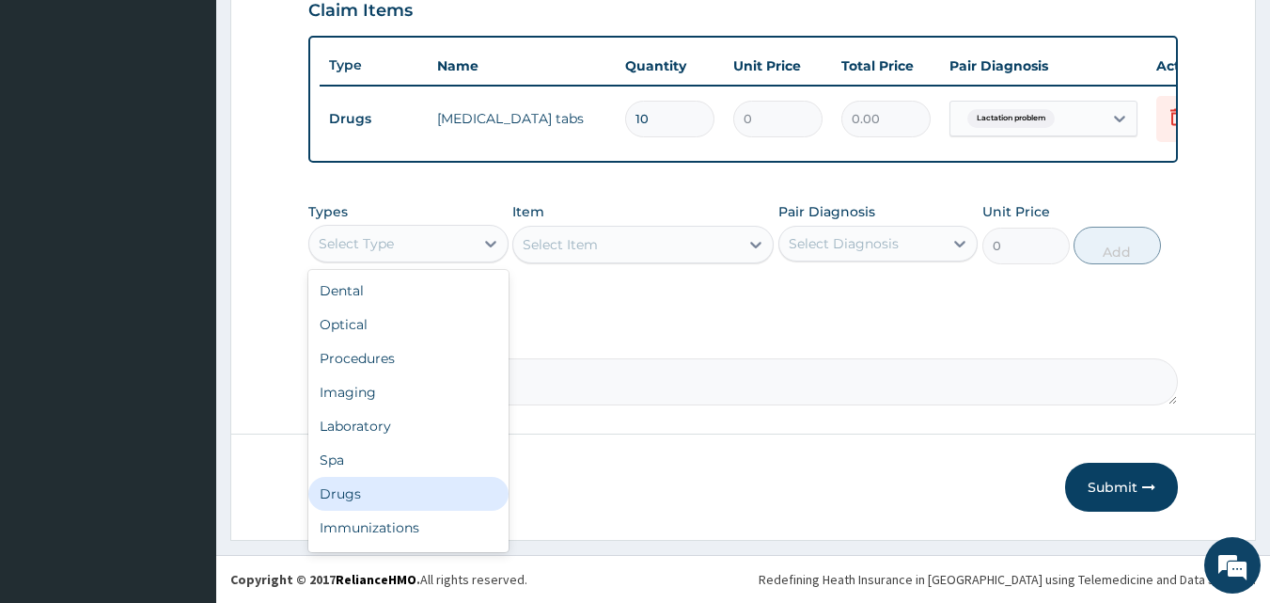
click at [342, 486] on div "Drugs" at bounding box center [408, 494] width 200 height 34
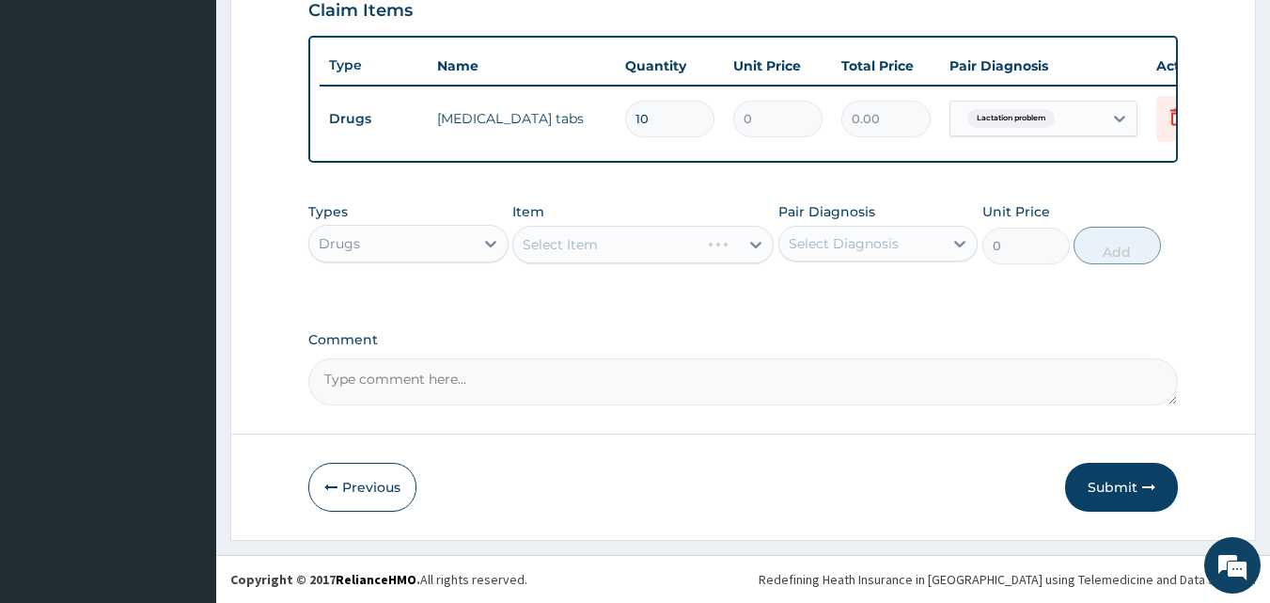
click at [566, 248] on div "Select Item" at bounding box center [643, 245] width 261 height 38
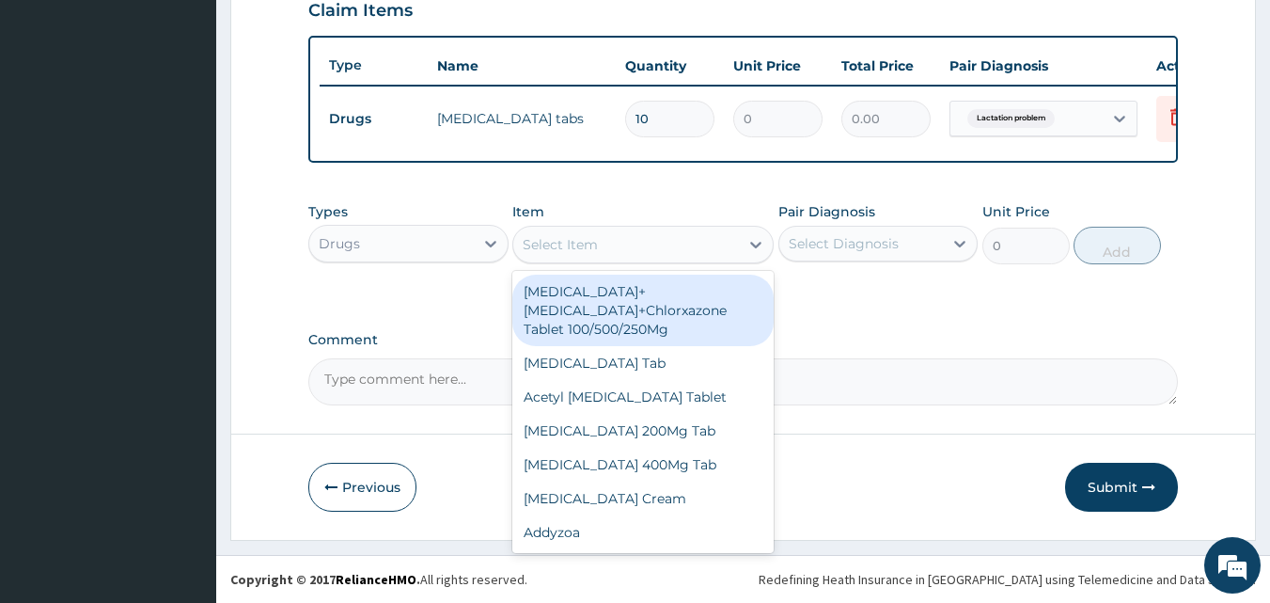
click at [565, 247] on div "Select Item" at bounding box center [560, 244] width 75 height 19
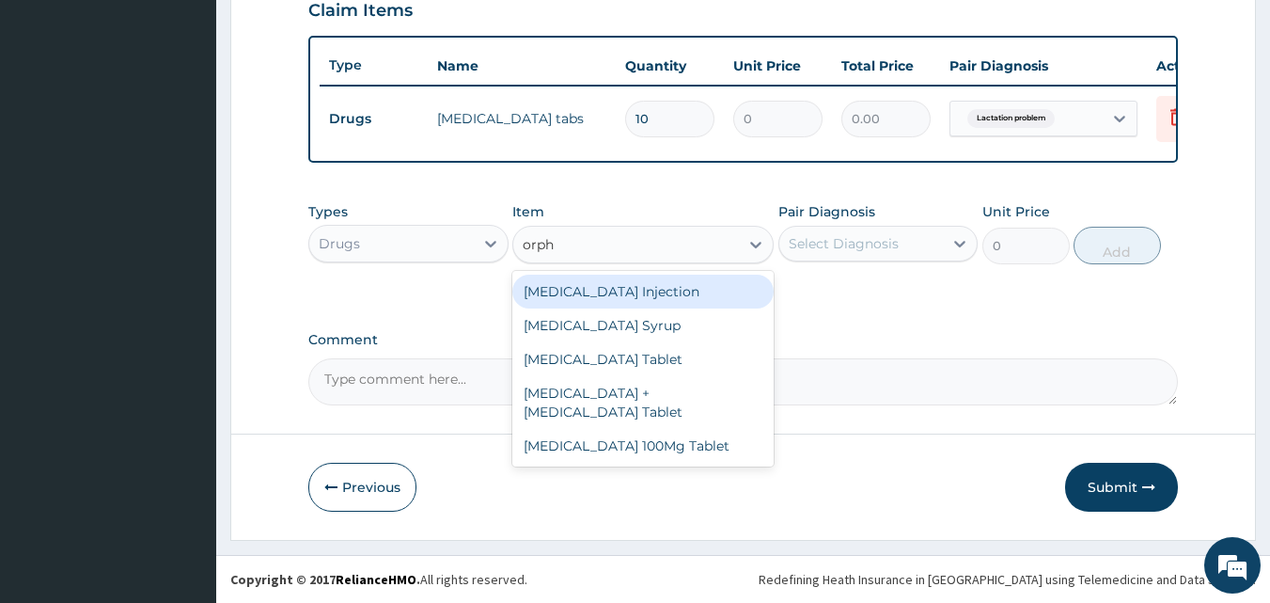
type input "orphe"
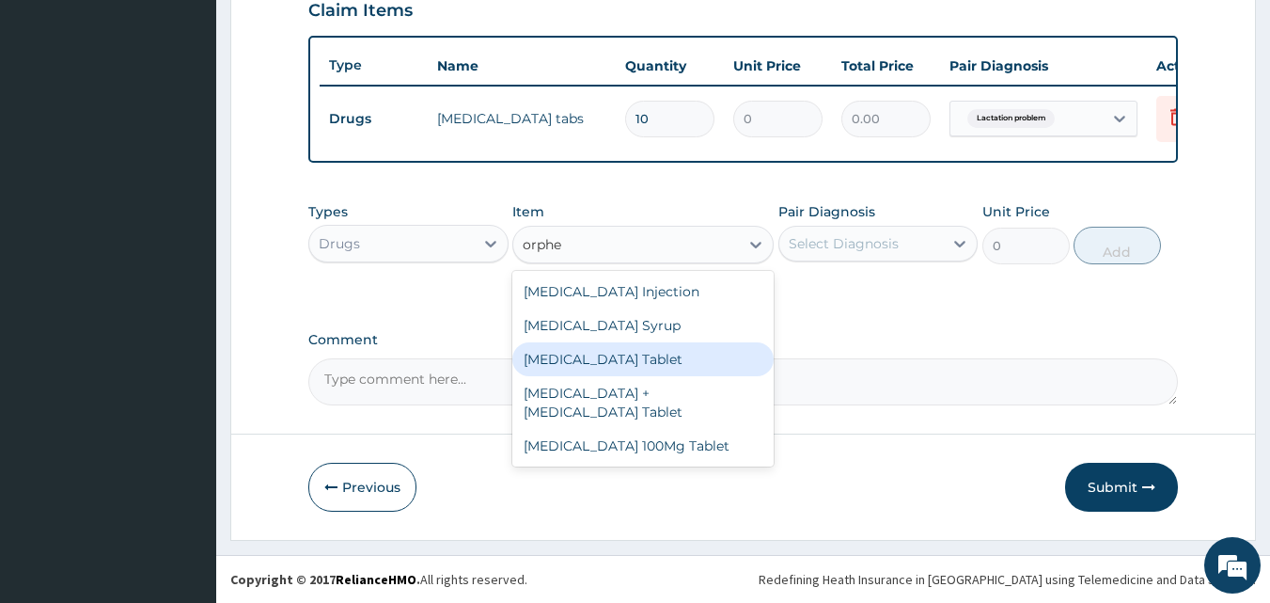
click at [630, 355] on div "[MEDICAL_DATA] Tablet" at bounding box center [643, 359] width 261 height 34
type input "76"
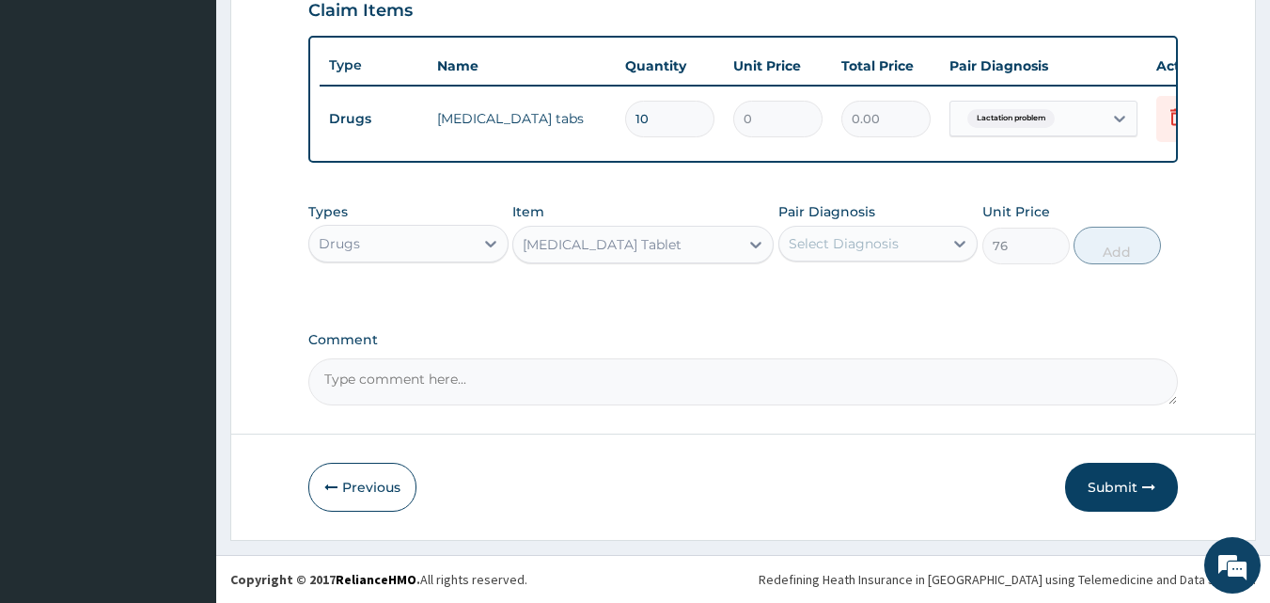
click at [840, 236] on div "Select Diagnosis" at bounding box center [844, 243] width 110 height 19
click at [857, 292] on label "Lactation problem" at bounding box center [873, 289] width 126 height 19
checkbox input "true"
click at [1104, 244] on button "Add" at bounding box center [1117, 246] width 87 height 38
type input "0"
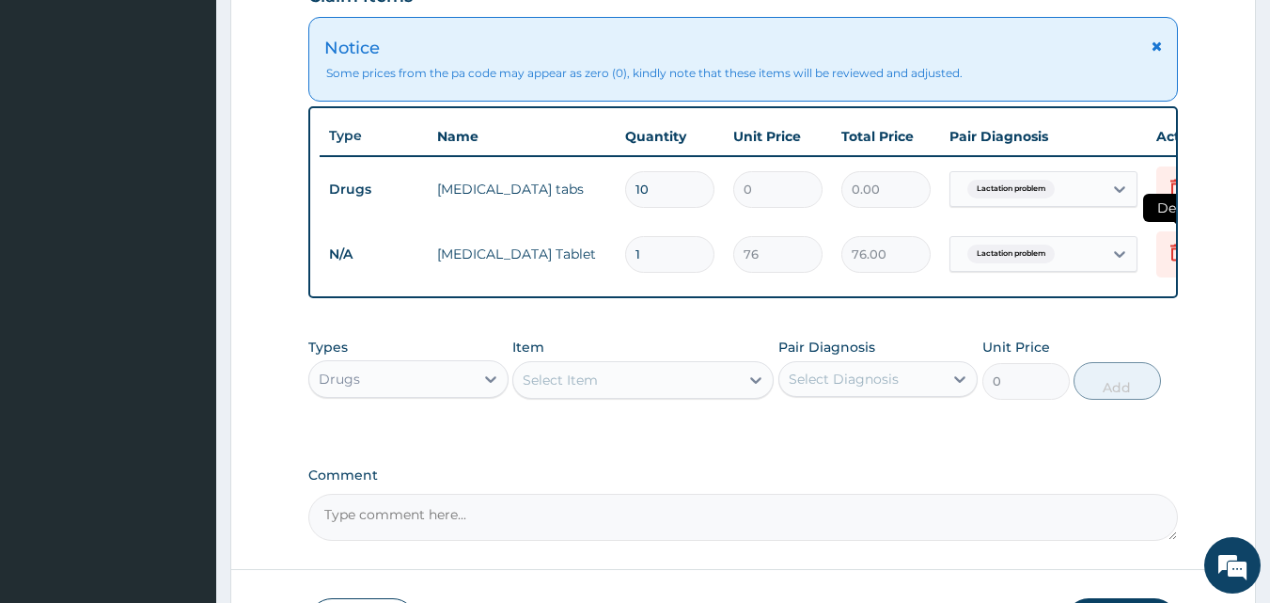
click at [1172, 254] on icon at bounding box center [1177, 252] width 13 height 17
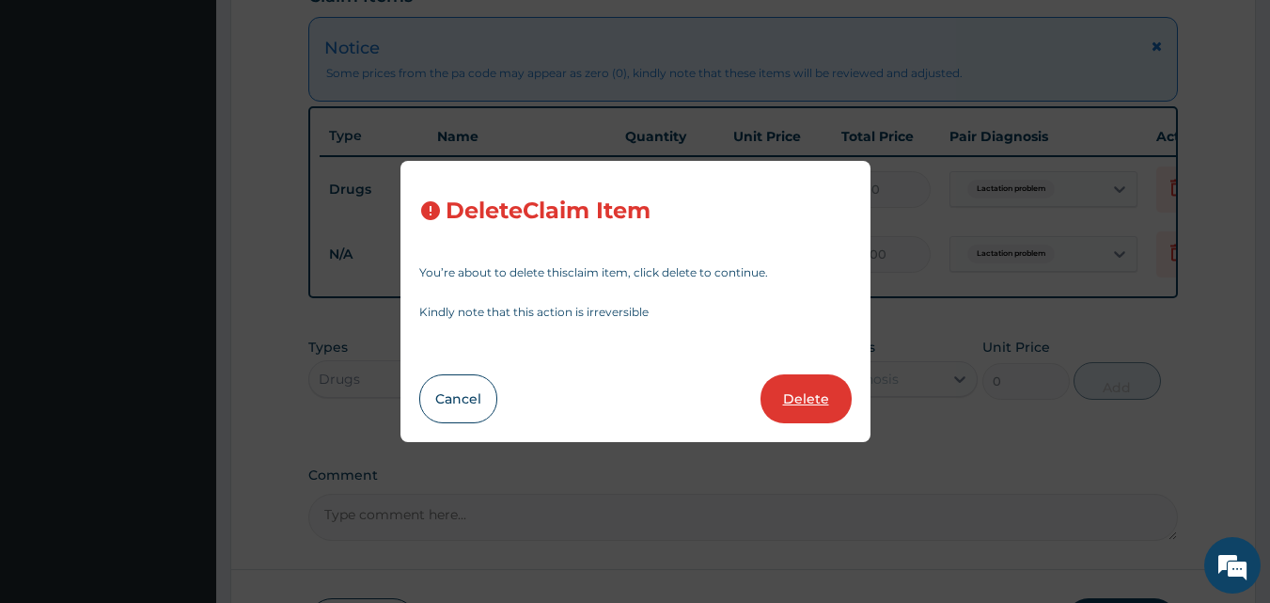
click at [836, 400] on button "Delete" at bounding box center [806, 398] width 91 height 49
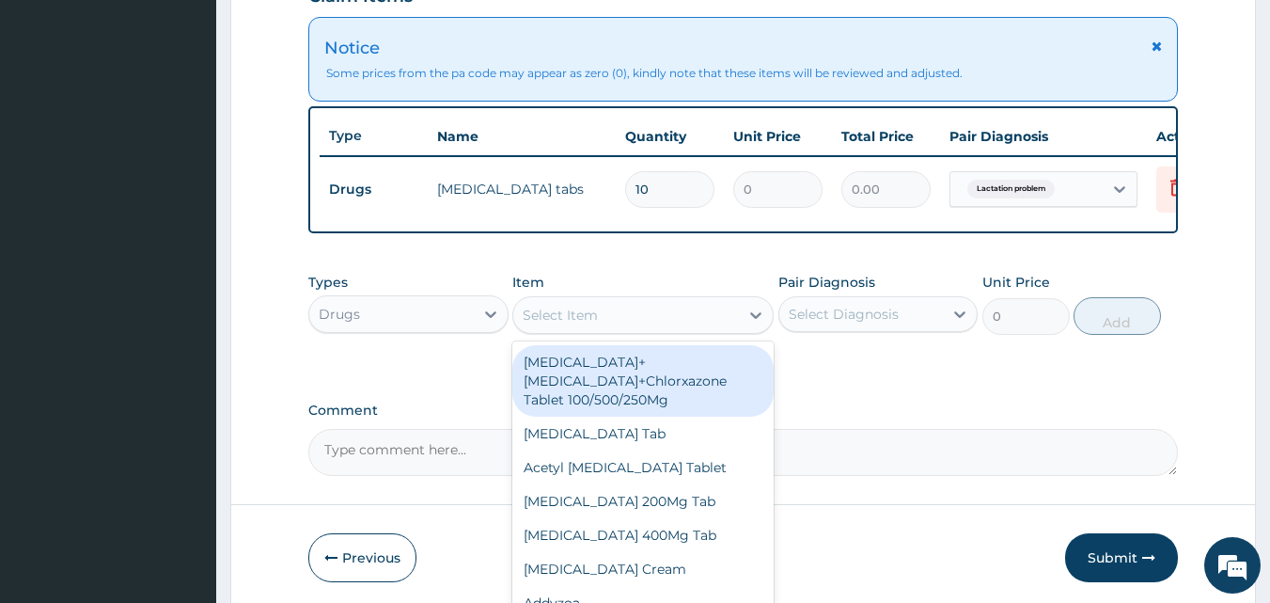
click at [552, 324] on div "Select Item" at bounding box center [560, 315] width 75 height 19
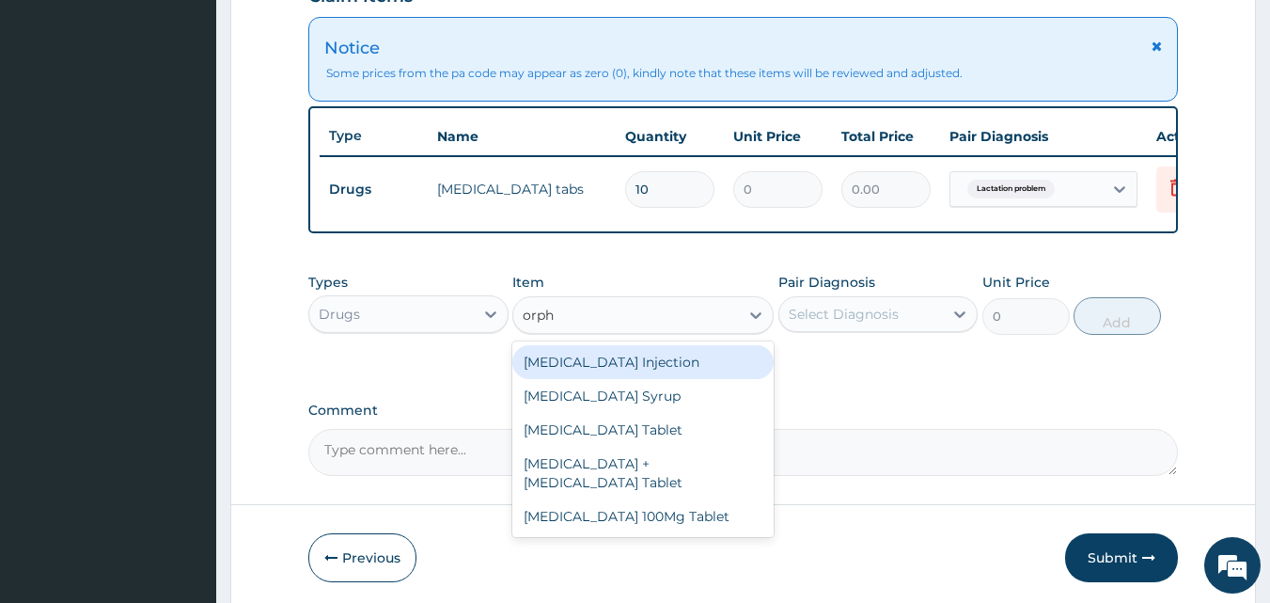
type input "orphe"
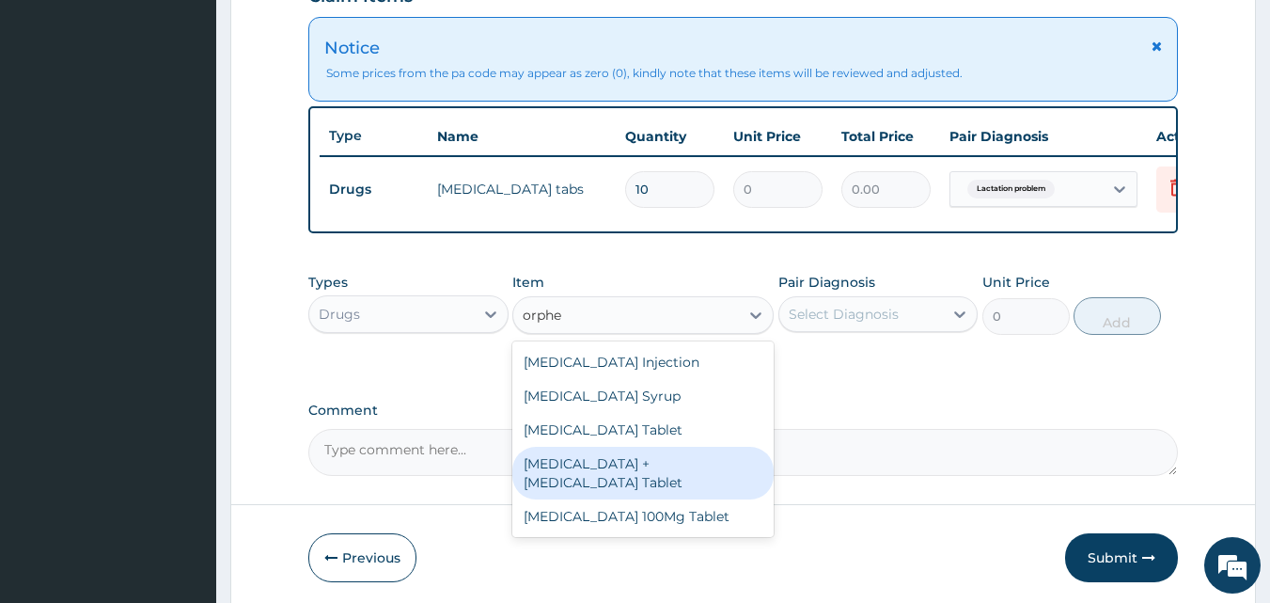
click at [662, 482] on div "[MEDICAL_DATA] + [MEDICAL_DATA] Tablet" at bounding box center [643, 473] width 261 height 53
type input "190"
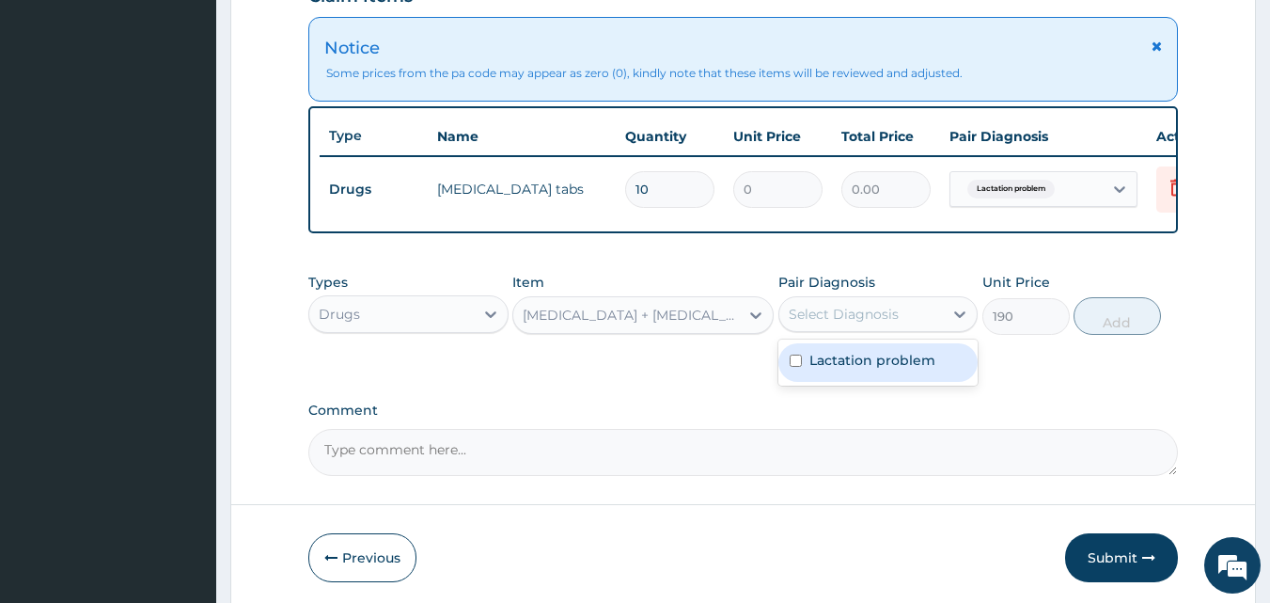
click at [850, 323] on div "Select Diagnosis" at bounding box center [844, 314] width 110 height 19
click at [858, 370] on label "Lactation problem" at bounding box center [873, 360] width 126 height 19
checkbox input "true"
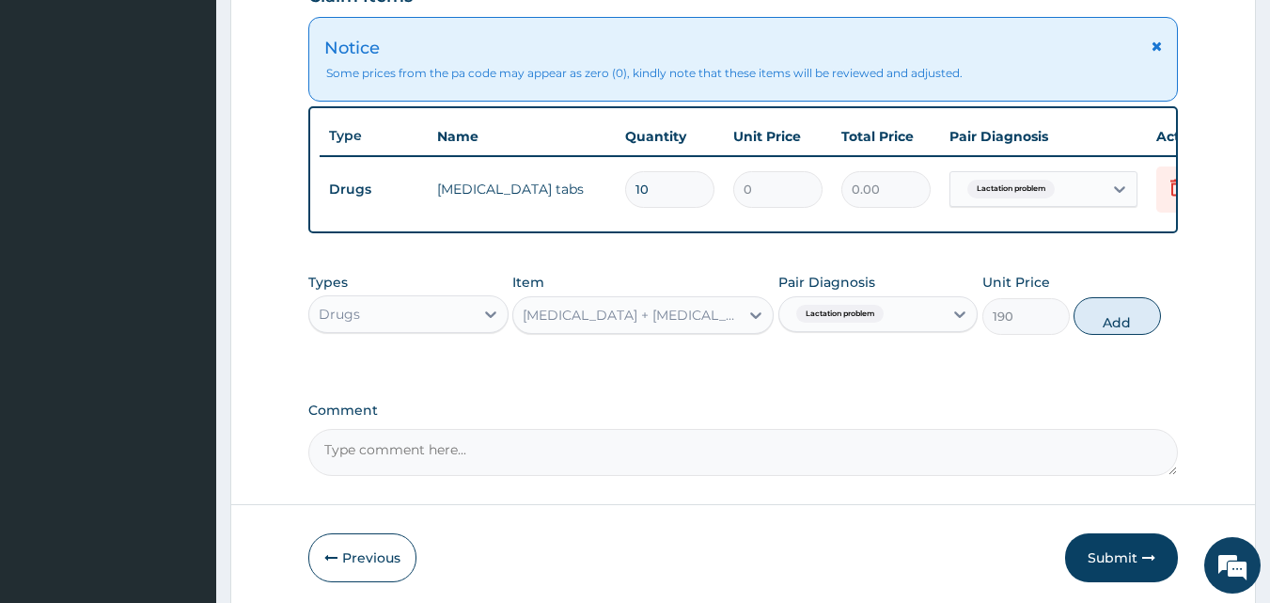
click at [1117, 335] on button "Add" at bounding box center [1117, 316] width 87 height 38
type input "0"
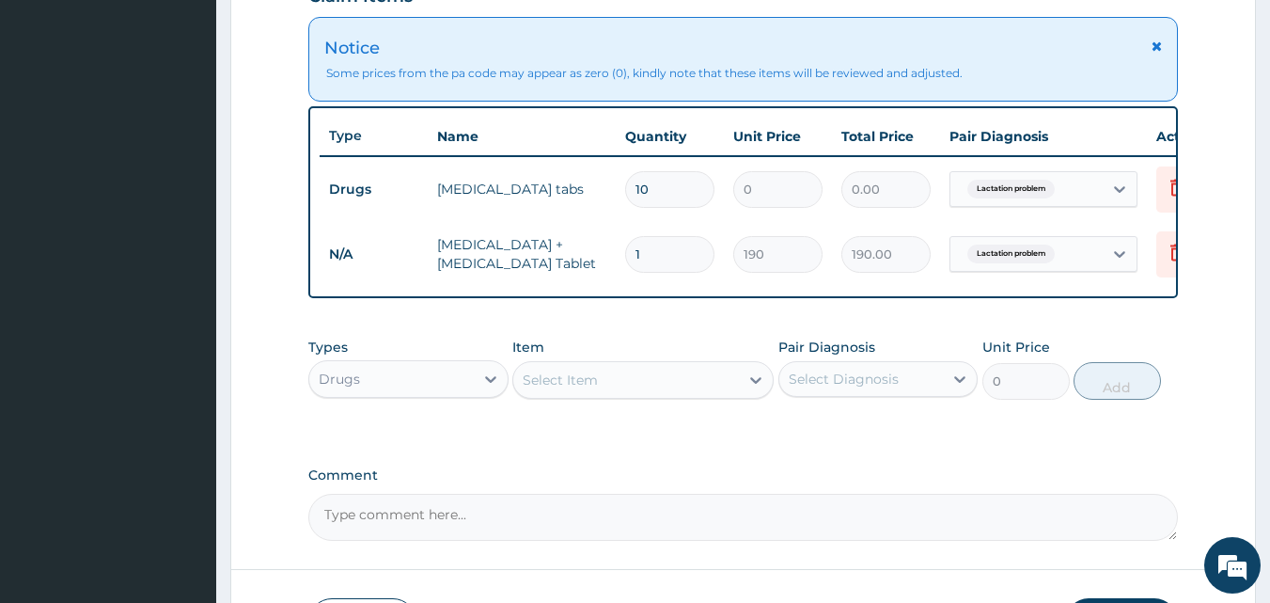
type input "0.00"
type input "2"
type input "380.00"
type input "20"
type input "3800.00"
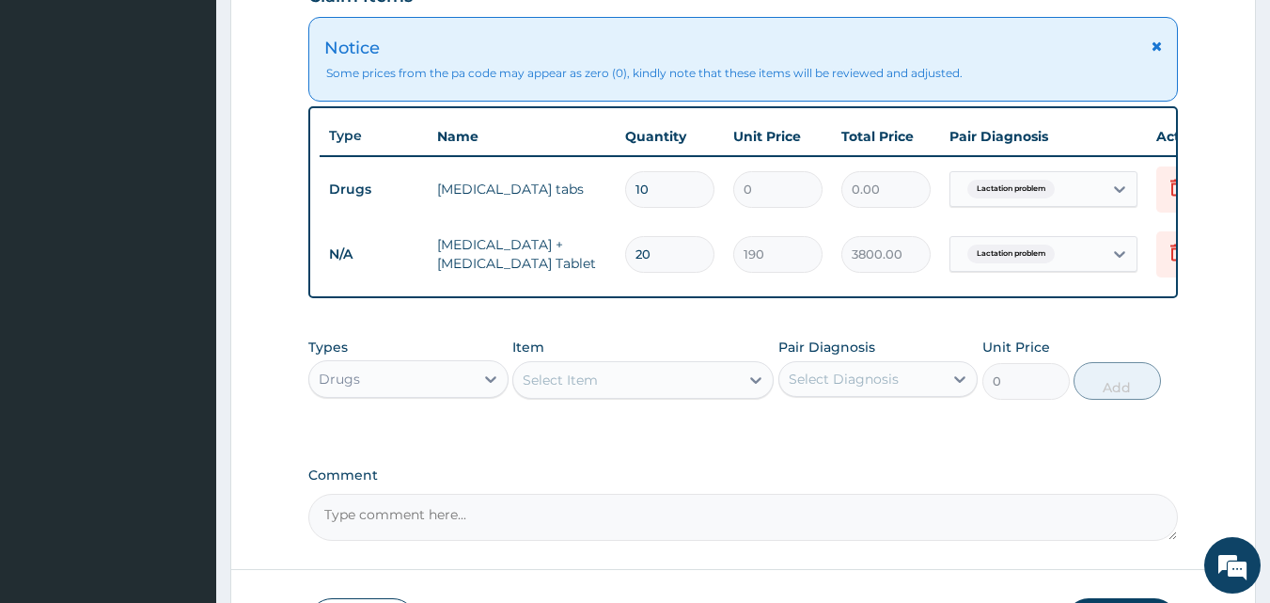
type input "20"
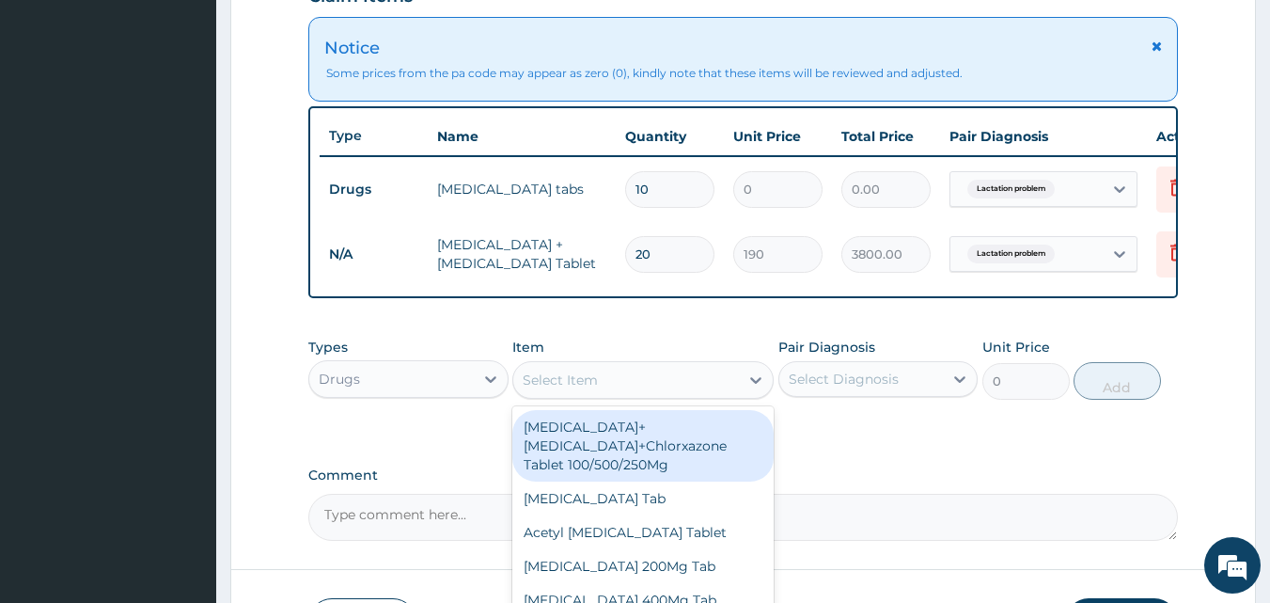
click at [612, 395] on div "Select Item" at bounding box center [626, 380] width 226 height 30
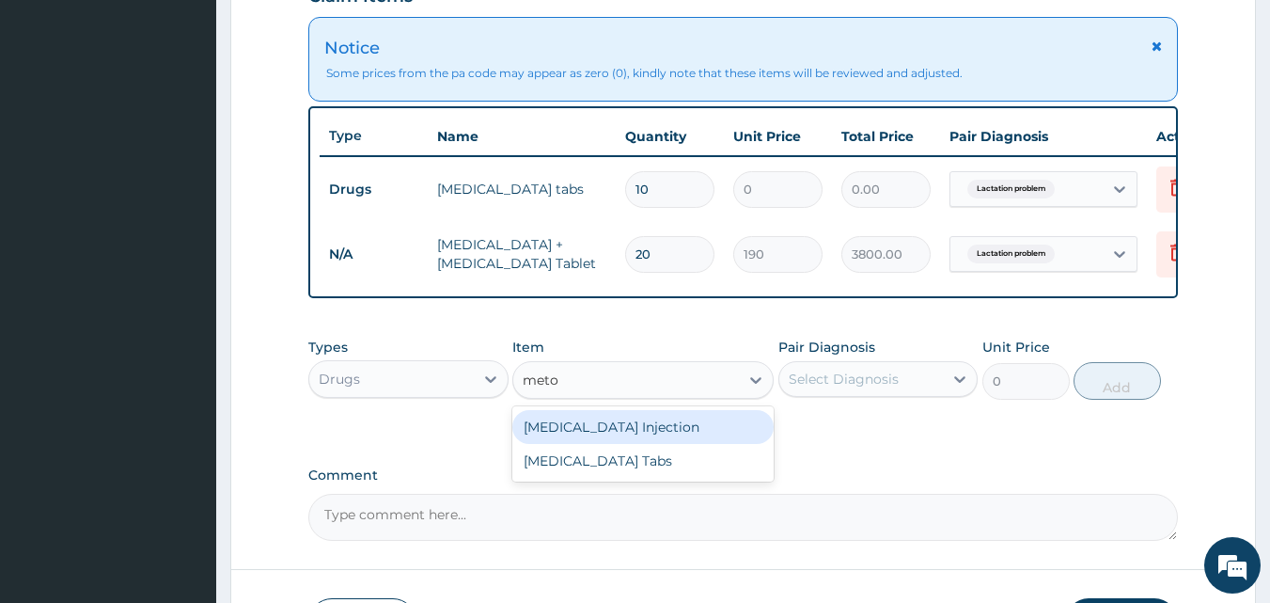
type input "metoc"
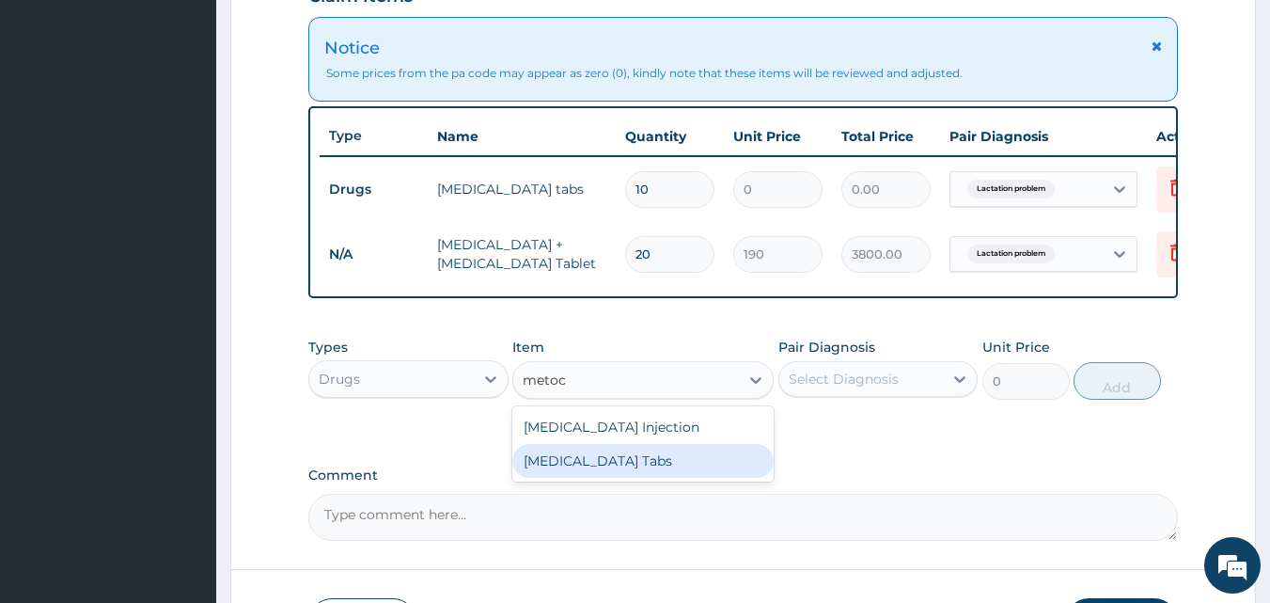
click at [606, 470] on div "Metoclopramide Tabs" at bounding box center [643, 461] width 261 height 34
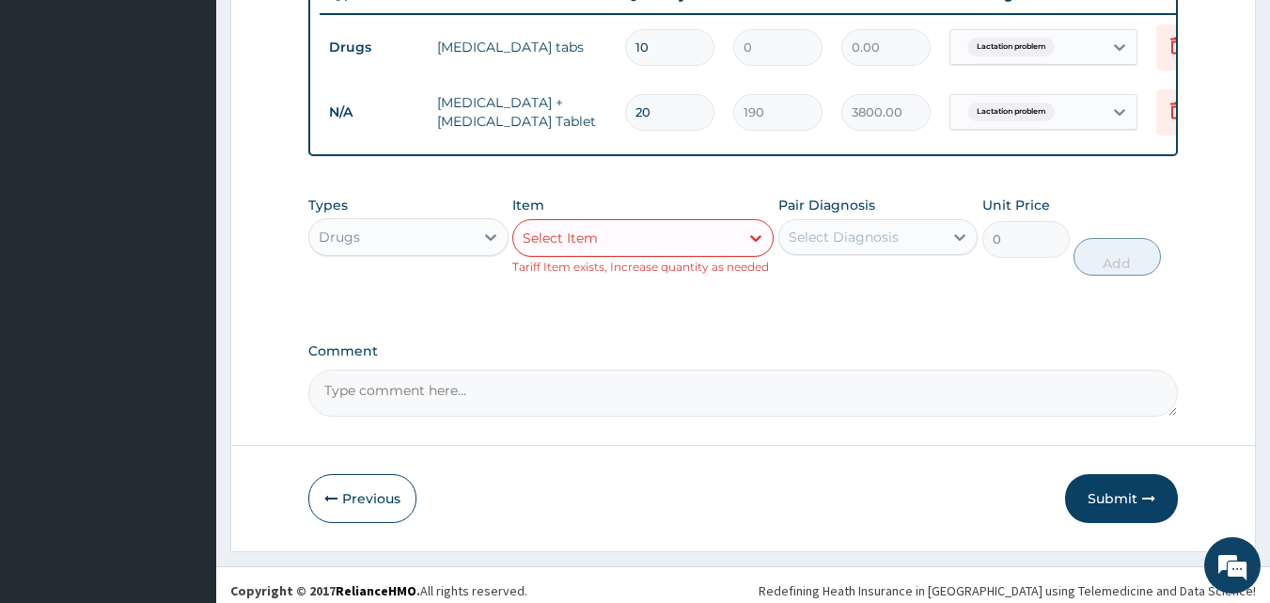
scroll to position [845, 0]
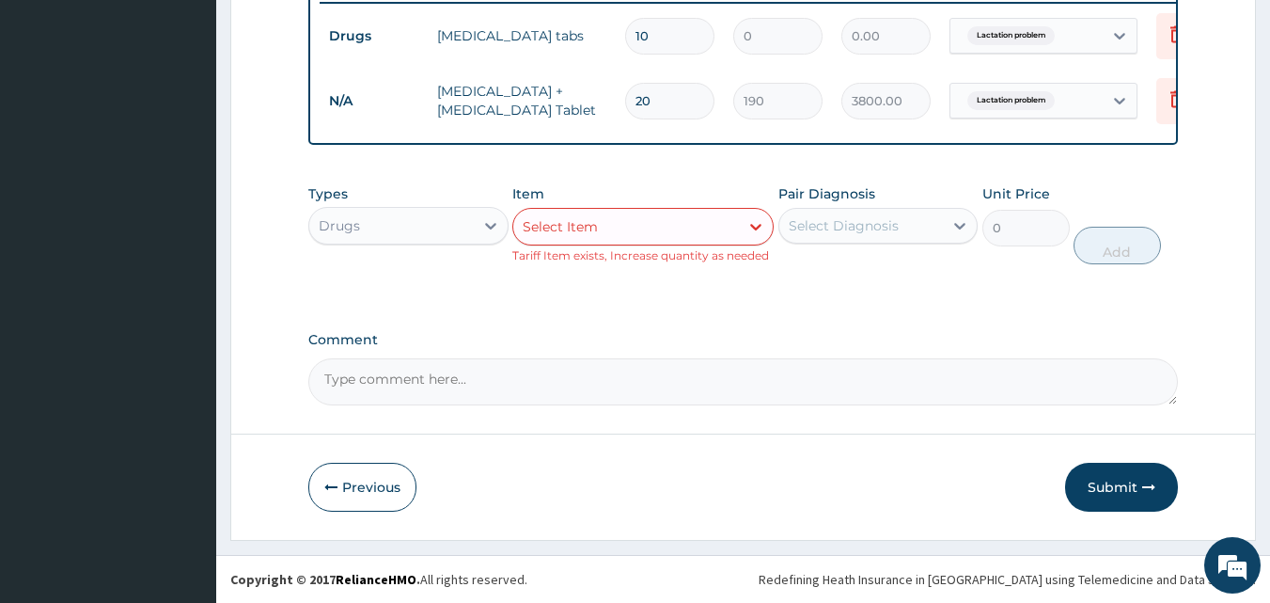
drag, startPoint x: 1115, startPoint y: 480, endPoint x: 1105, endPoint y: 485, distance: 11.8
click at [1112, 482] on button "Submit" at bounding box center [1121, 487] width 113 height 49
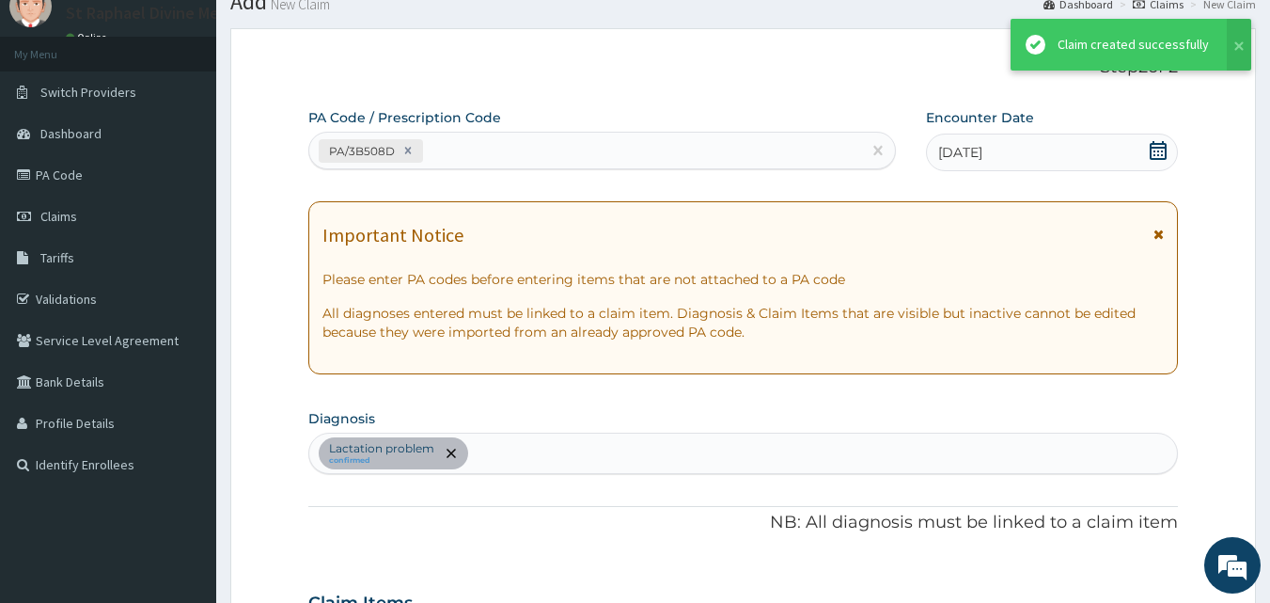
scroll to position [828, 0]
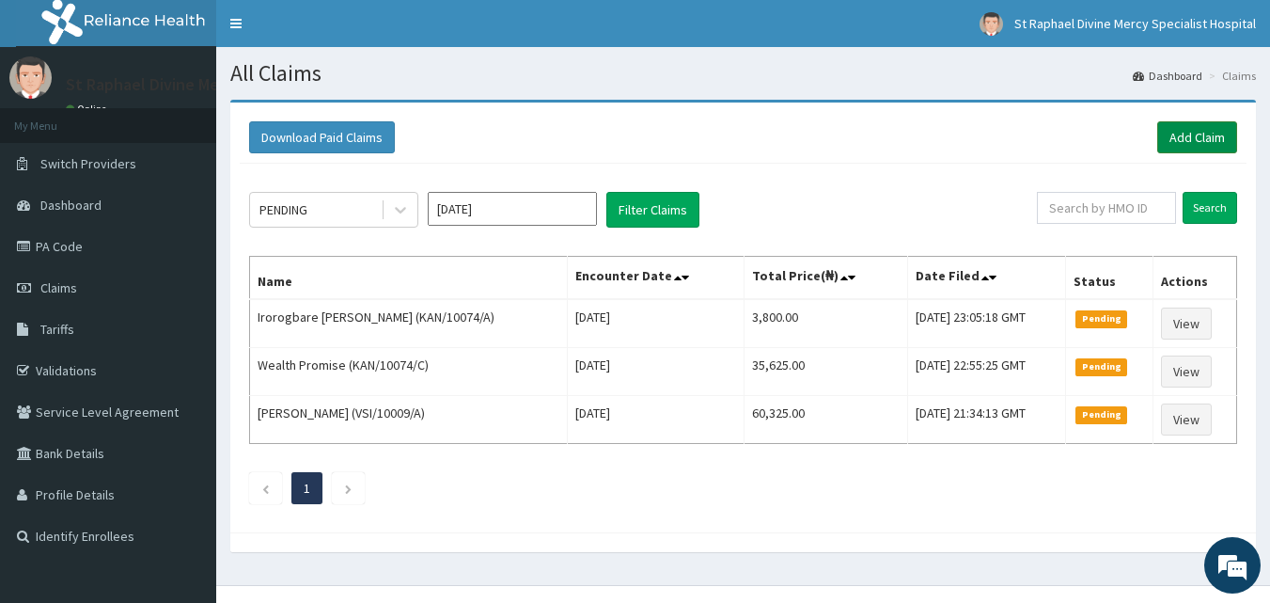
drag, startPoint x: 1206, startPoint y: 123, endPoint x: 1182, endPoint y: 134, distance: 26.1
click at [1204, 124] on link "Add Claim" at bounding box center [1198, 137] width 80 height 32
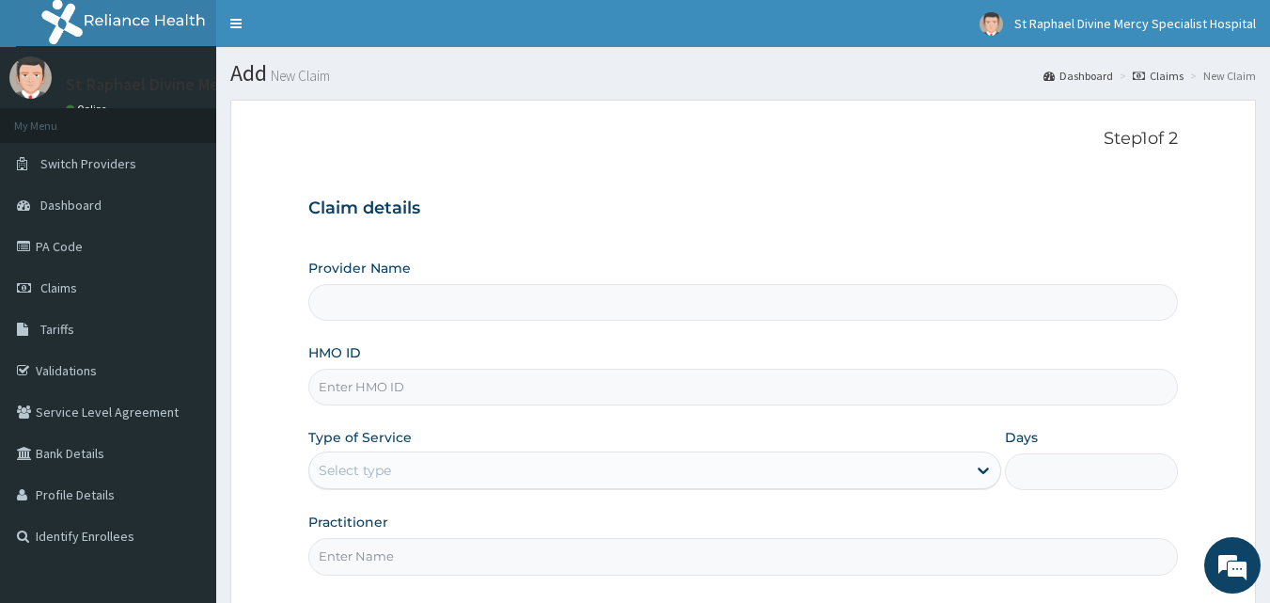
type input "St. Raphael Divine Mercy Specialist Hospital"
click at [386, 380] on input "HMO ID" at bounding box center [743, 387] width 871 height 37
type input "ANL/10069/B"
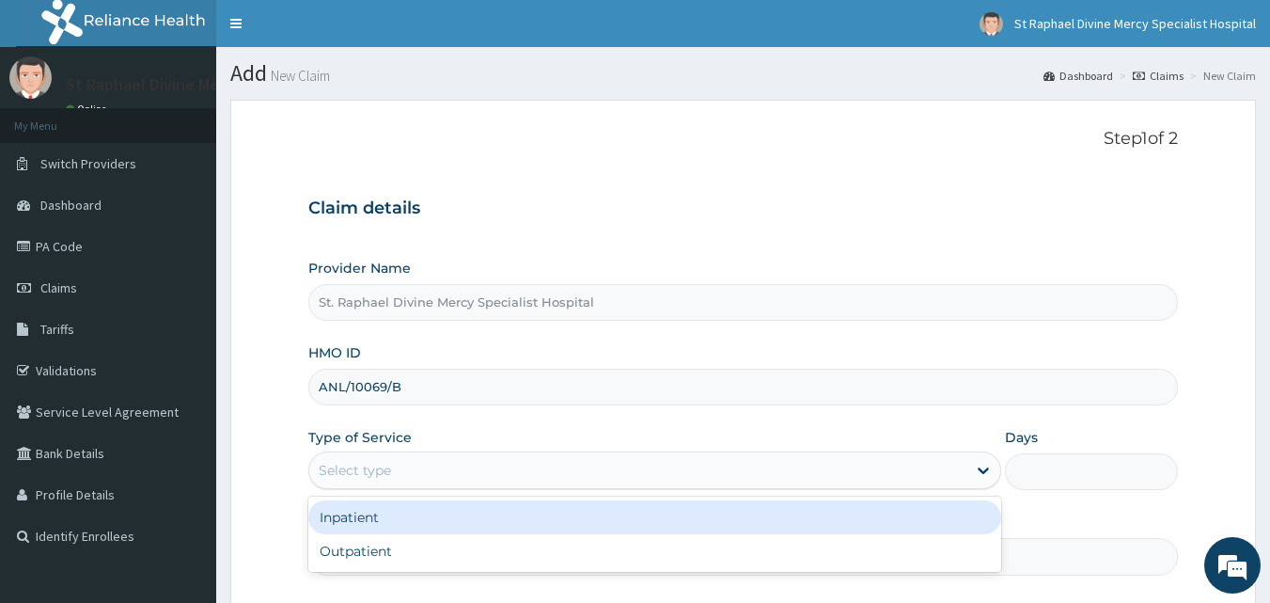
click at [430, 471] on div "Select type" at bounding box center [637, 470] width 657 height 30
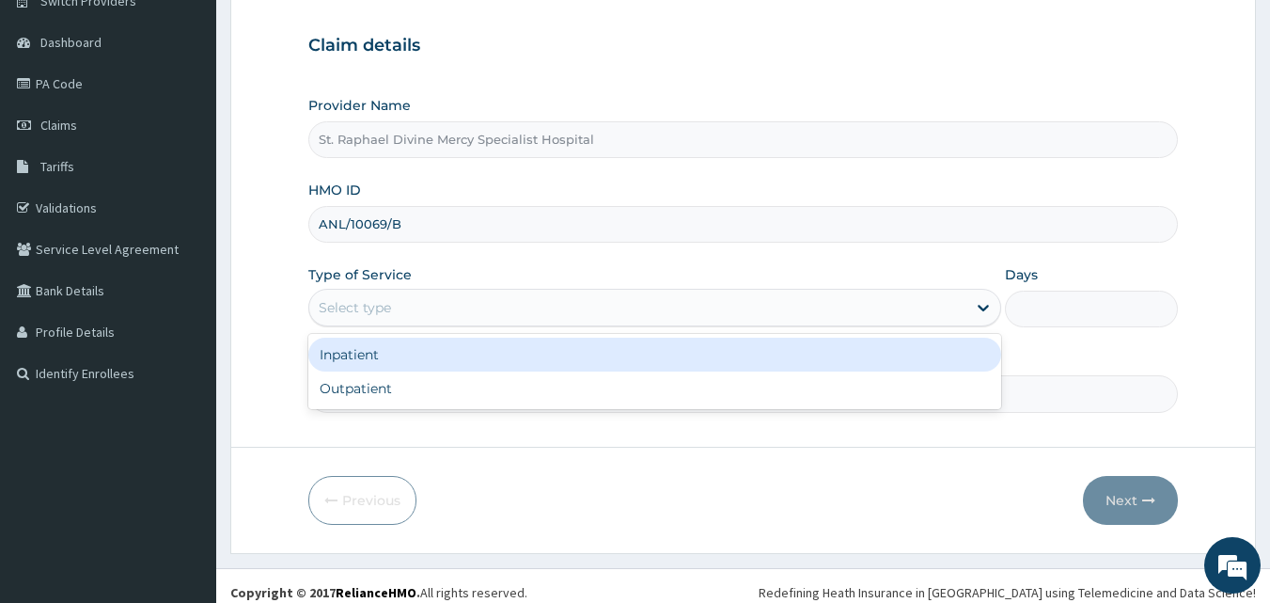
scroll to position [176, 0]
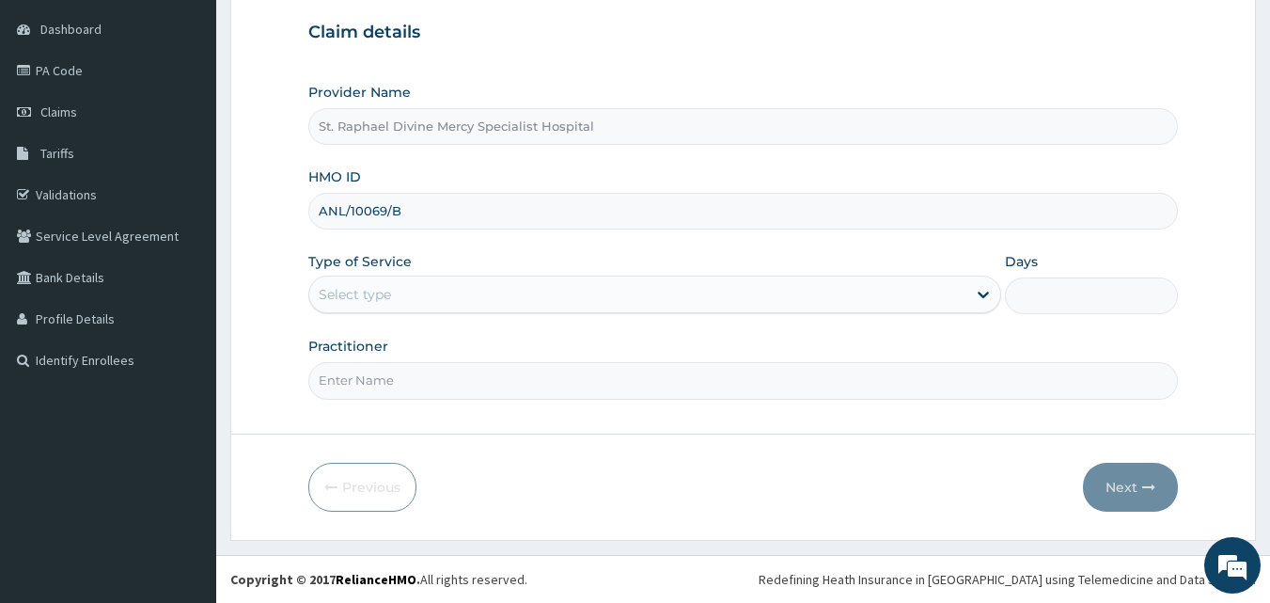
click at [399, 298] on div "Select type" at bounding box center [637, 294] width 657 height 30
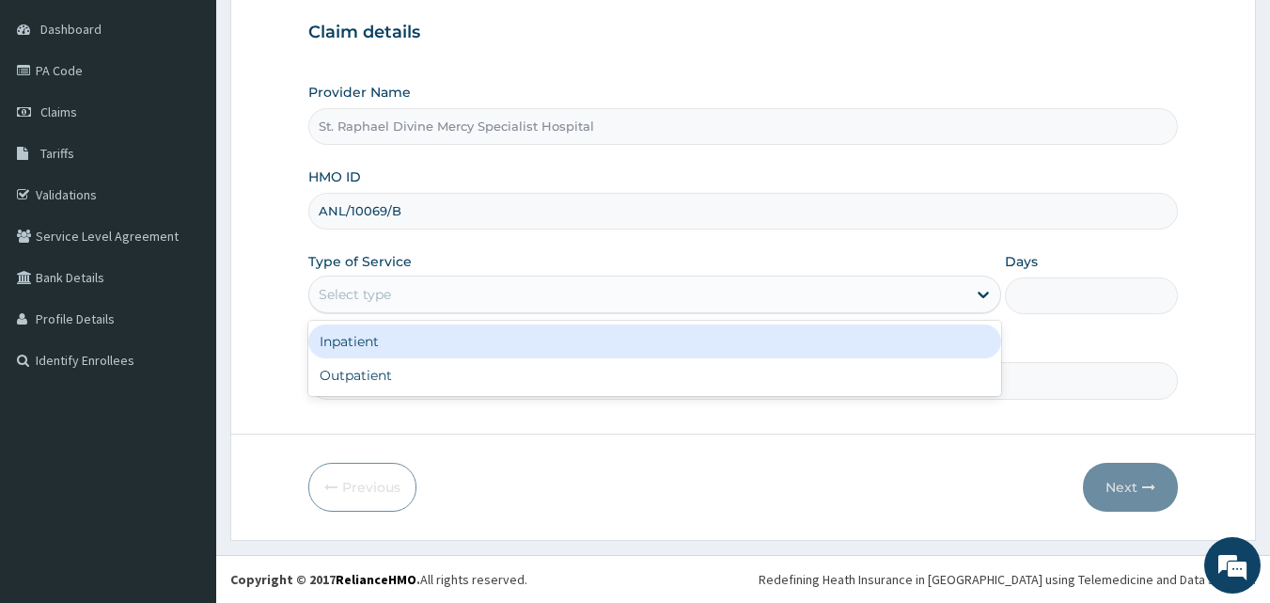
click at [389, 300] on div "Select type" at bounding box center [355, 294] width 72 height 19
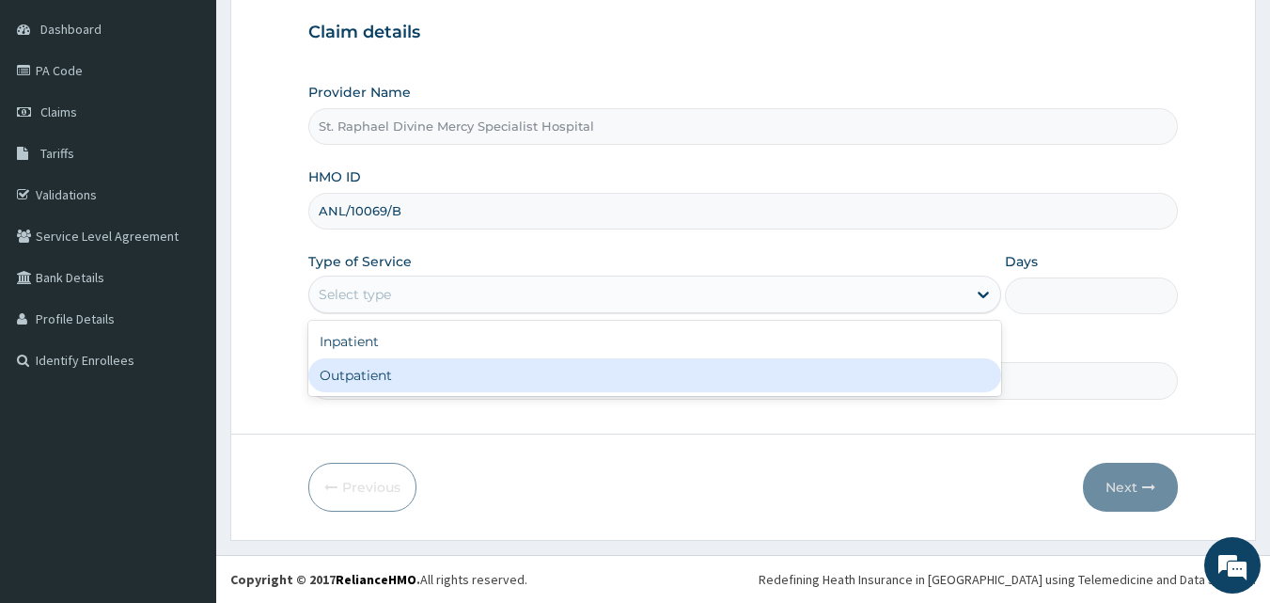
click at [373, 379] on div "Outpatient" at bounding box center [654, 375] width 693 height 34
type input "1"
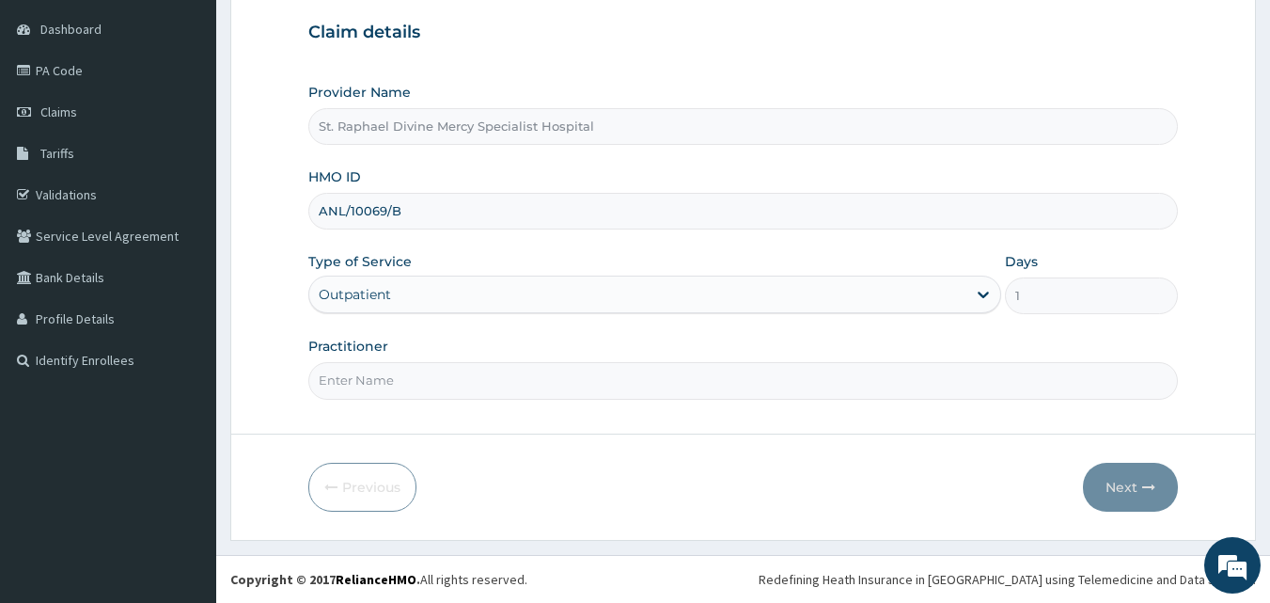
click at [383, 384] on input "Practitioner" at bounding box center [743, 380] width 871 height 37
type input "[PERSON_NAME]"
click at [1144, 482] on icon "button" at bounding box center [1149, 487] width 13 height 13
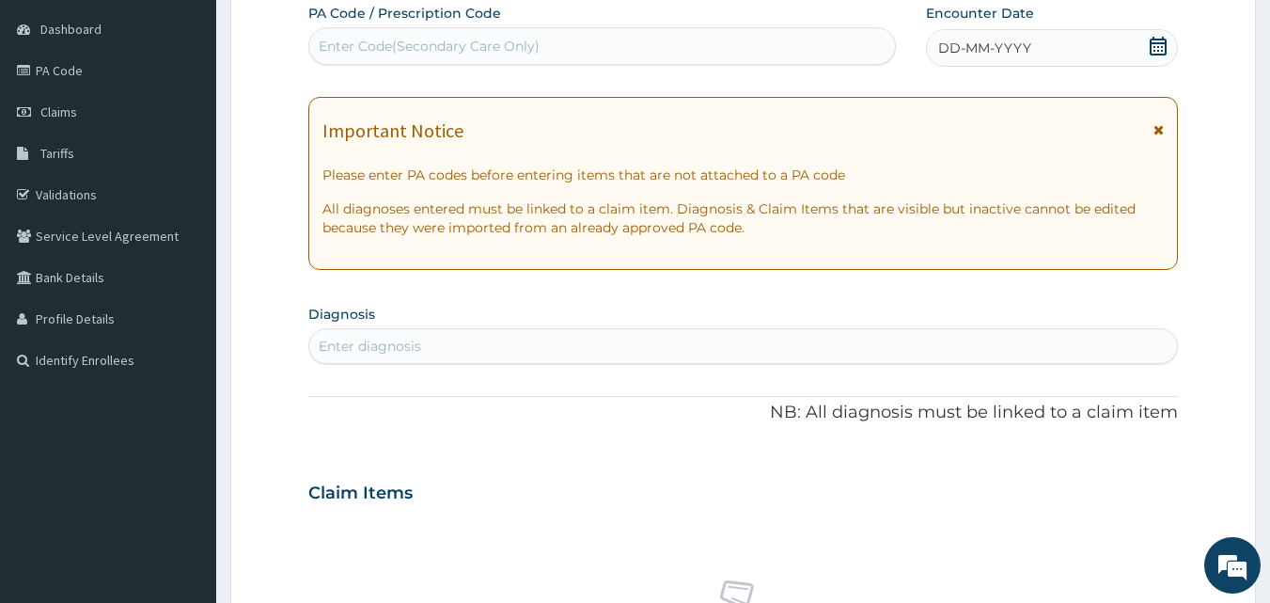
click at [503, 34] on div "Enter Code(Secondary Care Only)" at bounding box center [602, 46] width 587 height 30
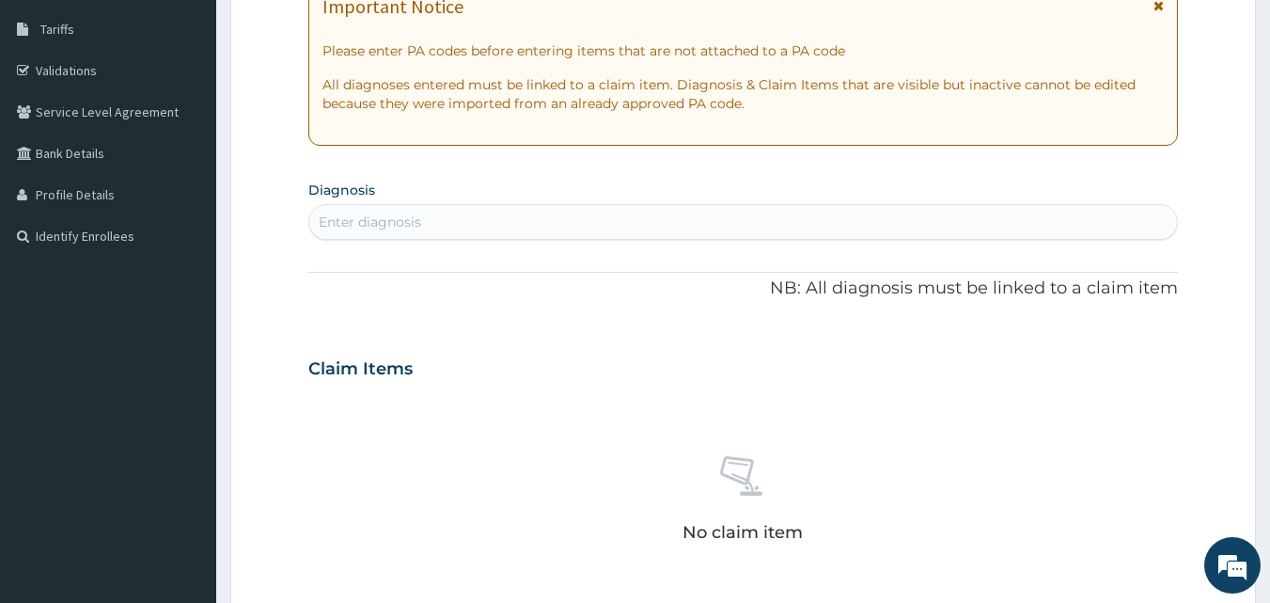
scroll to position [364, 0]
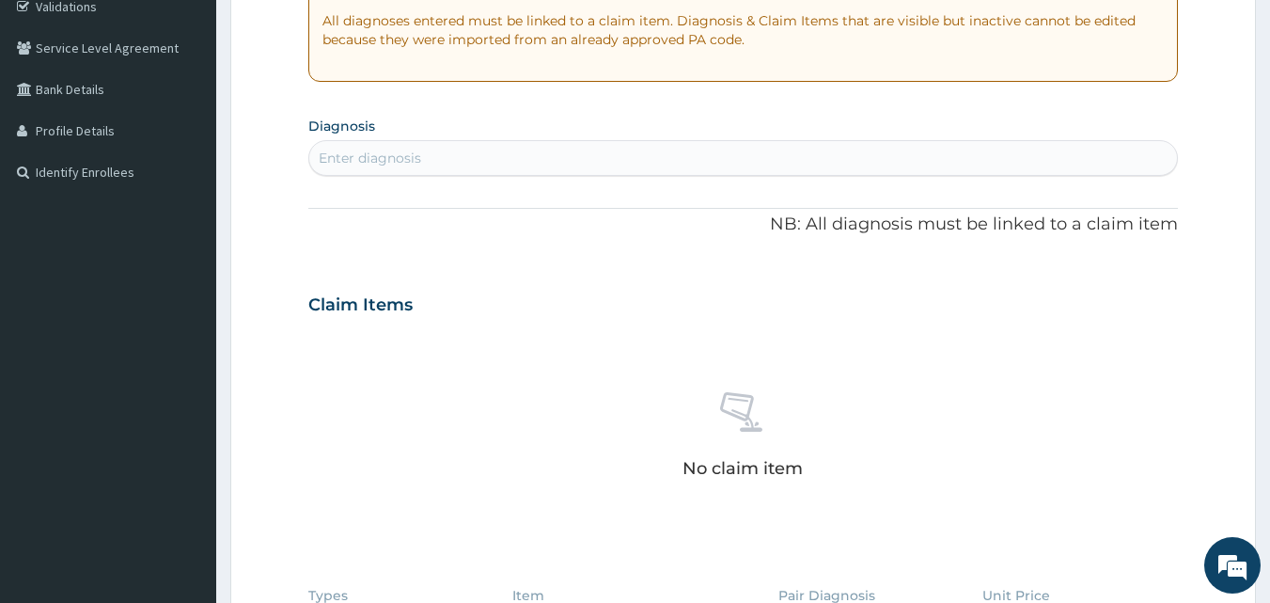
click at [464, 153] on div "Enter diagnosis" at bounding box center [743, 158] width 869 height 30
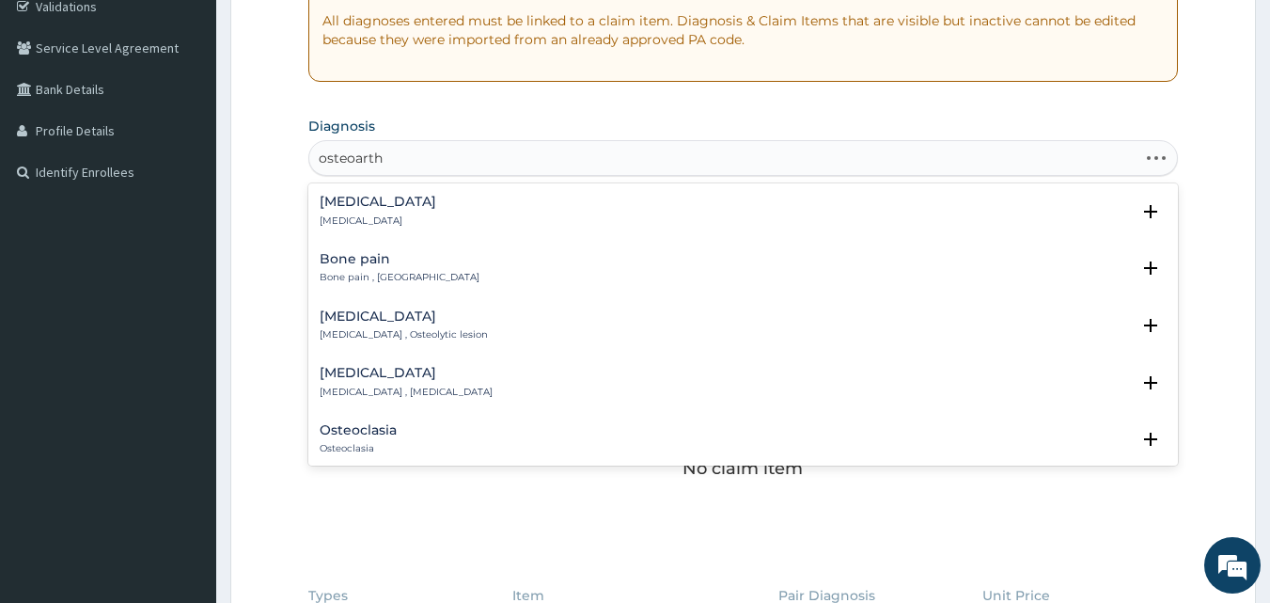
type input "osteoarthr"
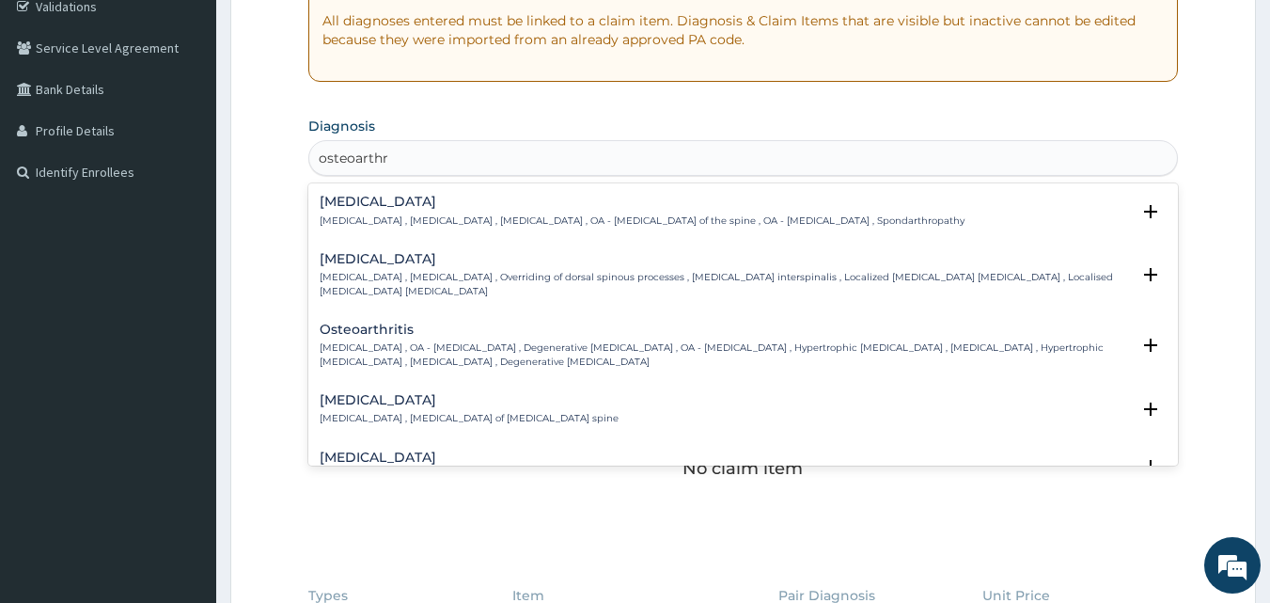
click at [380, 328] on h4 "Osteoarthritis" at bounding box center [726, 330] width 812 height 14
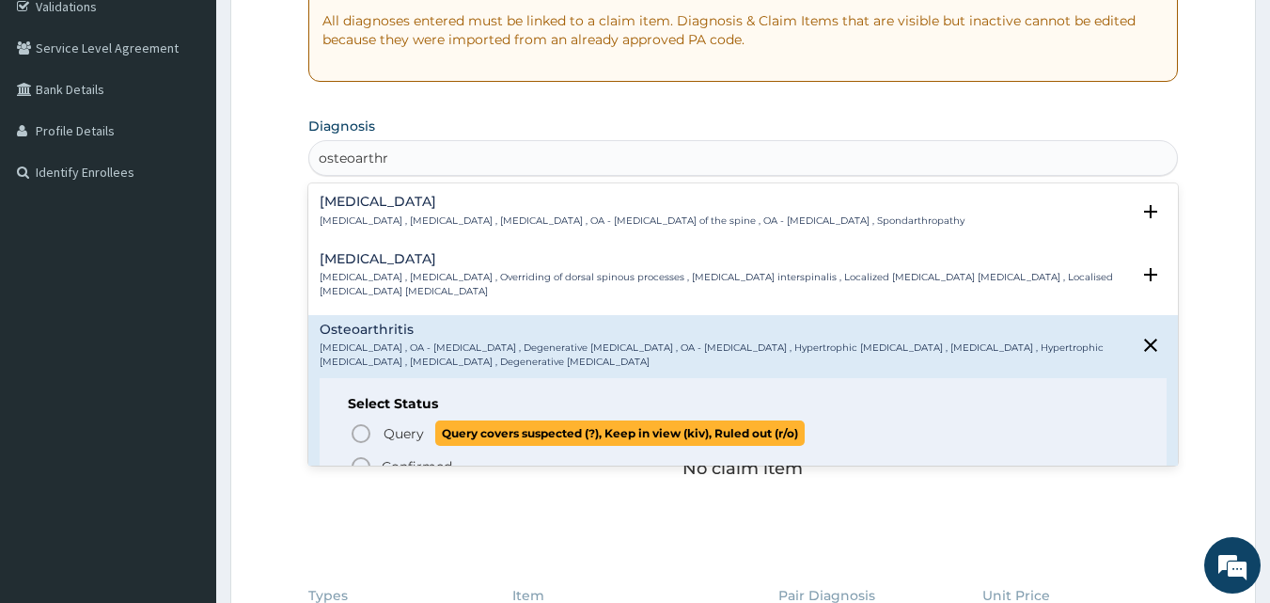
click at [369, 426] on icon "status option query" at bounding box center [361, 433] width 23 height 23
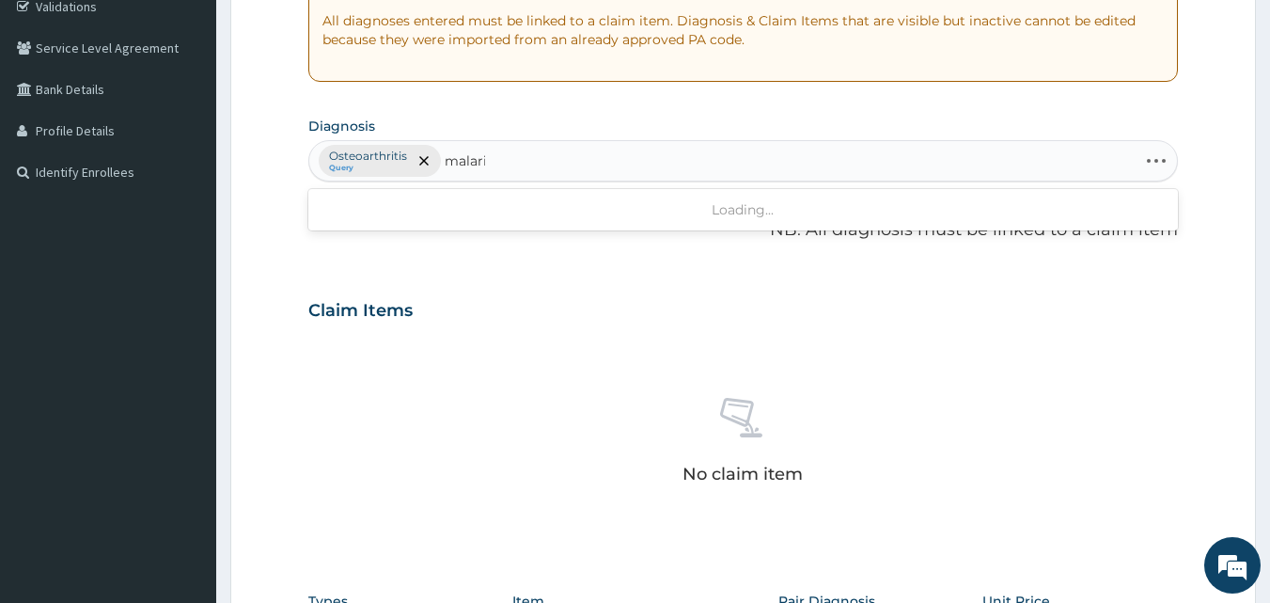
type input "malaria"
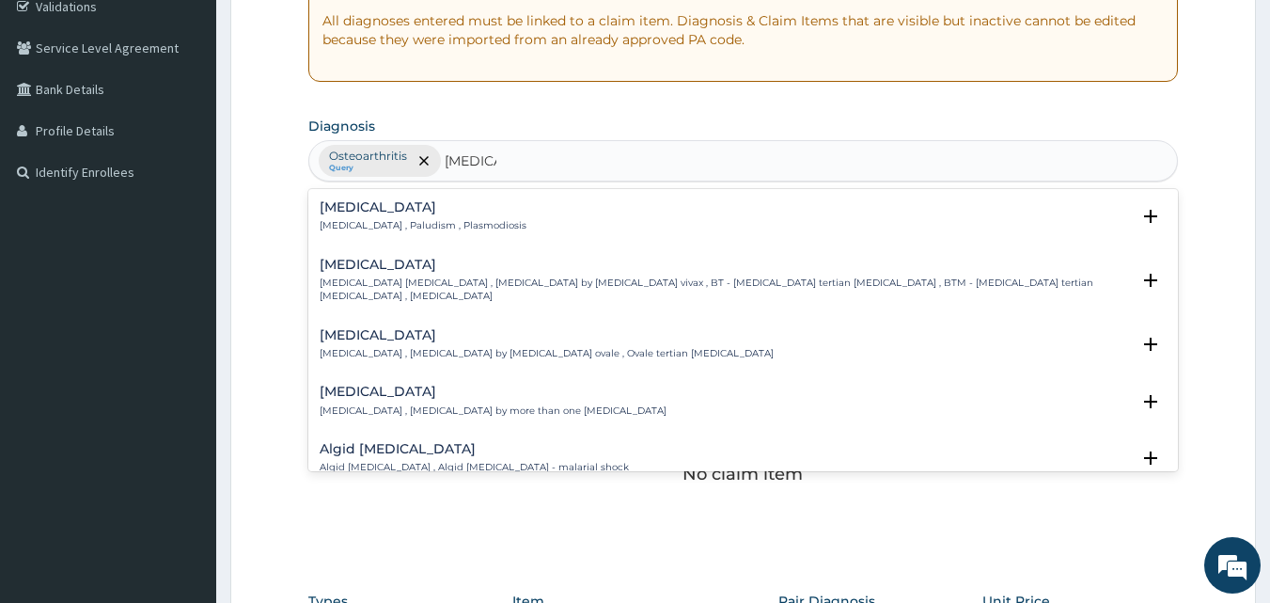
click at [418, 217] on div "Malaria Malaria , Paludism , Plasmodiosis" at bounding box center [423, 216] width 207 height 33
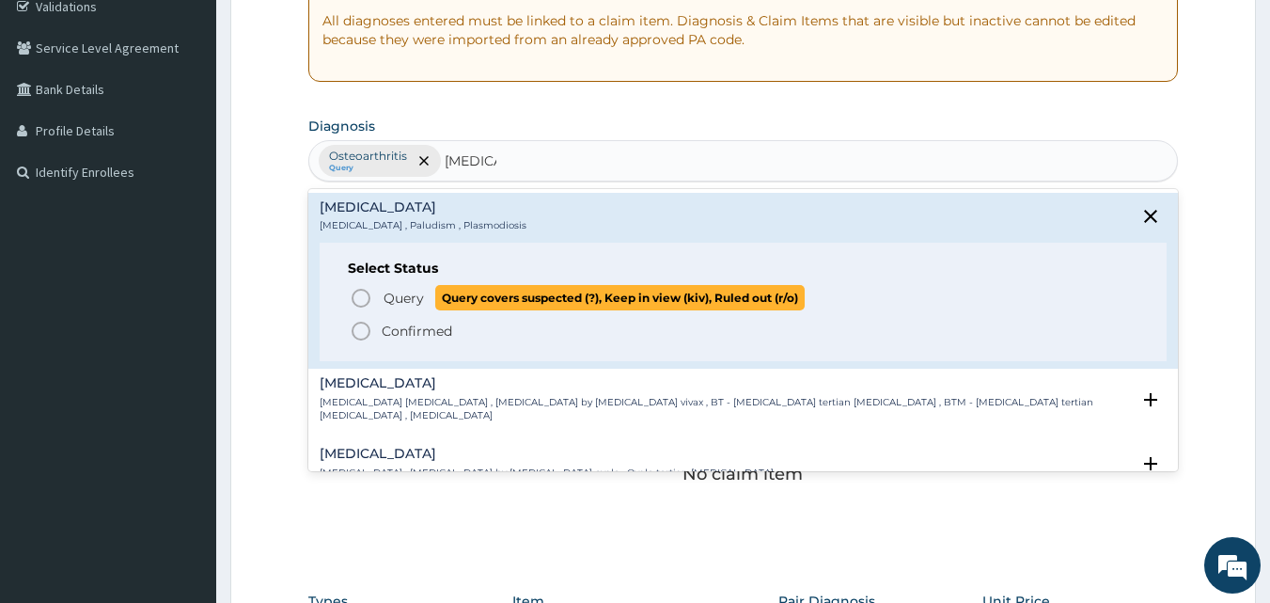
drag, startPoint x: 356, startPoint y: 297, endPoint x: 370, endPoint y: 288, distance: 16.2
click at [360, 296] on icon "status option query" at bounding box center [361, 298] width 23 height 23
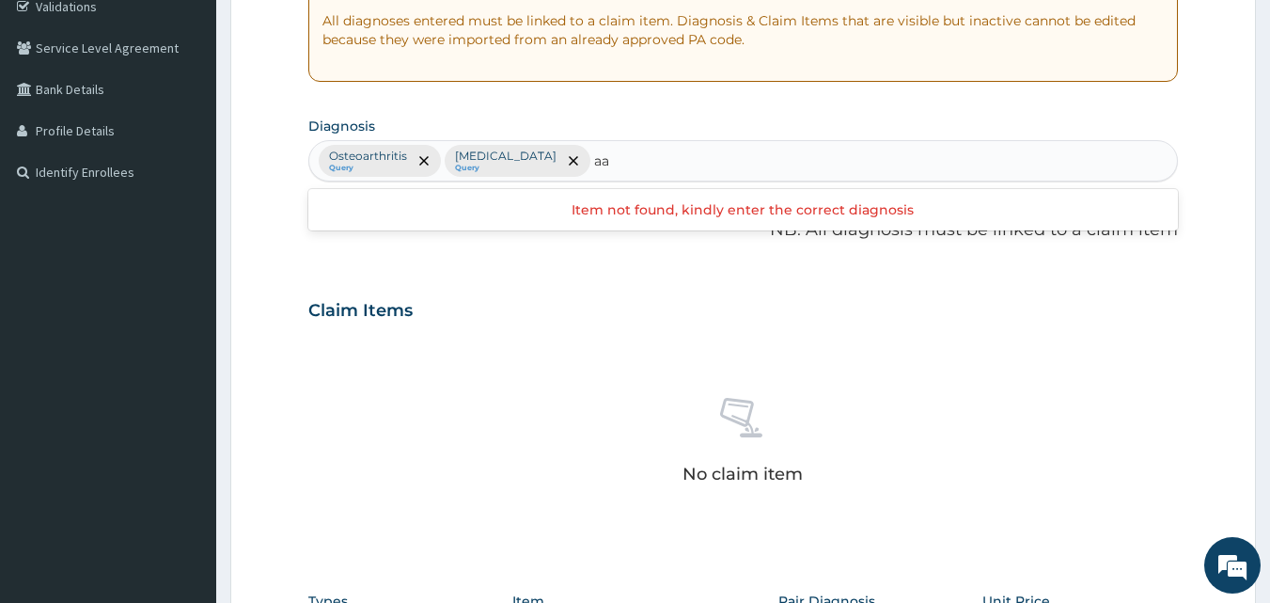
type input "a"
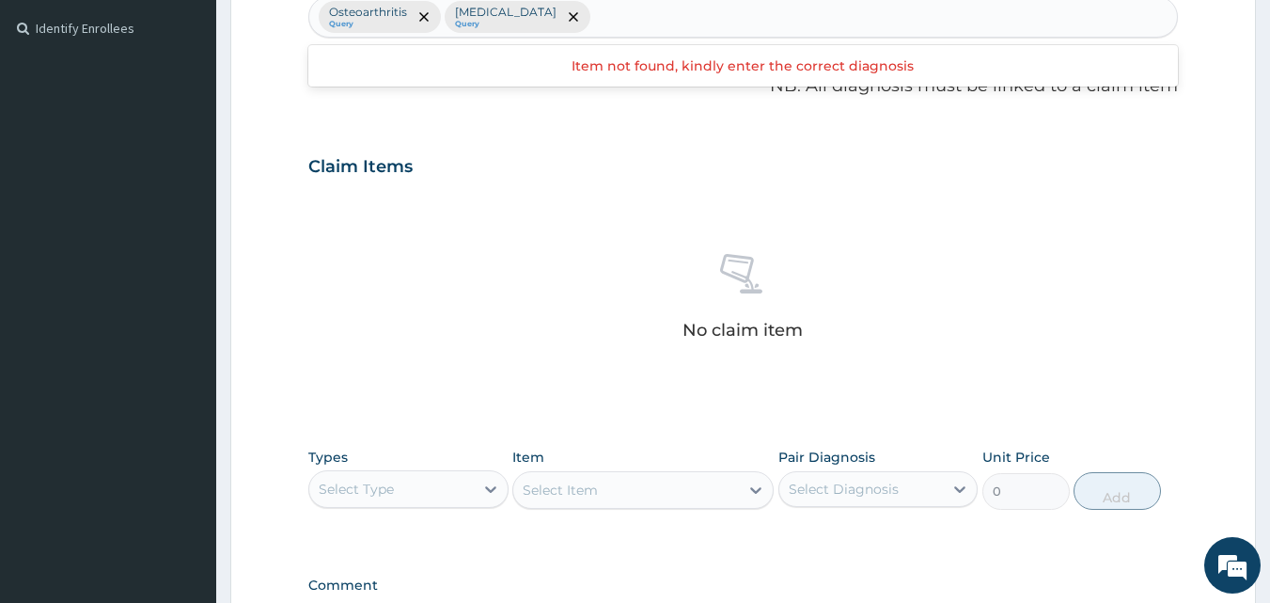
scroll to position [552, 0]
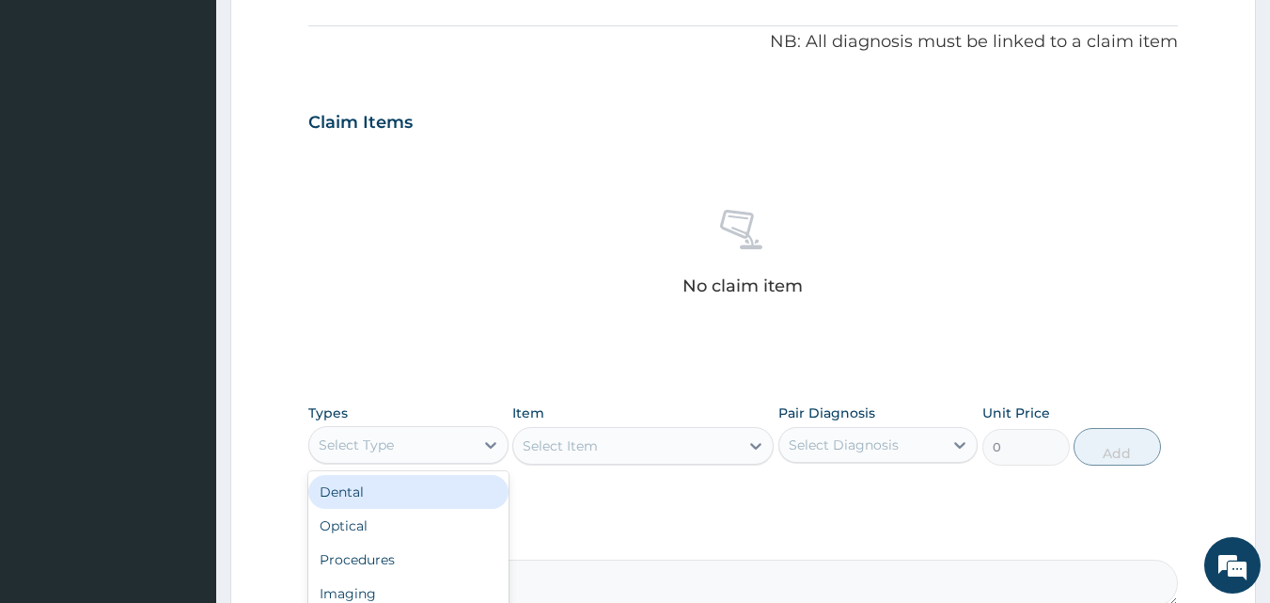
click at [427, 437] on div "Select Type" at bounding box center [391, 445] width 165 height 30
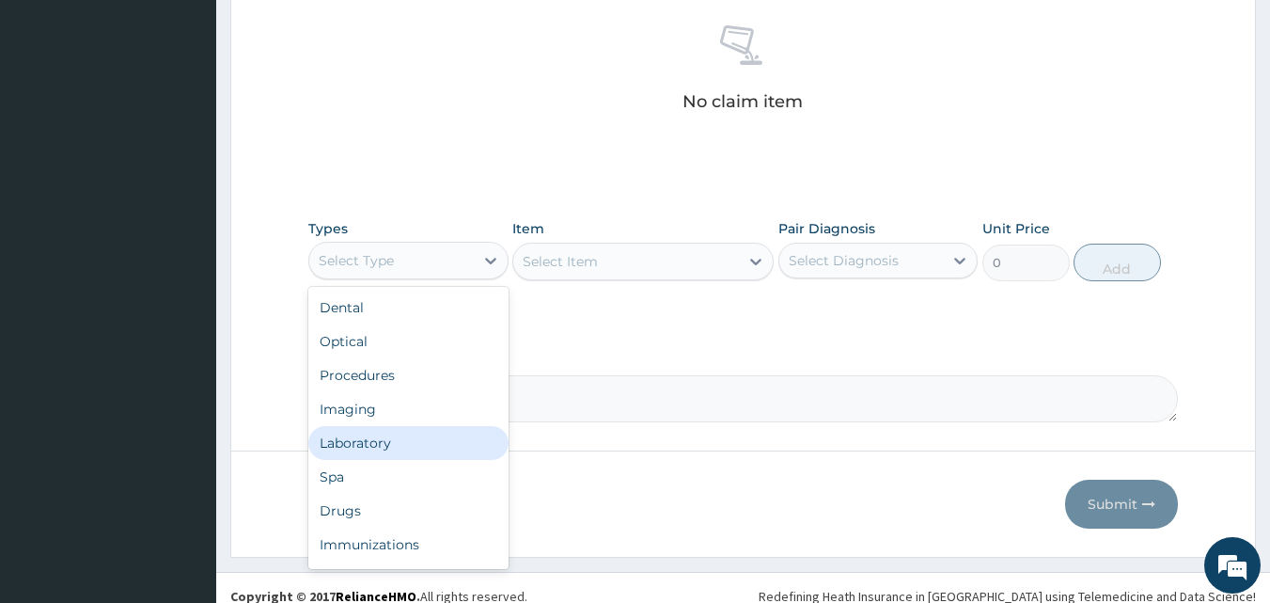
scroll to position [740, 0]
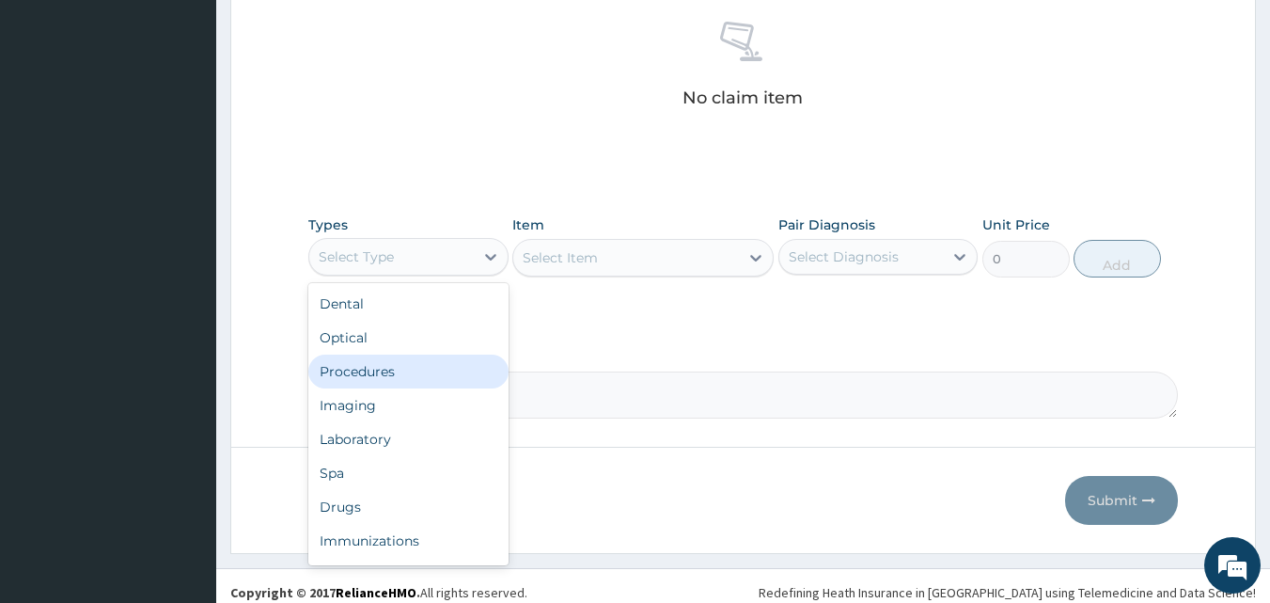
click at [386, 378] on div "Procedures" at bounding box center [408, 372] width 200 height 34
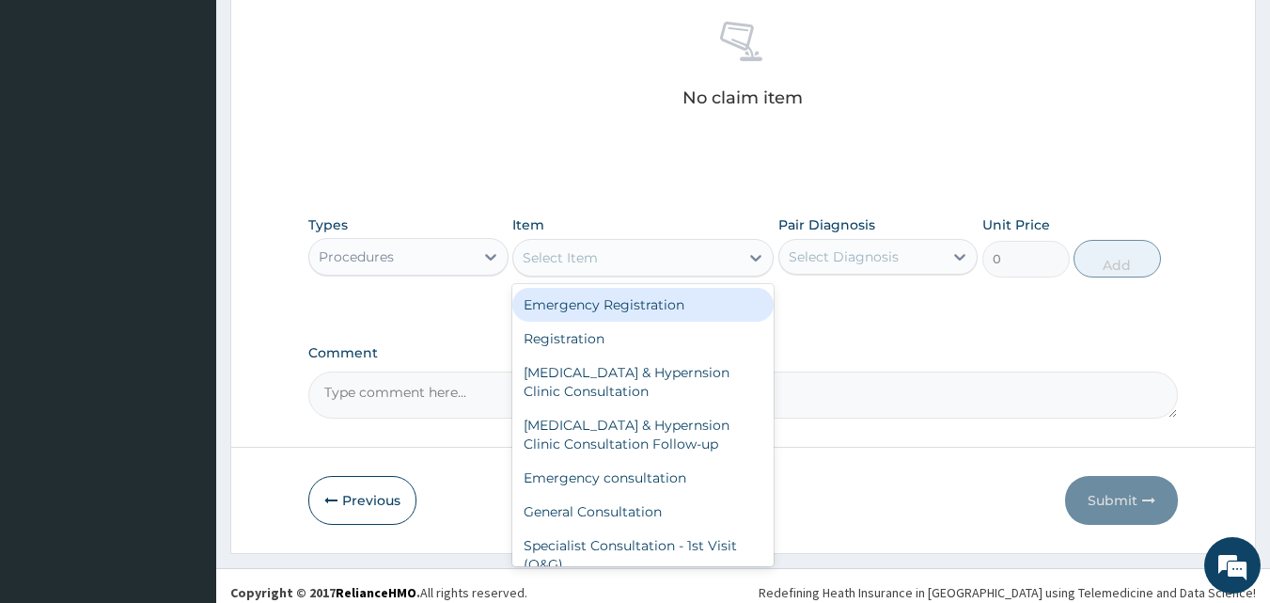
click at [544, 253] on div "Select Item" at bounding box center [560, 257] width 75 height 19
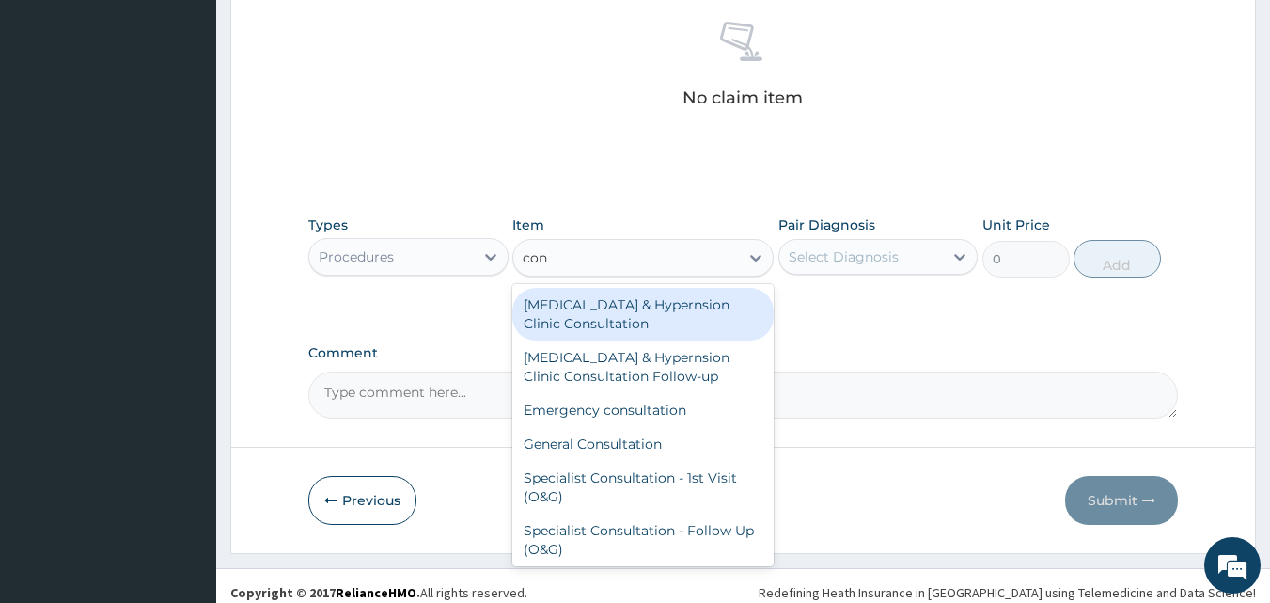
type input "cons"
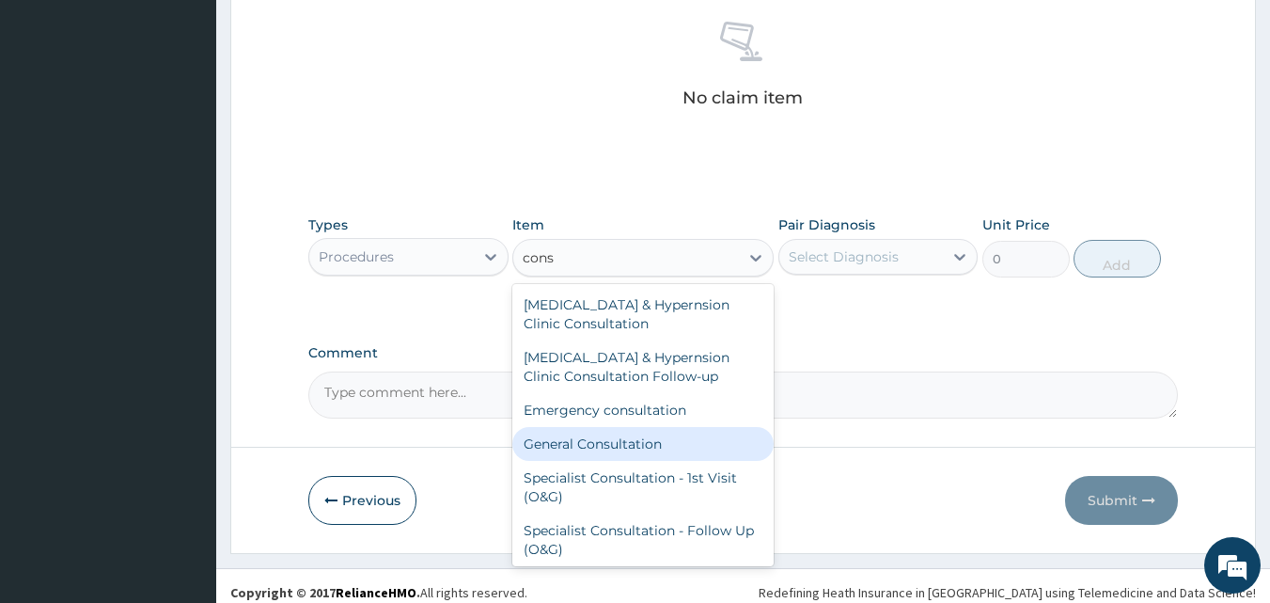
drag, startPoint x: 575, startPoint y: 434, endPoint x: 631, endPoint y: 401, distance: 65.8
click at [576, 434] on div "General Consultation" at bounding box center [643, 444] width 261 height 34
type input "4750"
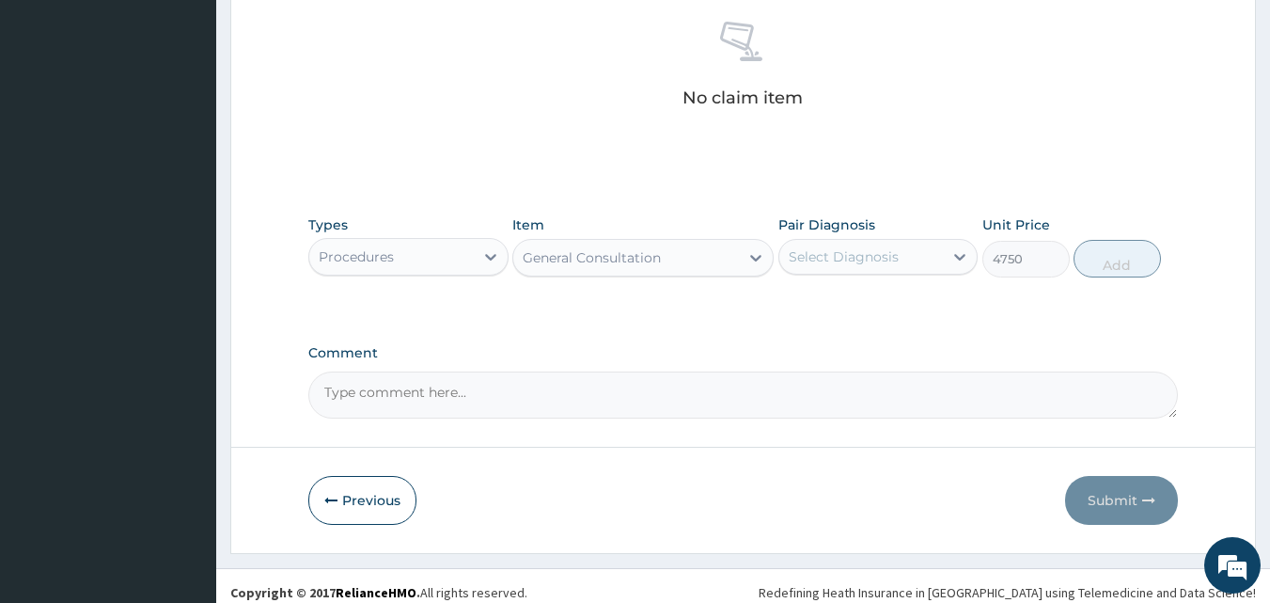
click at [852, 257] on div "Select Diagnosis" at bounding box center [844, 256] width 110 height 19
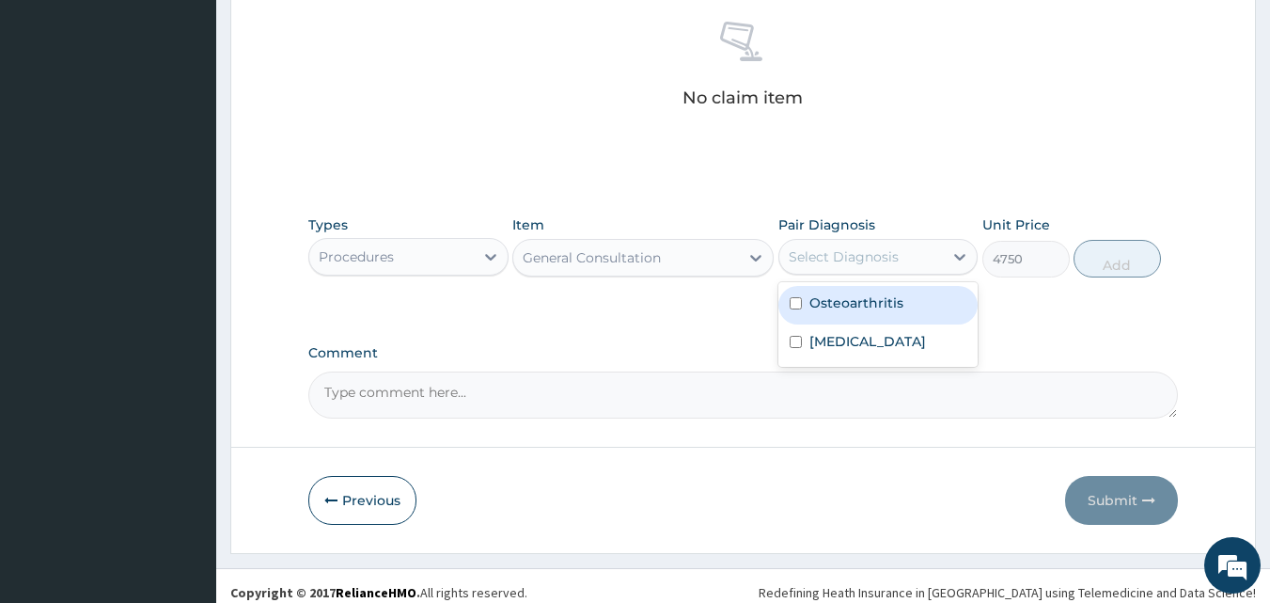
click at [858, 297] on label "Osteoarthritis" at bounding box center [857, 302] width 94 height 19
checkbox input "true"
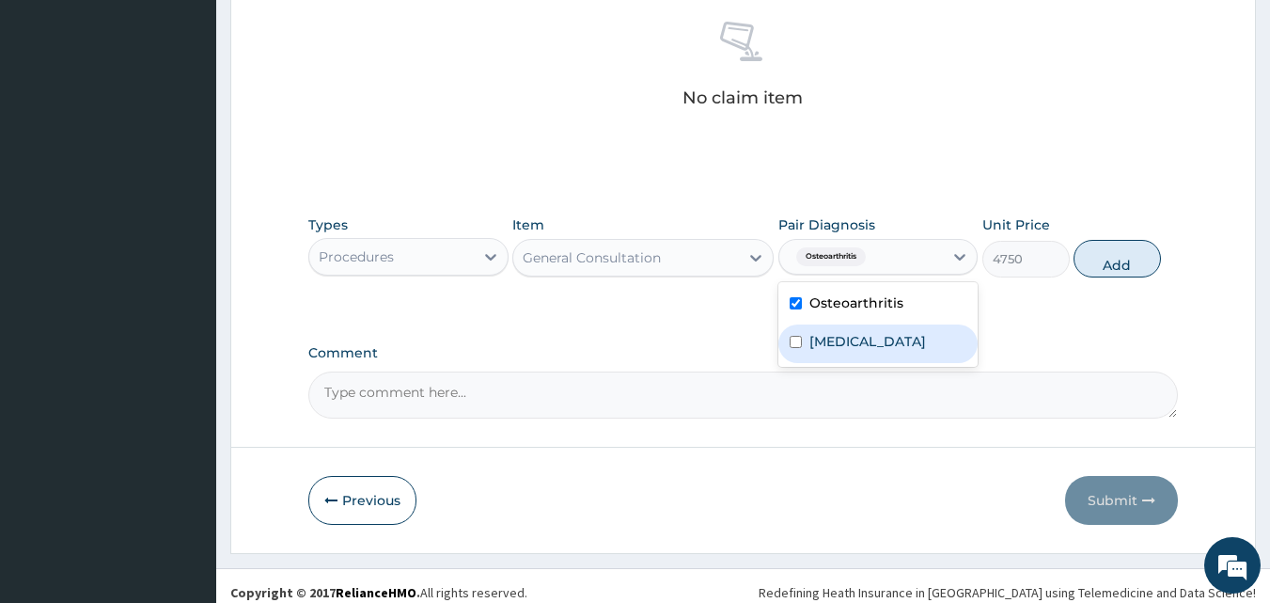
drag, startPoint x: 848, startPoint y: 348, endPoint x: 943, endPoint y: 307, distance: 103.6
click at [856, 341] on label "Malaria" at bounding box center [868, 341] width 117 height 19
checkbox input "true"
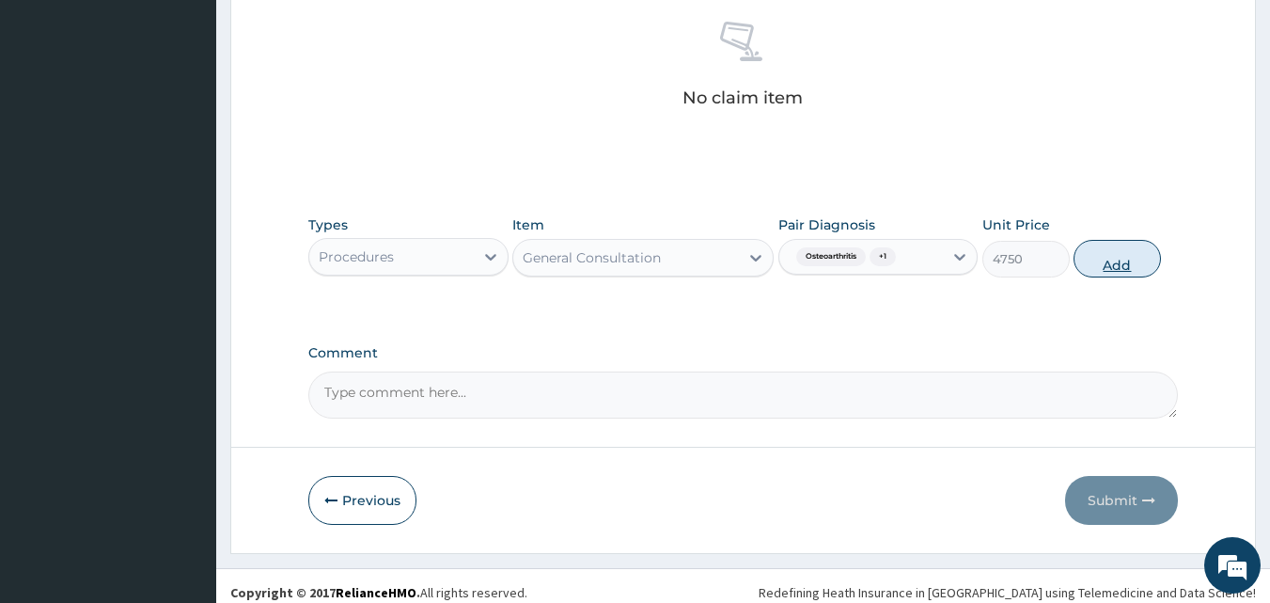
click at [1106, 265] on button "Add" at bounding box center [1117, 259] width 87 height 38
type input "0"
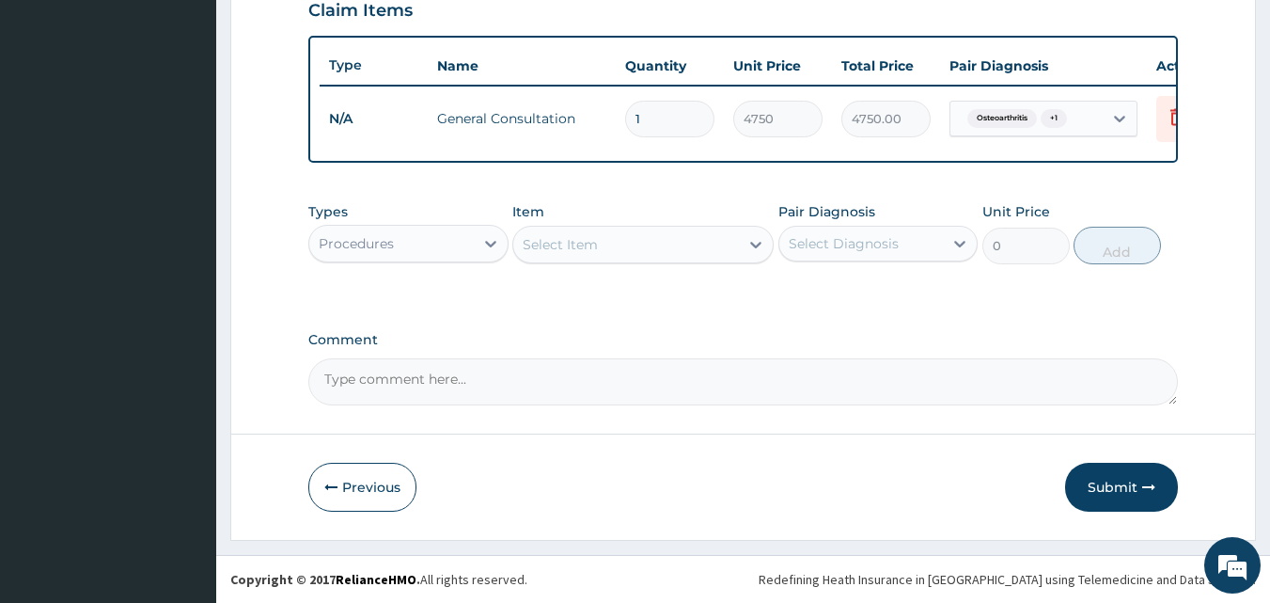
scroll to position [678, 0]
click at [621, 246] on div "Select Item" at bounding box center [626, 244] width 226 height 30
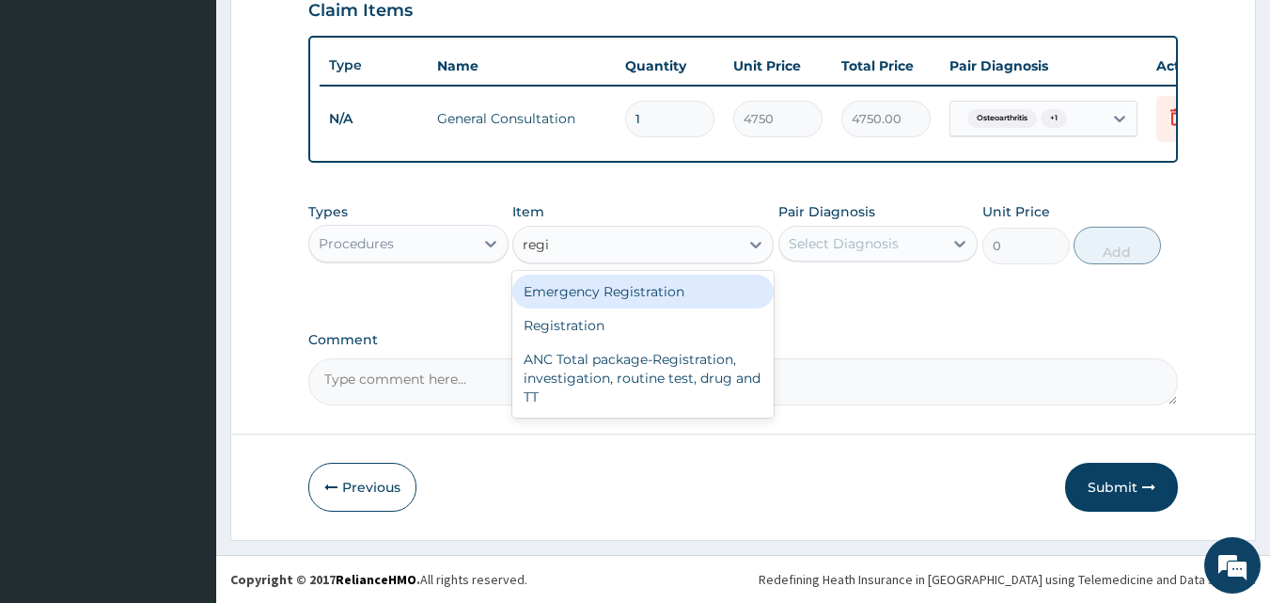
type input "regis"
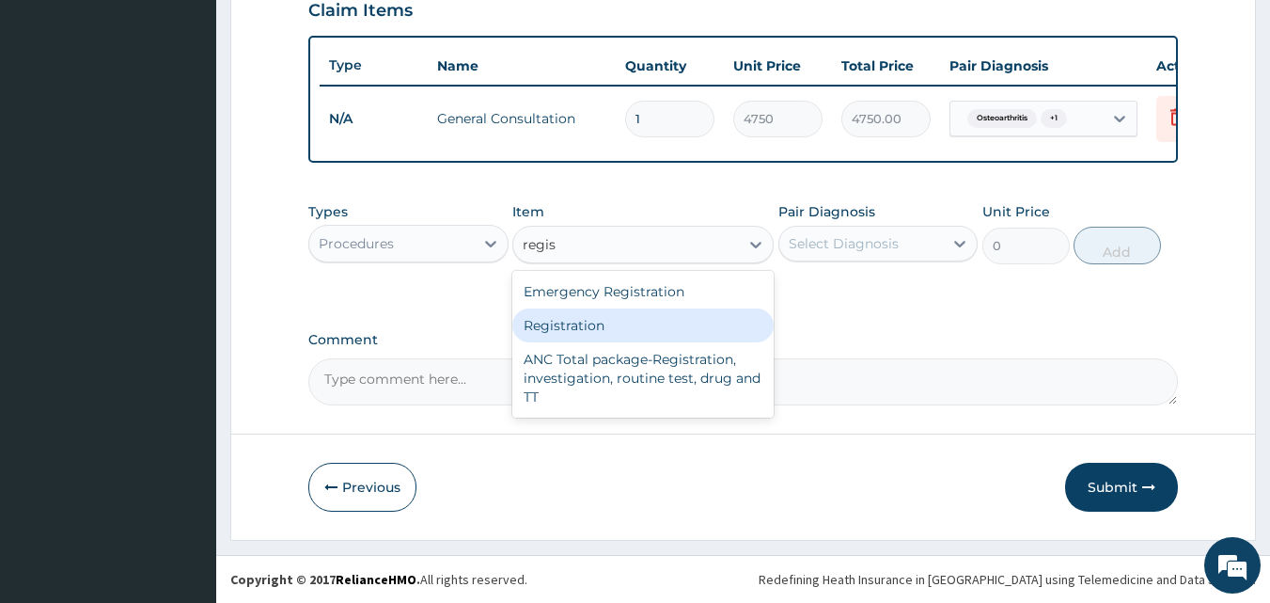
click at [562, 336] on div "Registration" at bounding box center [643, 325] width 261 height 34
type input "4750"
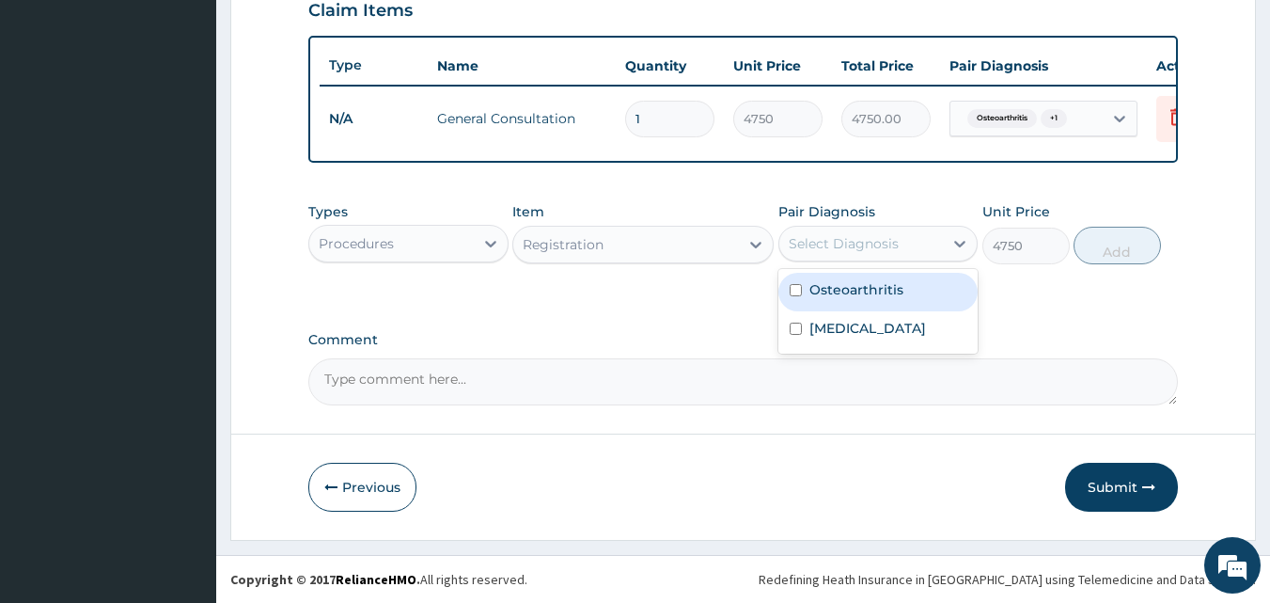
click at [895, 240] on div "Select Diagnosis" at bounding box center [844, 243] width 110 height 19
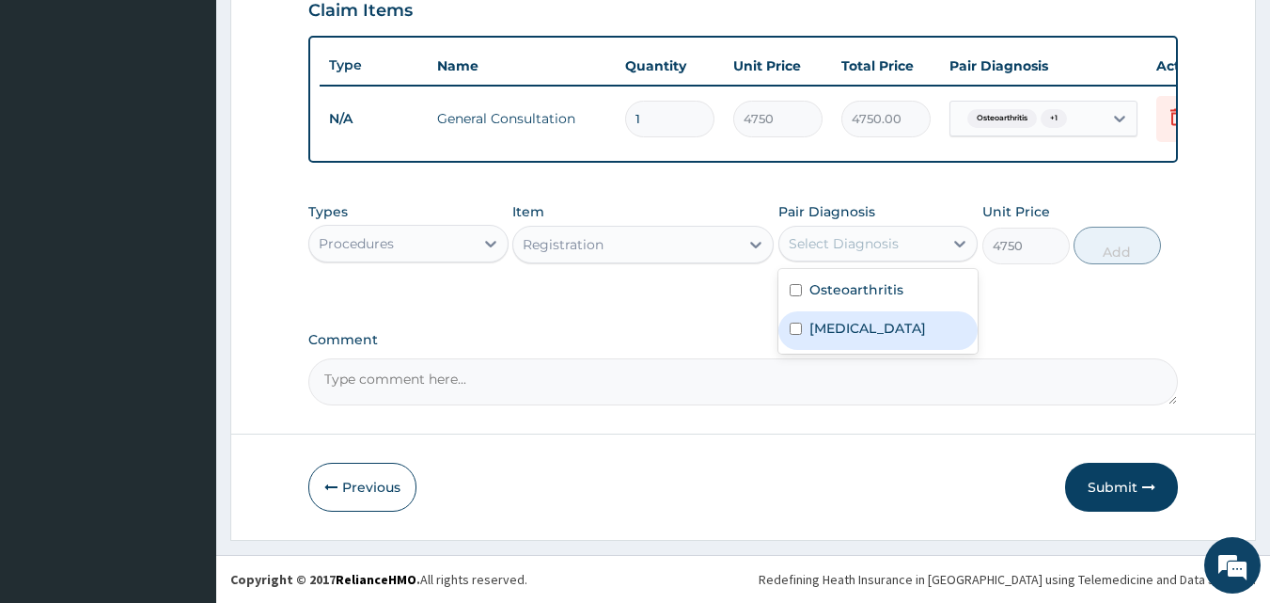
click at [847, 313] on div "Malaria" at bounding box center [879, 330] width 200 height 39
checkbox input "true"
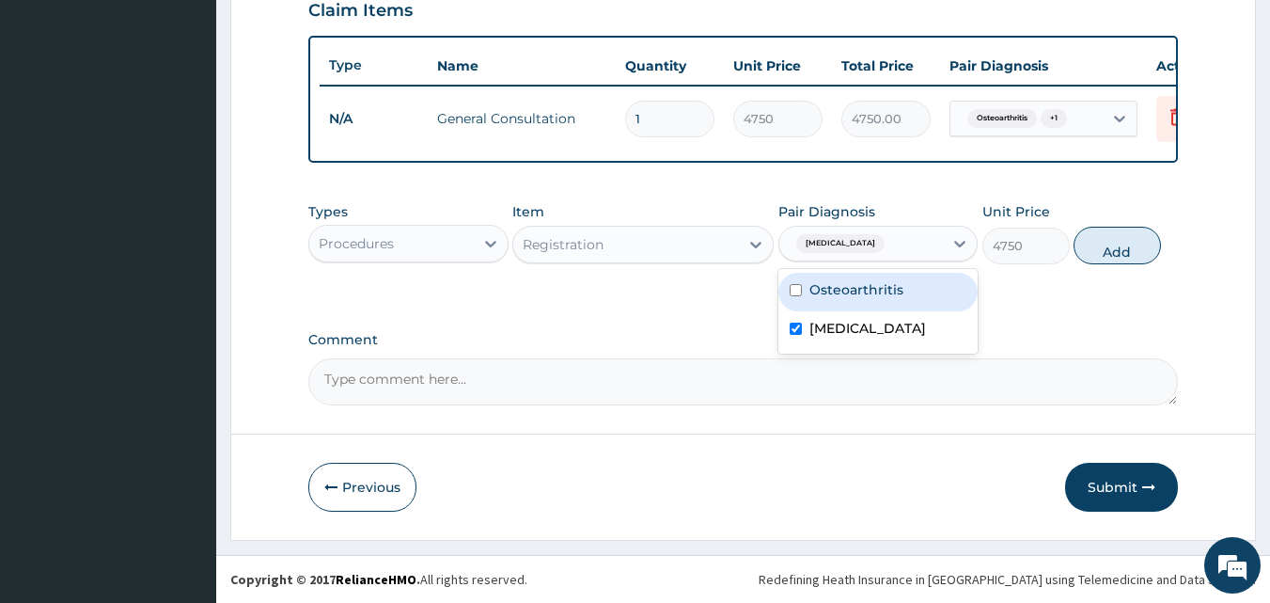
click at [860, 278] on div "Osteoarthritis" at bounding box center [879, 292] width 200 height 39
checkbox input "true"
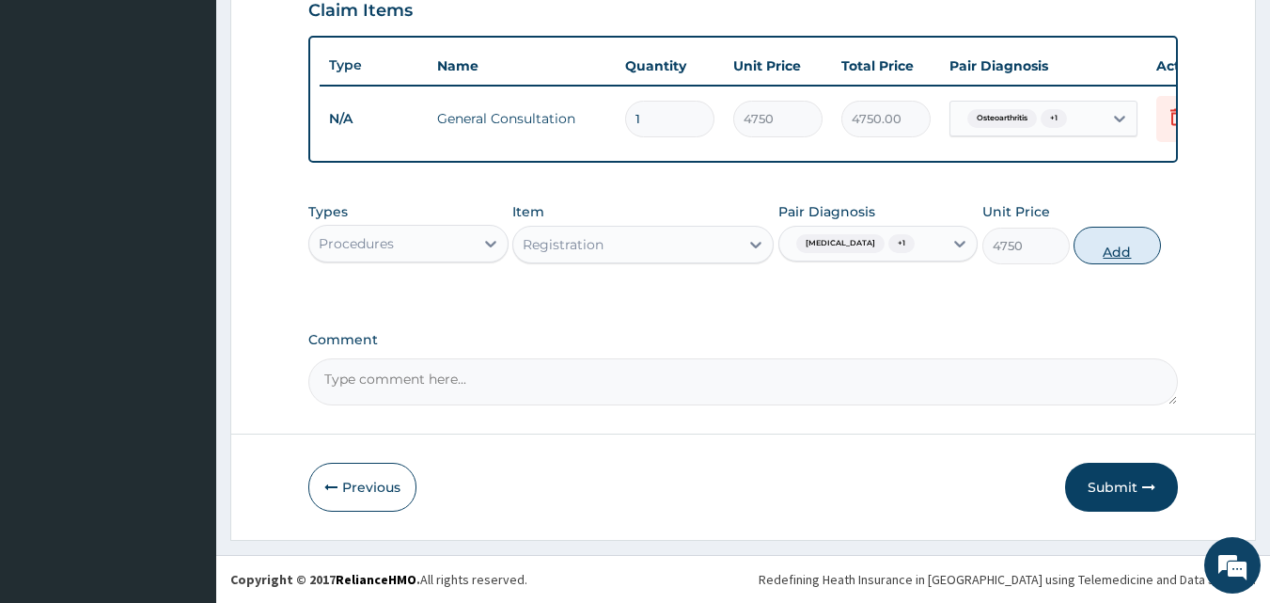
click at [1106, 233] on button "Add" at bounding box center [1117, 246] width 87 height 38
type input "0"
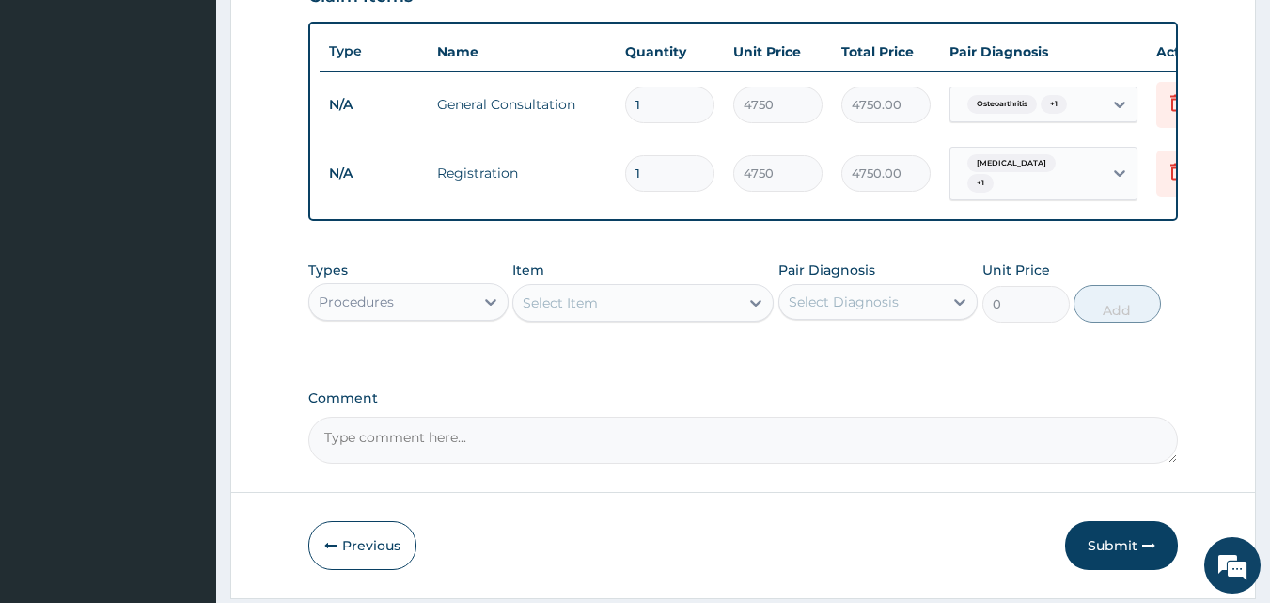
click at [461, 309] on div "Procedures" at bounding box center [391, 302] width 165 height 30
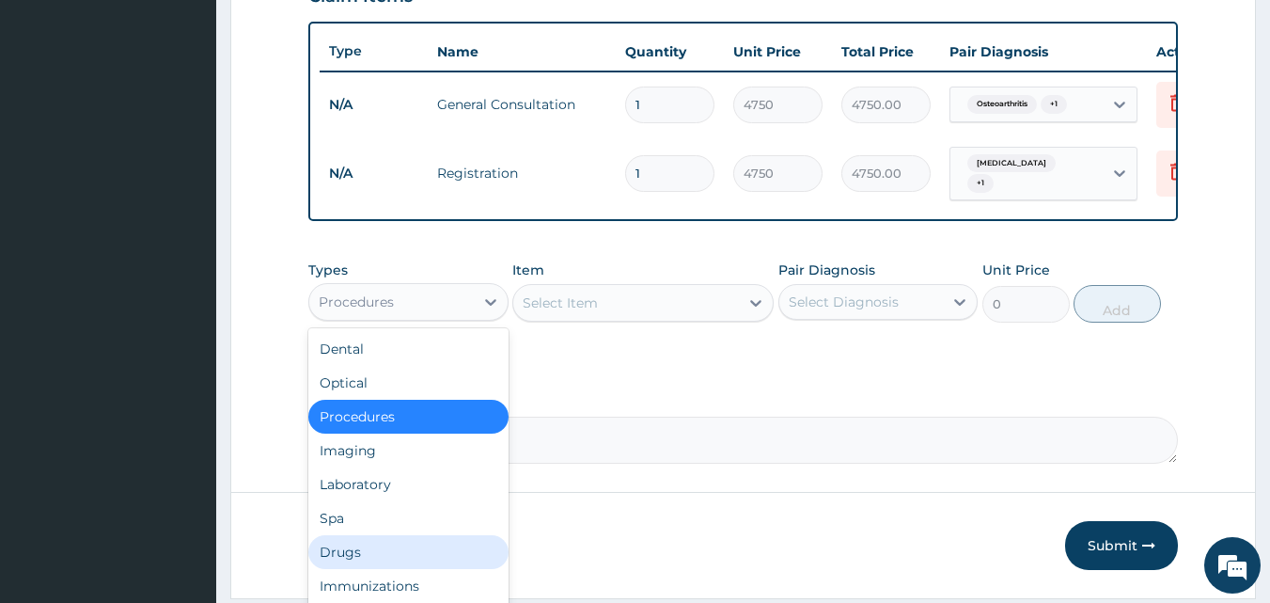
click at [356, 550] on div "Drugs" at bounding box center [408, 552] width 200 height 34
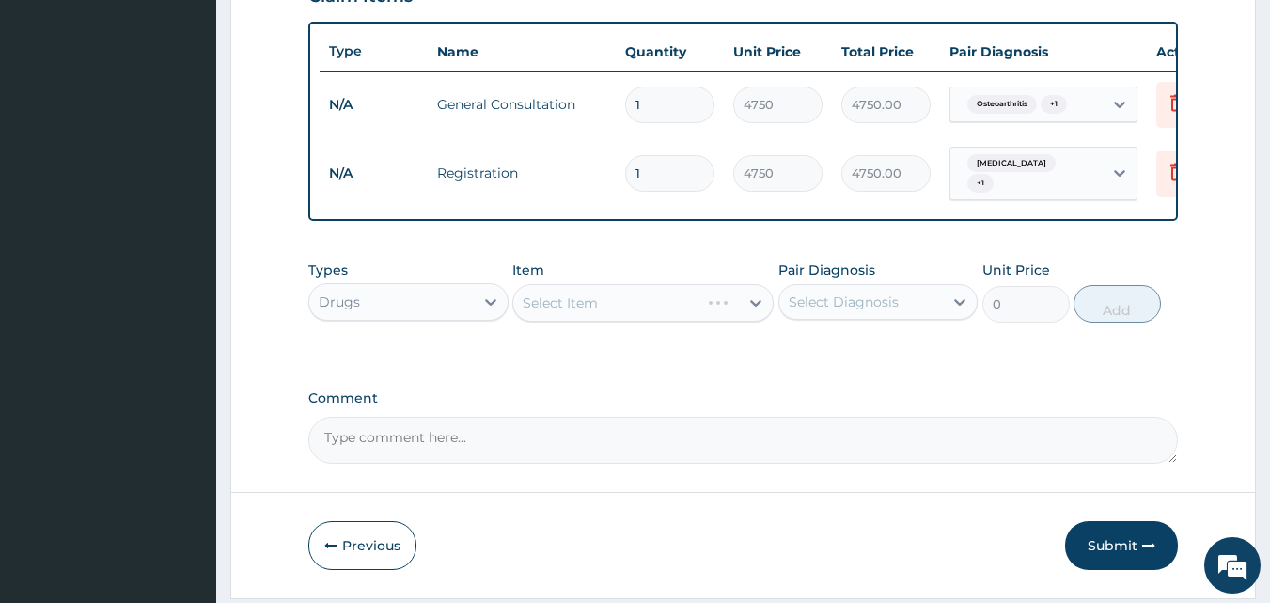
click at [601, 312] on div "Select Item" at bounding box center [643, 303] width 261 height 38
click at [612, 307] on div "Select Item" at bounding box center [626, 303] width 226 height 30
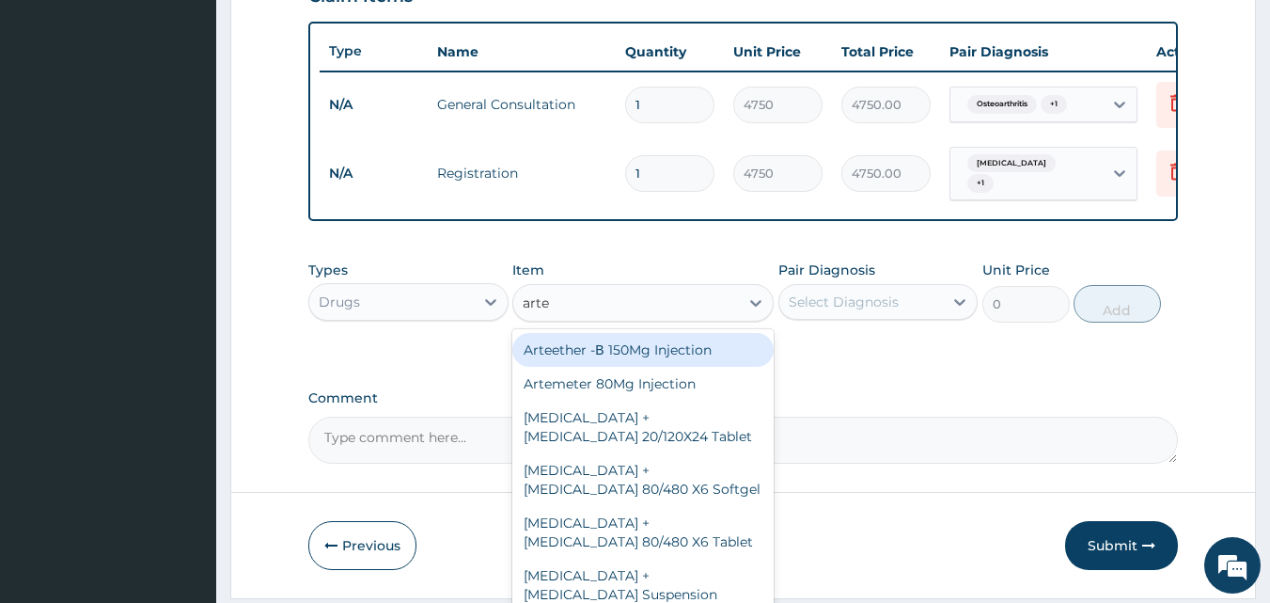
type input "artem"
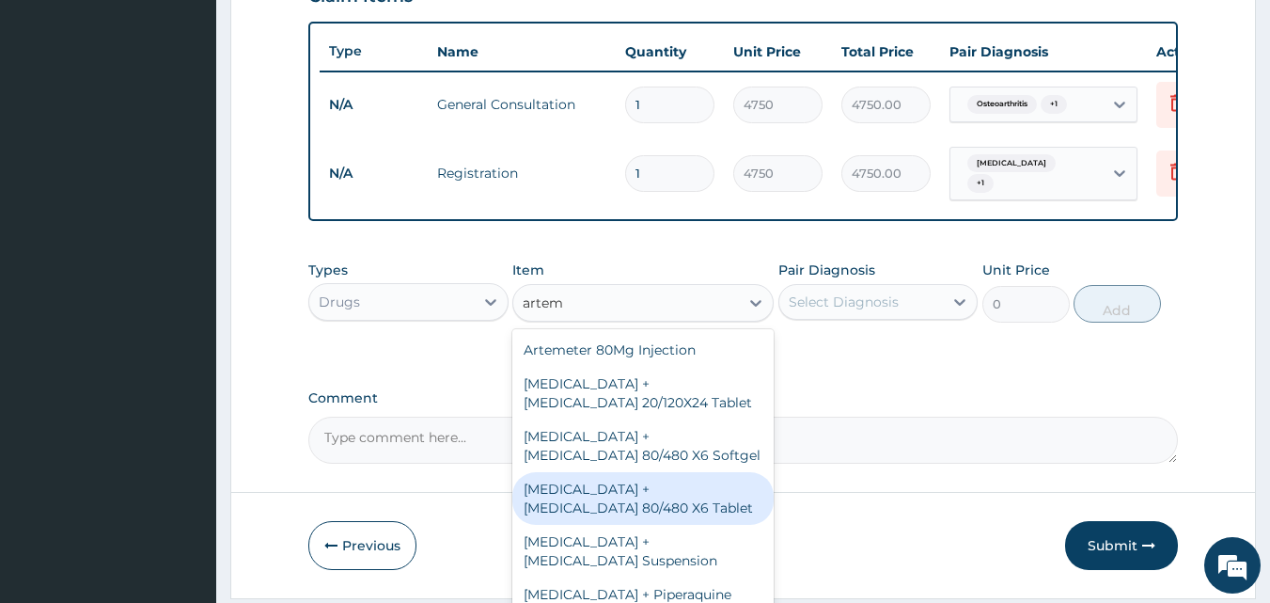
click at [602, 501] on div "Artemether + Lumefantrine 80/480 X6 Tablet" at bounding box center [643, 498] width 261 height 53
type input "4275"
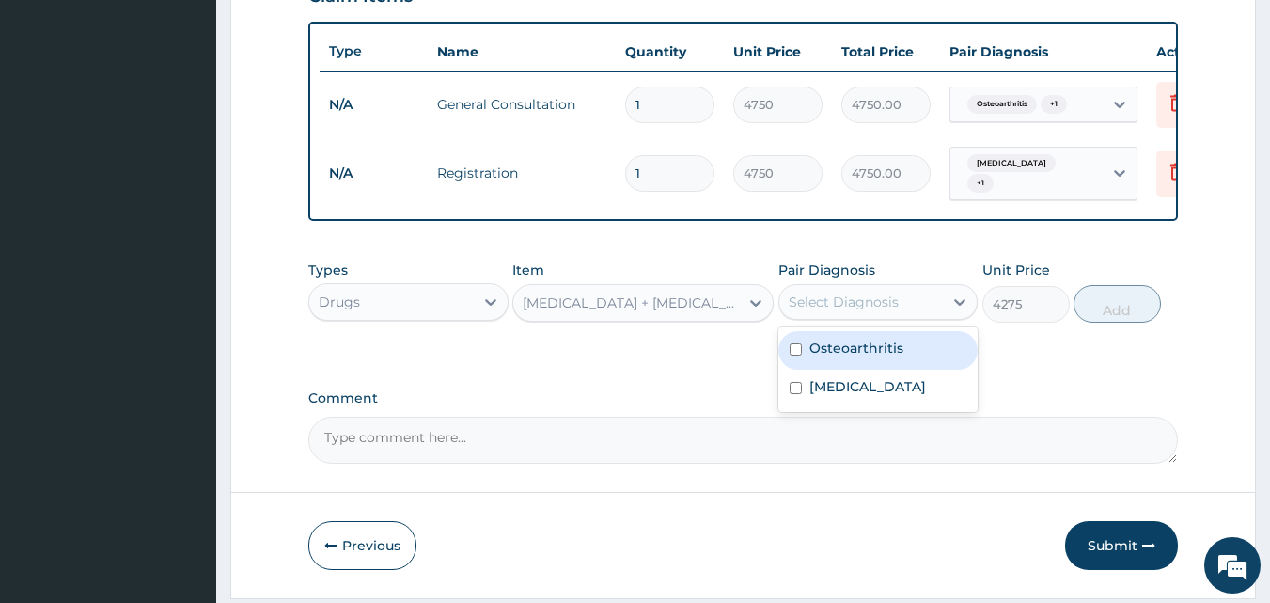
click at [824, 309] on div "Select Diagnosis" at bounding box center [844, 301] width 110 height 19
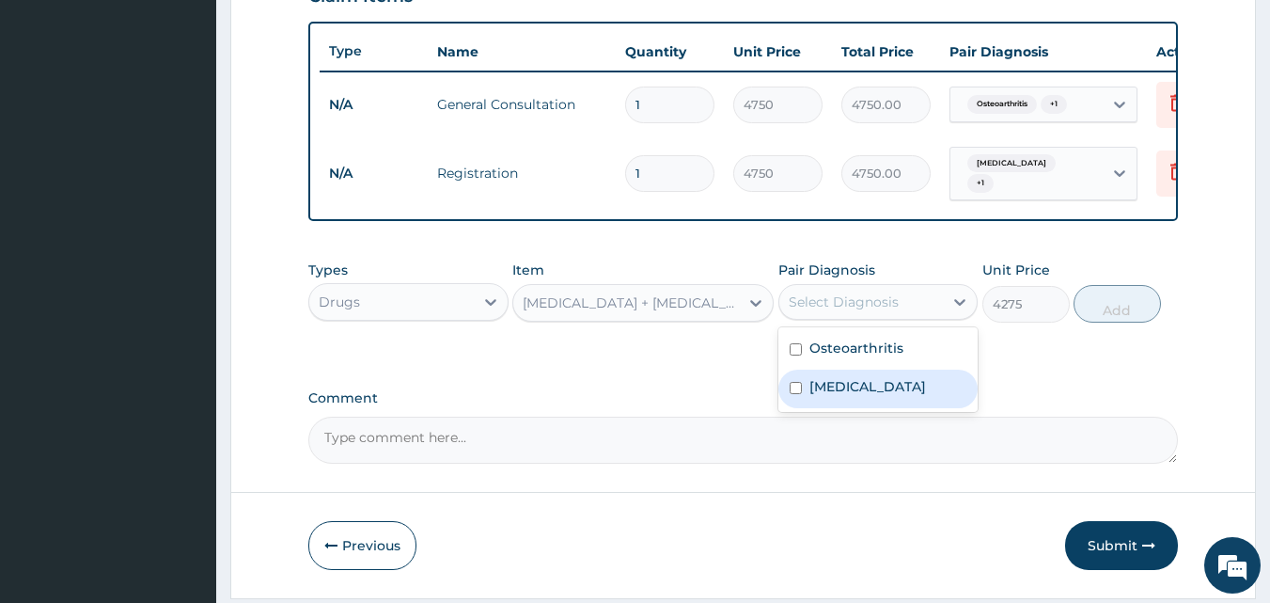
click at [842, 396] on label "Malaria" at bounding box center [868, 386] width 117 height 19
checkbox input "true"
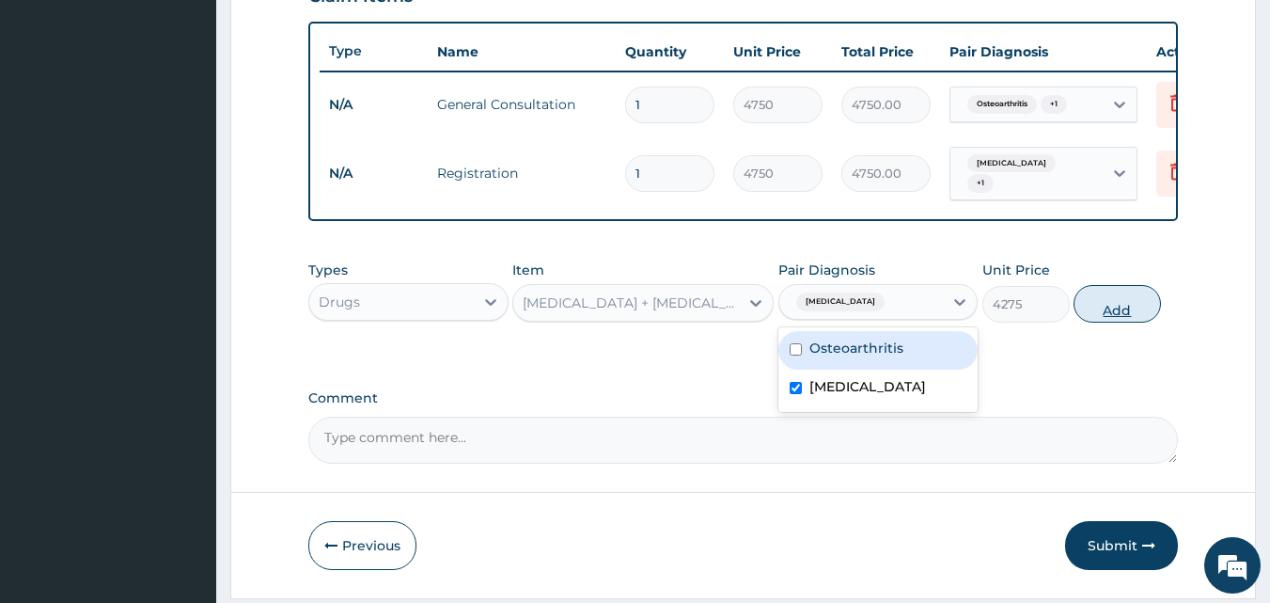
click at [1112, 312] on button "Add" at bounding box center [1117, 304] width 87 height 38
type input "0"
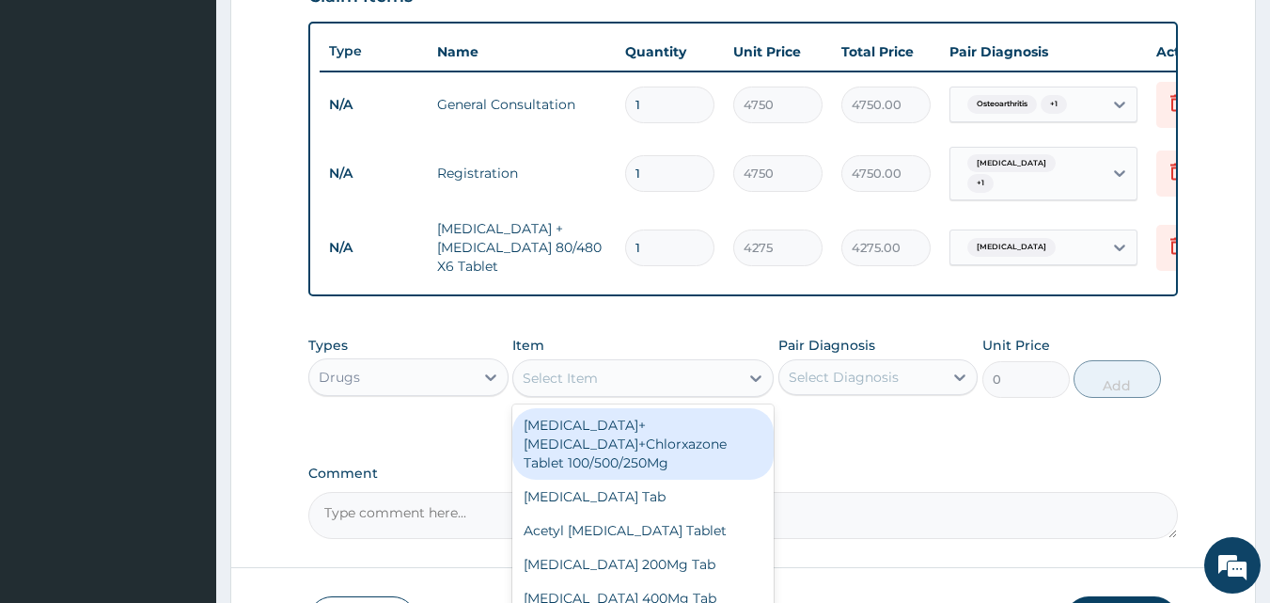
click at [558, 387] on div "Select Item" at bounding box center [560, 378] width 75 height 19
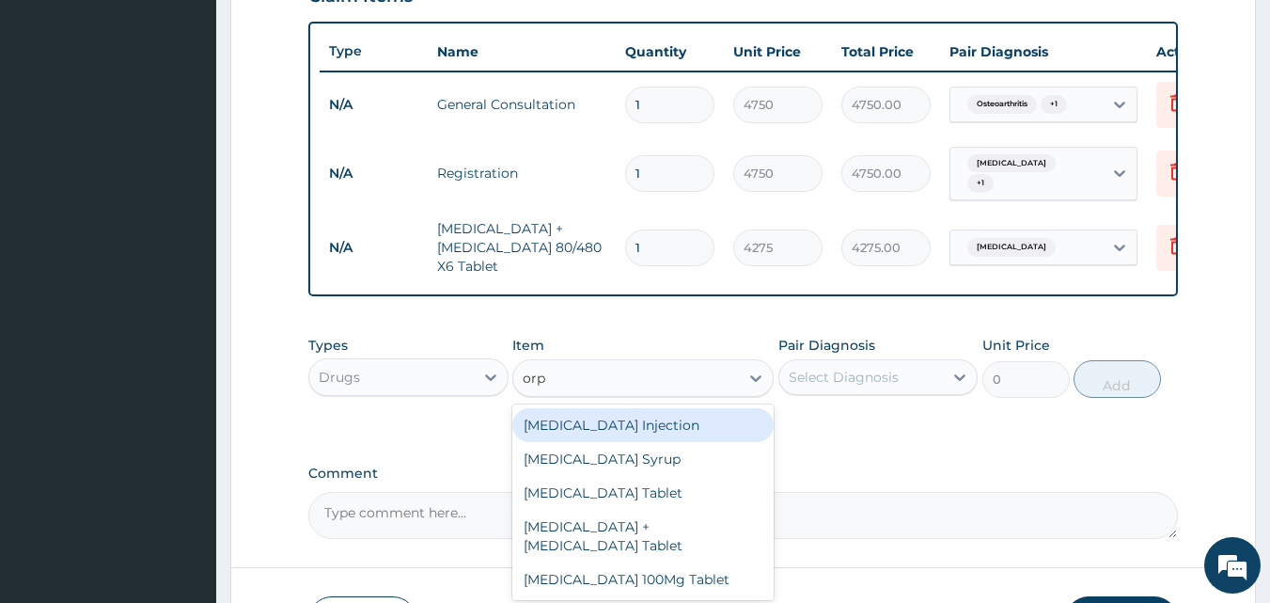
type input "orph"
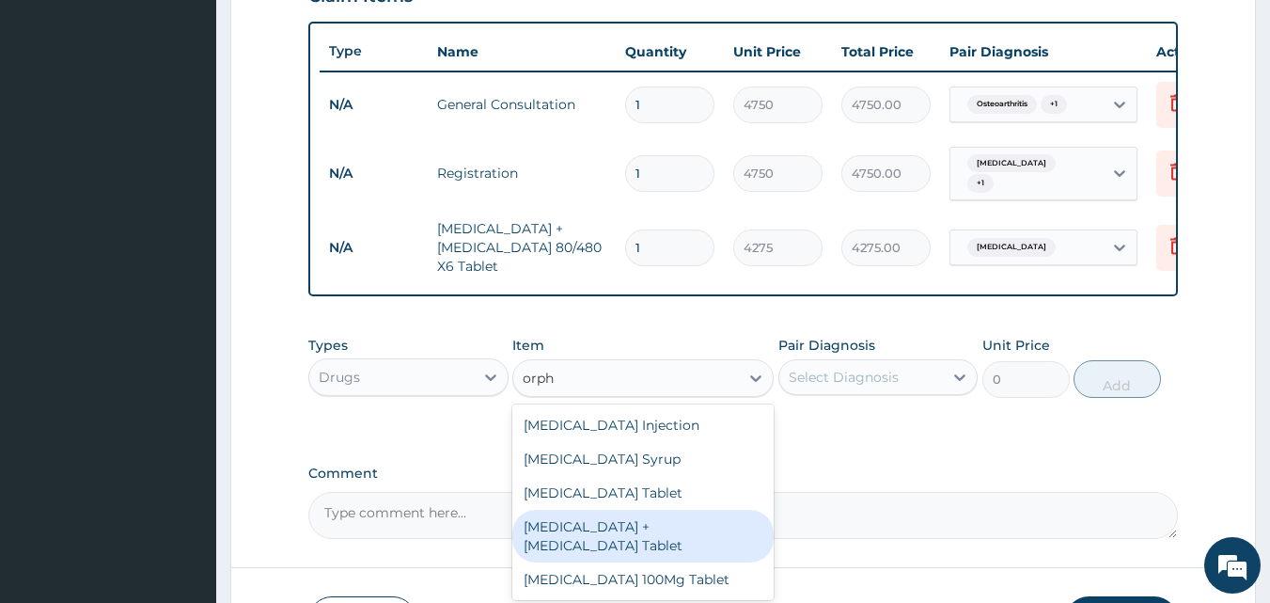
drag, startPoint x: 611, startPoint y: 538, endPoint x: 625, endPoint y: 518, distance: 24.3
click at [617, 528] on div "Orphenadrine + Paracetamol Tablet" at bounding box center [643, 536] width 261 height 53
type input "190"
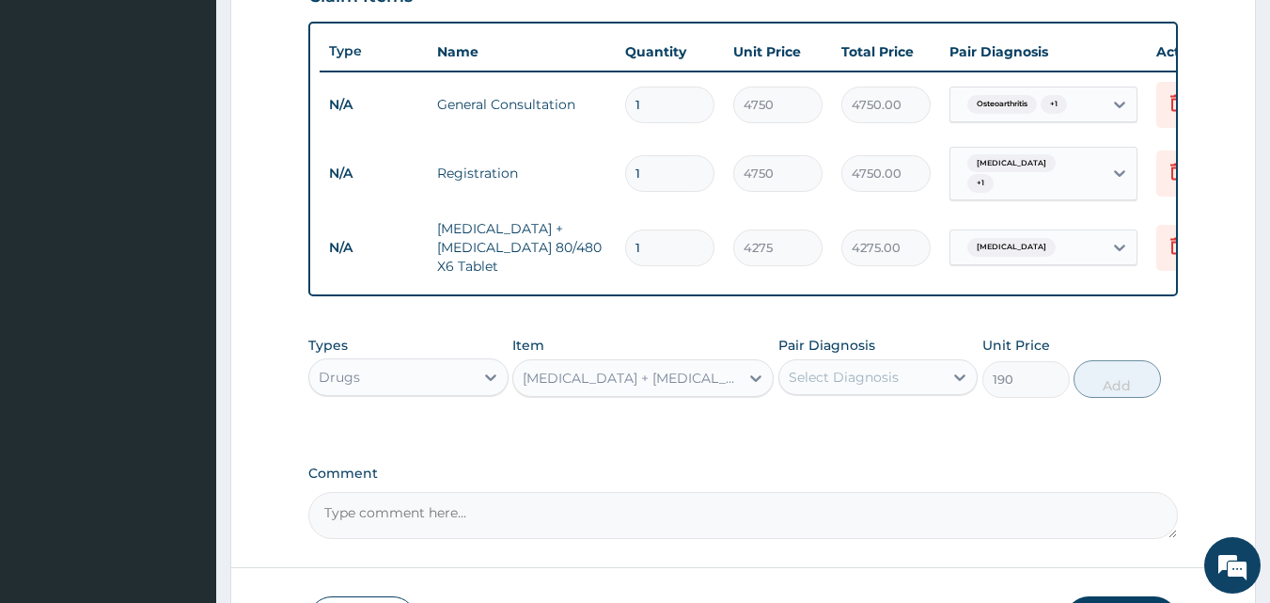
click at [839, 386] on div "Select Diagnosis" at bounding box center [844, 377] width 110 height 19
click at [833, 432] on label "Osteoarthritis" at bounding box center [857, 423] width 94 height 19
checkbox input "true"
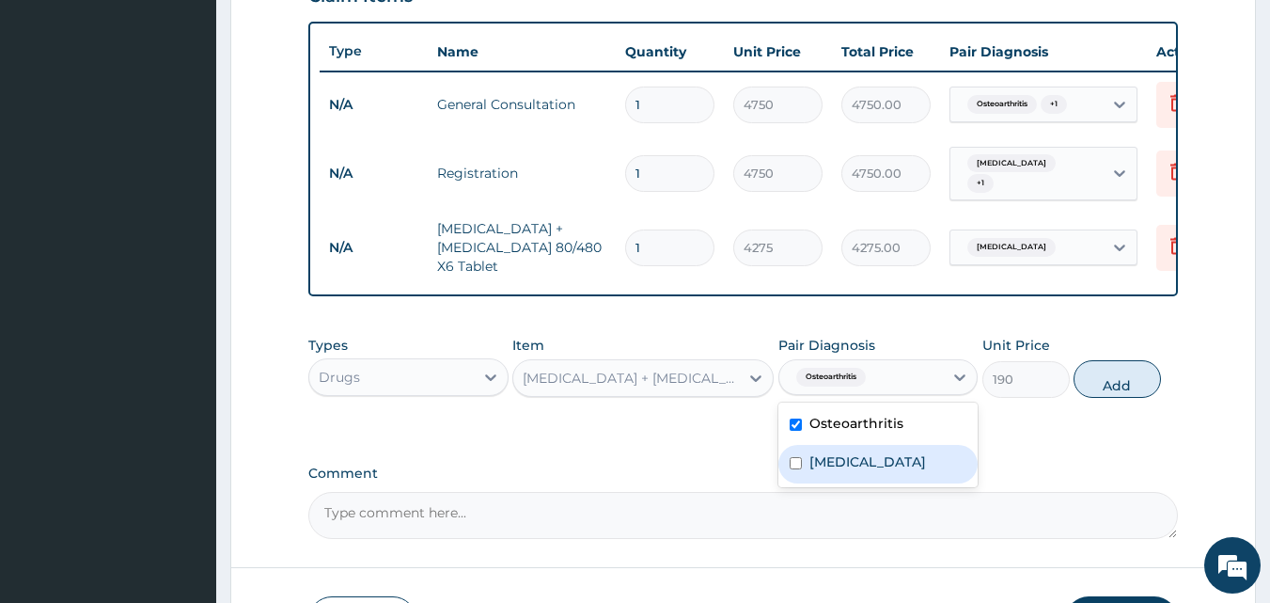
drag, startPoint x: 833, startPoint y: 461, endPoint x: 858, endPoint y: 450, distance: 26.5
click at [834, 461] on label "Malaria" at bounding box center [868, 461] width 117 height 19
checkbox input "true"
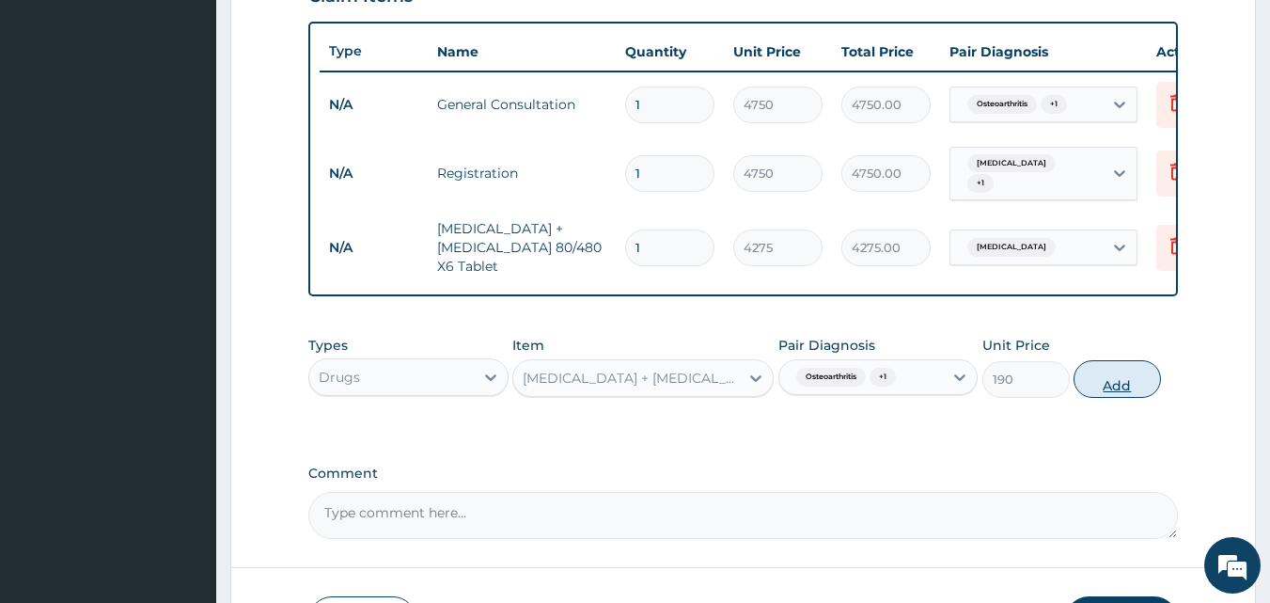
click at [1113, 387] on button "Add" at bounding box center [1117, 379] width 87 height 38
type input "0"
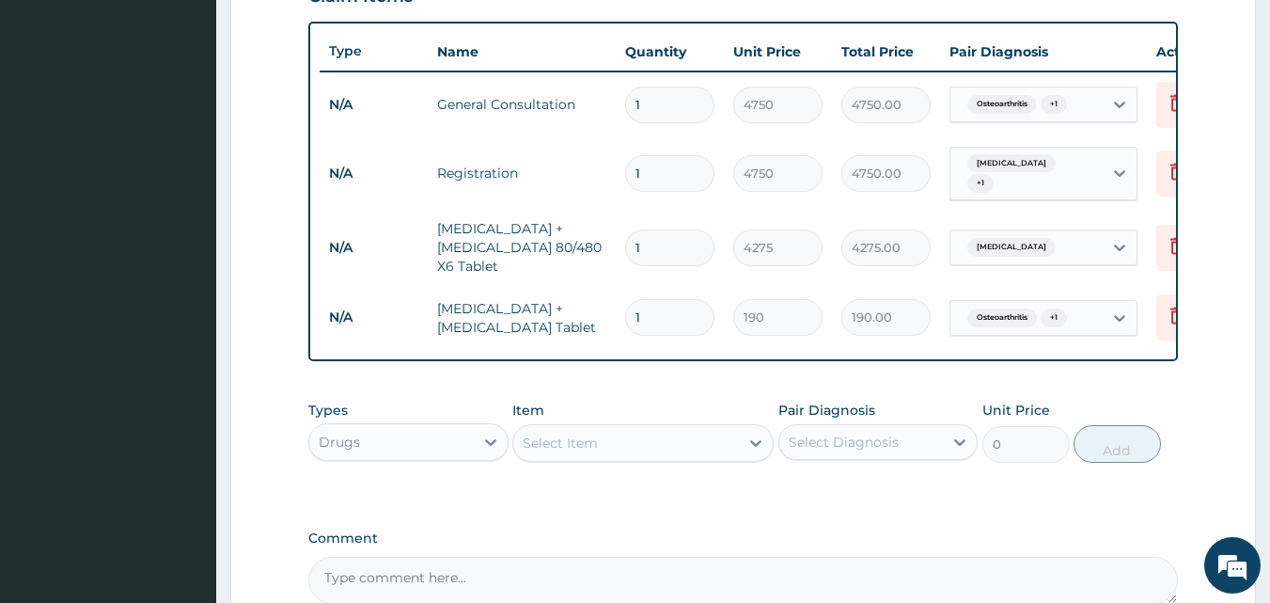
click at [655, 312] on input "1" at bounding box center [669, 317] width 89 height 37
type input "0.00"
type input "2"
type input "380.00"
type input "20"
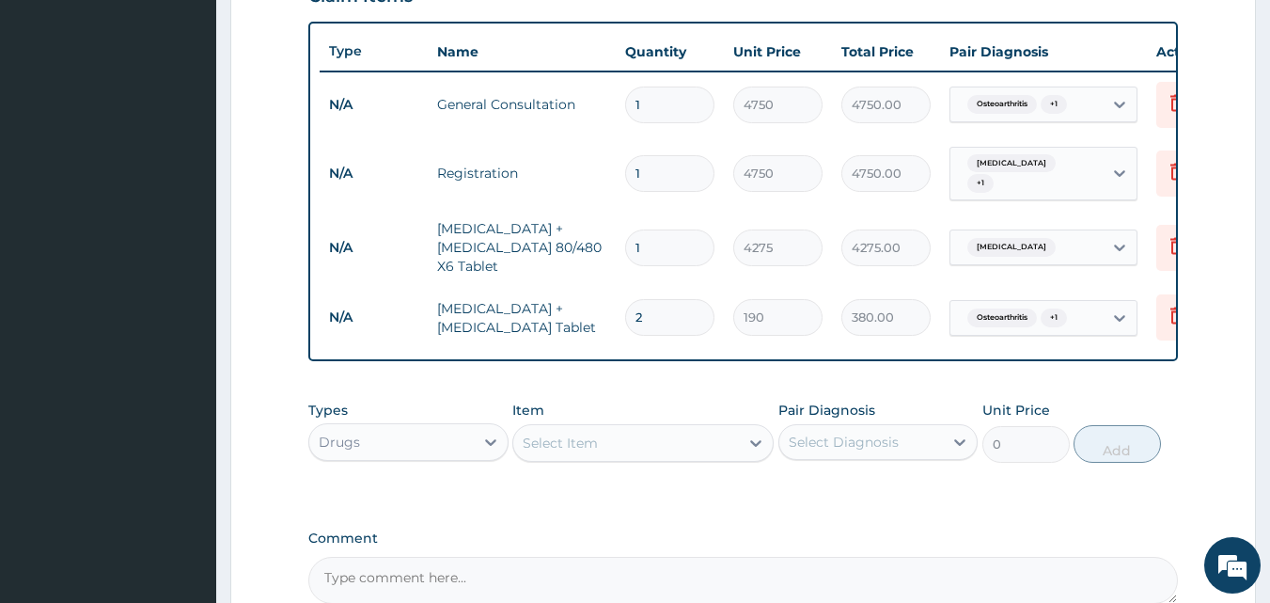
type input "3800.00"
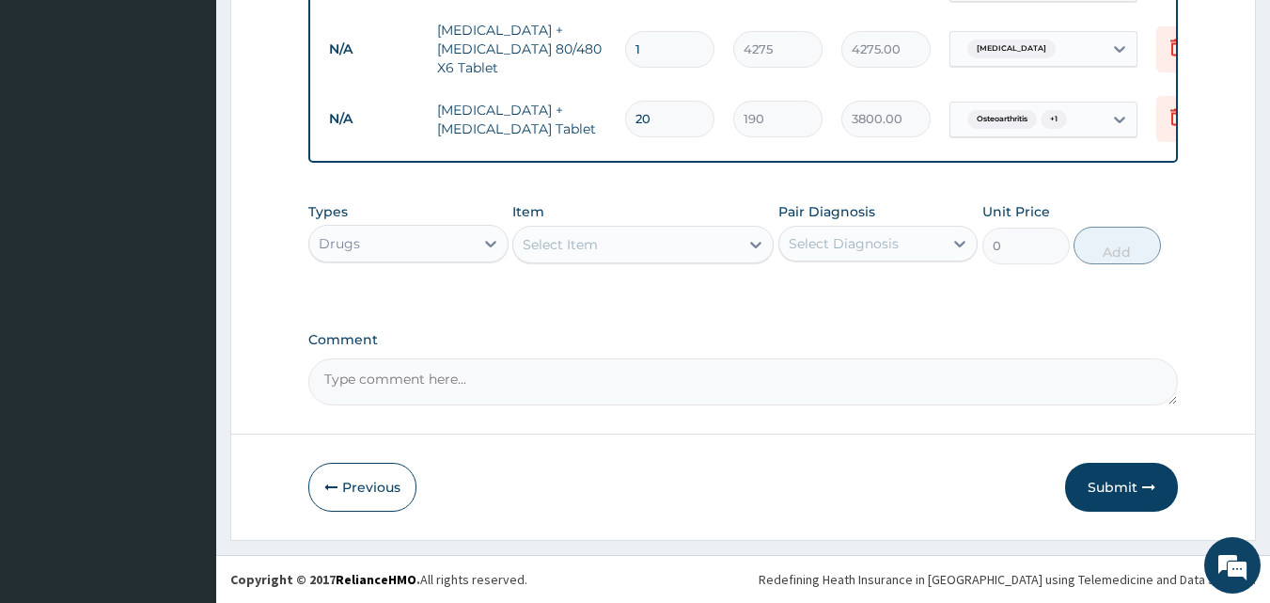
scroll to position [883, 0]
type input "20"
click at [1135, 492] on button "Submit" at bounding box center [1121, 487] width 113 height 49
click at [1097, 479] on button "Submit" at bounding box center [1121, 487] width 113 height 49
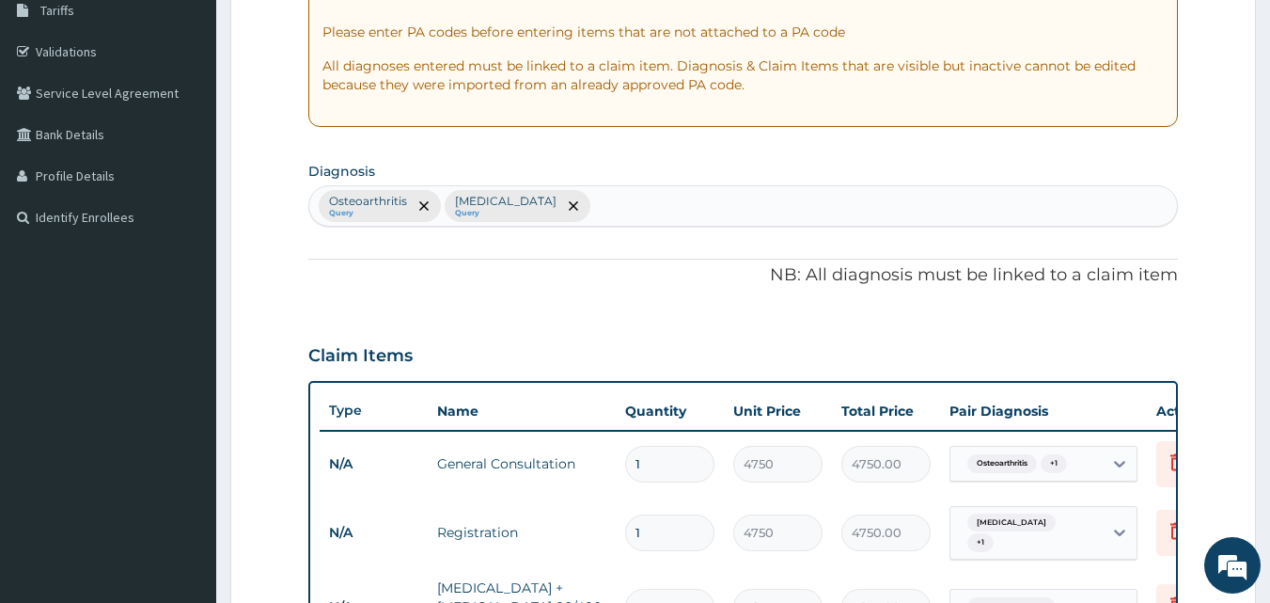
scroll to position [37, 0]
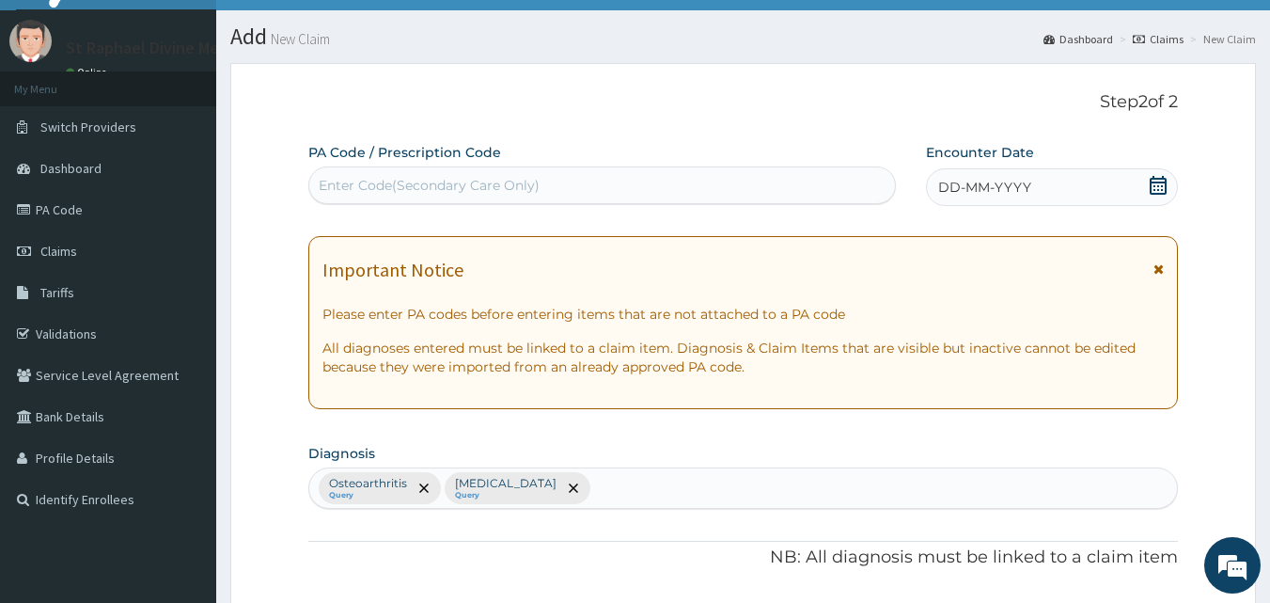
click at [1155, 181] on icon at bounding box center [1158, 185] width 19 height 19
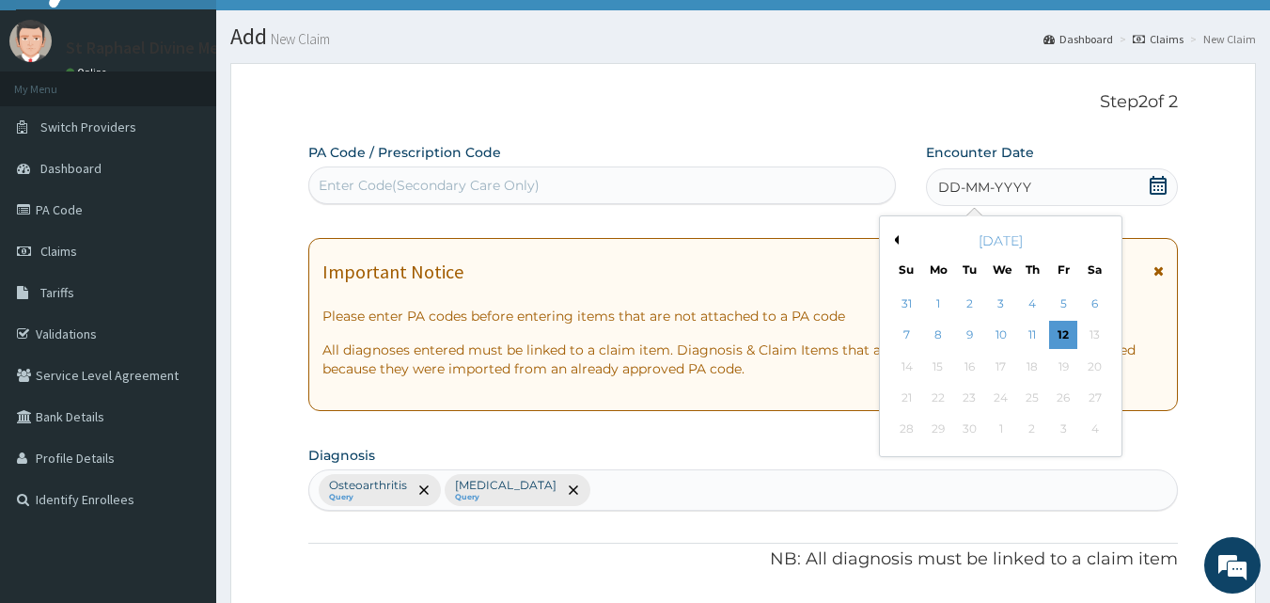
click at [1039, 331] on div "11" at bounding box center [1032, 336] width 28 height 28
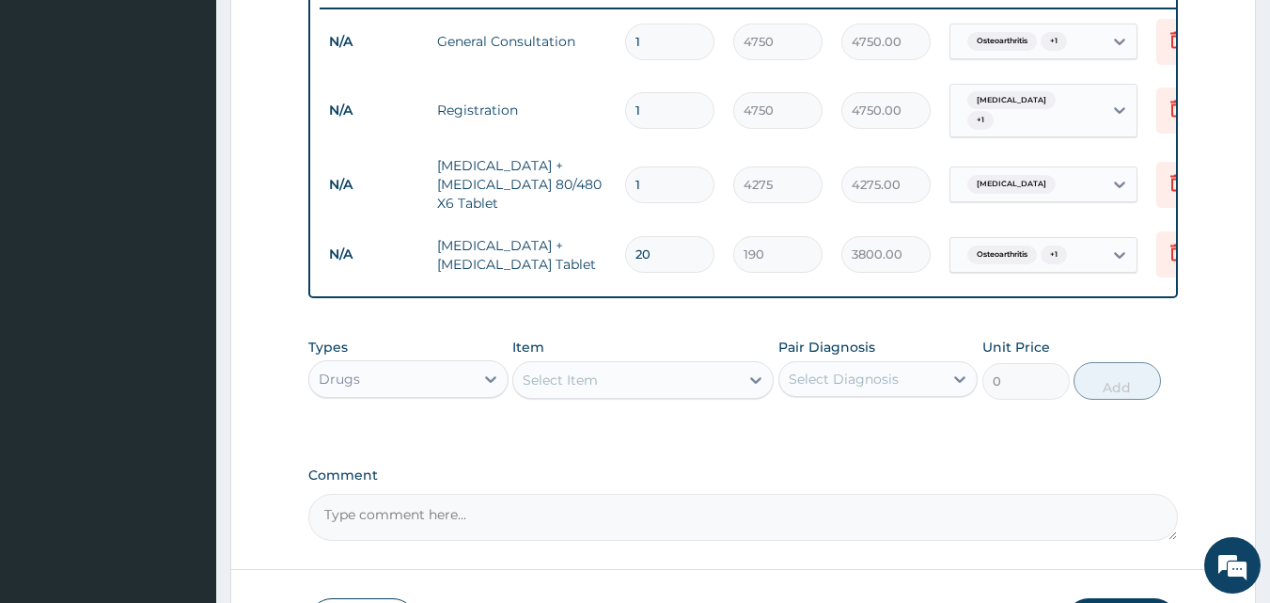
scroll to position [883, 0]
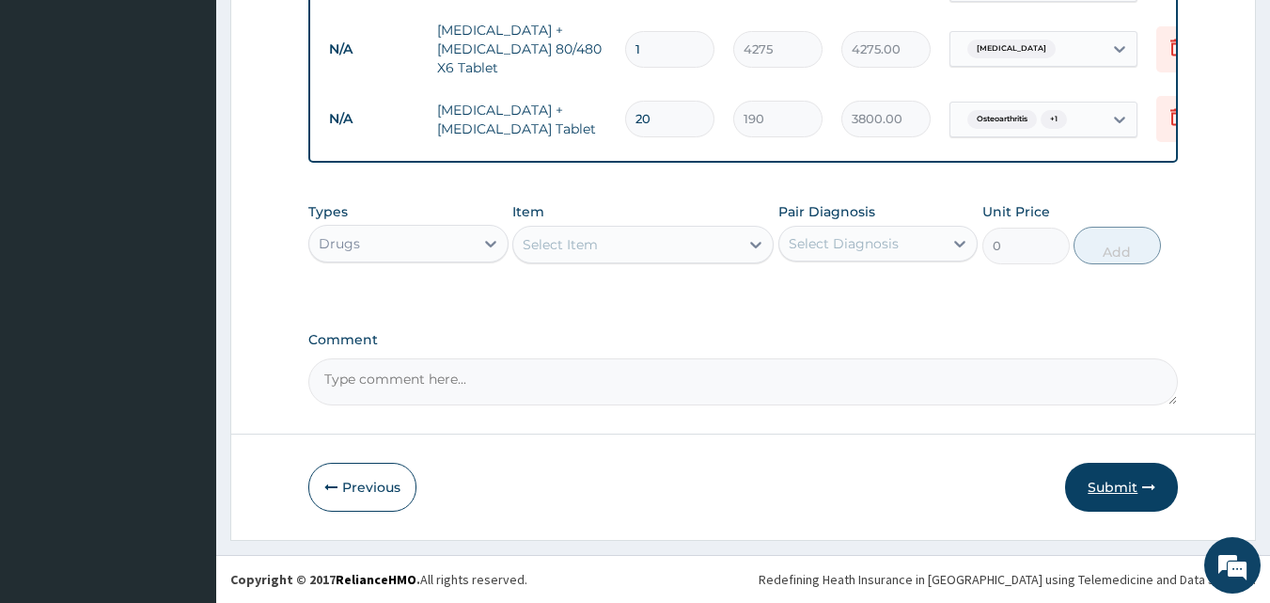
click at [1101, 503] on button "Submit" at bounding box center [1121, 487] width 113 height 49
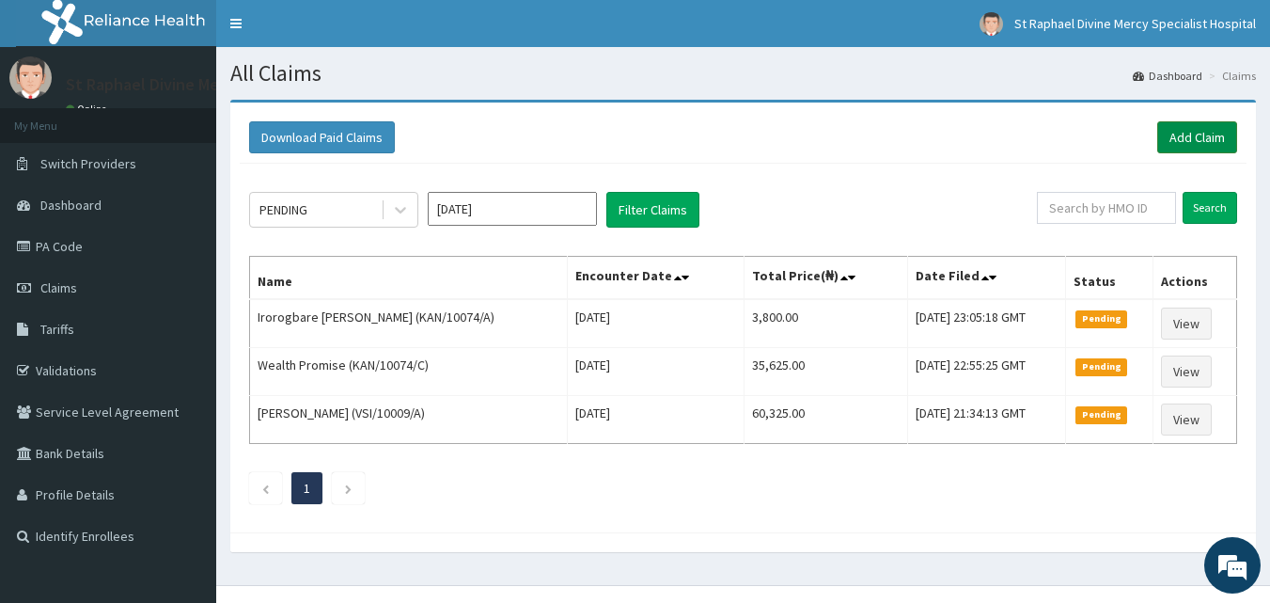
click at [1196, 130] on link "Add Claim" at bounding box center [1198, 137] width 80 height 32
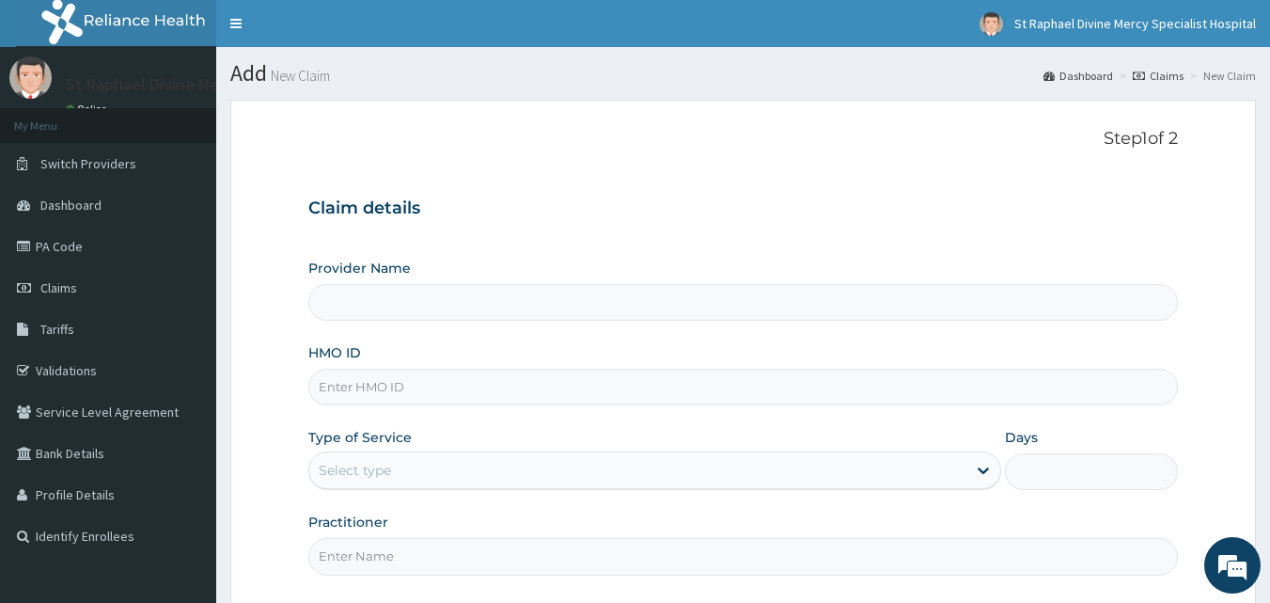
type input "St. Raphael Divine Mercy Specialist Hospital"
click at [424, 394] on input "HMO ID" at bounding box center [743, 387] width 871 height 37
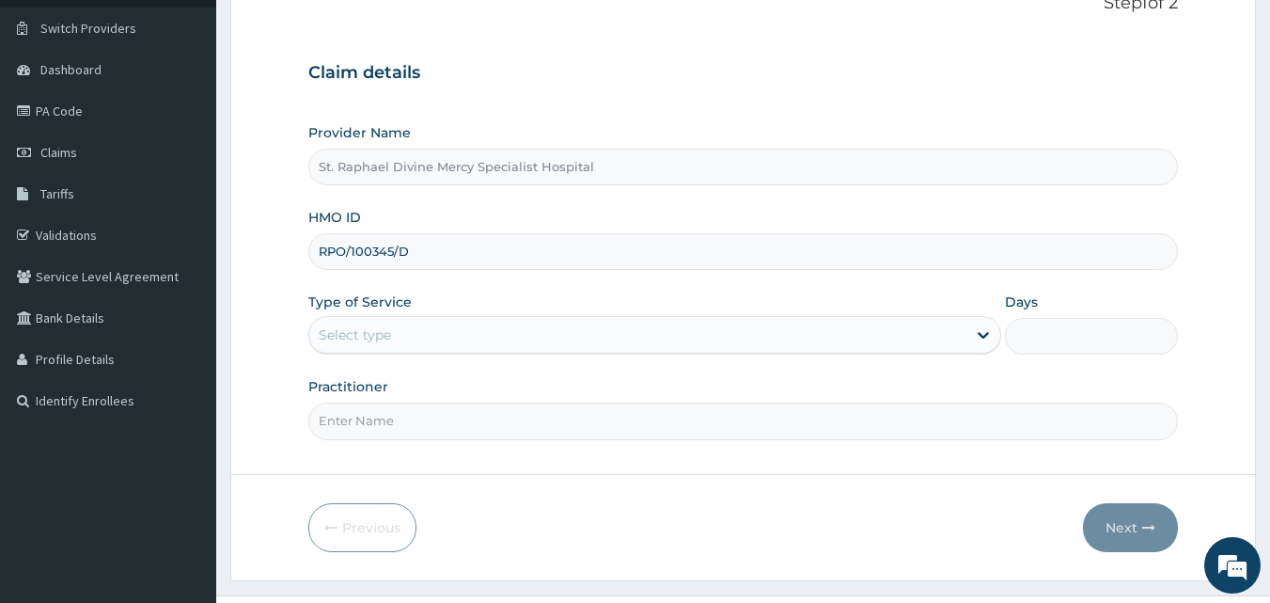
scroll to position [176, 0]
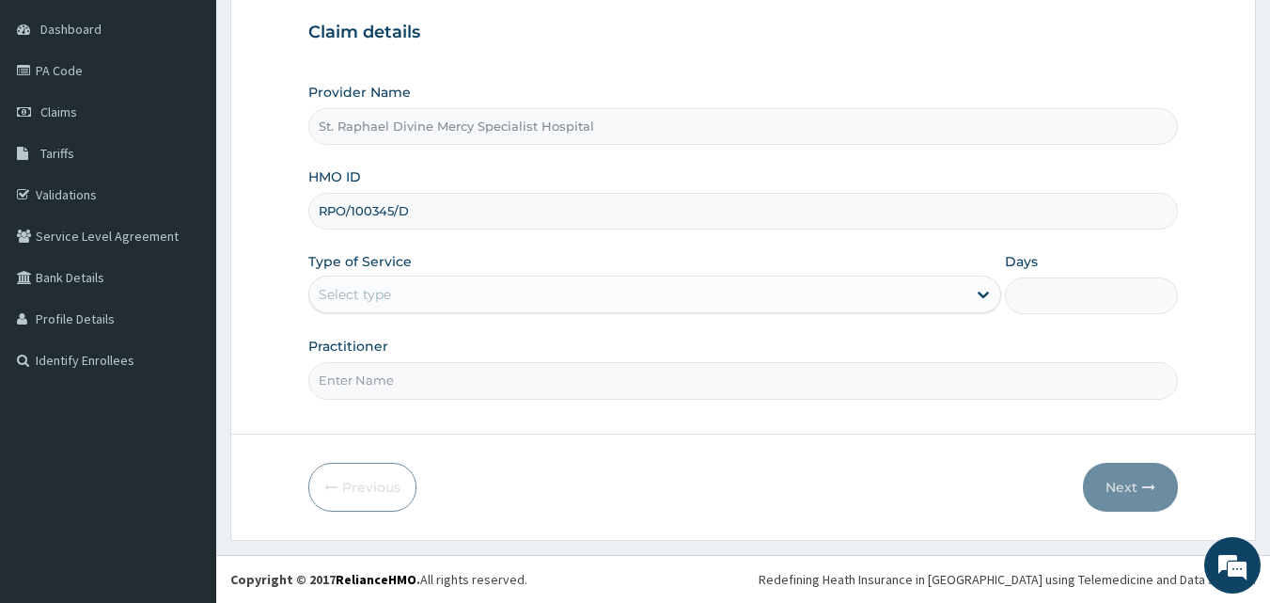
type input "RPO/100345/D"
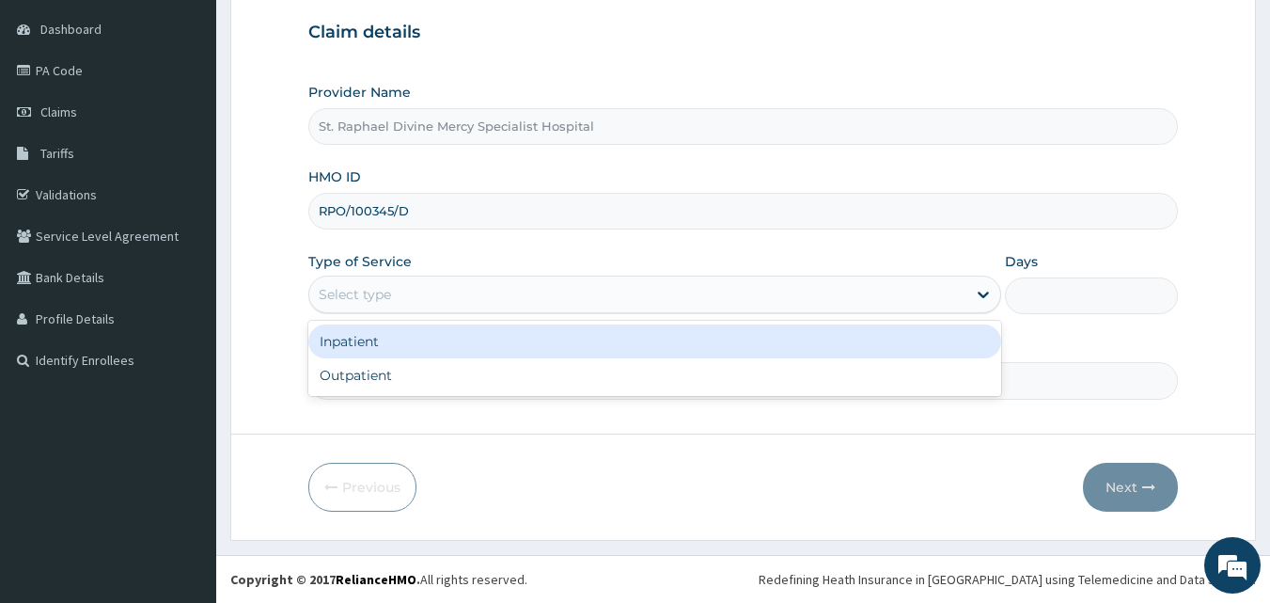
click at [401, 303] on div "Select type" at bounding box center [637, 294] width 657 height 30
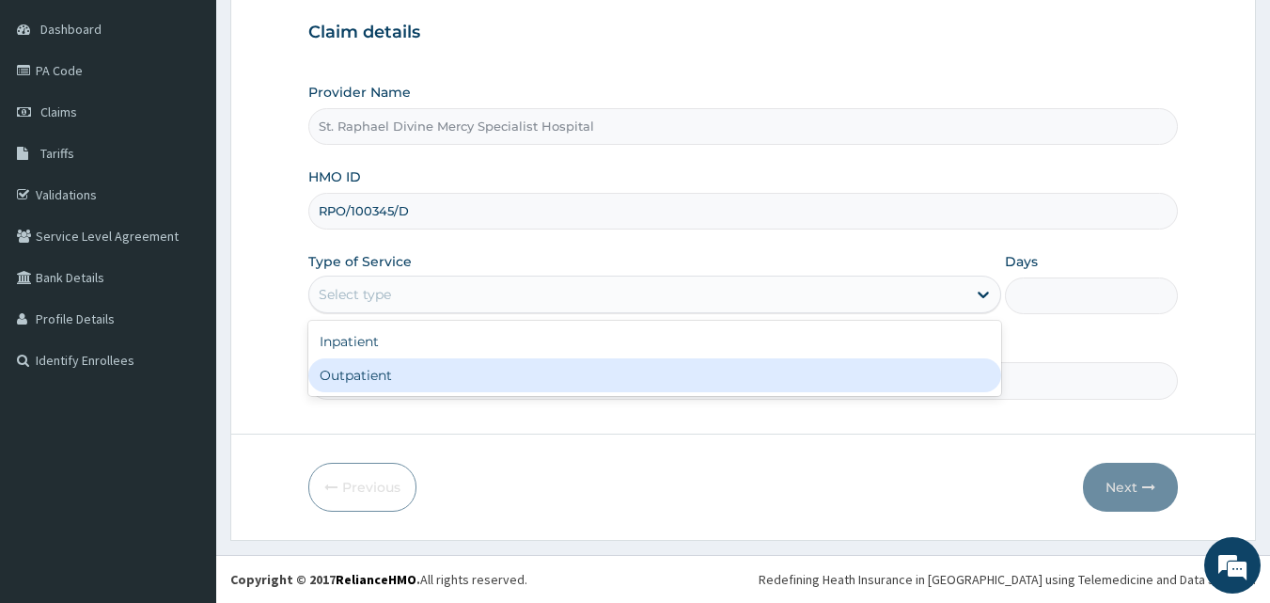
click at [358, 383] on div "Outpatient" at bounding box center [654, 375] width 693 height 34
type input "1"
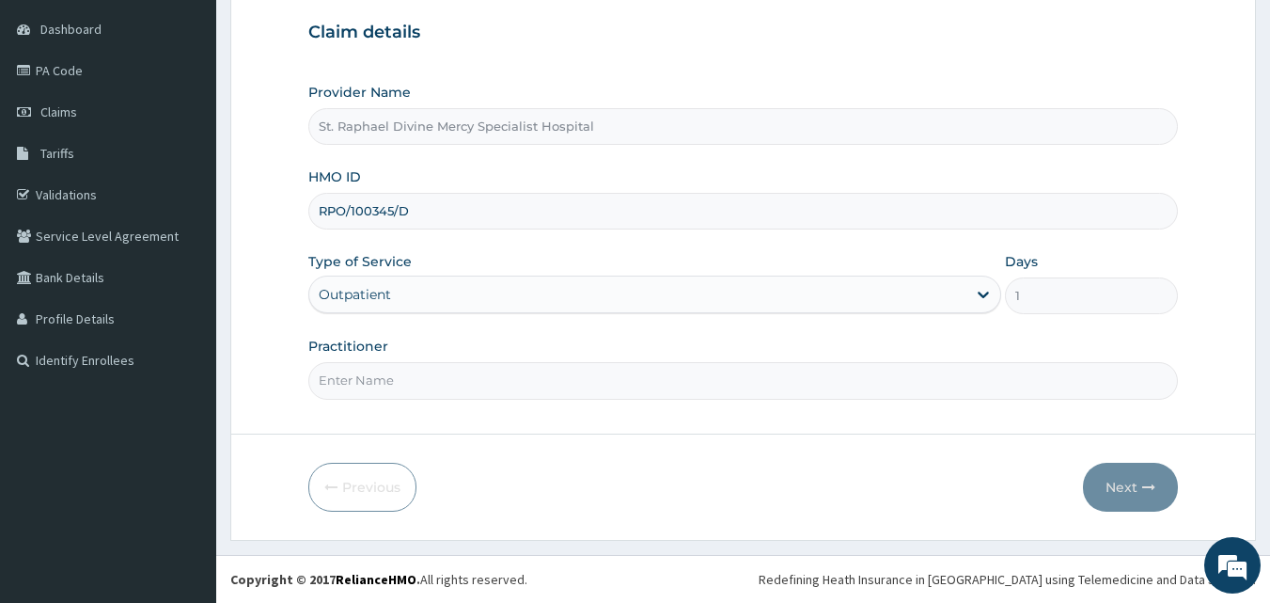
click at [379, 385] on input "Practitioner" at bounding box center [743, 380] width 871 height 37
click at [329, 388] on input "DrGreen" at bounding box center [743, 380] width 871 height 37
click at [336, 387] on input "DrGreen" at bounding box center [743, 380] width 871 height 37
type input "[PERSON_NAME]"
click at [1110, 470] on button "Next" at bounding box center [1130, 487] width 95 height 49
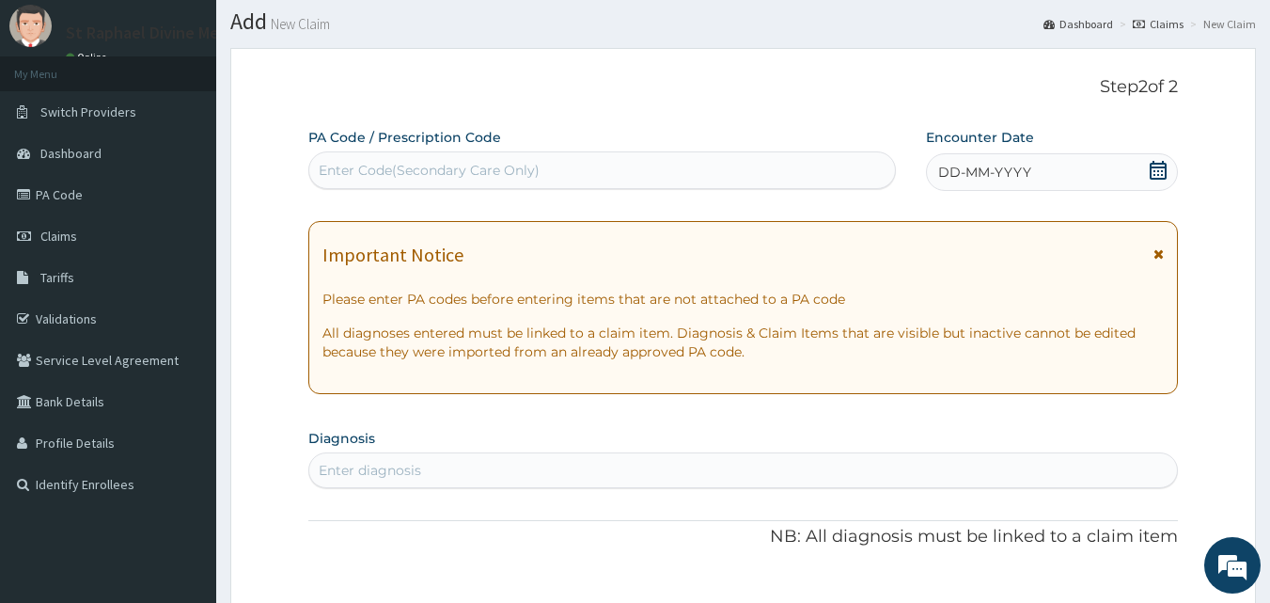
scroll to position [94, 0]
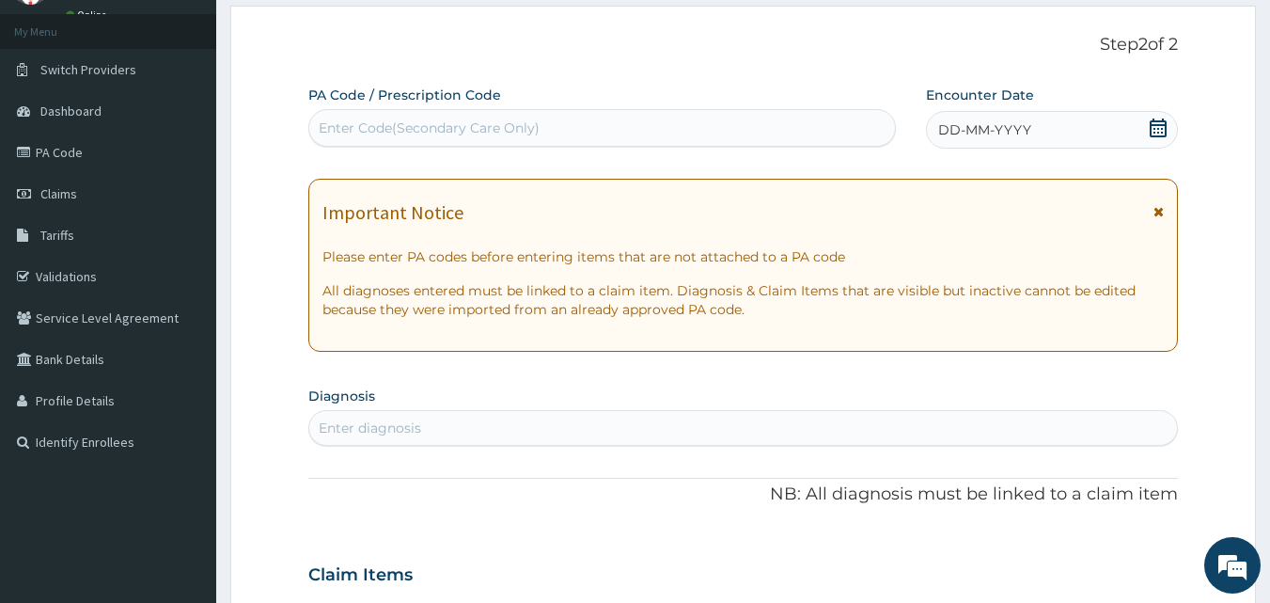
click at [1156, 123] on icon at bounding box center [1158, 127] width 19 height 19
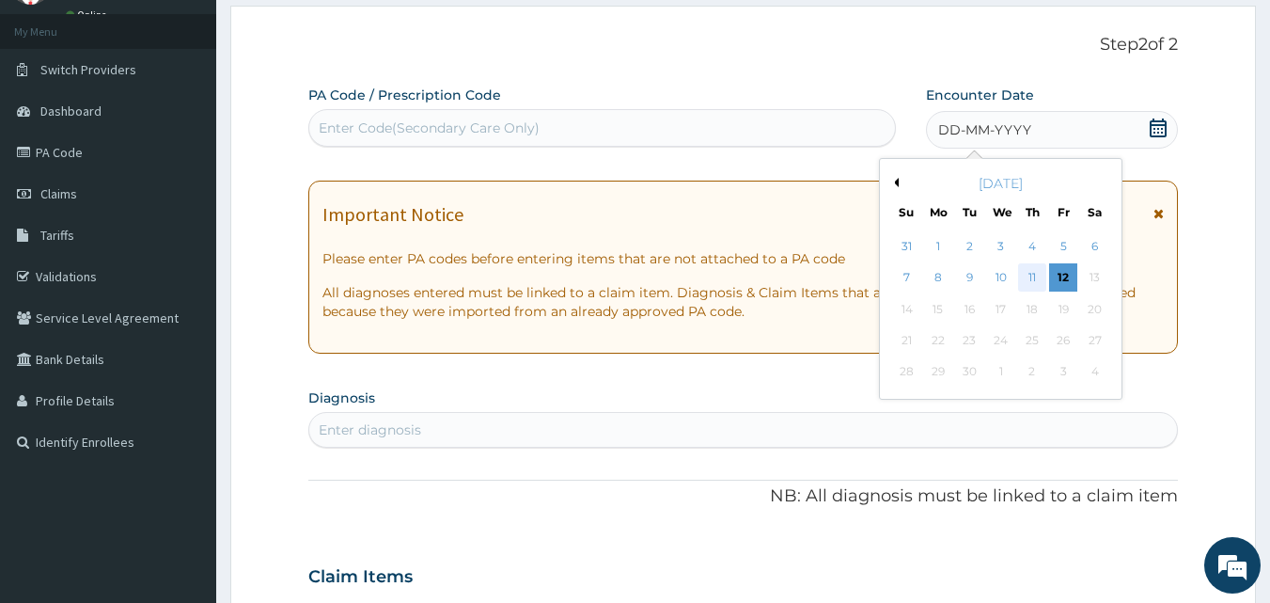
click at [1031, 284] on div "11" at bounding box center [1032, 278] width 28 height 28
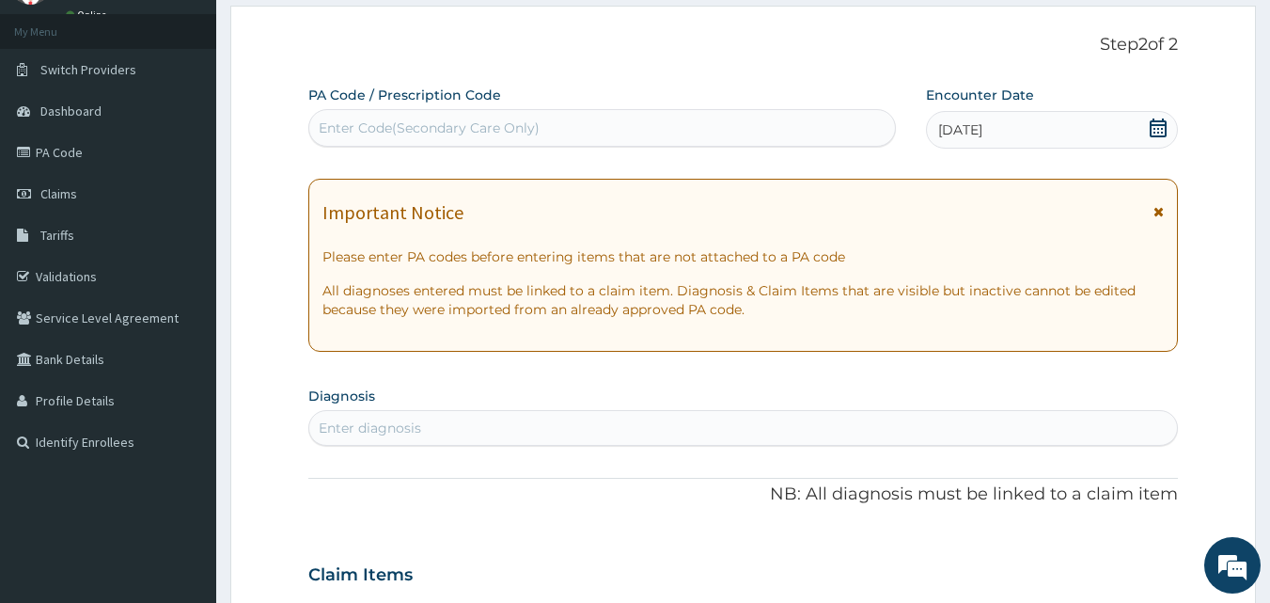
click at [402, 131] on div "Enter Code(Secondary Care Only)" at bounding box center [429, 127] width 221 height 19
type input "PA/1616D5"
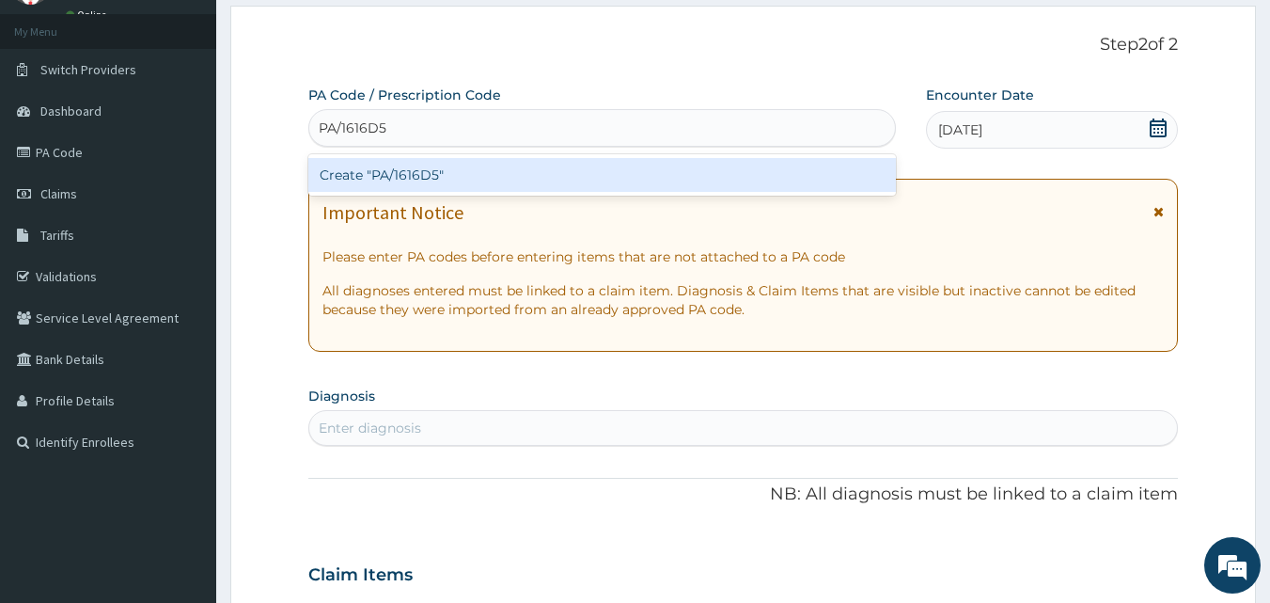
click at [397, 171] on div "Create "PA/1616D5"" at bounding box center [602, 175] width 589 height 34
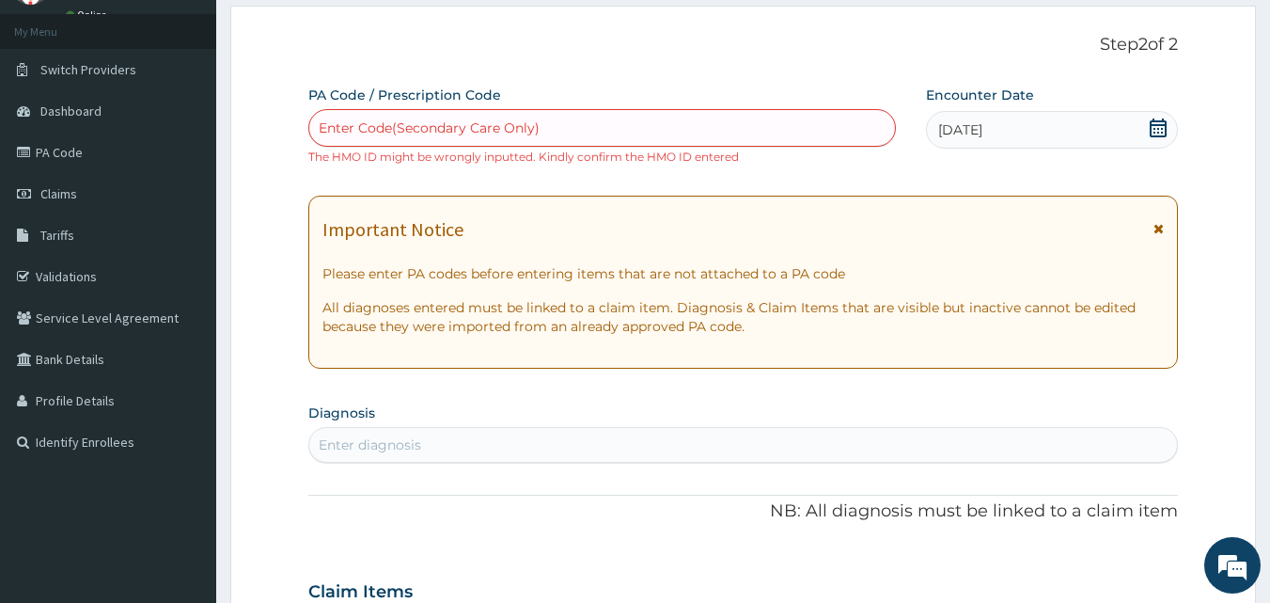
scroll to position [0, 0]
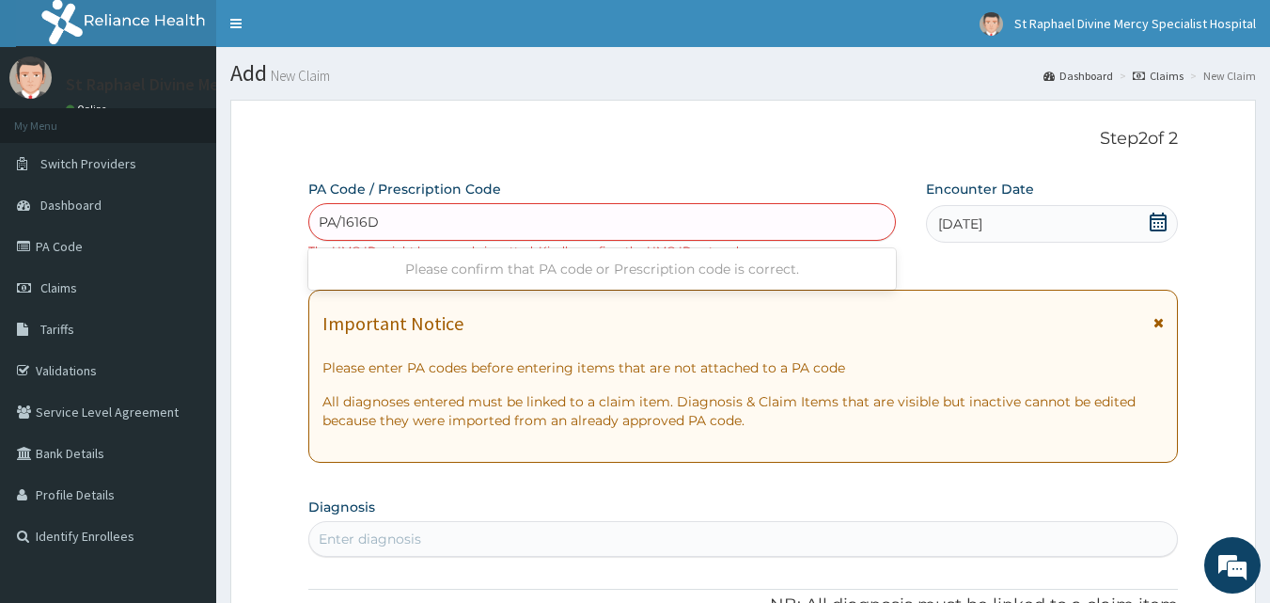
type input "PA/1616D5"
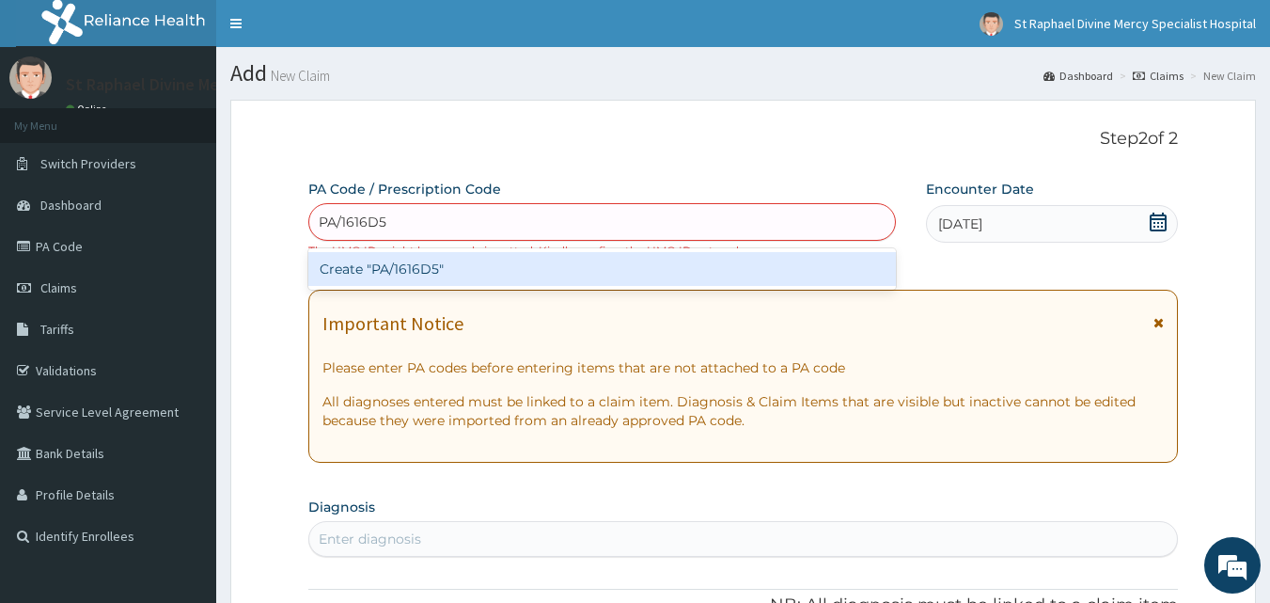
click at [417, 265] on div "Create "PA/1616D5"" at bounding box center [602, 269] width 589 height 34
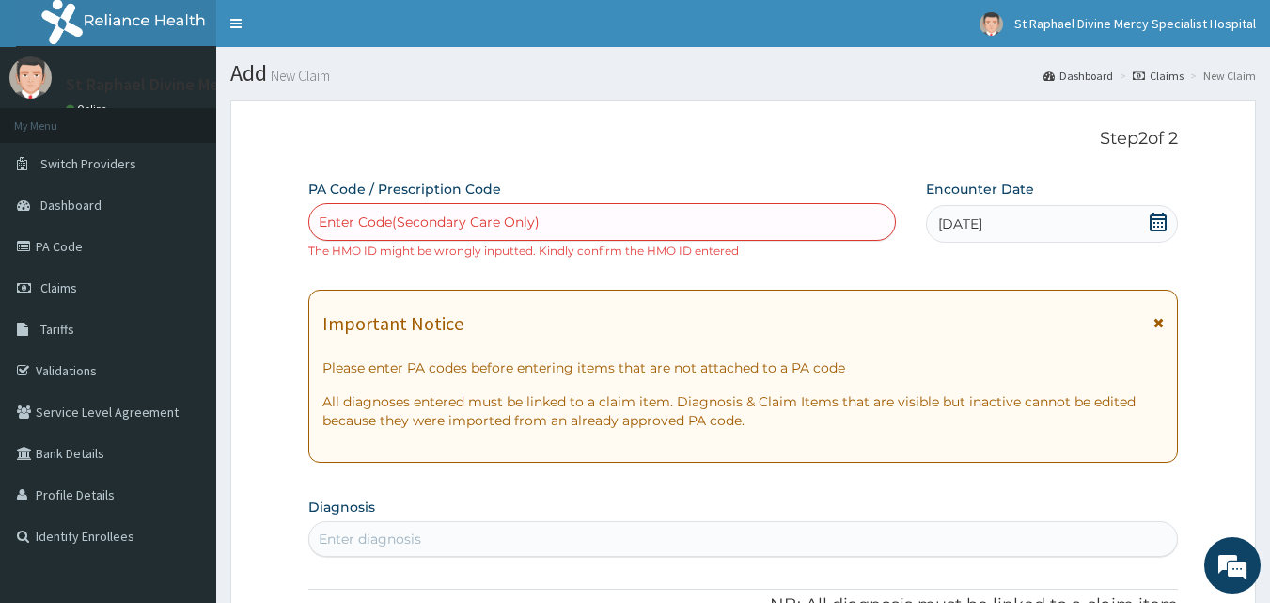
click at [416, 220] on div "Enter Code(Secondary Care Only)" at bounding box center [429, 222] width 221 height 19
paste input "PA/1616D5"
type input "PA/1616D5"
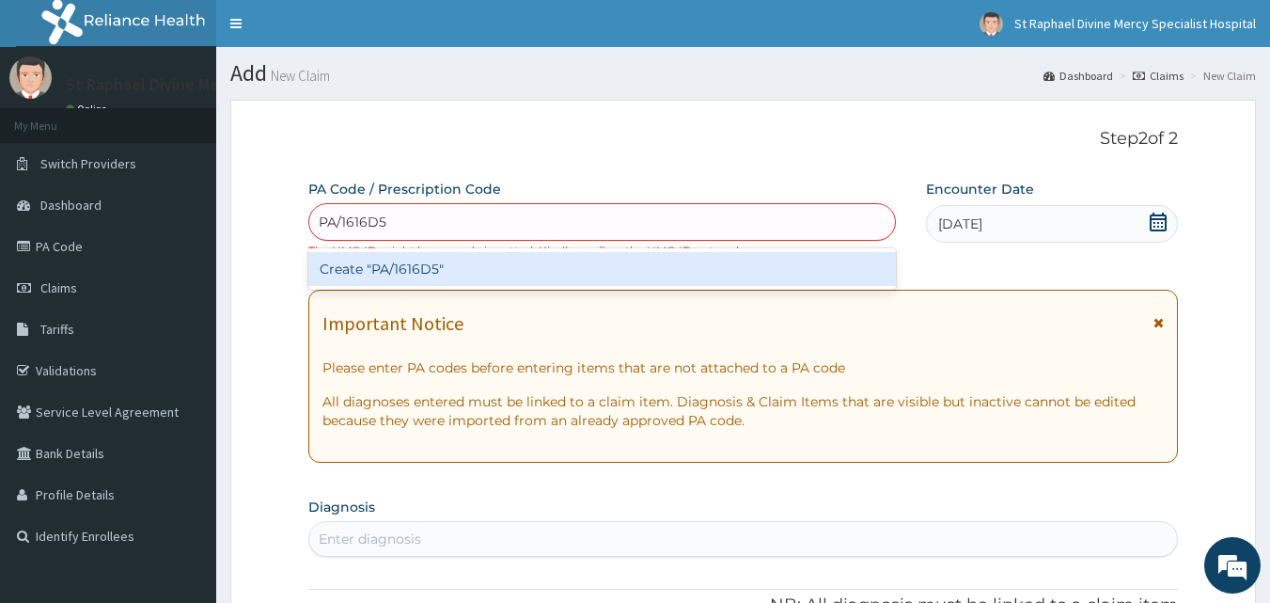
click at [417, 258] on div "Create "PA/1616D5"" at bounding box center [602, 269] width 589 height 34
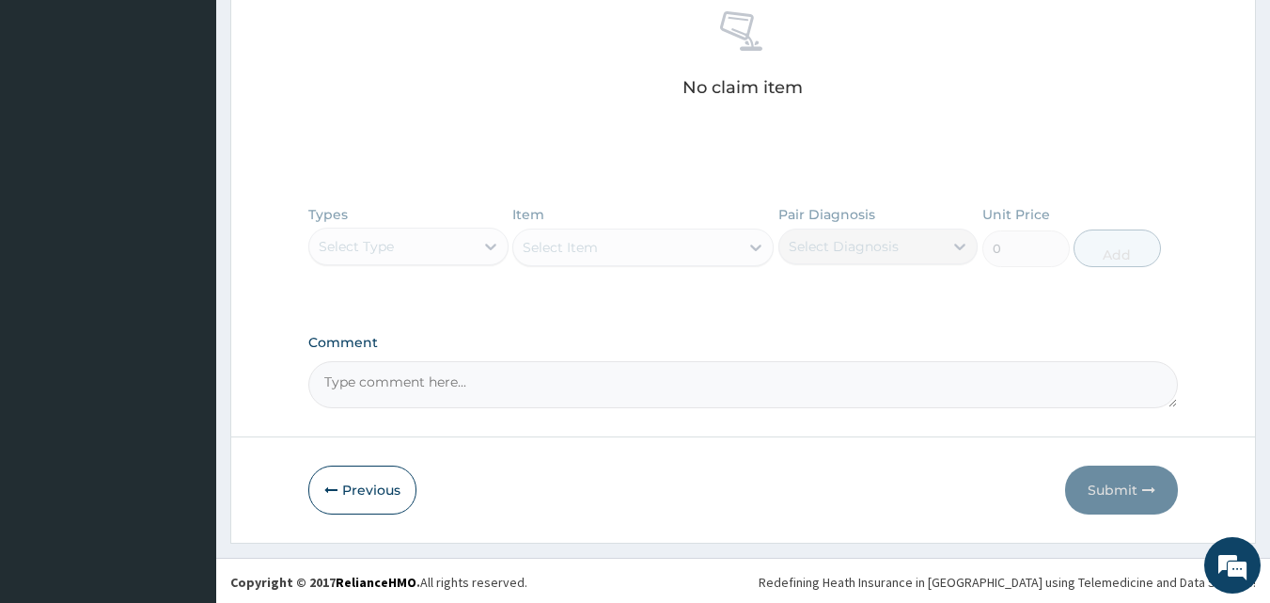
scroll to position [765, 0]
click at [386, 491] on button "Previous" at bounding box center [362, 487] width 108 height 49
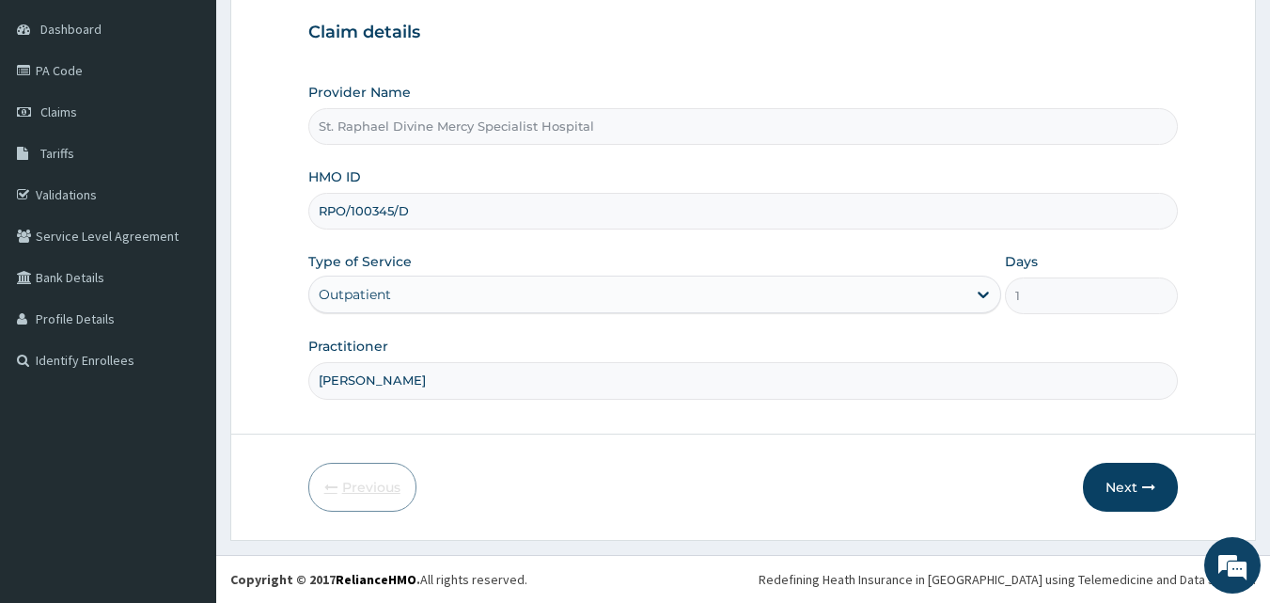
scroll to position [176, 0]
click at [387, 213] on input "RPO/100345/D" at bounding box center [743, 211] width 871 height 37
type input "RPO/10035/D"
click at [1124, 501] on button "Next" at bounding box center [1130, 487] width 95 height 49
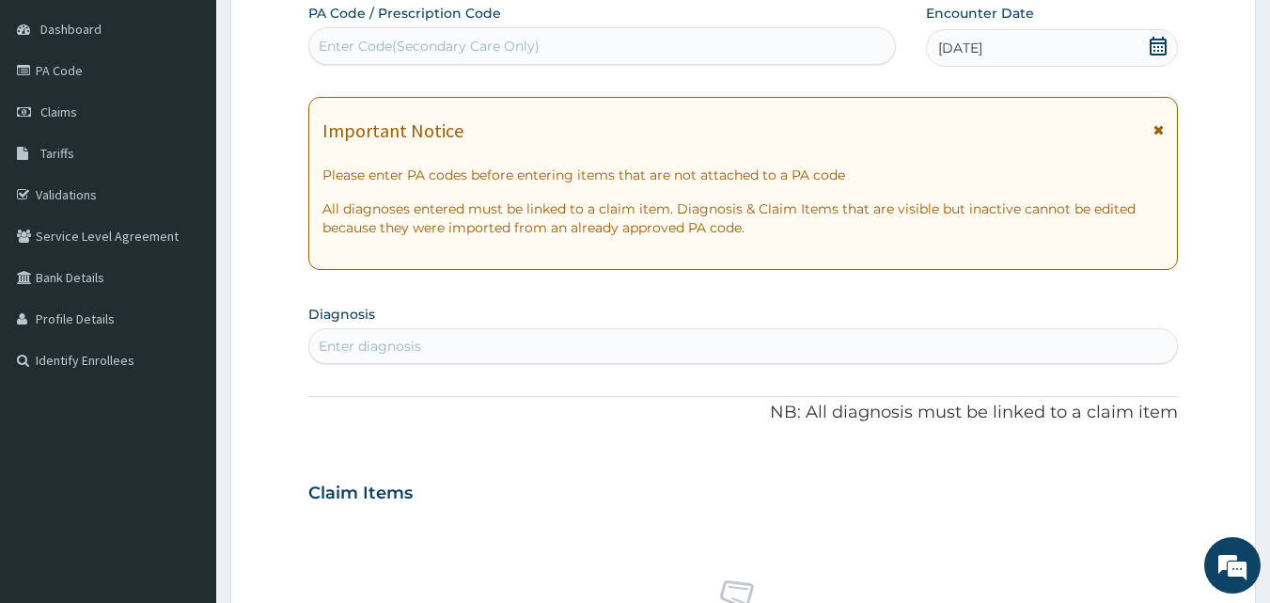
click at [420, 44] on div "Enter Code(Secondary Care Only)" at bounding box center [429, 46] width 221 height 19
paste input "PA/1616D5"
type input "PA/1616D5"
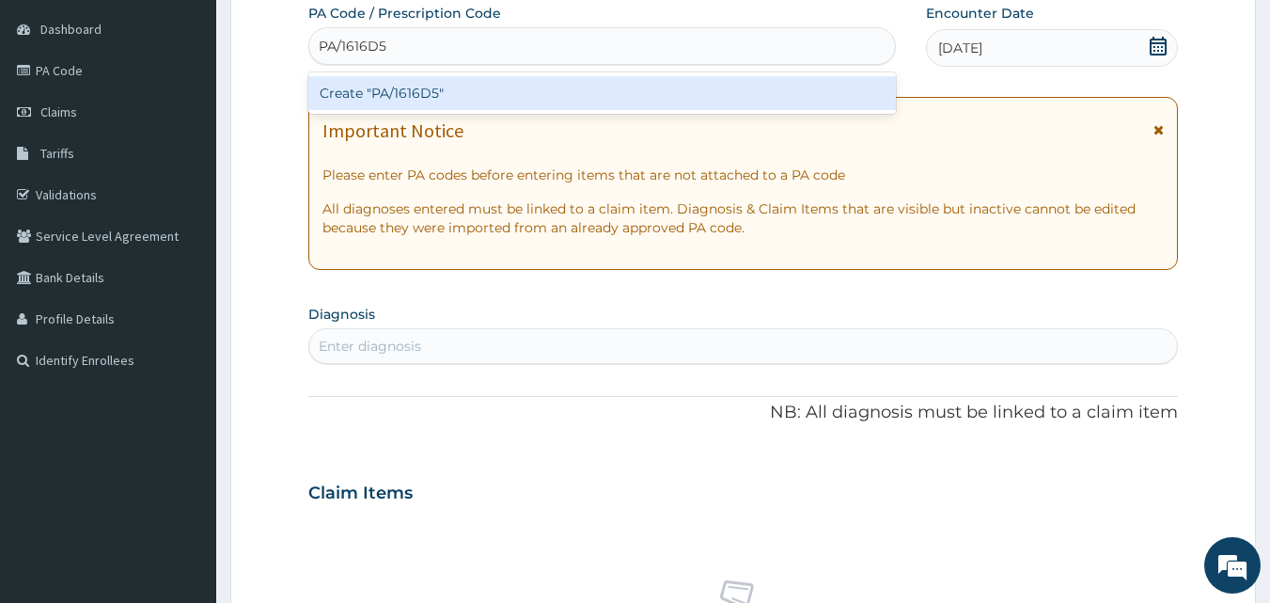
click at [408, 87] on div "Create "PA/1616D5"" at bounding box center [602, 93] width 589 height 34
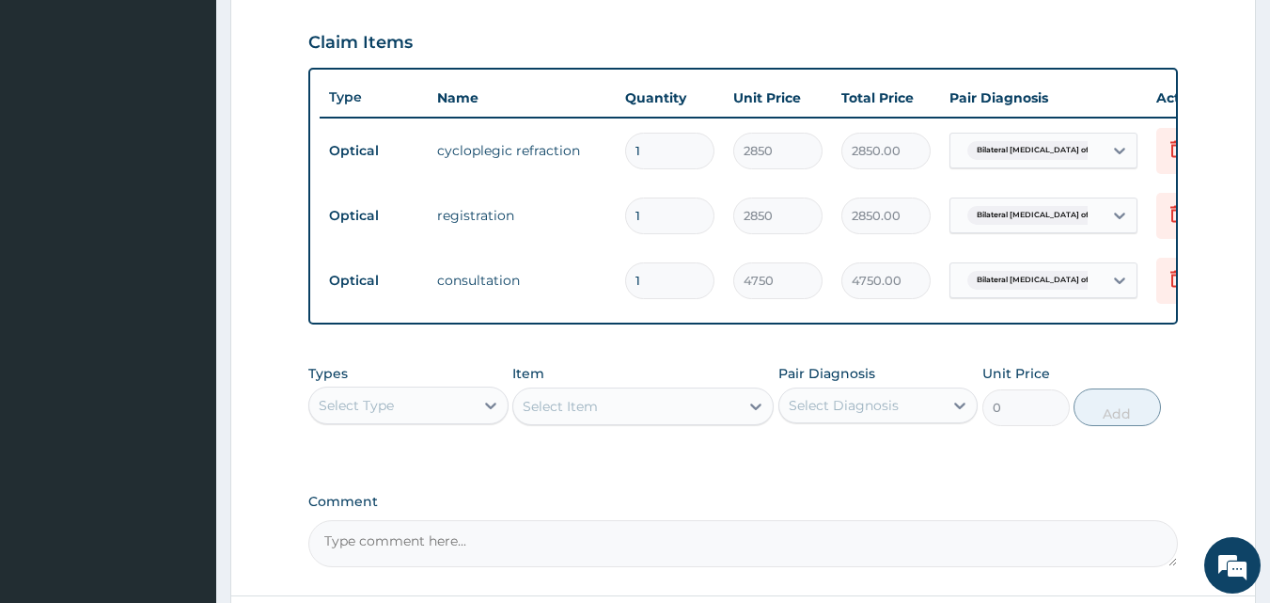
scroll to position [799, 0]
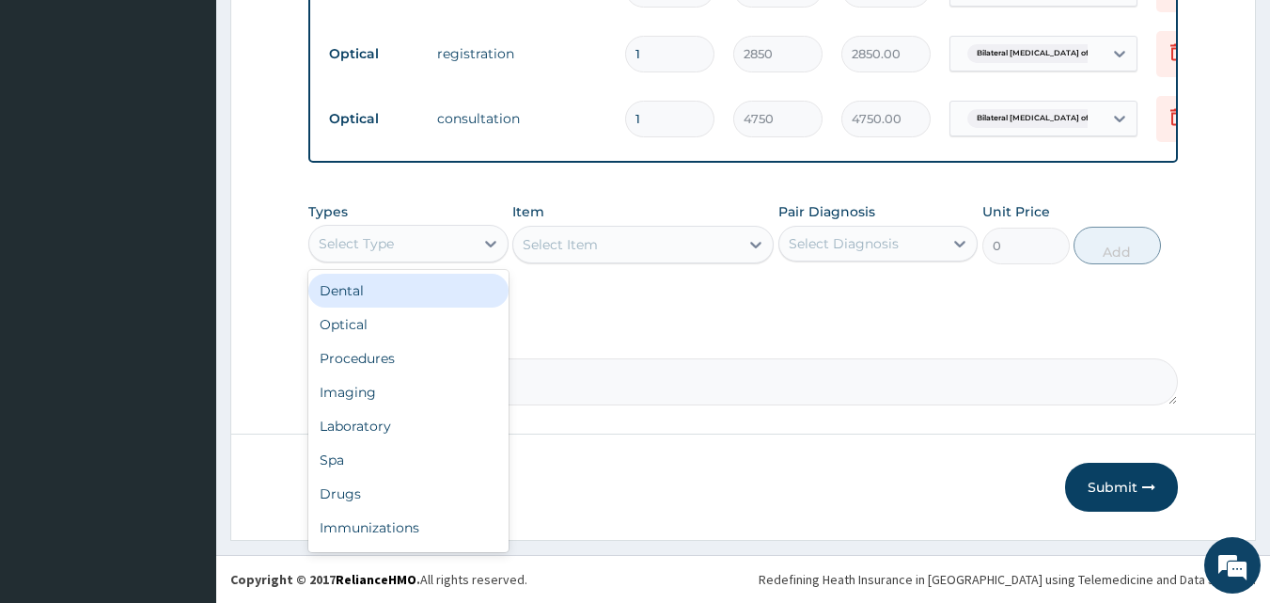
click at [450, 252] on div "Select Type" at bounding box center [391, 244] width 165 height 30
click at [383, 336] on div "Optical" at bounding box center [408, 325] width 200 height 34
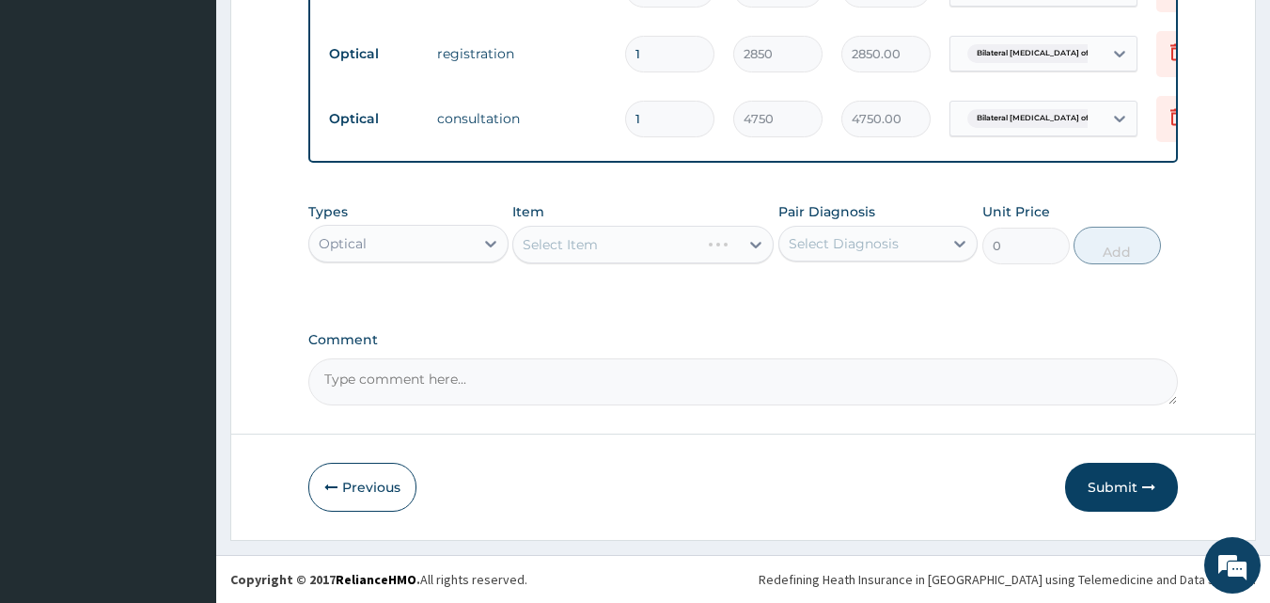
click at [565, 254] on div "Select Item" at bounding box center [643, 245] width 261 height 38
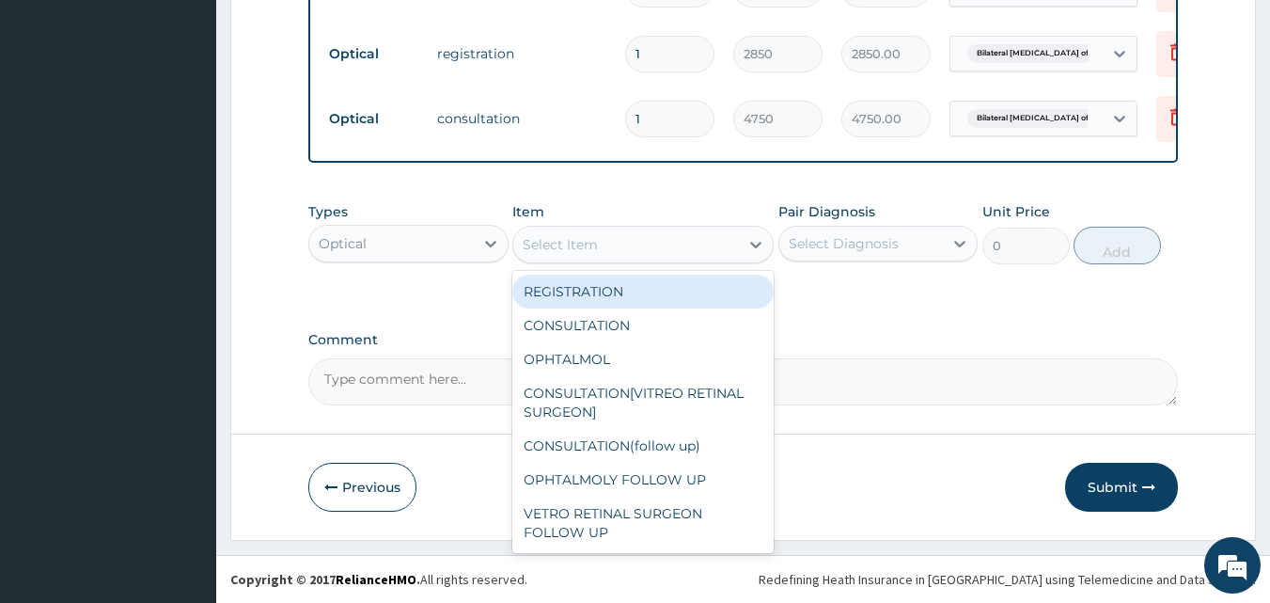
click at [564, 254] on div "Select Item" at bounding box center [560, 244] width 75 height 19
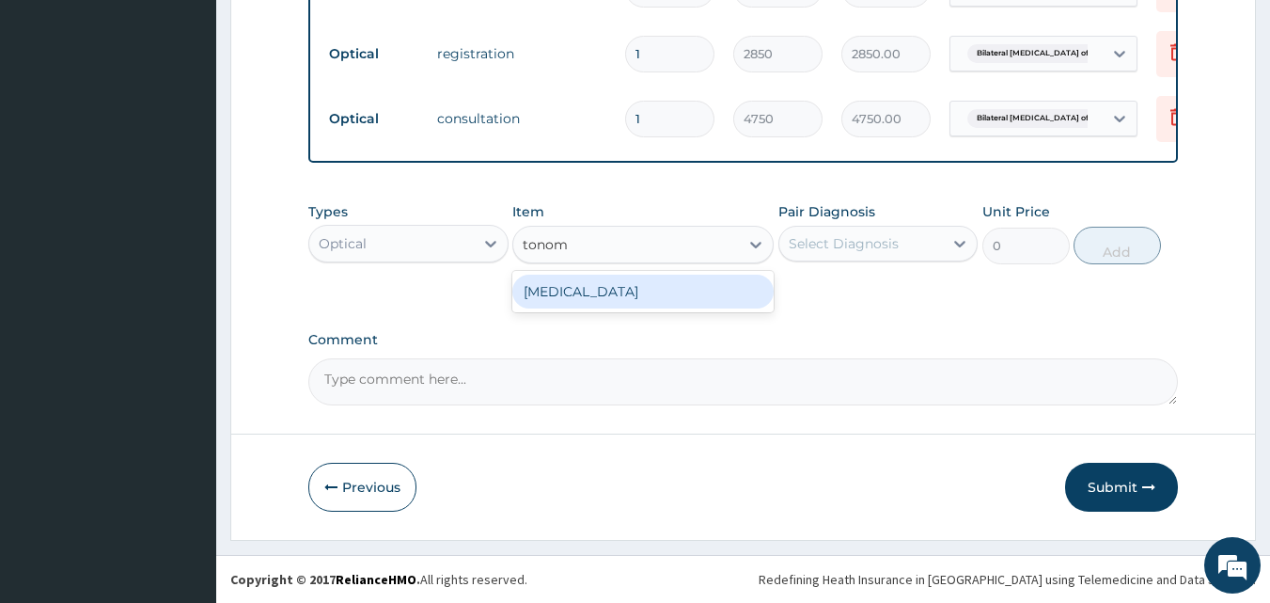
type input "tonome"
click at [586, 300] on div "[MEDICAL_DATA]" at bounding box center [643, 292] width 261 height 34
type input "3800"
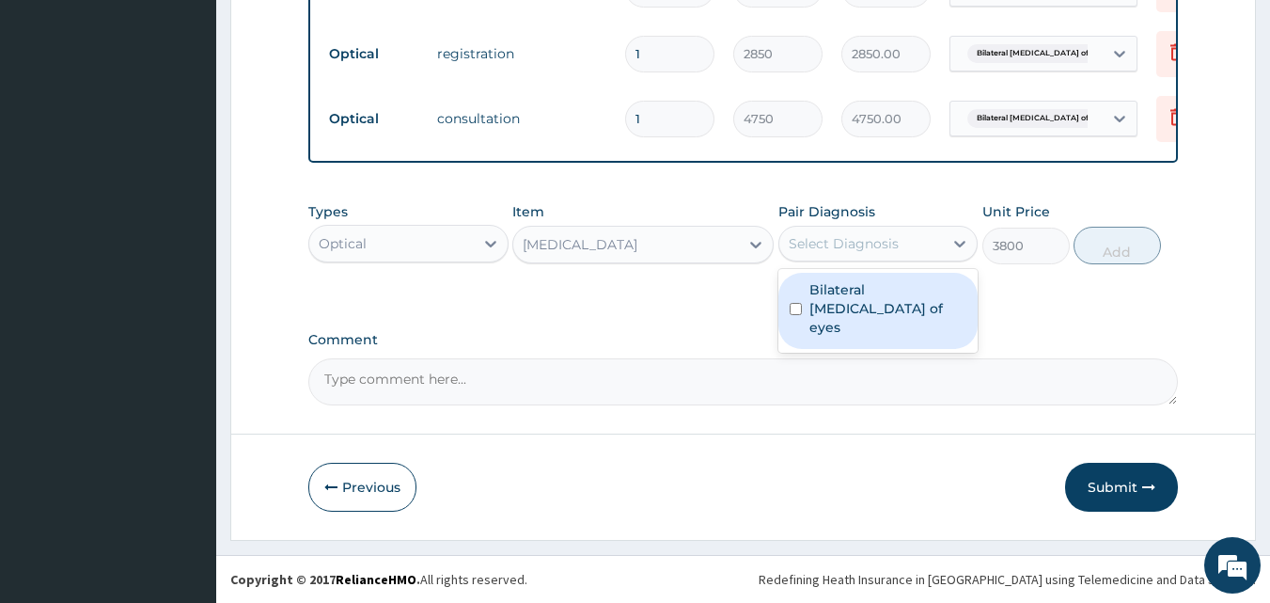
drag, startPoint x: 828, startPoint y: 245, endPoint x: 820, endPoint y: 285, distance: 40.2
click at [825, 252] on div "Select Diagnosis" at bounding box center [844, 243] width 110 height 19
click at [827, 319] on label "Bilateral [MEDICAL_DATA] of eyes" at bounding box center [889, 308] width 158 height 56
checkbox input "true"
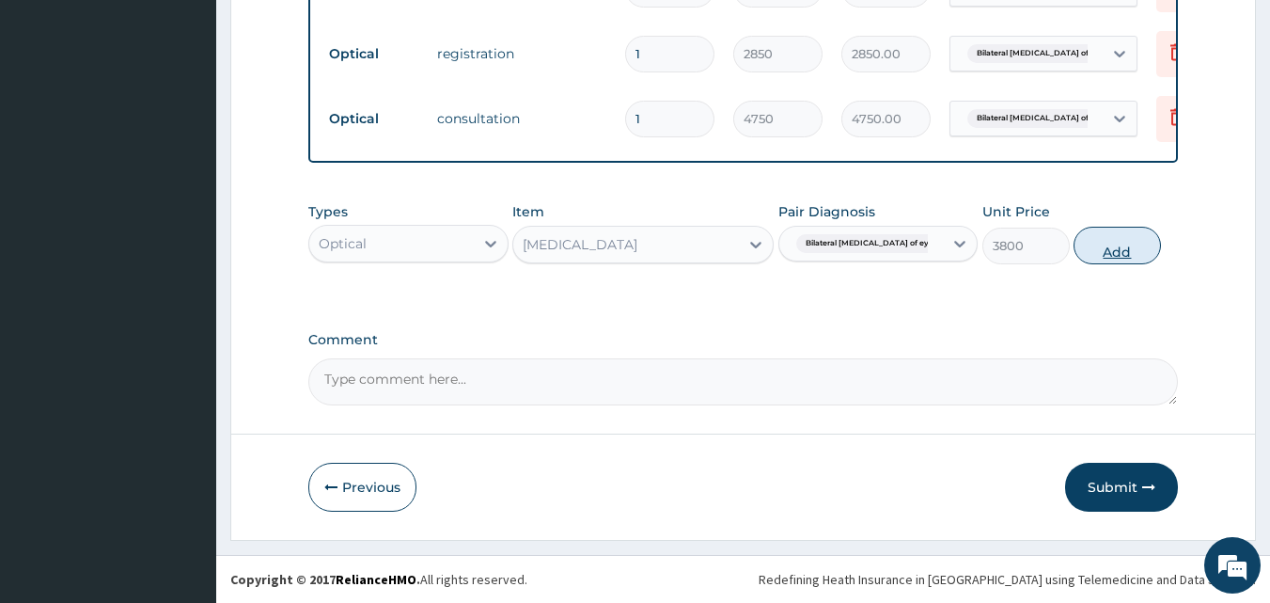
click at [1121, 257] on button "Add" at bounding box center [1117, 246] width 87 height 38
type input "0"
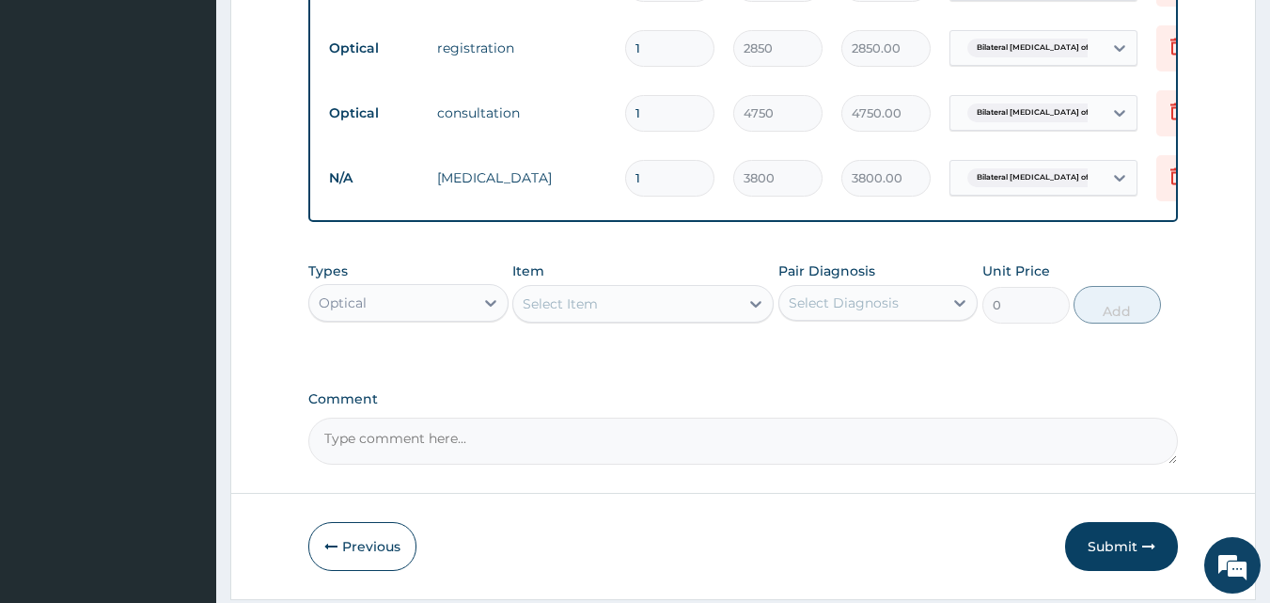
click at [595, 305] on div "Select Item" at bounding box center [626, 304] width 226 height 30
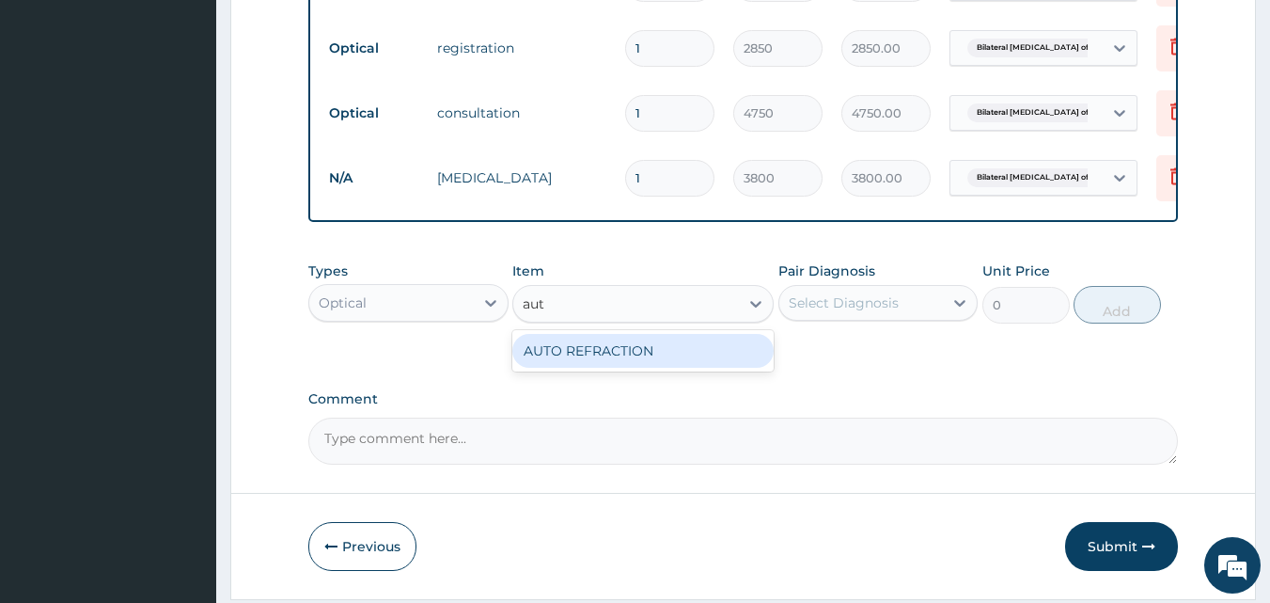
type input "auto"
click at [618, 364] on div "AUTO REFRACTION" at bounding box center [643, 351] width 261 height 34
type input "2850"
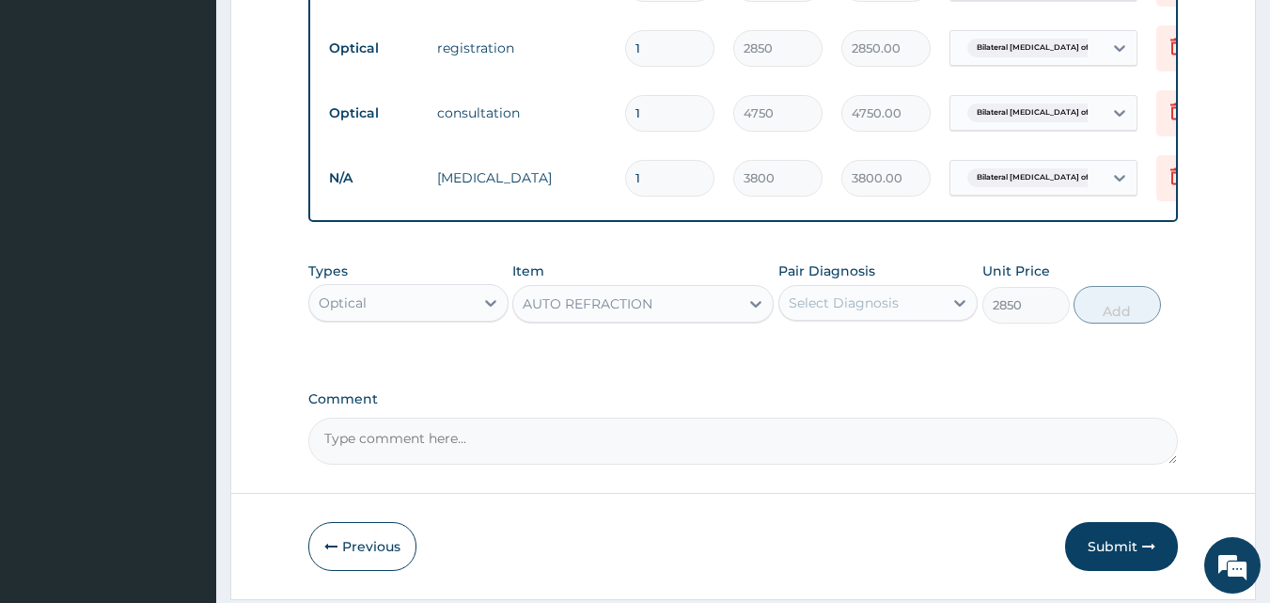
click at [847, 312] on div "Select Diagnosis" at bounding box center [844, 302] width 110 height 19
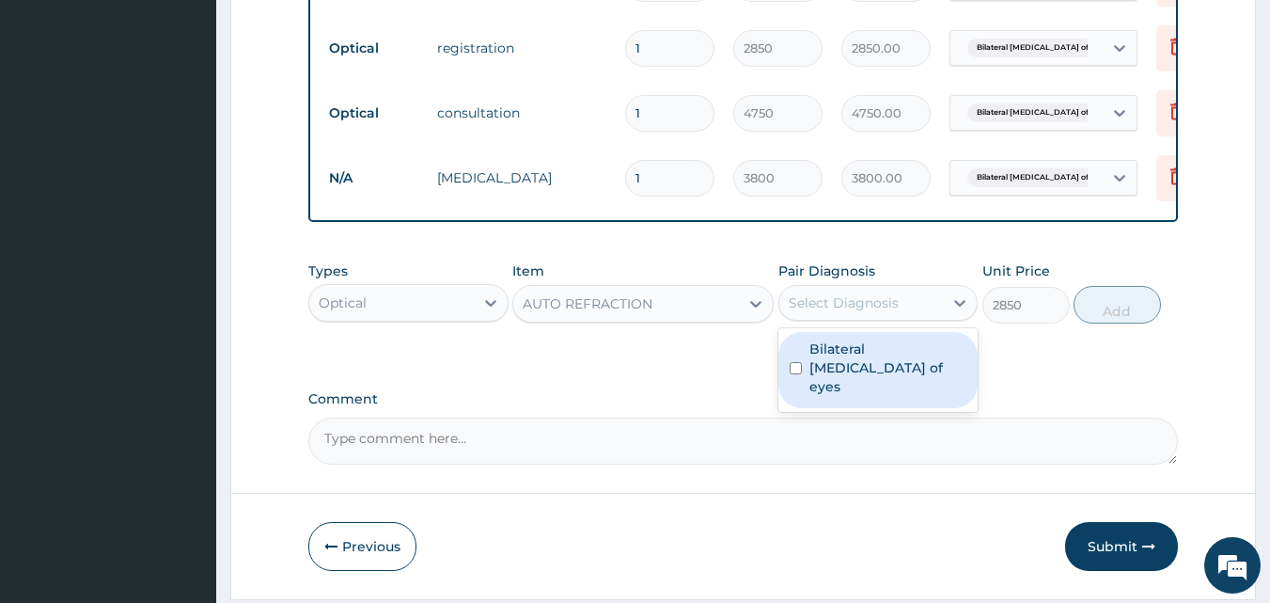
click at [855, 356] on label "Bilateral [MEDICAL_DATA] of eyes" at bounding box center [889, 367] width 158 height 56
checkbox input "true"
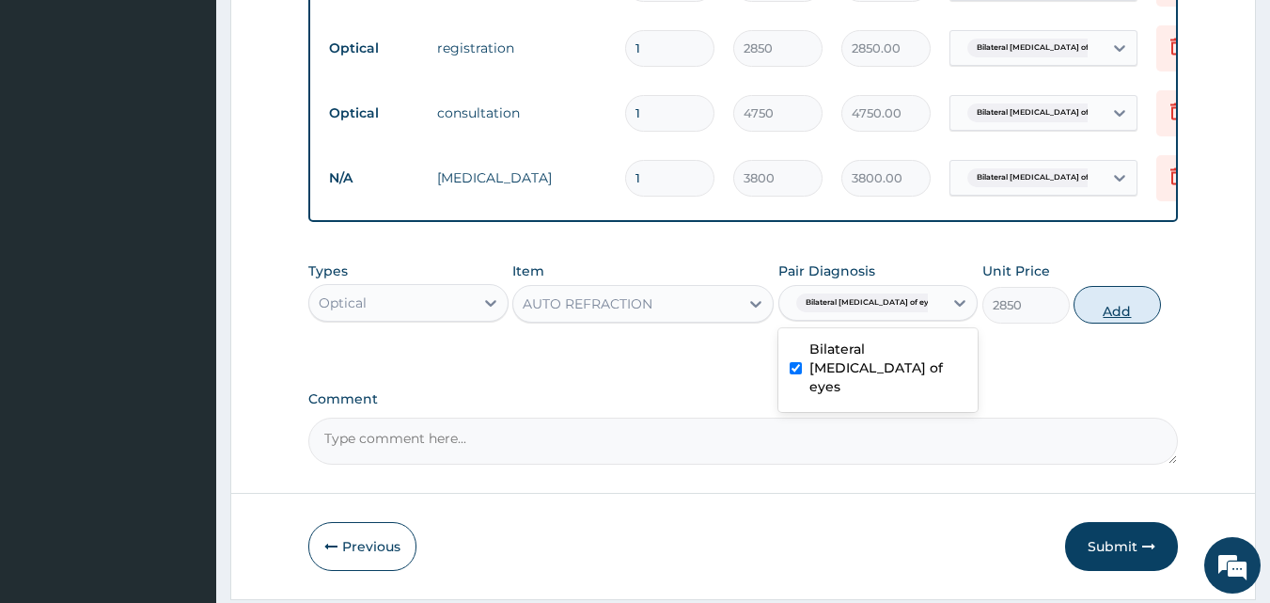
click at [1089, 323] on button "Add" at bounding box center [1117, 305] width 87 height 38
type input "0"
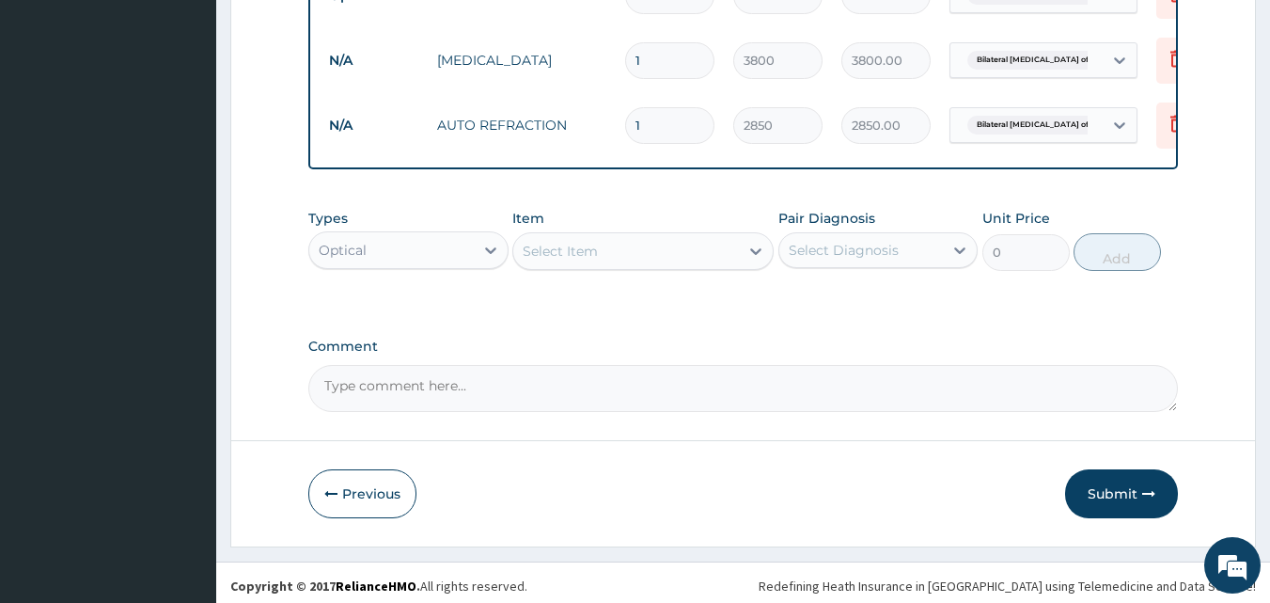
scroll to position [938, 0]
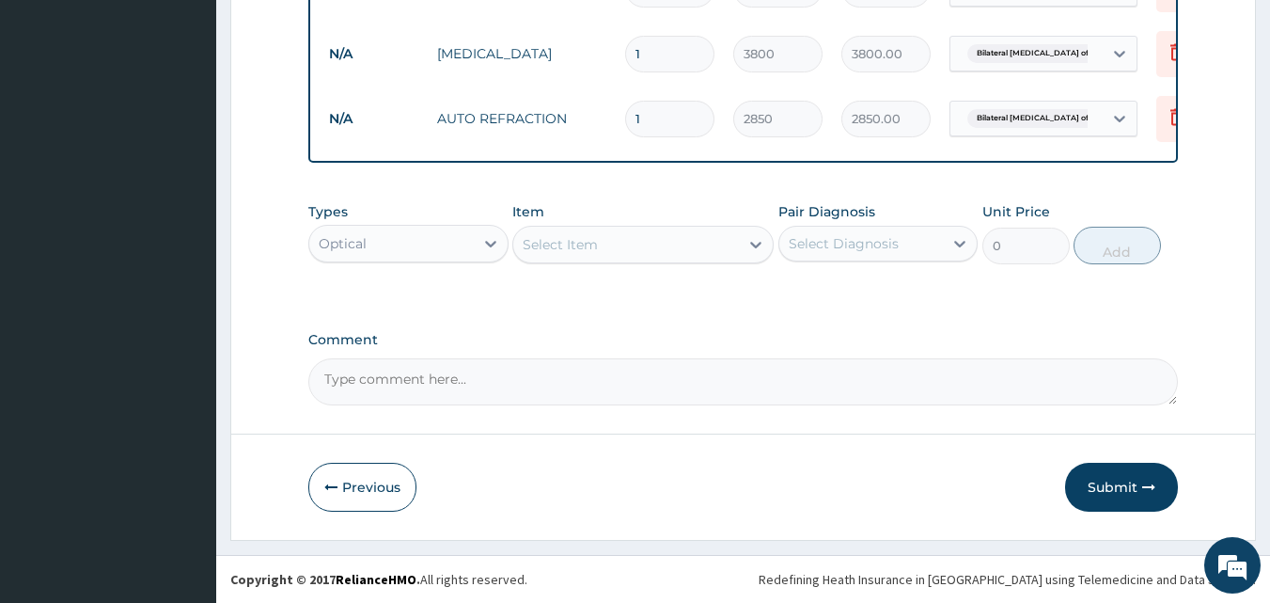
drag, startPoint x: 1109, startPoint y: 476, endPoint x: 309, endPoint y: 306, distance: 817.2
click at [1119, 496] on button "Submit" at bounding box center [1121, 487] width 113 height 49
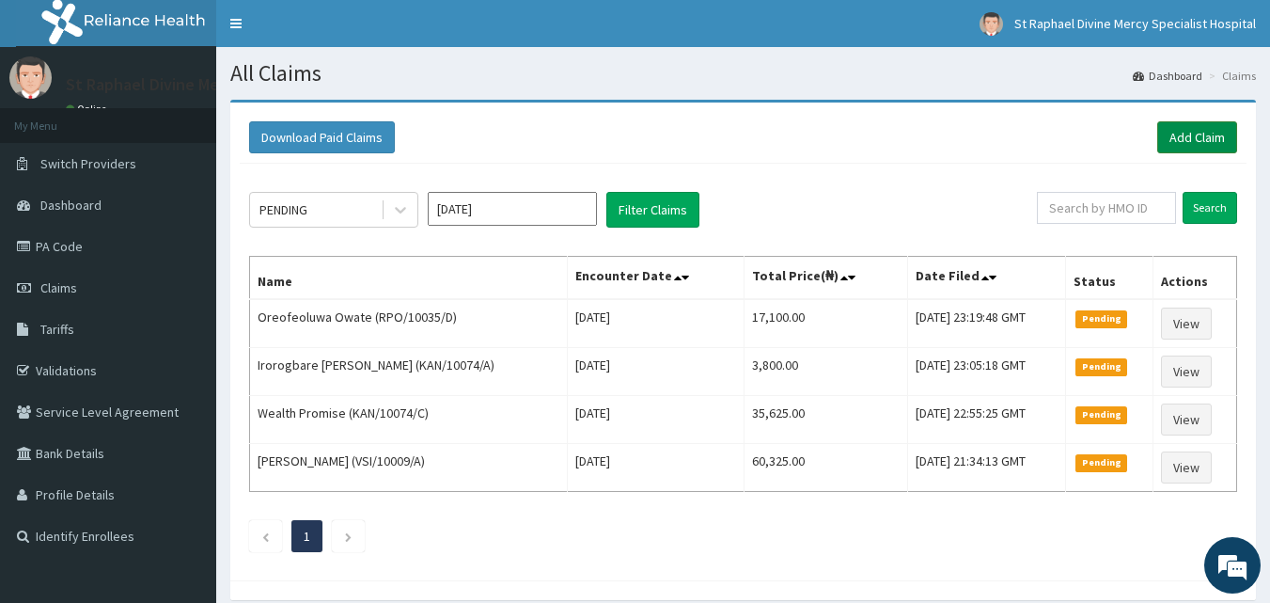
click at [1195, 132] on link "Add Claim" at bounding box center [1198, 137] width 80 height 32
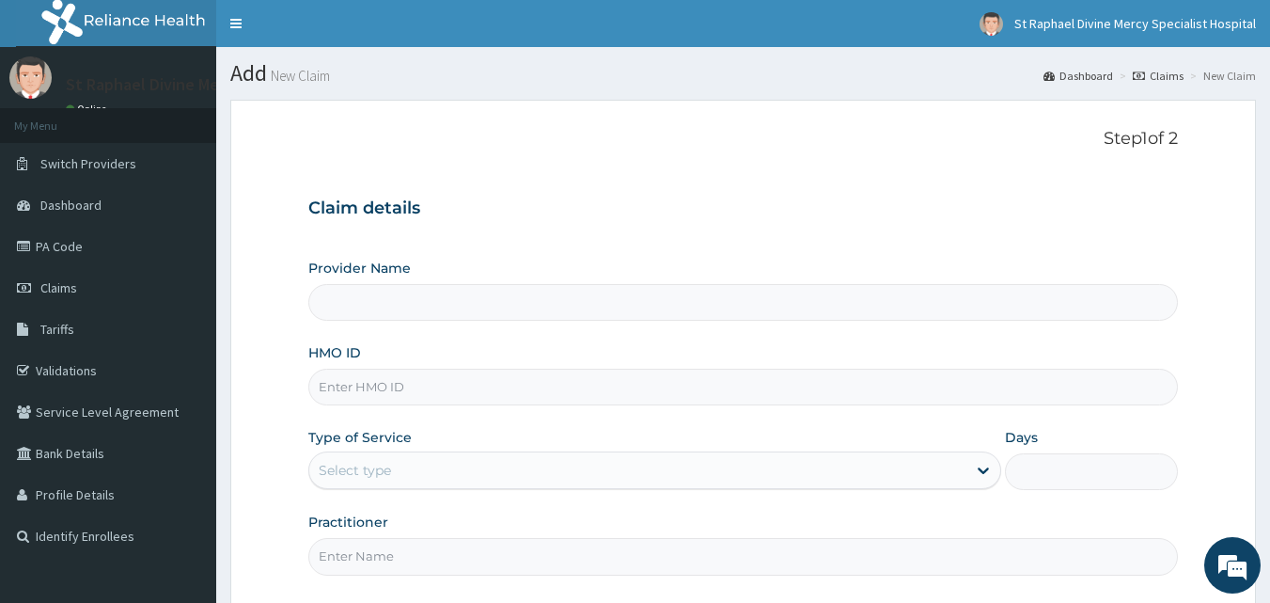
click at [377, 386] on input "HMO ID" at bounding box center [743, 387] width 871 height 37
type input "St. Raphael Divine Mercy Specialist Hospital"
type input "ANL/10069/E"
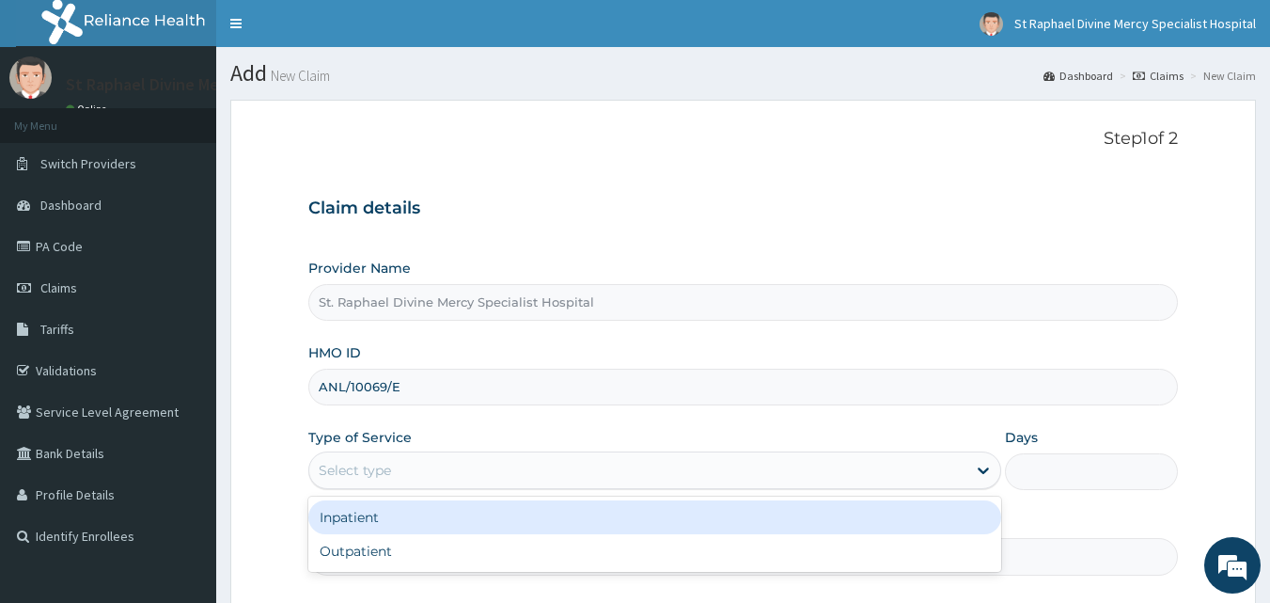
click at [402, 460] on div "Select type" at bounding box center [637, 470] width 657 height 30
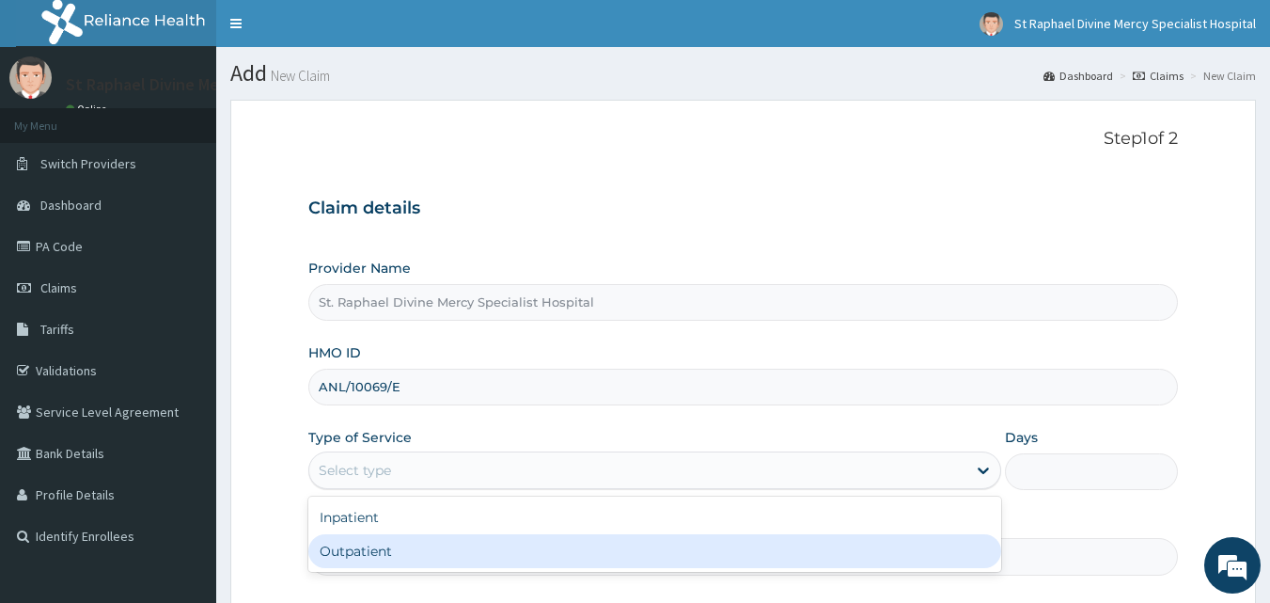
click at [362, 557] on div "Outpatient" at bounding box center [654, 551] width 693 height 34
type input "1"
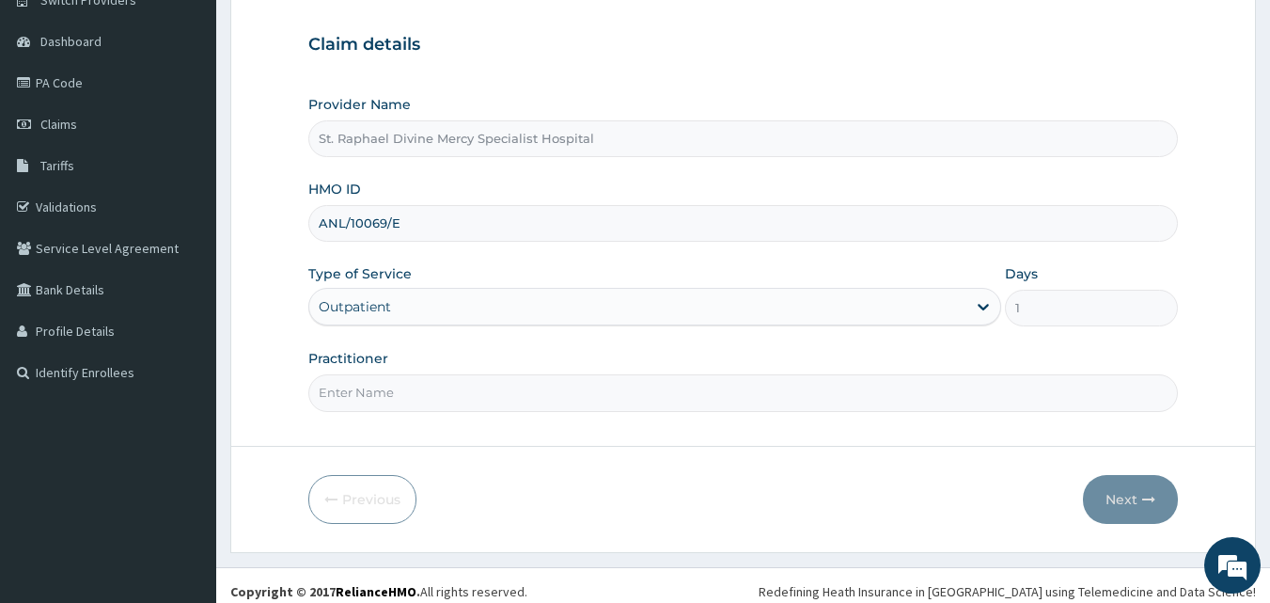
scroll to position [176, 0]
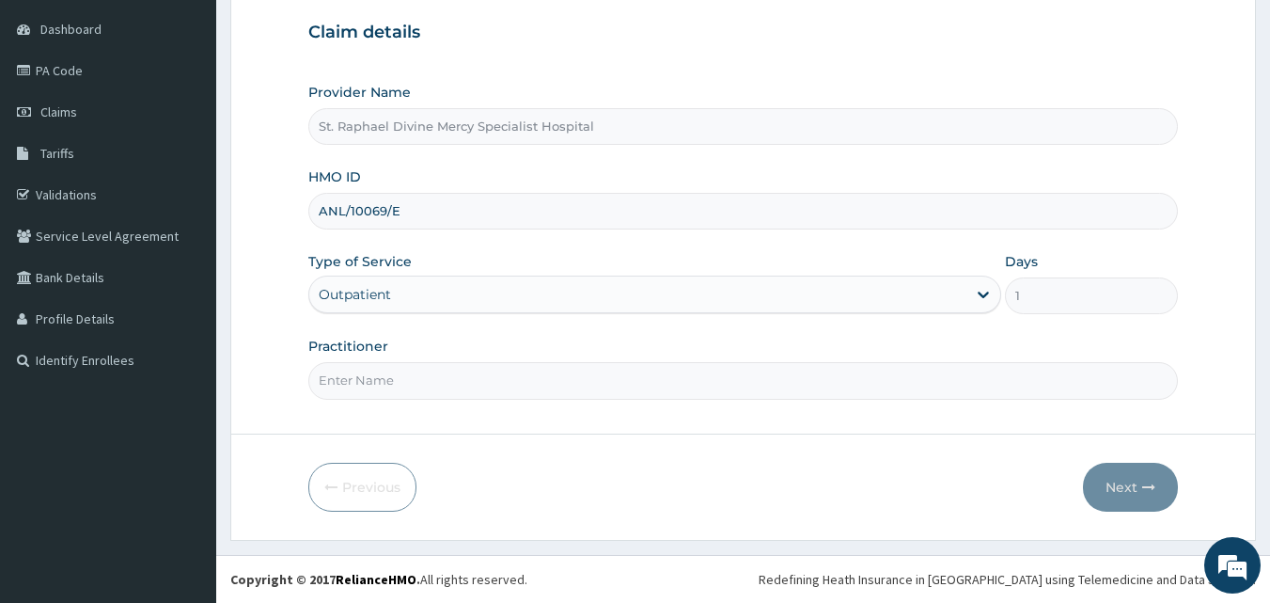
click at [416, 391] on input "Practitioner" at bounding box center [743, 380] width 871 height 37
click at [375, 384] on input "Practitioner" at bounding box center [743, 380] width 871 height 37
type input "Dr Ola"
click at [1126, 488] on button "Next" at bounding box center [1130, 487] width 95 height 49
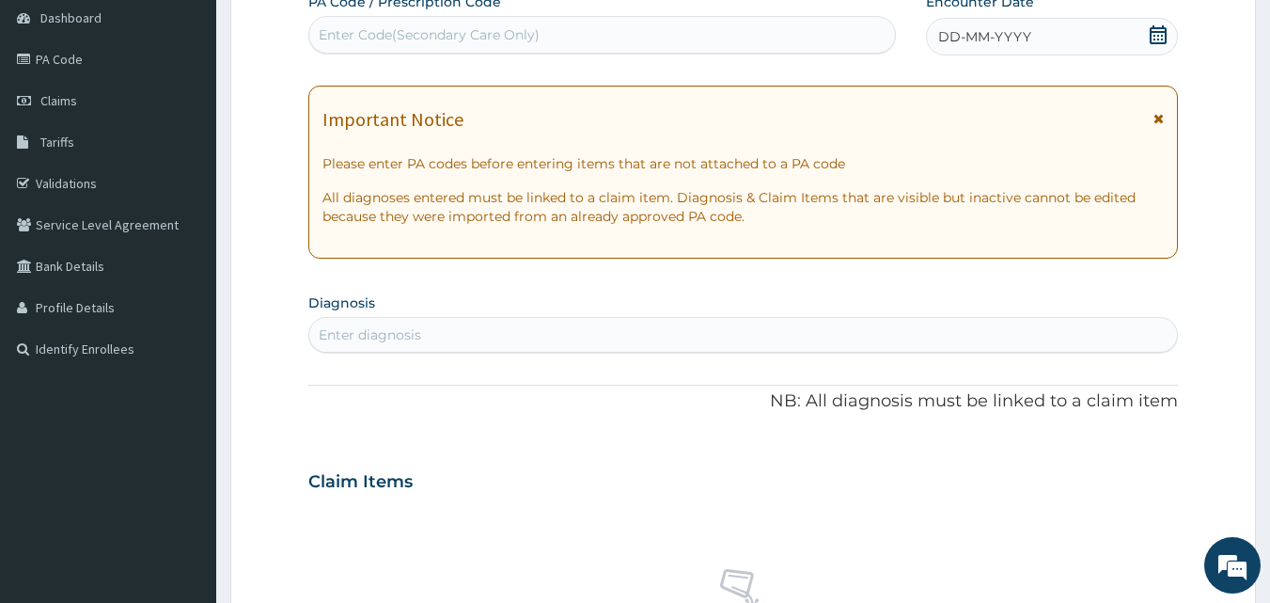
scroll to position [188, 0]
click at [390, 323] on div "Enter diagnosis" at bounding box center [743, 334] width 869 height 30
type input "Valg"
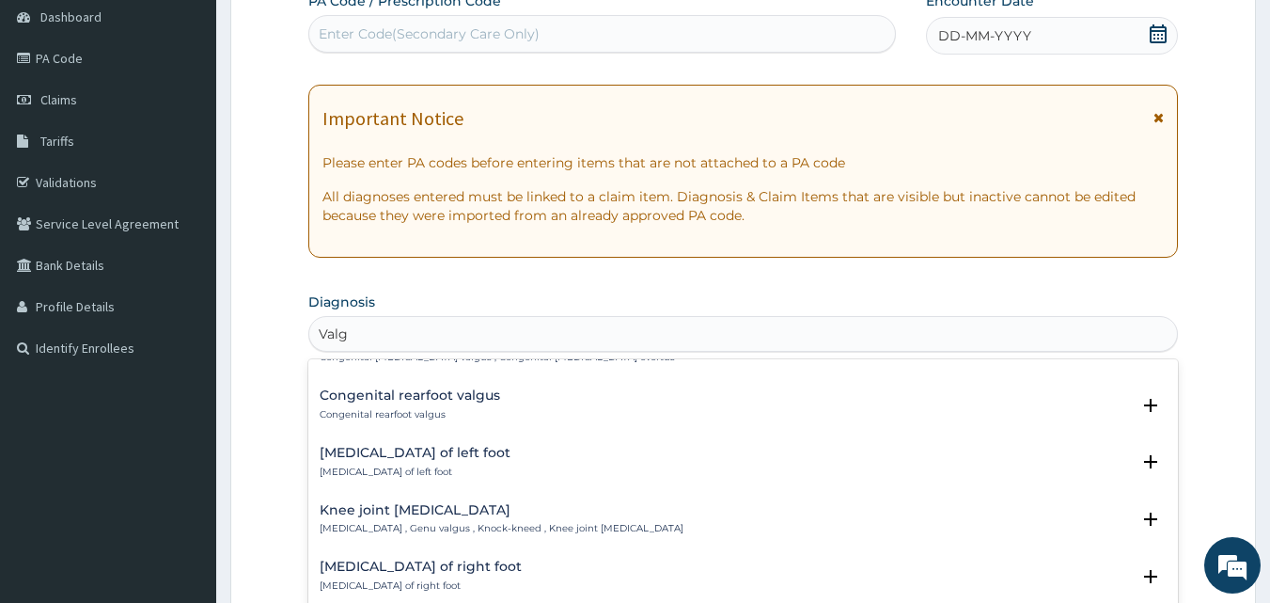
scroll to position [1222, 0]
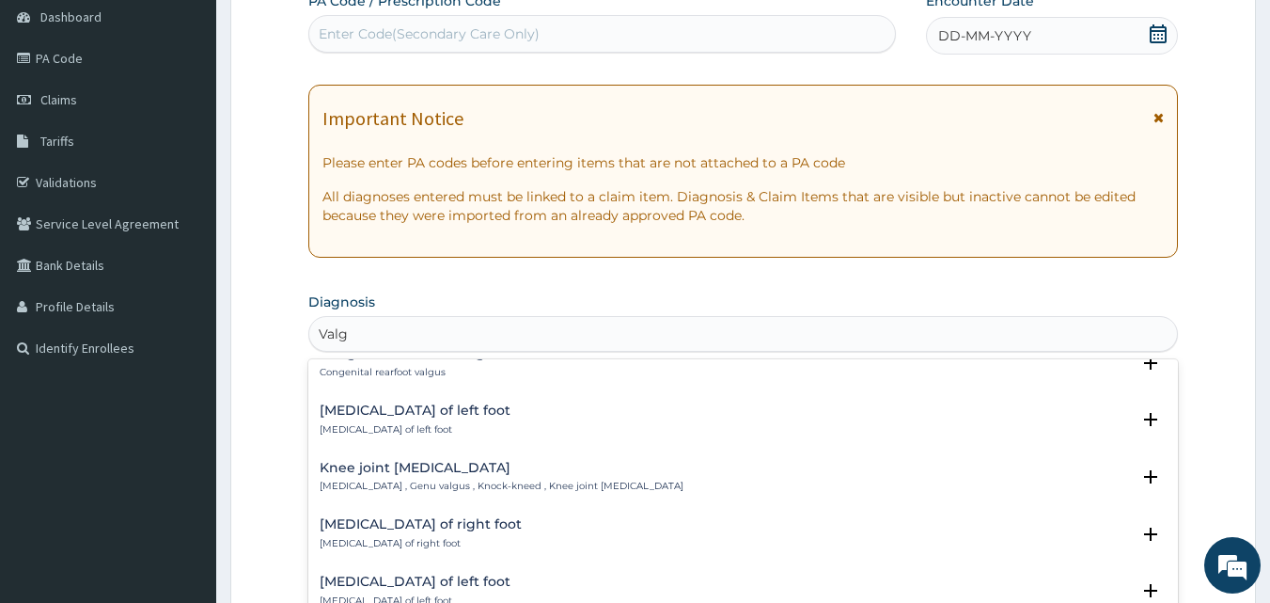
click at [412, 463] on h4 "Knee joint valgus deformity" at bounding box center [502, 468] width 364 height 14
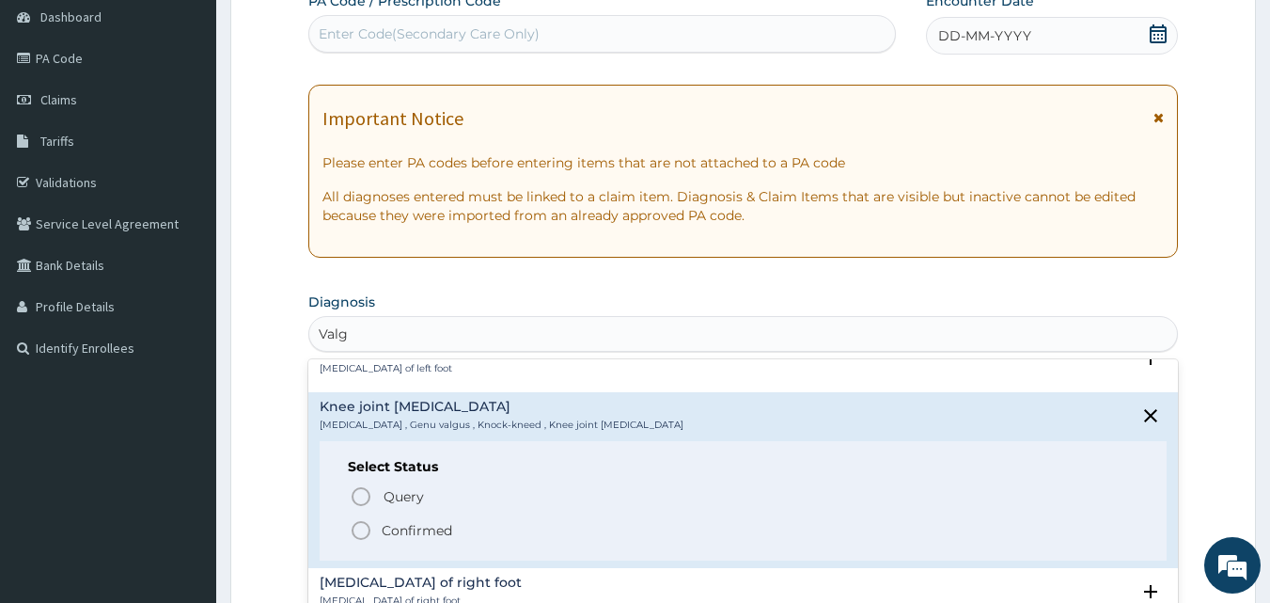
scroll to position [1317, 0]
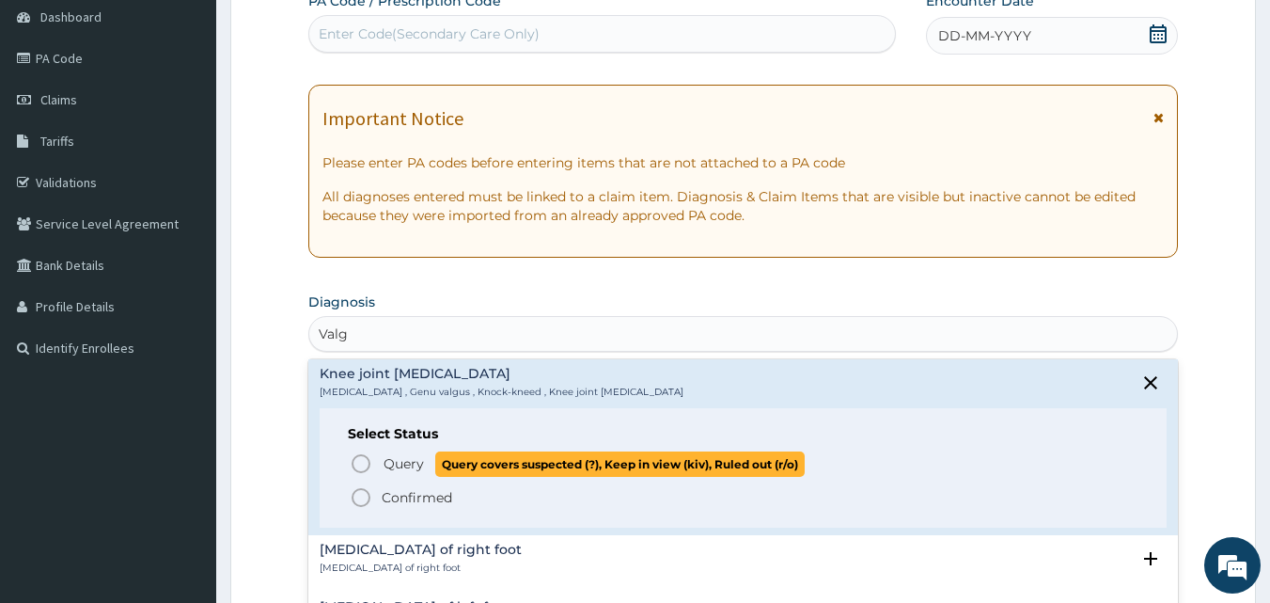
click at [354, 460] on circle "status option query" at bounding box center [361, 463] width 17 height 17
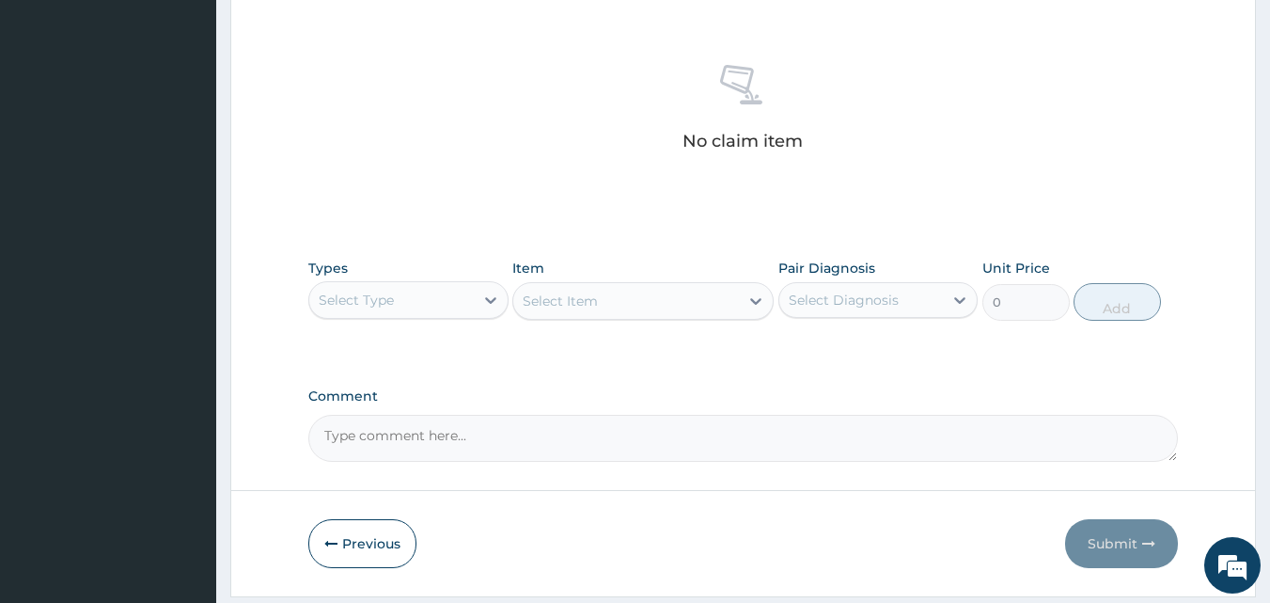
scroll to position [753, 0]
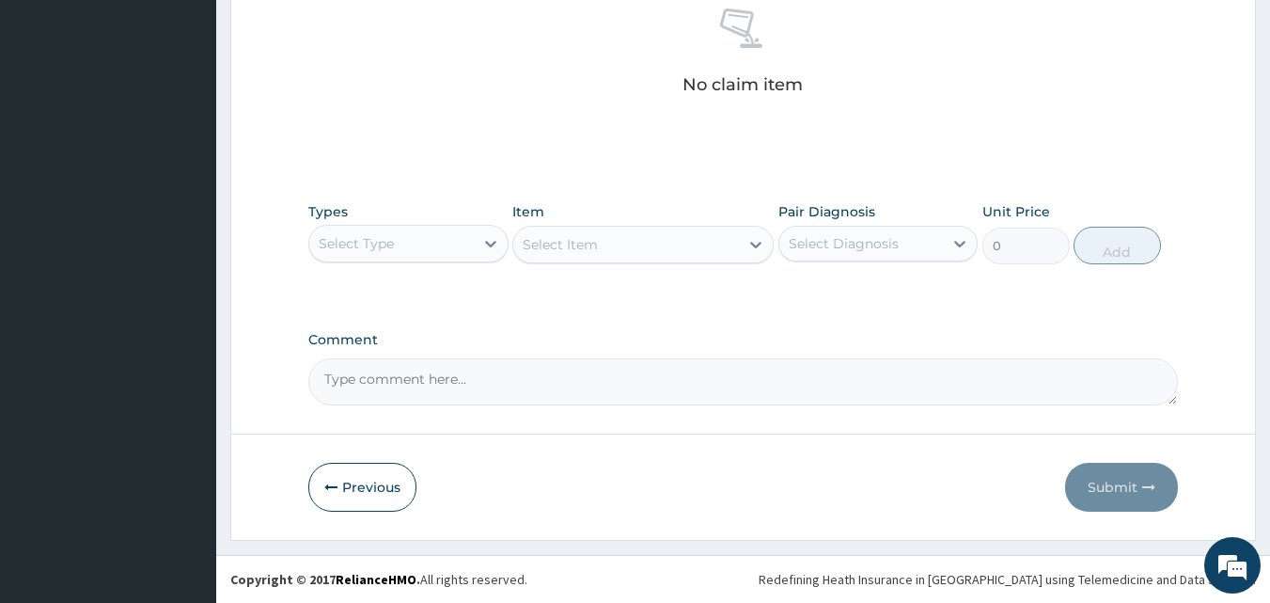
click at [447, 249] on div "Select Type" at bounding box center [391, 244] width 165 height 30
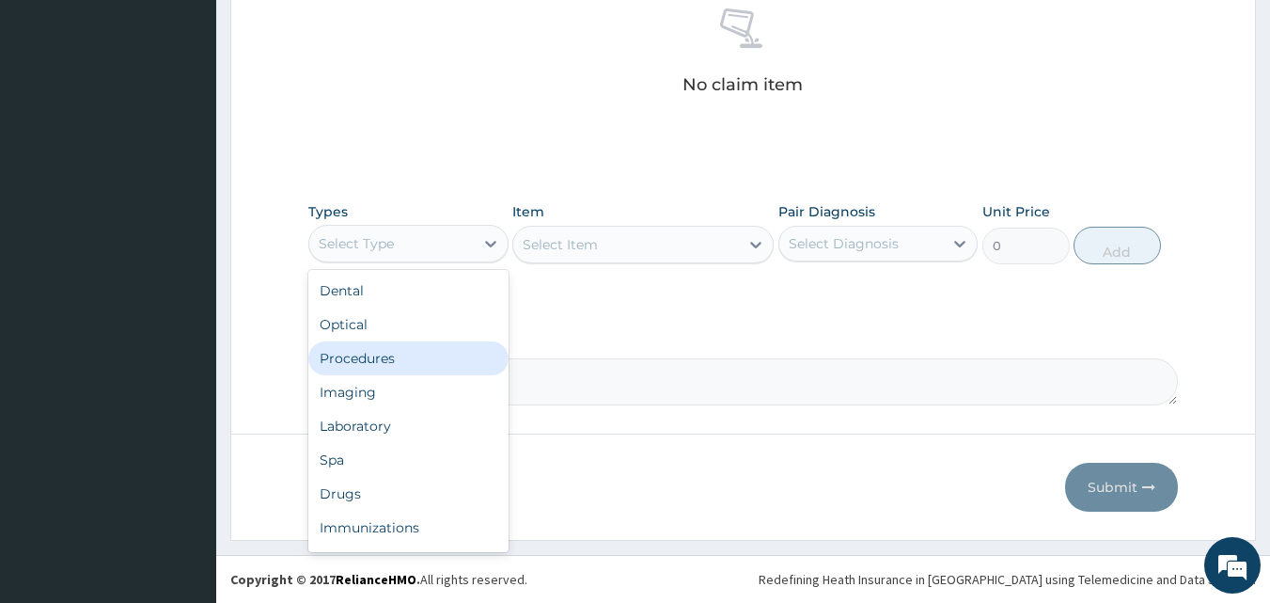
click at [369, 363] on div "Procedures" at bounding box center [408, 358] width 200 height 34
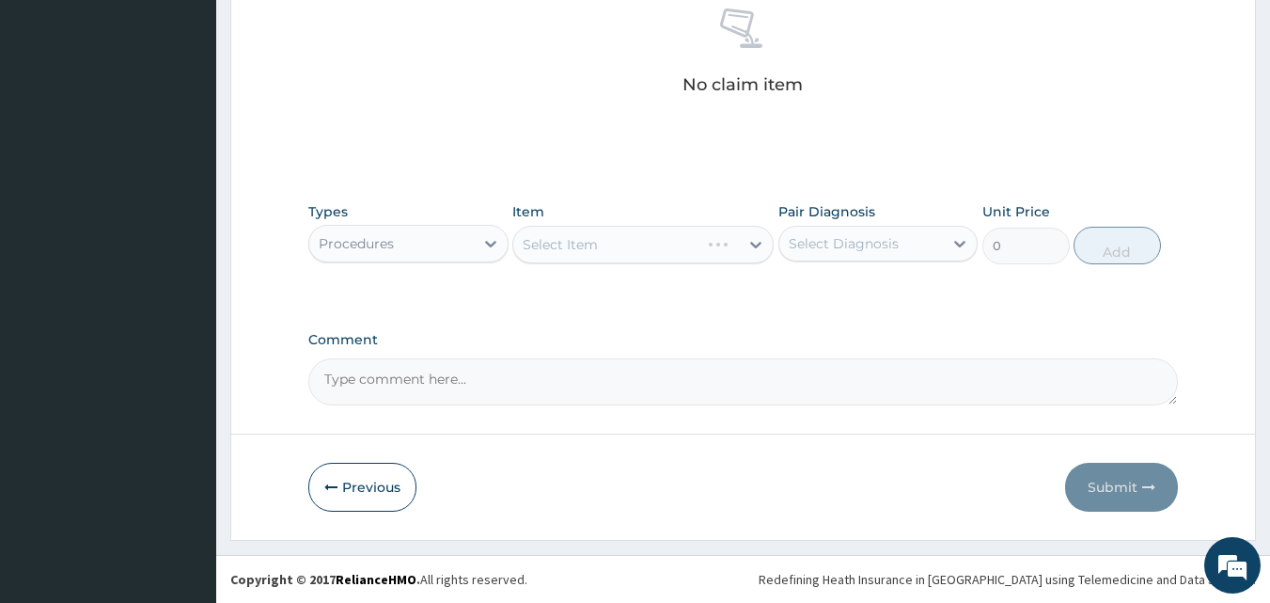
click at [575, 247] on div "Select Item" at bounding box center [643, 245] width 261 height 38
click at [563, 246] on div "Select Item" at bounding box center [643, 245] width 261 height 38
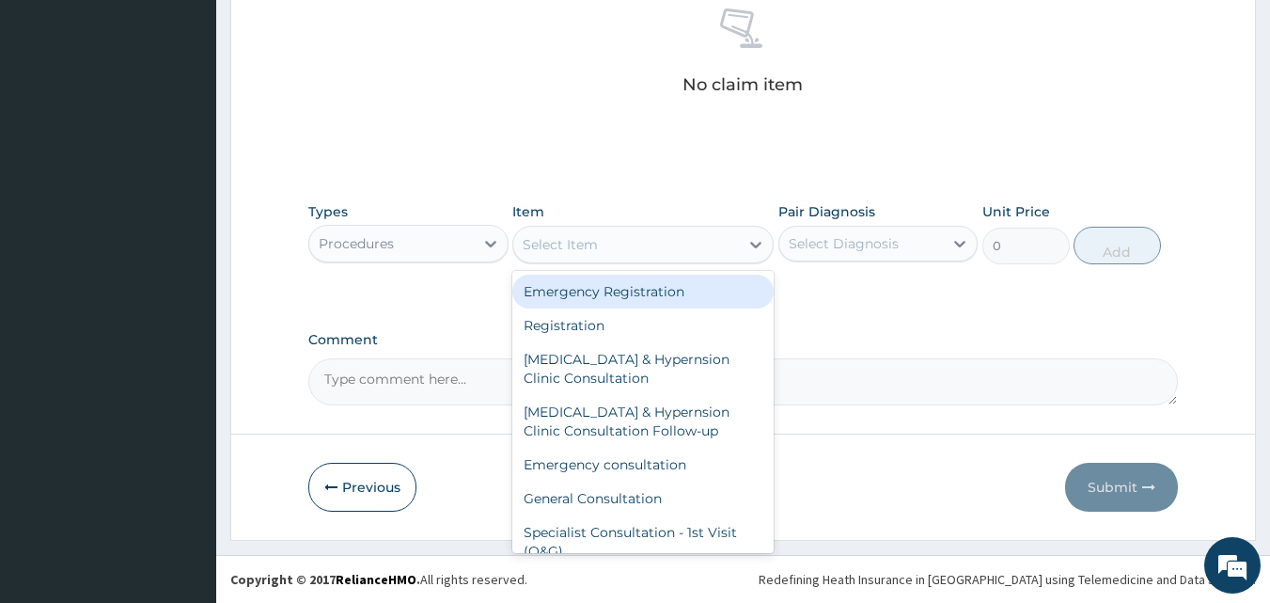
click at [576, 244] on div "Select Item" at bounding box center [560, 244] width 75 height 19
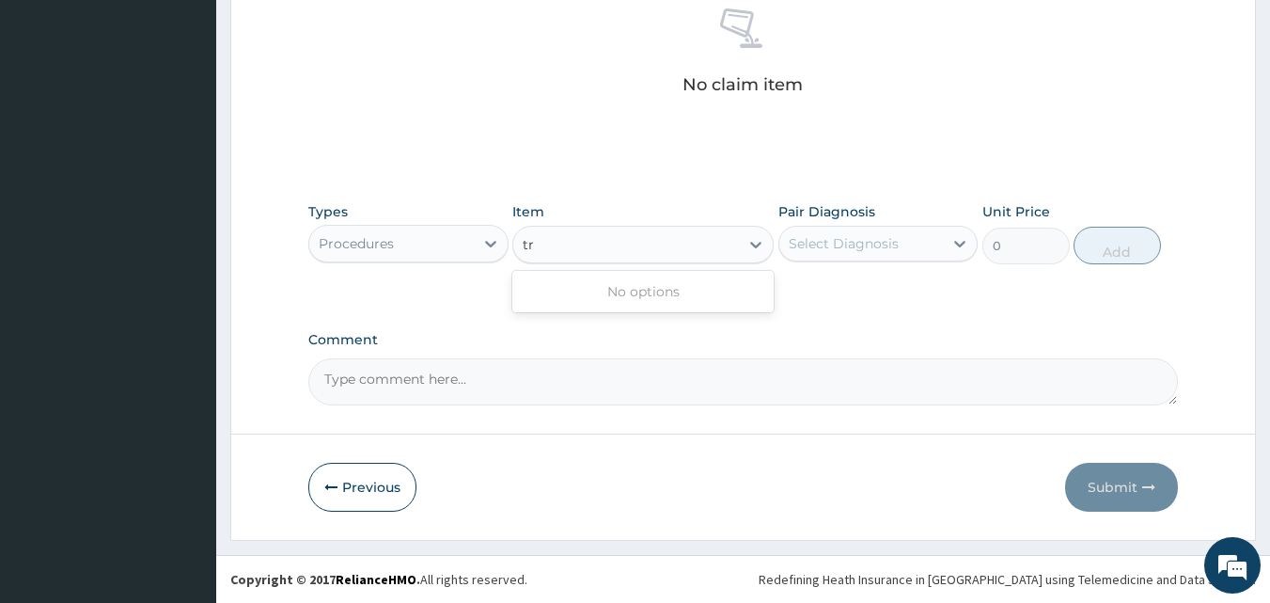
type input "t"
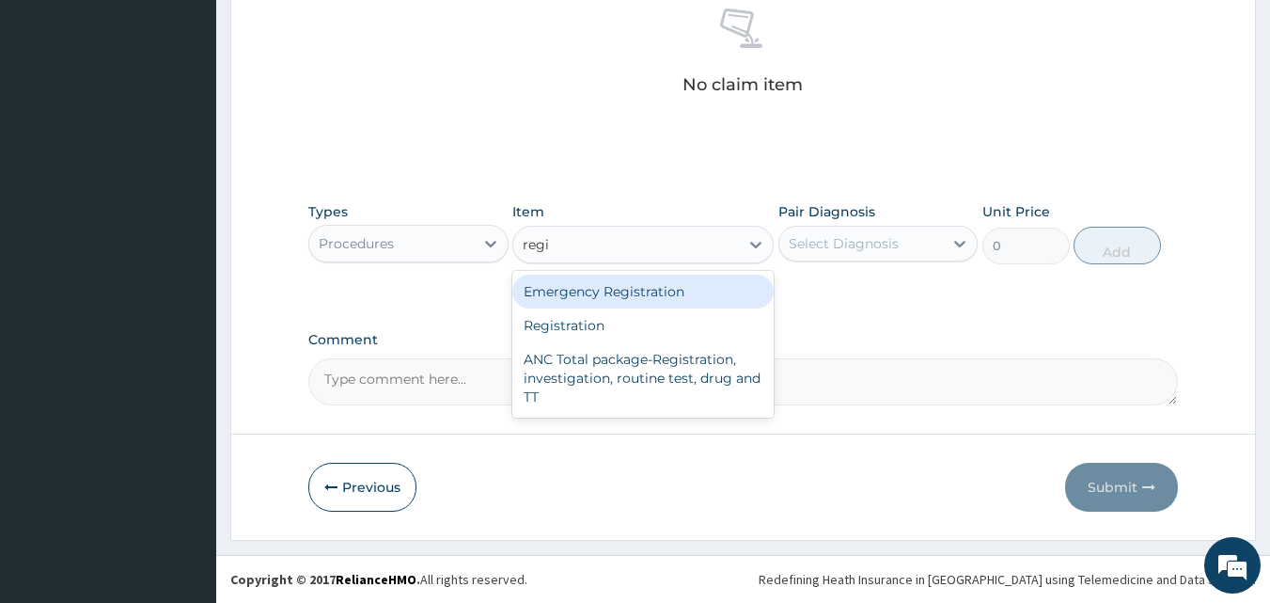
type input "regis"
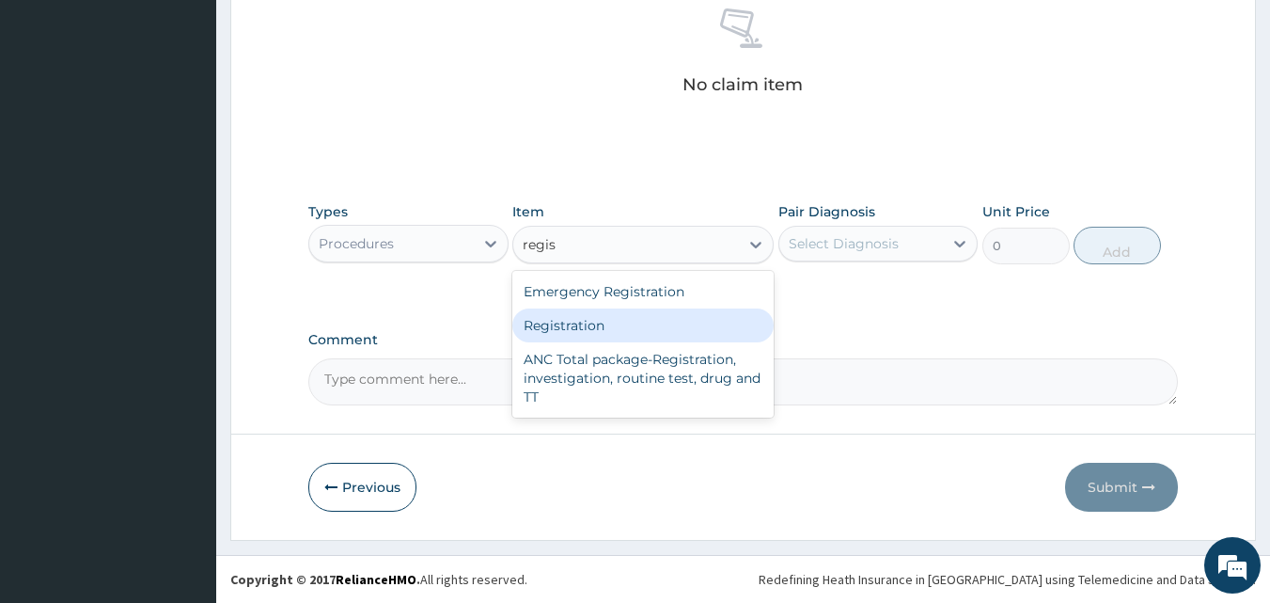
click at [576, 325] on div "Registration" at bounding box center [643, 325] width 261 height 34
type input "4750"
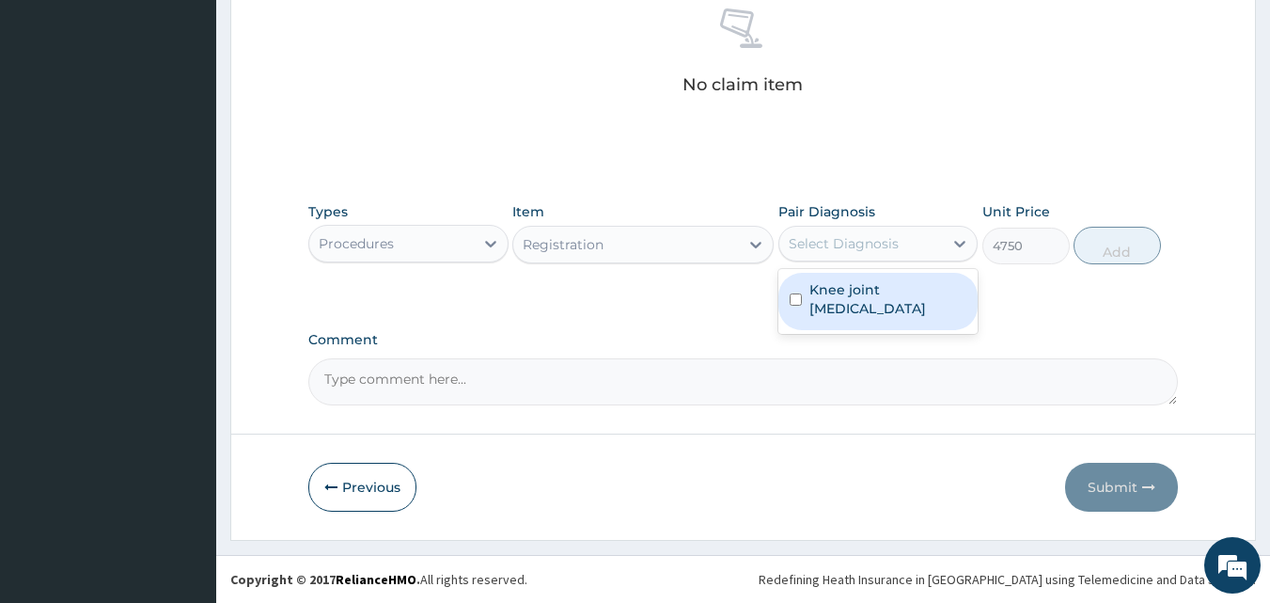
click at [913, 245] on div "Select Diagnosis" at bounding box center [862, 244] width 165 height 30
click at [890, 291] on label "Knee joint valgus deformity" at bounding box center [889, 299] width 158 height 38
checkbox input "true"
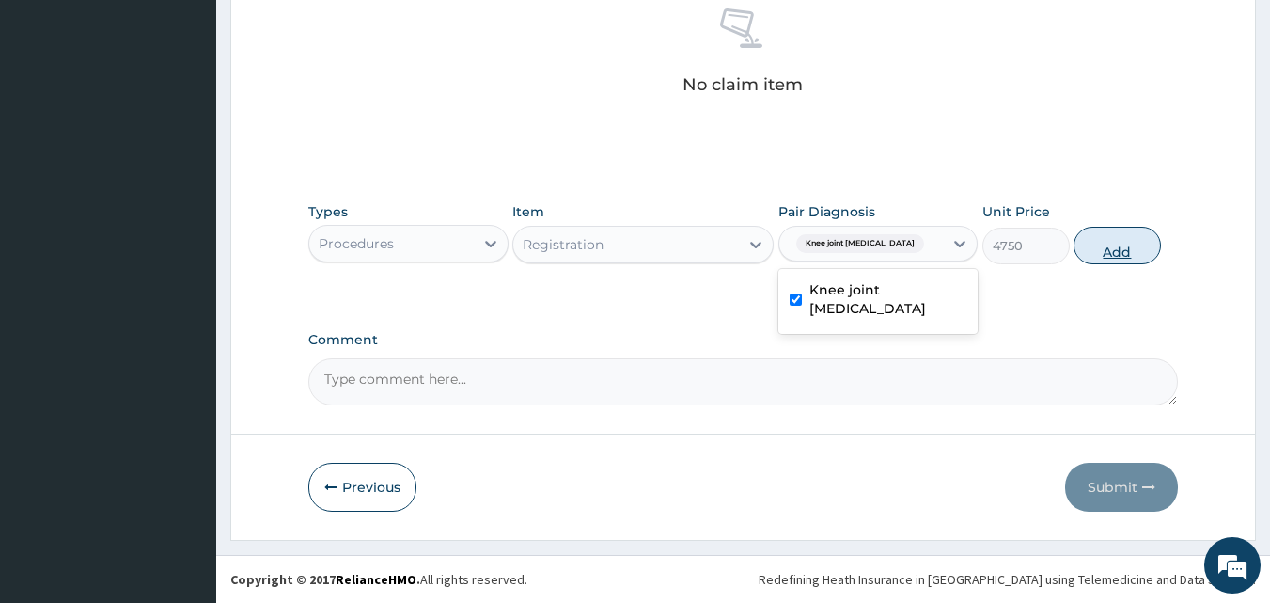
click at [1095, 244] on button "Add" at bounding box center [1117, 246] width 87 height 38
type input "0"
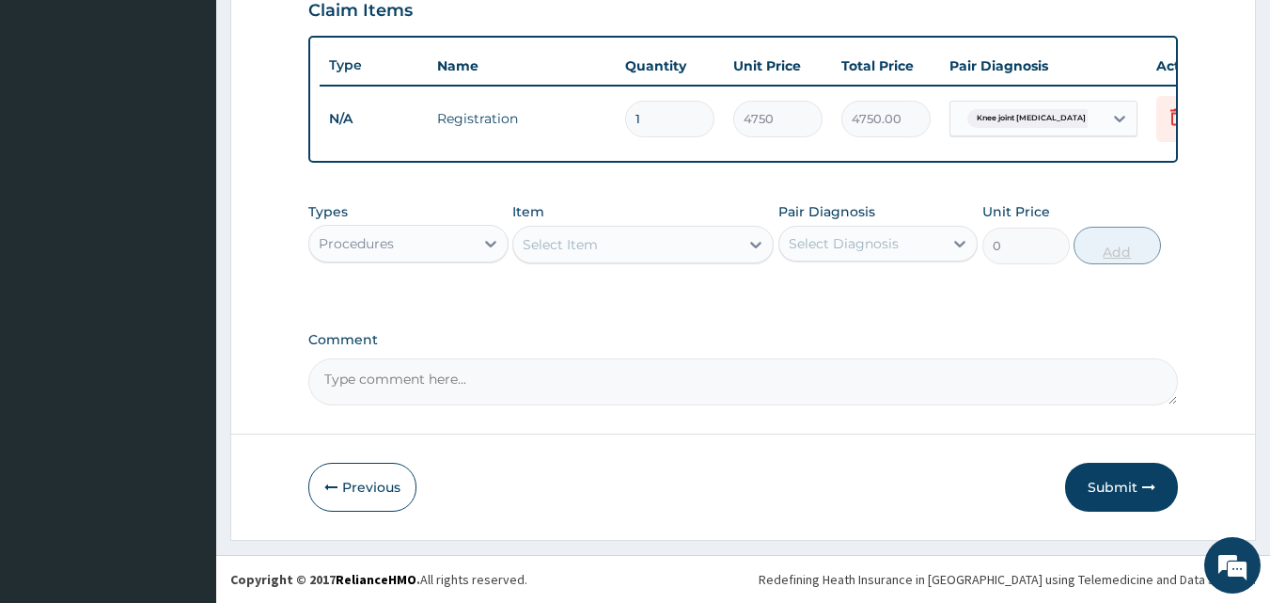
scroll to position [678, 0]
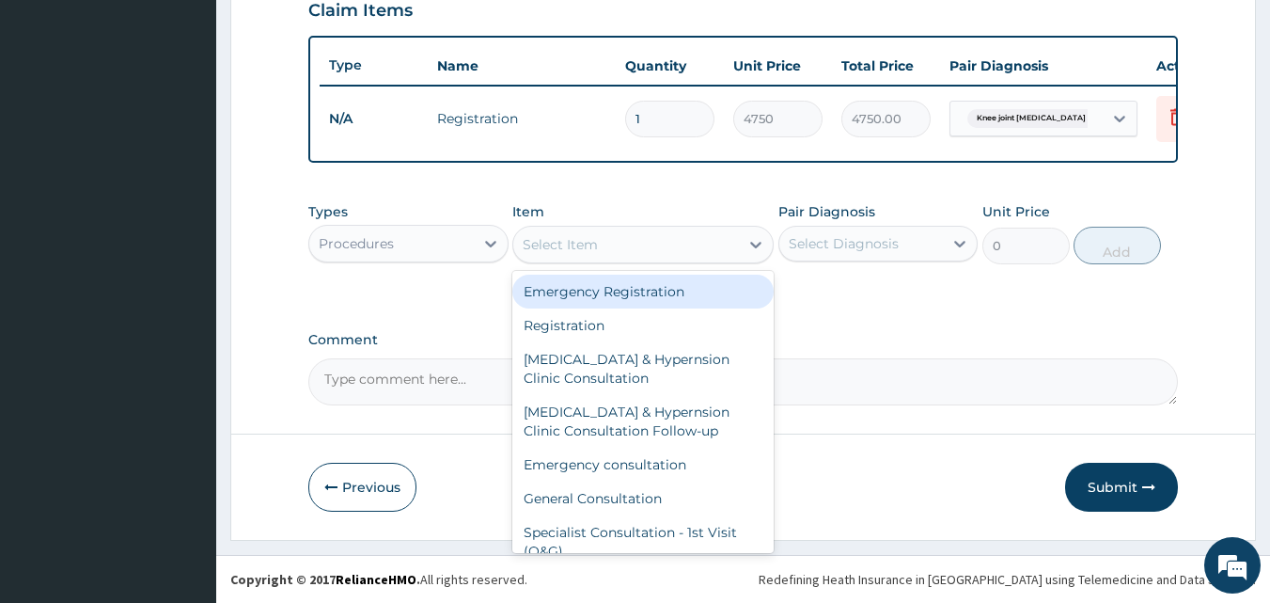
click at [540, 250] on div "Select Item" at bounding box center [560, 244] width 75 height 19
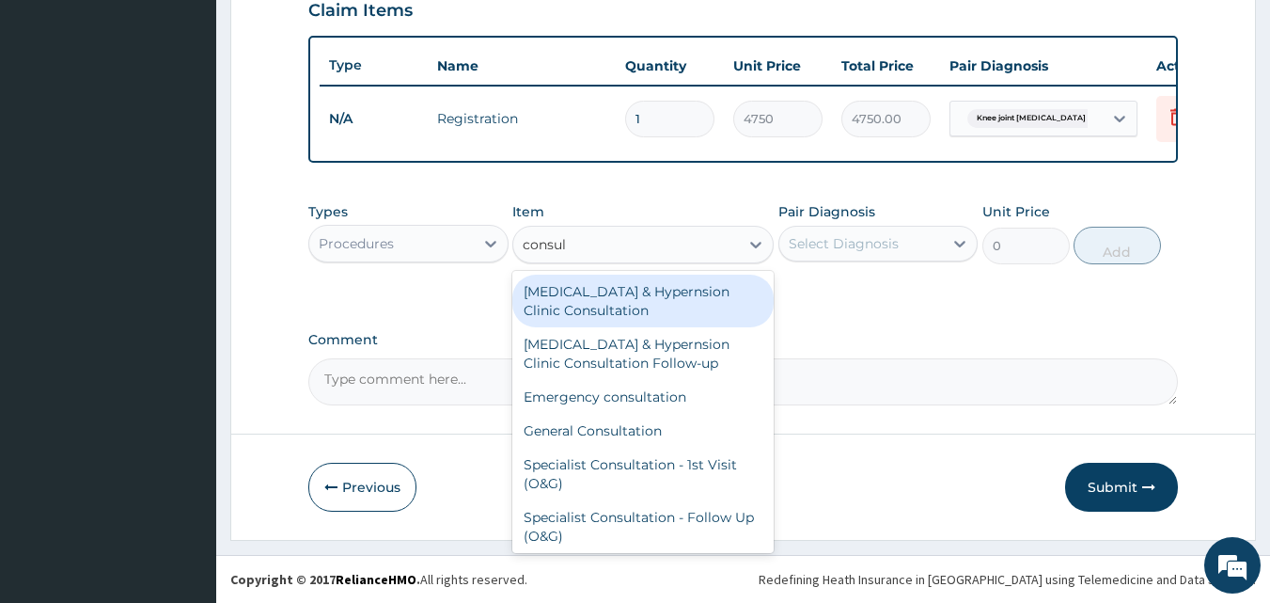
type input "consult"
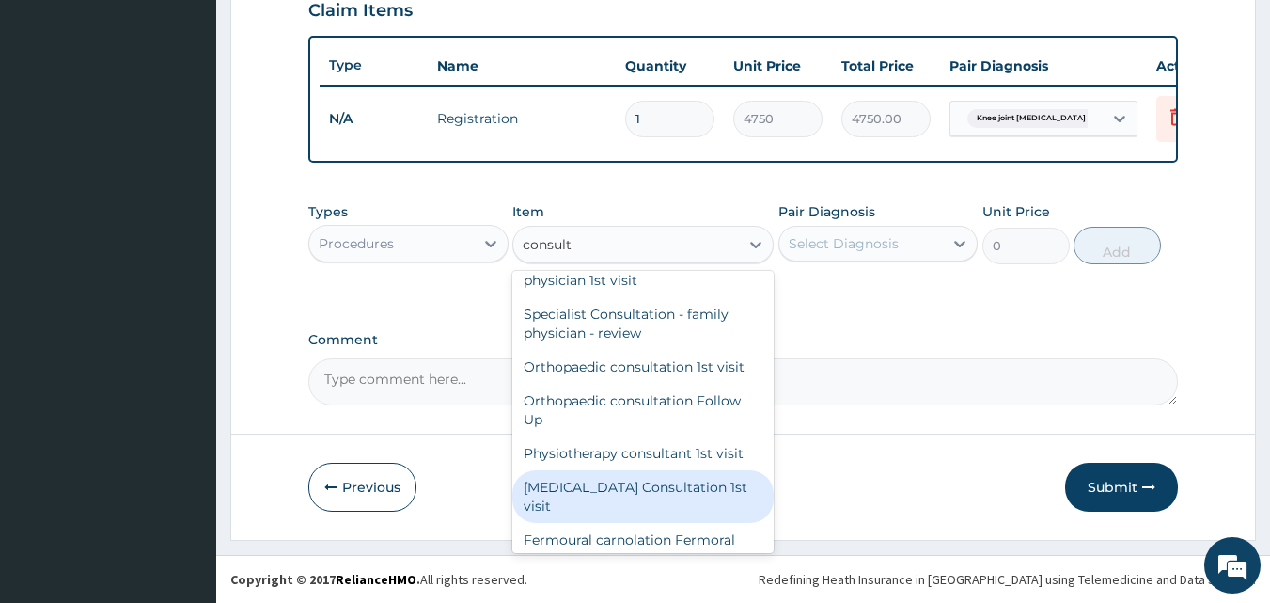
scroll to position [594, 0]
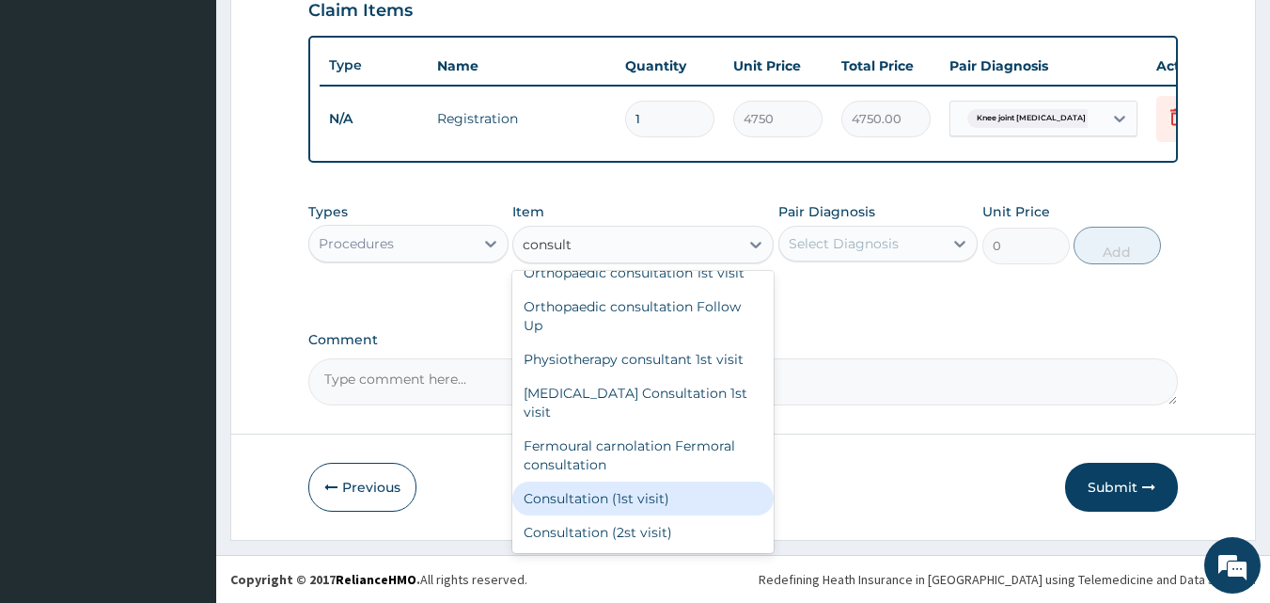
click at [630, 507] on div "Consultation (1st visit)" at bounding box center [643, 498] width 261 height 34
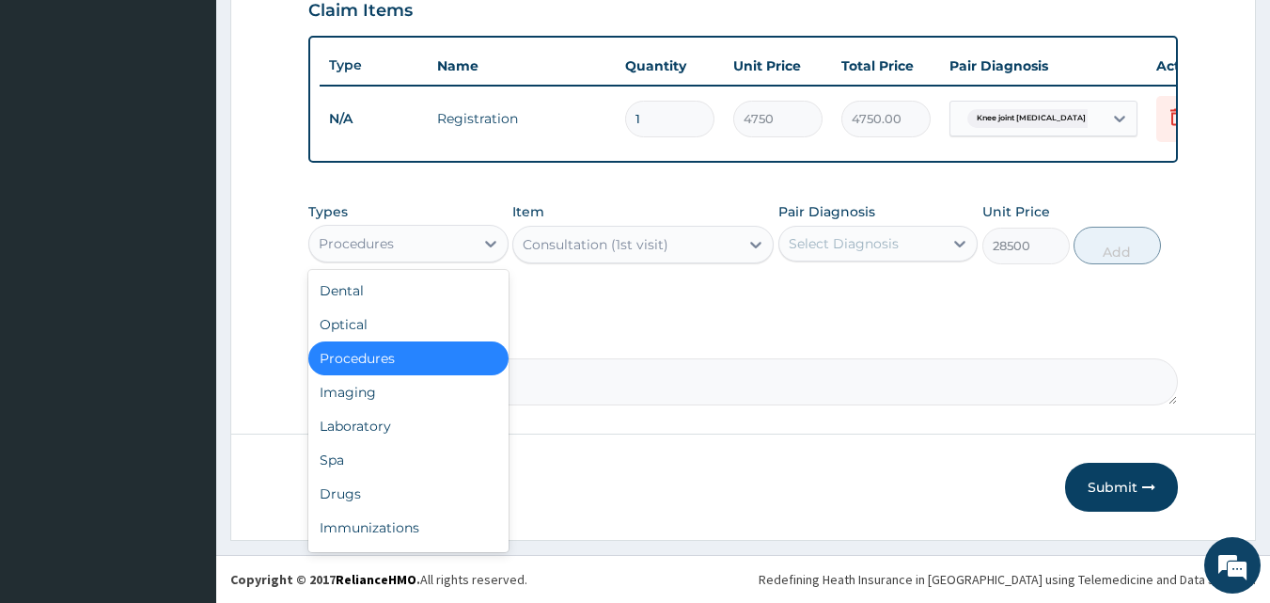
click at [452, 239] on div "Procedures" at bounding box center [391, 244] width 165 height 30
click at [393, 356] on div "Procedures" at bounding box center [408, 358] width 200 height 34
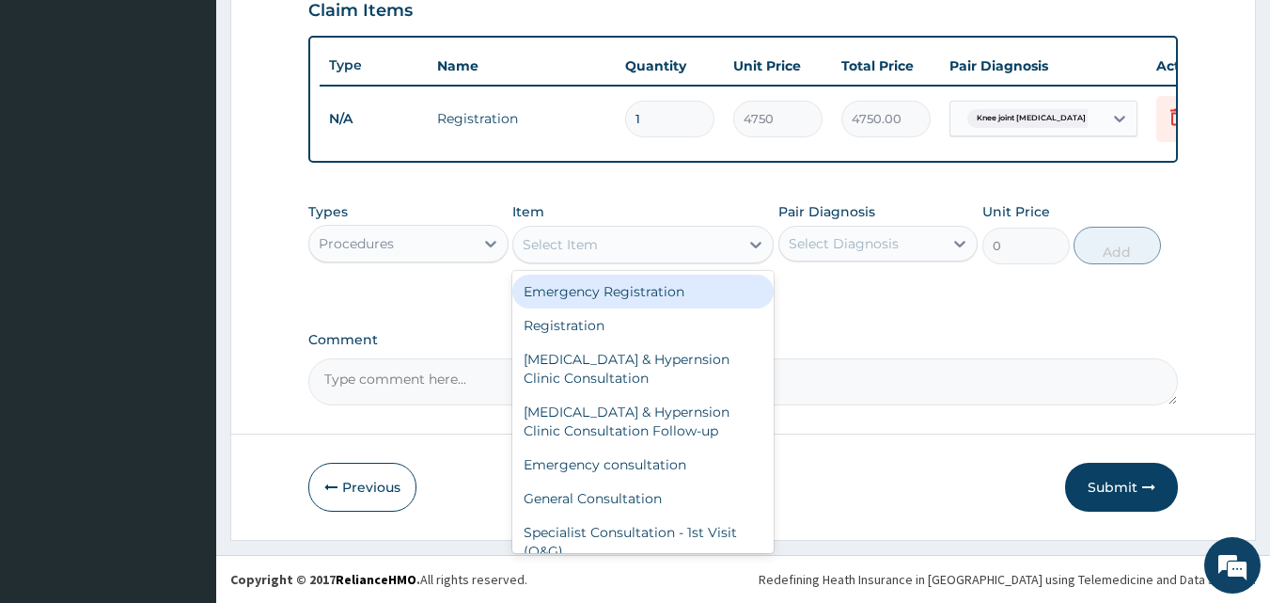
click at [606, 247] on div "Select Item" at bounding box center [626, 244] width 226 height 30
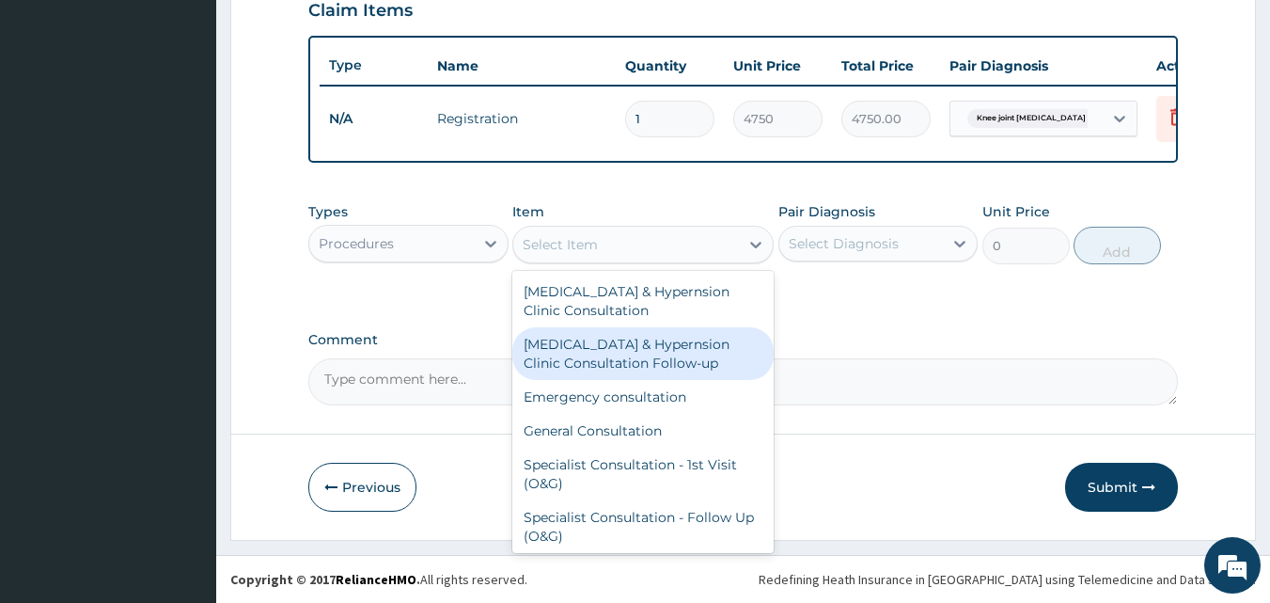
scroll to position [94, 0]
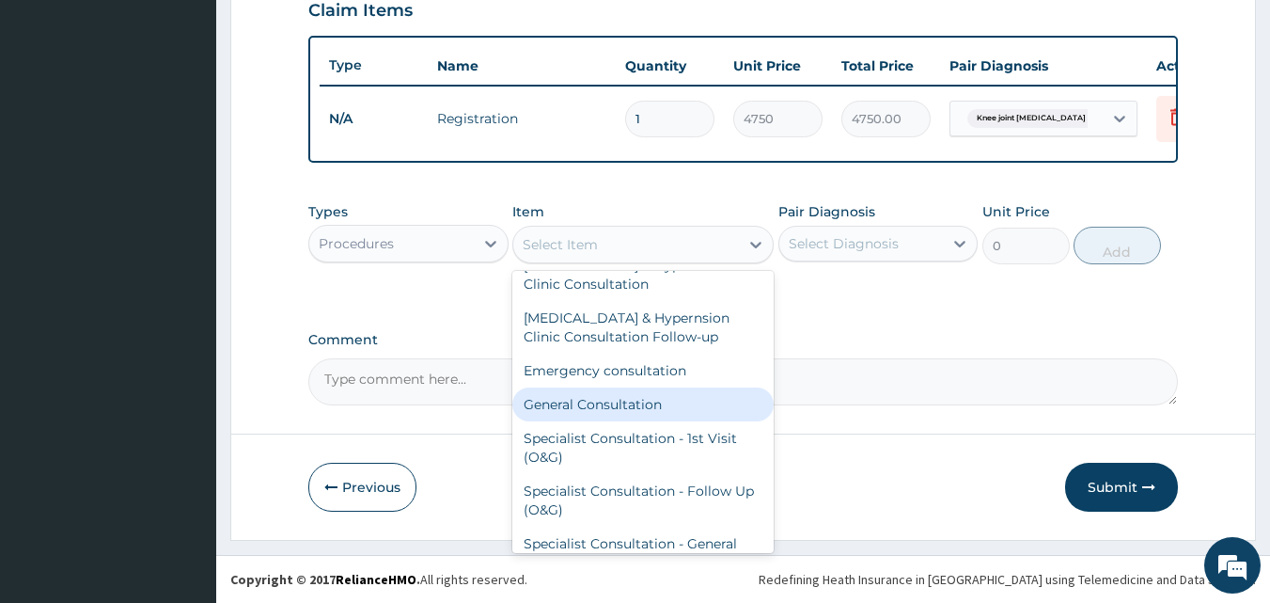
click at [619, 402] on div "General Consultation" at bounding box center [643, 404] width 261 height 34
type input "4750"
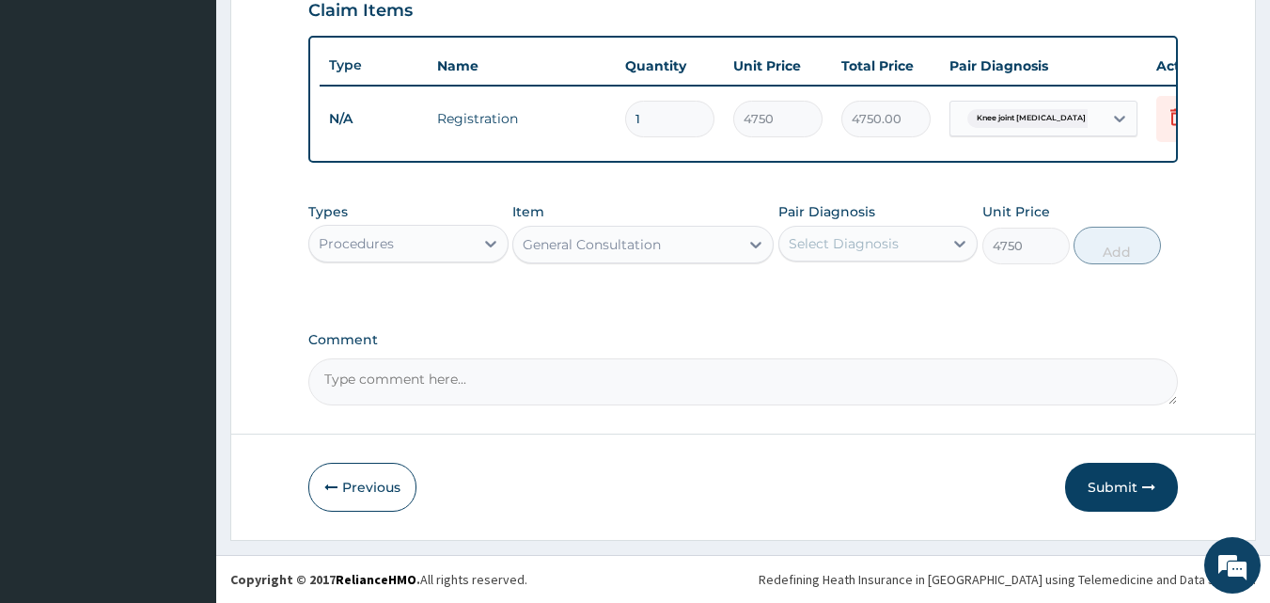
click at [859, 250] on div "Select Diagnosis" at bounding box center [844, 243] width 110 height 19
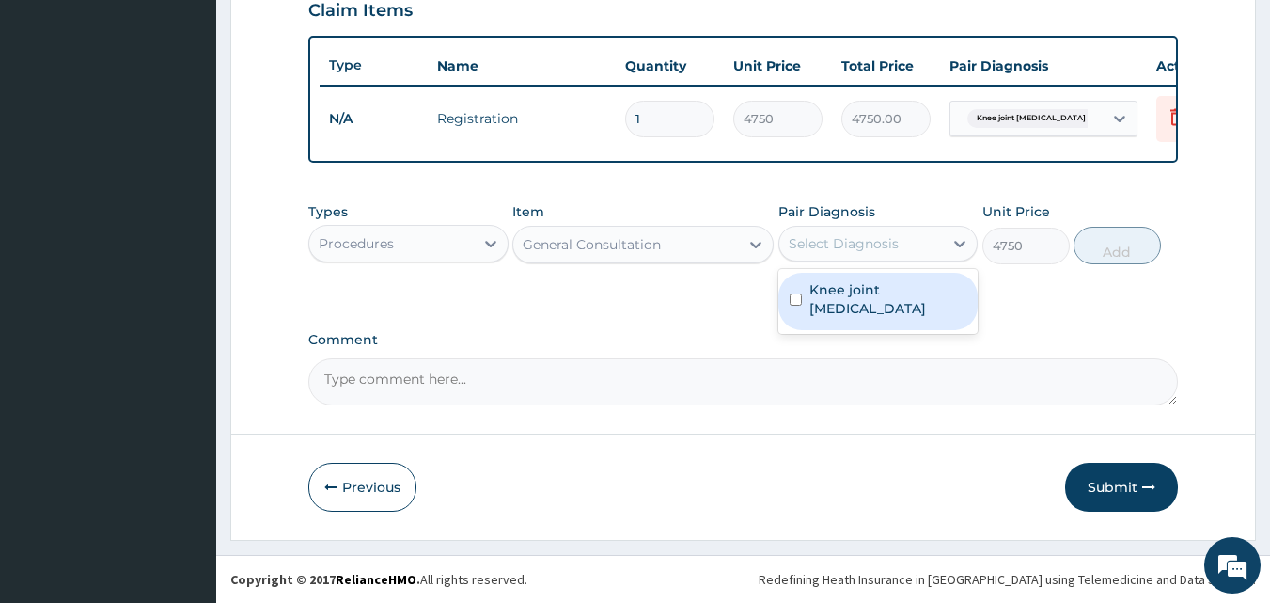
click at [860, 317] on label "Knee joint valgus deformity" at bounding box center [889, 299] width 158 height 38
checkbox input "true"
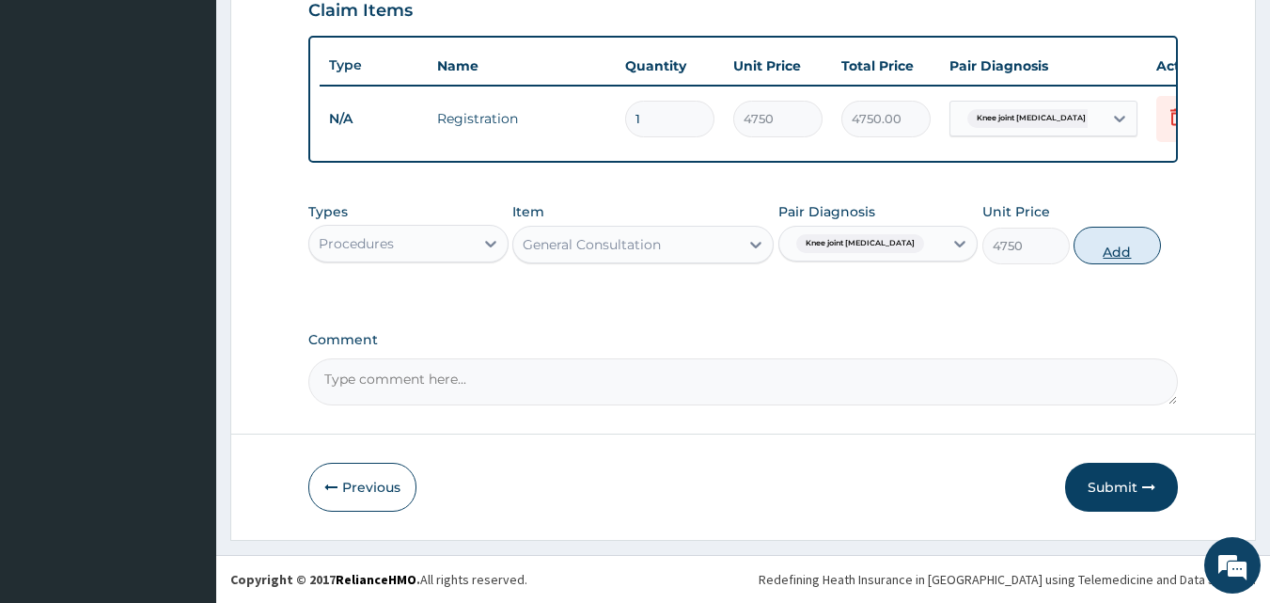
click at [1130, 239] on button "Add" at bounding box center [1117, 246] width 87 height 38
type input "0"
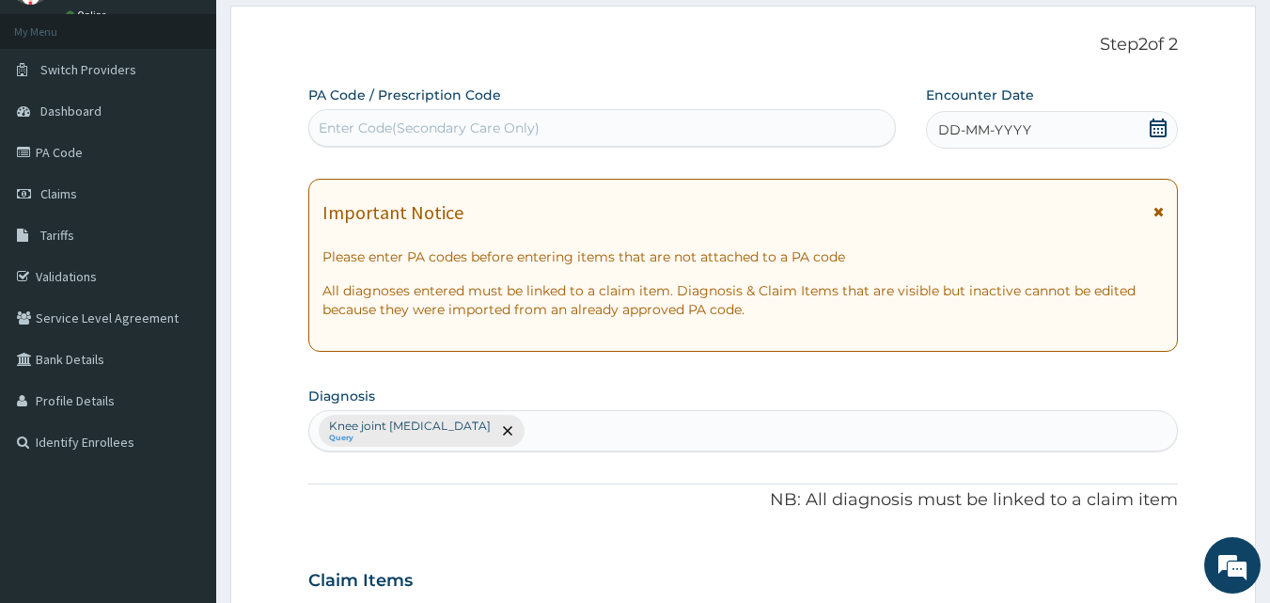
click at [1165, 120] on icon at bounding box center [1158, 127] width 17 height 19
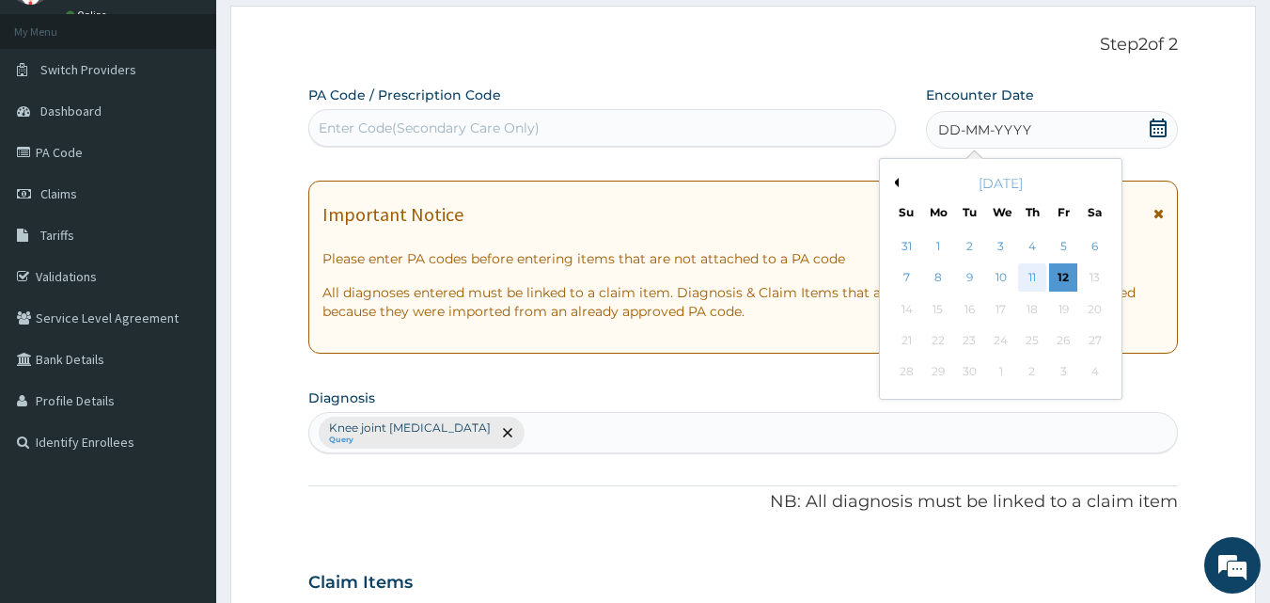
click at [1038, 275] on div "11" at bounding box center [1032, 278] width 28 height 28
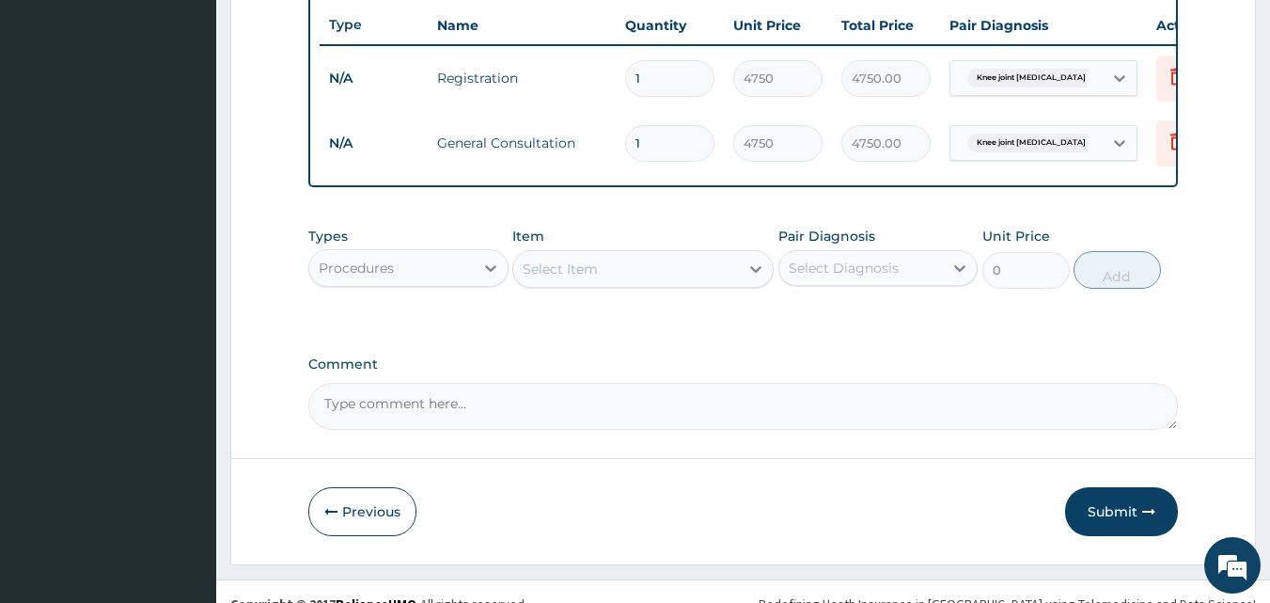
scroll to position [743, 0]
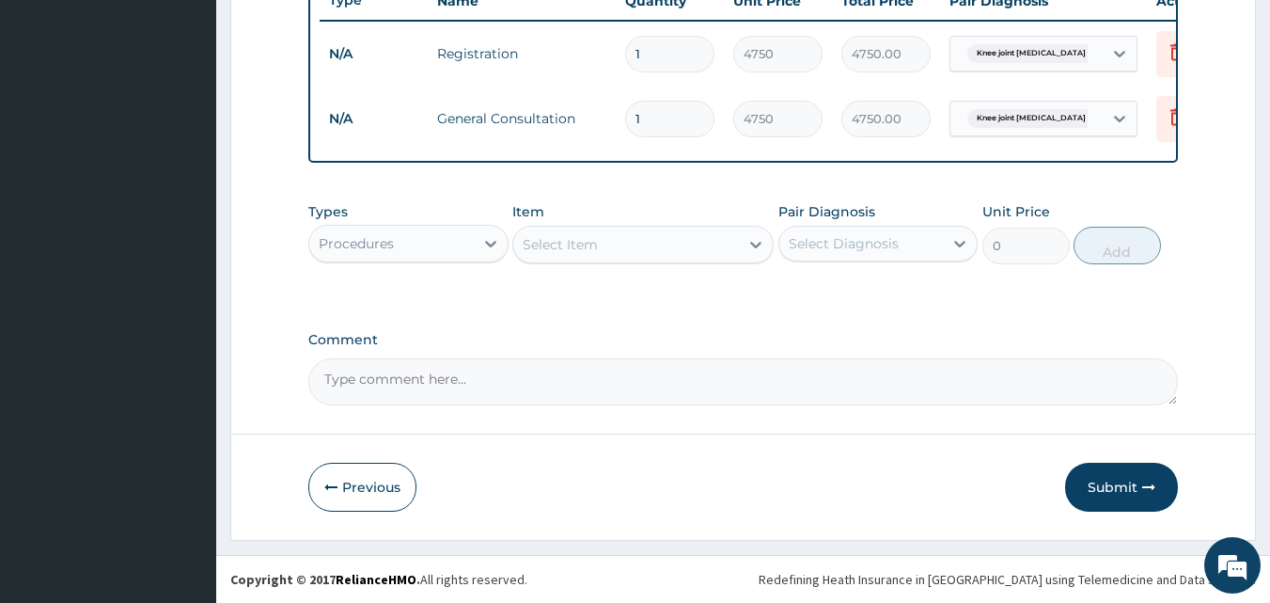
click at [1122, 479] on button "Submit" at bounding box center [1121, 487] width 113 height 49
